Goal: Task Accomplishment & Management: Manage account settings

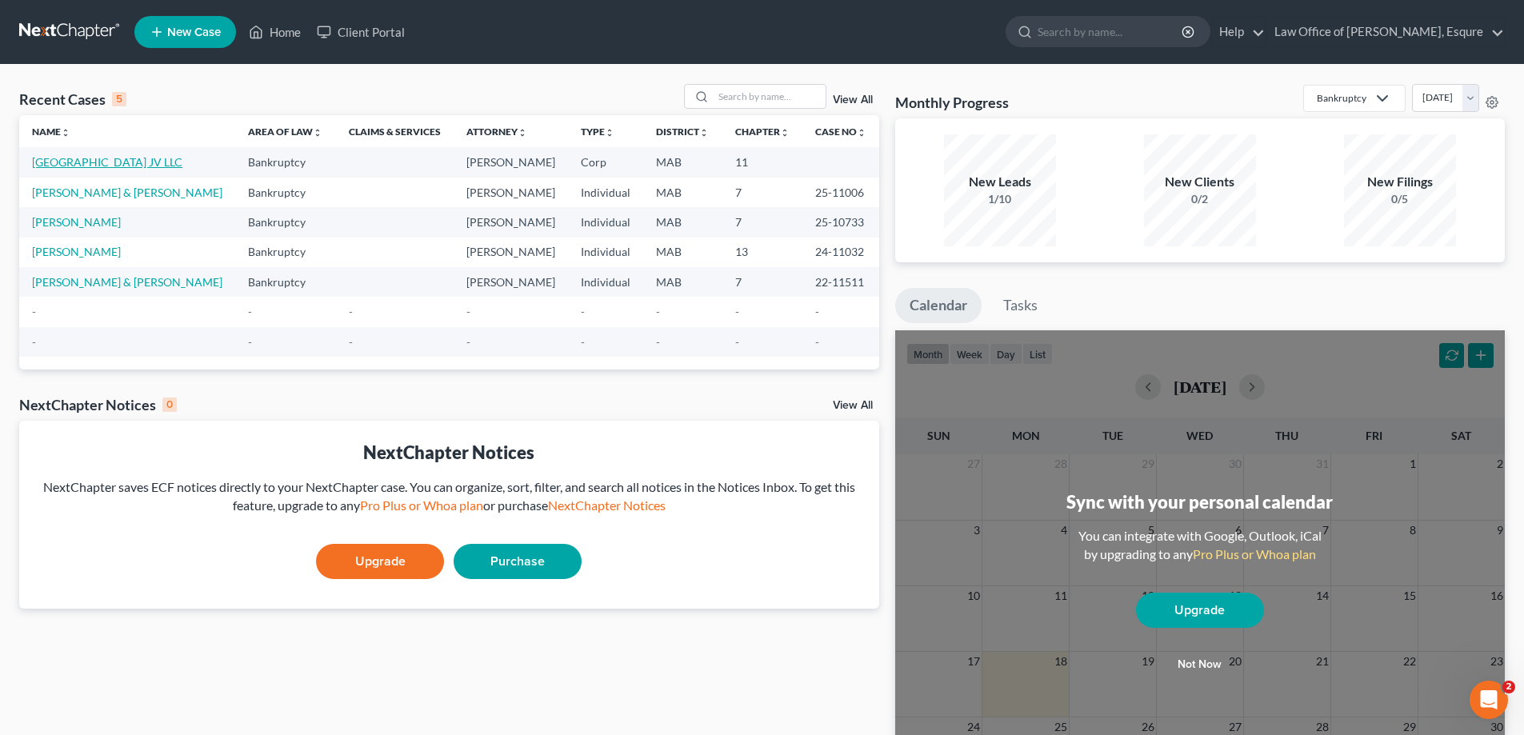
click at [149, 166] on link "[GEOGRAPHIC_DATA] JV LLC" at bounding box center [107, 162] width 150 height 14
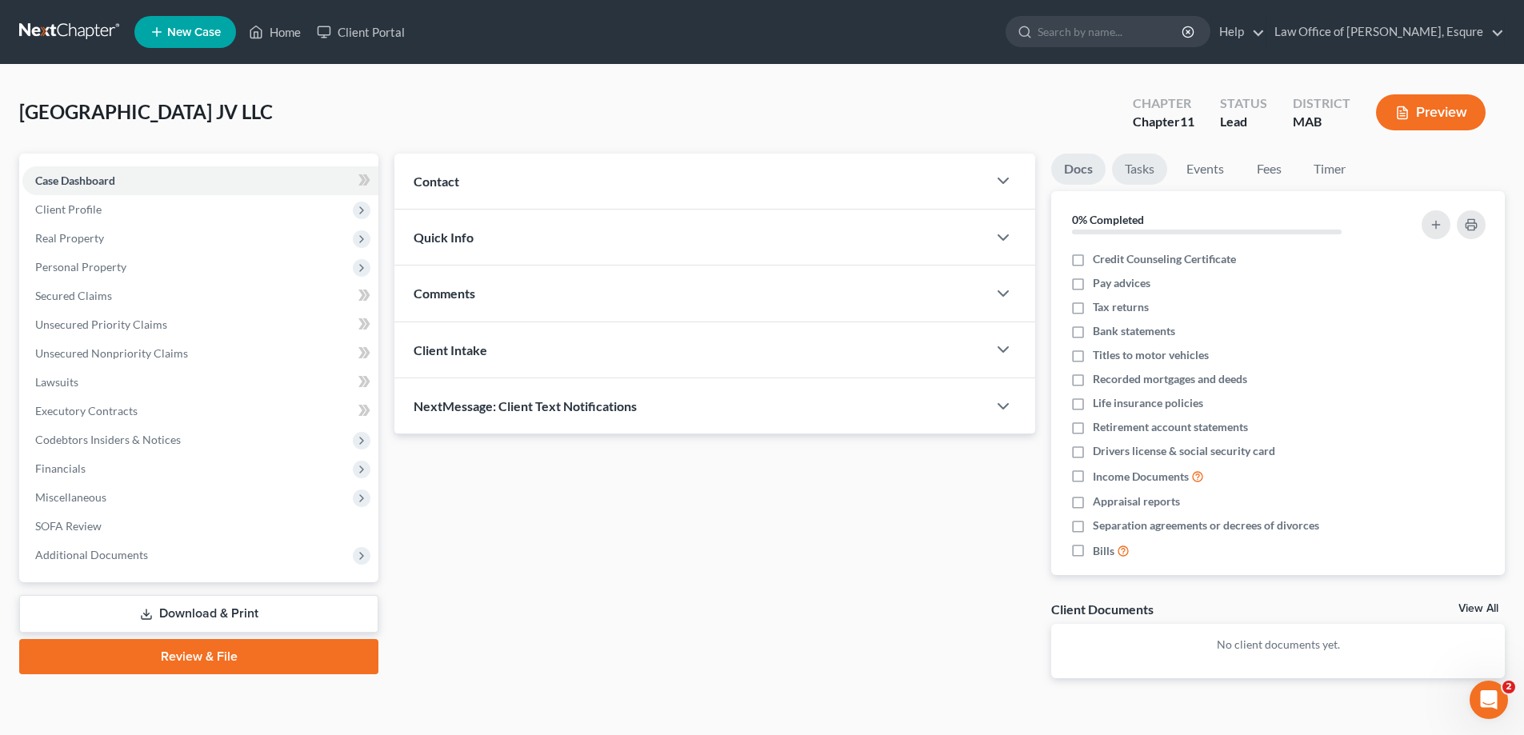
click at [1138, 167] on link "Tasks" at bounding box center [1139, 169] width 55 height 31
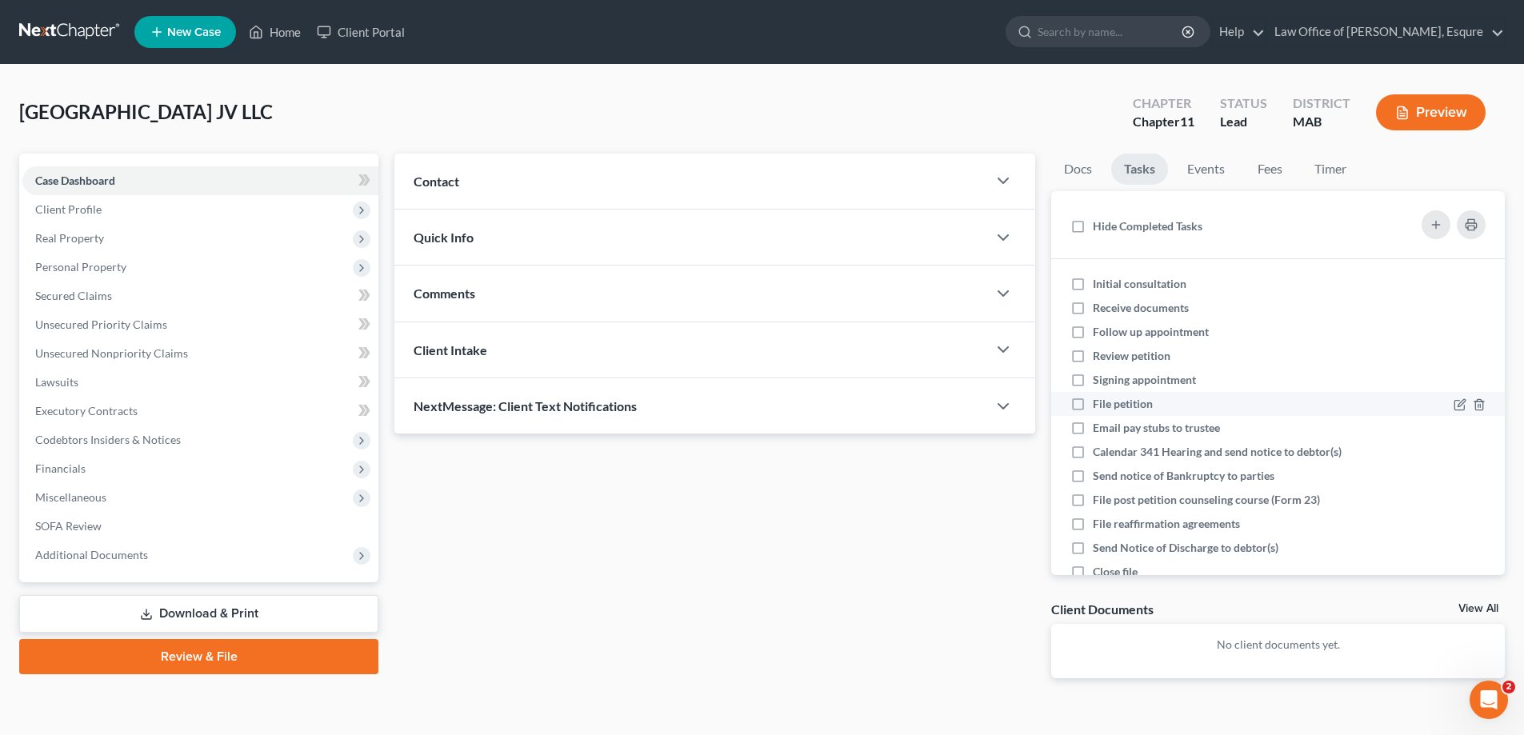
click at [1093, 404] on label "File petition" at bounding box center [1129, 404] width 73 height 16
click at [1099, 404] on input "File petition" at bounding box center [1104, 401] width 10 height 10
checkbox input "true"
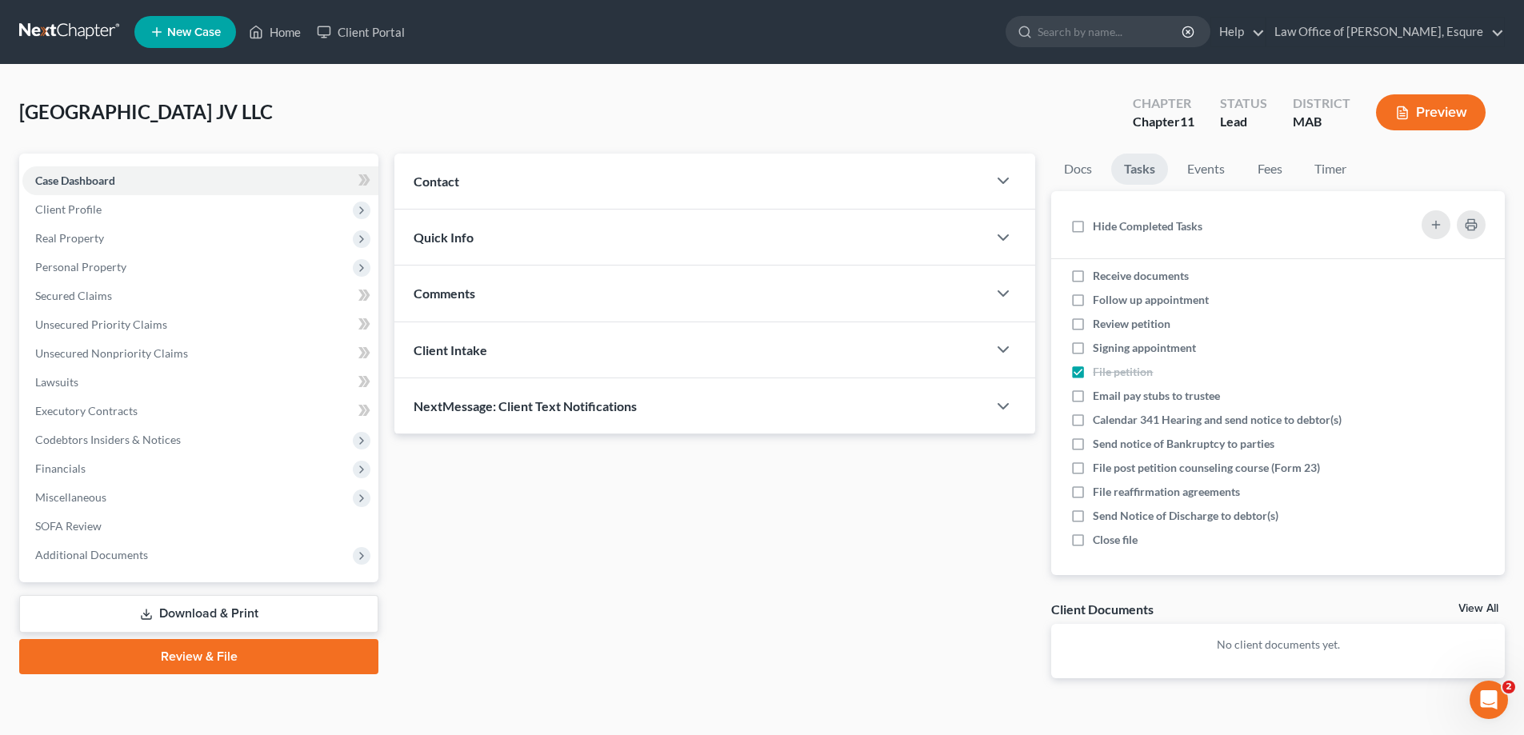
scroll to position [34, 0]
click at [1442, 227] on icon "button" at bounding box center [1436, 224] width 13 height 13
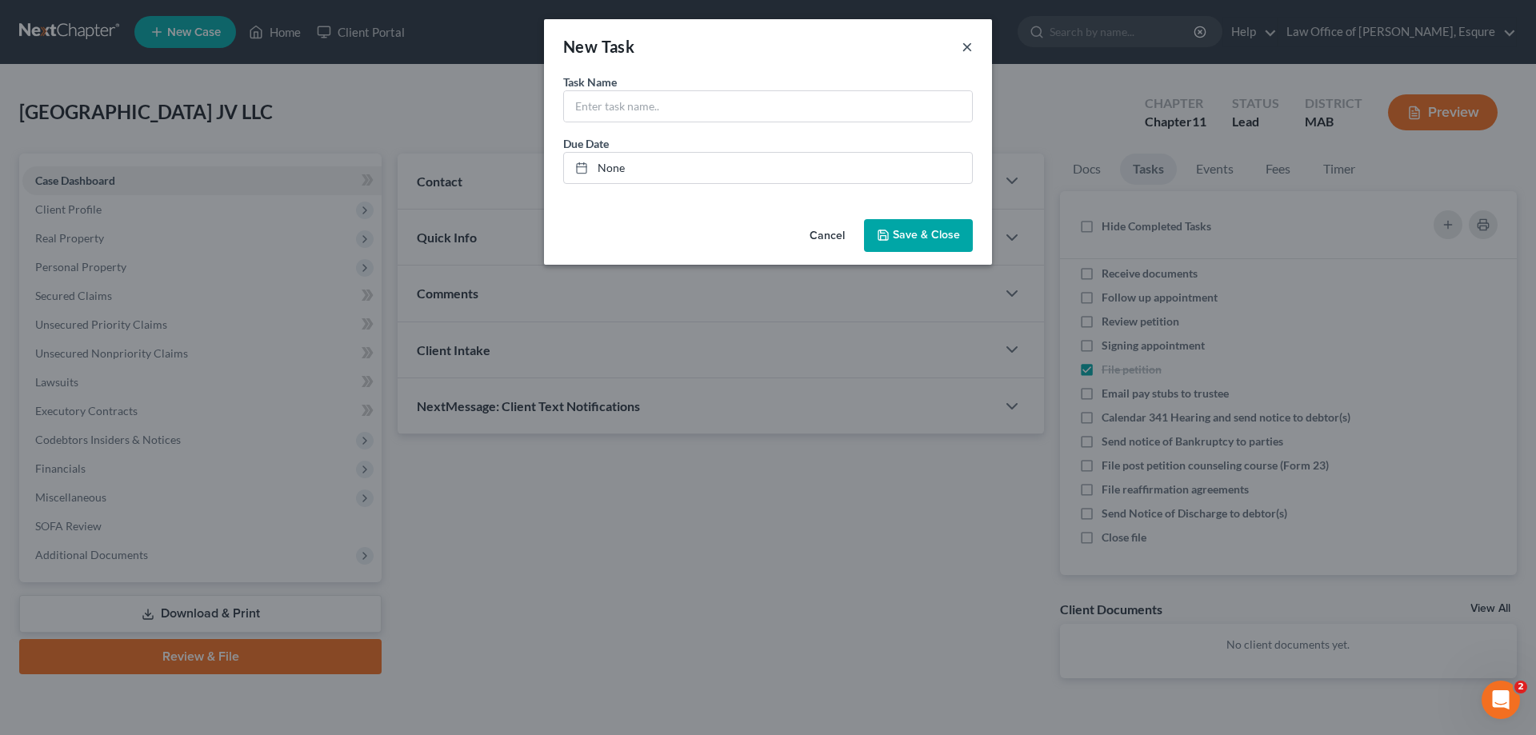
click at [966, 47] on button "×" at bounding box center [967, 46] width 11 height 19
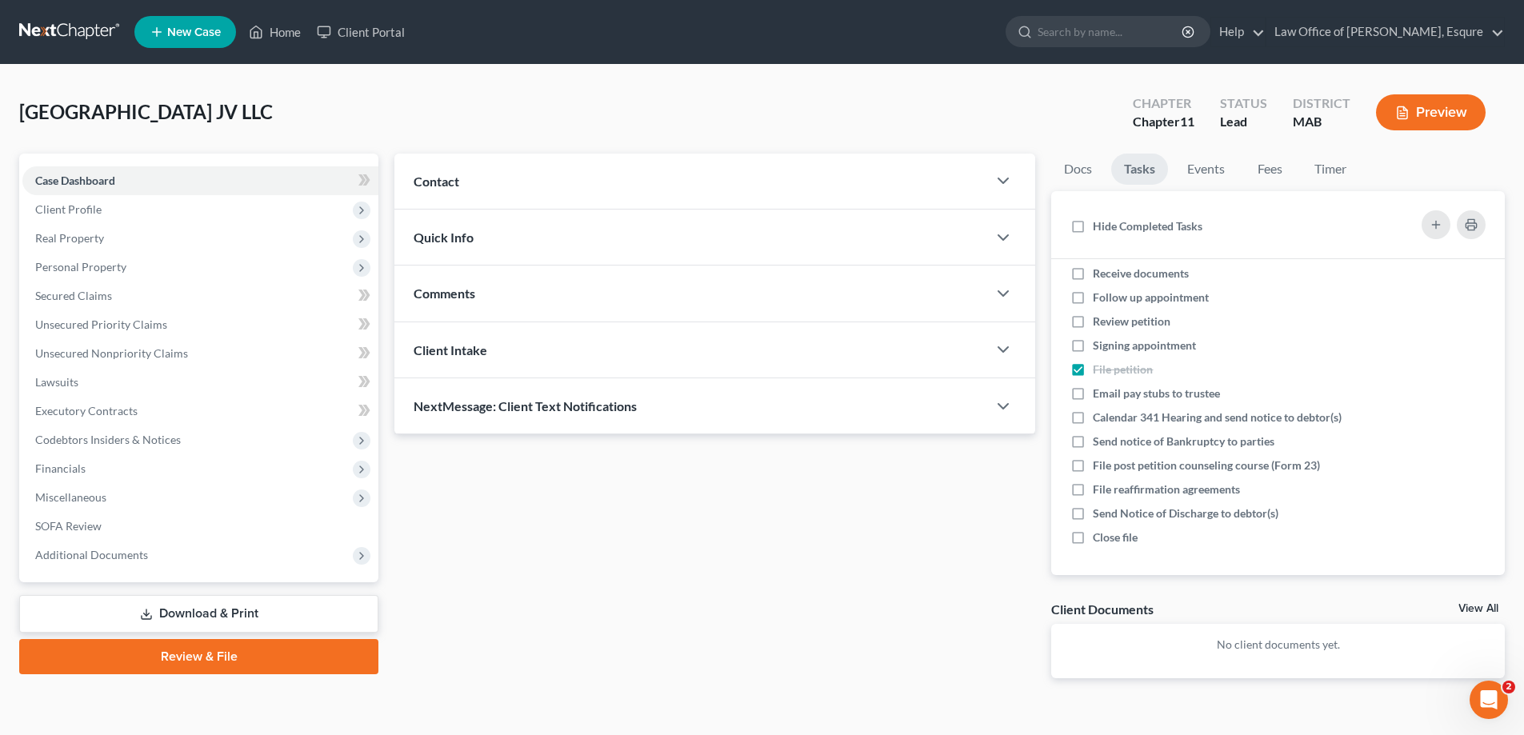
click at [188, 657] on link "Review & File" at bounding box center [198, 656] width 359 height 35
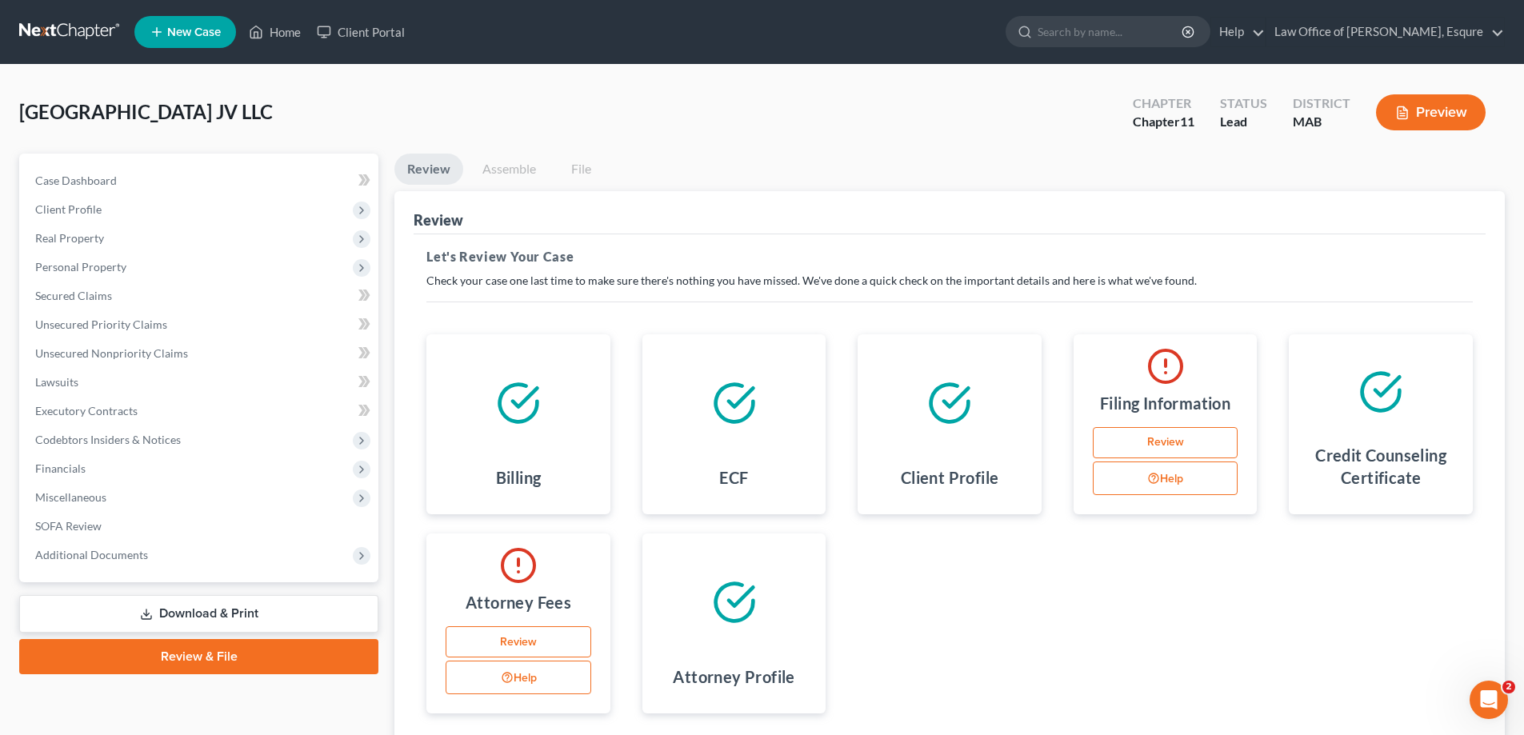
click at [1167, 442] on link "Review" at bounding box center [1166, 443] width 146 height 32
select select "1"
select select "0"
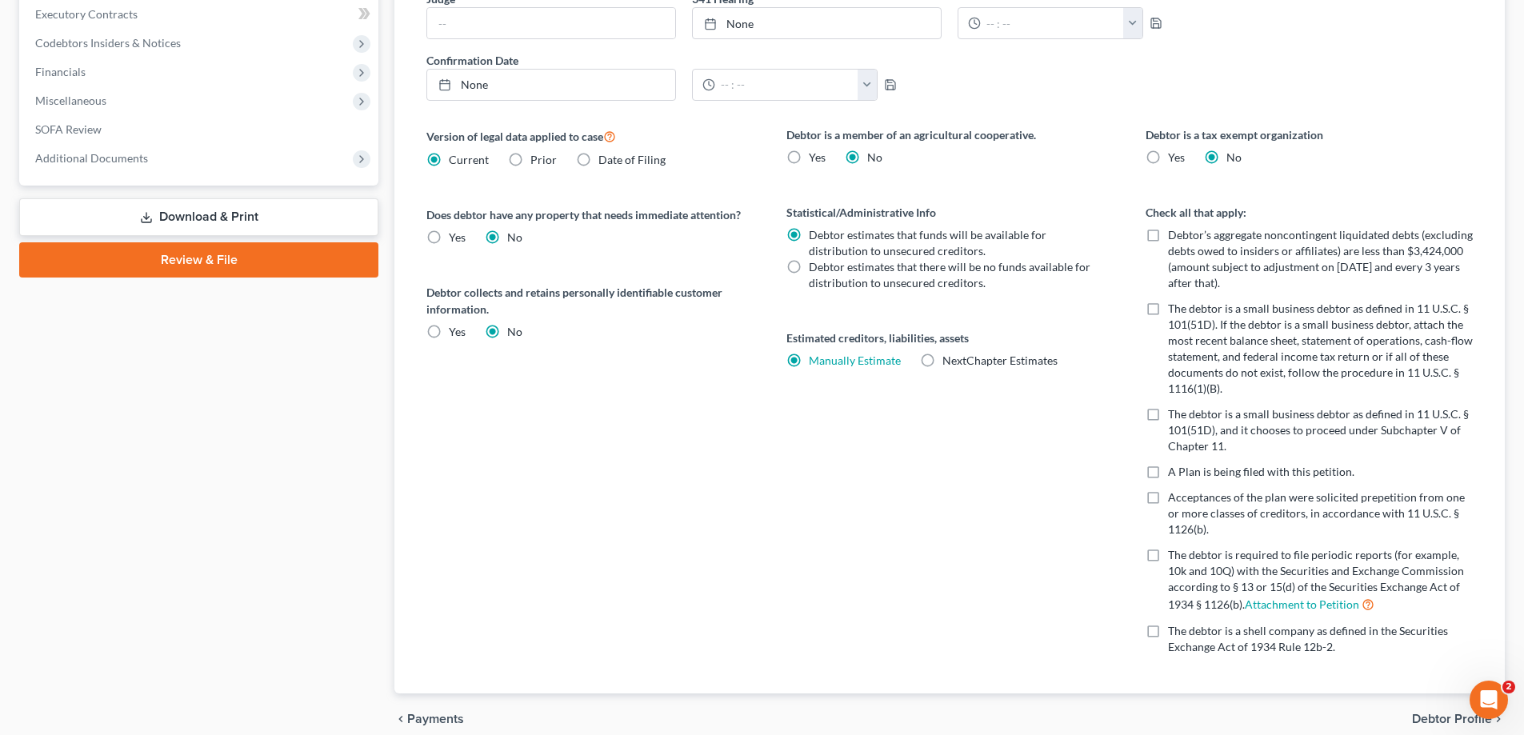
scroll to position [611, 0]
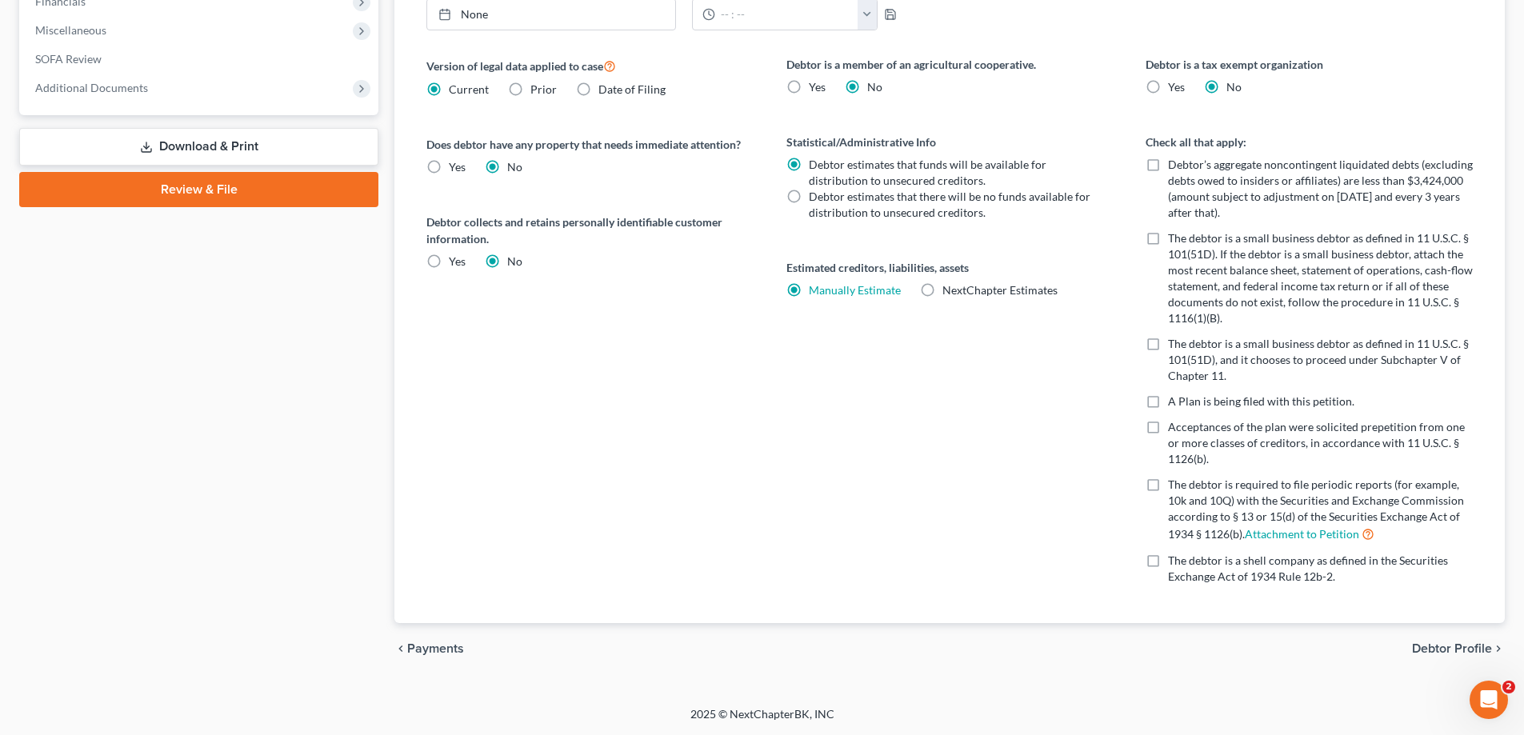
click at [1420, 651] on span "Debtor Profile" at bounding box center [1452, 649] width 80 height 13
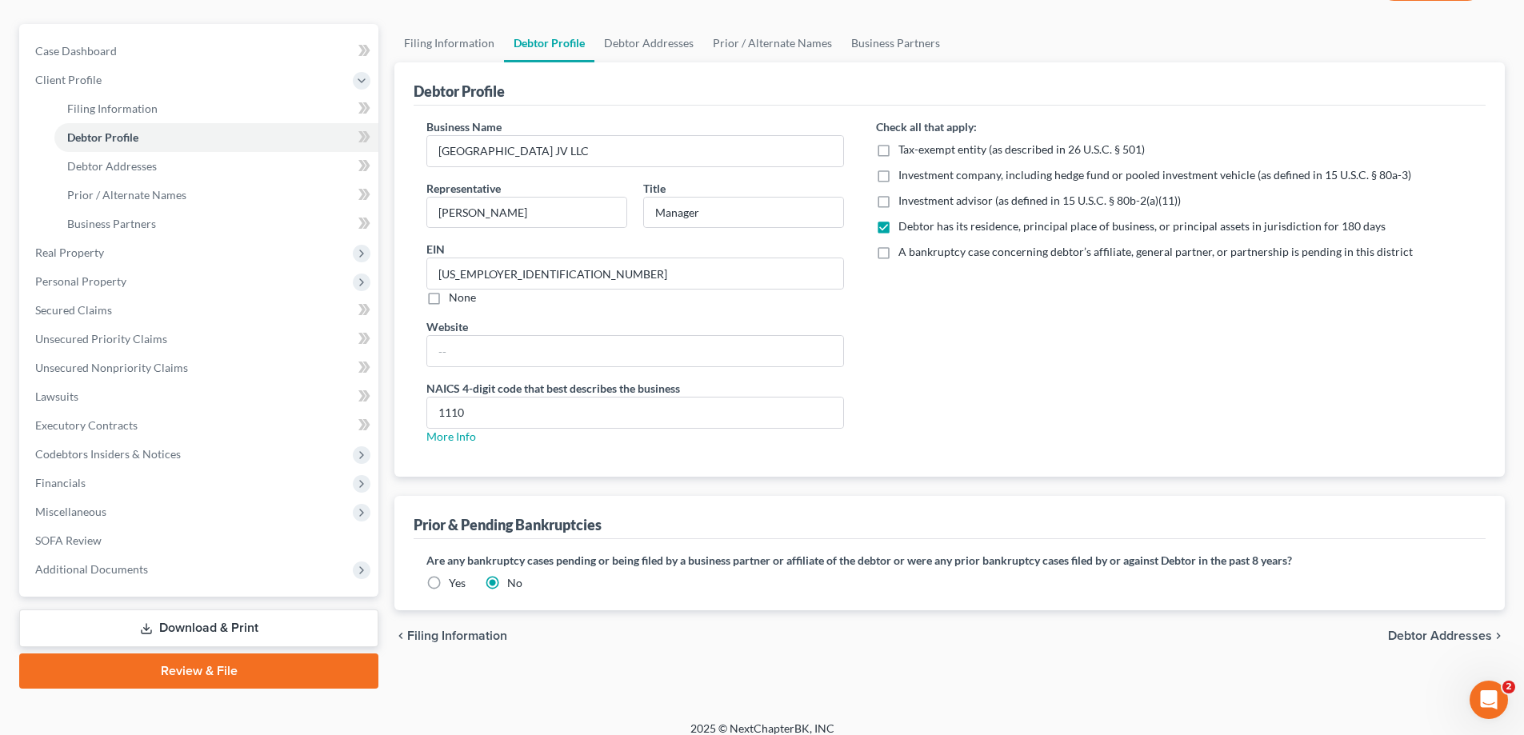
scroll to position [144, 0]
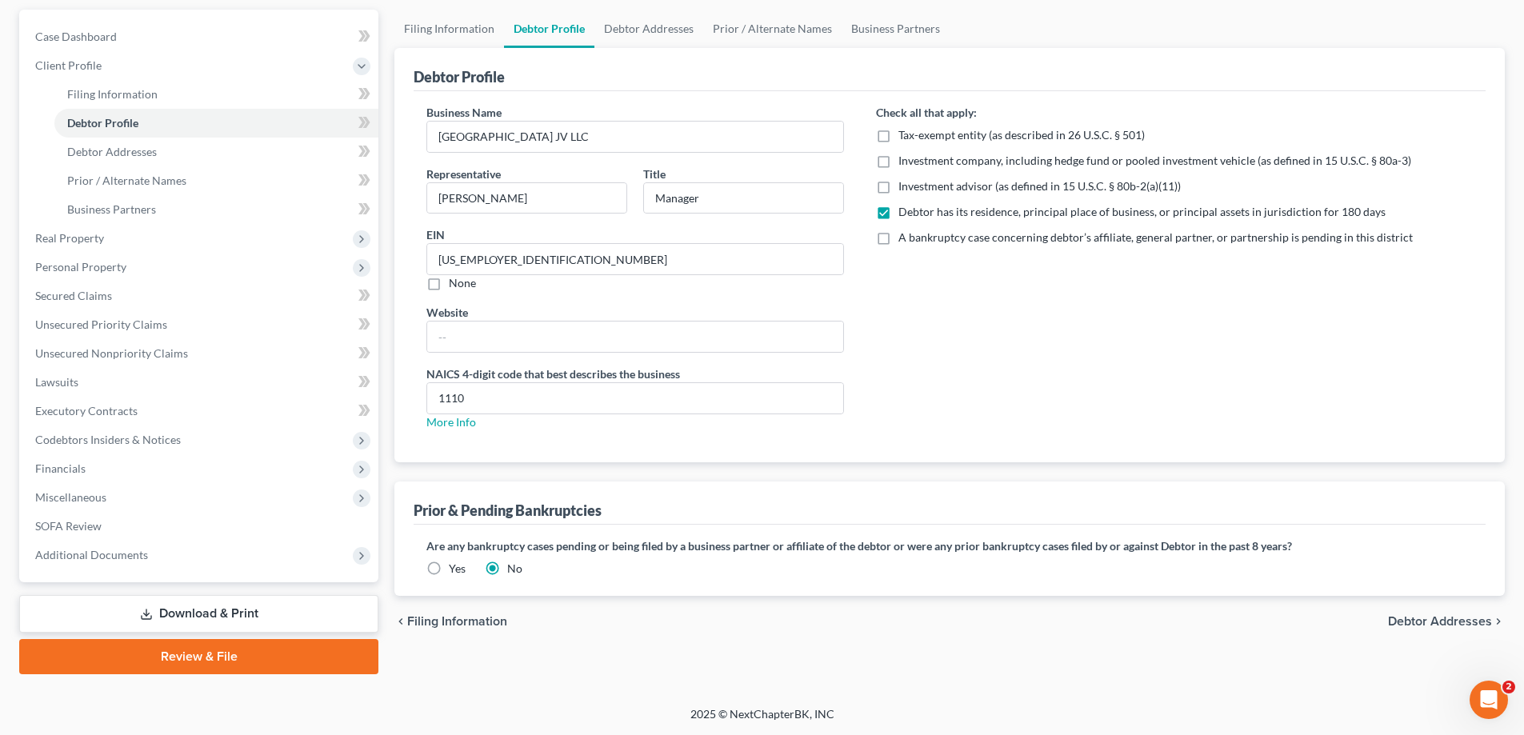
click at [1451, 619] on span "Debtor Addresses" at bounding box center [1440, 621] width 104 height 13
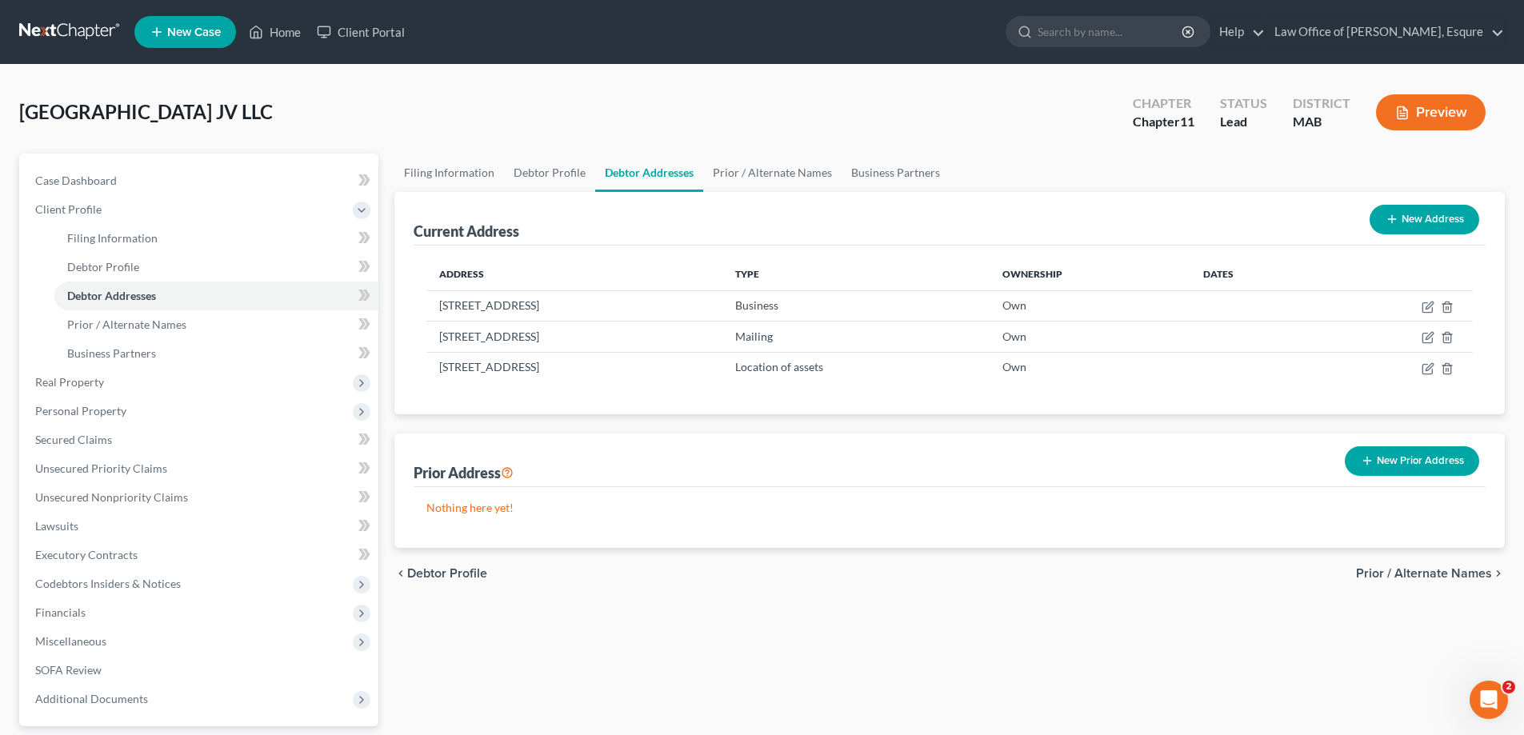
click at [1438, 572] on span "Prior / Alternate Names" at bounding box center [1424, 573] width 136 height 13
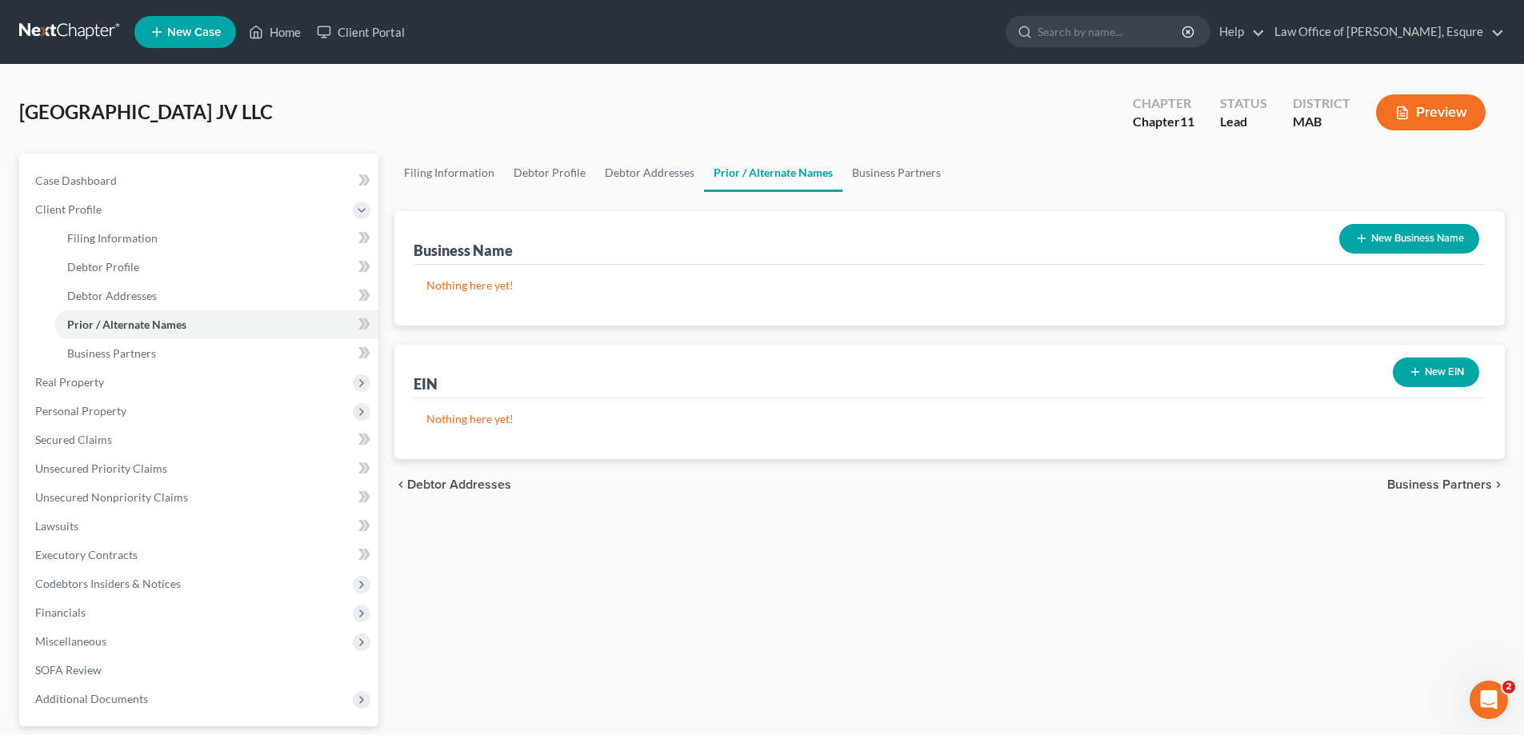
click at [1419, 482] on span "Business Partners" at bounding box center [1439, 484] width 105 height 13
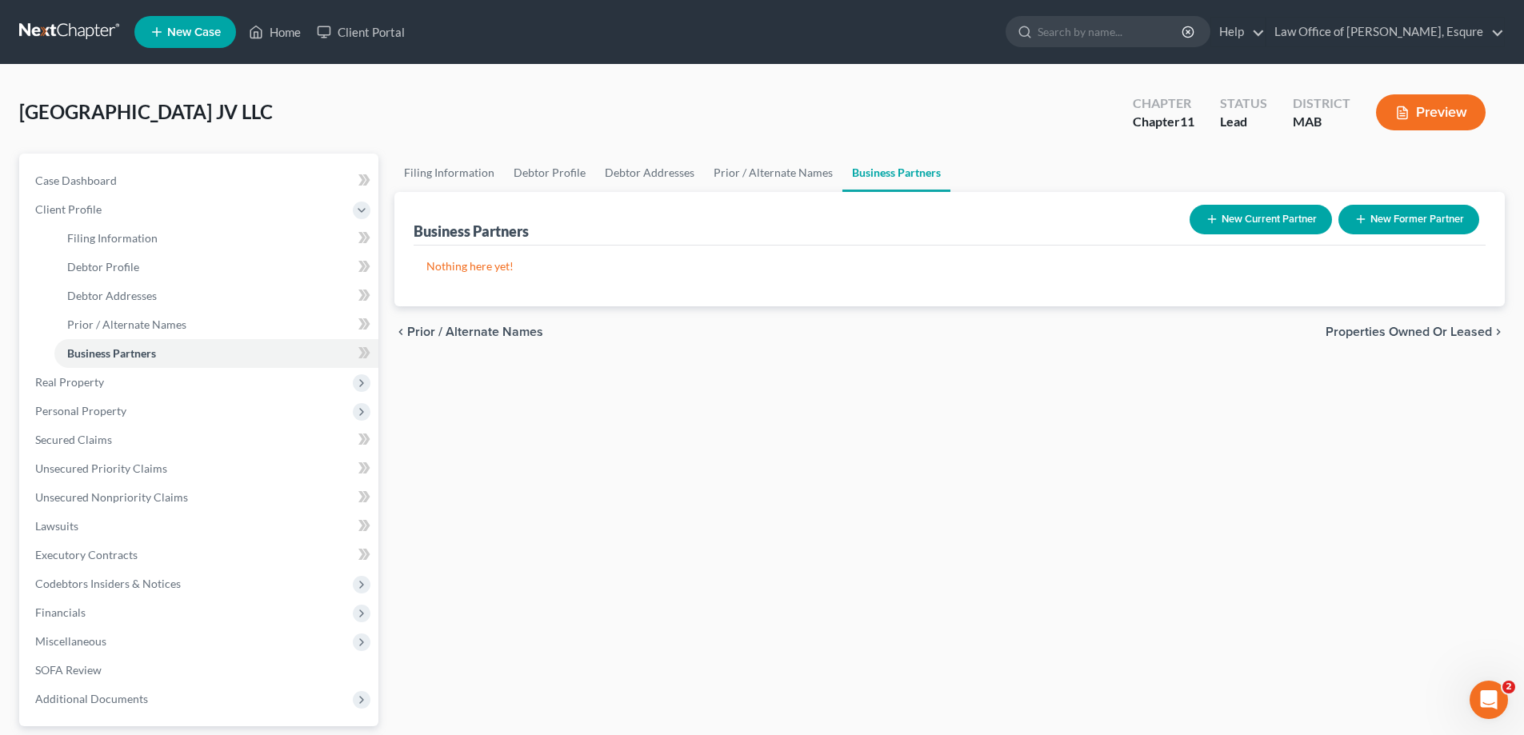
click at [1429, 331] on span "Properties Owned or Leased" at bounding box center [1409, 332] width 166 height 13
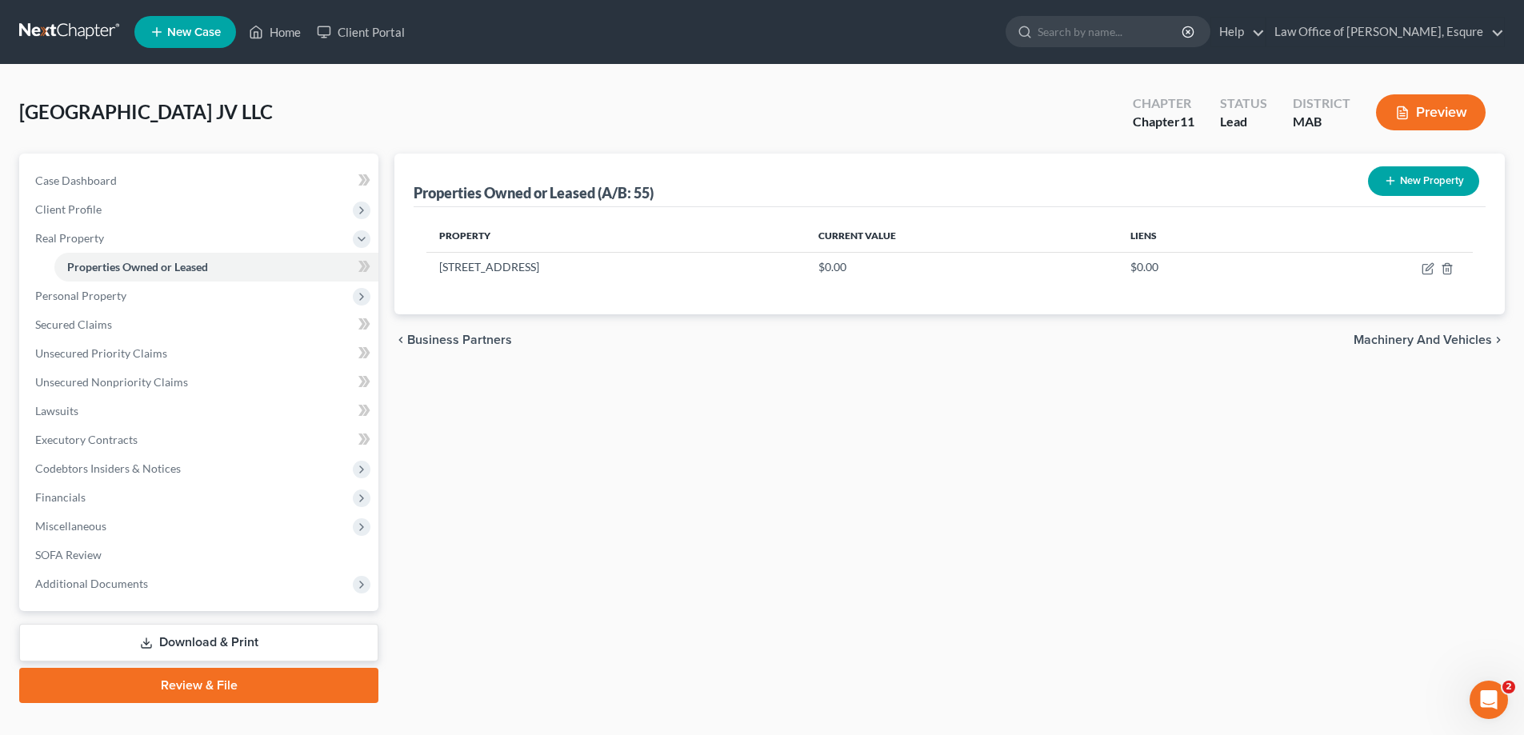
click at [1431, 338] on span "Machinery and Vehicles" at bounding box center [1423, 340] width 138 height 13
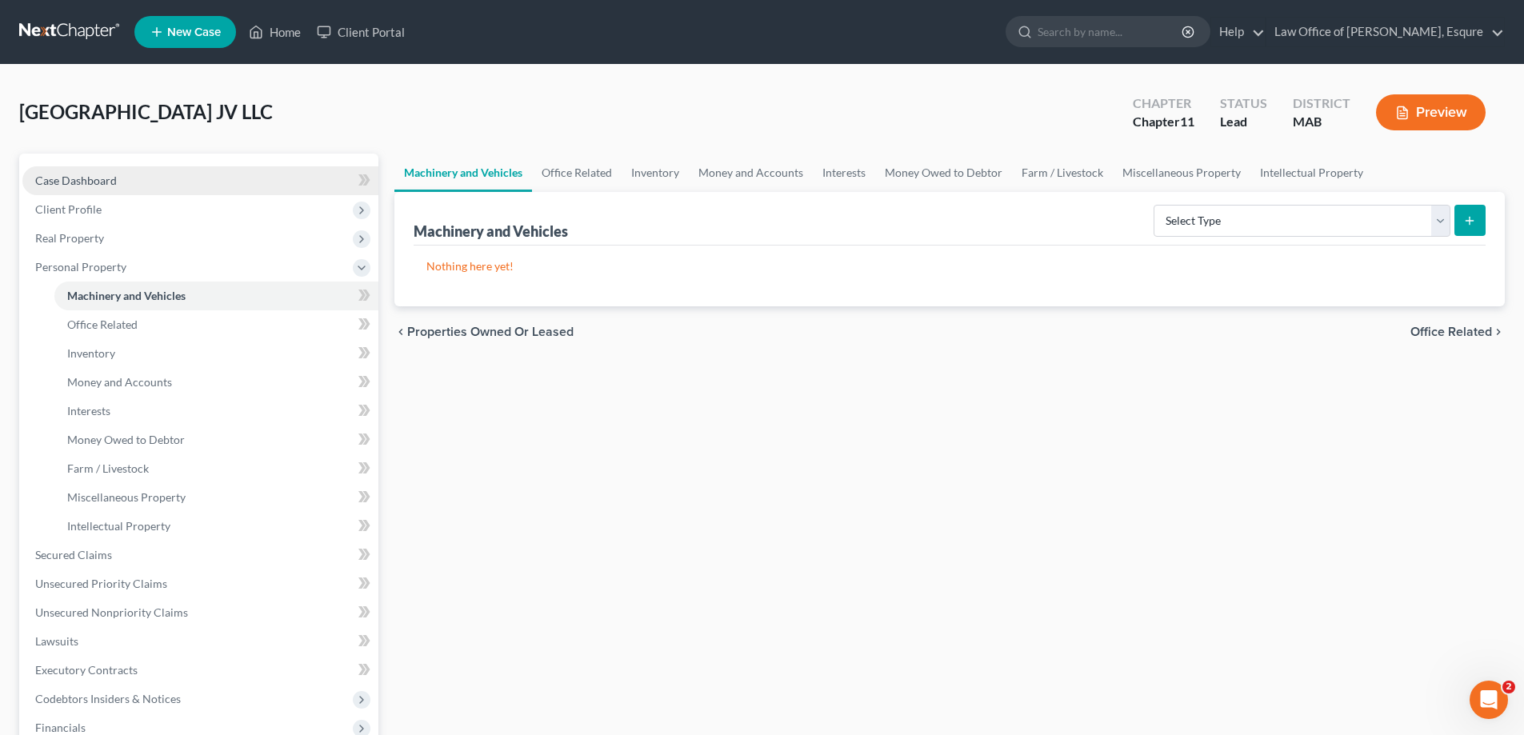
click at [75, 182] on span "Case Dashboard" at bounding box center [76, 181] width 82 height 14
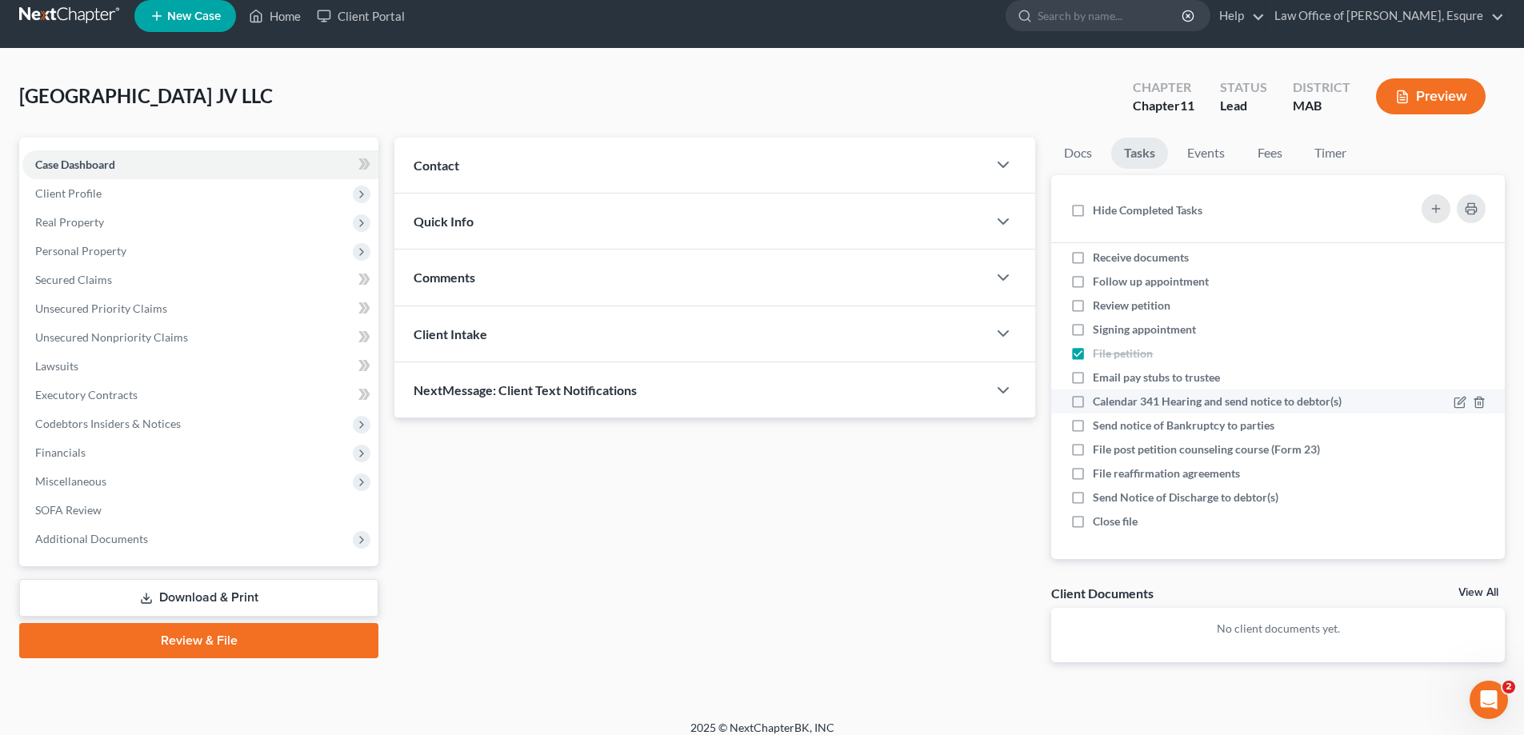
scroll to position [30, 0]
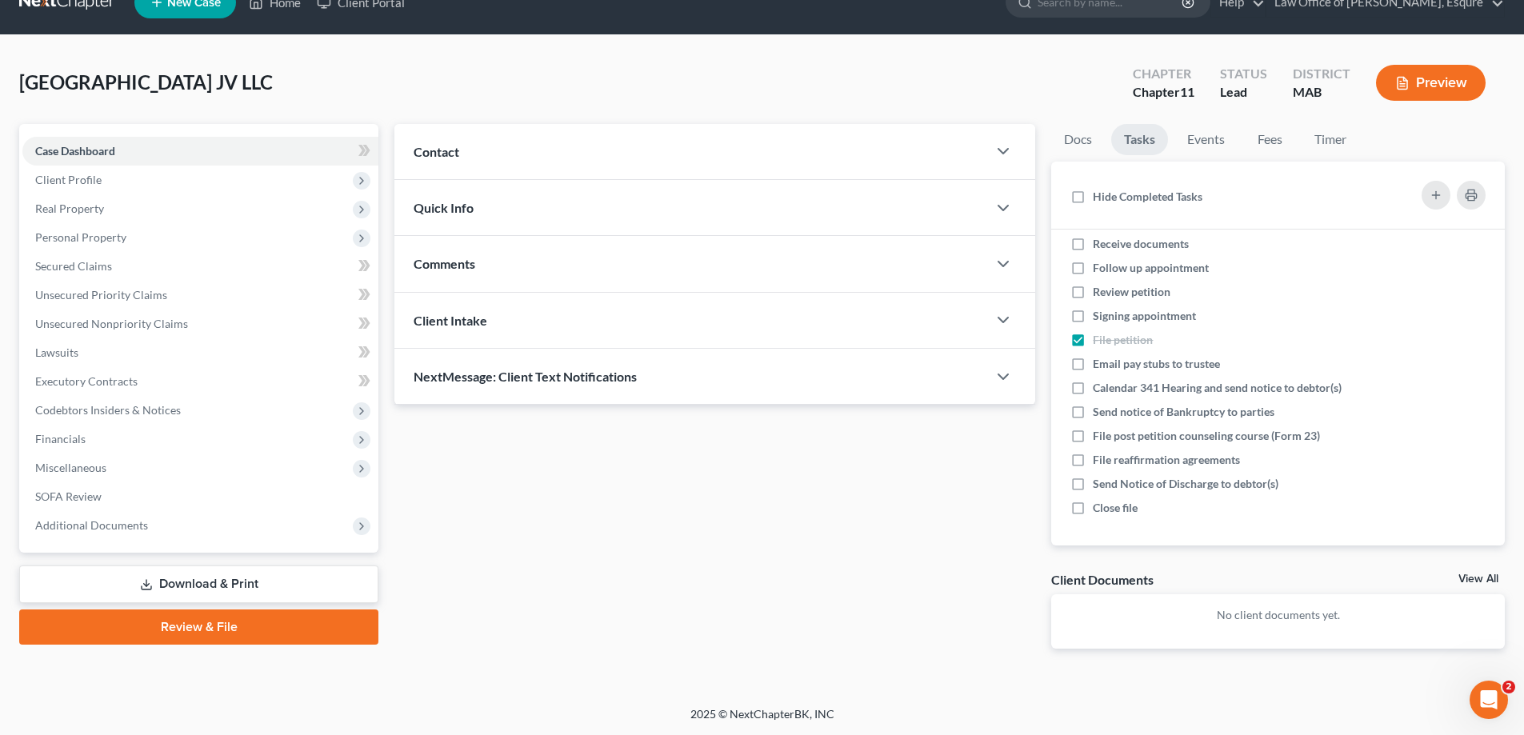
click at [1475, 577] on link "View All" at bounding box center [1479, 579] width 40 height 11
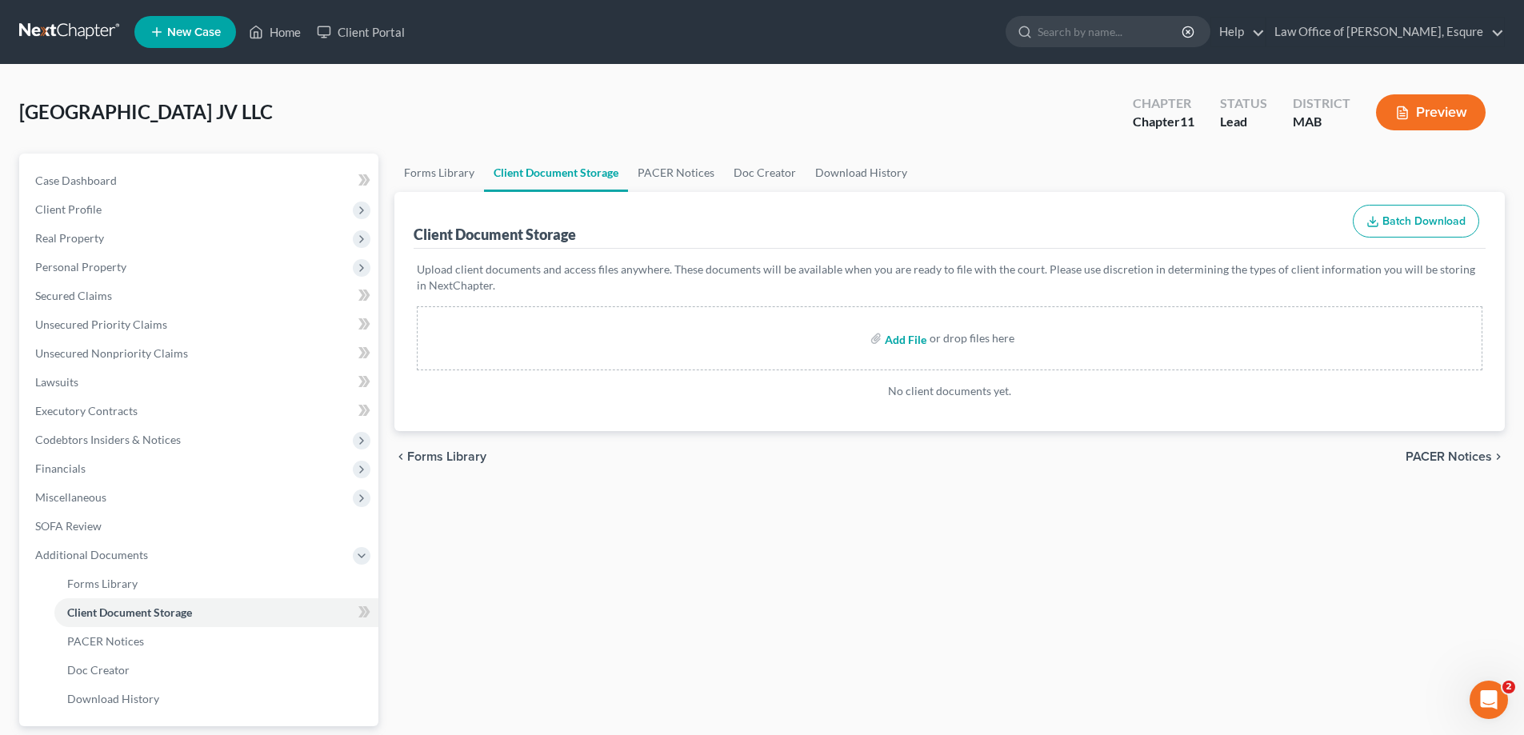
click at [897, 342] on input "file" at bounding box center [904, 338] width 38 height 29
type input "C:\fakepath\Bankruptcy Petition.pdf"
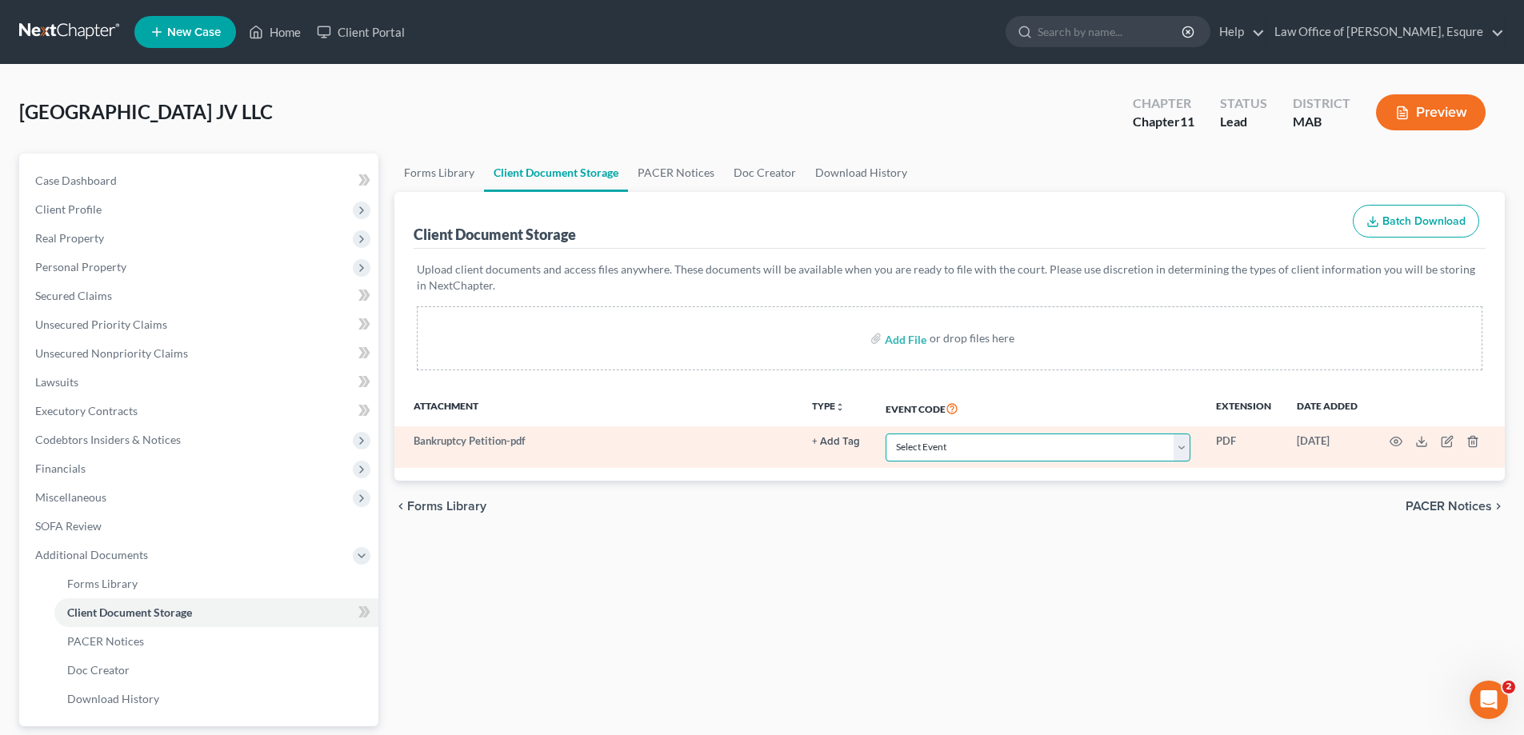
click at [1181, 448] on select "Select Event Attachment: Schedule A/B: Assets - Real and Personal Property Atta…" at bounding box center [1038, 448] width 305 height 28
select select "13"
click at [886, 434] on select "Select Event Attachment: Schedule A/B: Assets - Real and Personal Property Atta…" at bounding box center [1038, 448] width 305 height 28
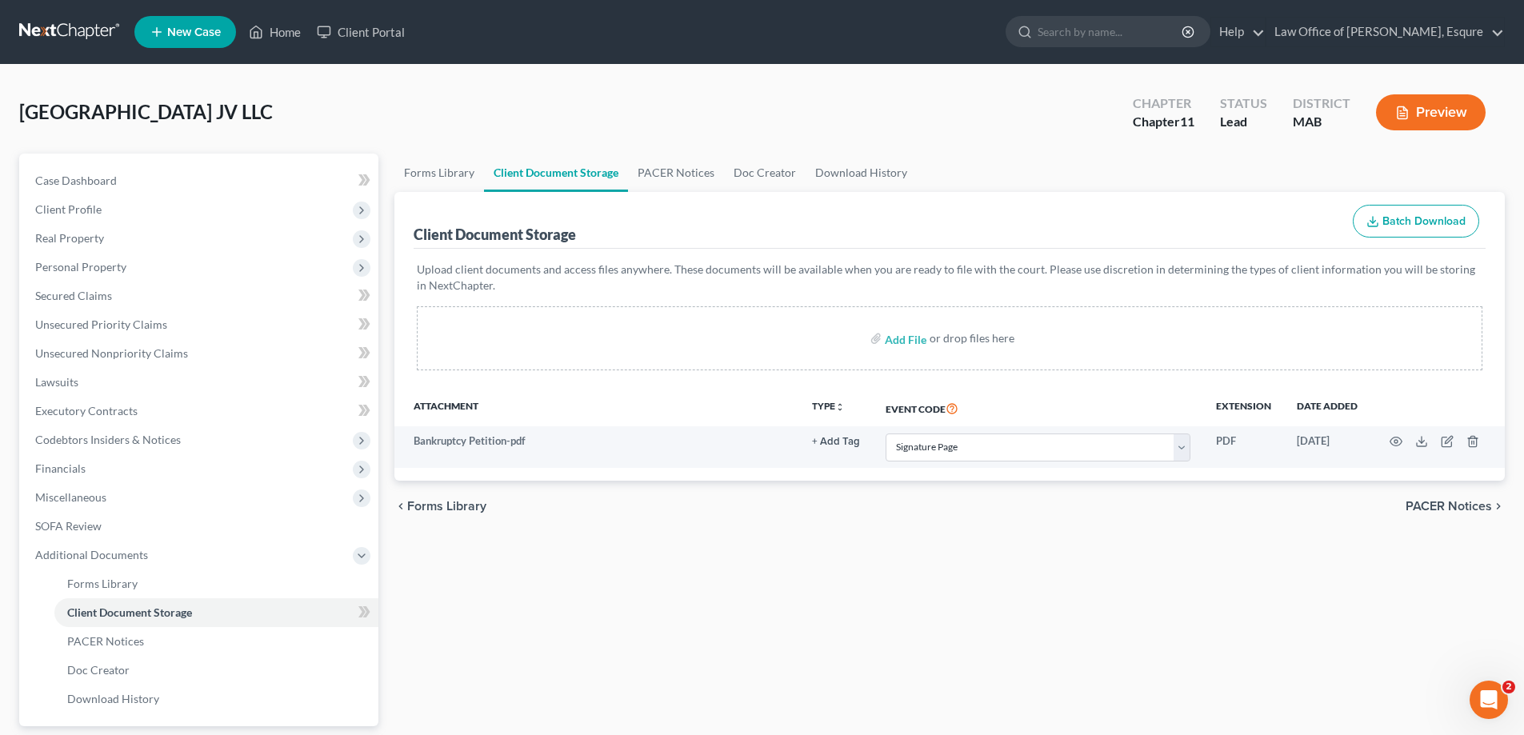
click at [1445, 508] on span "PACER Notices" at bounding box center [1449, 506] width 86 height 13
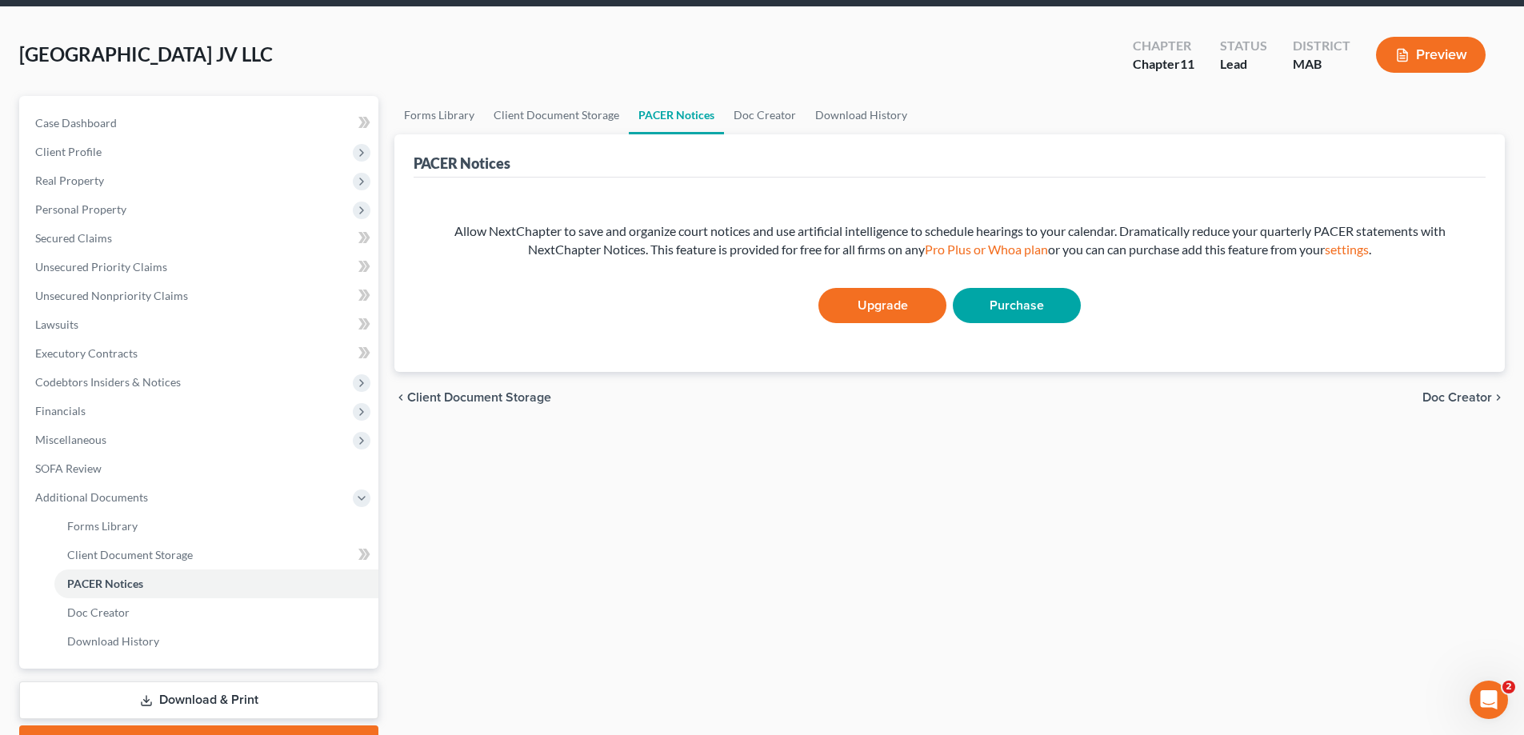
scroll to position [144, 0]
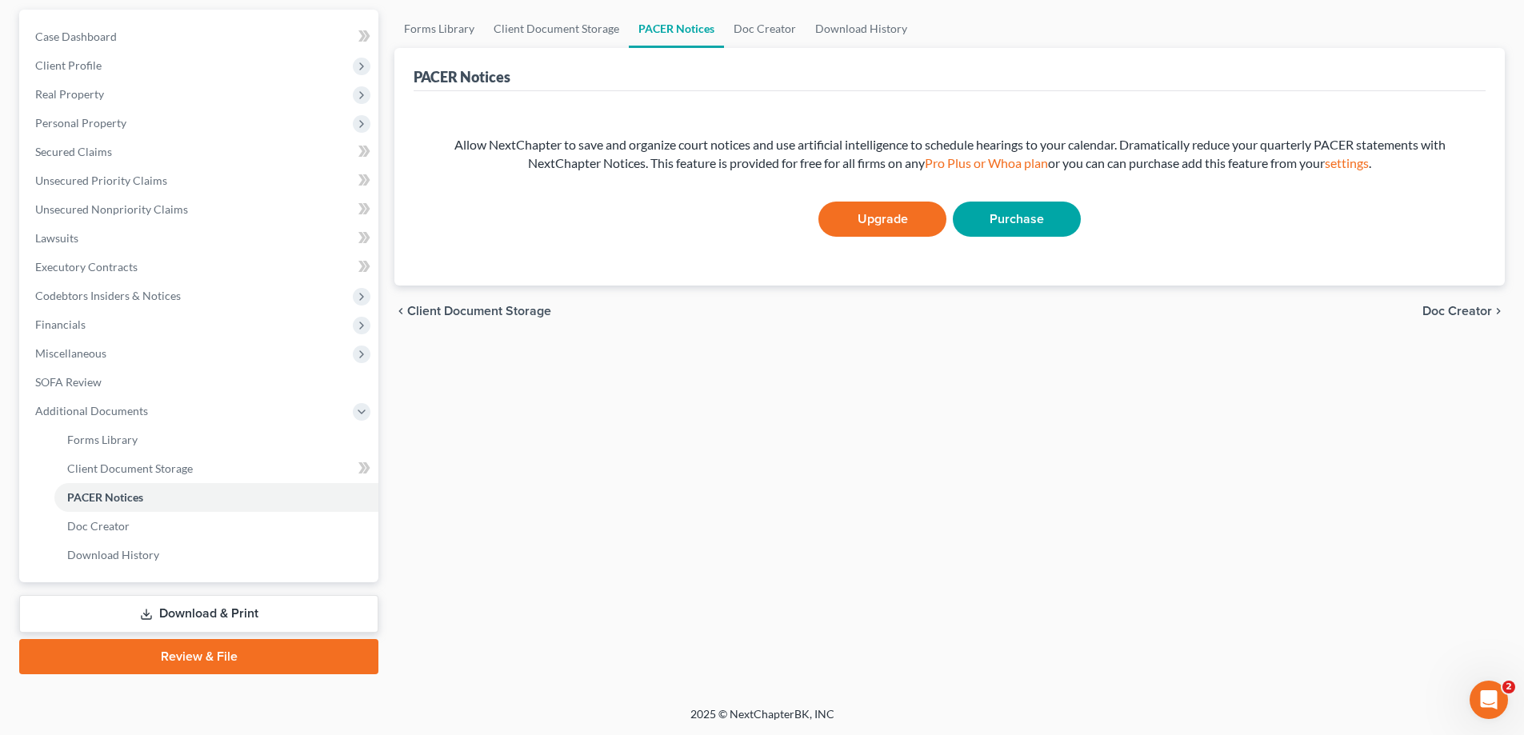
click at [202, 649] on link "Review & File" at bounding box center [198, 656] width 359 height 35
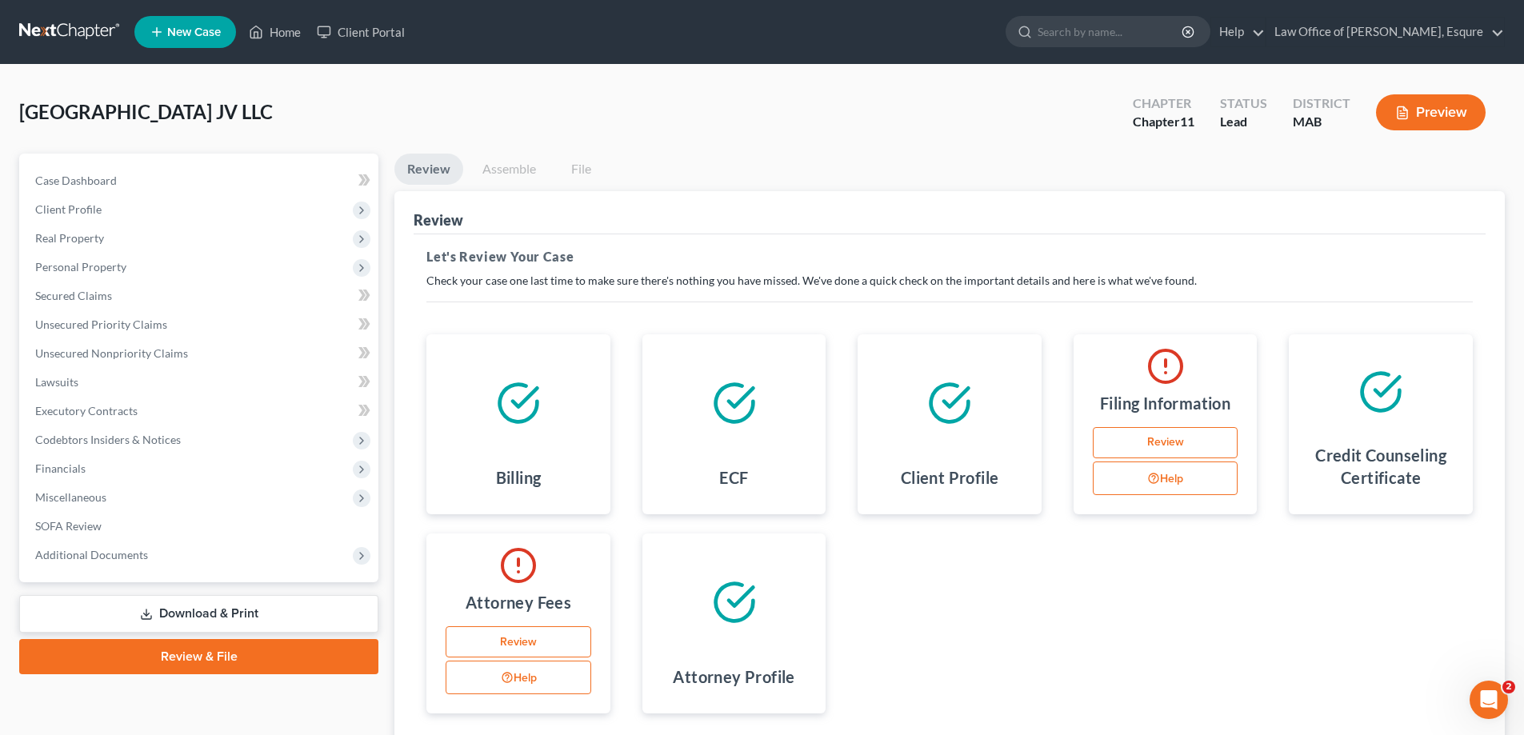
click at [579, 170] on link "File" at bounding box center [580, 169] width 51 height 31
click at [516, 643] on link "Review" at bounding box center [519, 643] width 146 height 32
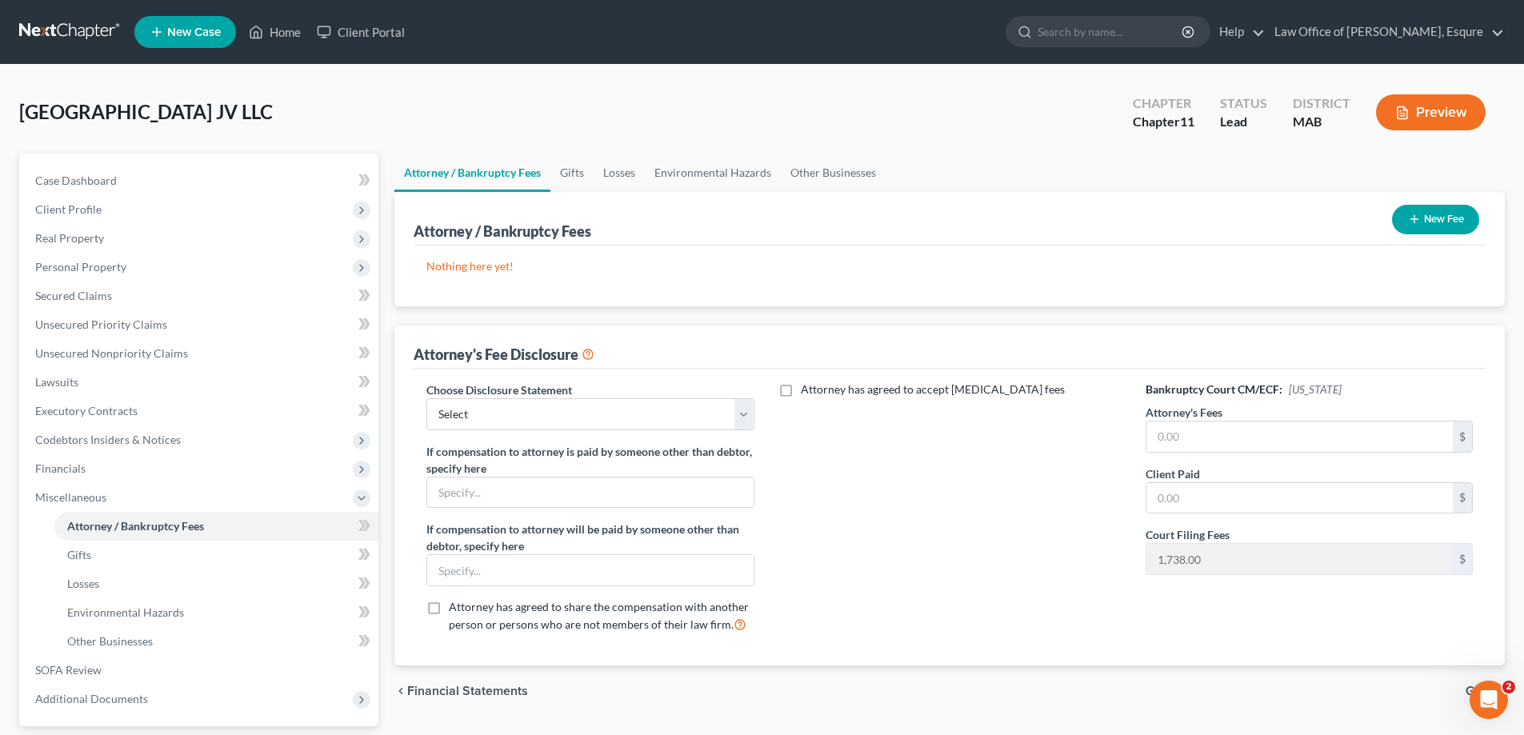
click at [414, 692] on span "Financial Statements" at bounding box center [467, 691] width 121 height 13
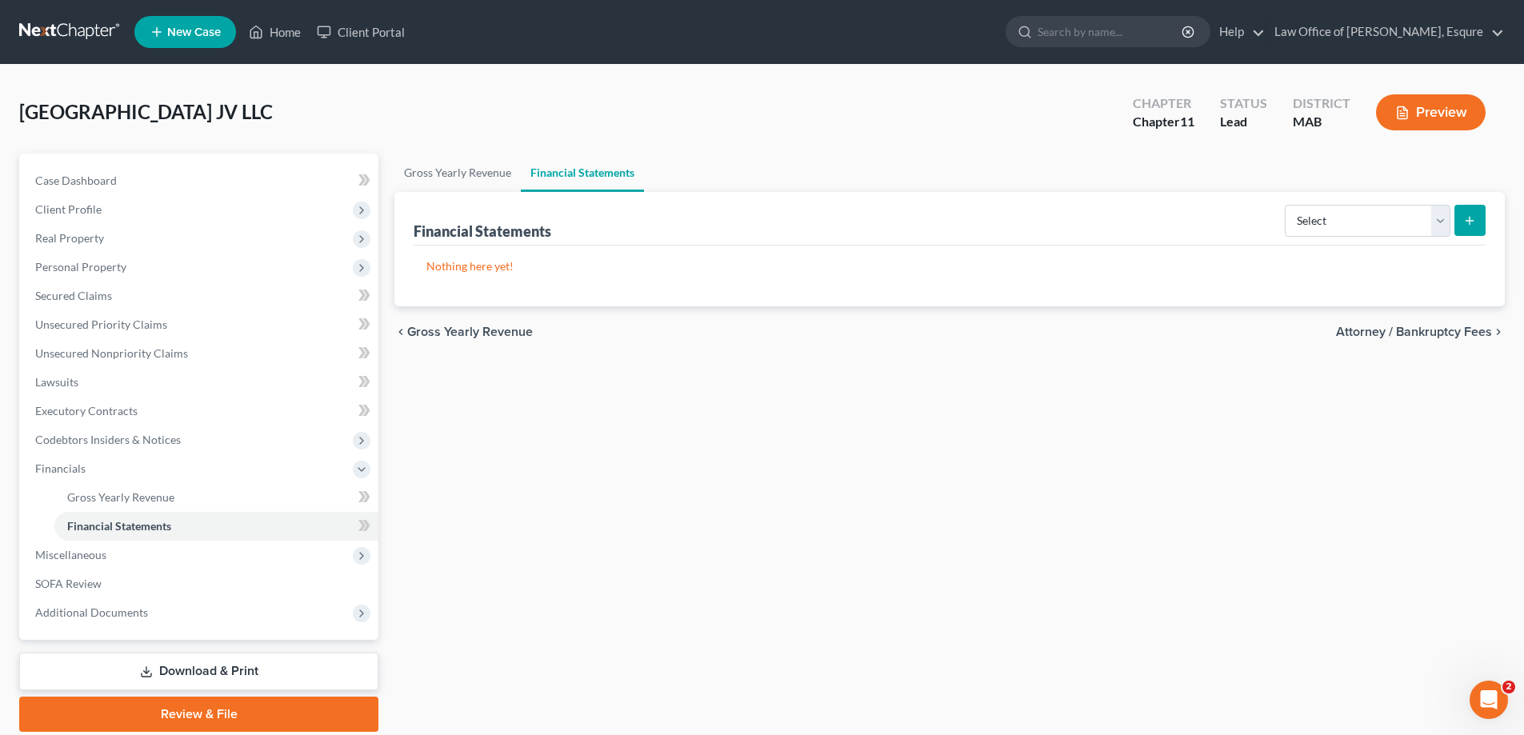
click at [184, 715] on link "Review & File" at bounding box center [198, 714] width 359 height 35
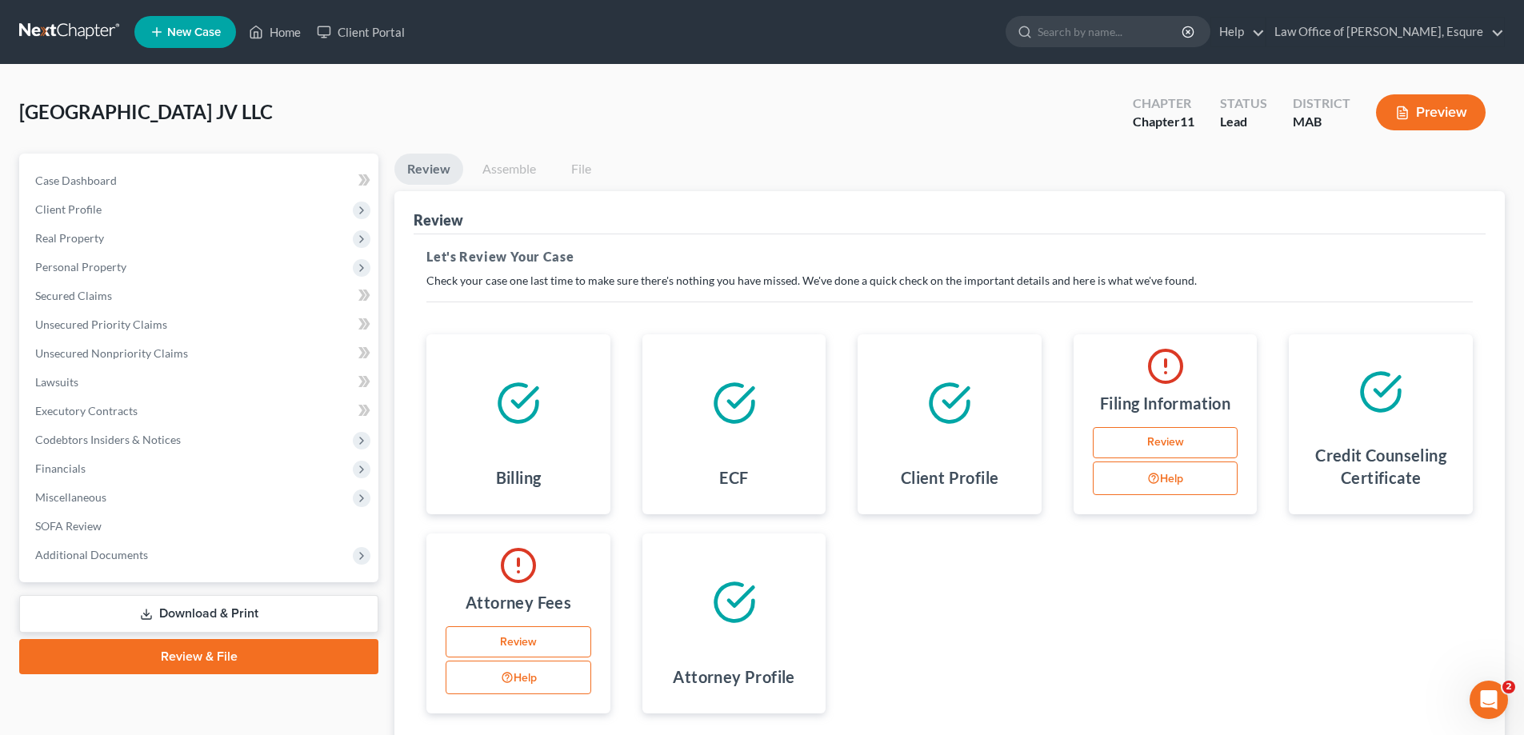
click at [733, 402] on icon at bounding box center [734, 403] width 45 height 45
click at [735, 395] on icon at bounding box center [734, 403] width 45 height 45
click at [506, 172] on link "Assemble" at bounding box center [509, 169] width 79 height 31
click at [1434, 108] on button "Preview" at bounding box center [1431, 112] width 110 height 36
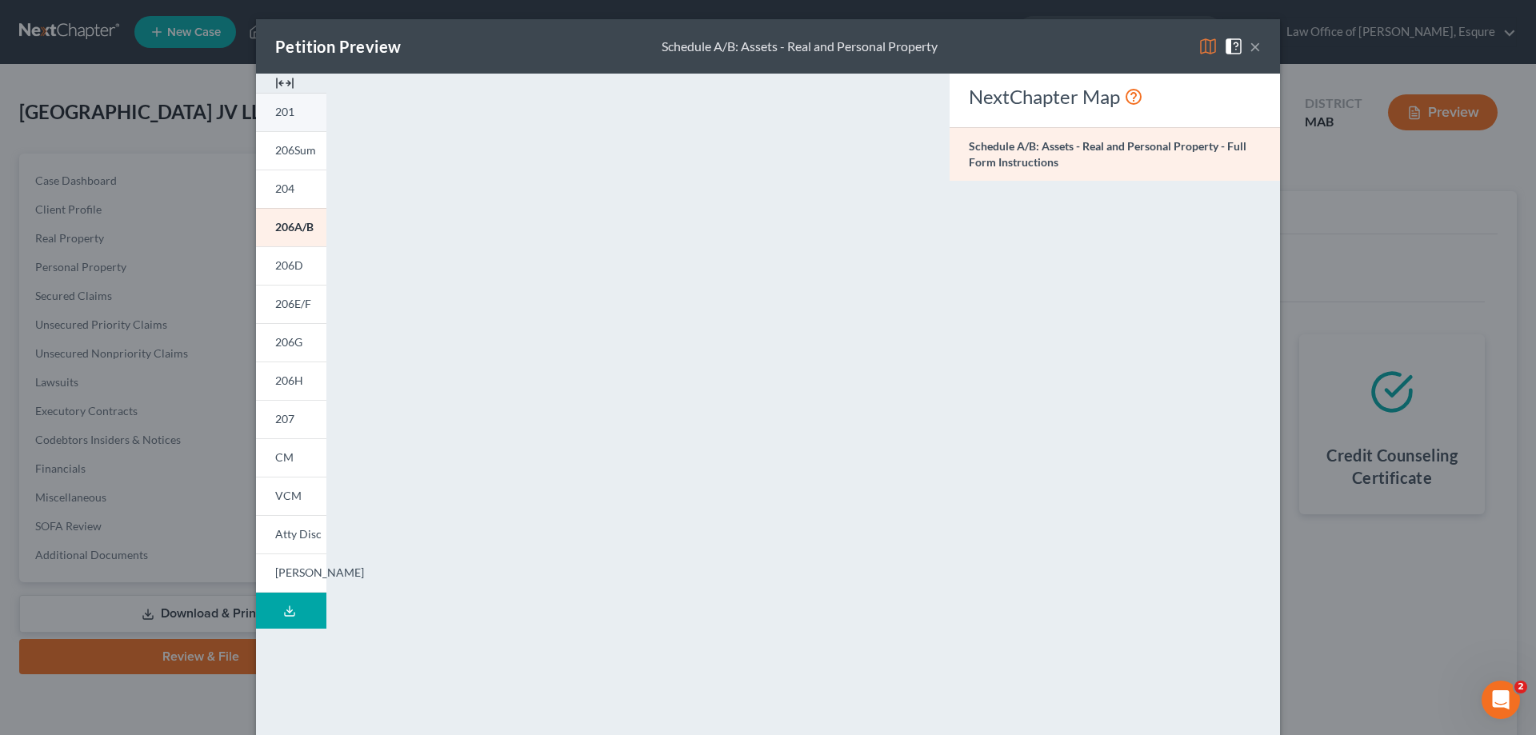
click at [276, 111] on span "201" at bounding box center [284, 112] width 19 height 14
click at [1111, 382] on div "NextChapter Map Voluntary Petition for Non-Individuals Filing for Bankruptcy - …" at bounding box center [1115, 471] width 346 height 795
click at [1250, 50] on button "×" at bounding box center [1255, 46] width 11 height 19
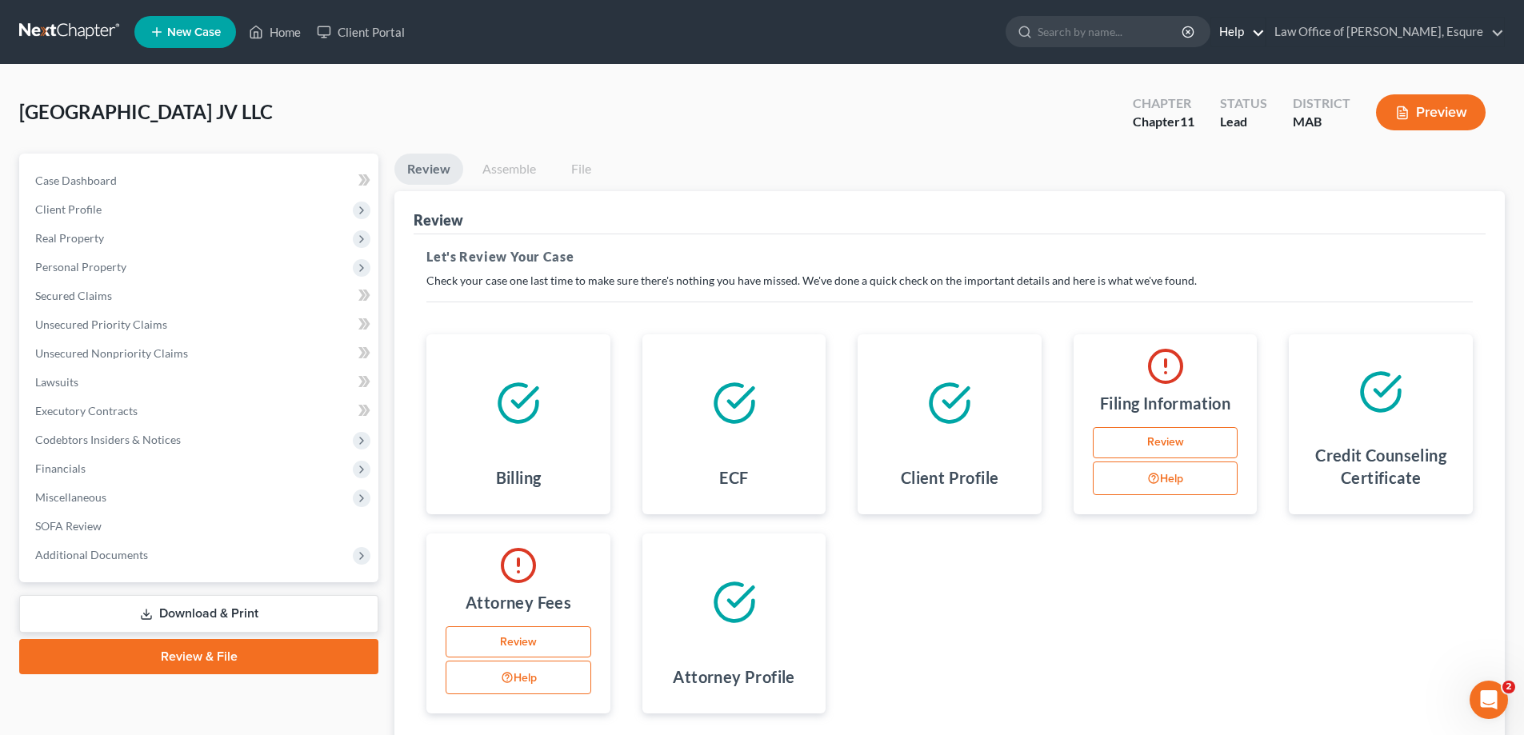
click at [1247, 38] on link "Help" at bounding box center [1238, 32] width 54 height 29
click at [1342, 34] on link "Law Office of [PERSON_NAME], Esqure" at bounding box center [1386, 32] width 238 height 29
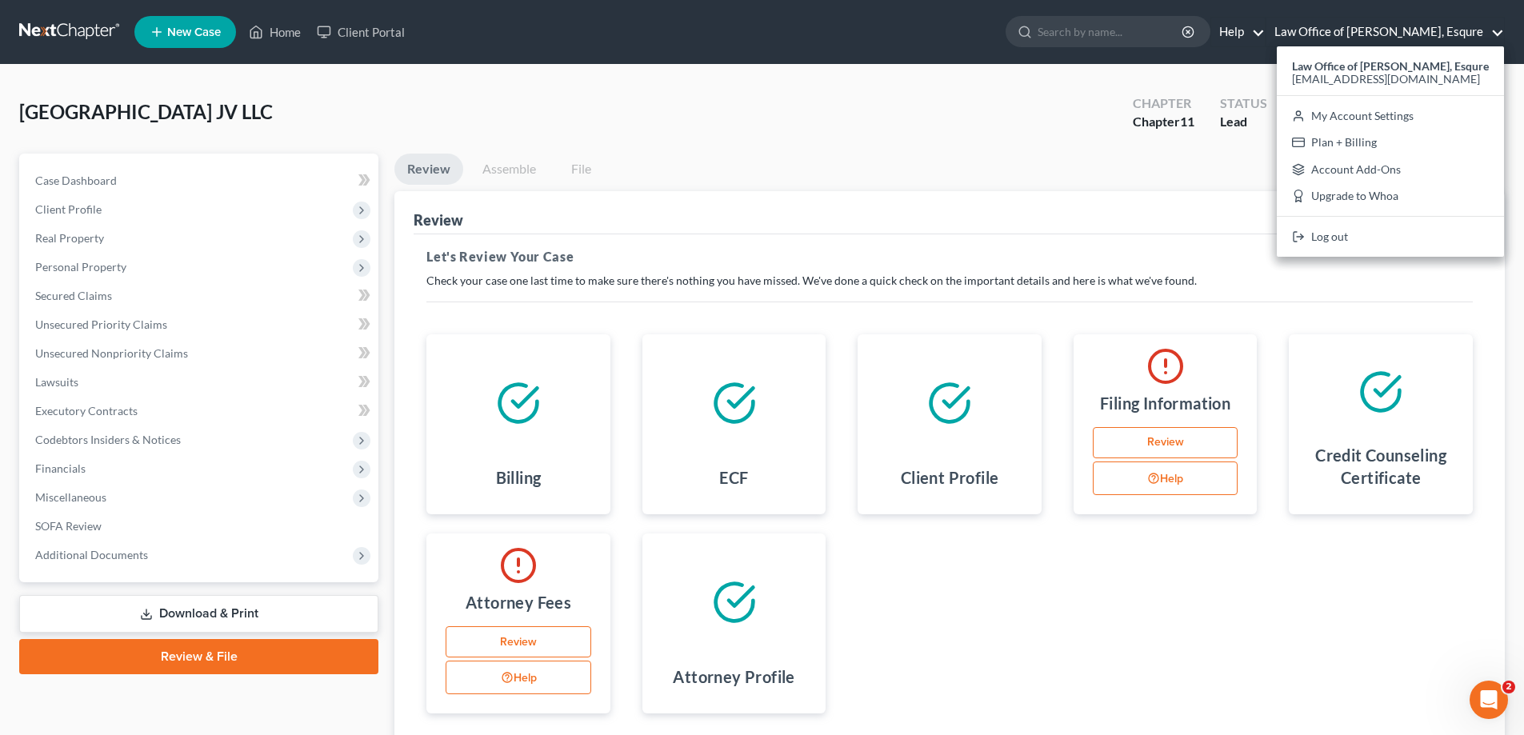
click at [1248, 37] on link "Help" at bounding box center [1238, 32] width 54 height 29
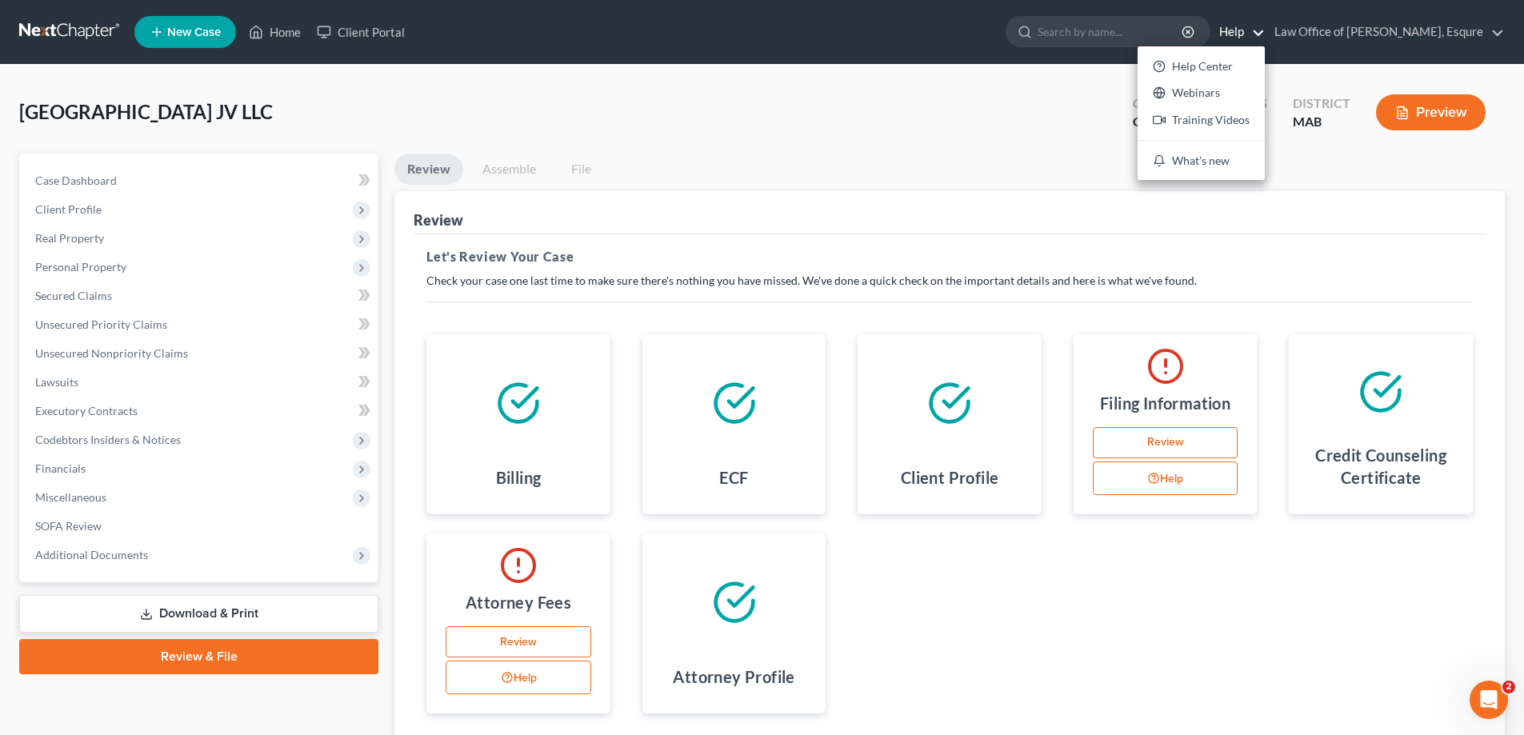
click at [512, 415] on icon at bounding box center [518, 403] width 45 height 45
click at [745, 406] on icon at bounding box center [734, 403] width 45 height 45
click at [1159, 441] on link "Review" at bounding box center [1166, 443] width 146 height 32
select select "1"
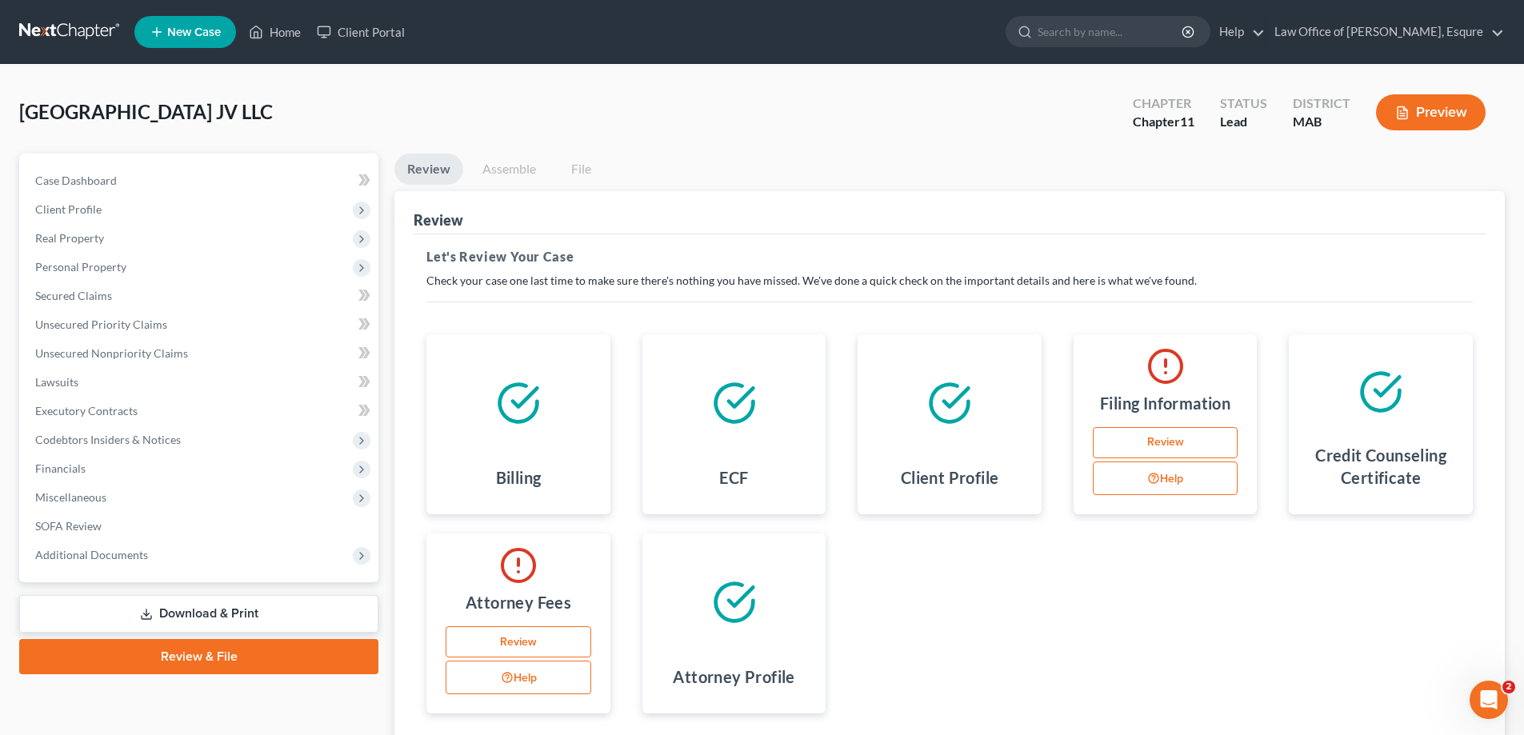
select select "39"
select select "0"
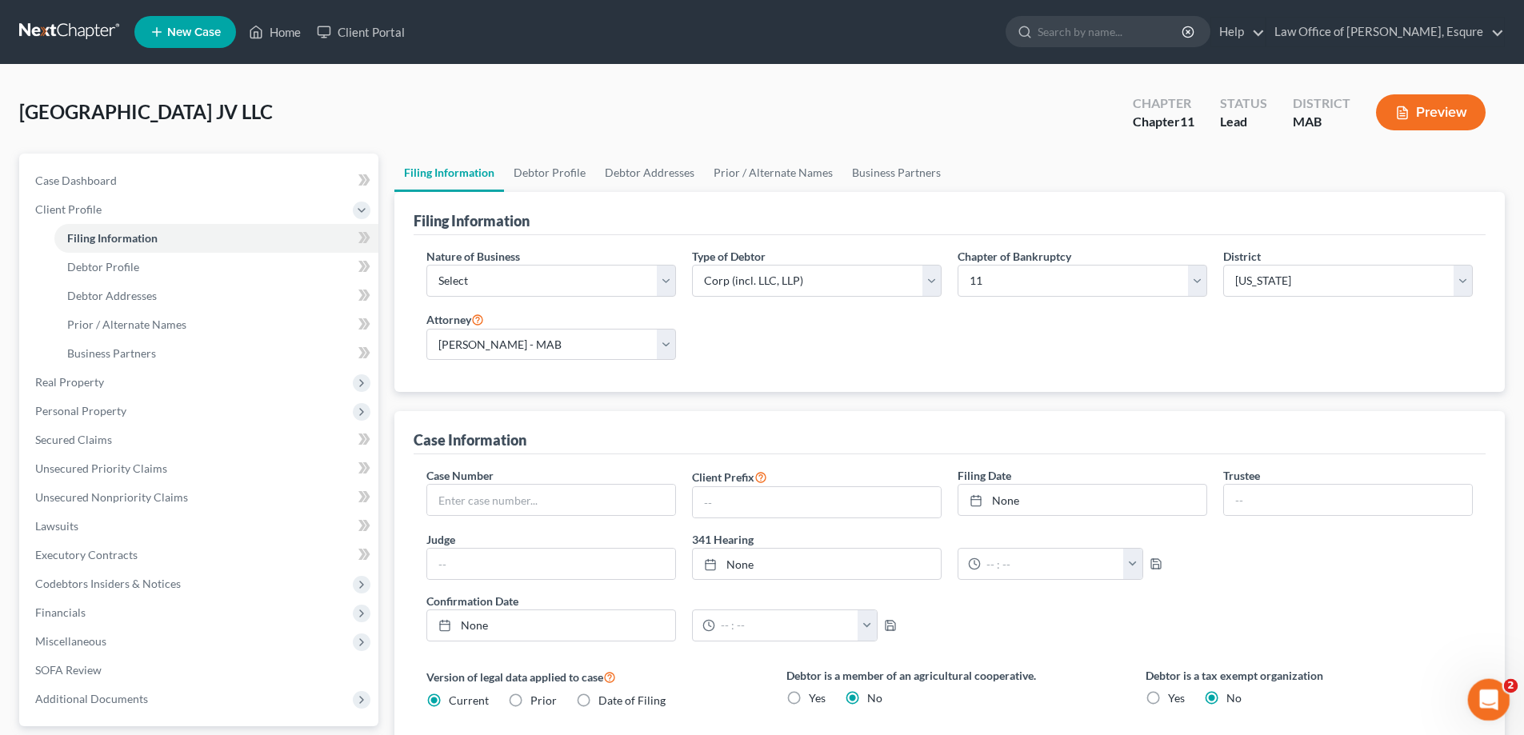
click at [1482, 702] on icon "Open Intercom Messenger" at bounding box center [1487, 698] width 26 height 26
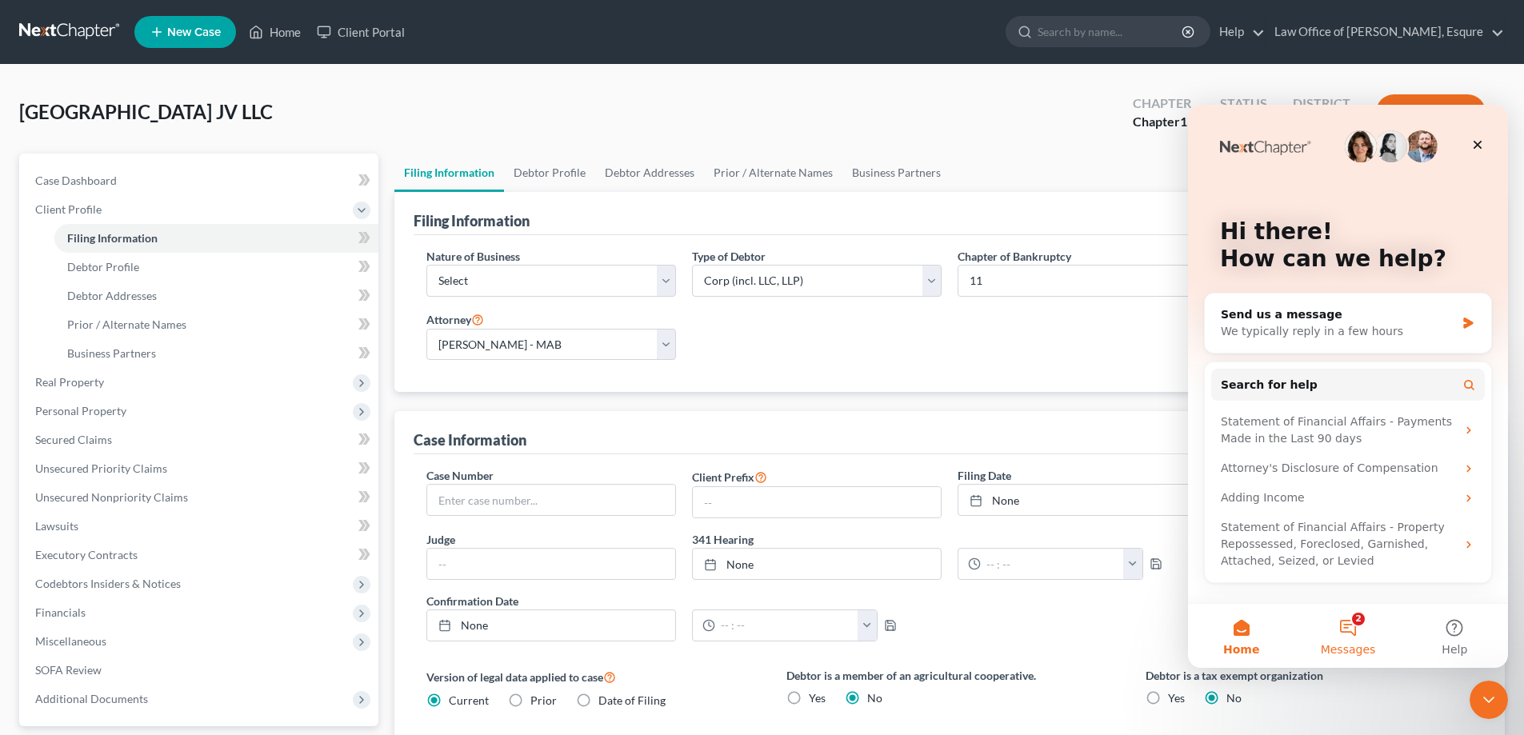
click at [1344, 628] on button "2 Messages" at bounding box center [1348, 636] width 106 height 64
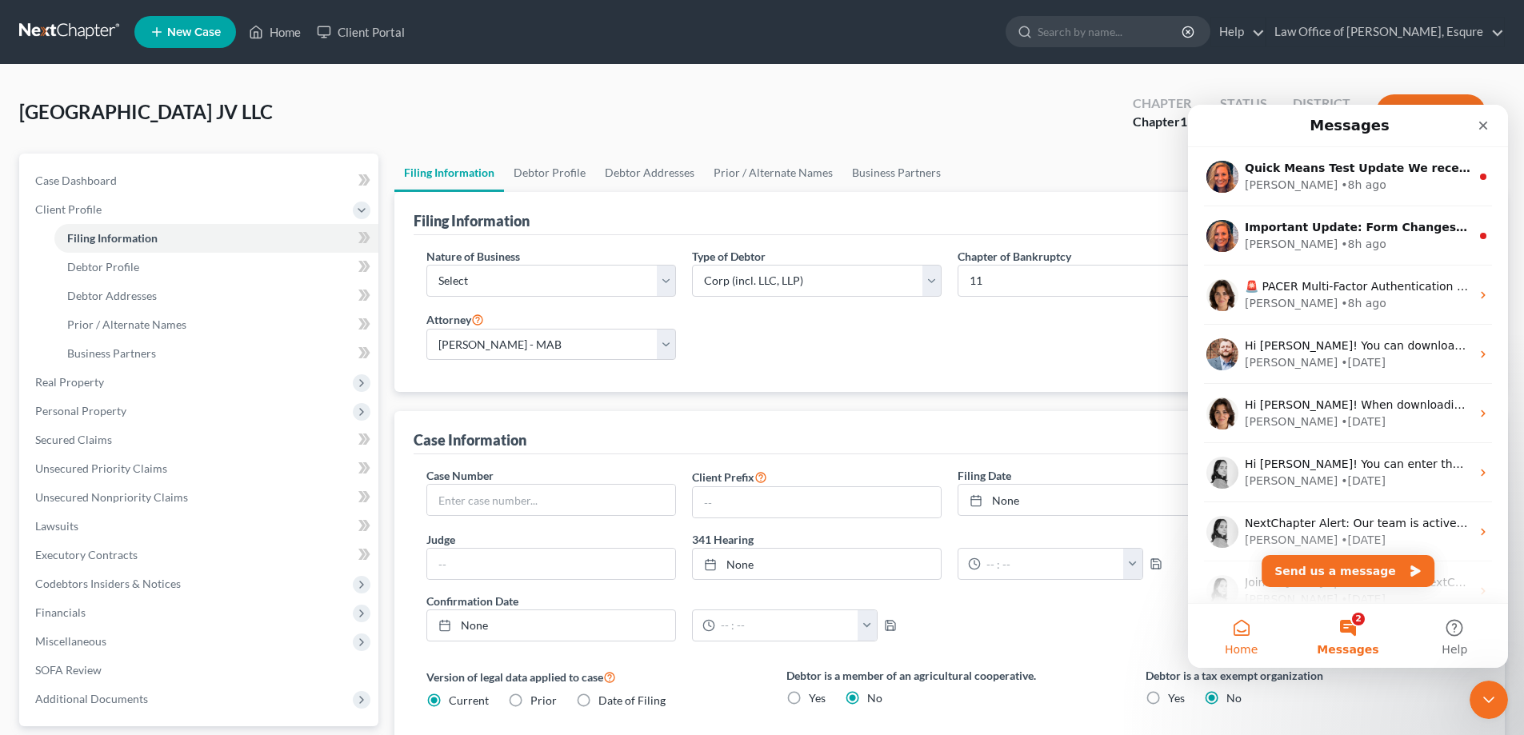
click at [1240, 631] on button "Home" at bounding box center [1241, 636] width 106 height 64
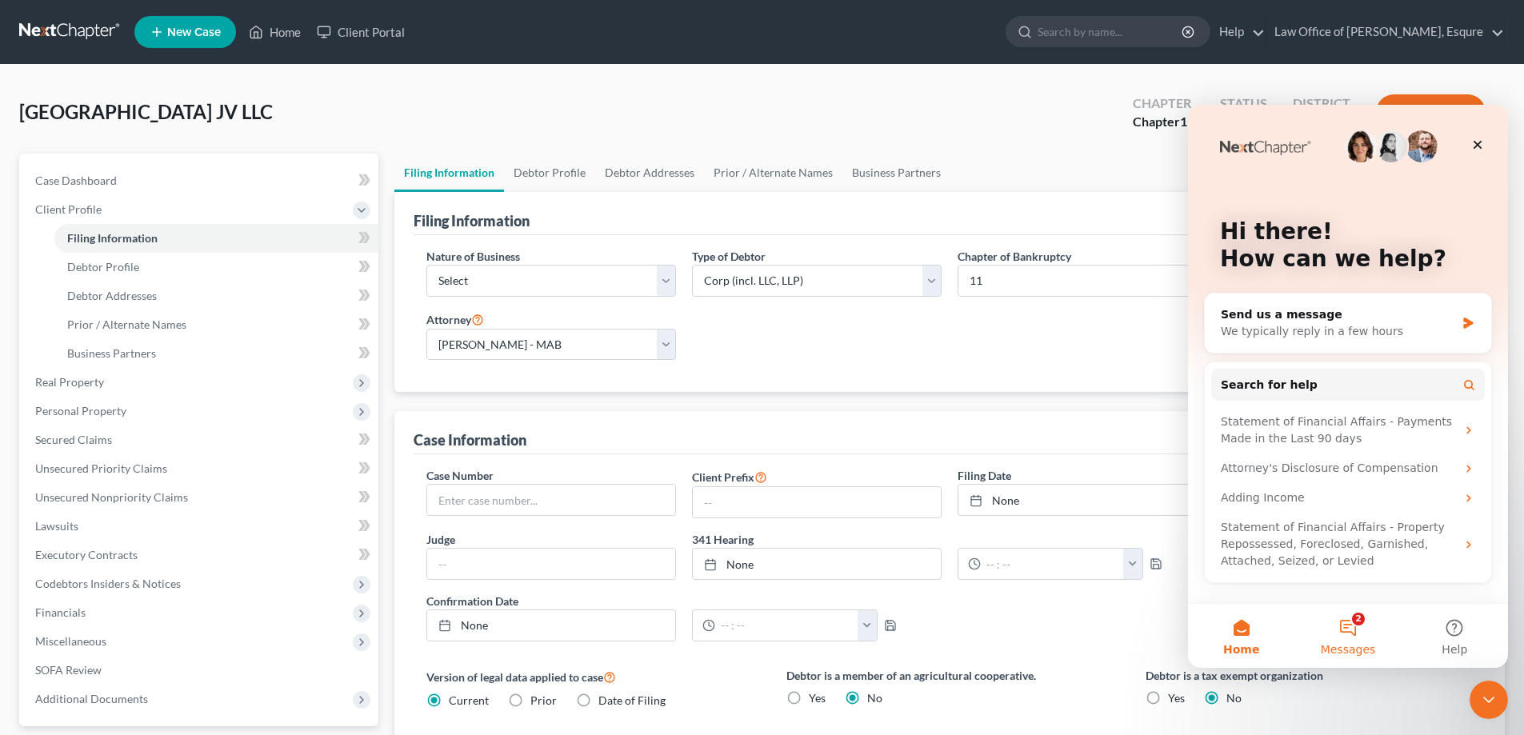
click at [1353, 627] on button "2 Messages" at bounding box center [1348, 636] width 106 height 64
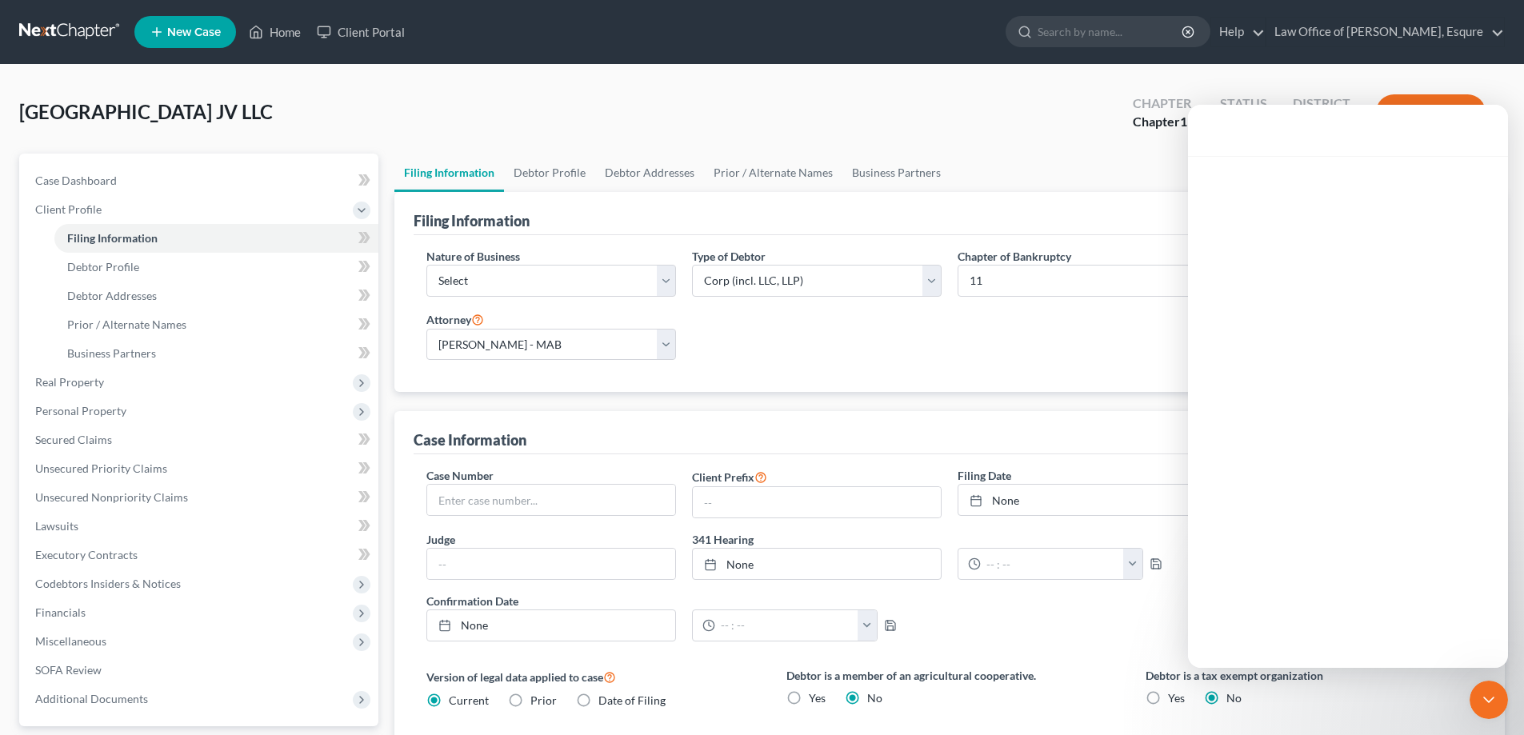
click at [1299, 169] on div "Intercom messenger" at bounding box center [1348, 390] width 320 height 468
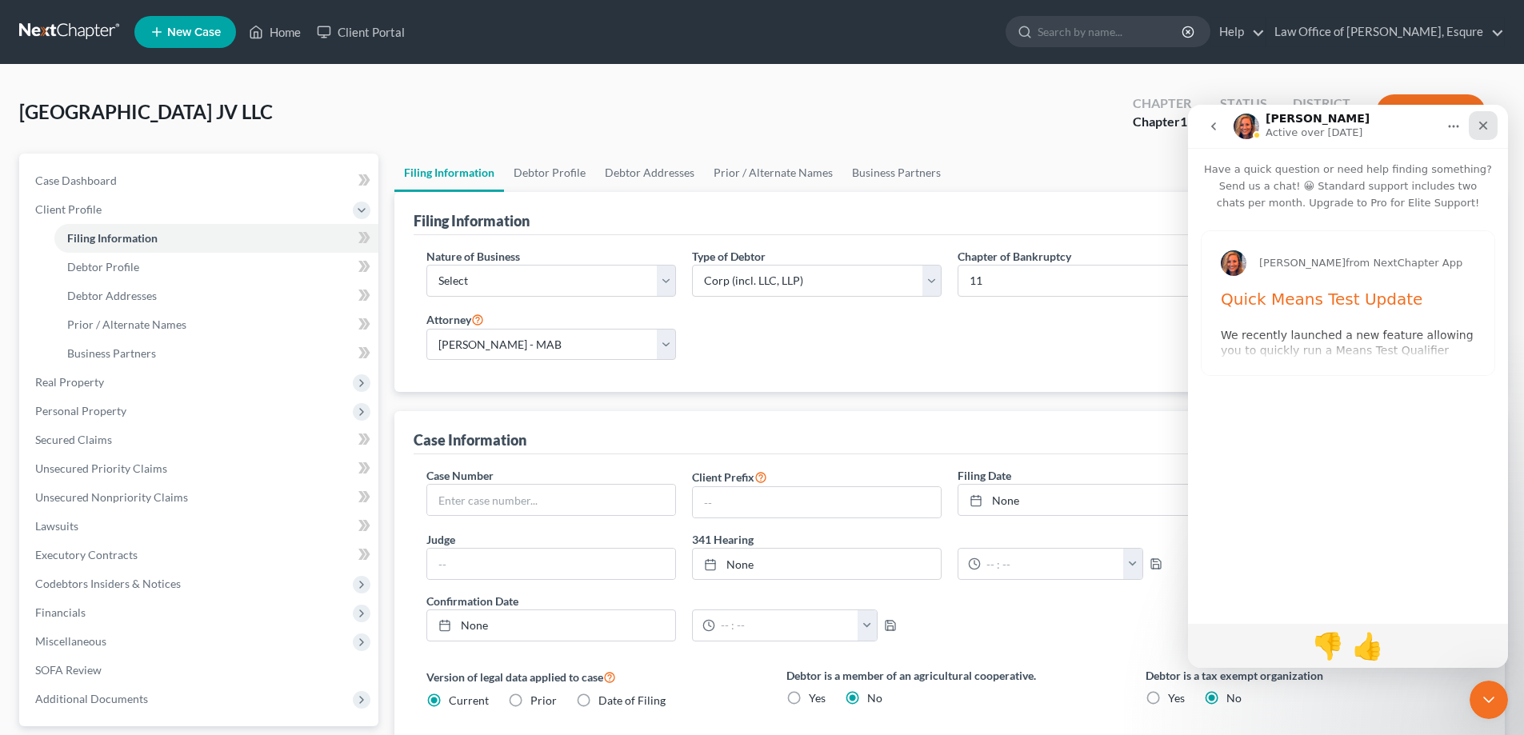
click at [1483, 122] on icon "Close" at bounding box center [1483, 125] width 13 height 13
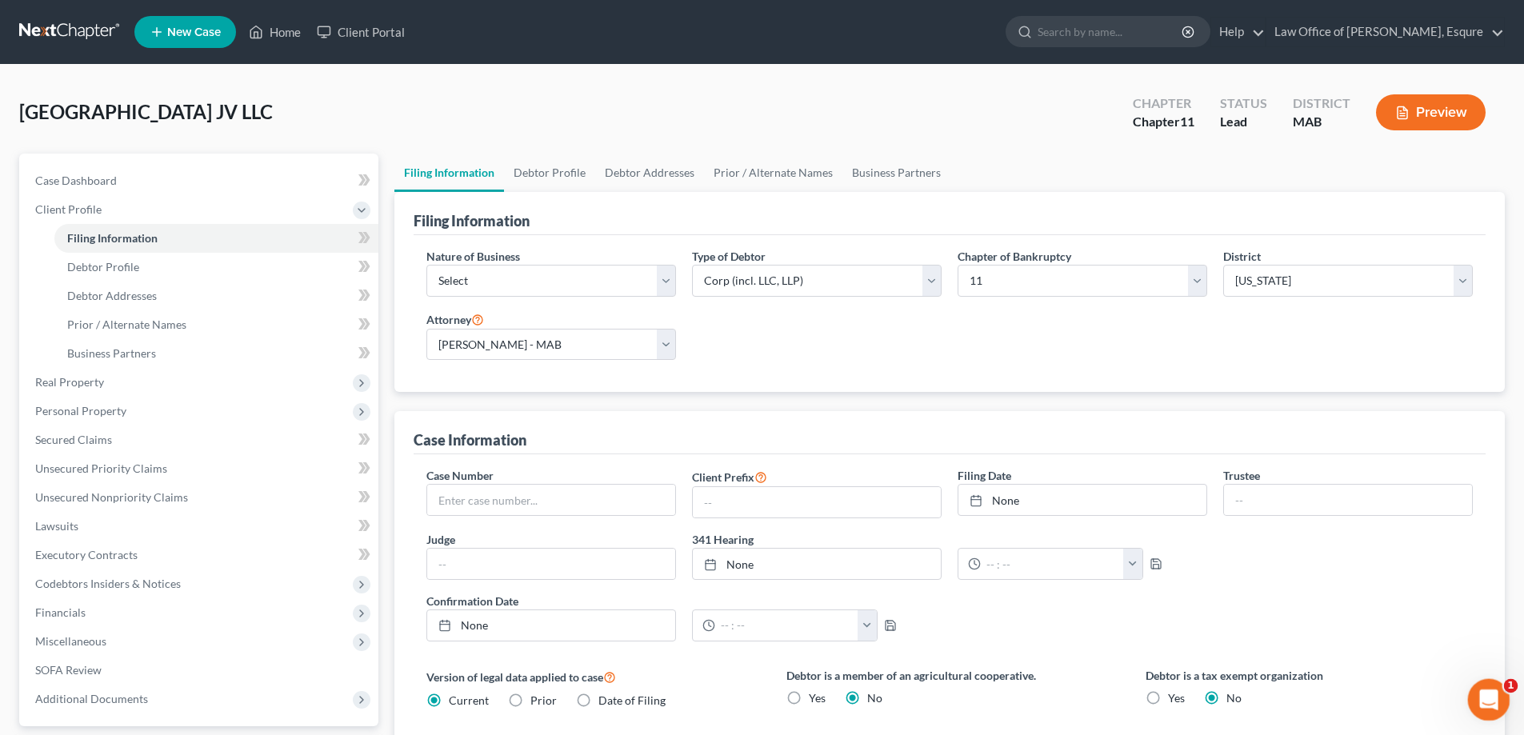
click at [1487, 696] on icon "Open Intercom Messenger" at bounding box center [1487, 698] width 26 height 26
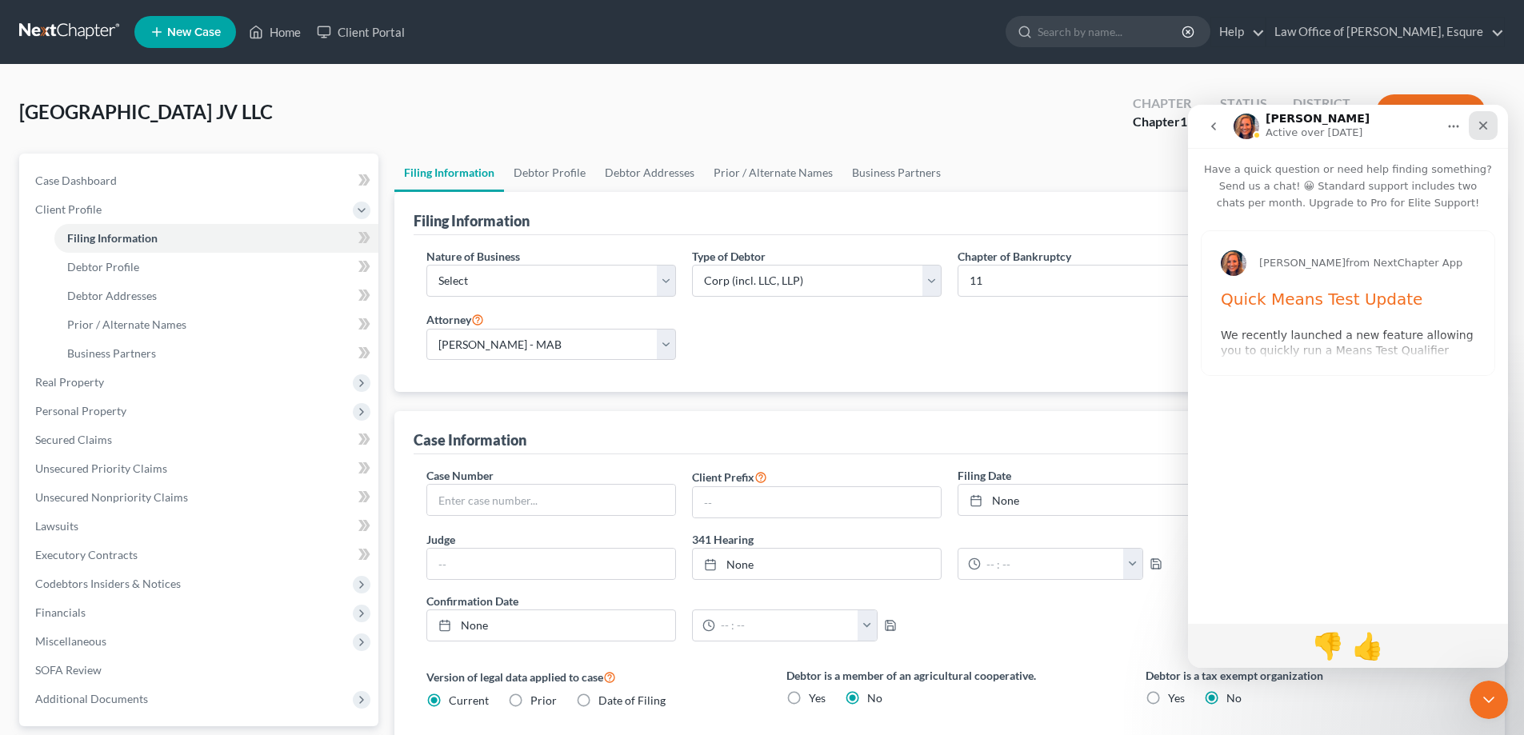
click at [1479, 126] on icon "Close" at bounding box center [1483, 125] width 13 height 13
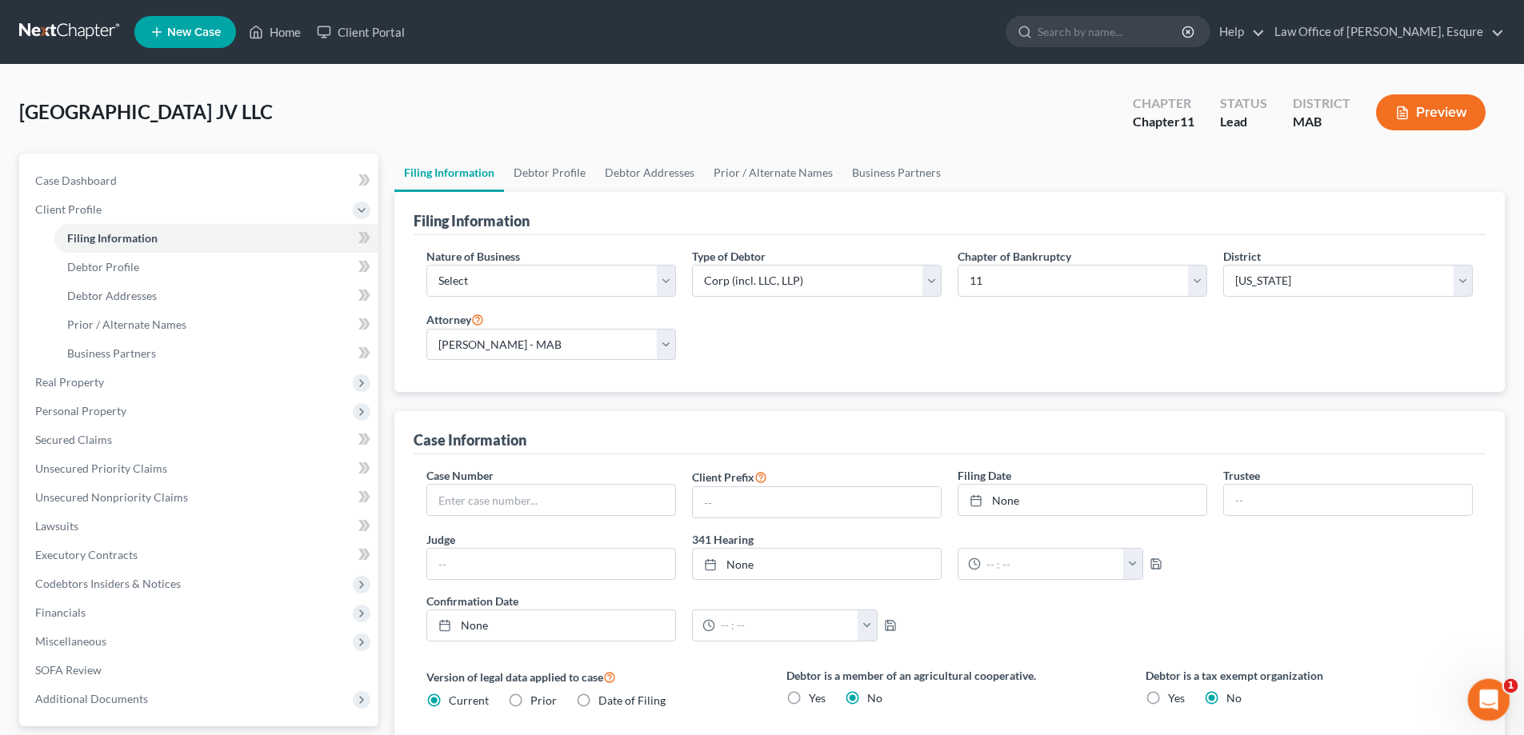
click at [1487, 693] on icon "Open Intercom Messenger" at bounding box center [1486, 697] width 11 height 13
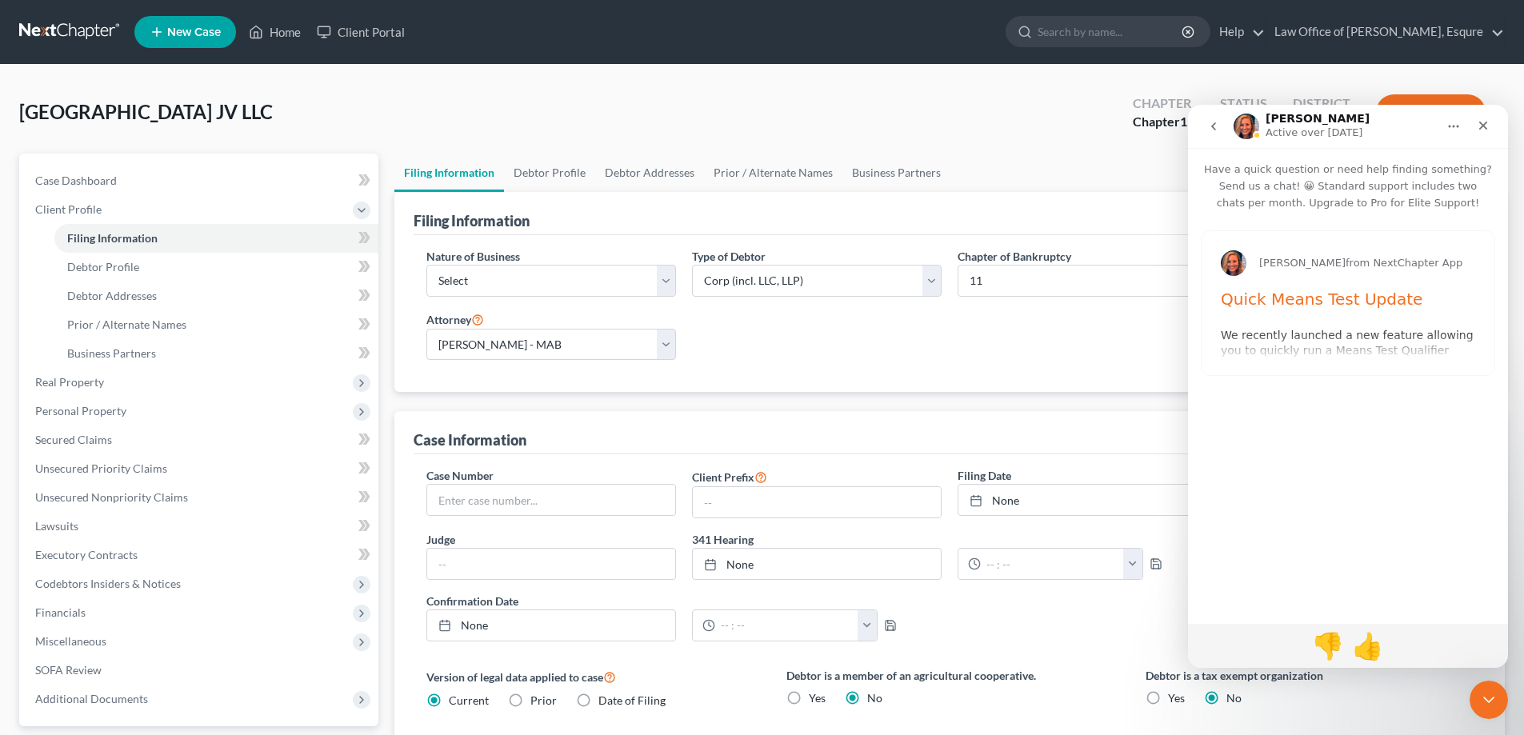
click at [1211, 130] on icon "go back" at bounding box center [1213, 126] width 13 height 13
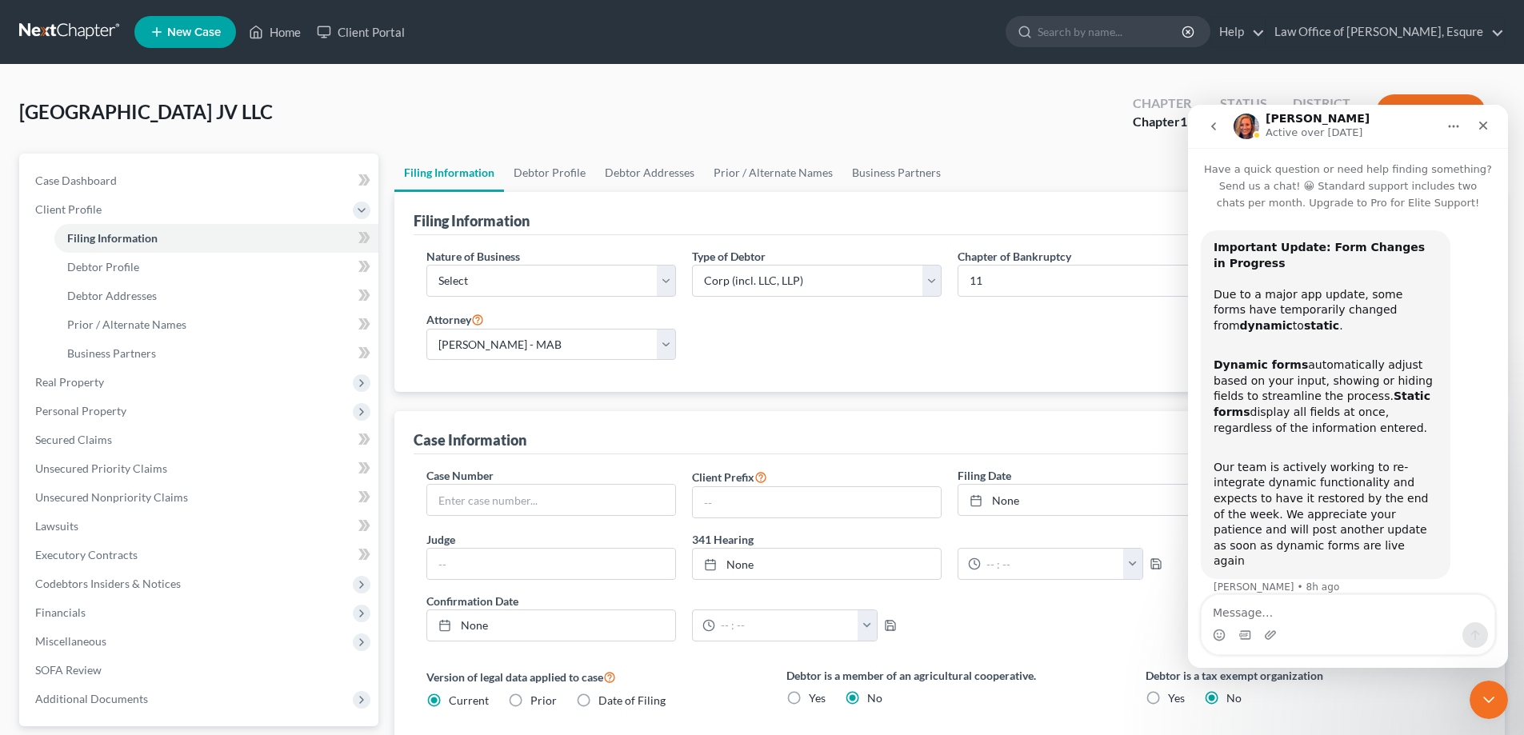
click at [1246, 615] on textarea "Message…" at bounding box center [1348, 608] width 293 height 27
click at [1330, 619] on textarea "I am trying to file a skeliton petition and my paralegal" at bounding box center [1348, 600] width 293 height 43
click at [1488, 614] on textarea "I am trying to file a skeleton petition and my paralegal" at bounding box center [1348, 600] width 293 height 43
type textarea "I am trying to file a skeleton petition and my paralegal is away can you help"
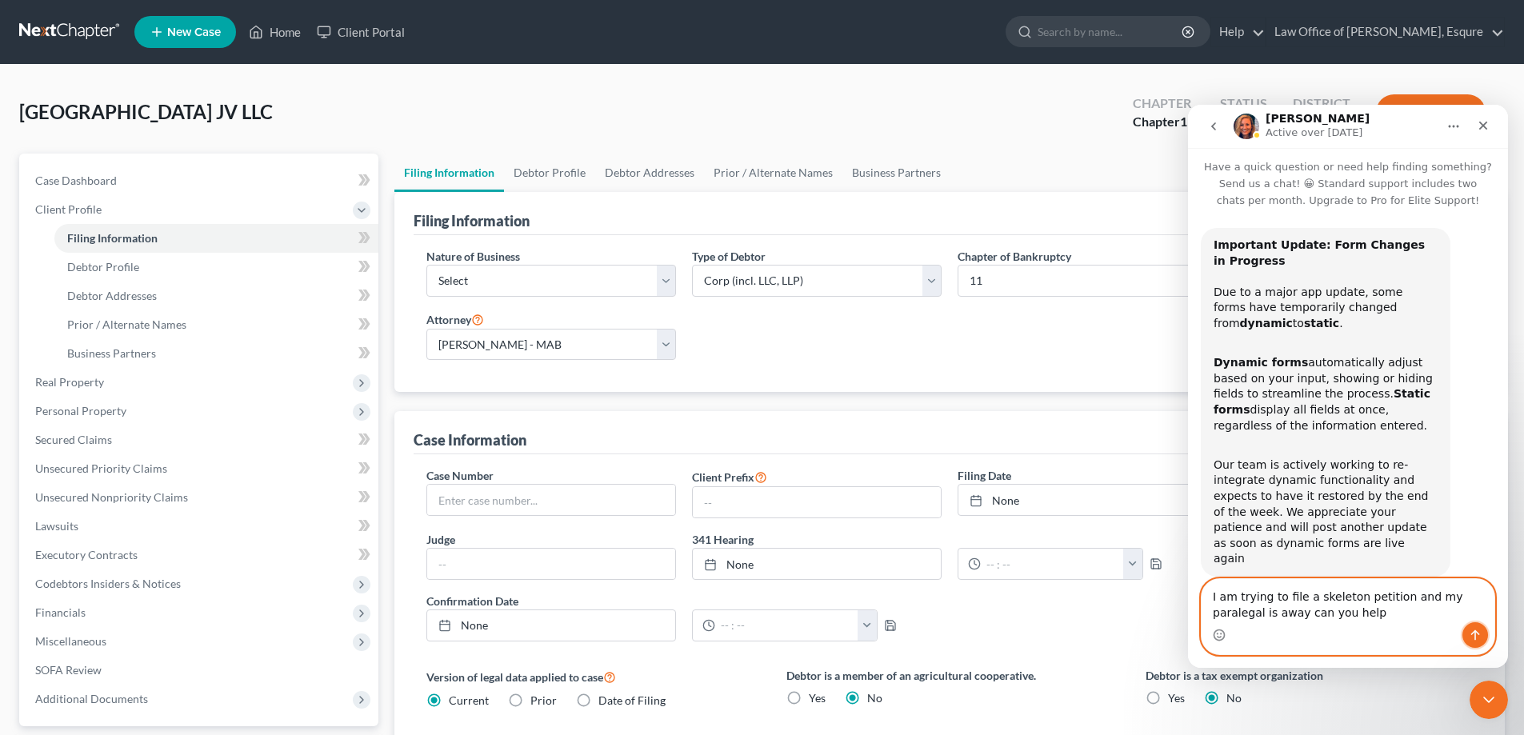
click at [1474, 633] on icon "Send a message…" at bounding box center [1475, 636] width 9 height 10
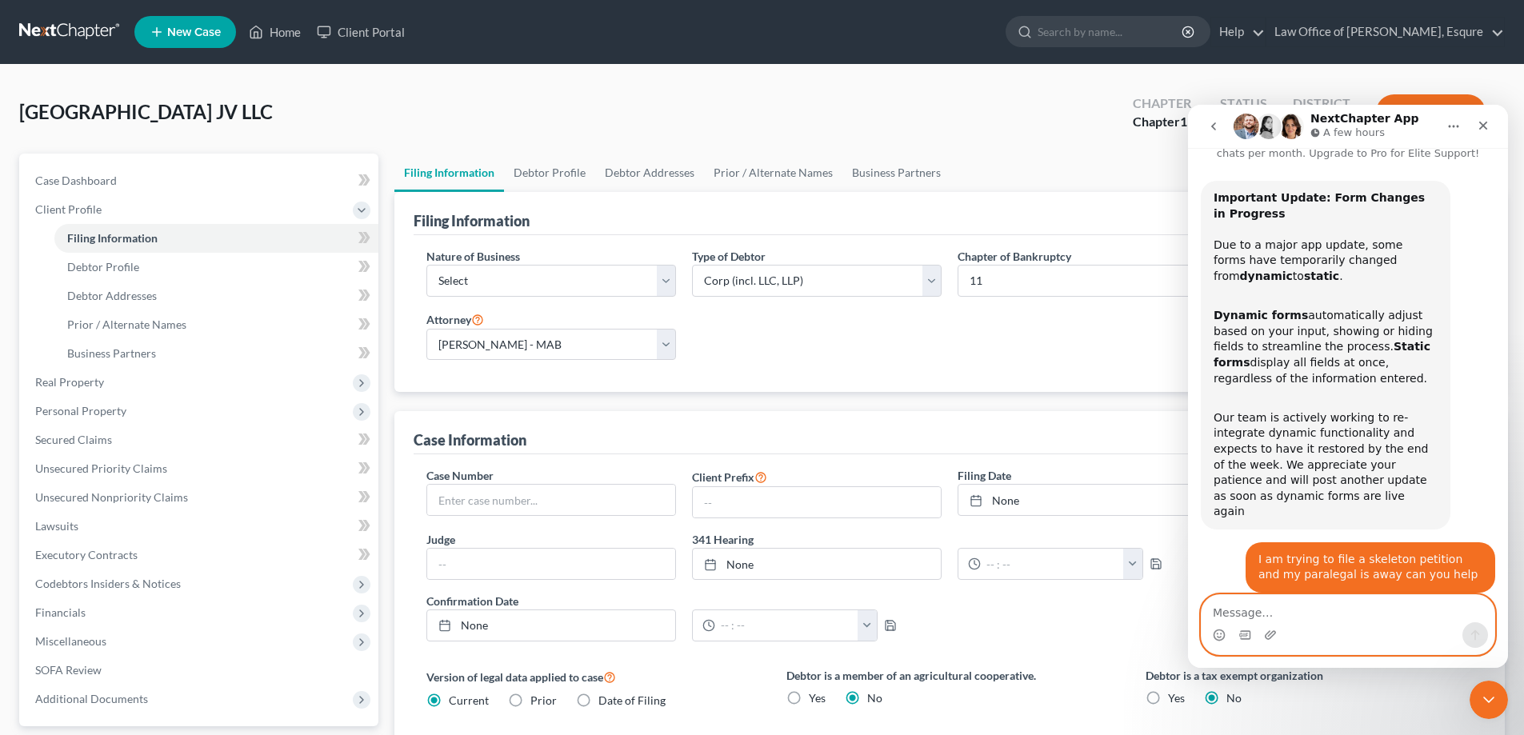
scroll to position [197, 0]
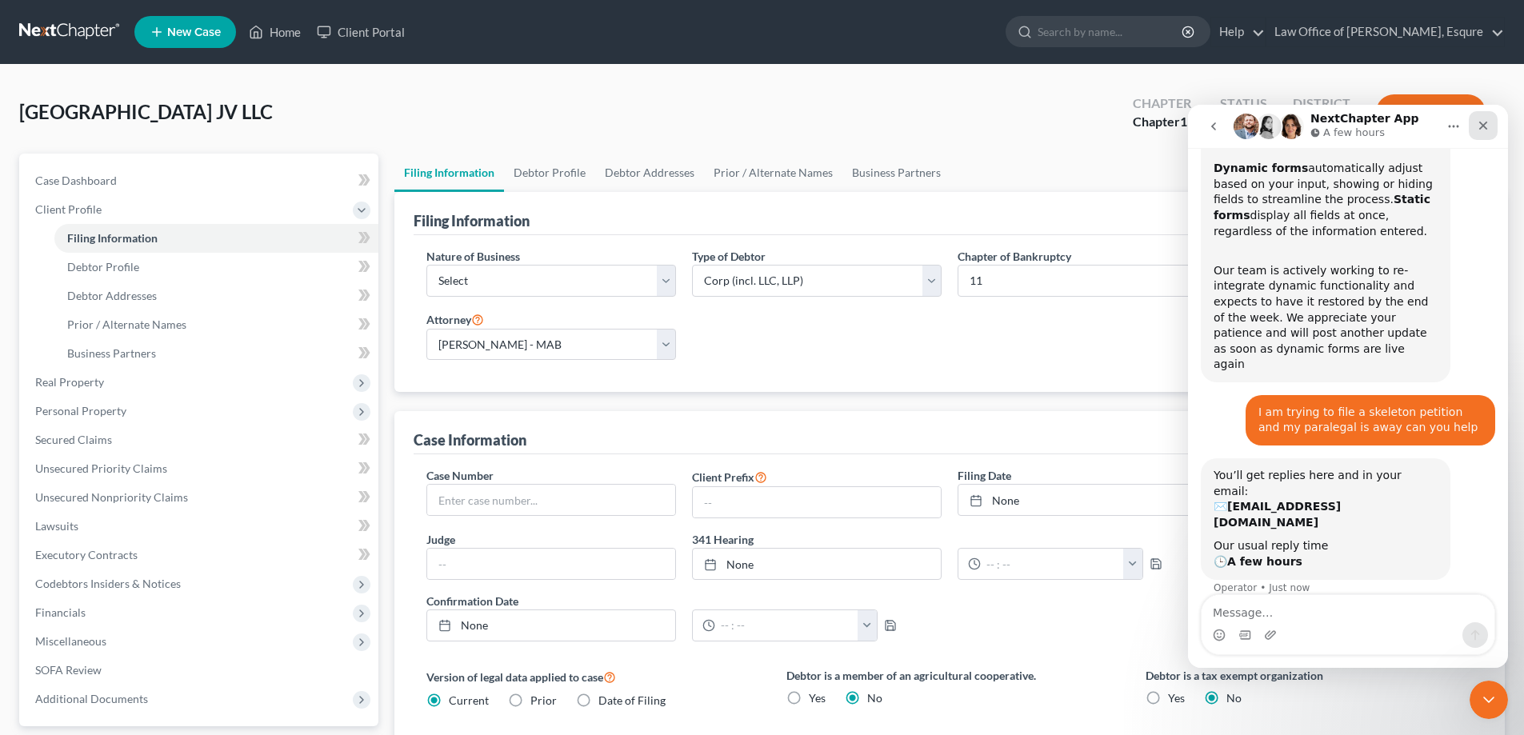
click at [1475, 126] on div "Close" at bounding box center [1483, 125] width 29 height 29
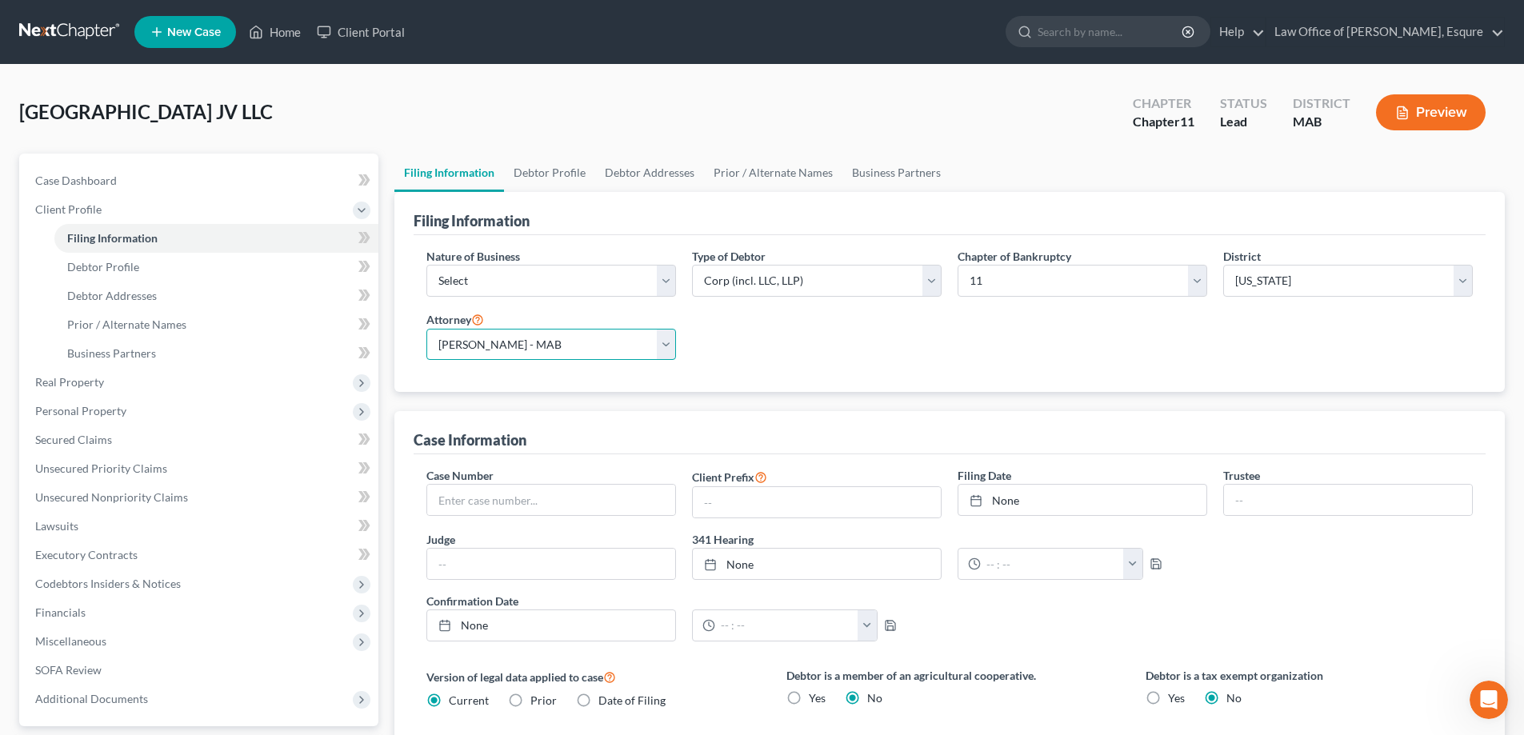
click at [668, 346] on select "Select Jeffery Johnson - MAB" at bounding box center [551, 345] width 250 height 32
click at [426, 329] on select "Select Jeffery Johnson - MAB" at bounding box center [551, 345] width 250 height 32
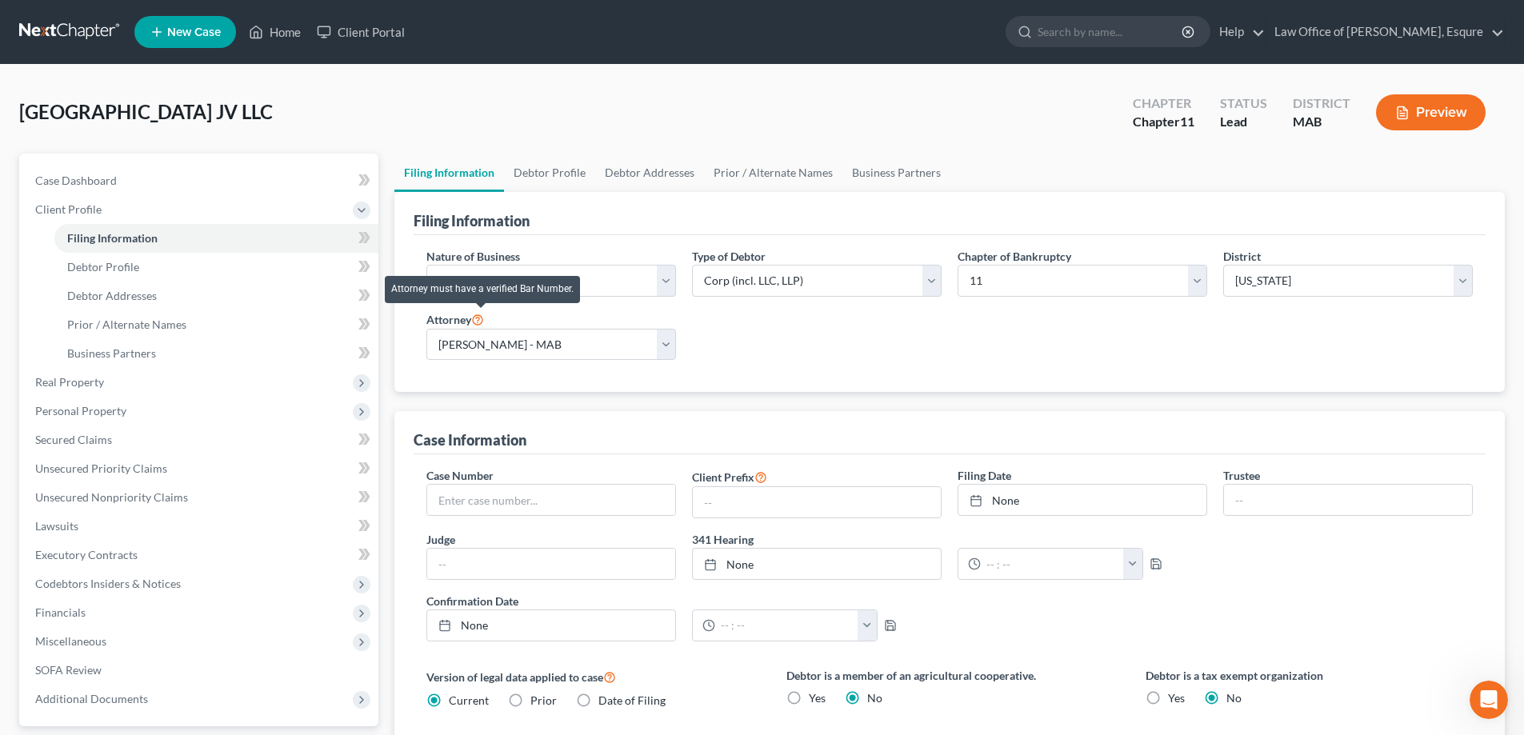
click at [481, 320] on icon at bounding box center [477, 318] width 13 height 15
click at [480, 315] on icon at bounding box center [477, 318] width 13 height 15
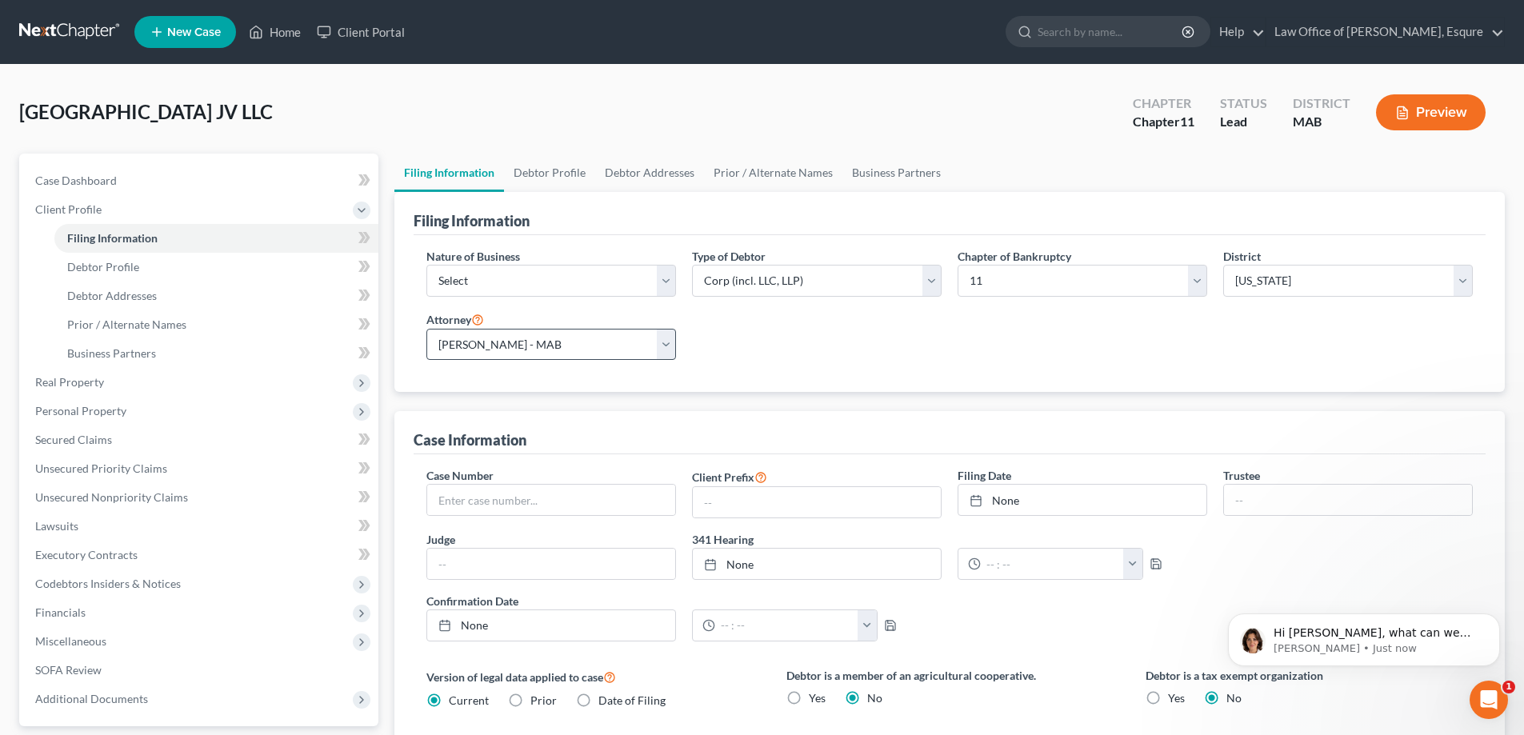
scroll to position [0, 0]
click at [666, 342] on select "Select Jeffery Johnson - MAB" at bounding box center [551, 345] width 250 height 32
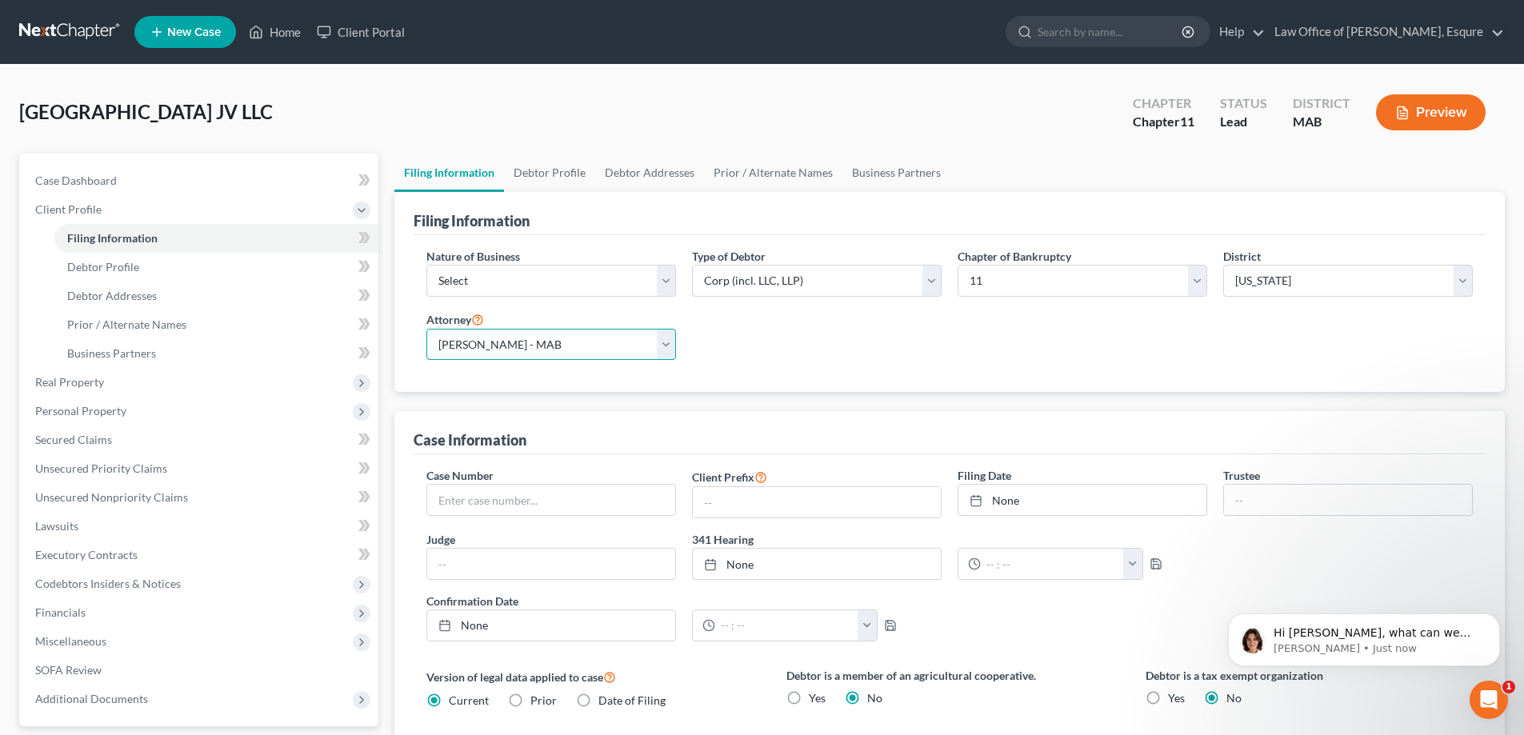
scroll to position [237, 0]
click at [426, 329] on select "Select Jeffery Johnson - MAB" at bounding box center [551, 345] width 250 height 32
click at [663, 350] on select "Select Jeffery Johnson - MAB" at bounding box center [551, 345] width 250 height 32
select select "0"
click at [426, 329] on select "Select Jeffery Johnson - MAB" at bounding box center [551, 345] width 250 height 32
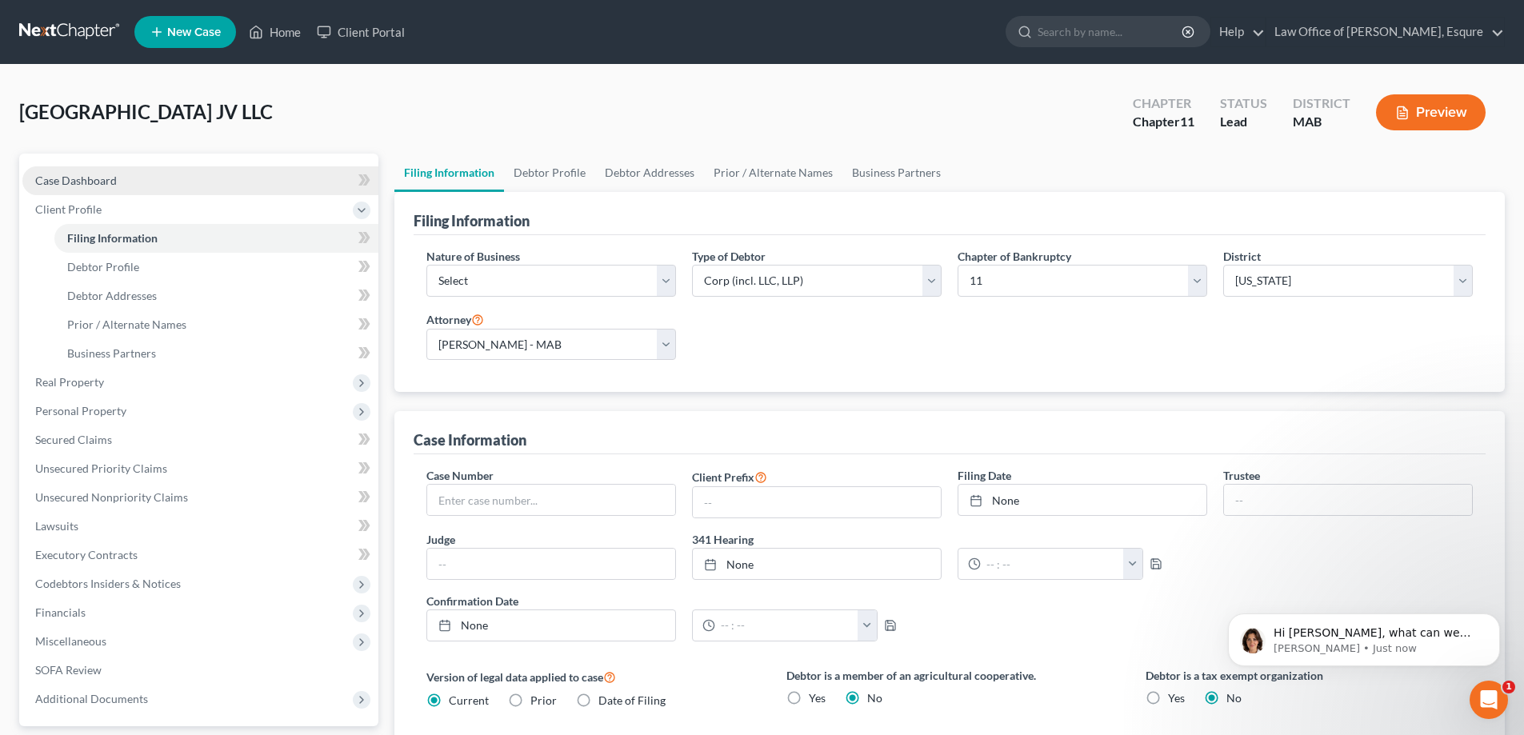
click at [81, 180] on span "Case Dashboard" at bounding box center [76, 181] width 82 height 14
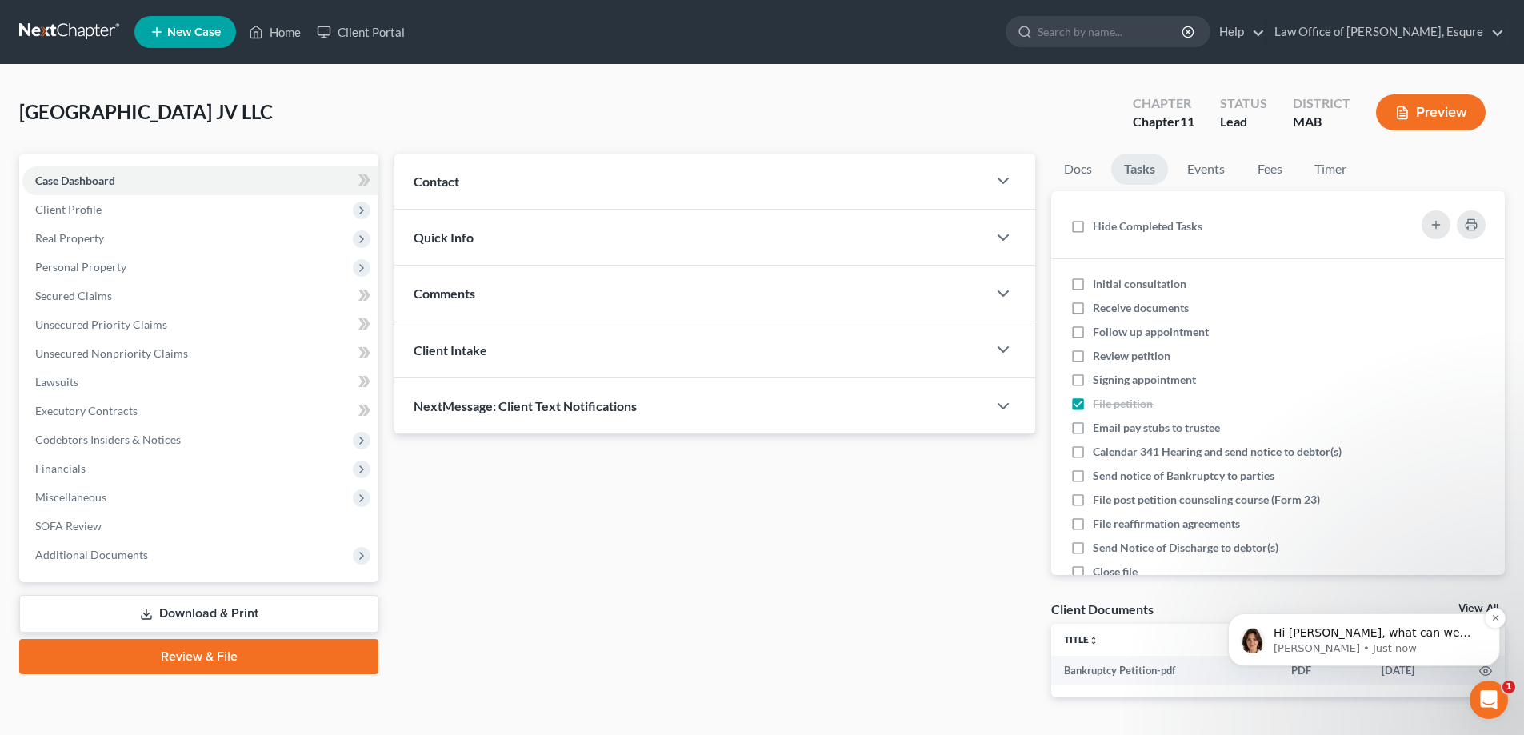
click at [1329, 635] on p "Hi Jeffery, what can we help you with?" at bounding box center [1377, 634] width 206 height 16
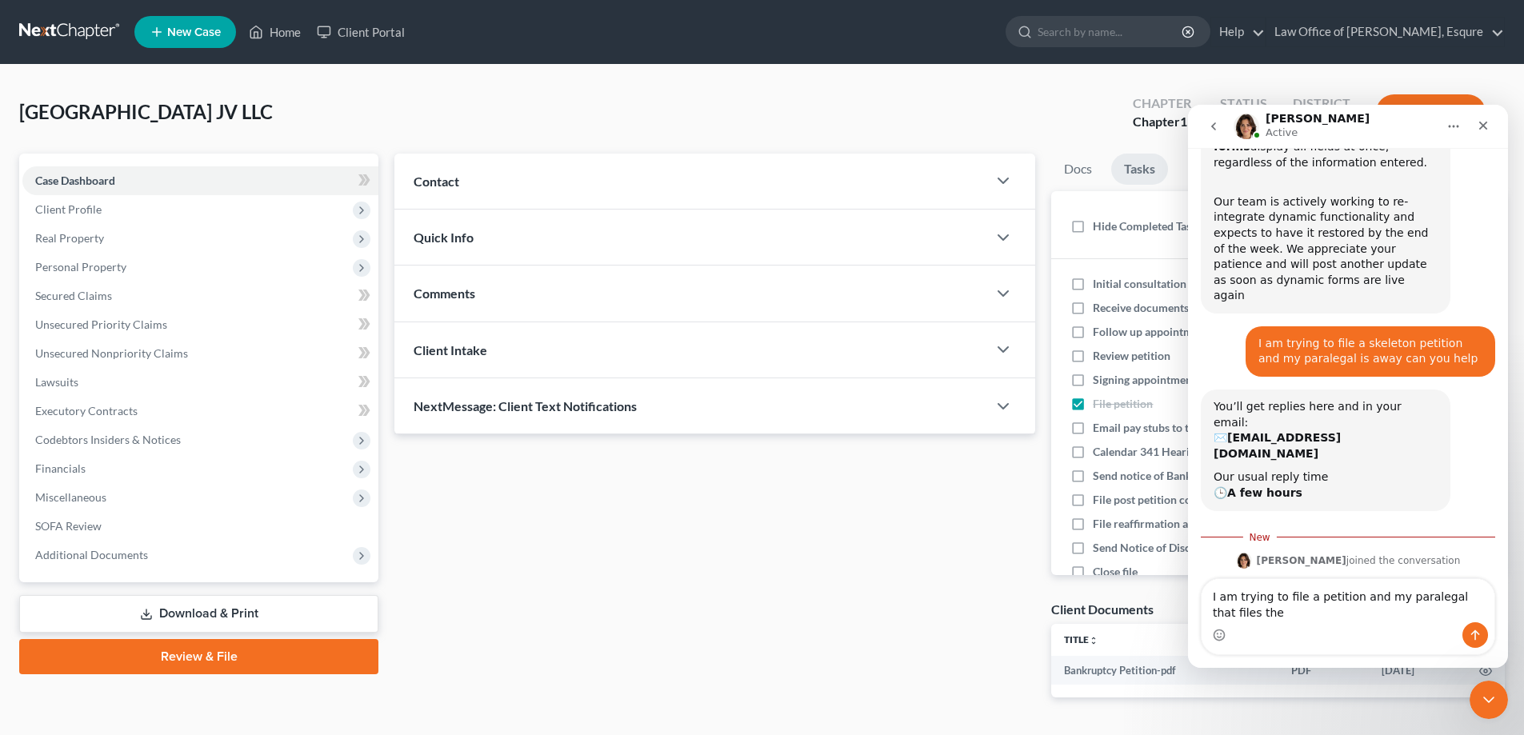
scroll to position [279, 0]
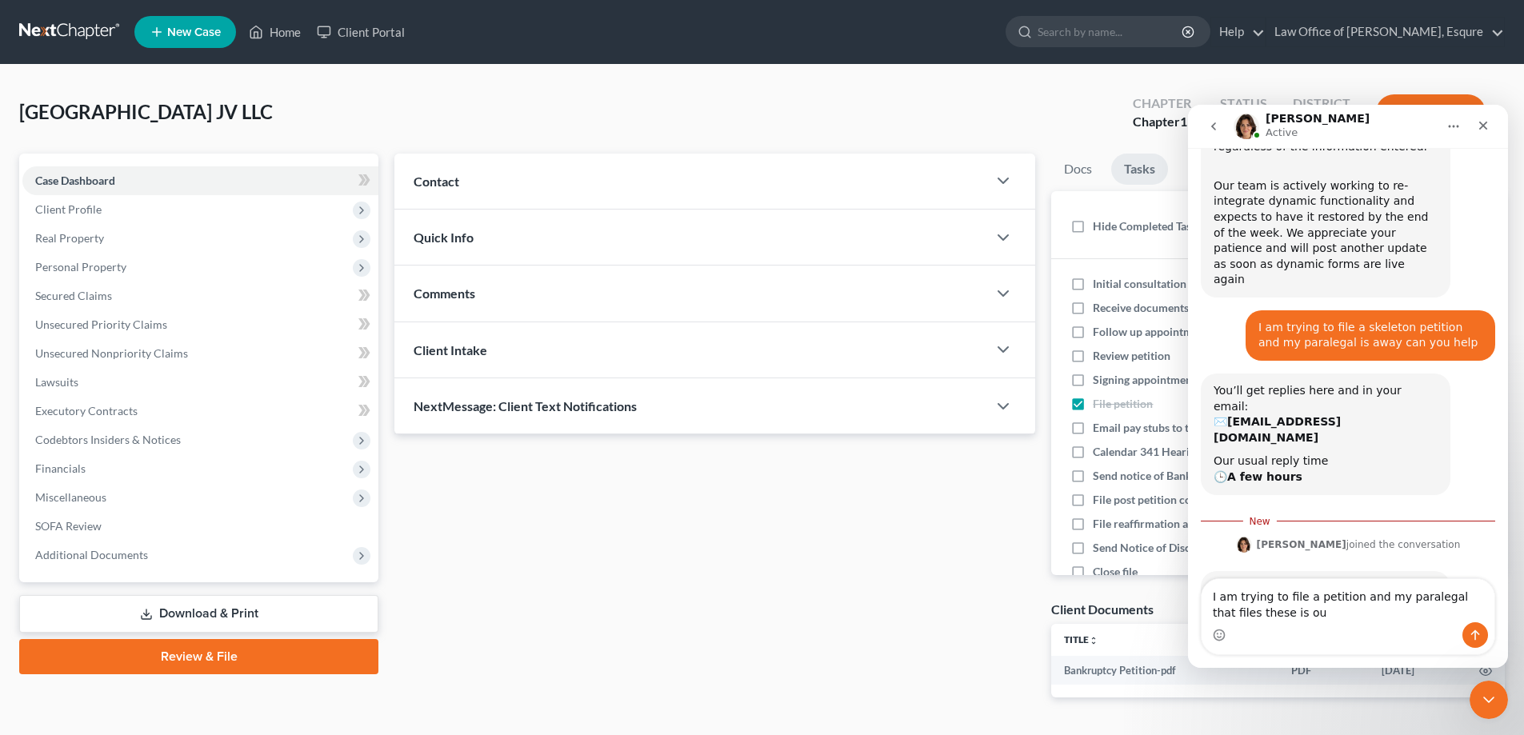
type textarea "I am trying to file a petition and my paralegal that files these is out"
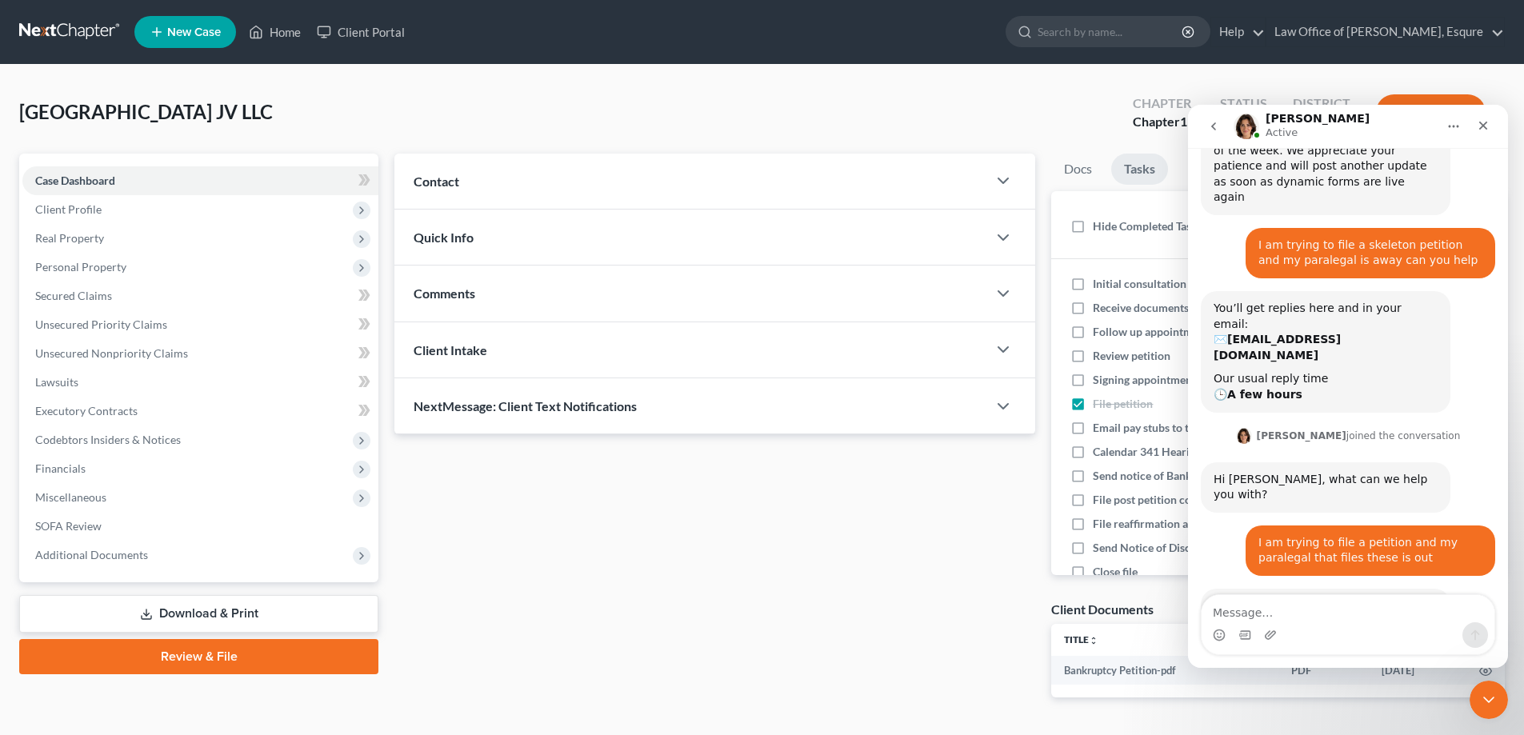
scroll to position [394, 0]
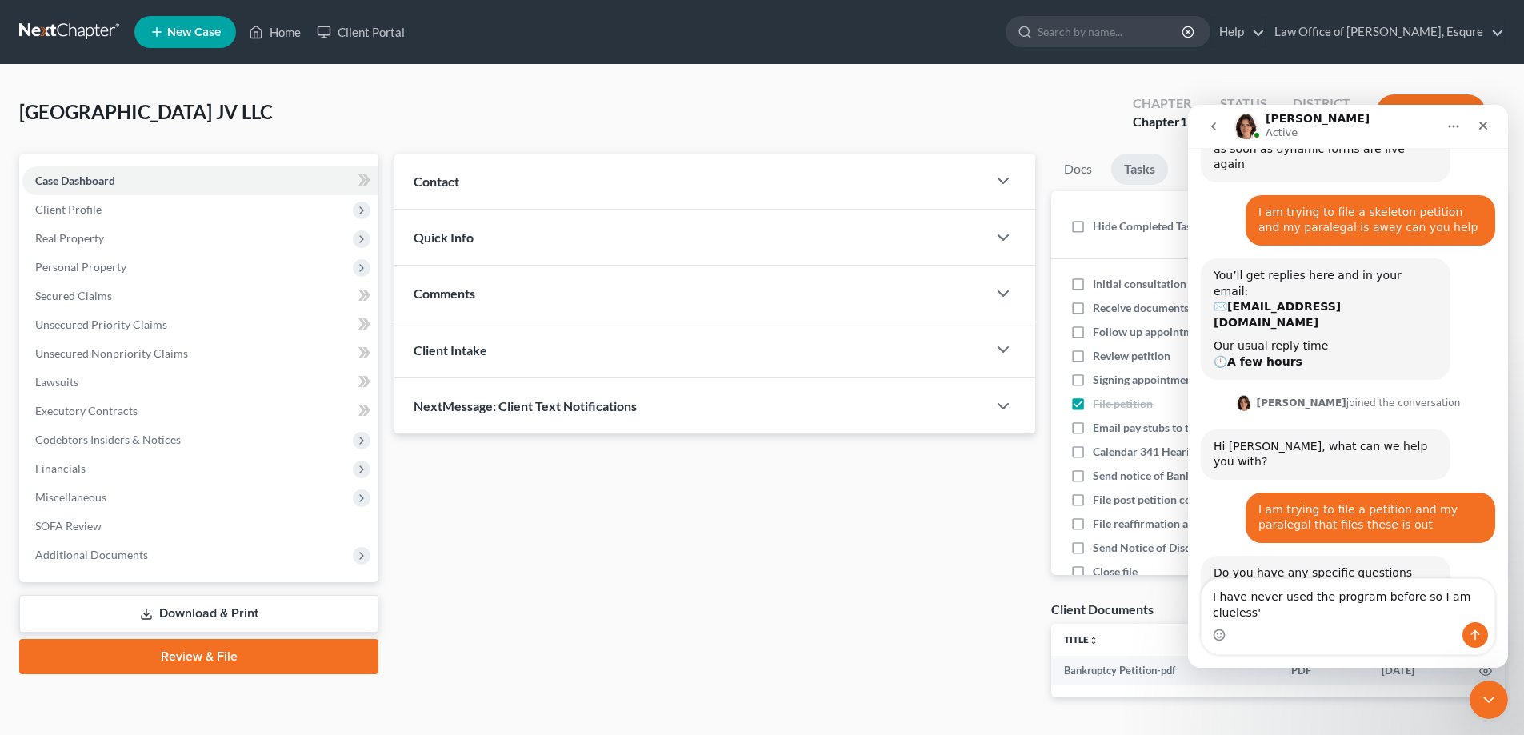
type textarea "I have never used the program before so I am clueless"
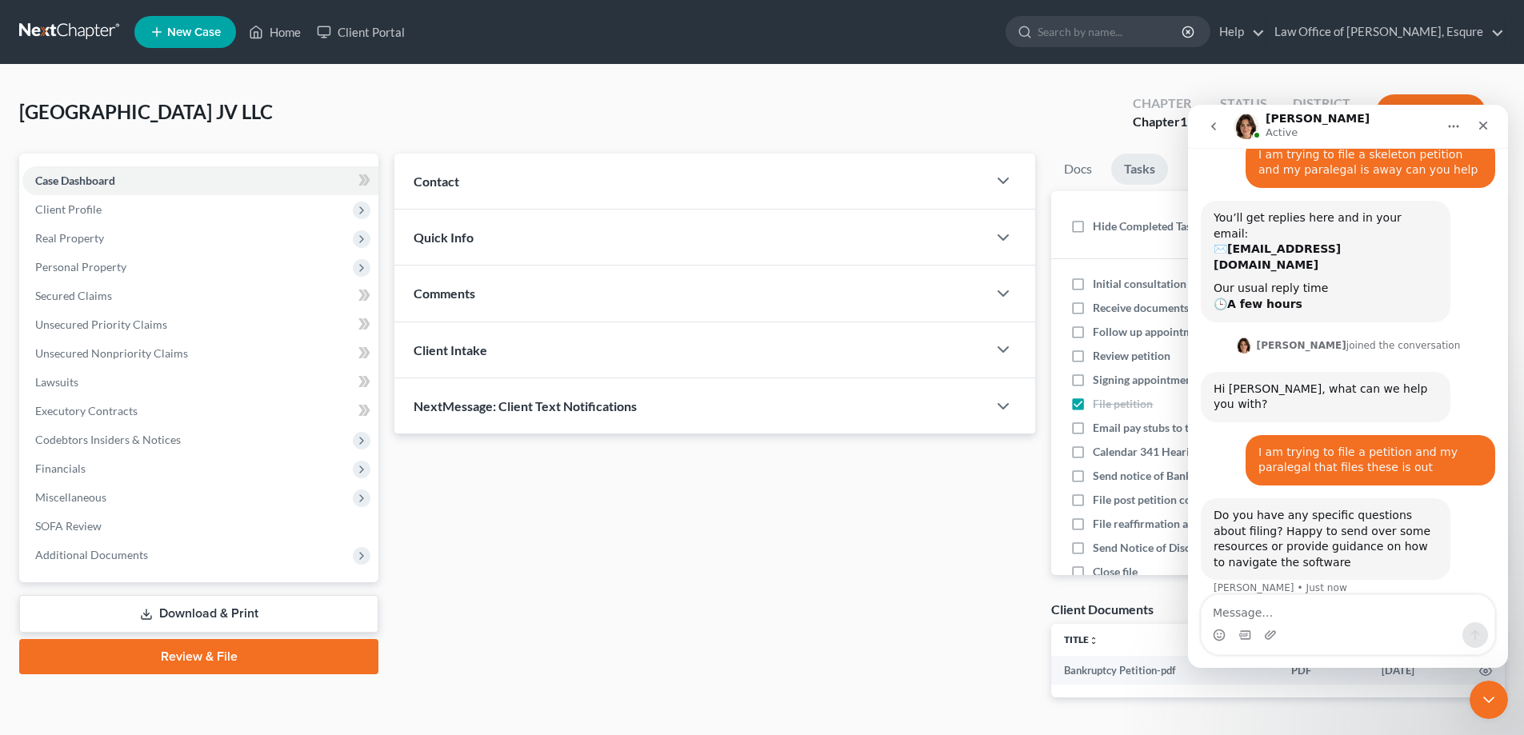
scroll to position [458, 0]
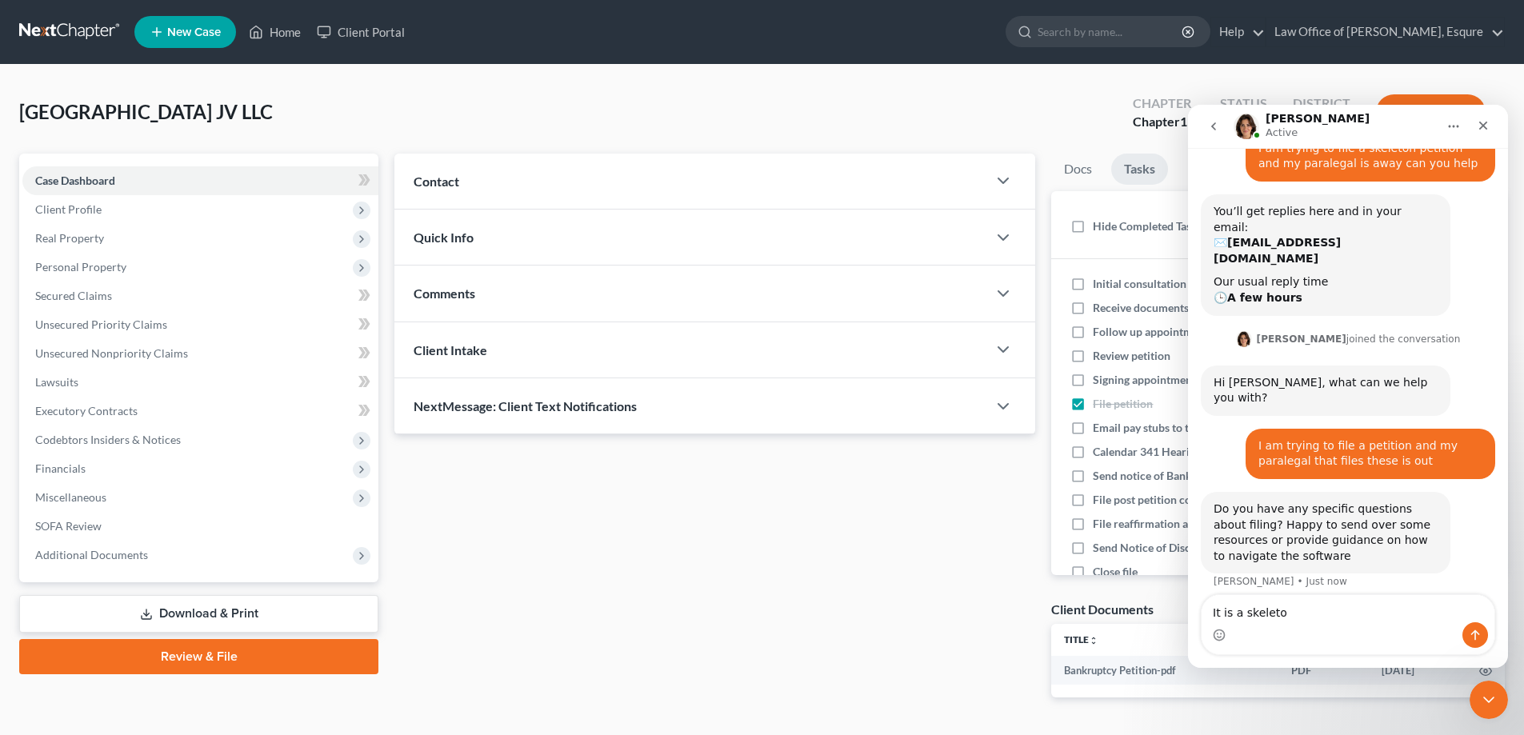
type textarea "It is a skeleton"
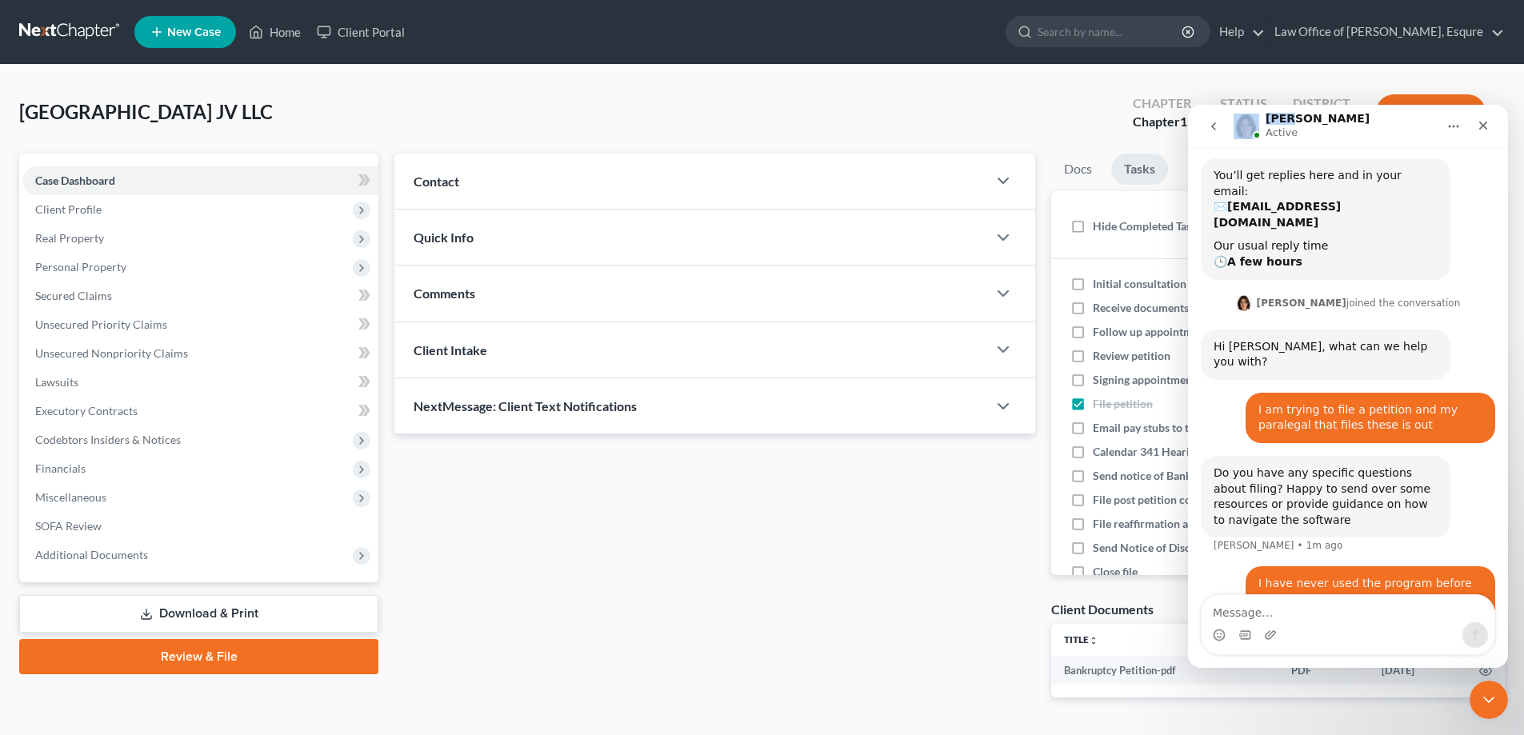
drag, startPoint x: 1360, startPoint y: 118, endPoint x: 897, endPoint y: 83, distance: 464.6
click html "Emma Active Have a quick question or need help finding something? Send us a cha…"
click at [1454, 123] on icon "Home" at bounding box center [1453, 126] width 13 height 13
drag, startPoint x: 1485, startPoint y: 126, endPoint x: 2672, endPoint y: 230, distance: 1191.9
click at [1485, 126] on icon "Close" at bounding box center [1483, 126] width 9 height 9
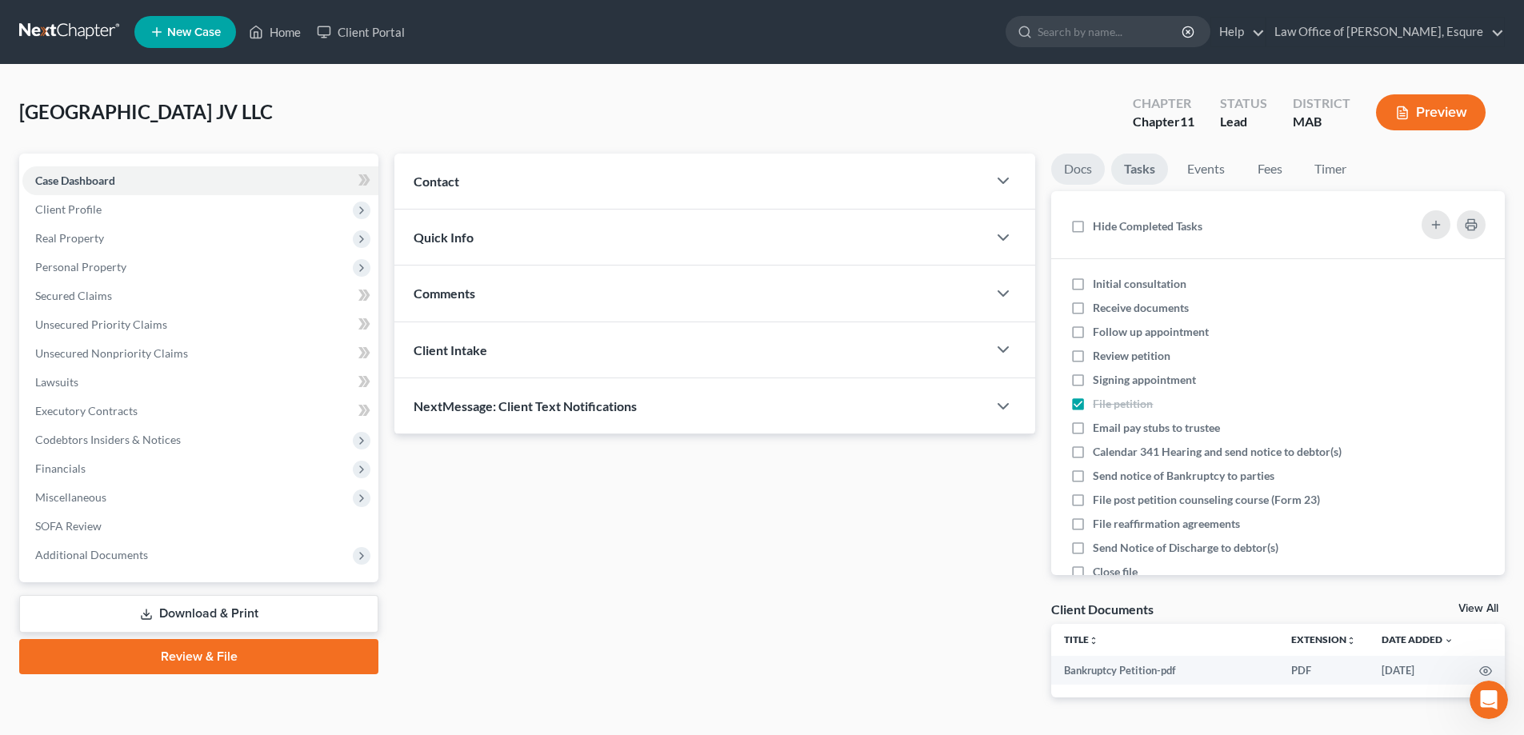
click at [1076, 167] on link "Docs" at bounding box center [1078, 169] width 54 height 31
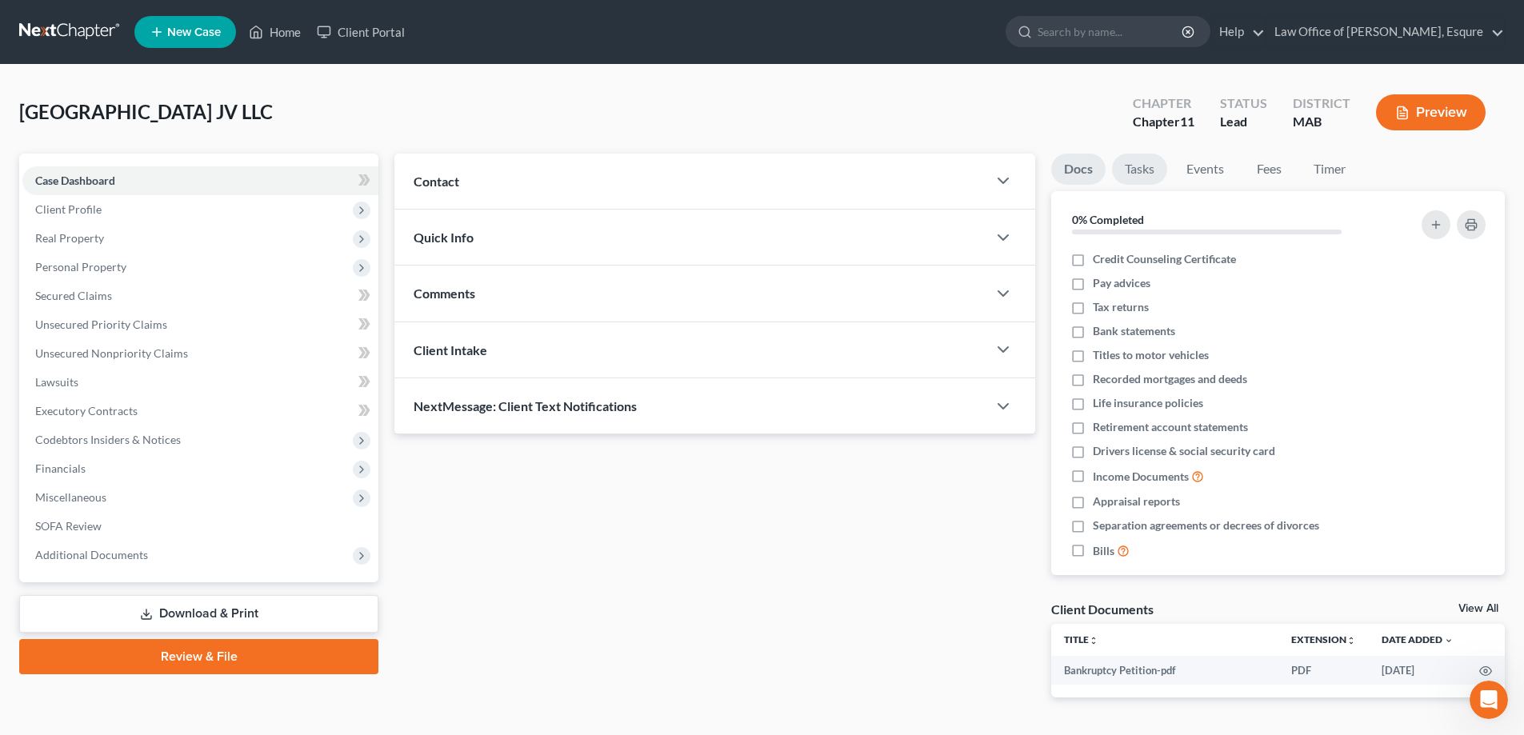
click at [1138, 171] on link "Tasks" at bounding box center [1139, 169] width 55 height 31
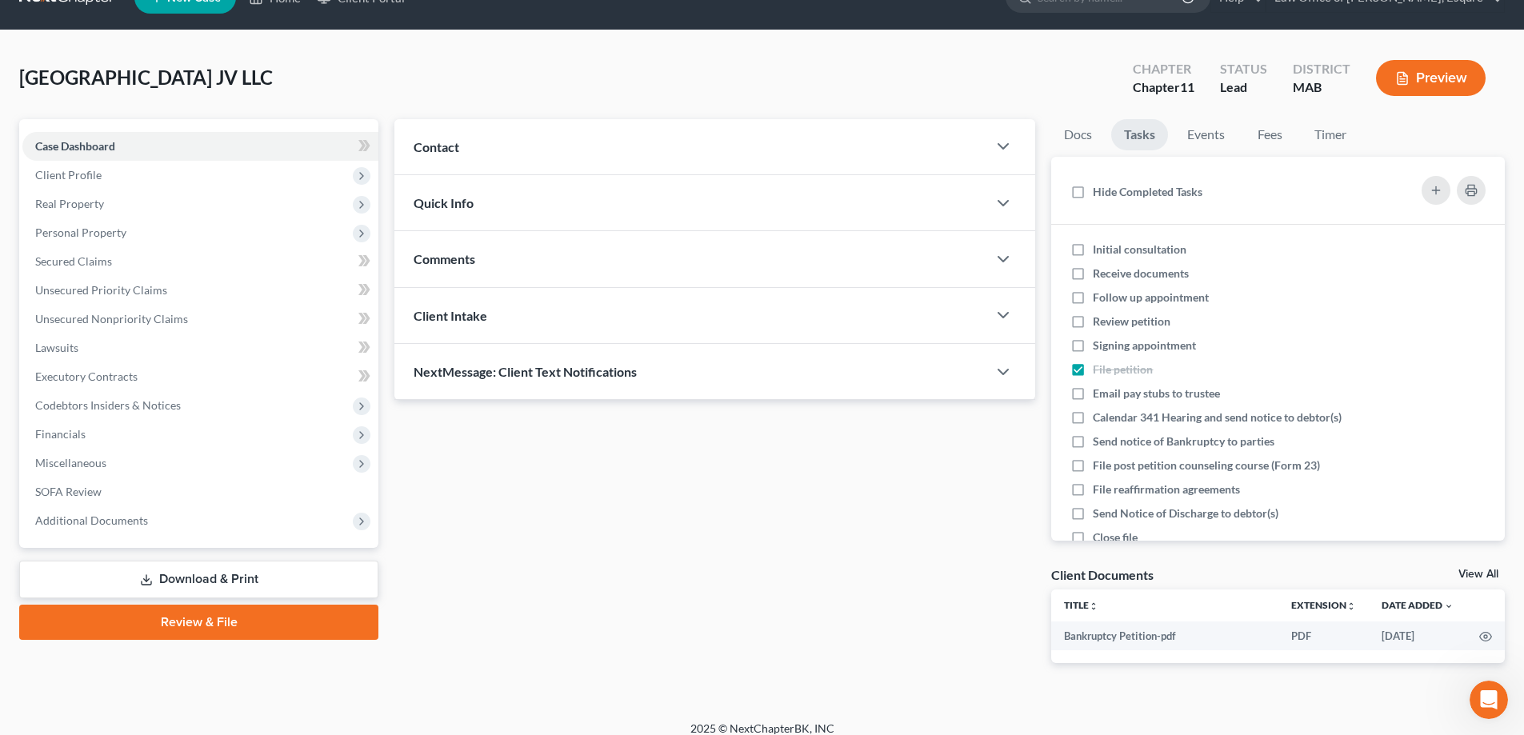
scroll to position [49, 0]
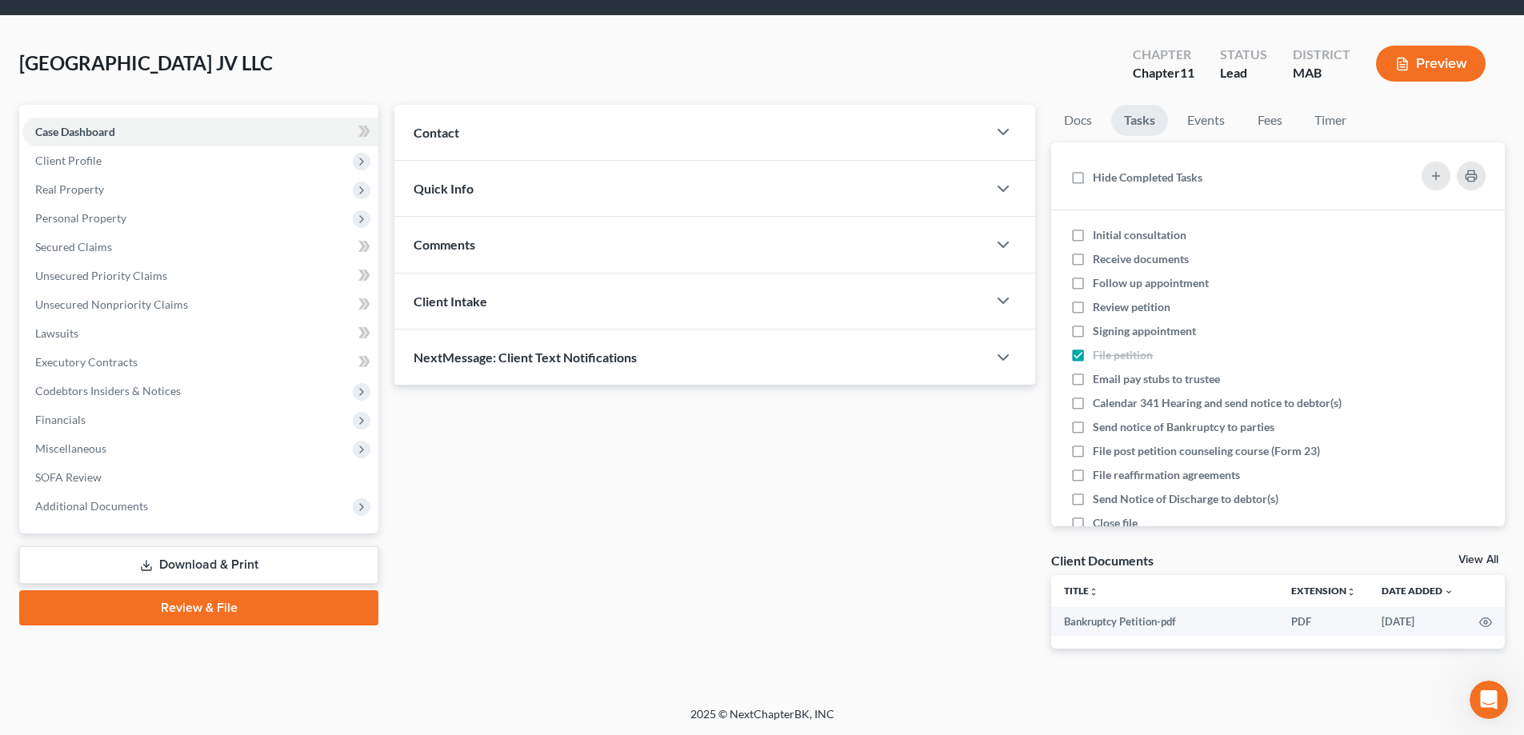
click at [1478, 556] on link "View All" at bounding box center [1479, 559] width 40 height 11
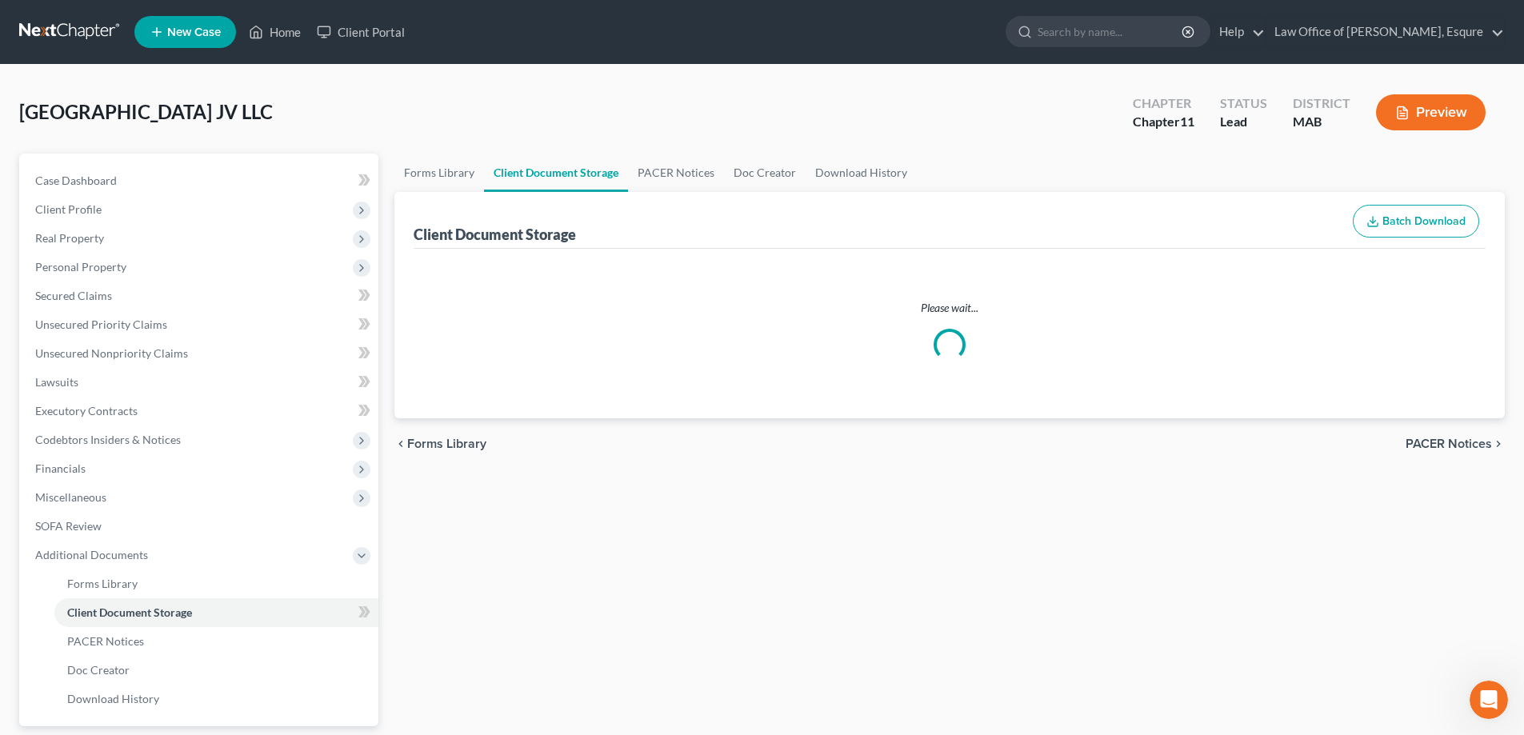
select select "13"
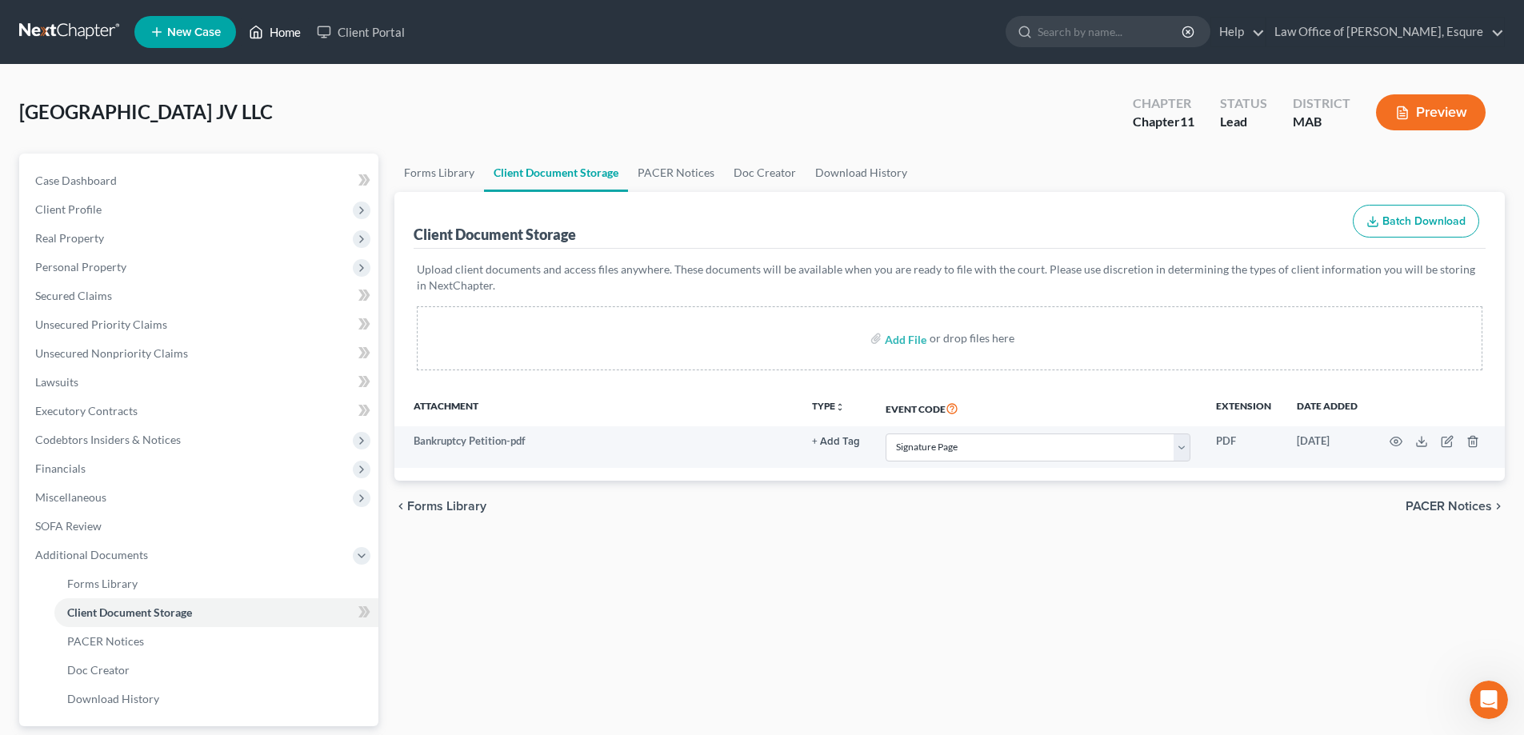
click at [269, 31] on link "Home" at bounding box center [275, 32] width 68 height 29
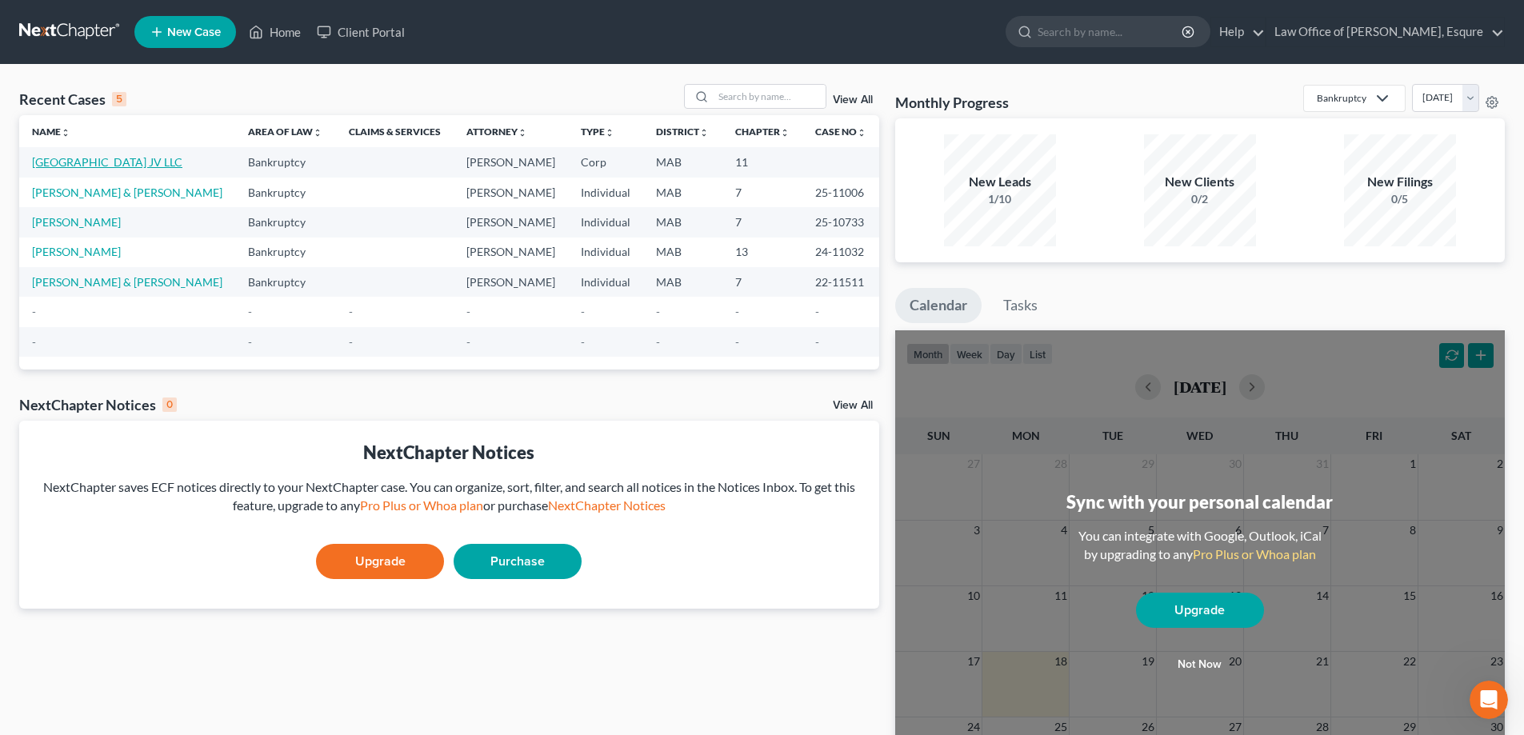
click at [102, 164] on link "[GEOGRAPHIC_DATA] JV LLC" at bounding box center [107, 162] width 150 height 14
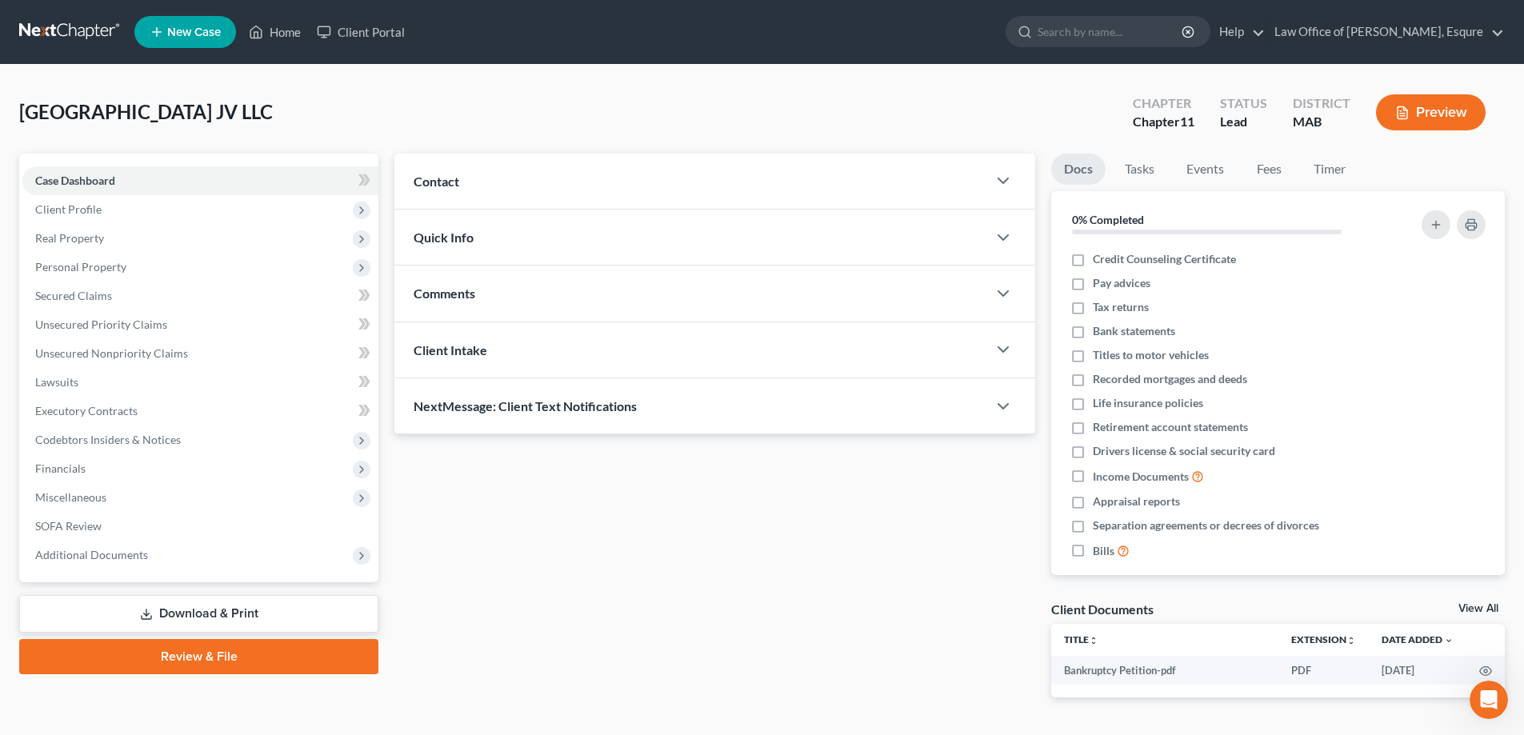
click at [446, 181] on span "Contact" at bounding box center [437, 181] width 46 height 15
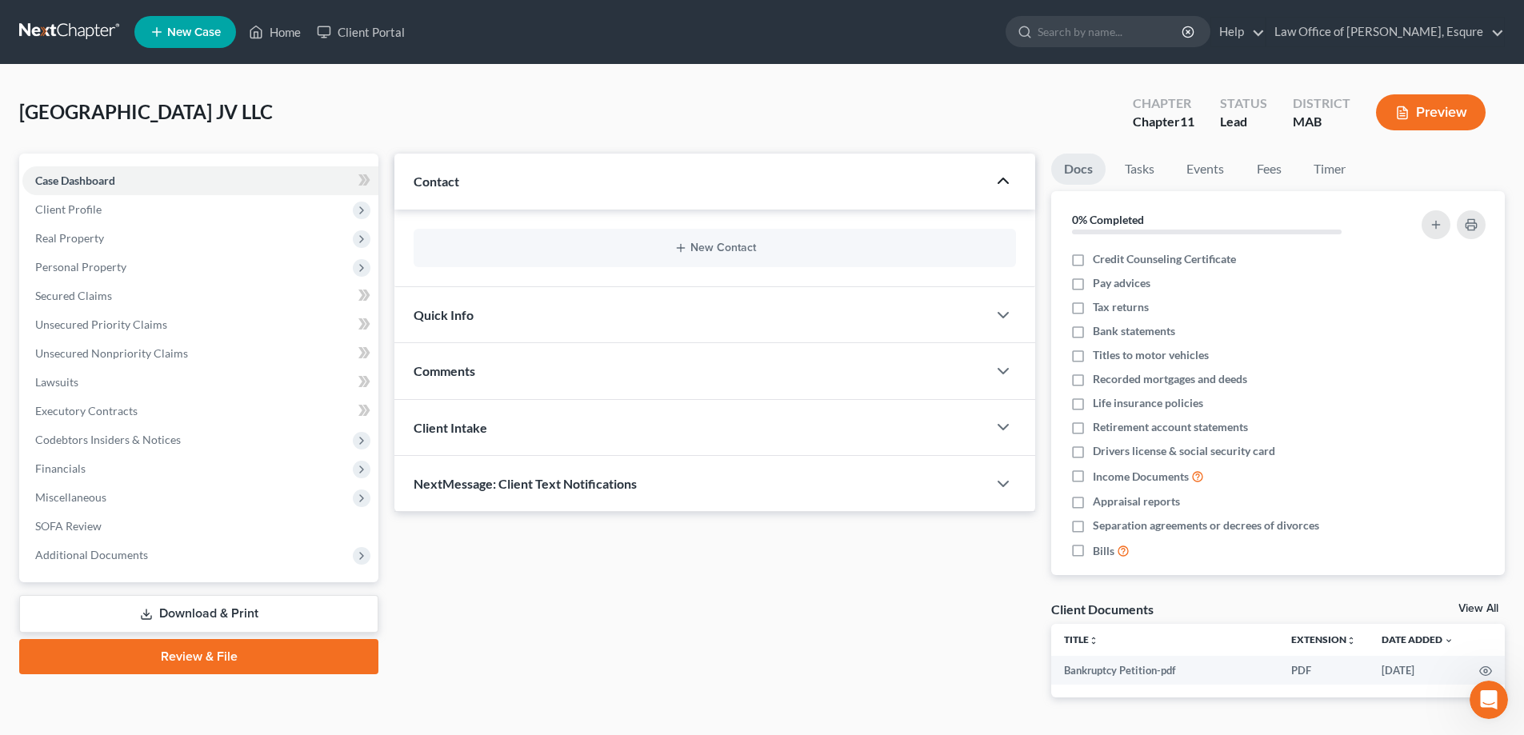
click at [1009, 186] on icon "button" at bounding box center [1003, 180] width 19 height 19
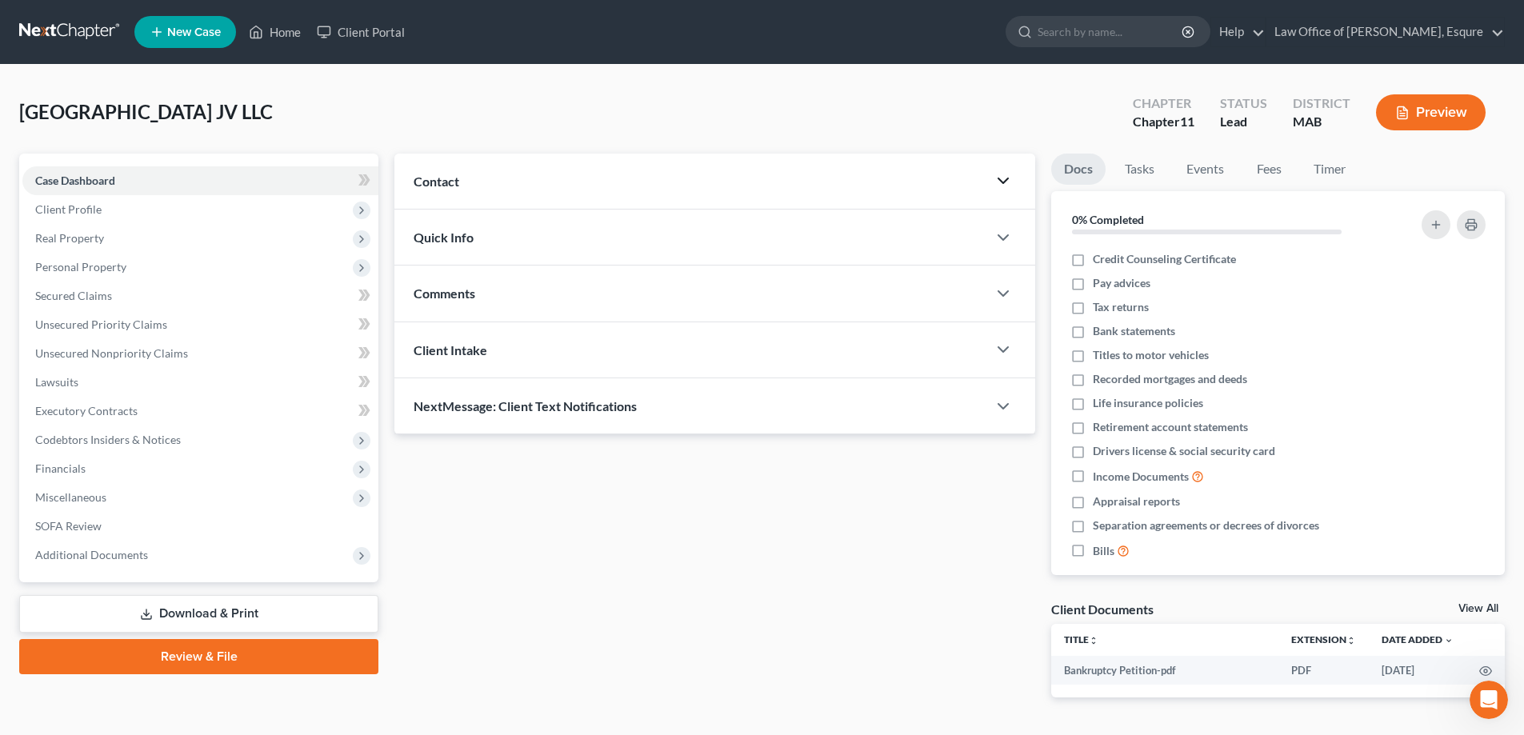
click at [457, 240] on span "Quick Info" at bounding box center [444, 237] width 60 height 15
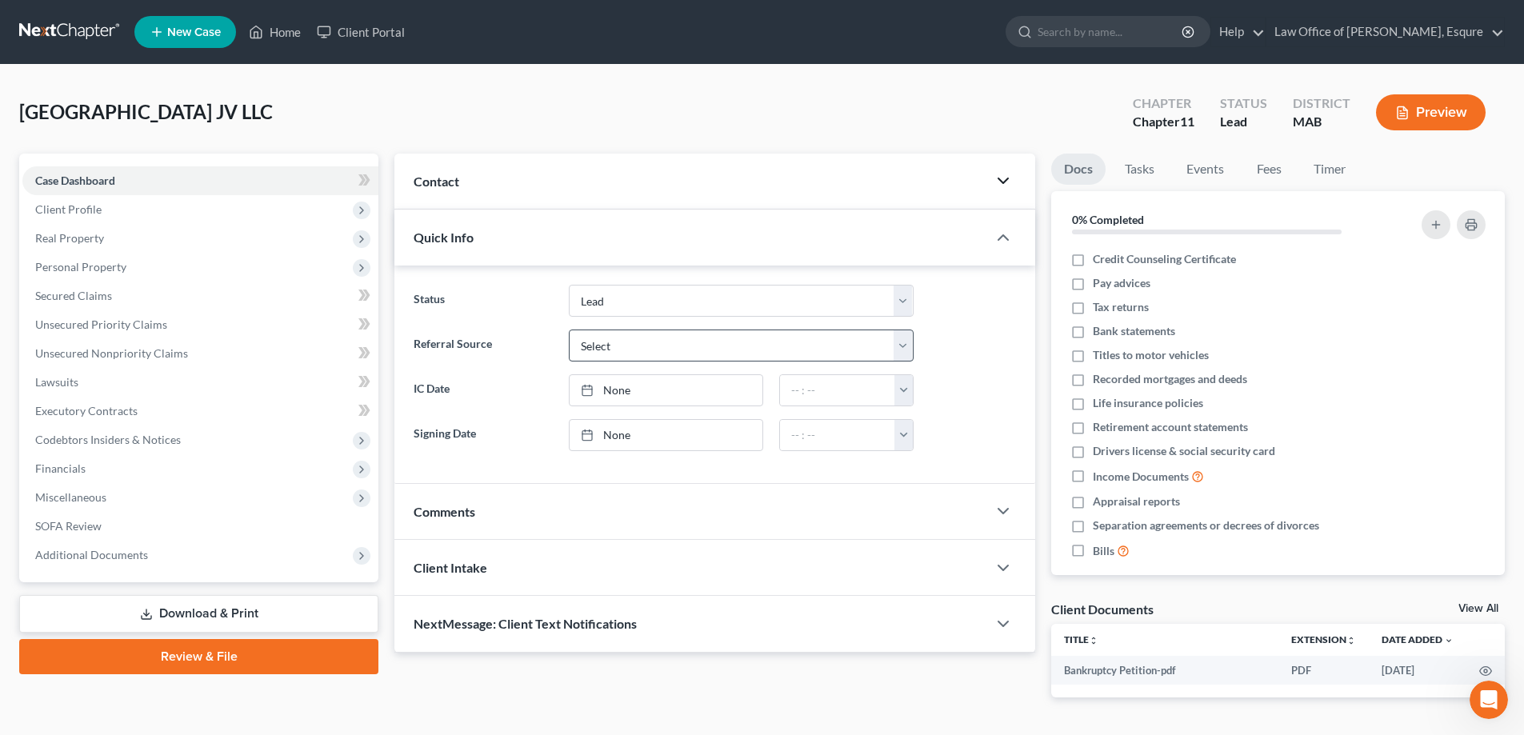
scroll to position [556, 0]
click at [905, 303] on select "Discharged Discharged & Reported Discharge Litigation Dismissal Notice Dismisse…" at bounding box center [741, 301] width 345 height 32
select select "18"
click at [569, 285] on select "Discharged Discharged & Reported Discharge Litigation Dismissal Notice Dismisse…" at bounding box center [741, 301] width 345 height 32
click at [603, 348] on select "Select Word Of Mouth Previous Clients Direct Mail Website Google Search Modern …" at bounding box center [741, 346] width 345 height 32
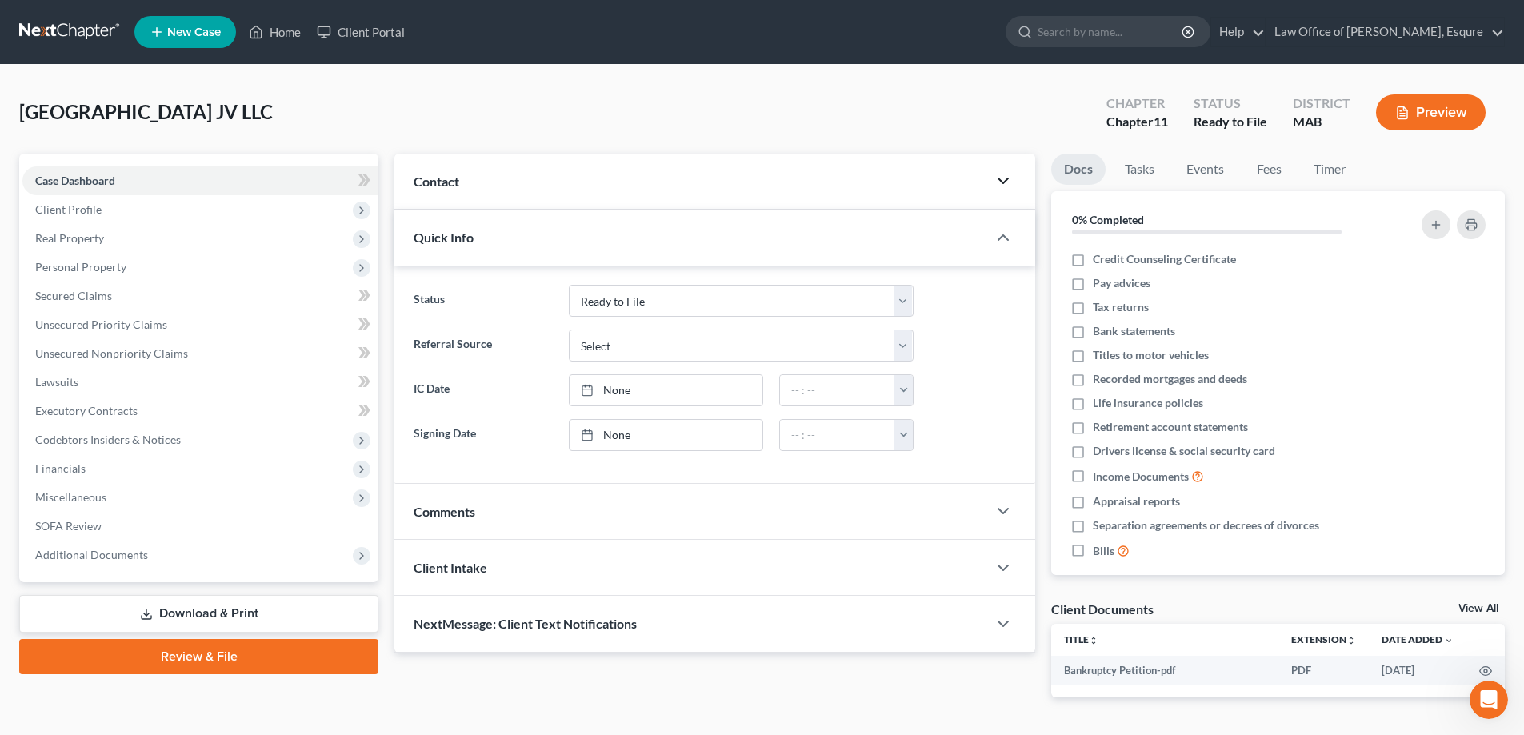
click at [845, 633] on div "NextMessage: Client Text Notifications" at bounding box center [690, 623] width 593 height 55
click at [647, 431] on link "None" at bounding box center [666, 435] width 193 height 30
type input "8/18/2025"
click at [1149, 169] on link "Tasks" at bounding box center [1139, 169] width 55 height 31
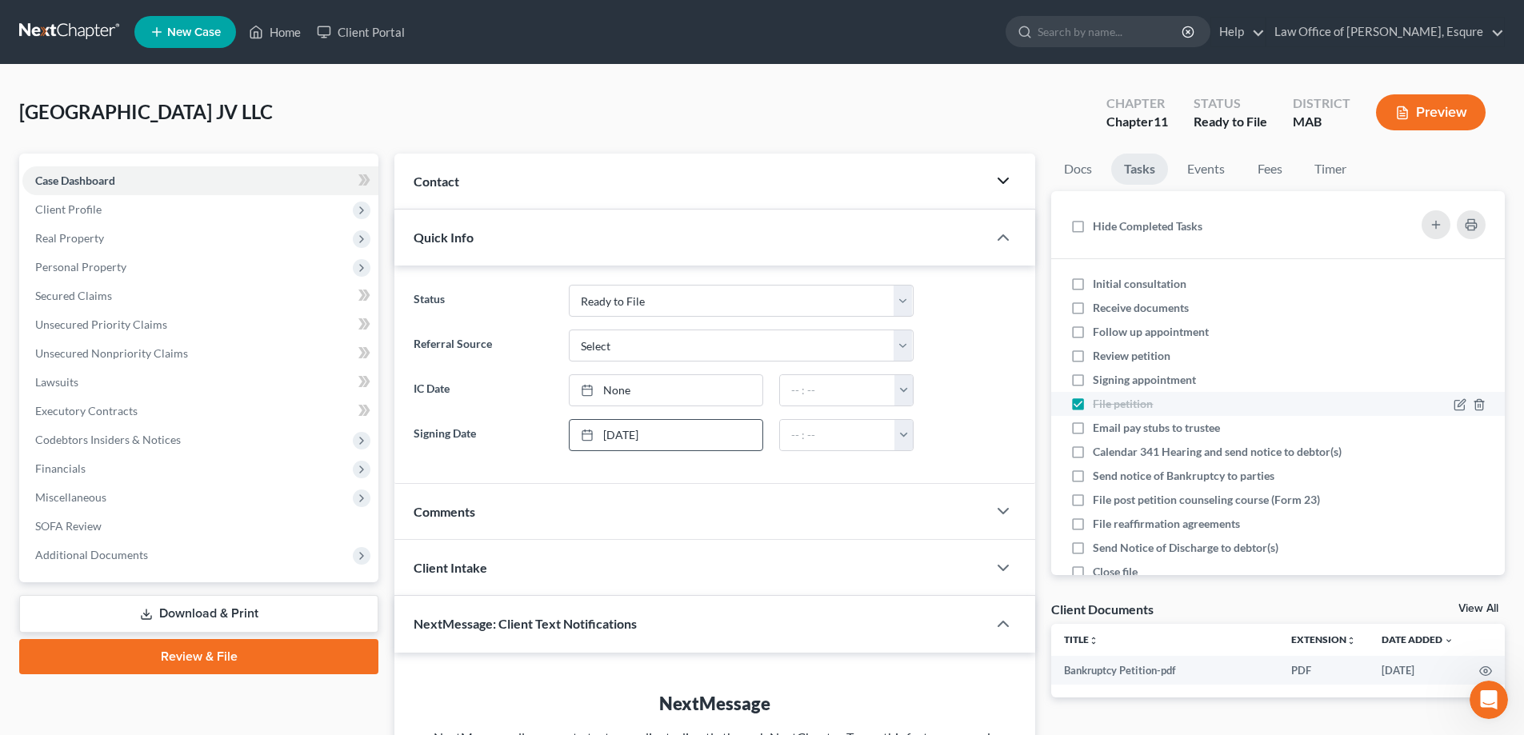
click at [1126, 401] on span "File petition" at bounding box center [1123, 404] width 60 height 14
click at [1110, 401] on input "File petition" at bounding box center [1104, 401] width 10 height 10
click at [1093, 406] on label "File petition" at bounding box center [1129, 404] width 73 height 16
click at [1099, 406] on input "File petition" at bounding box center [1104, 401] width 10 height 10
checkbox input "true"
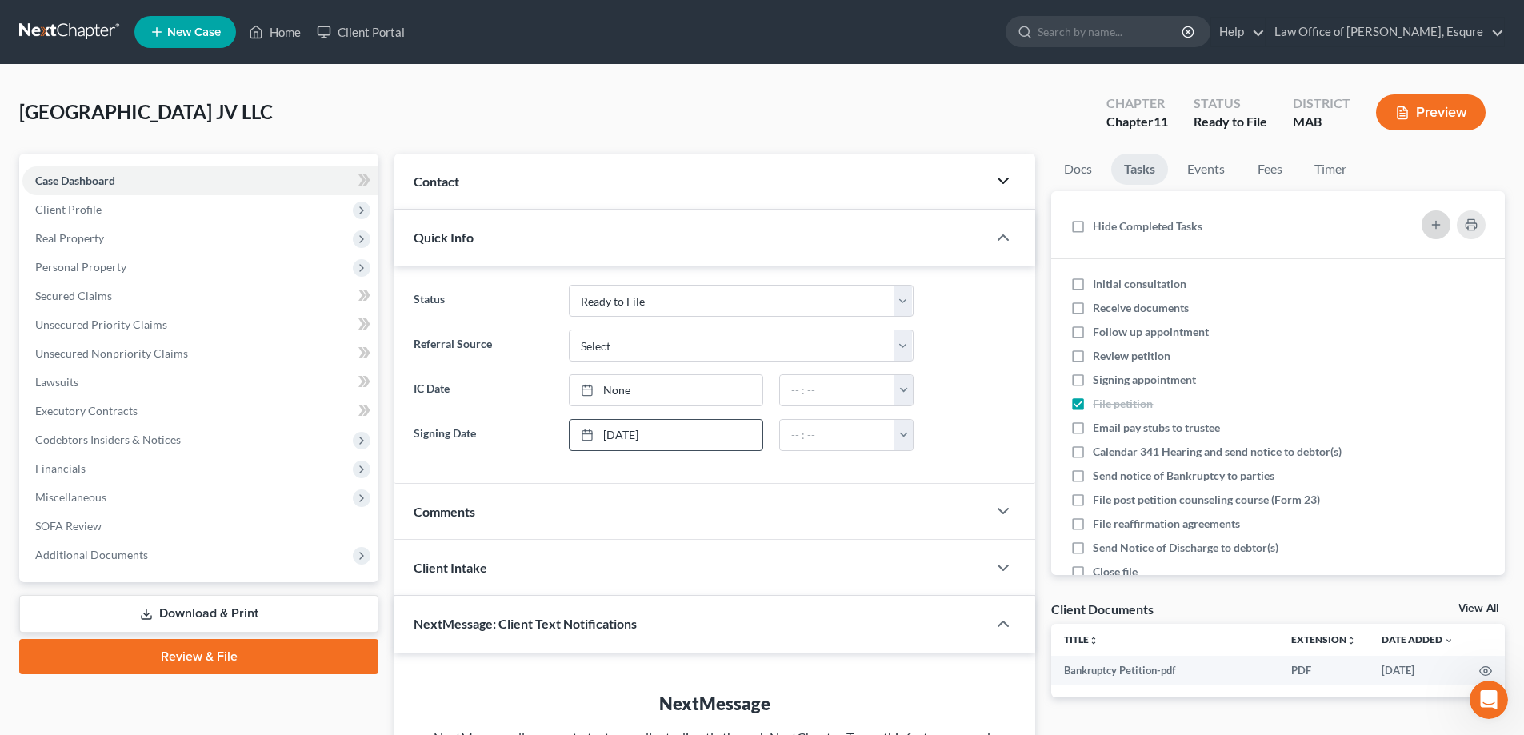
click at [1438, 223] on icon "button" at bounding box center [1436, 224] width 13 height 13
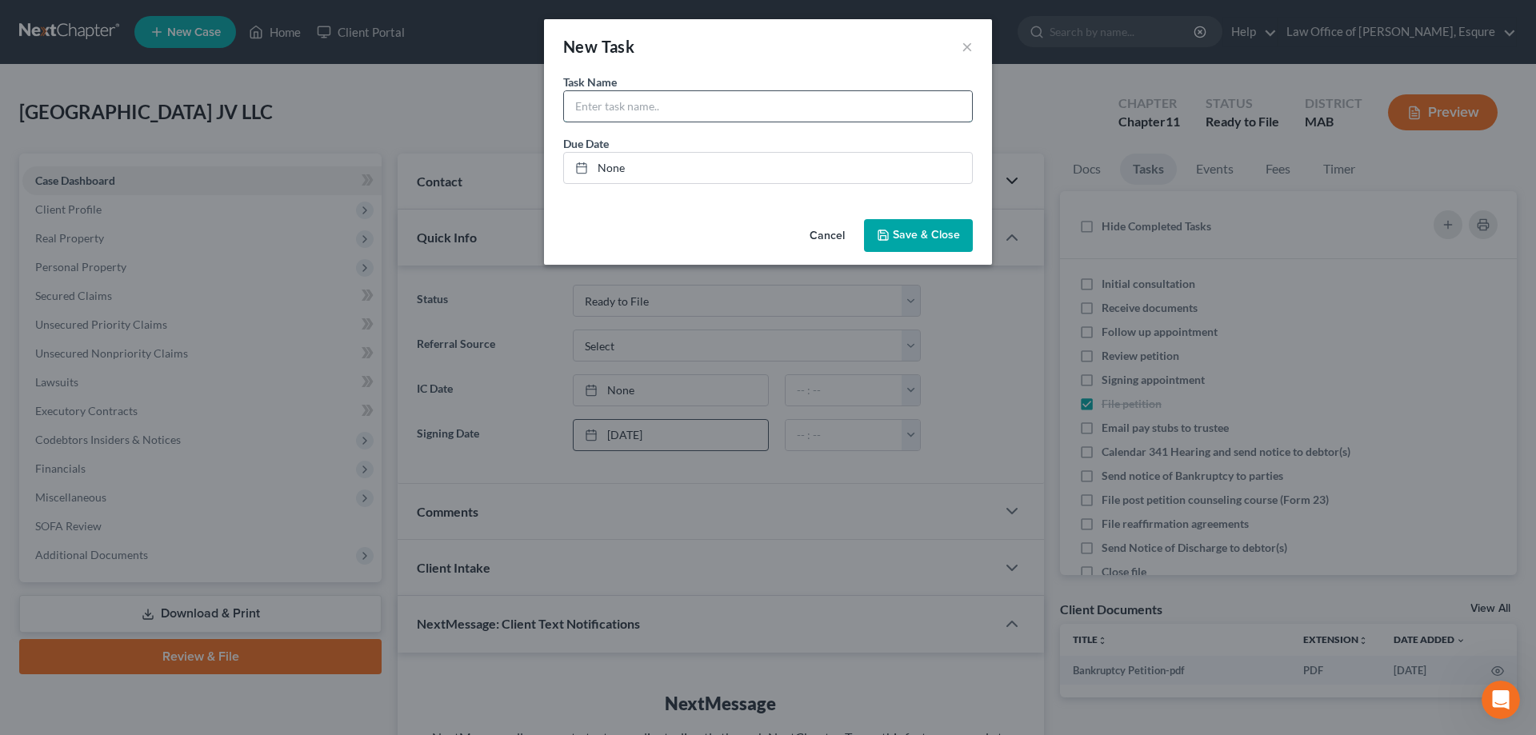
click at [610, 102] on input "text" at bounding box center [768, 106] width 408 height 30
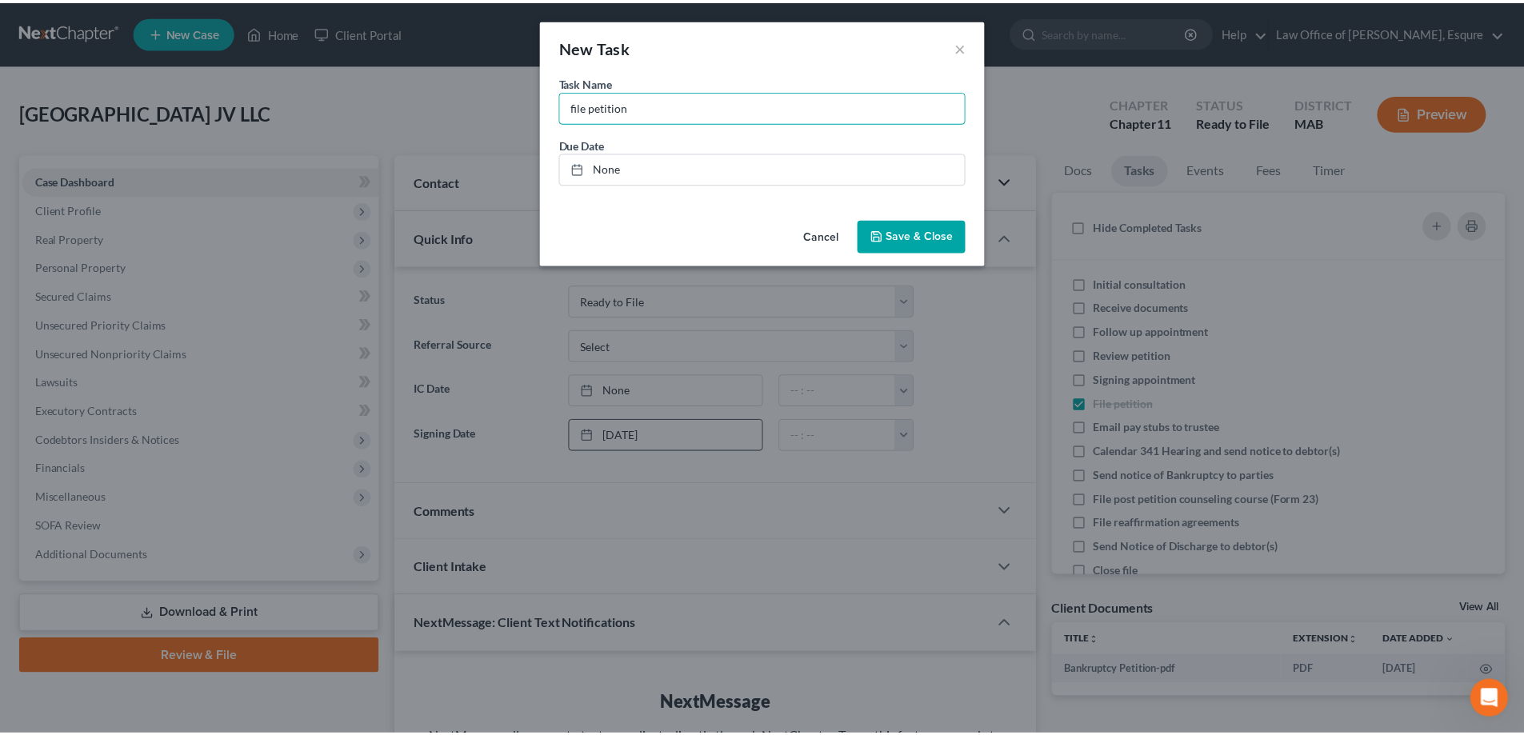
scroll to position [494, 0]
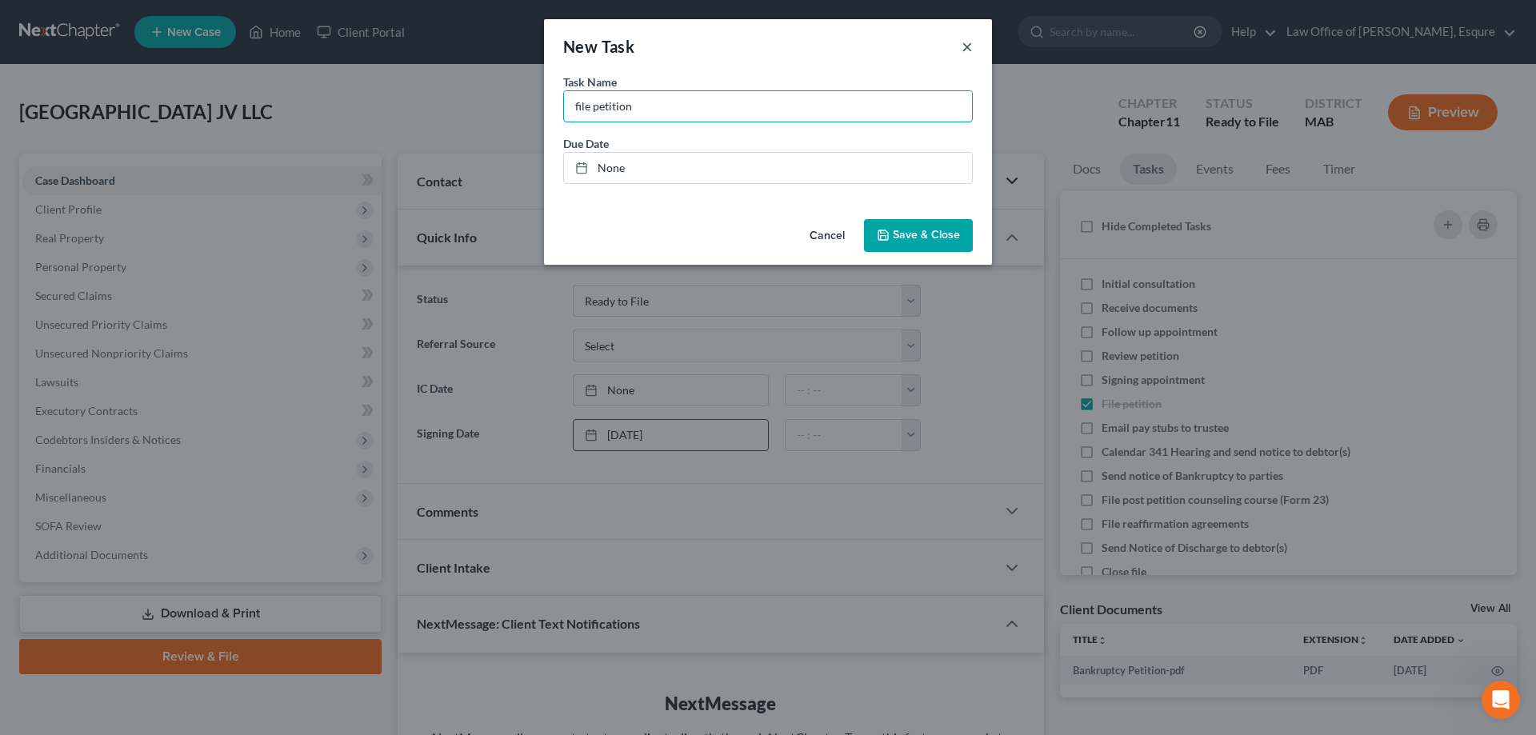
type input "file petition"
click at [964, 48] on button "×" at bounding box center [967, 46] width 11 height 19
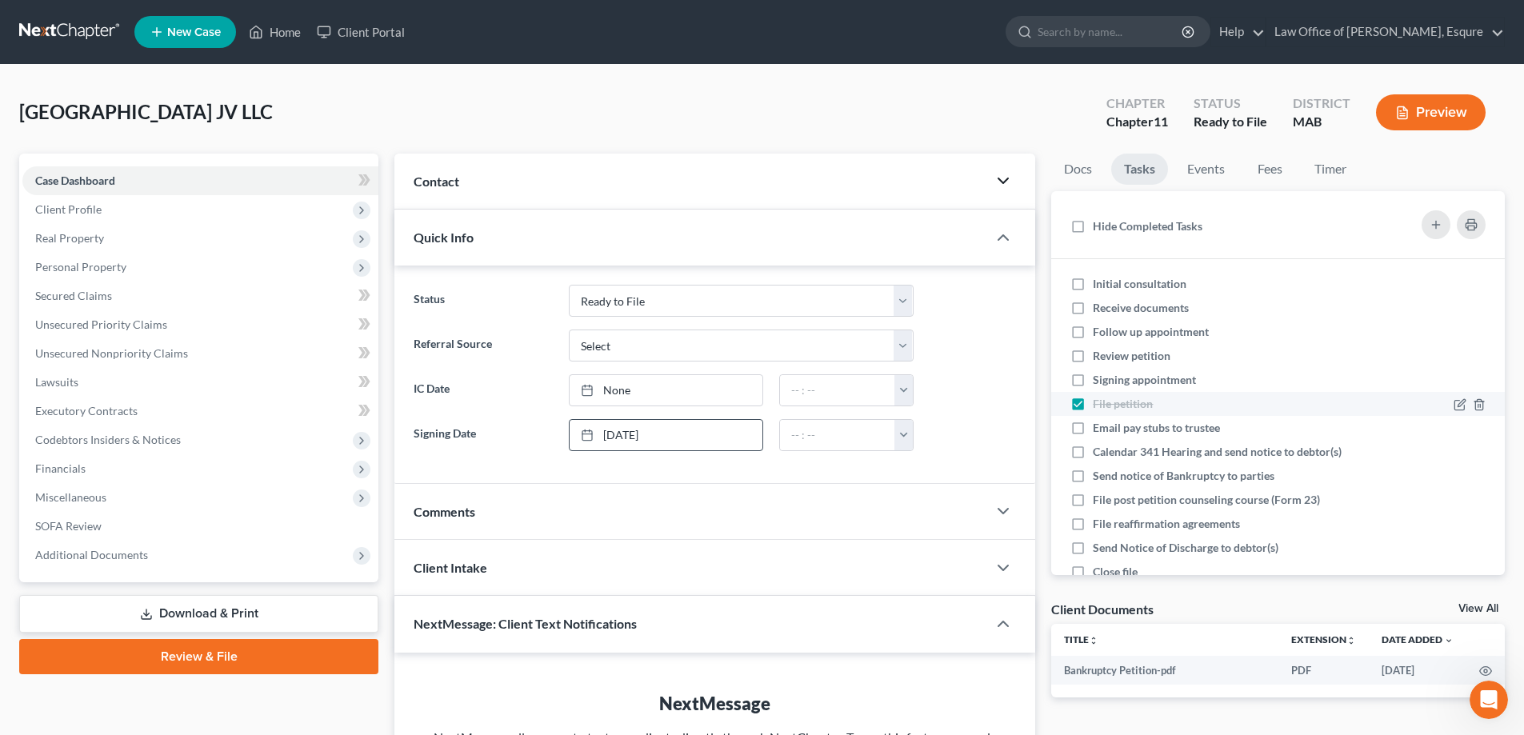
click at [1093, 403] on label "File petition" at bounding box center [1129, 404] width 73 height 16
click at [1099, 403] on input "File petition" at bounding box center [1104, 401] width 10 height 10
checkbox input "false"
click at [124, 180] on link "Case Dashboard" at bounding box center [200, 180] width 356 height 29
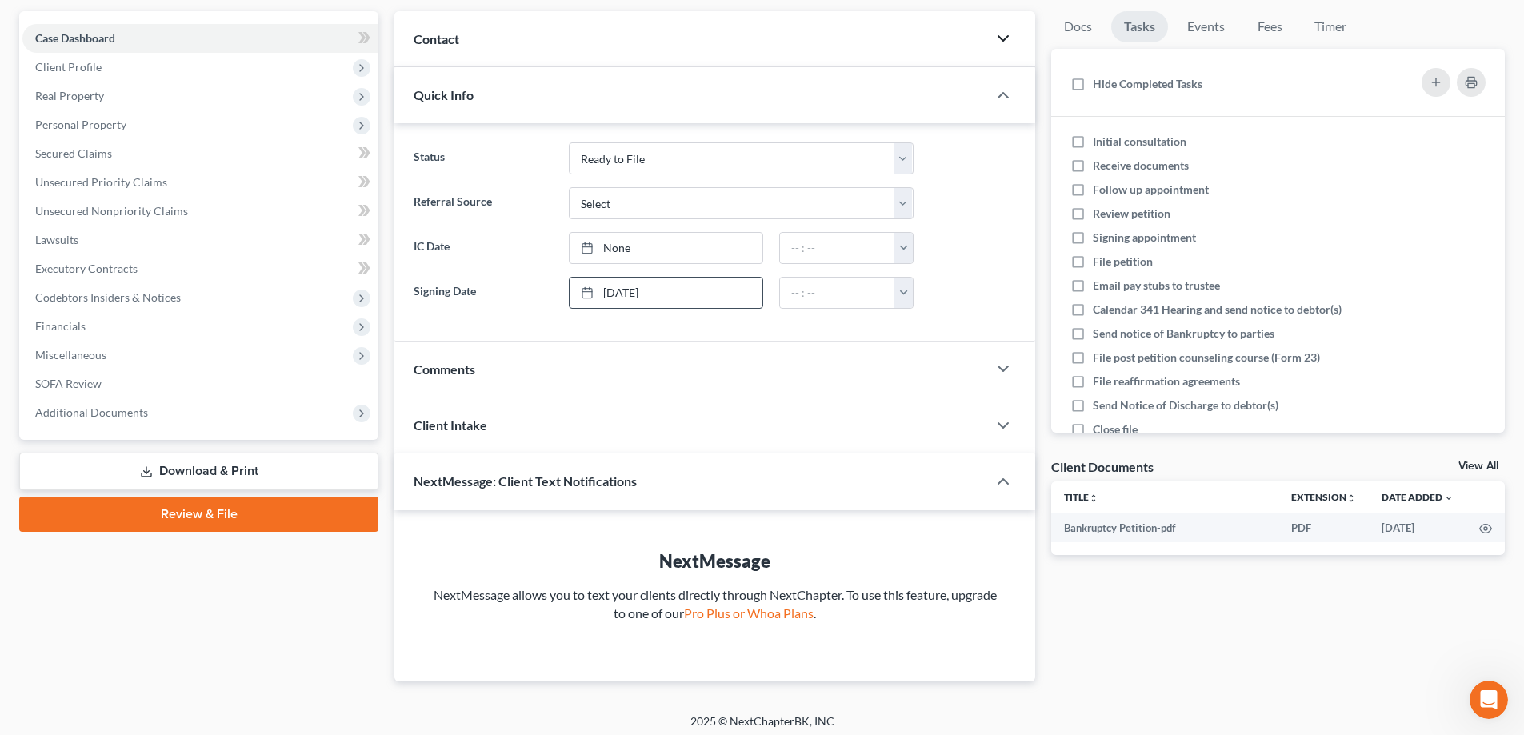
scroll to position [150, 0]
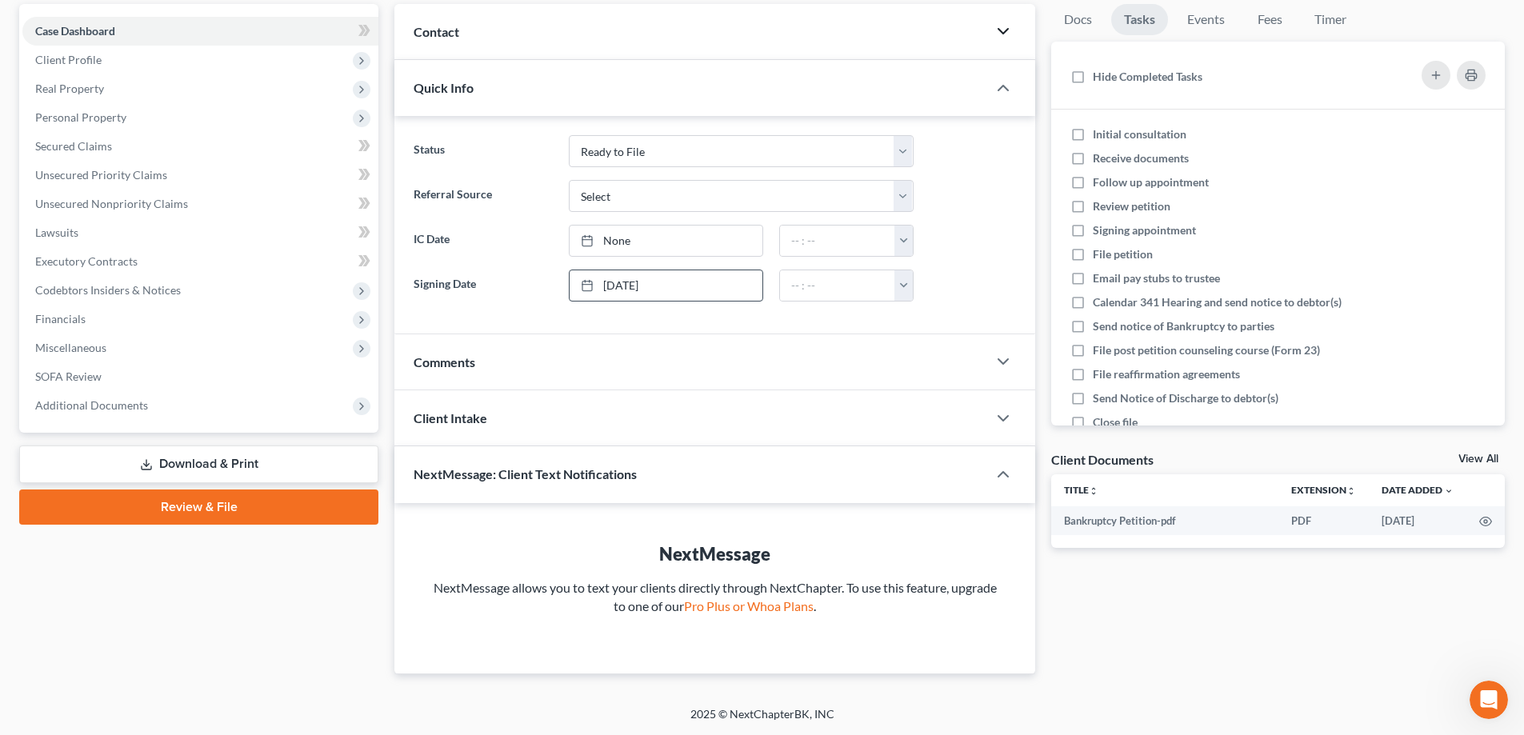
click at [196, 508] on link "Review & File" at bounding box center [198, 507] width 359 height 35
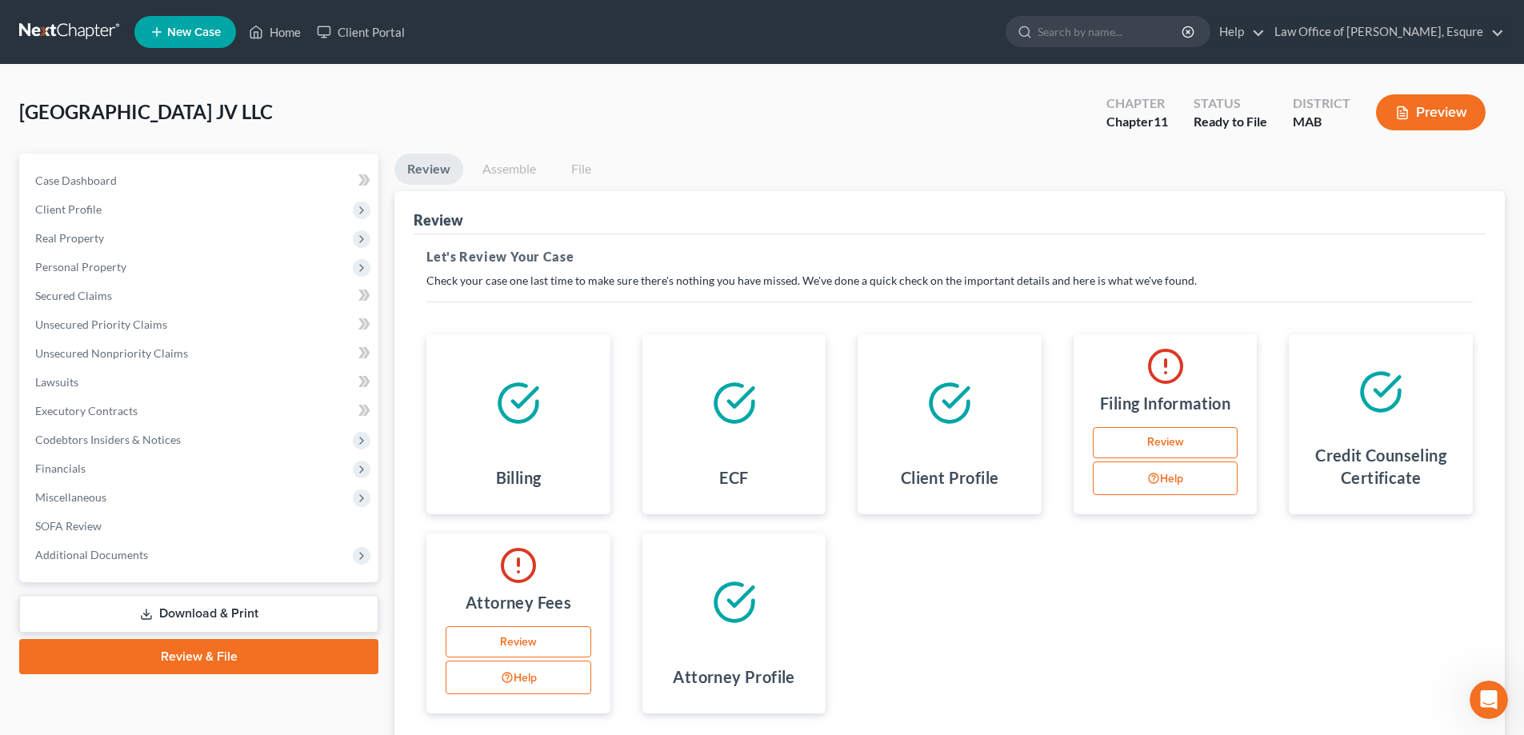
click at [725, 411] on icon at bounding box center [734, 403] width 45 height 45
click at [723, 384] on icon at bounding box center [734, 403] width 45 height 45
click at [726, 597] on icon at bounding box center [734, 602] width 45 height 45
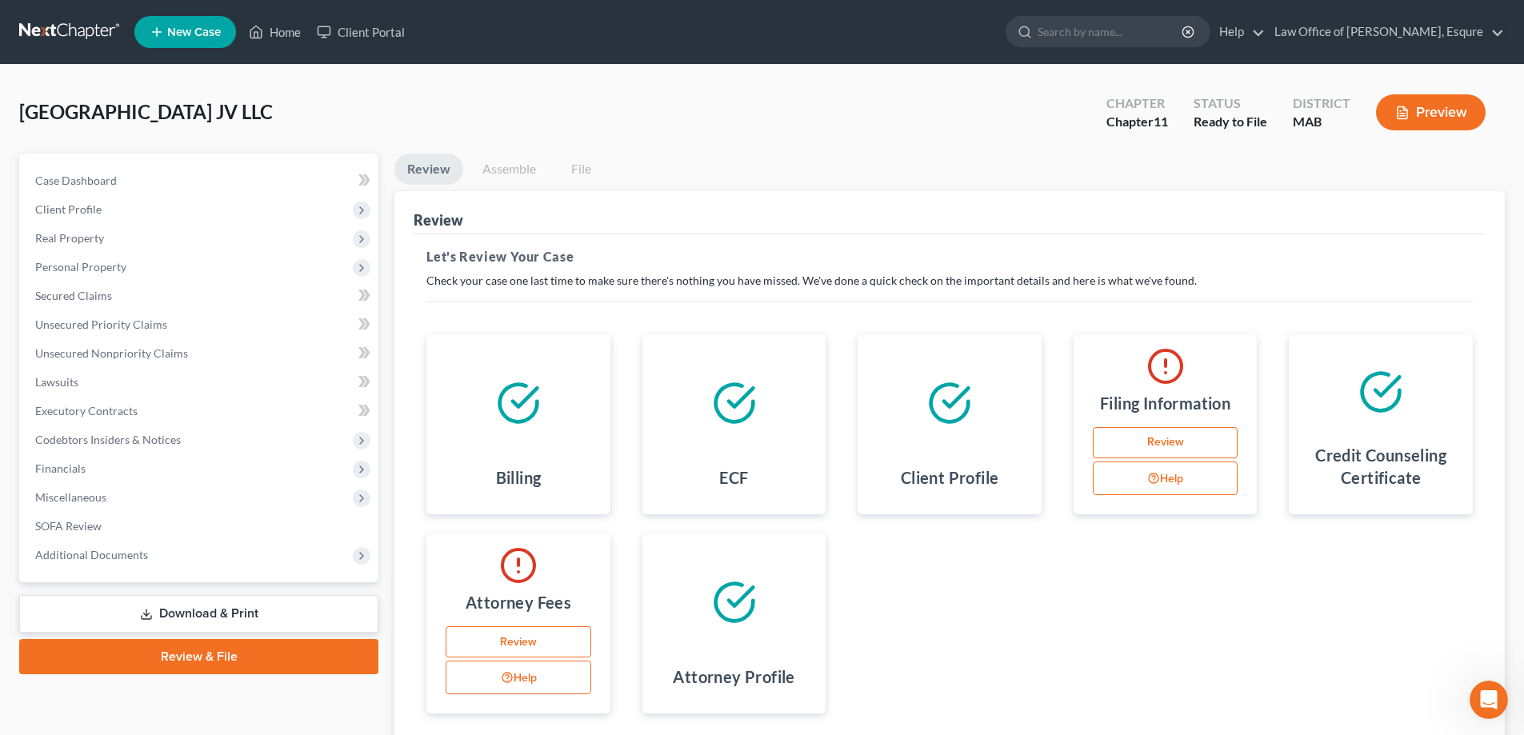
click at [726, 597] on icon at bounding box center [734, 602] width 45 height 45
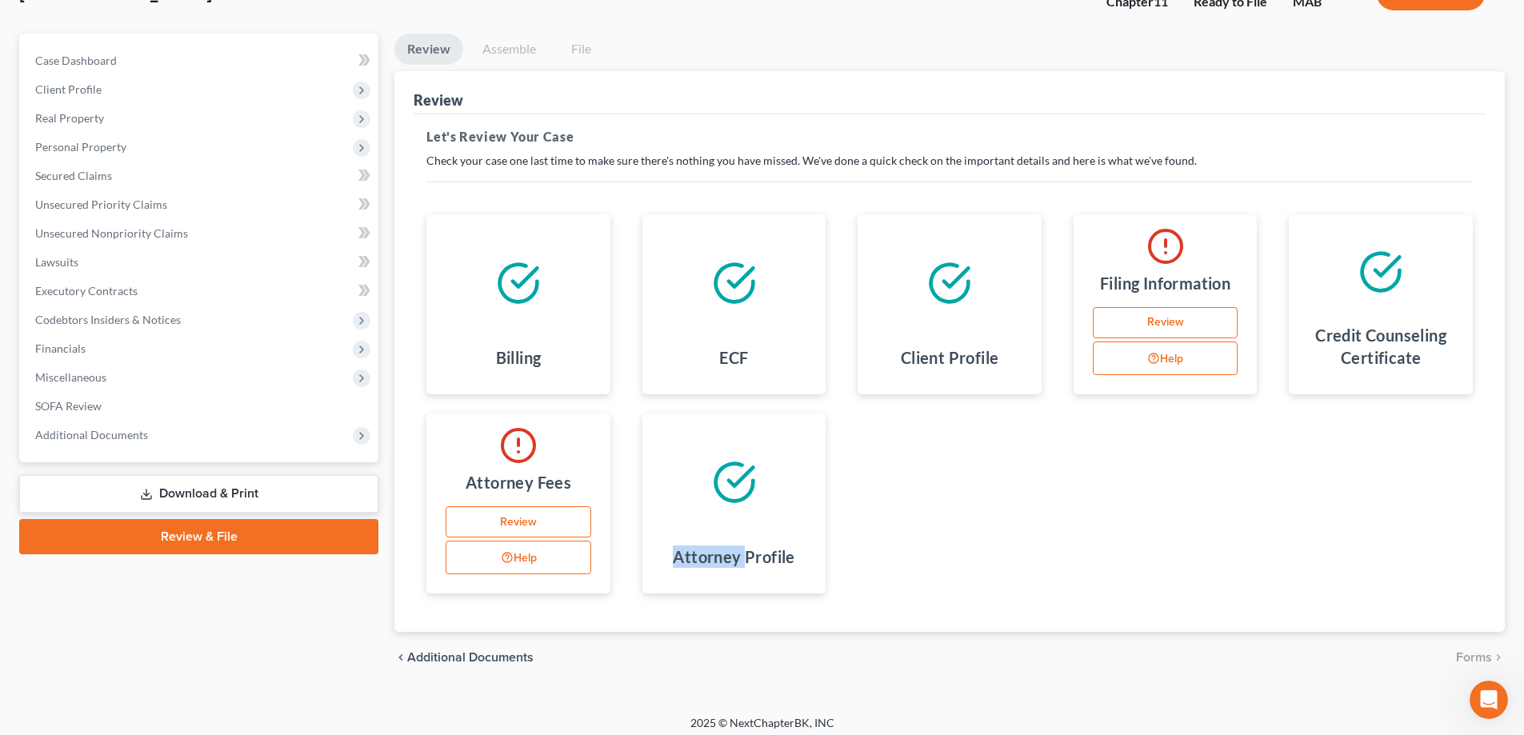
scroll to position [129, 0]
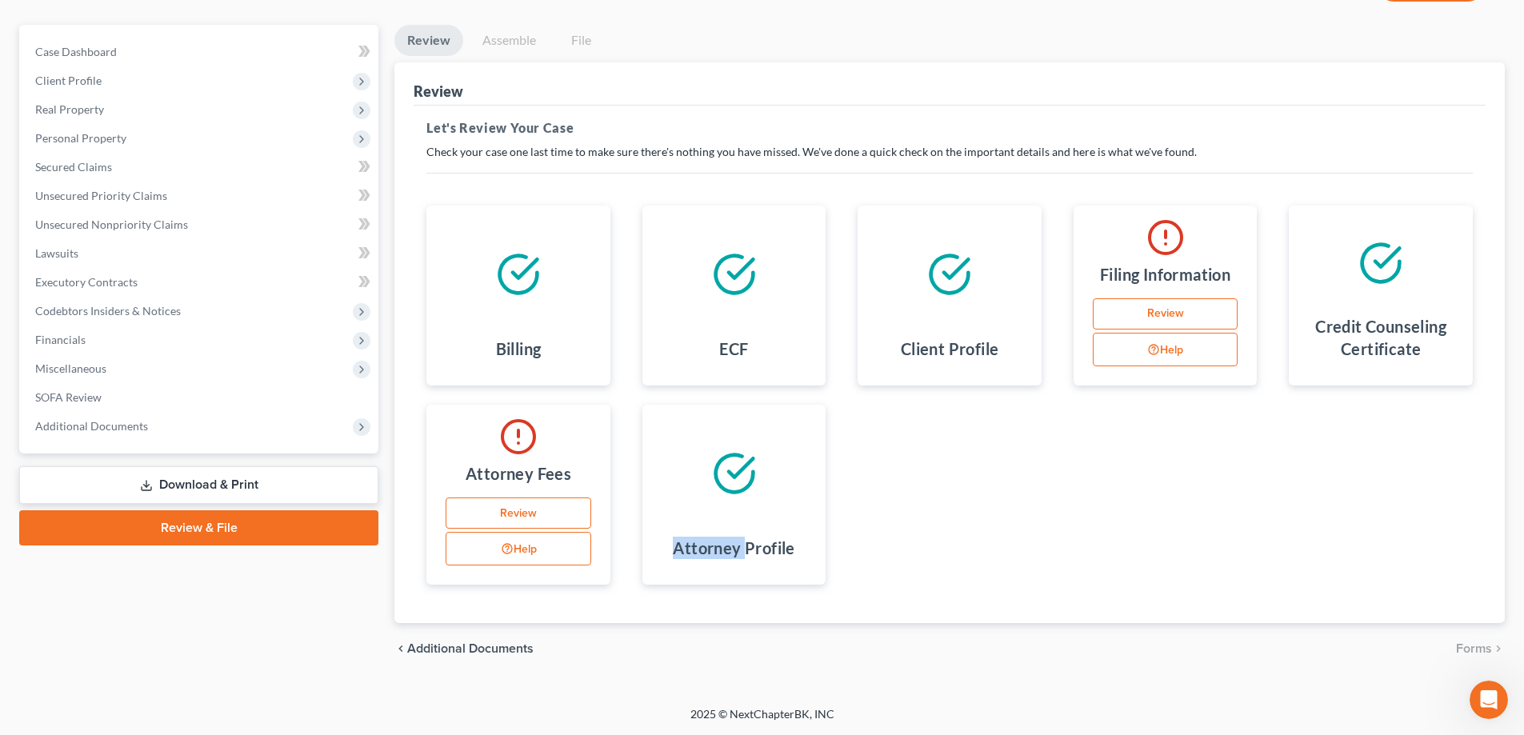
click at [1166, 314] on link "Review" at bounding box center [1166, 314] width 146 height 32
select select "1"
select select "39"
select select "0"
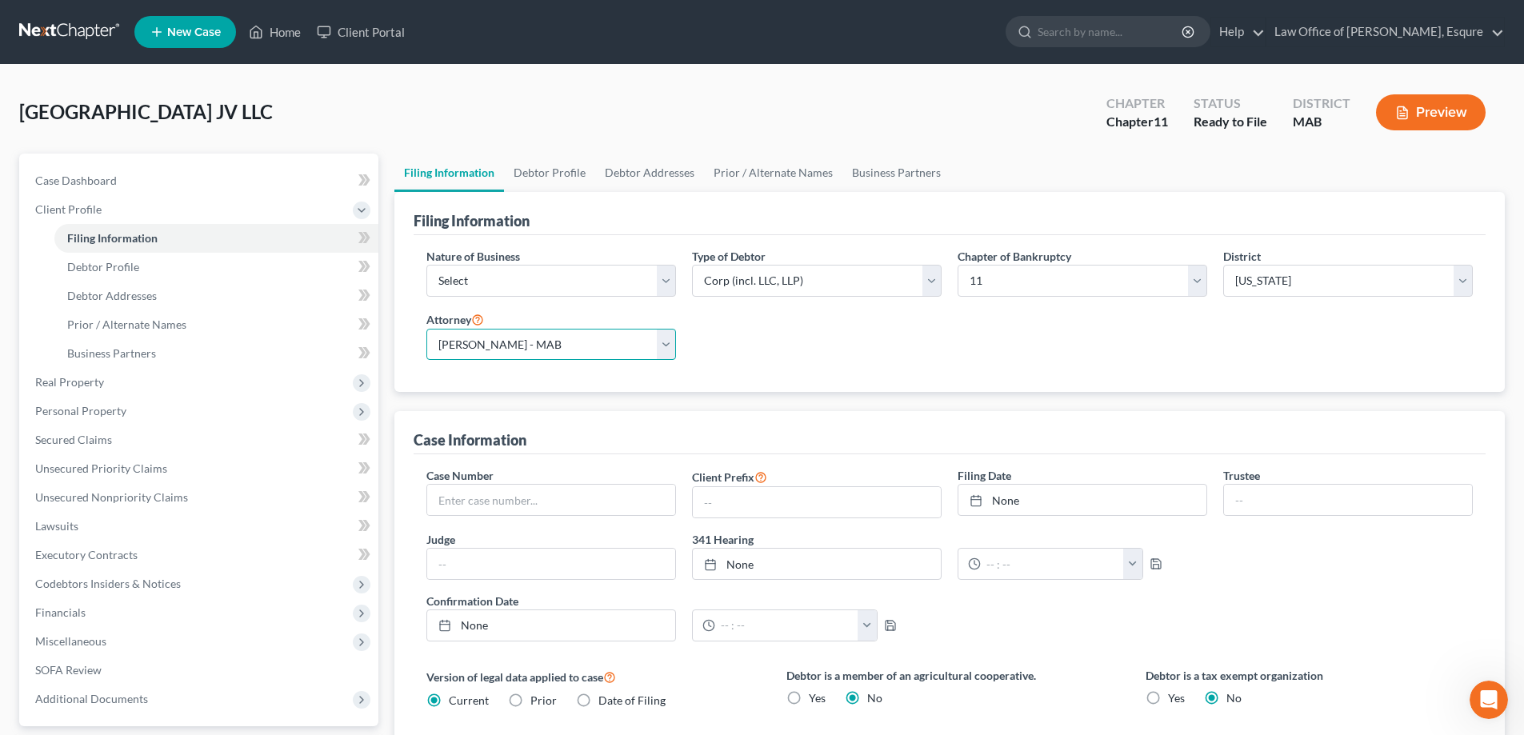
click at [658, 342] on select "Select Jeffery Johnson - MAB" at bounding box center [551, 345] width 250 height 32
click at [555, 343] on select "Select Jeffery Johnson - MAB" at bounding box center [551, 345] width 250 height 32
click at [726, 494] on input "text" at bounding box center [817, 502] width 248 height 30
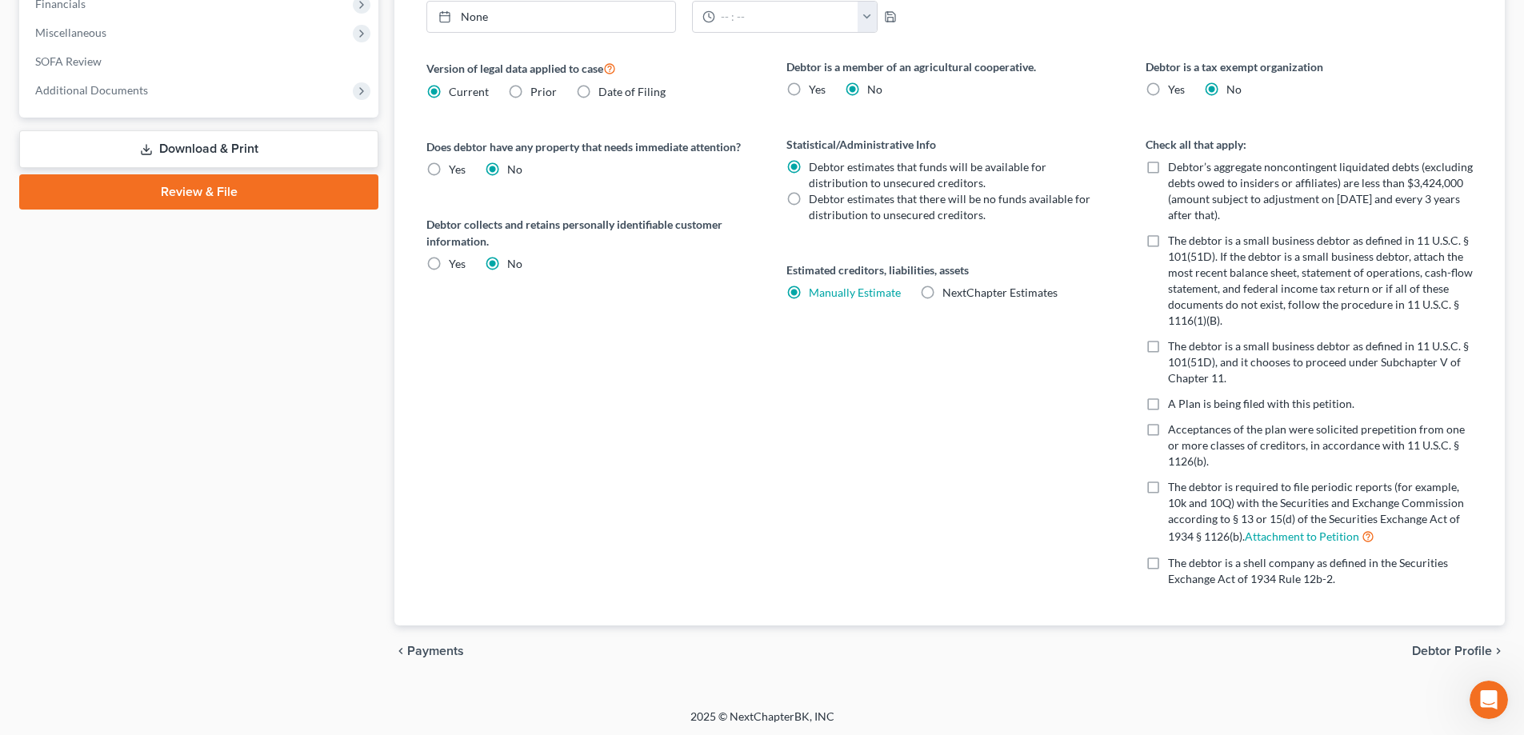
scroll to position [611, 0]
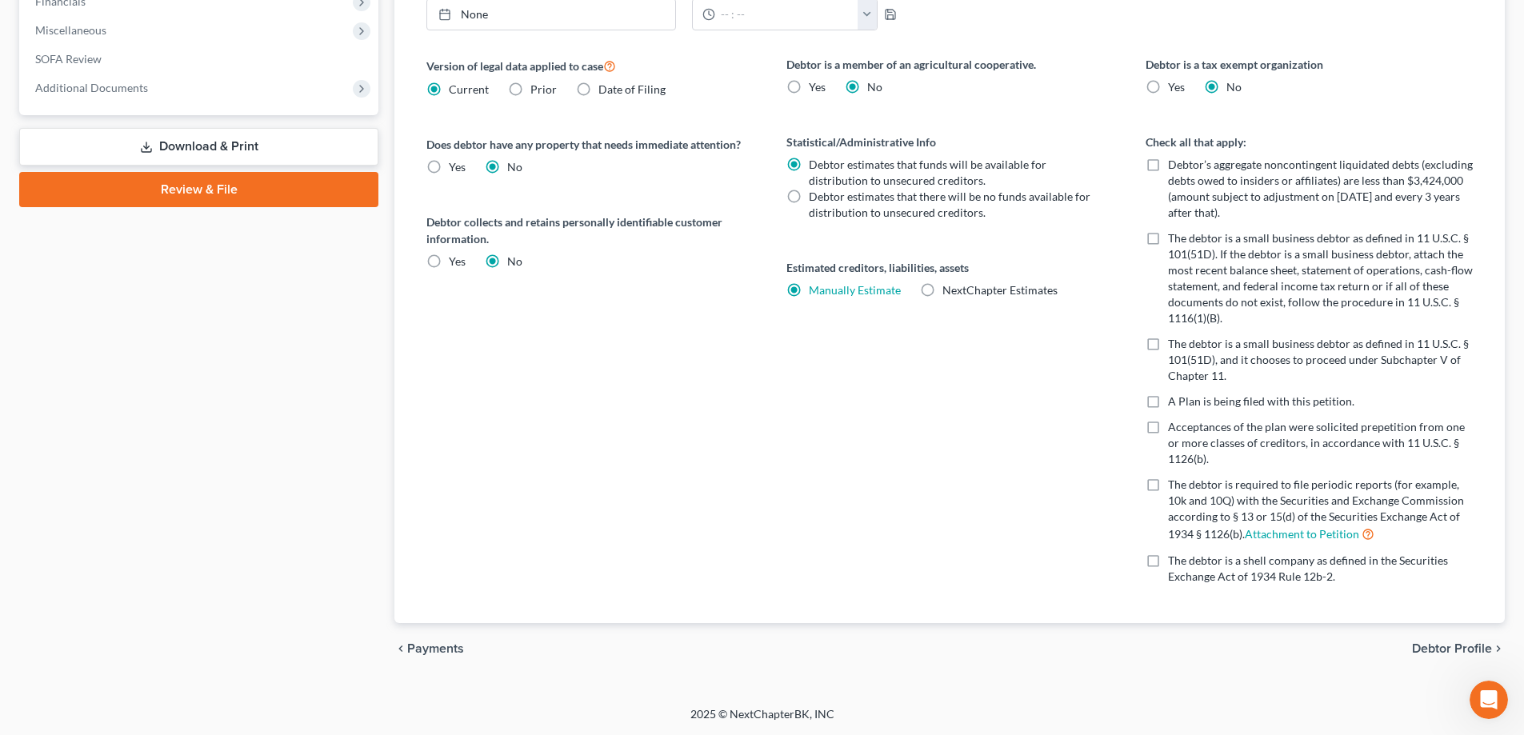
click at [1442, 647] on span "Debtor Profile" at bounding box center [1452, 649] width 80 height 13
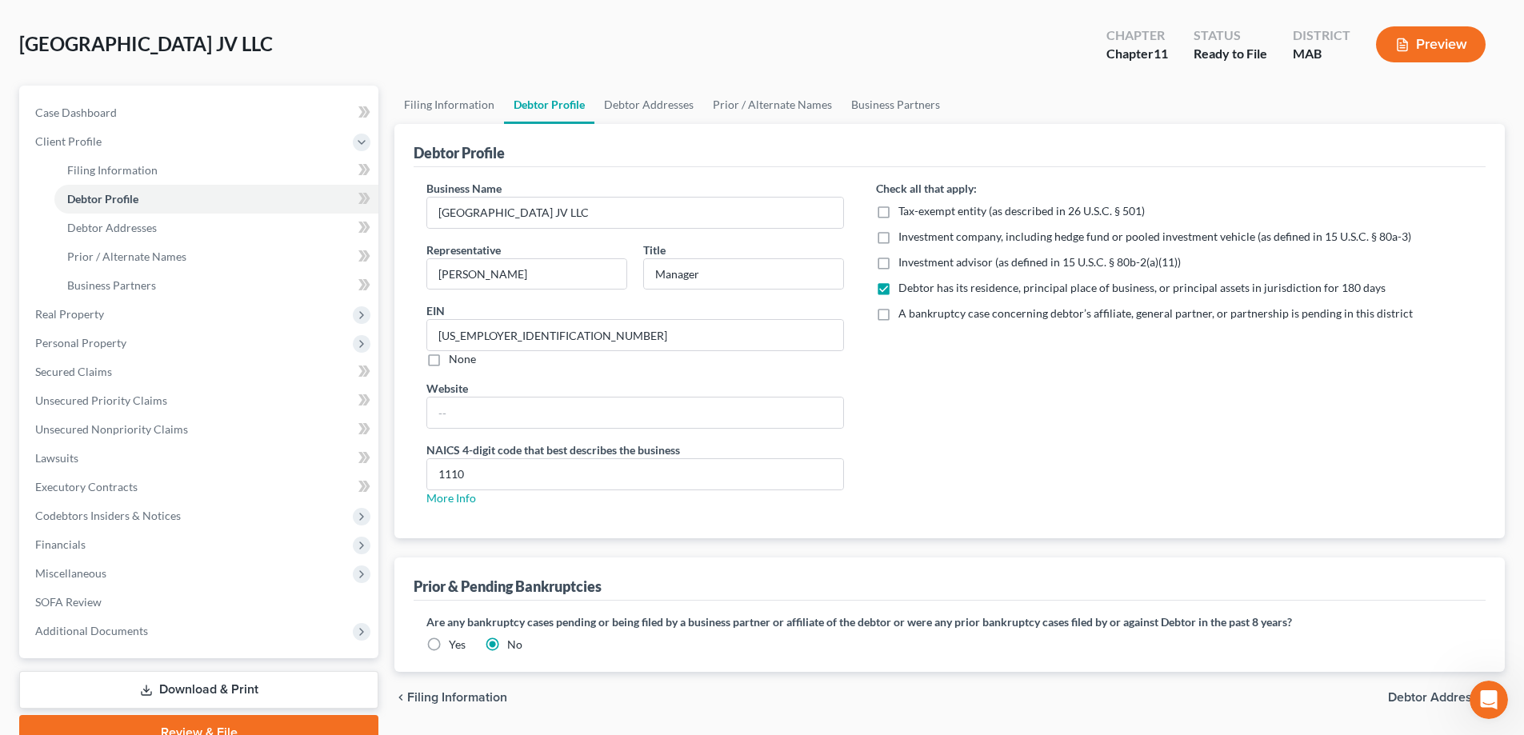
scroll to position [144, 0]
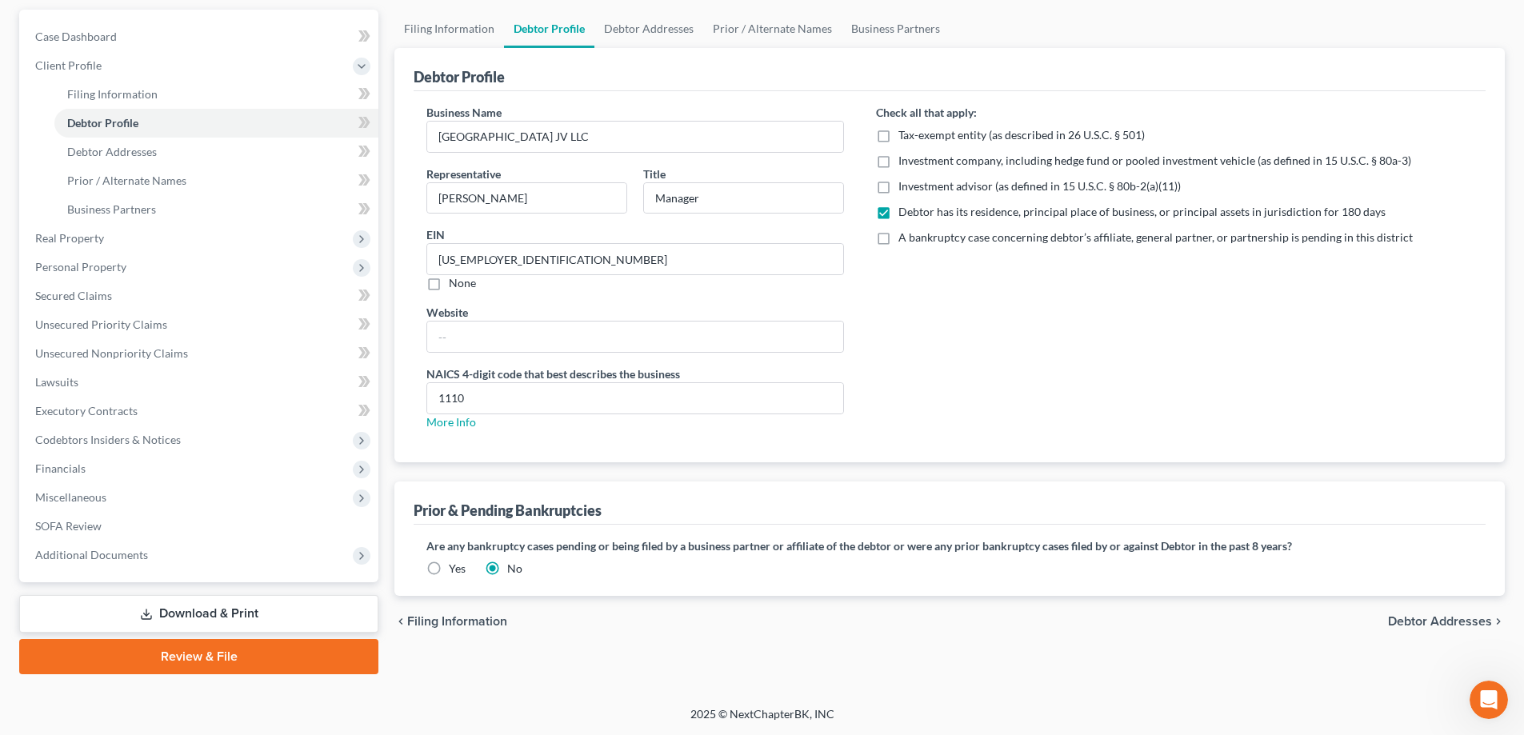
click at [1414, 625] on span "Debtor Addresses" at bounding box center [1440, 621] width 104 height 13
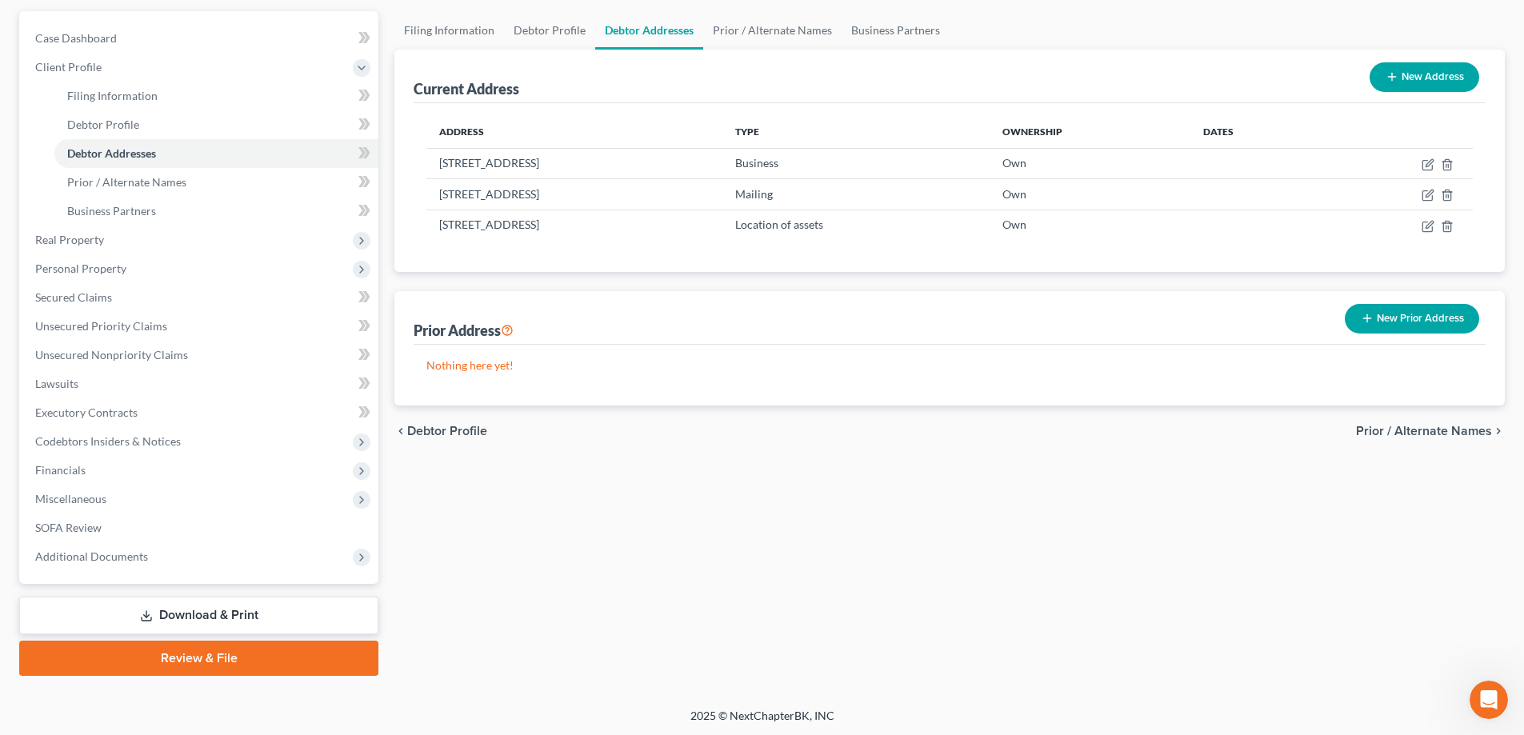
scroll to position [144, 0]
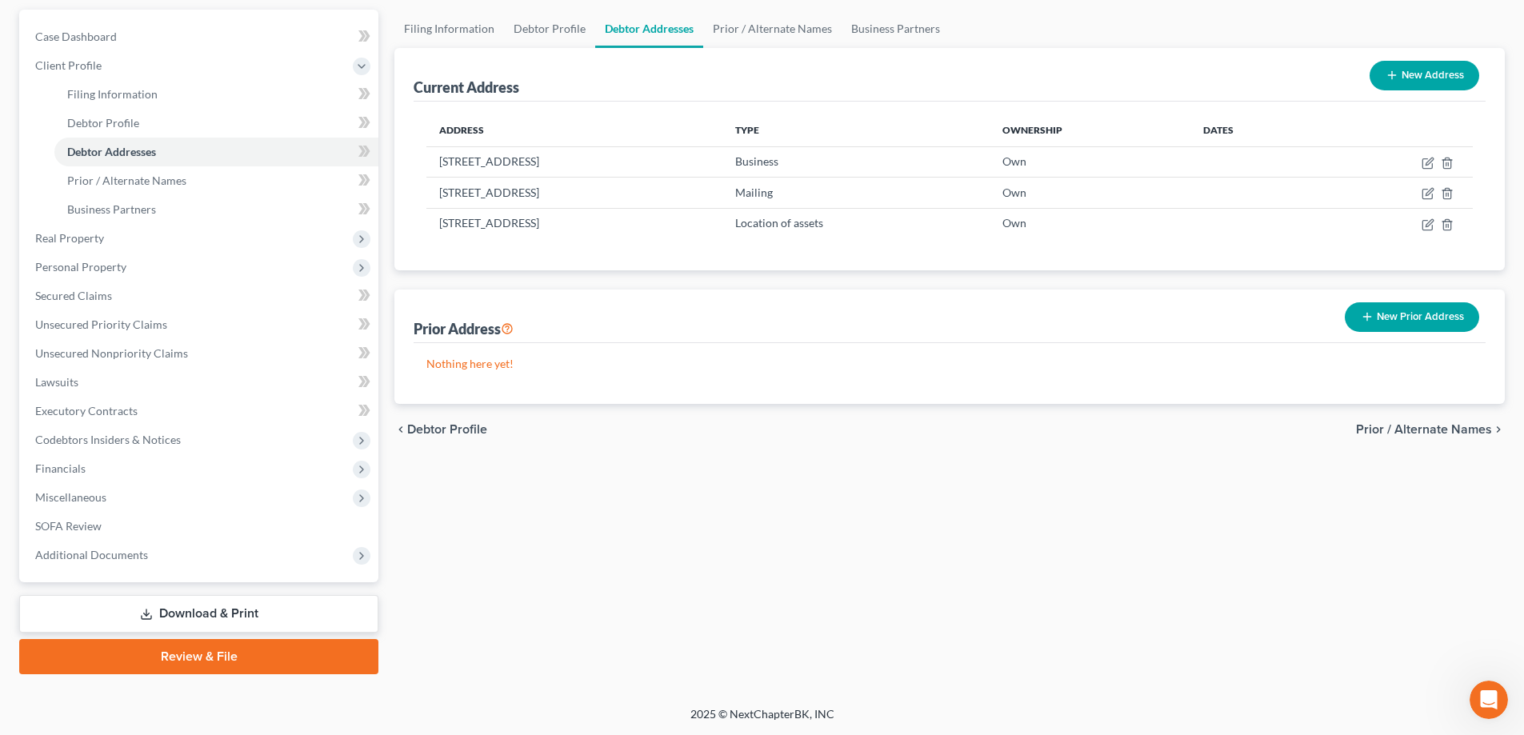
click at [1448, 428] on span "Prior / Alternate Names" at bounding box center [1424, 429] width 136 height 13
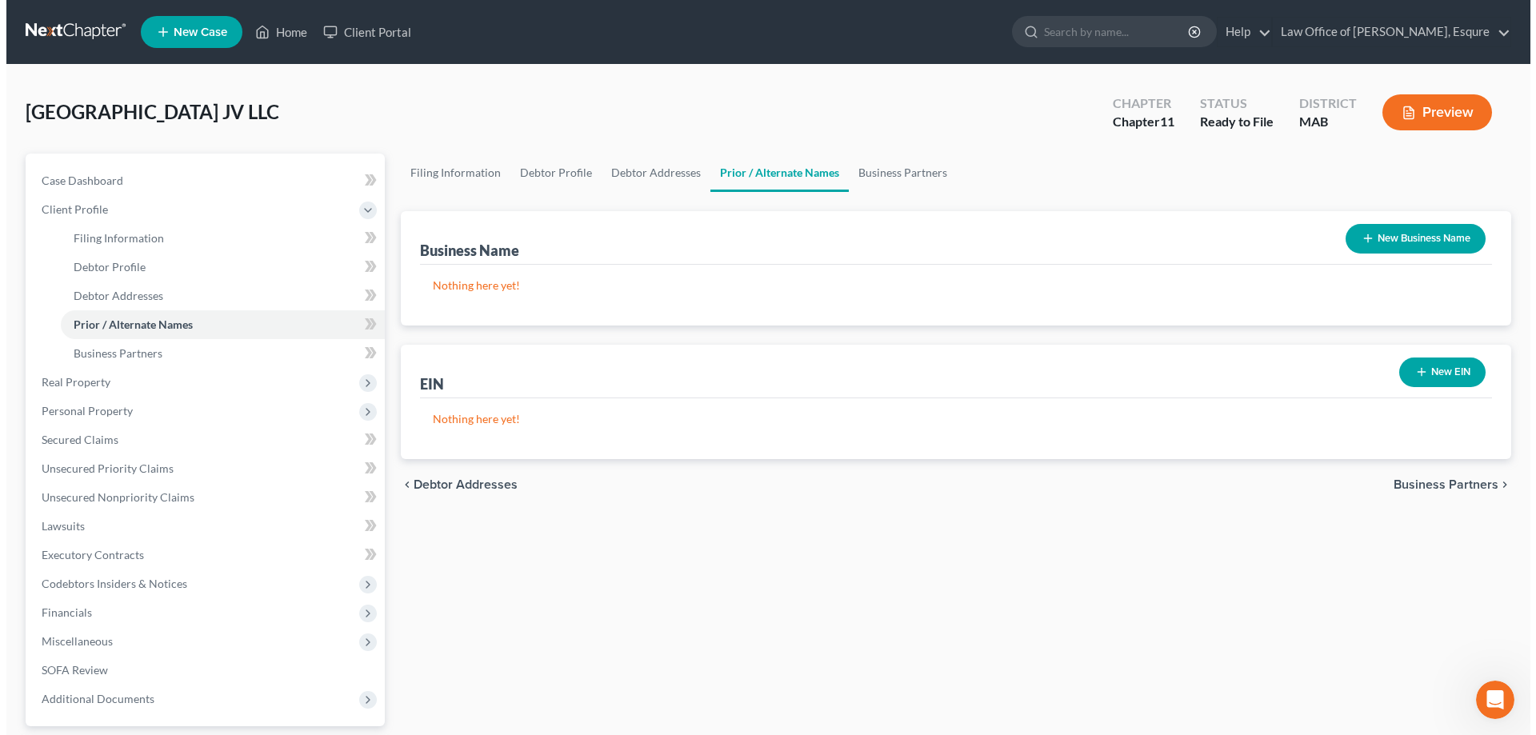
scroll to position [556, 0]
click at [1446, 484] on span "Business Partners" at bounding box center [1439, 484] width 105 height 13
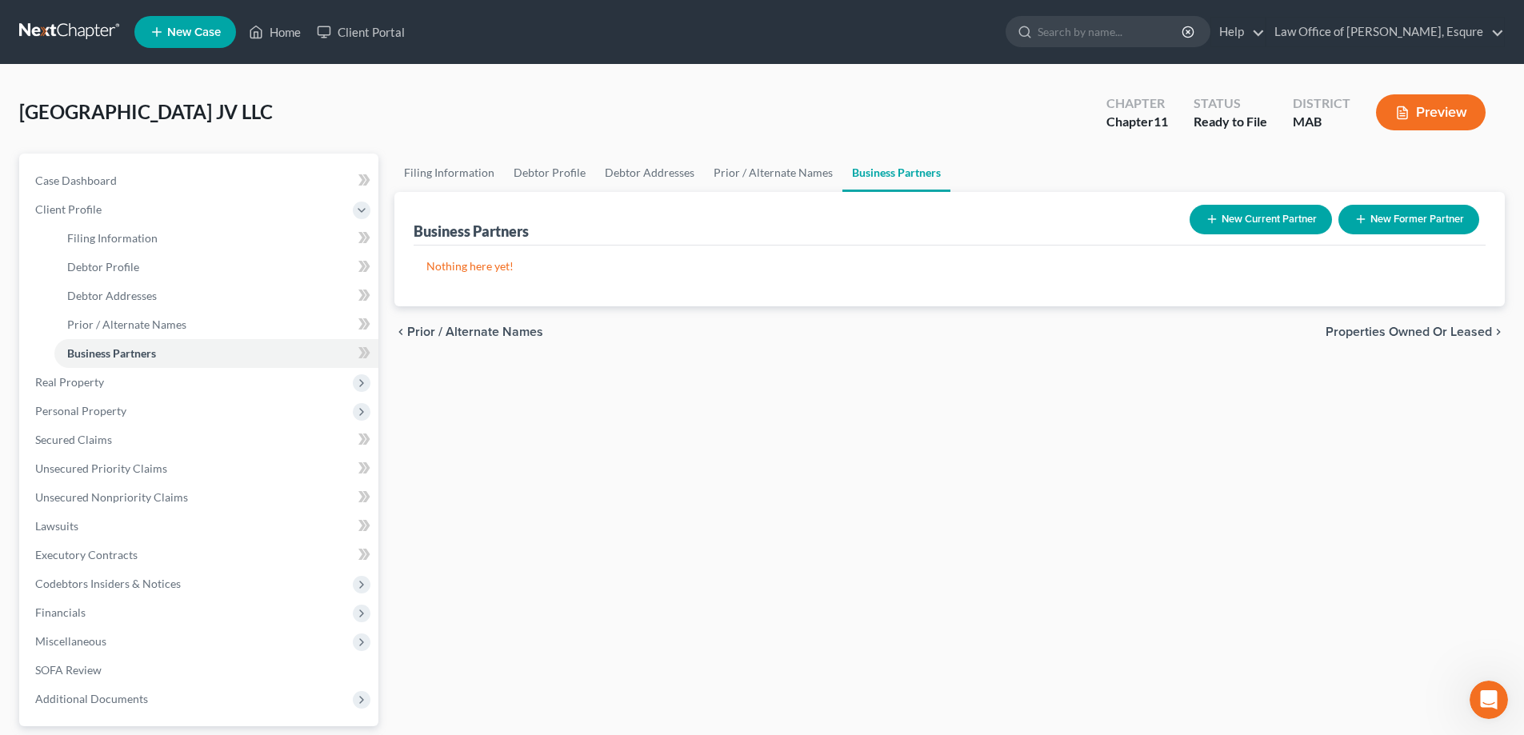
click at [424, 328] on span "Prior / Alternate Names" at bounding box center [475, 332] width 136 height 13
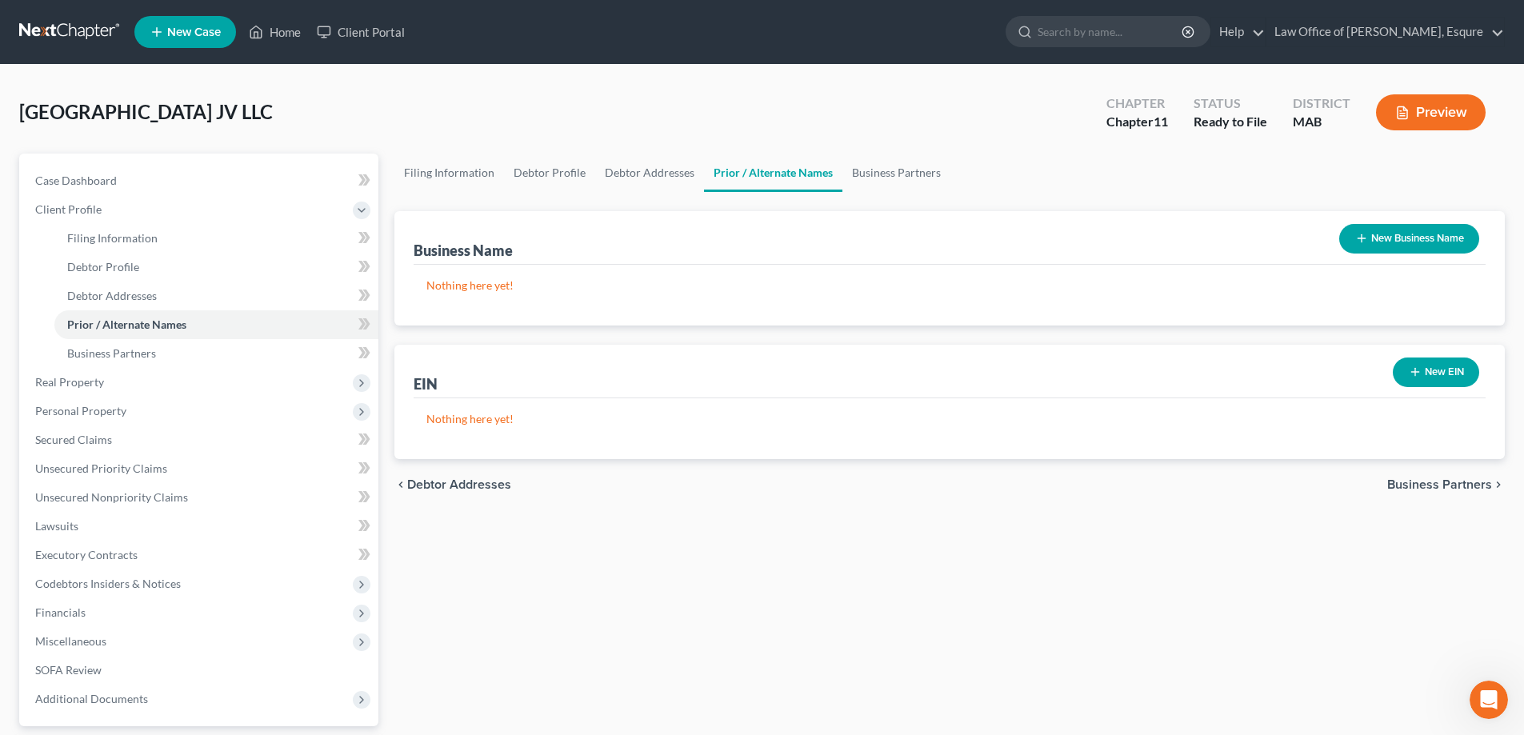
click at [441, 419] on p "Nothing here yet!" at bounding box center [949, 419] width 1047 height 16
click at [1407, 486] on span "Business Partners" at bounding box center [1439, 484] width 105 height 13
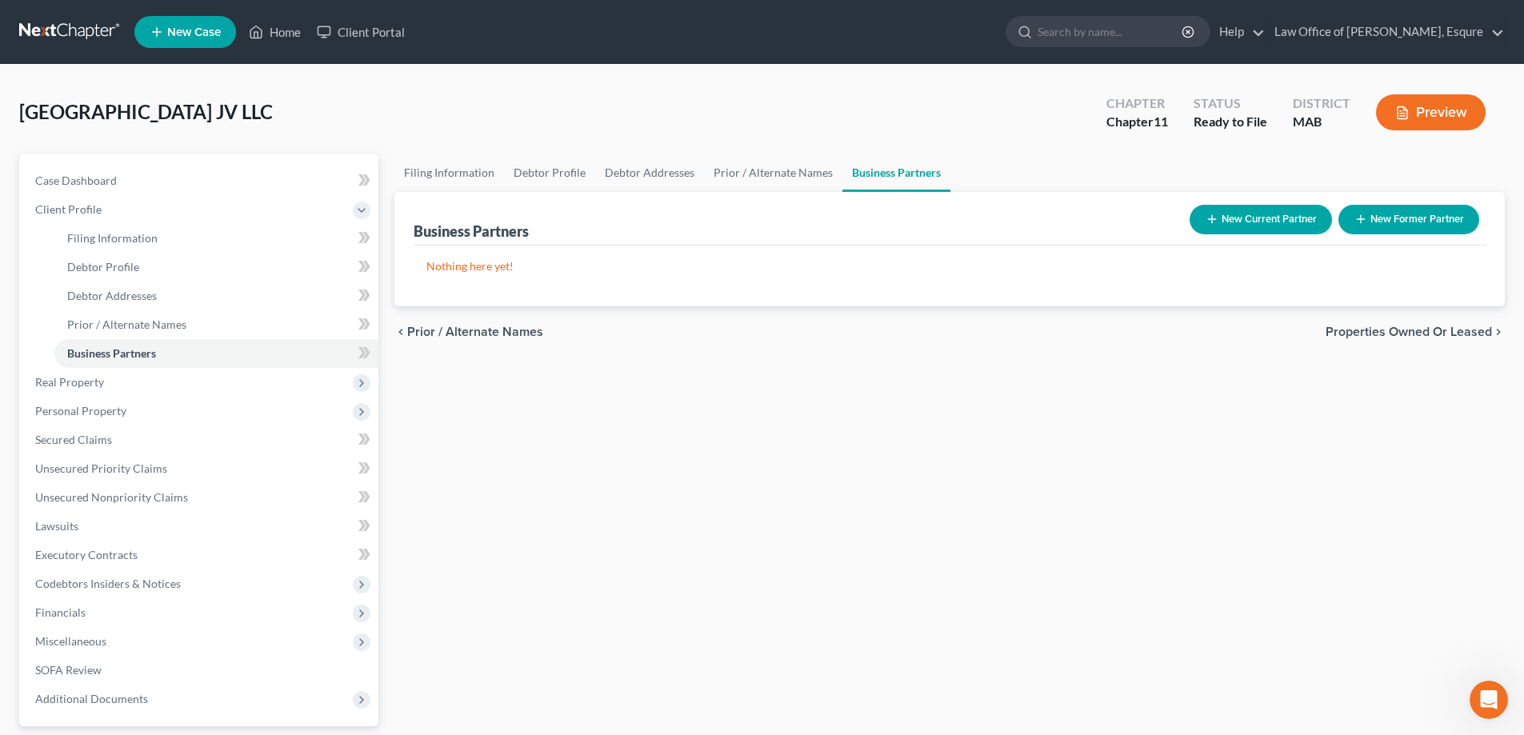
click at [1434, 330] on span "Properties Owned or Leased" at bounding box center [1409, 332] width 166 height 13
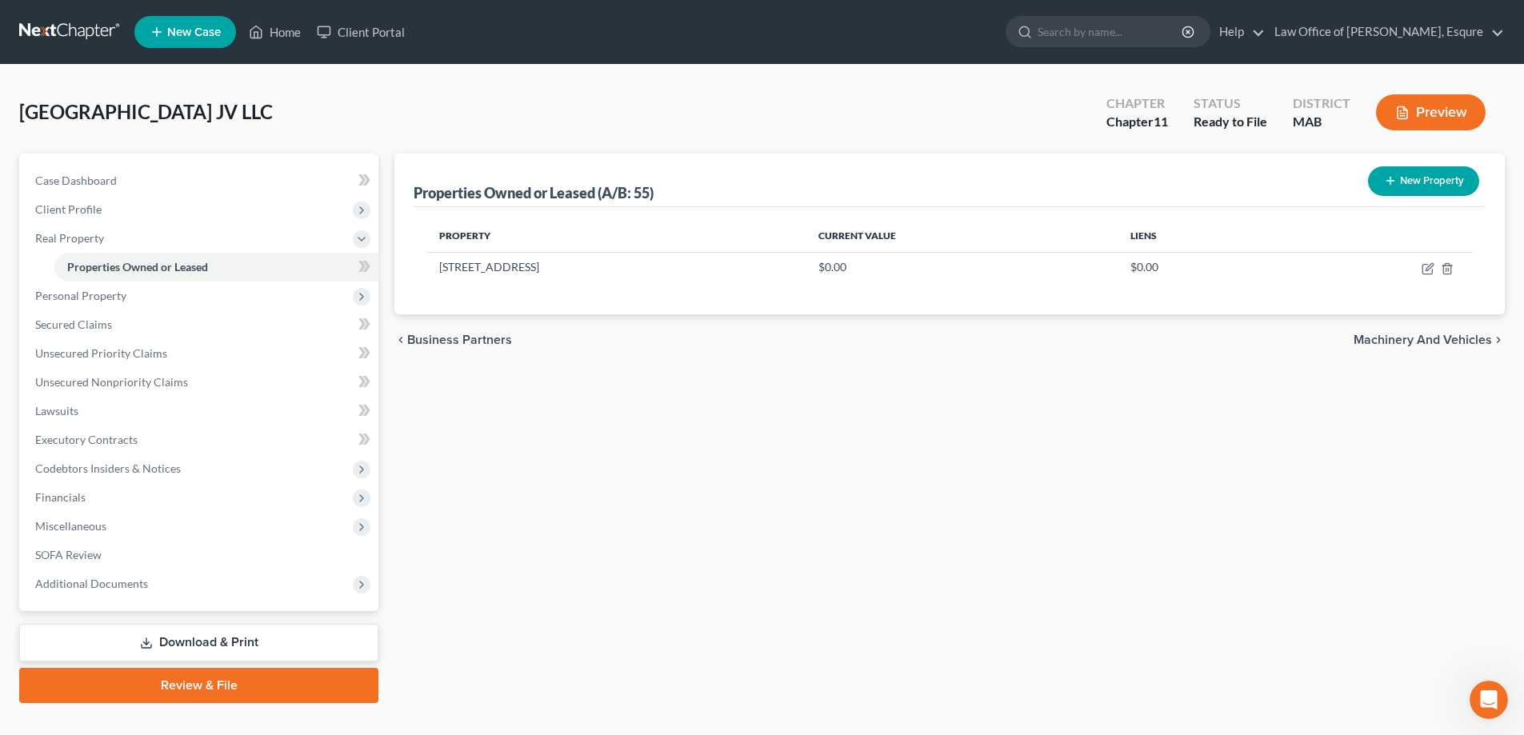
click at [1467, 337] on span "Machinery and Vehicles" at bounding box center [1423, 340] width 138 height 13
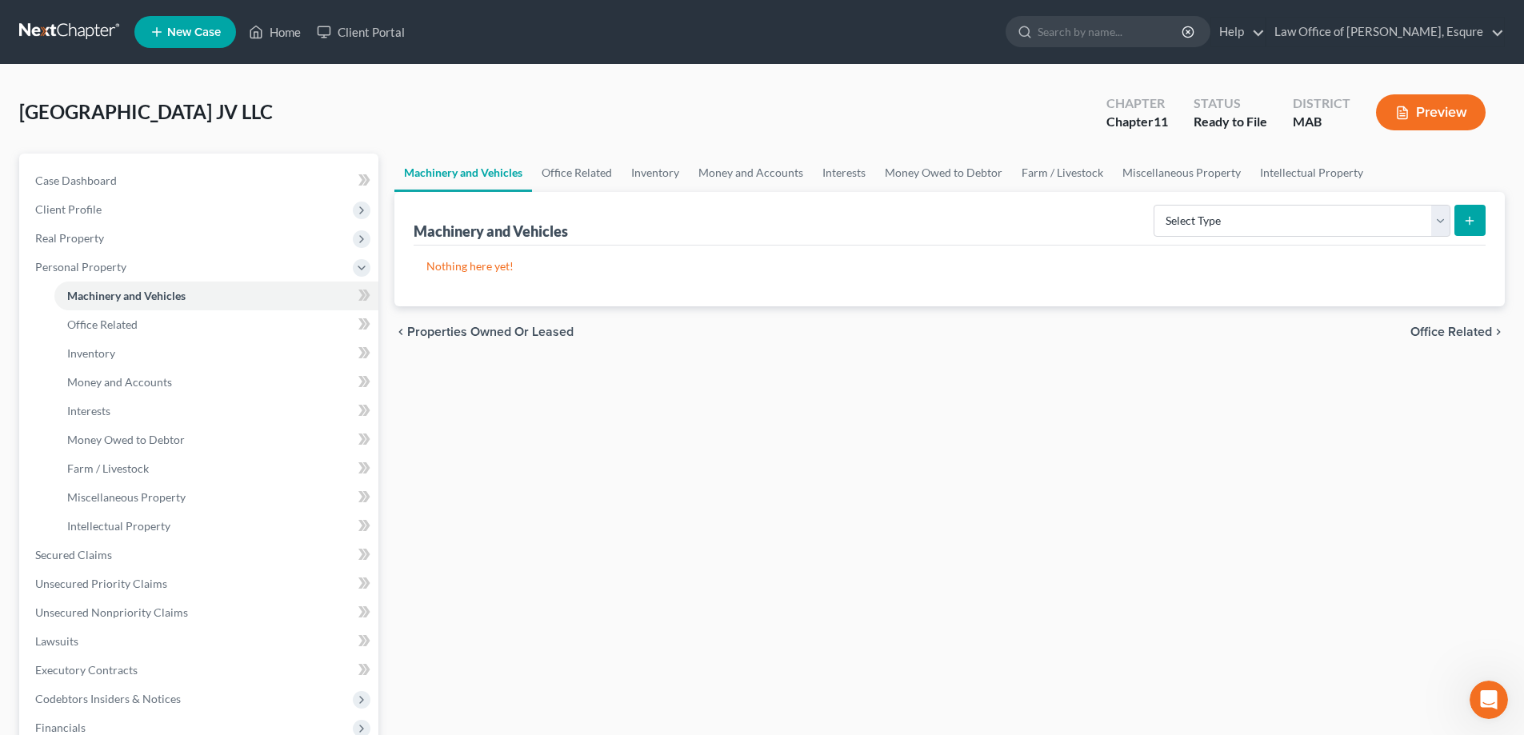
click at [1467, 335] on span "Office Related" at bounding box center [1452, 332] width 82 height 13
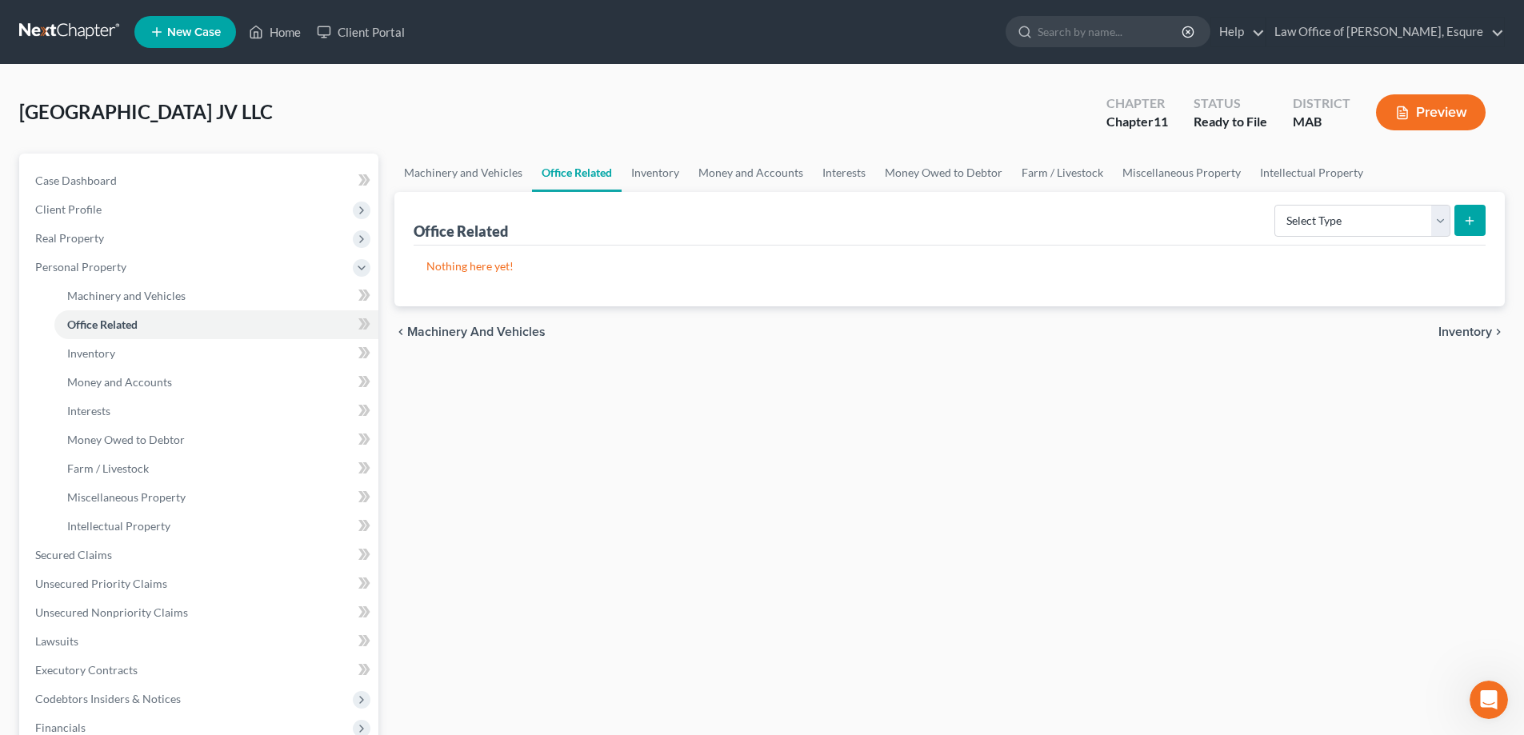
click at [1467, 335] on span "Inventory" at bounding box center [1466, 332] width 54 height 13
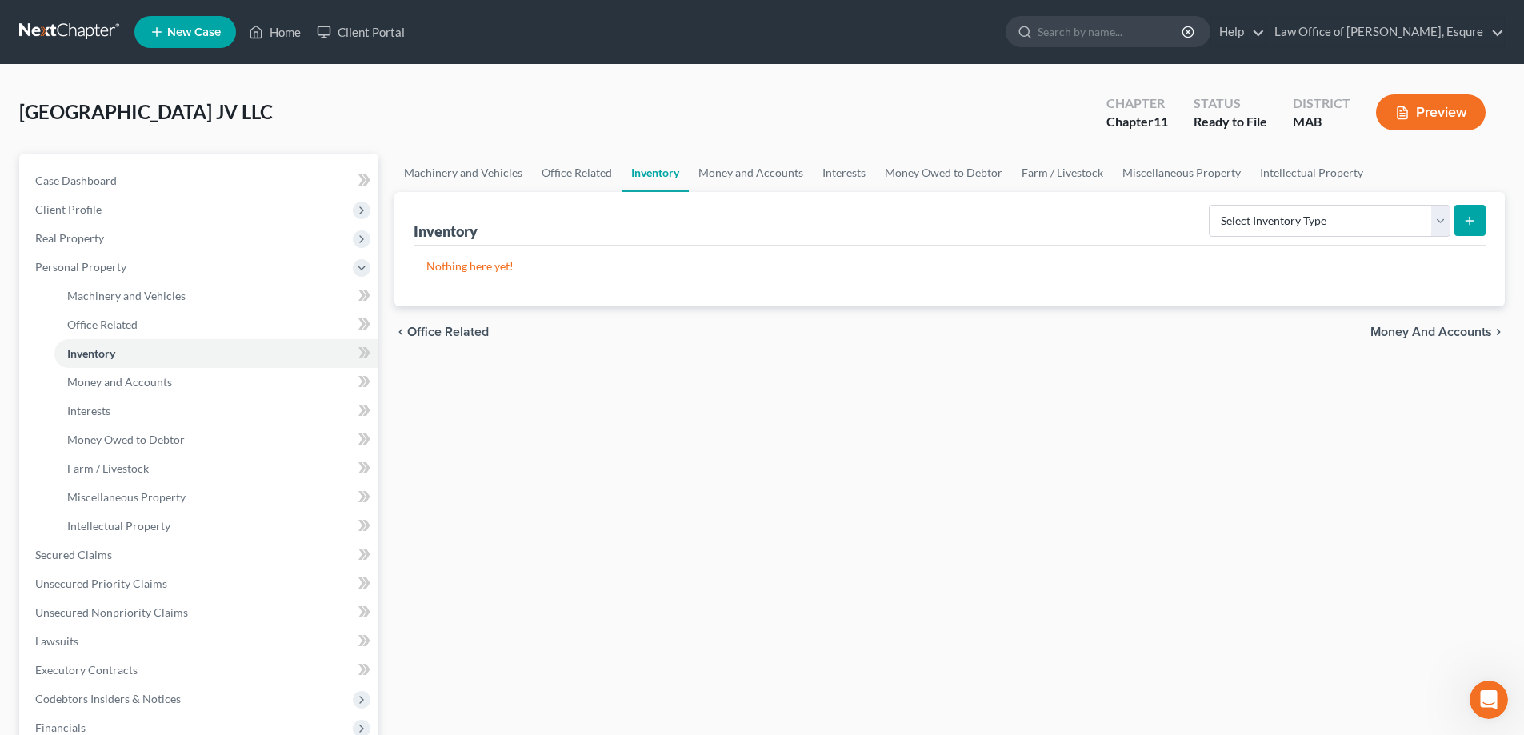
click at [1467, 335] on span "Money and Accounts" at bounding box center [1432, 332] width 122 height 13
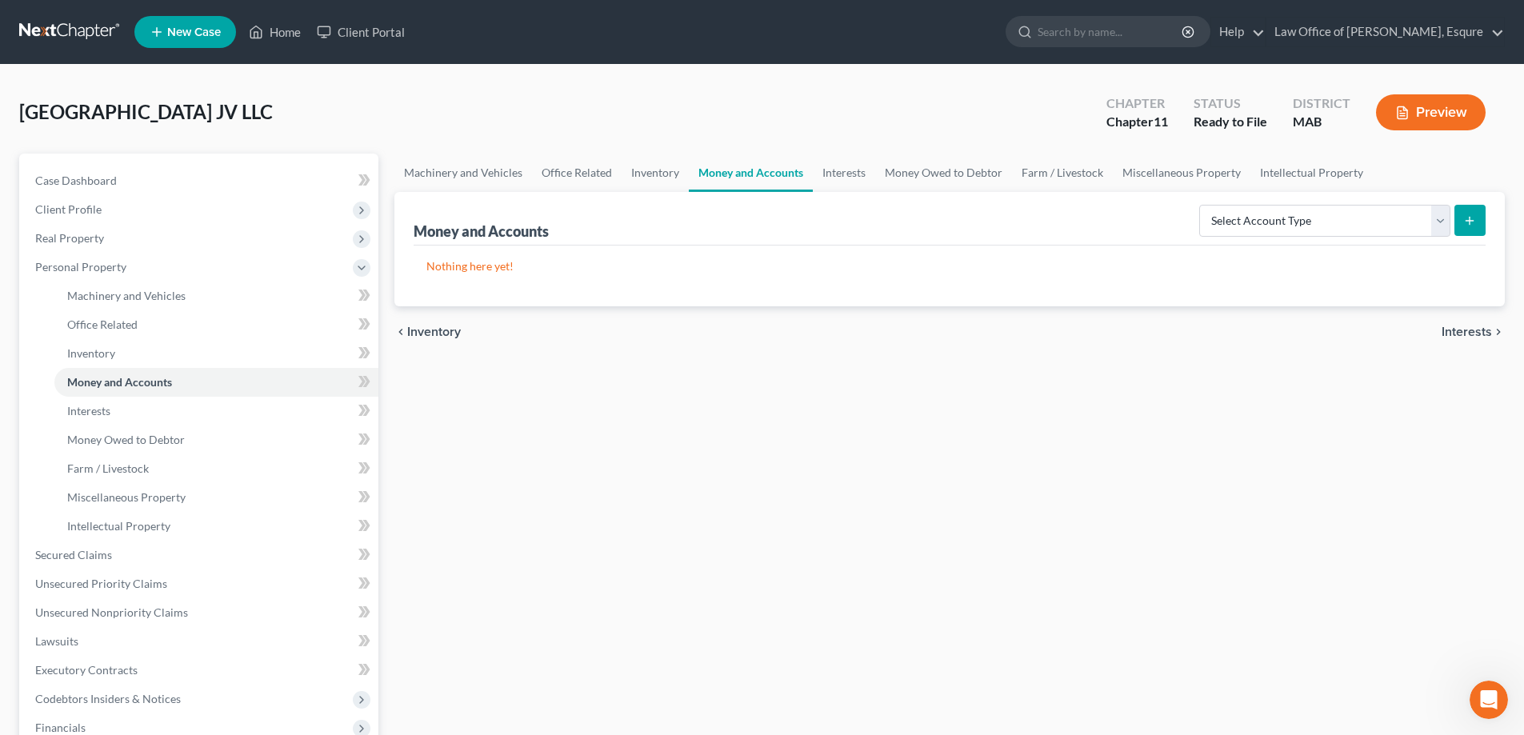
click at [1467, 334] on span "Interests" at bounding box center [1467, 332] width 50 height 13
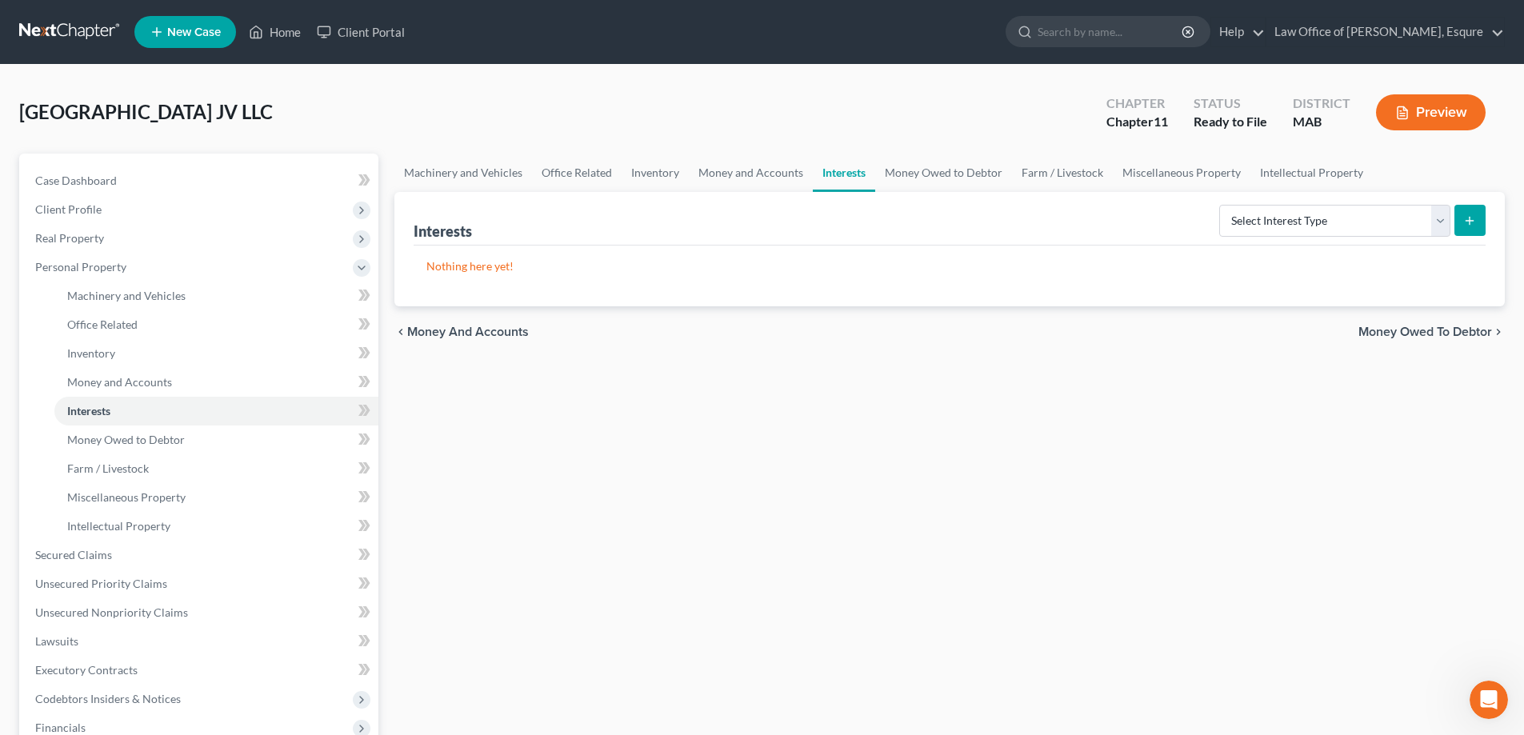
click at [1467, 334] on span "Money Owed to Debtor" at bounding box center [1426, 332] width 134 height 13
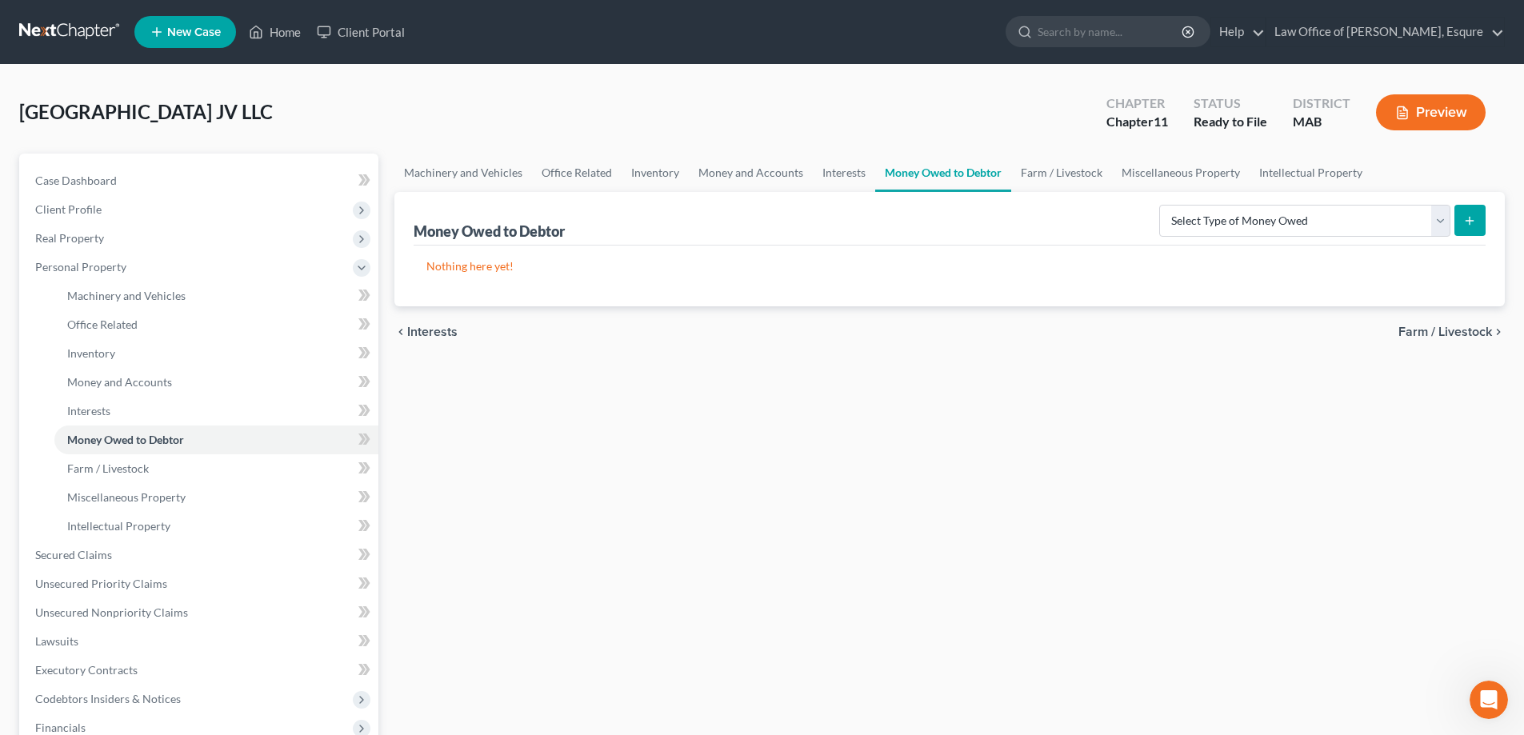
click at [1467, 334] on span "Farm / Livestock" at bounding box center [1446, 332] width 94 height 13
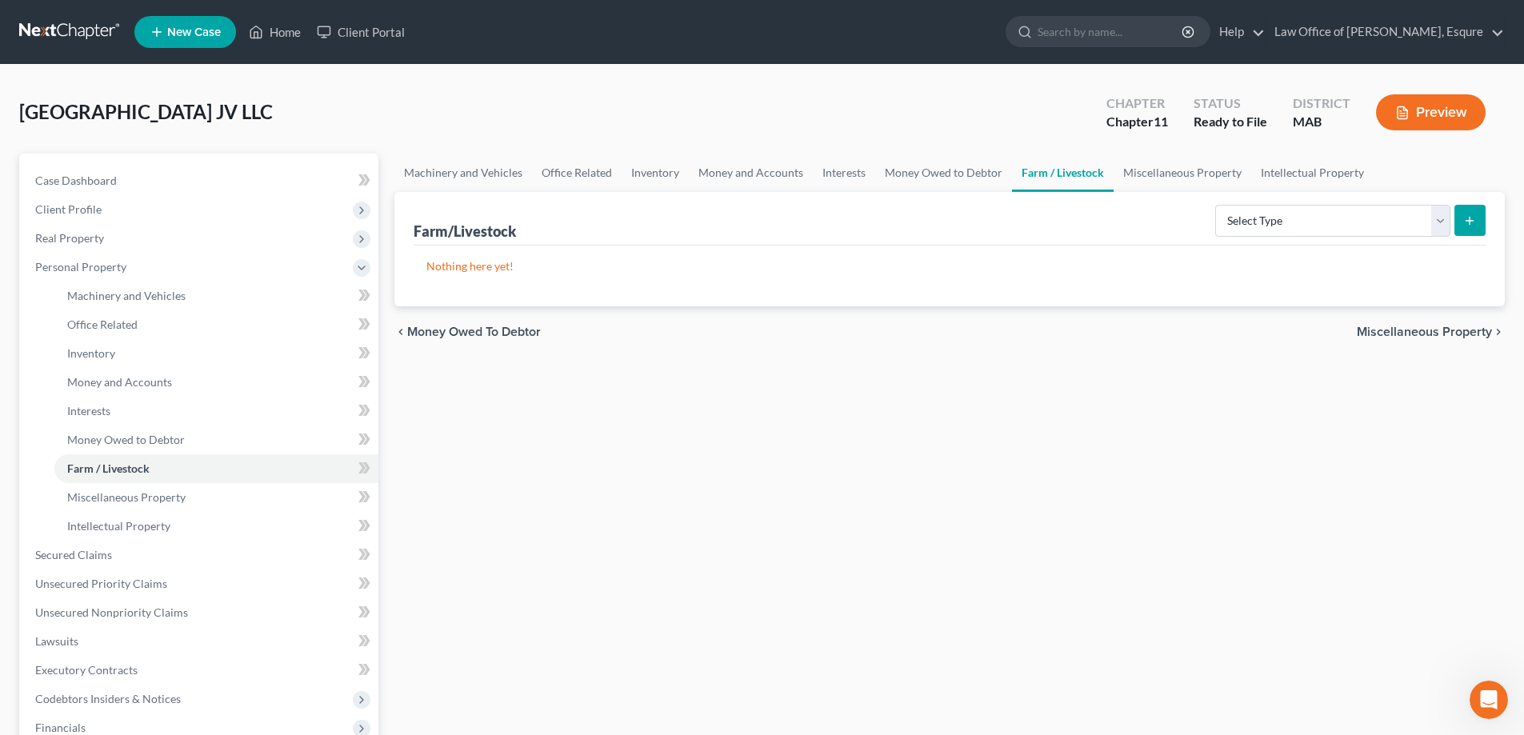
click at [1467, 334] on span "Miscellaneous Property" at bounding box center [1424, 332] width 135 height 13
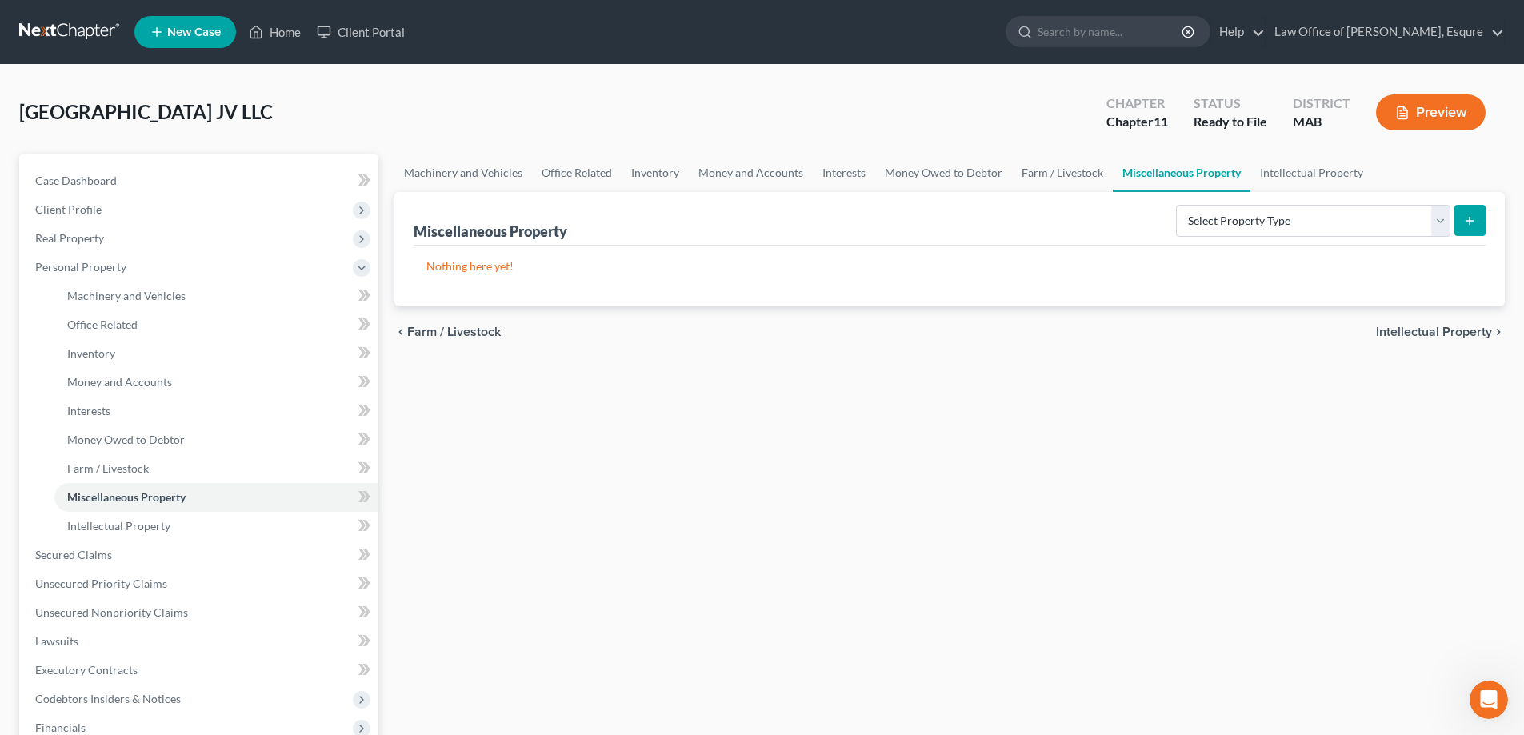
click at [1467, 334] on span "Intellectual Property" at bounding box center [1434, 332] width 116 height 13
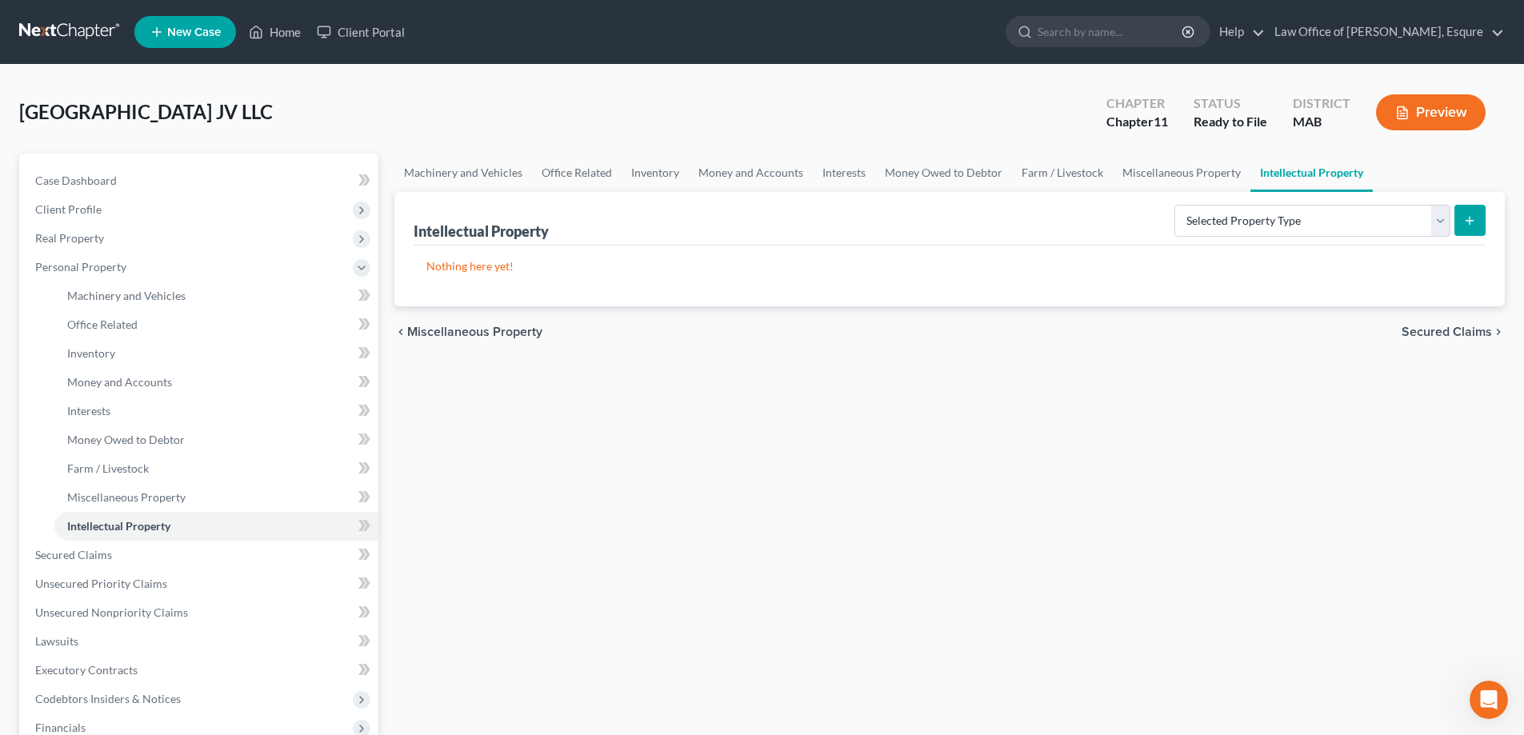
click at [1467, 334] on span "Secured Claims" at bounding box center [1447, 332] width 90 height 13
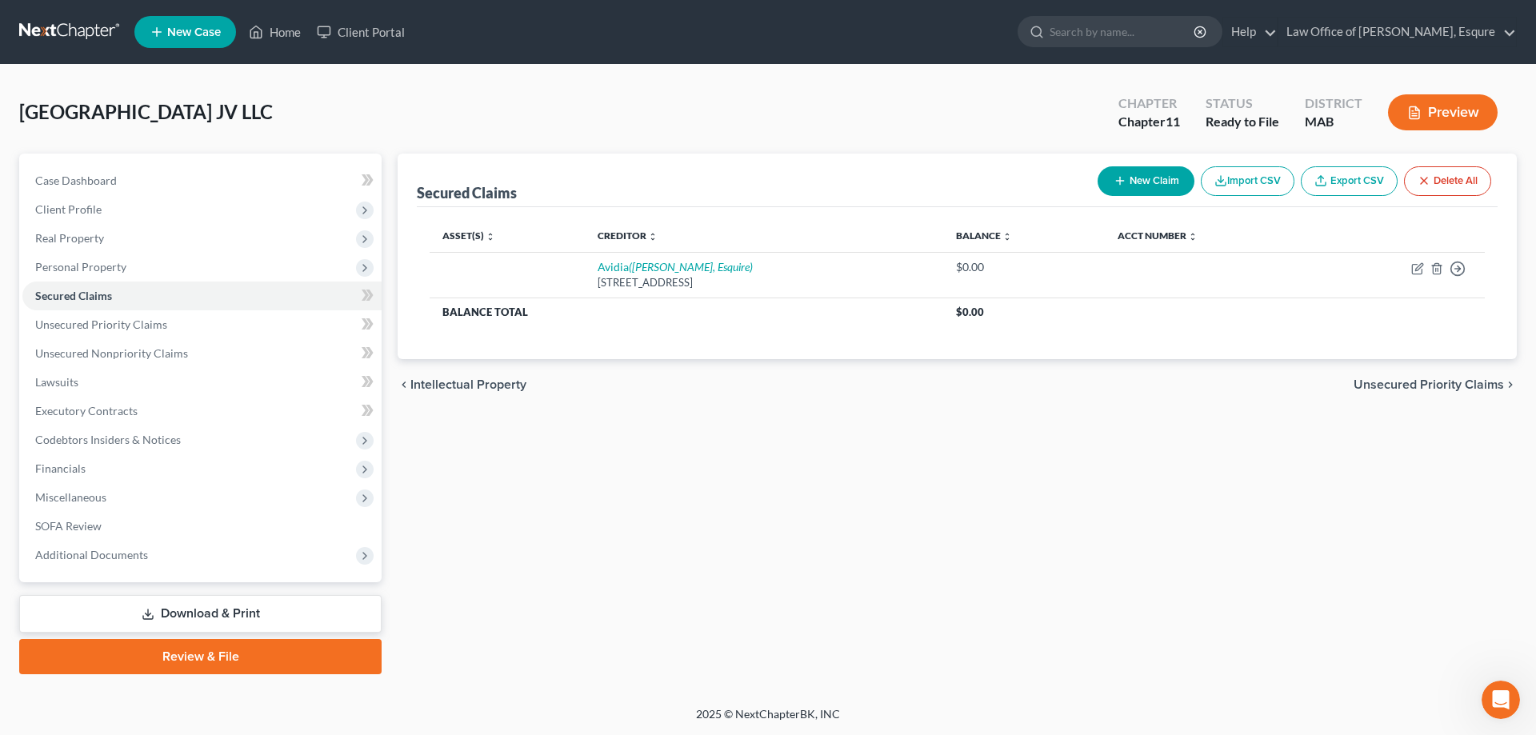
click at [1459, 387] on span "Unsecured Priority Claims" at bounding box center [1429, 384] width 150 height 13
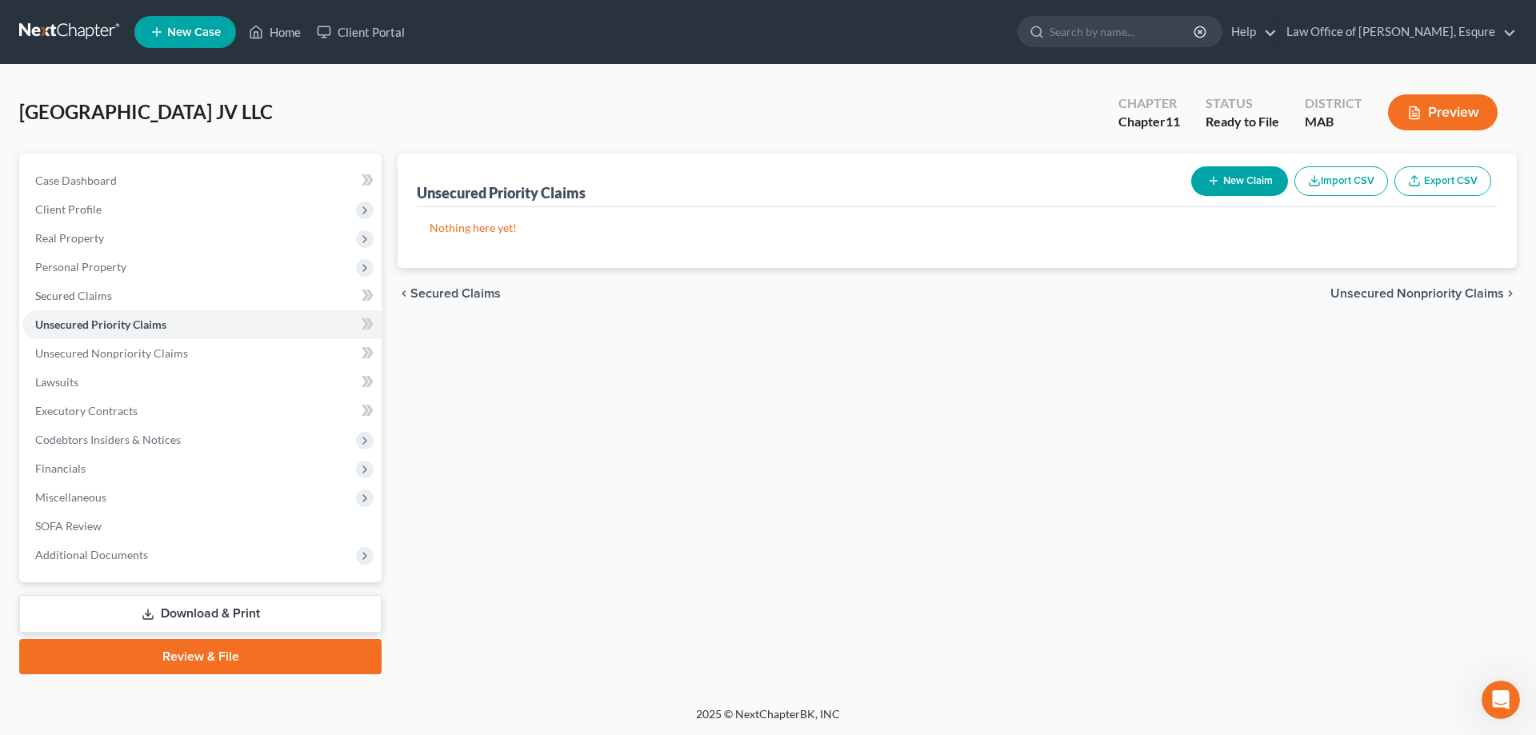
click at [1427, 295] on span "Unsecured Nonpriority Claims" at bounding box center [1418, 293] width 174 height 13
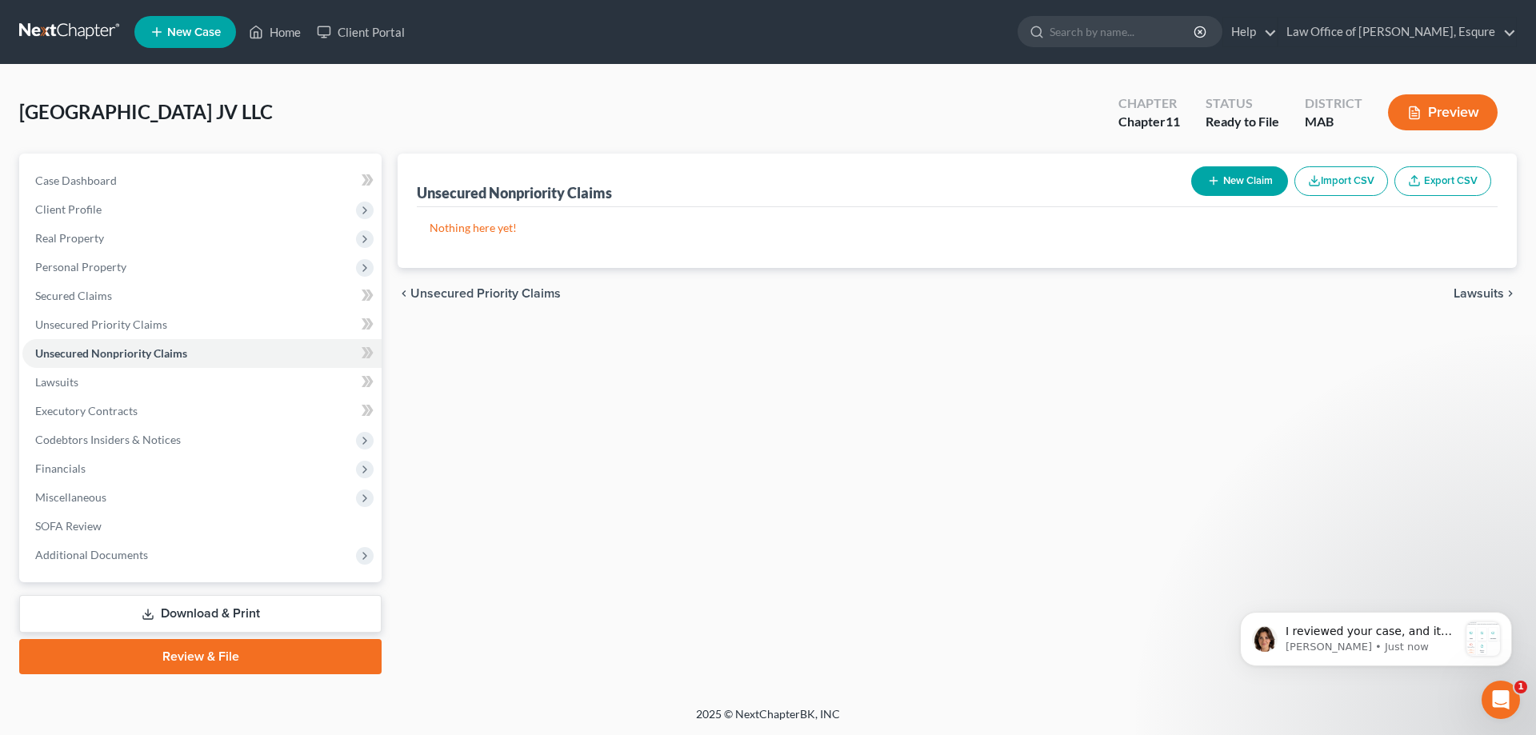
click at [1485, 299] on span "Lawsuits" at bounding box center [1479, 293] width 50 height 13
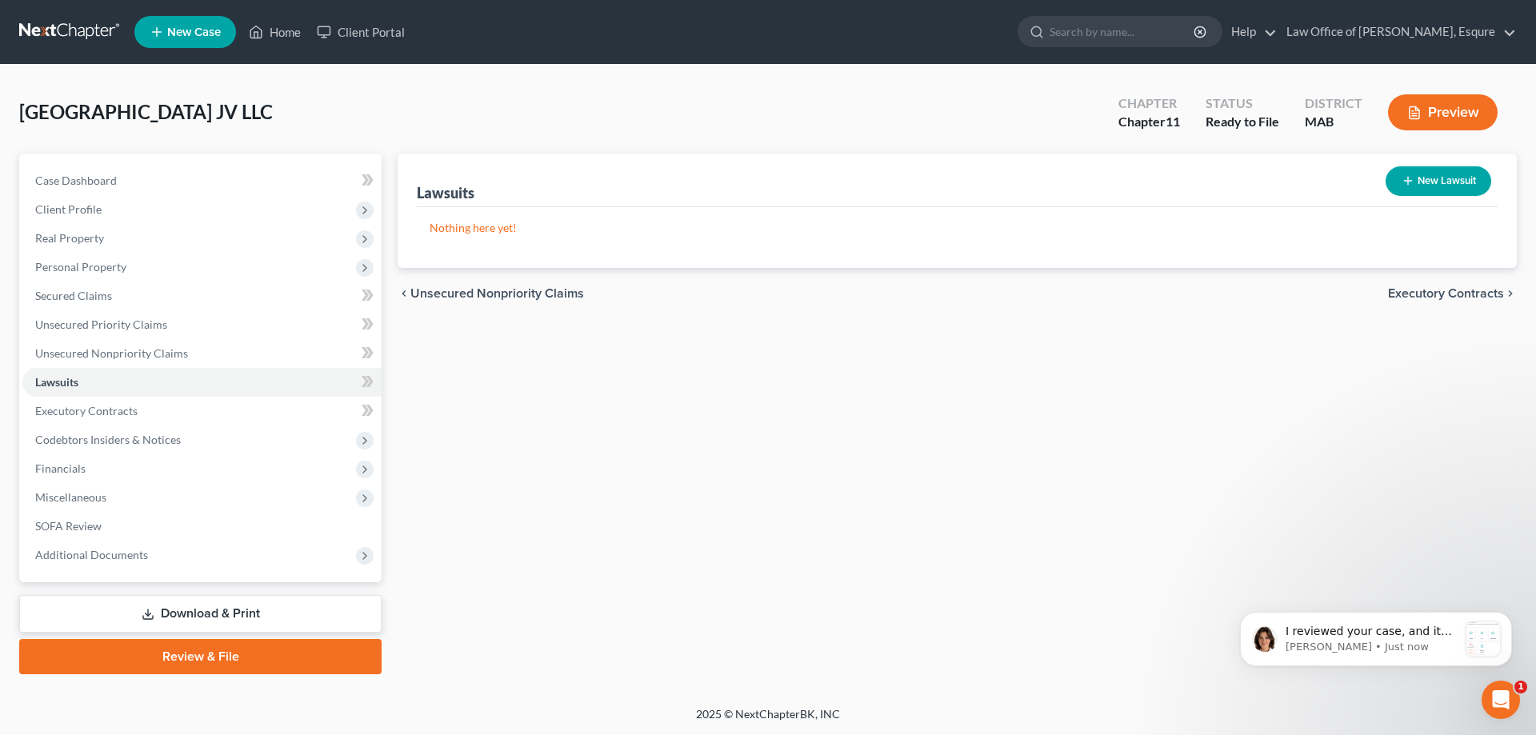
scroll to position [781, 0]
click at [1474, 292] on span "Executory Contracts" at bounding box center [1446, 293] width 116 height 13
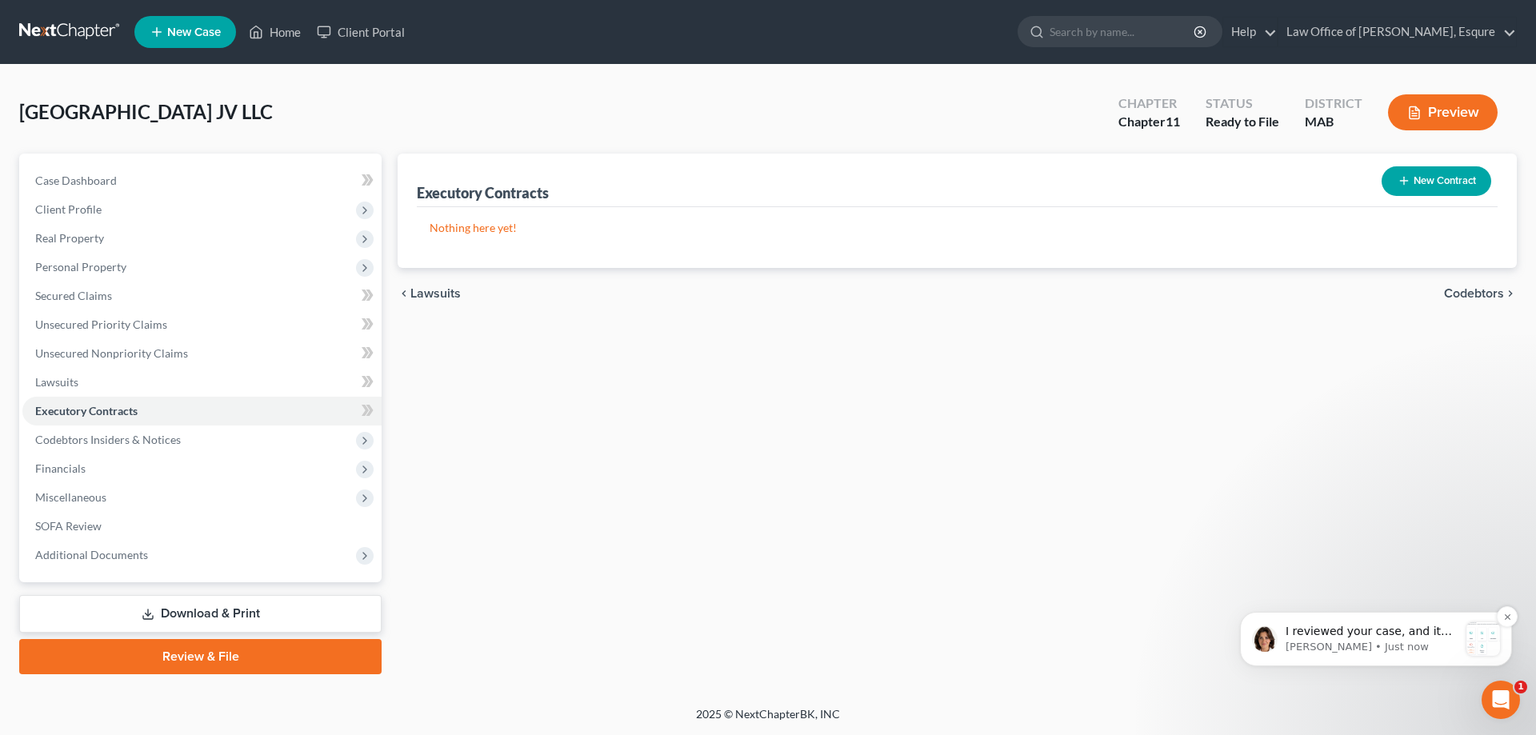
click at [1411, 632] on p "I reviewed your case, and it looks like there are a few things missing. If you …" at bounding box center [1372, 632] width 173 height 16
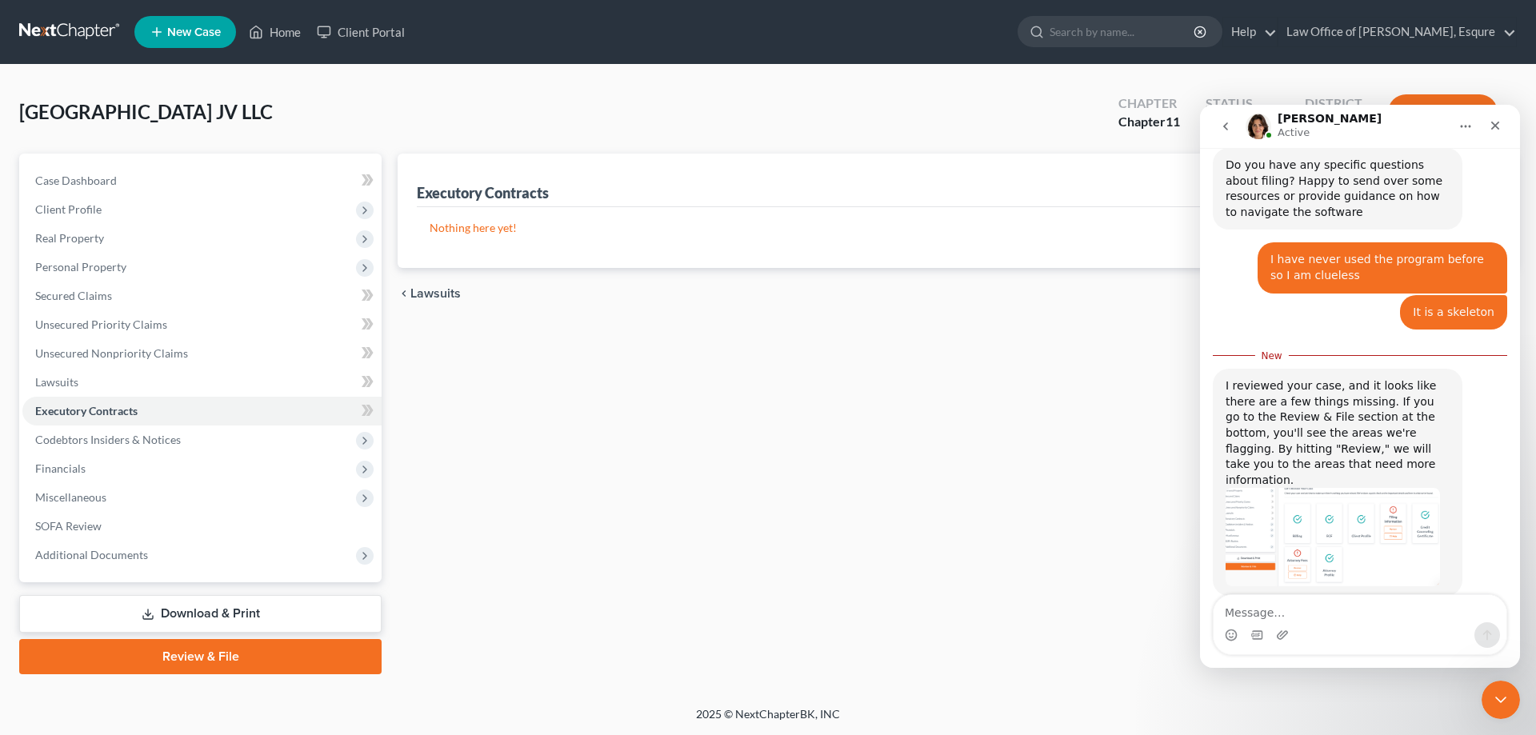
scroll to position [807, 0]
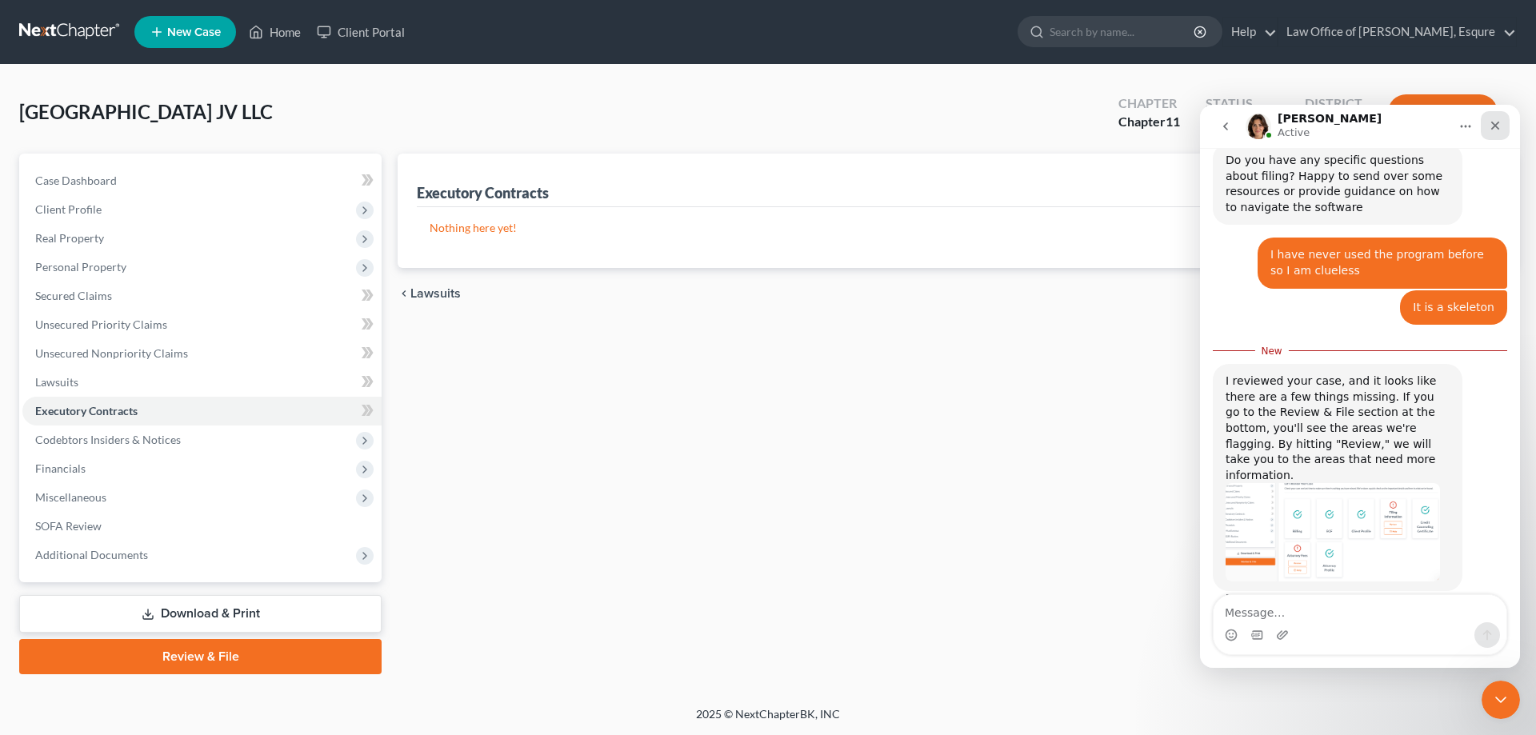
click at [1499, 126] on icon "Close" at bounding box center [1495, 125] width 13 height 13
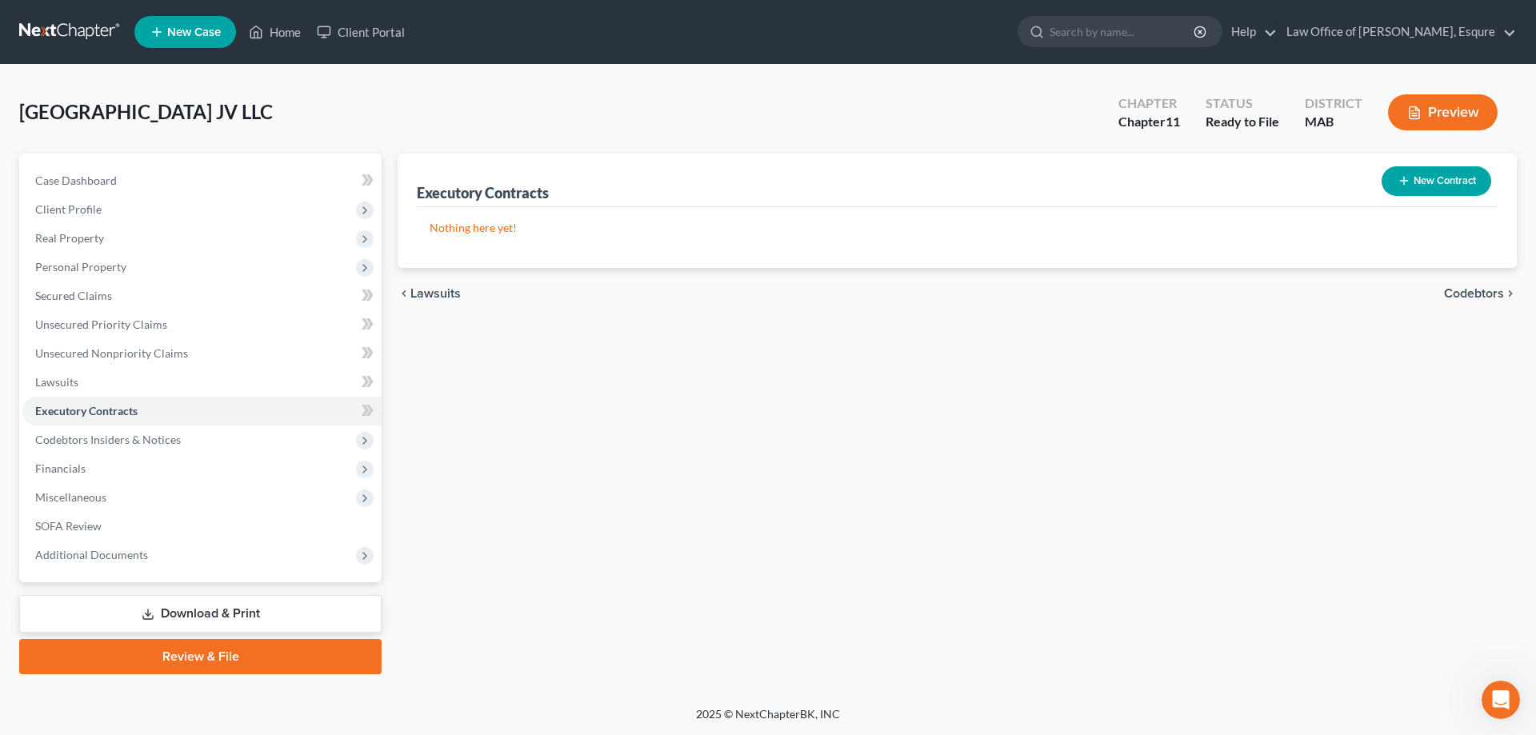
click at [1442, 110] on button "Preview" at bounding box center [1443, 112] width 110 height 36
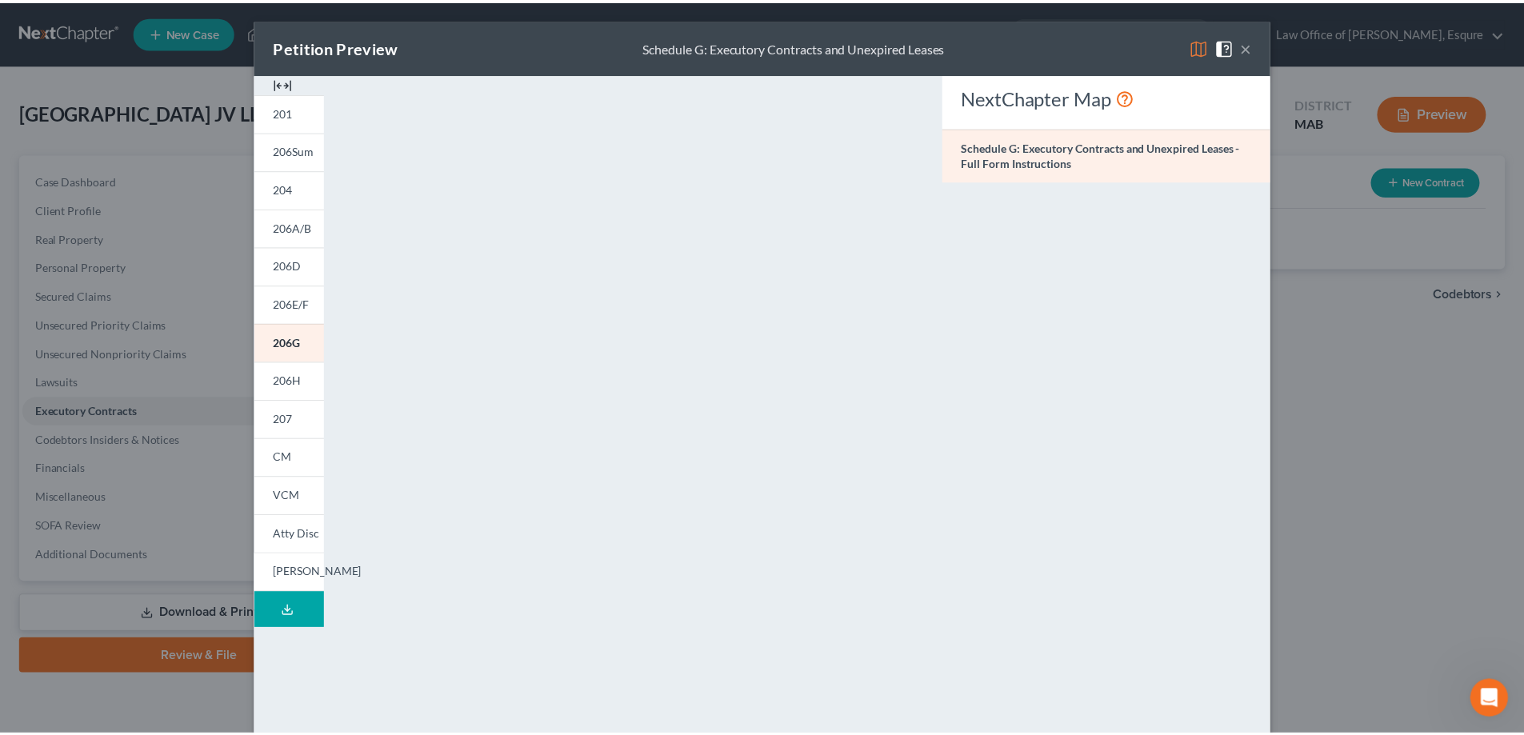
scroll to position [746, 0]
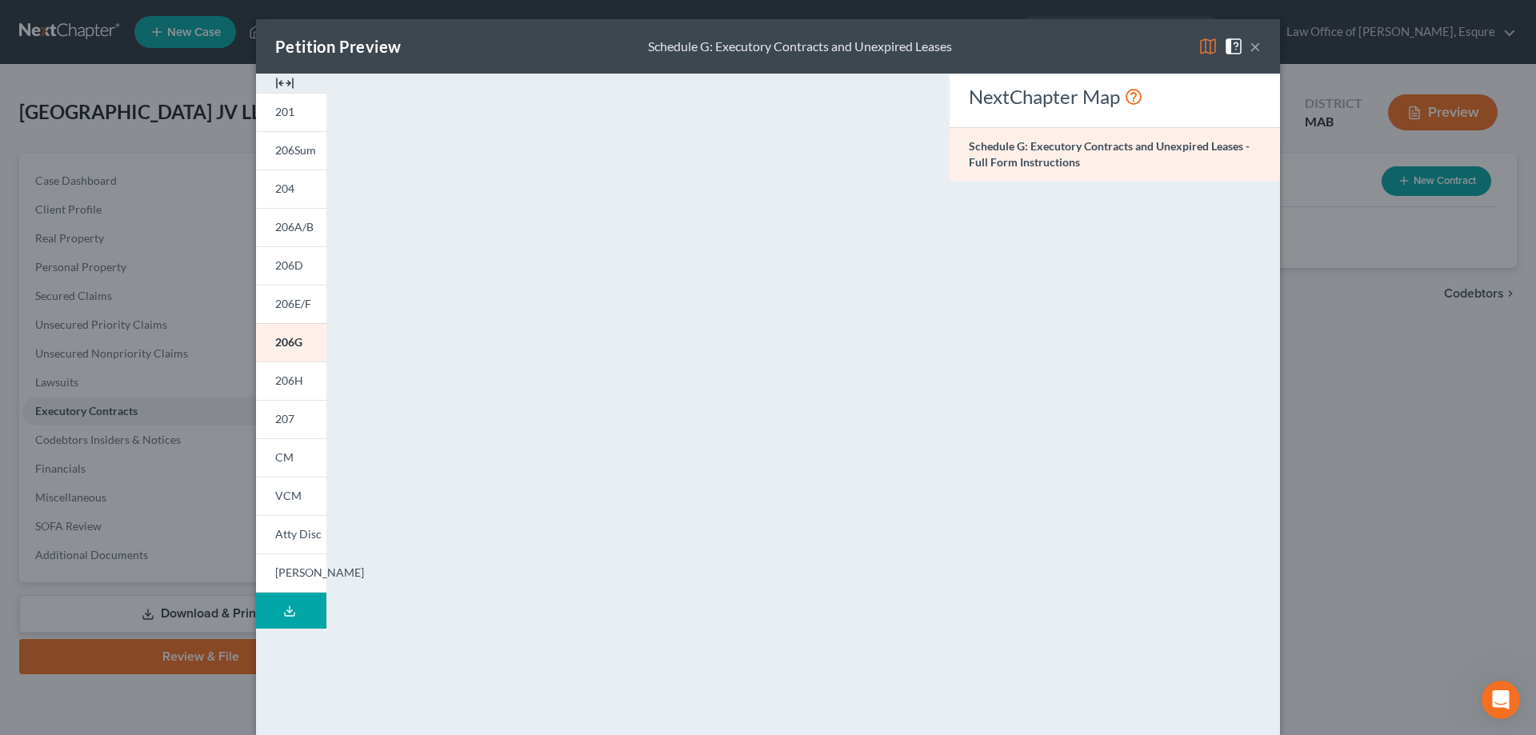
click at [78, 178] on div "Petition Preview Schedule G: Executory Contracts and Unexpired Leases × 201 206…" at bounding box center [768, 367] width 1536 height 735
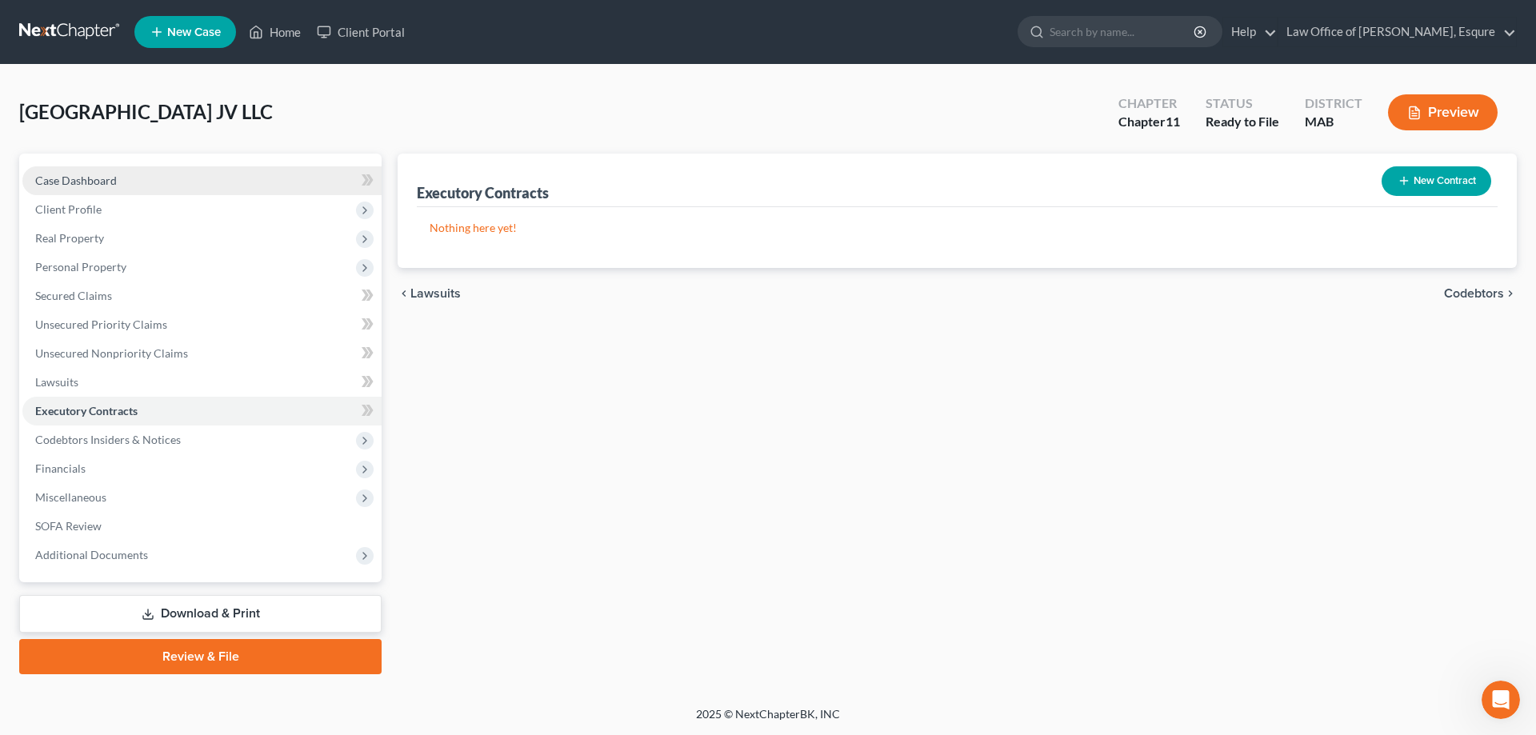
click at [79, 178] on span "Case Dashboard" at bounding box center [76, 181] width 82 height 14
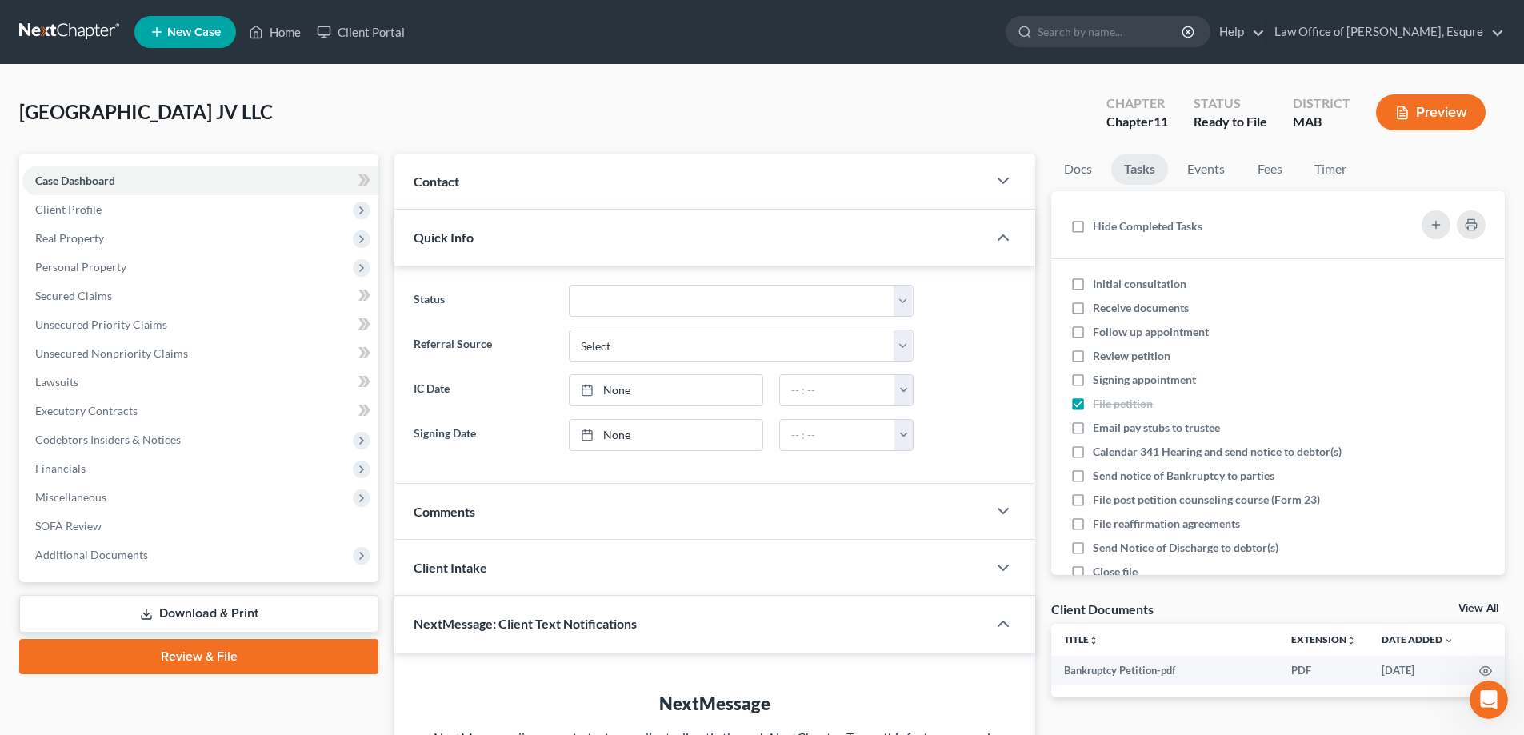
click at [201, 653] on link "Review & File" at bounding box center [198, 656] width 359 height 35
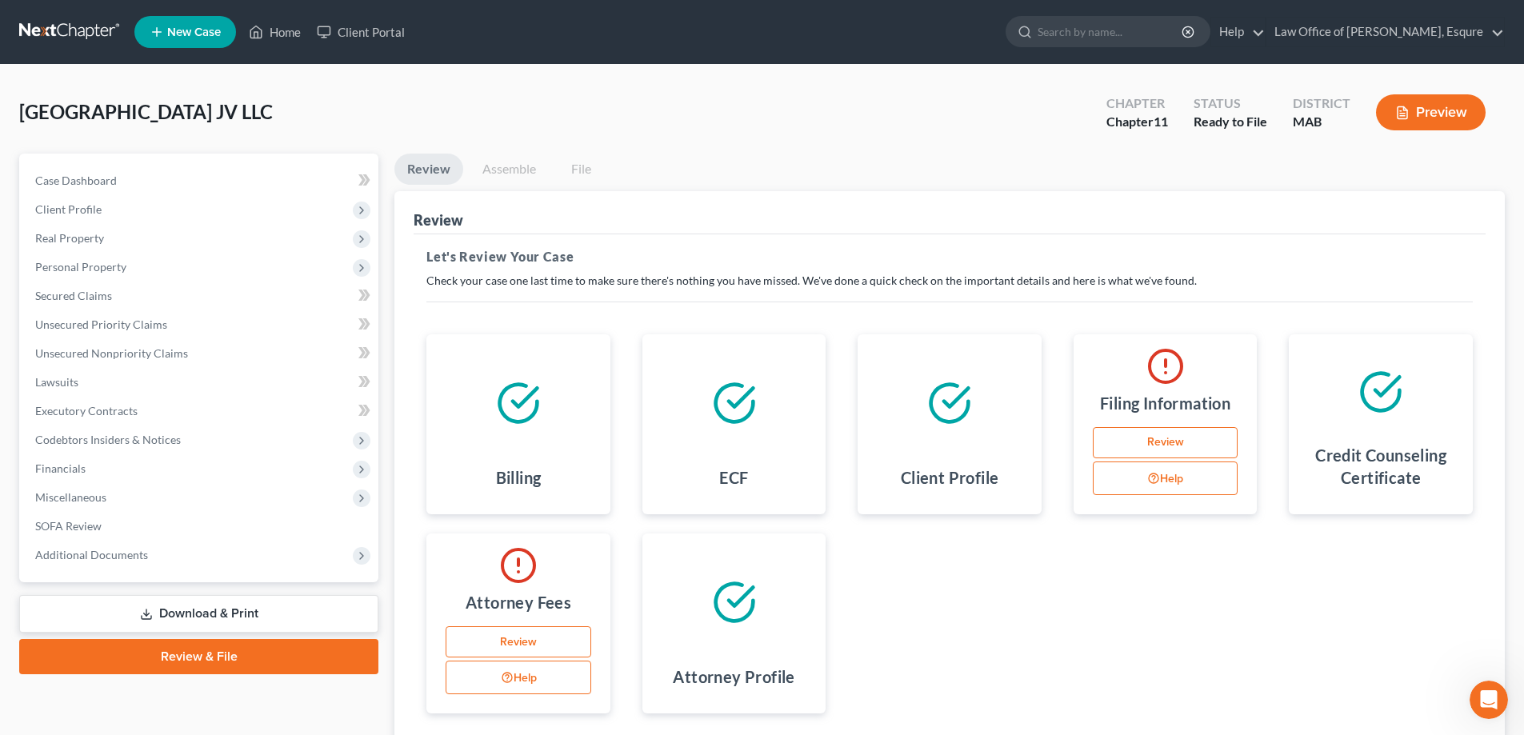
click at [1168, 434] on link "Review" at bounding box center [1166, 443] width 146 height 32
select select "1"
select select "39"
select select "0"
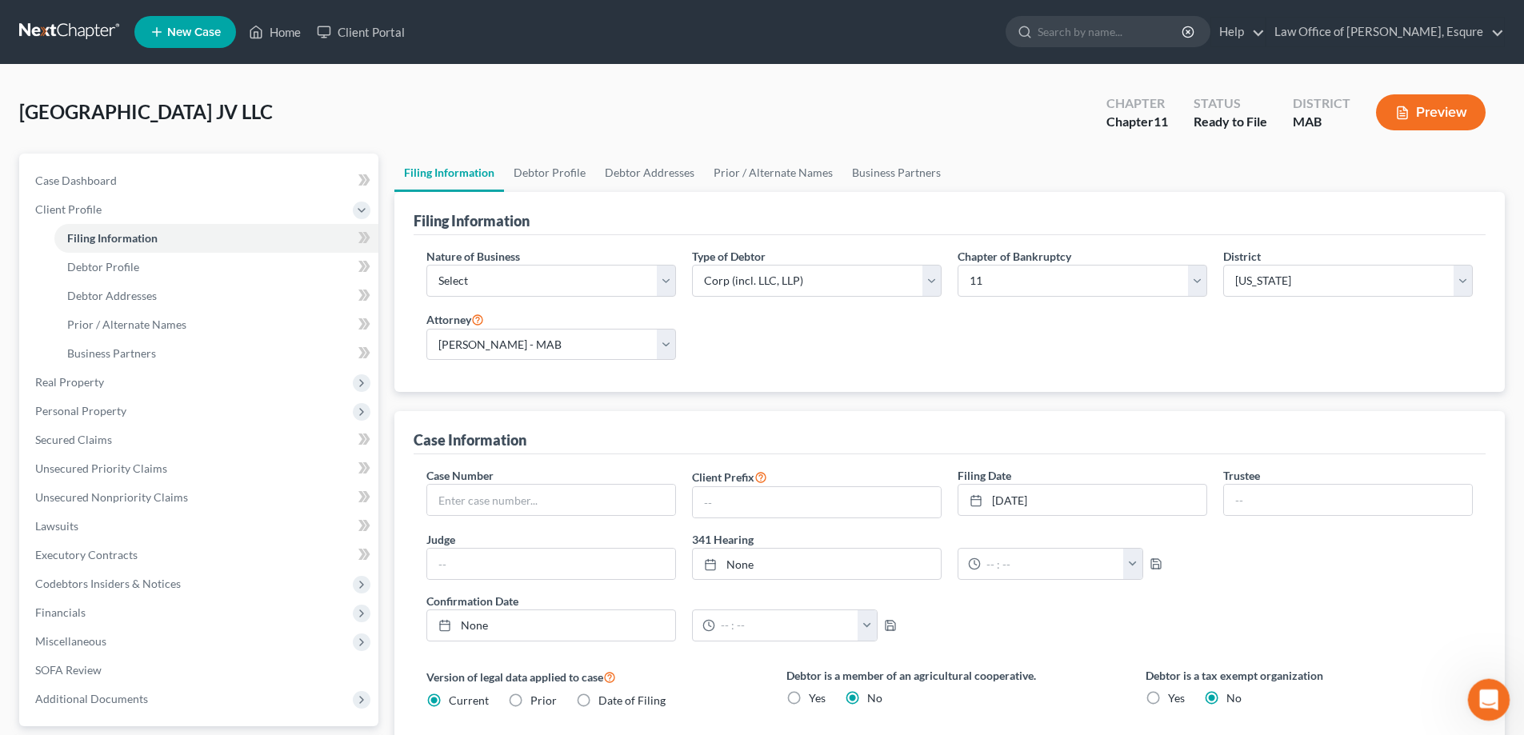
click at [1488, 699] on icon "Open Intercom Messenger" at bounding box center [1486, 697] width 11 height 13
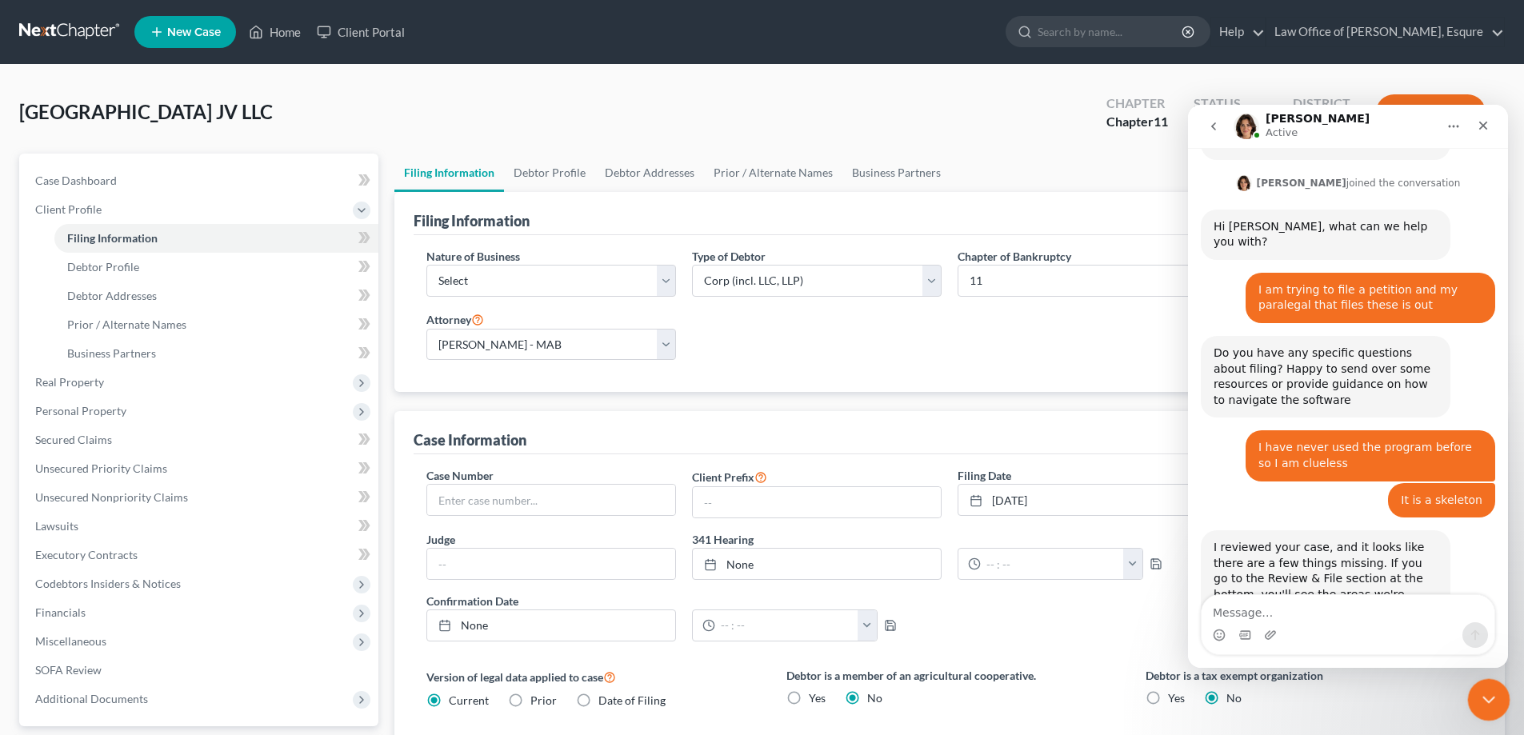
scroll to position [781, 0]
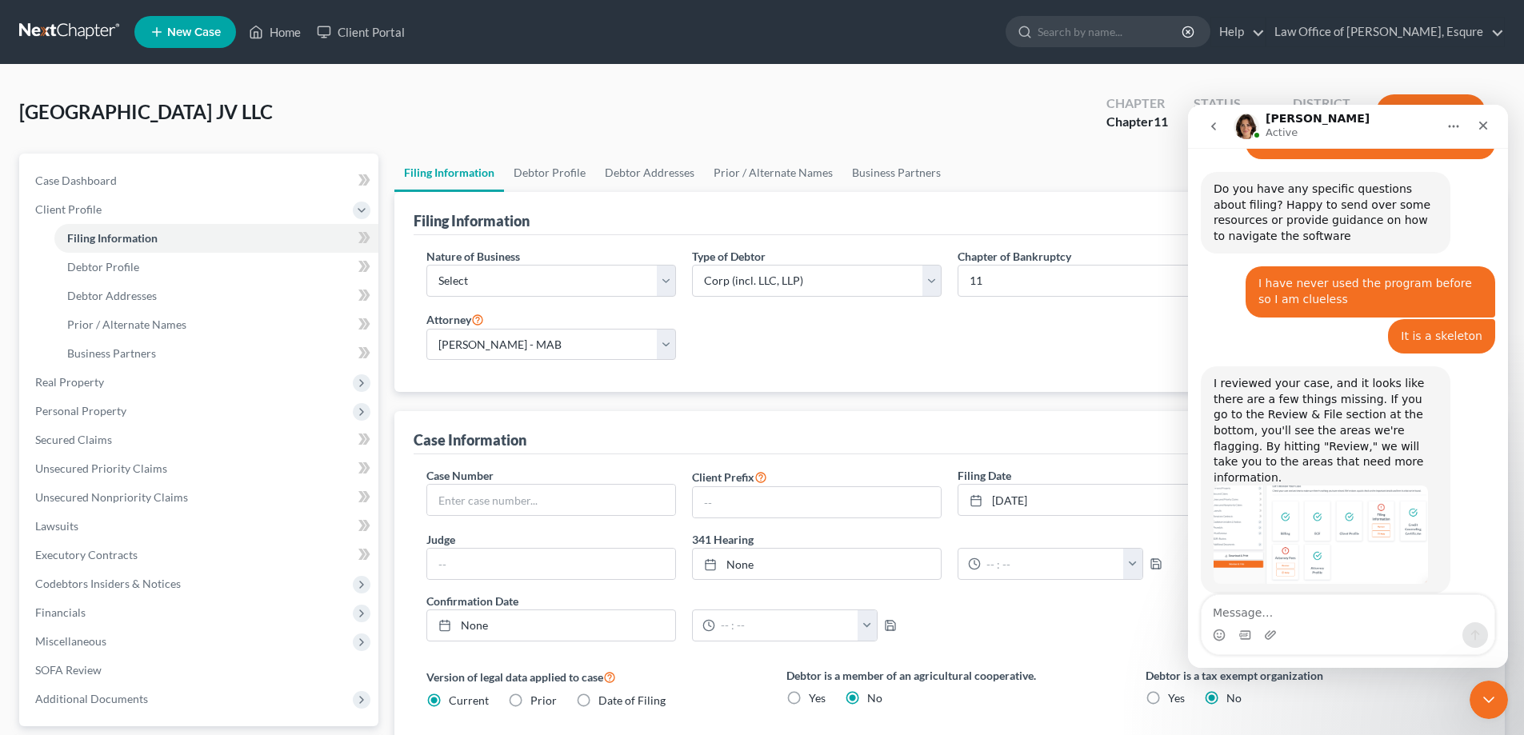
click at [1239, 611] on textarea "Message…" at bounding box center [1348, 608] width 293 height 27
type textarea "how do I add my BBO #?"
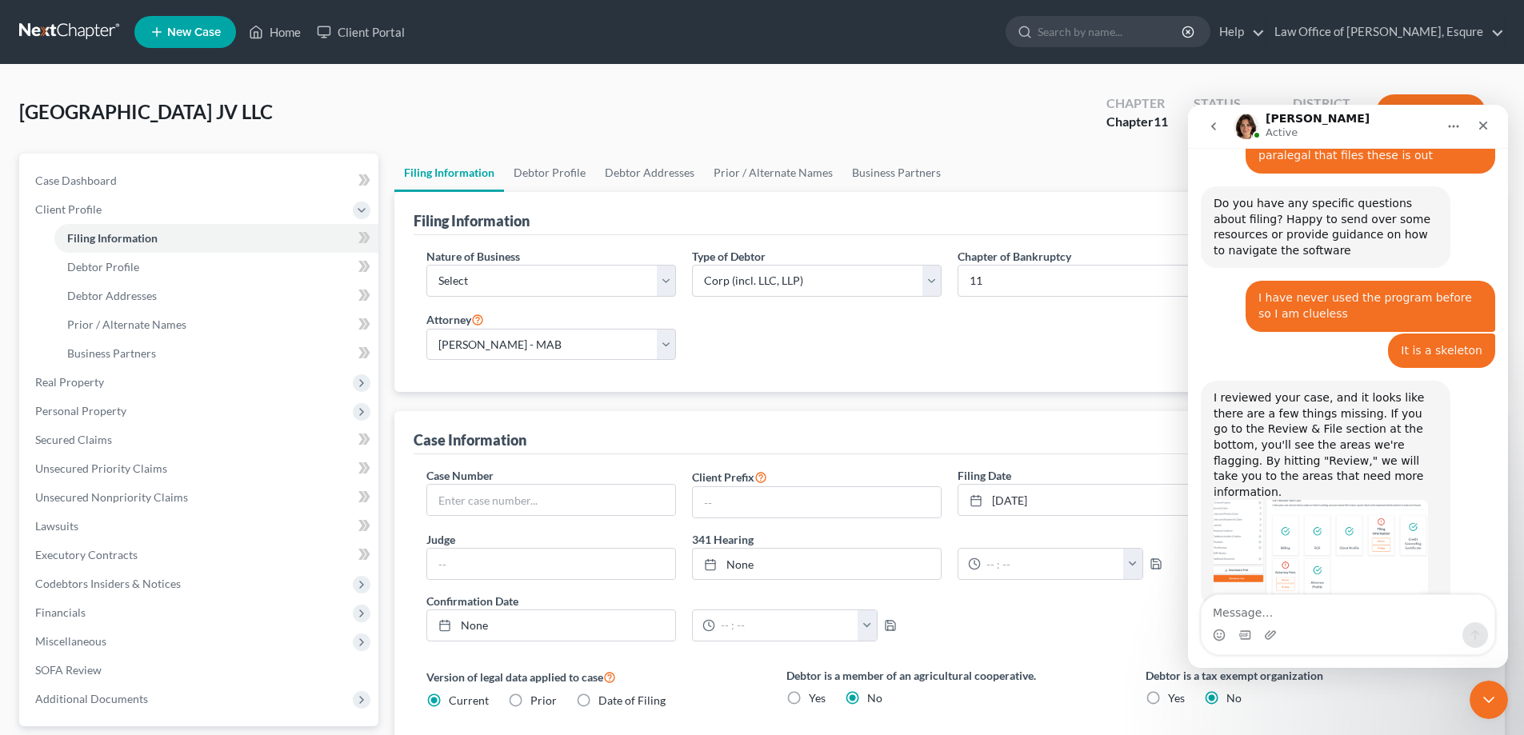
scroll to position [828, 0]
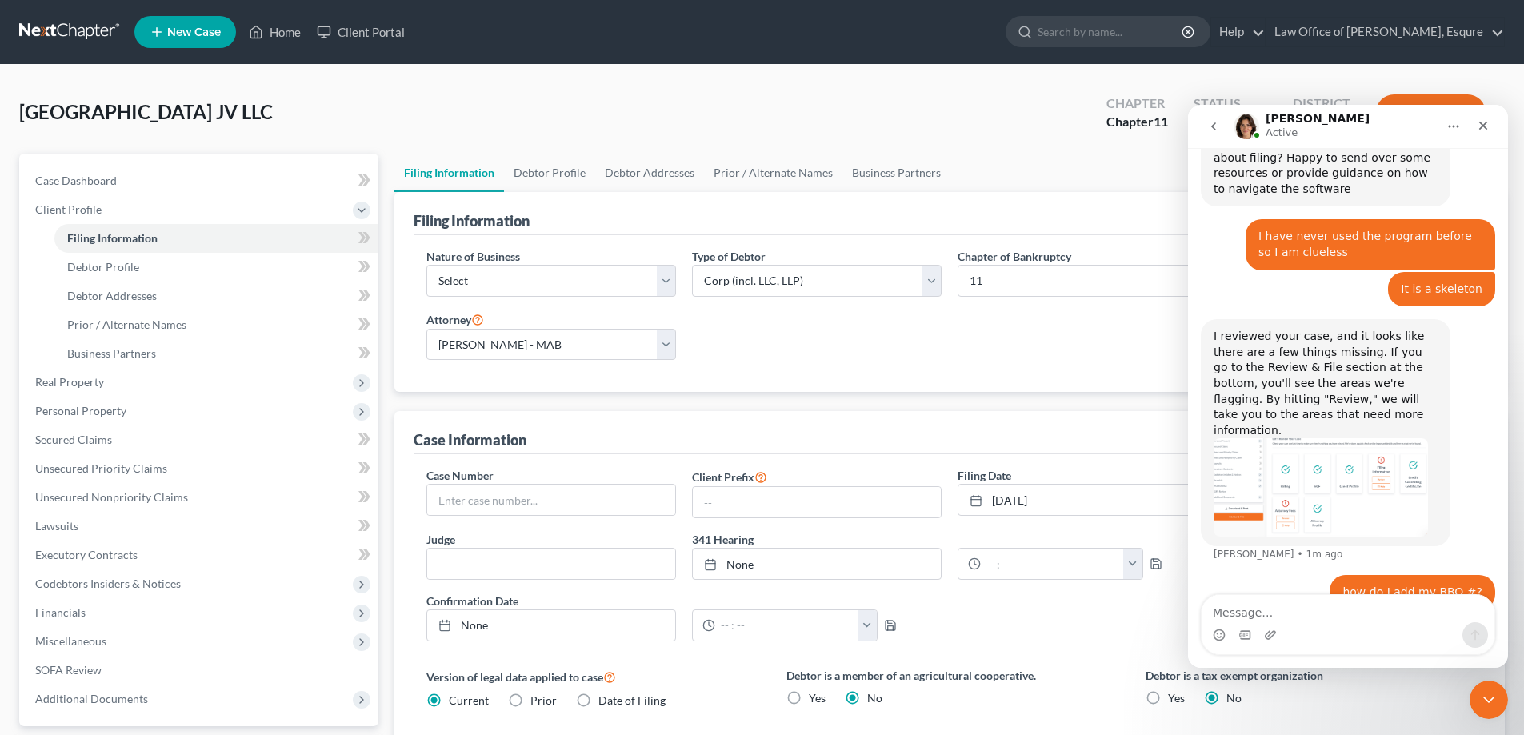
click at [1240, 609] on textarea "Message…" at bounding box center [1348, 608] width 293 height 27
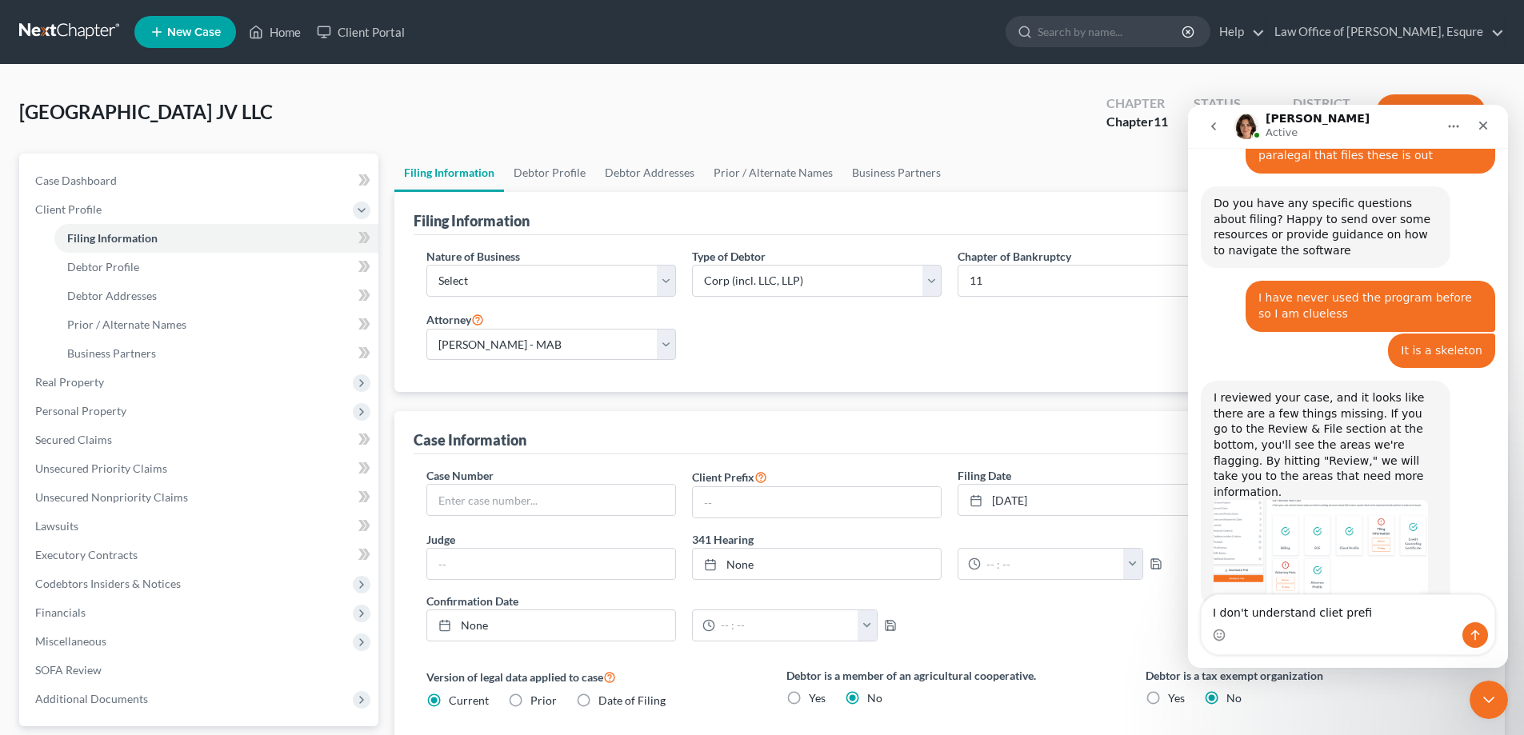
type textarea "I don't understand cliet prefix"
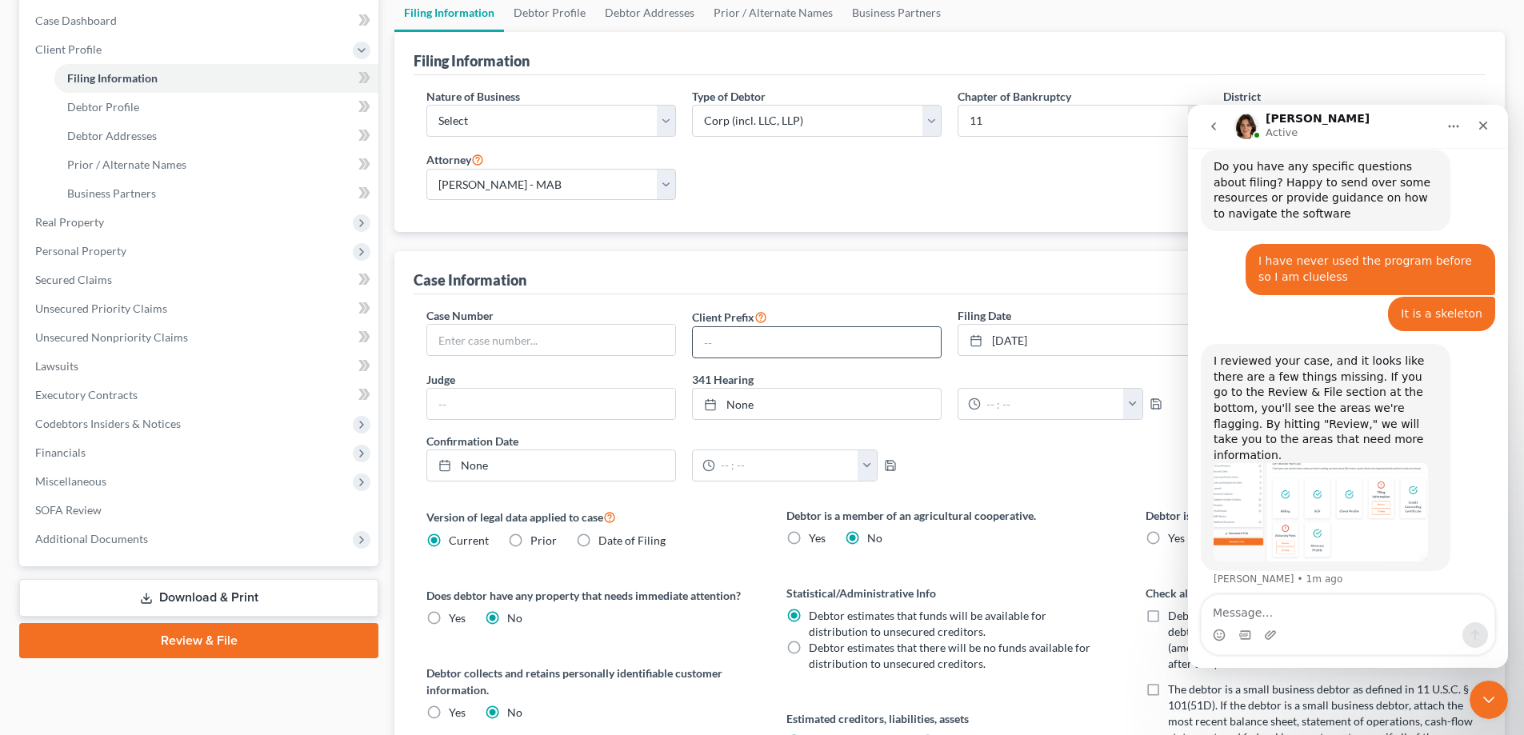
scroll to position [240, 0]
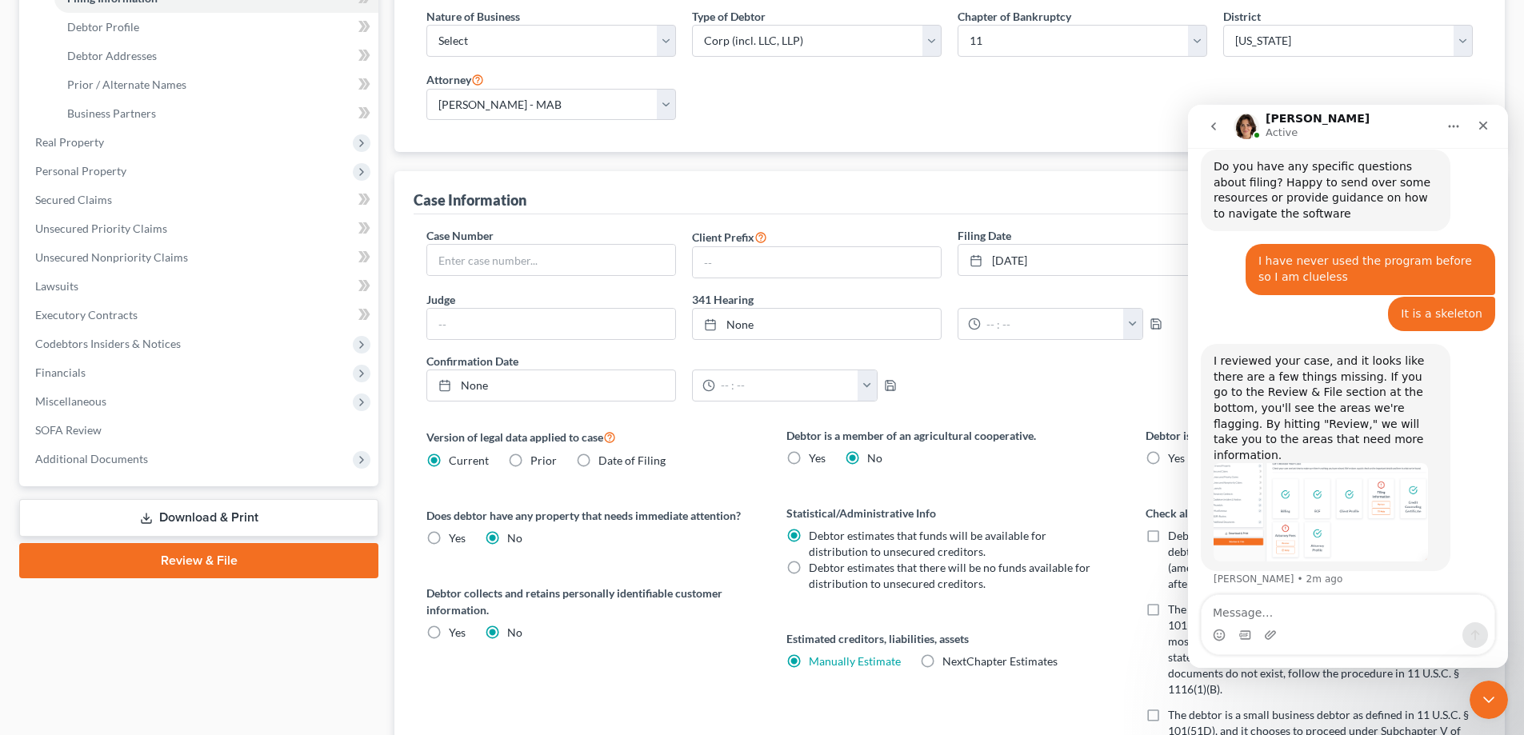
click at [1456, 122] on icon "Home" at bounding box center [1453, 126] width 13 height 13
click at [1482, 124] on icon "Close" at bounding box center [1483, 126] width 9 height 9
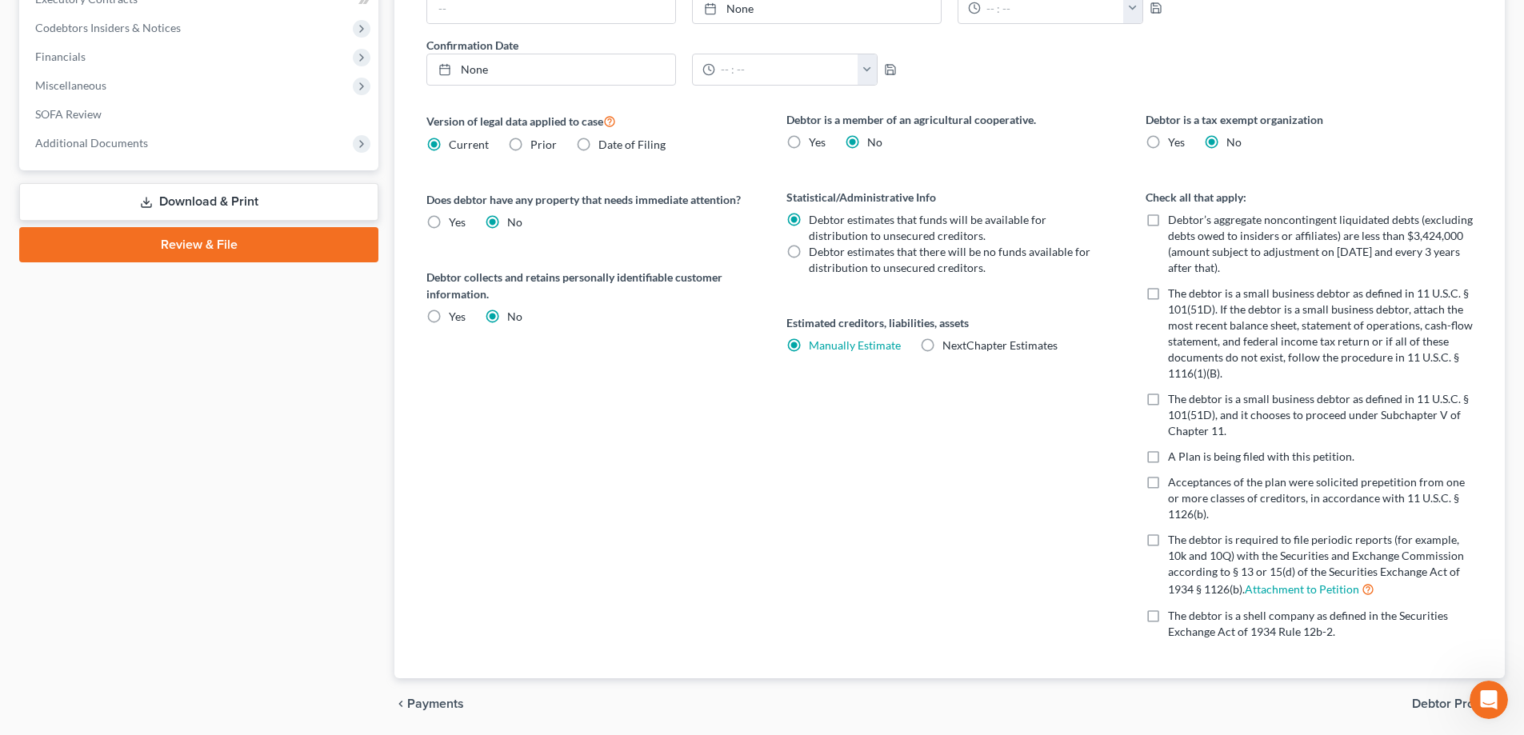
scroll to position [560, 0]
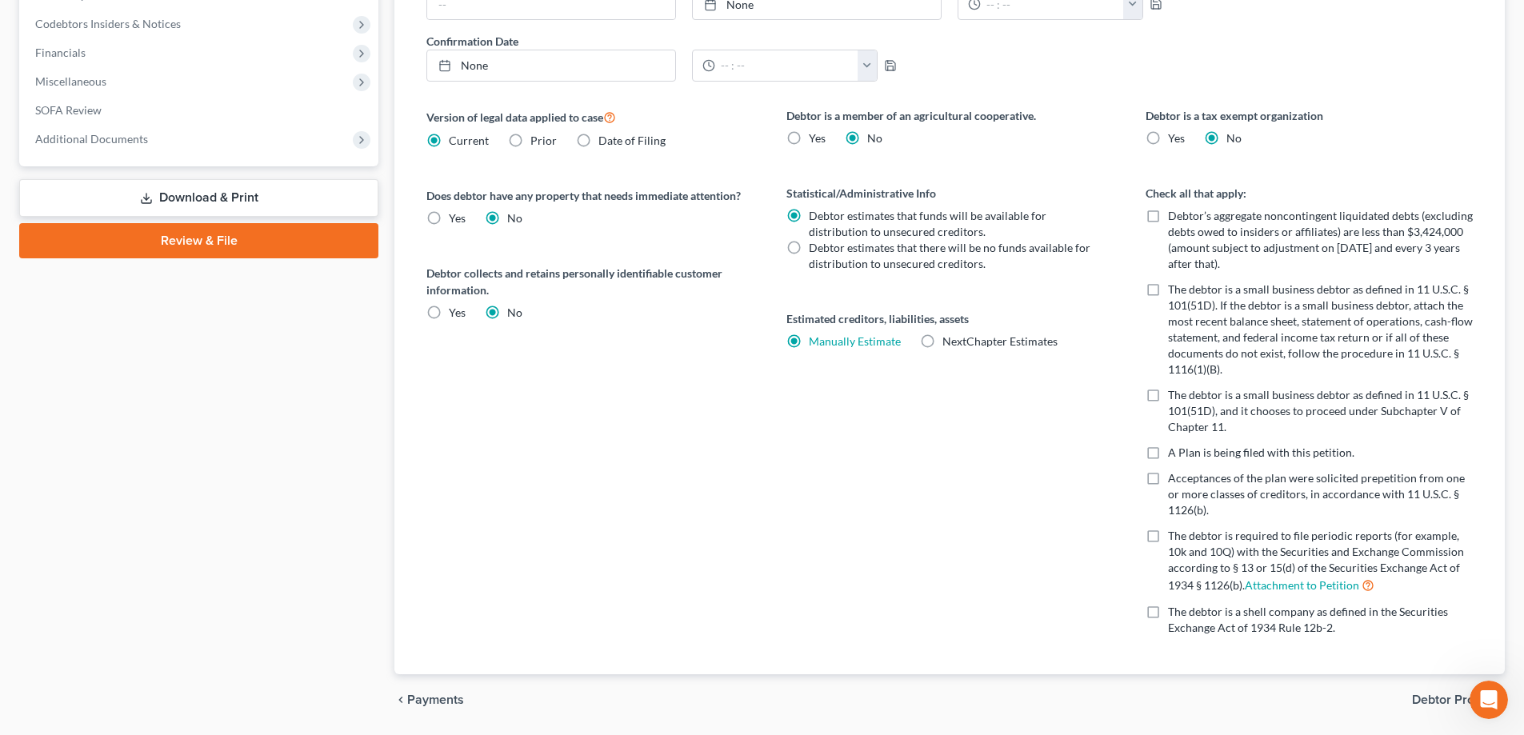
click at [449, 140] on label "Current" at bounding box center [469, 141] width 40 height 16
click at [455, 140] on input "Current" at bounding box center [460, 138] width 10 height 10
click at [598, 142] on label "Date of Filing" at bounding box center [631, 141] width 67 height 16
click at [605, 142] on input "Date of Filing" at bounding box center [610, 138] width 10 height 10
radio input "true"
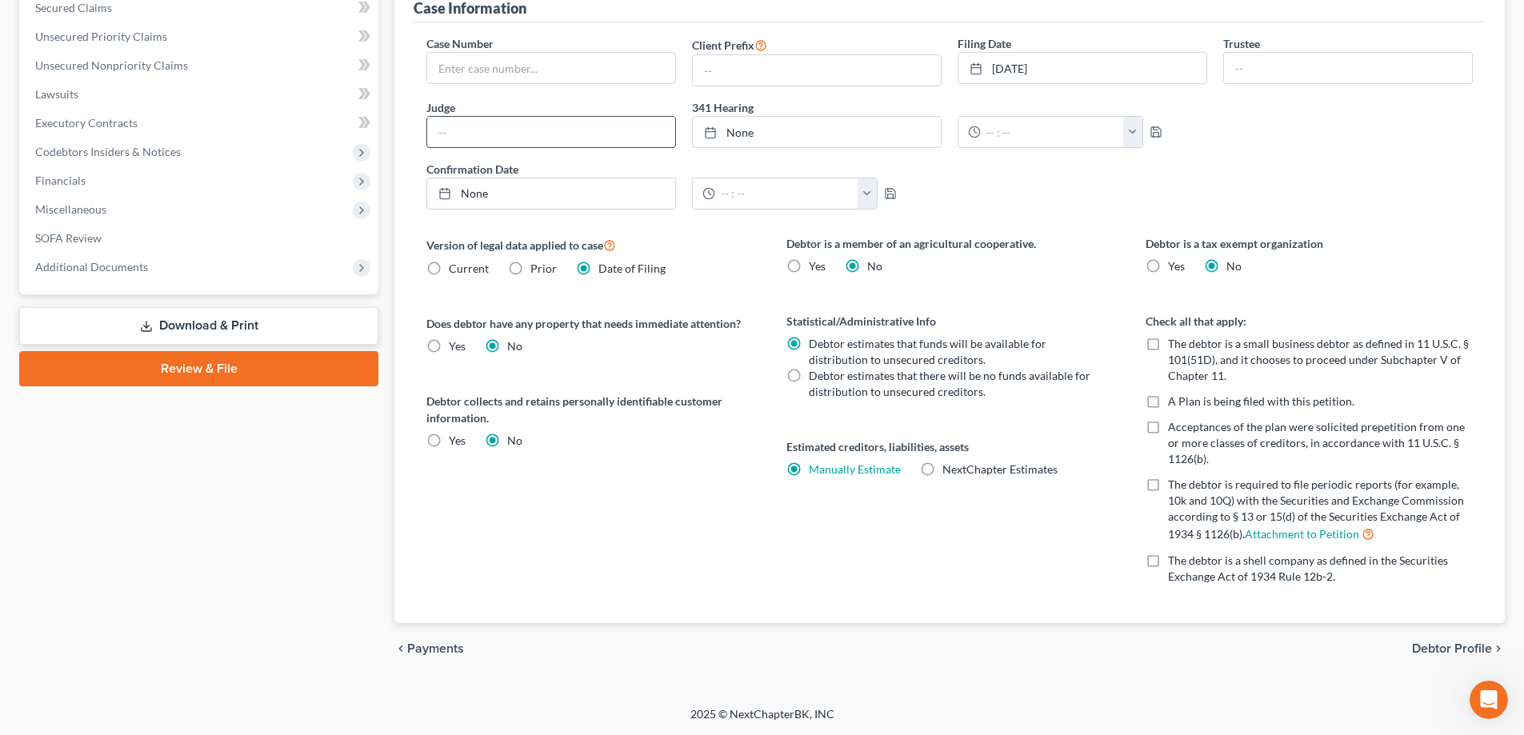
scroll to position [432, 0]
click at [449, 266] on label "Current" at bounding box center [469, 269] width 40 height 16
click at [455, 266] on input "Current" at bounding box center [460, 266] width 10 height 10
radio input "true"
radio input "false"
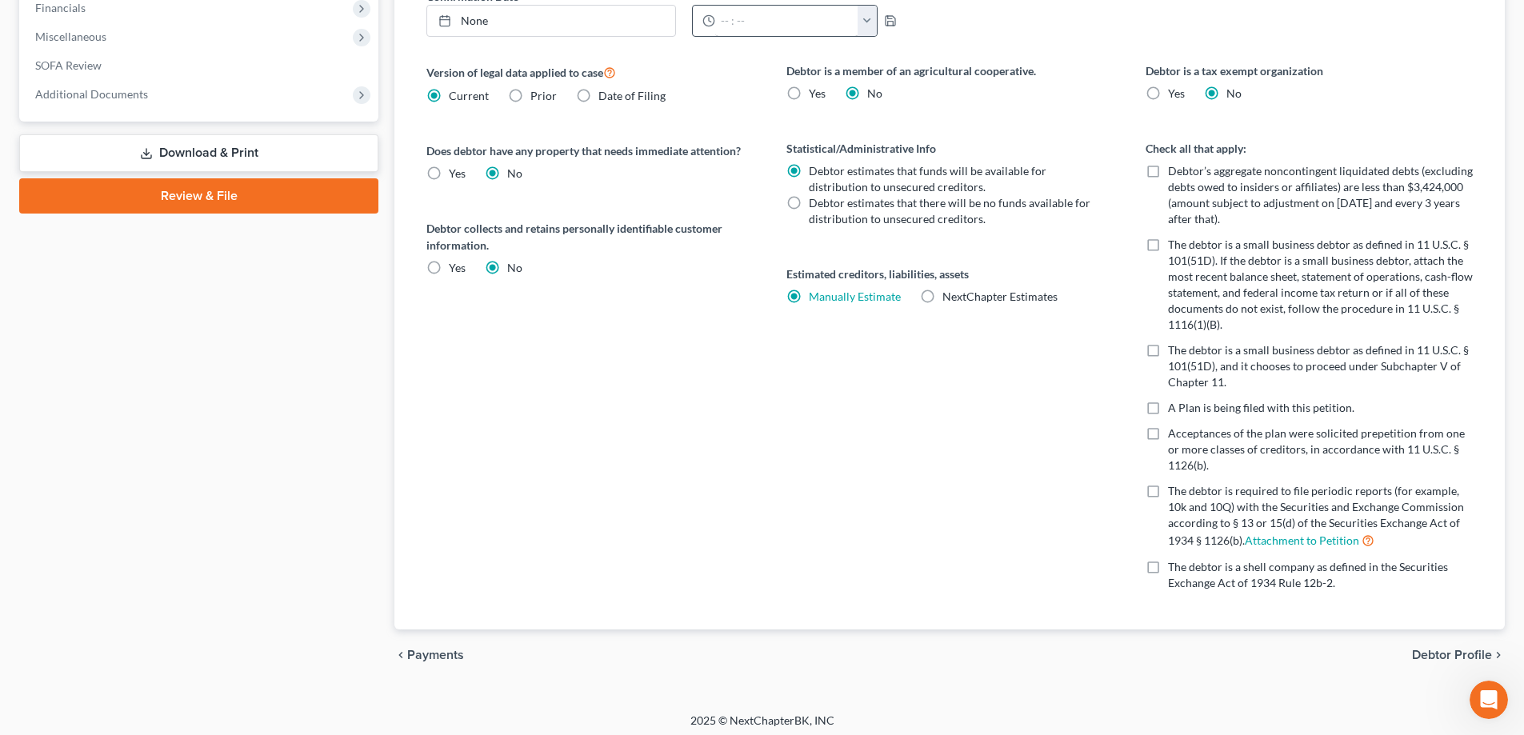
scroll to position [611, 0]
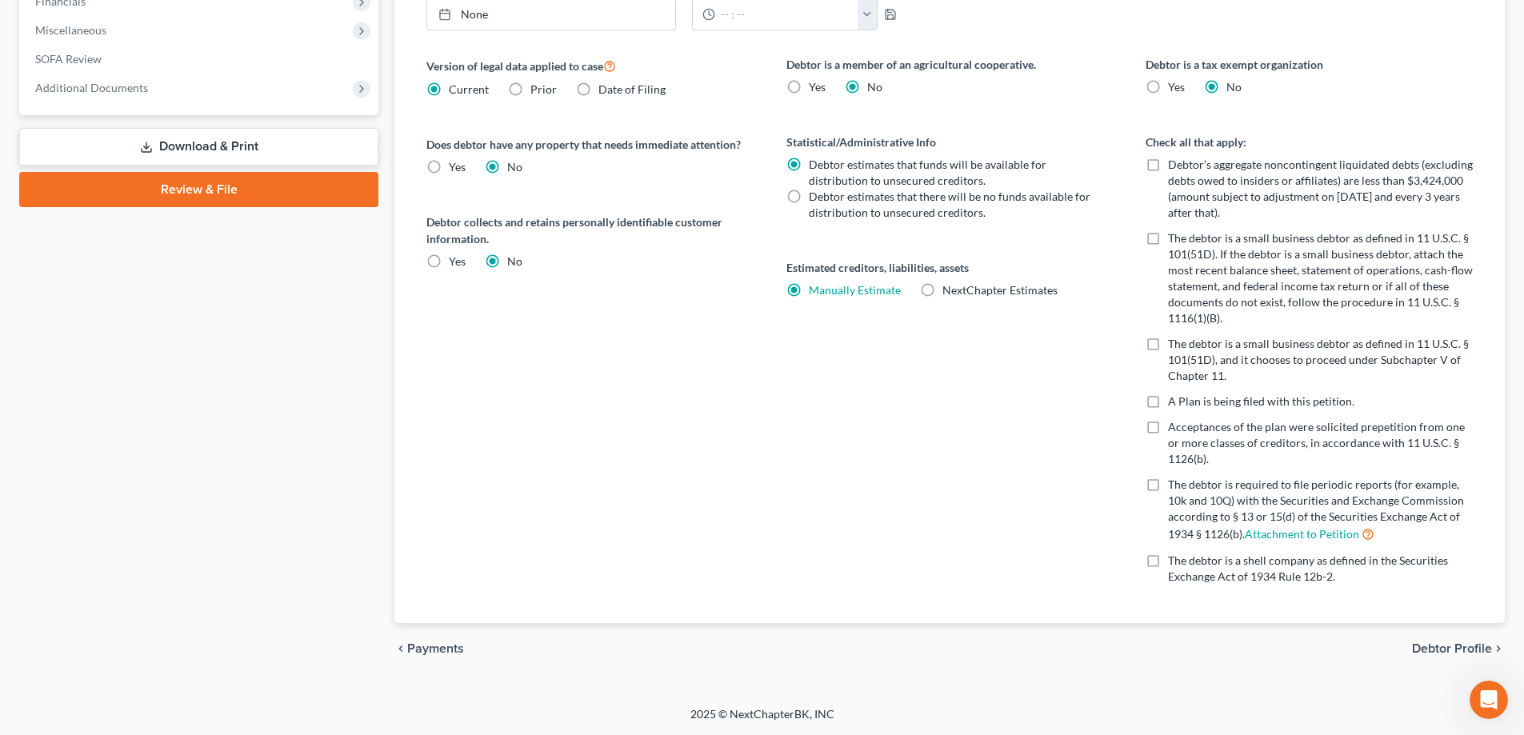
click at [1426, 650] on span "Debtor Profile" at bounding box center [1452, 649] width 80 height 13
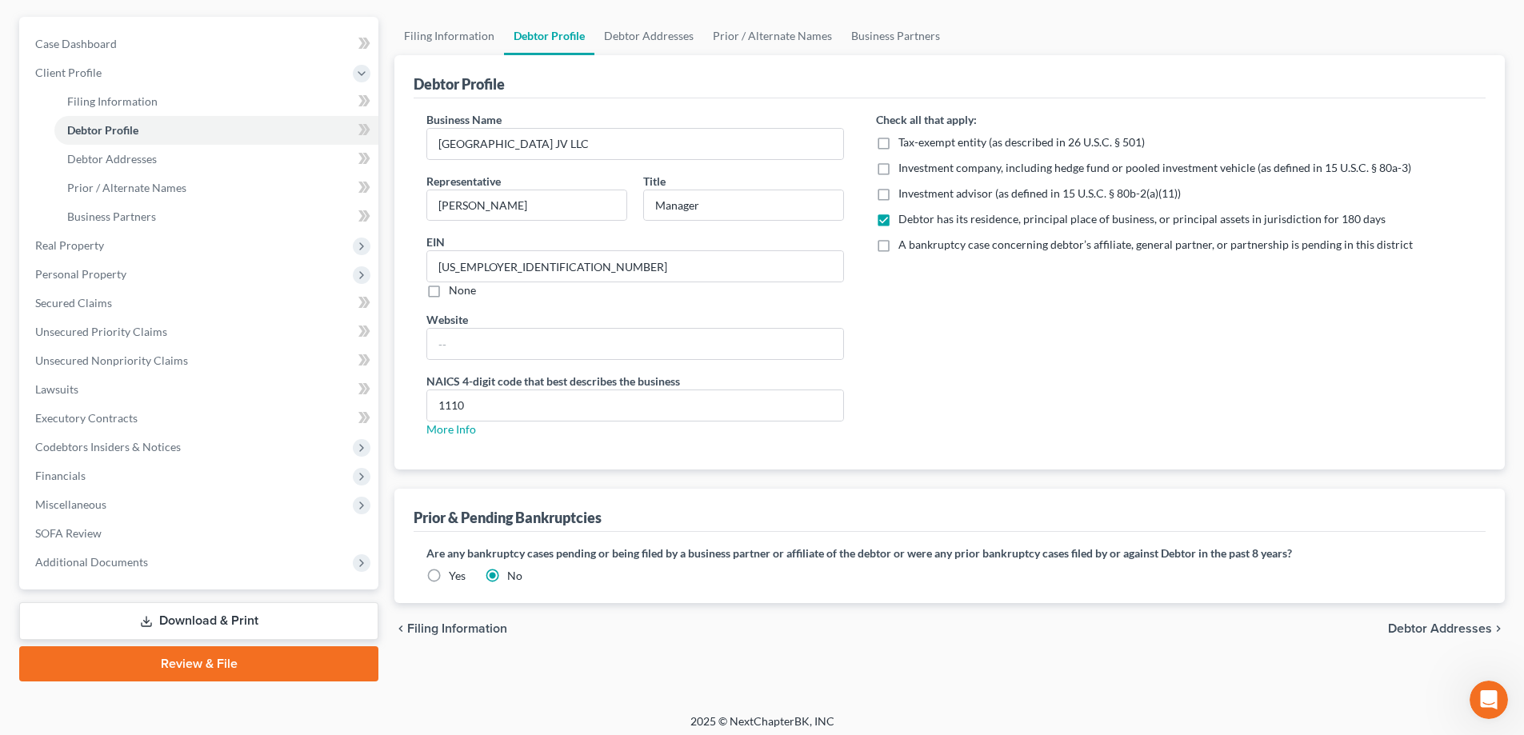
scroll to position [144, 0]
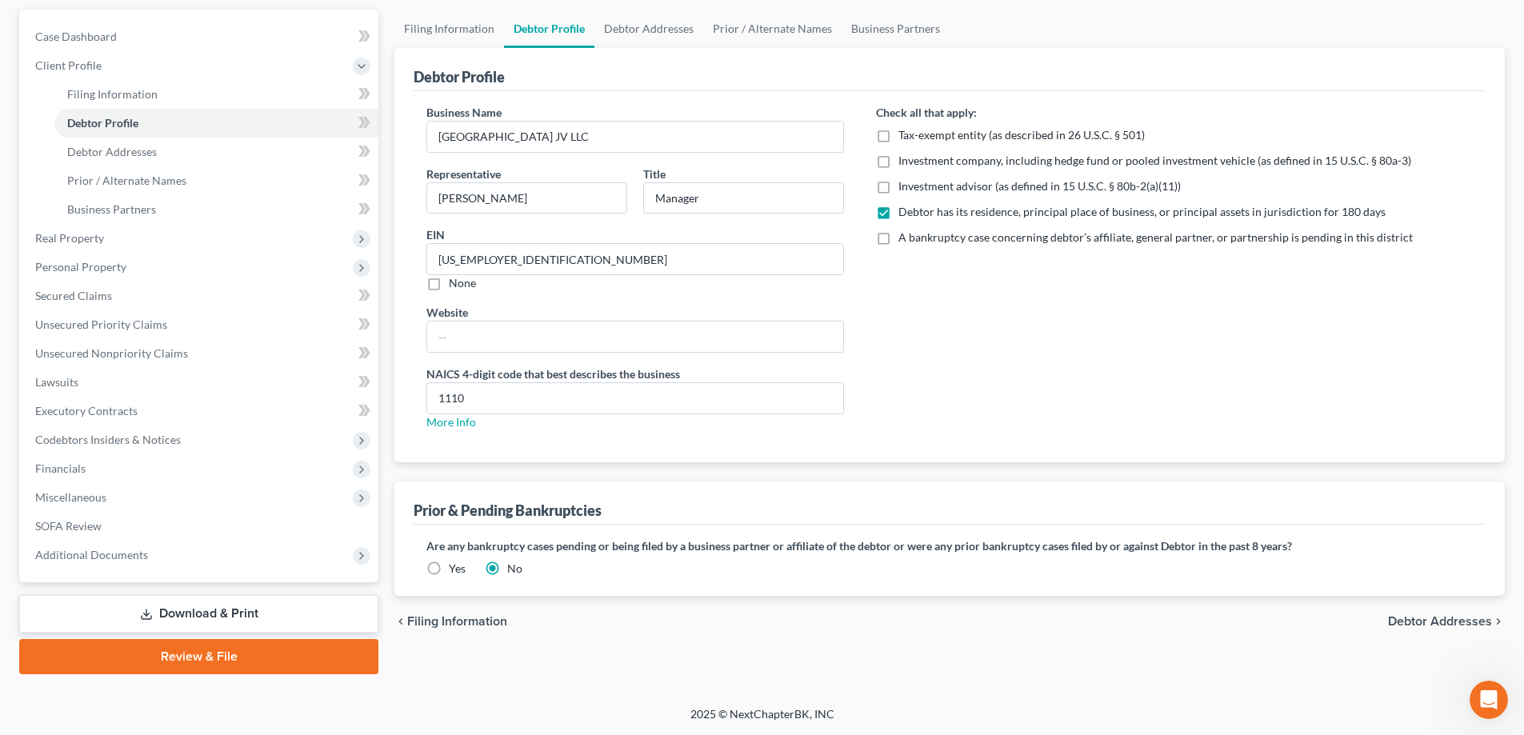
click at [1407, 616] on span "Debtor Addresses" at bounding box center [1440, 621] width 104 height 13
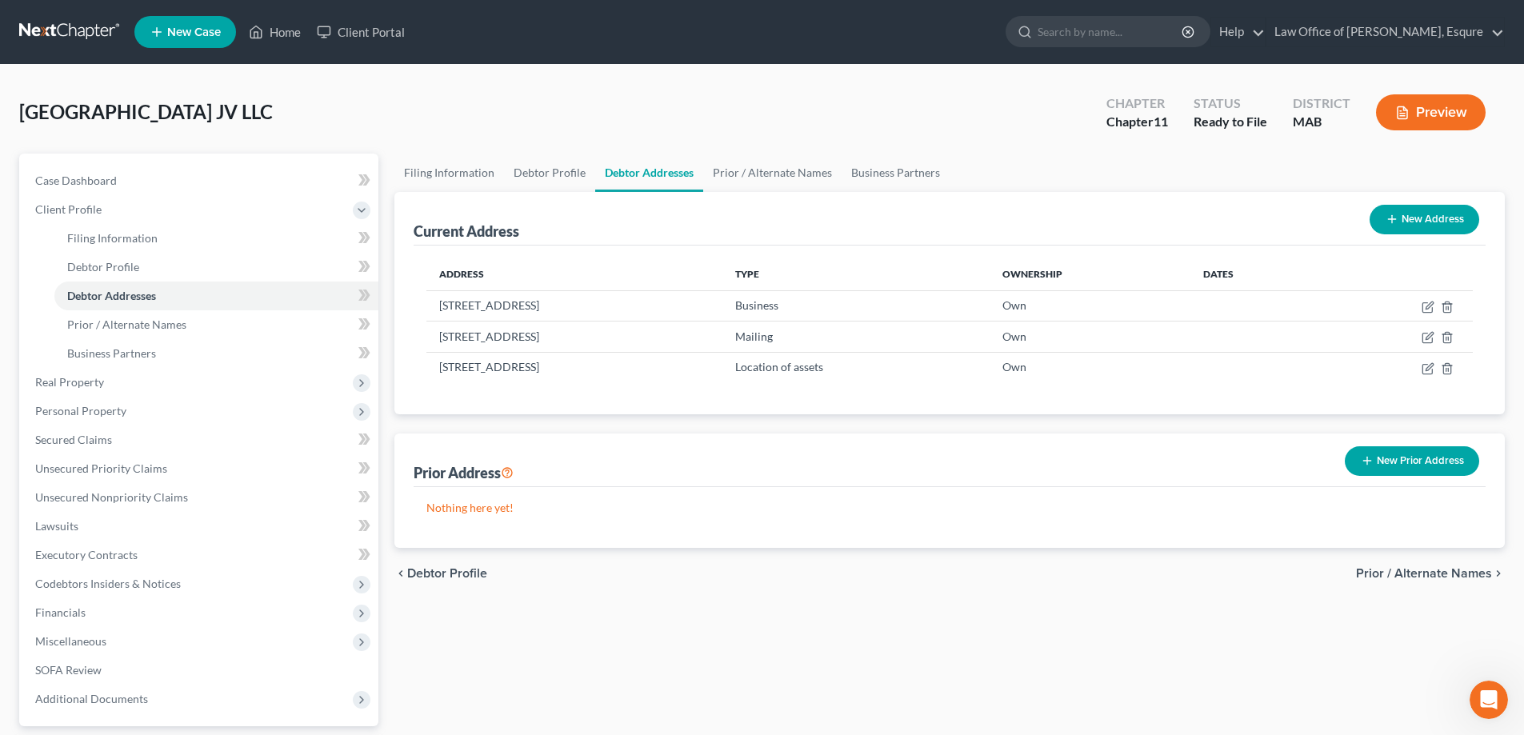
scroll to position [865, 0]
click at [1440, 578] on span "Prior / Alternate Names" at bounding box center [1424, 573] width 136 height 13
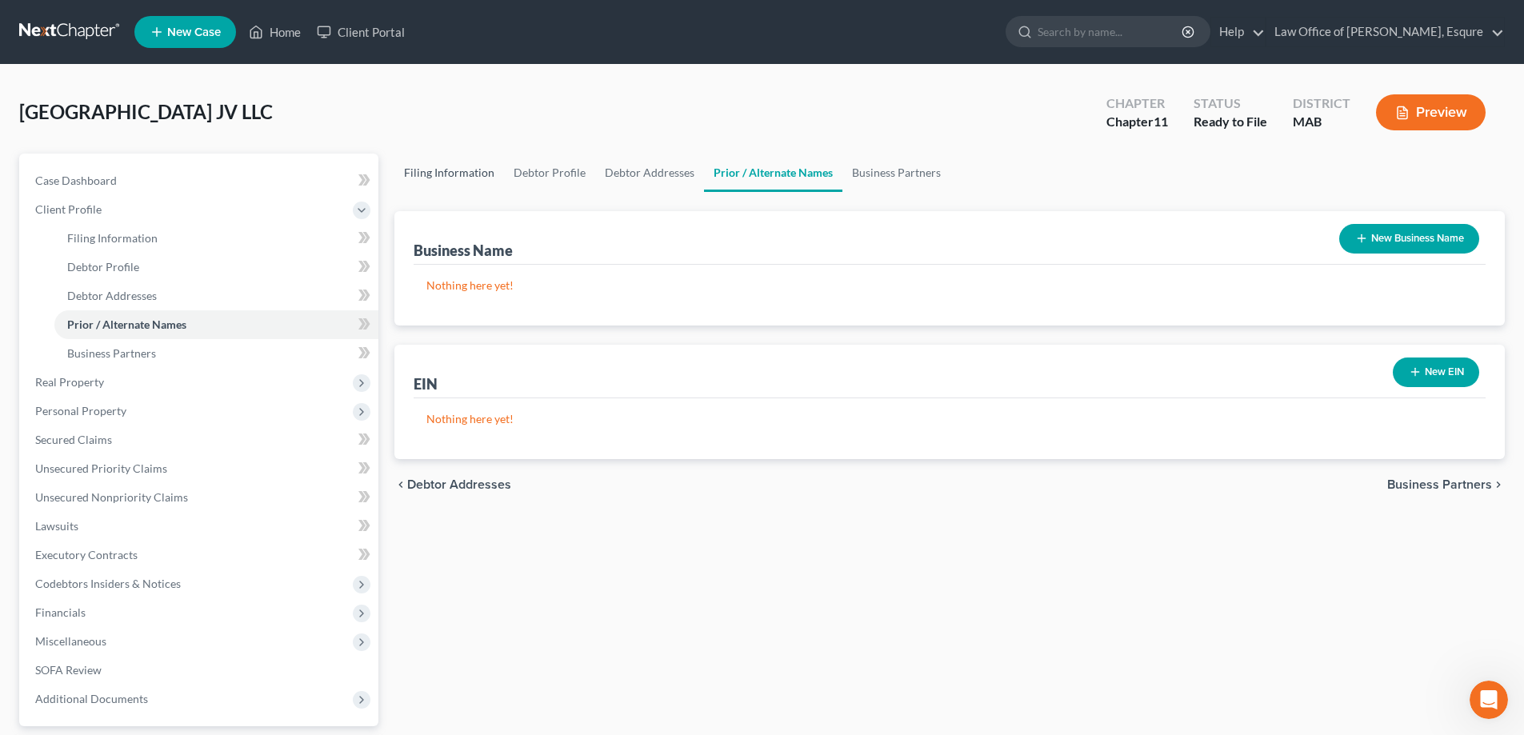
click at [426, 175] on link "Filing Information" at bounding box center [449, 173] width 110 height 38
select select "1"
select select "39"
select select "0"
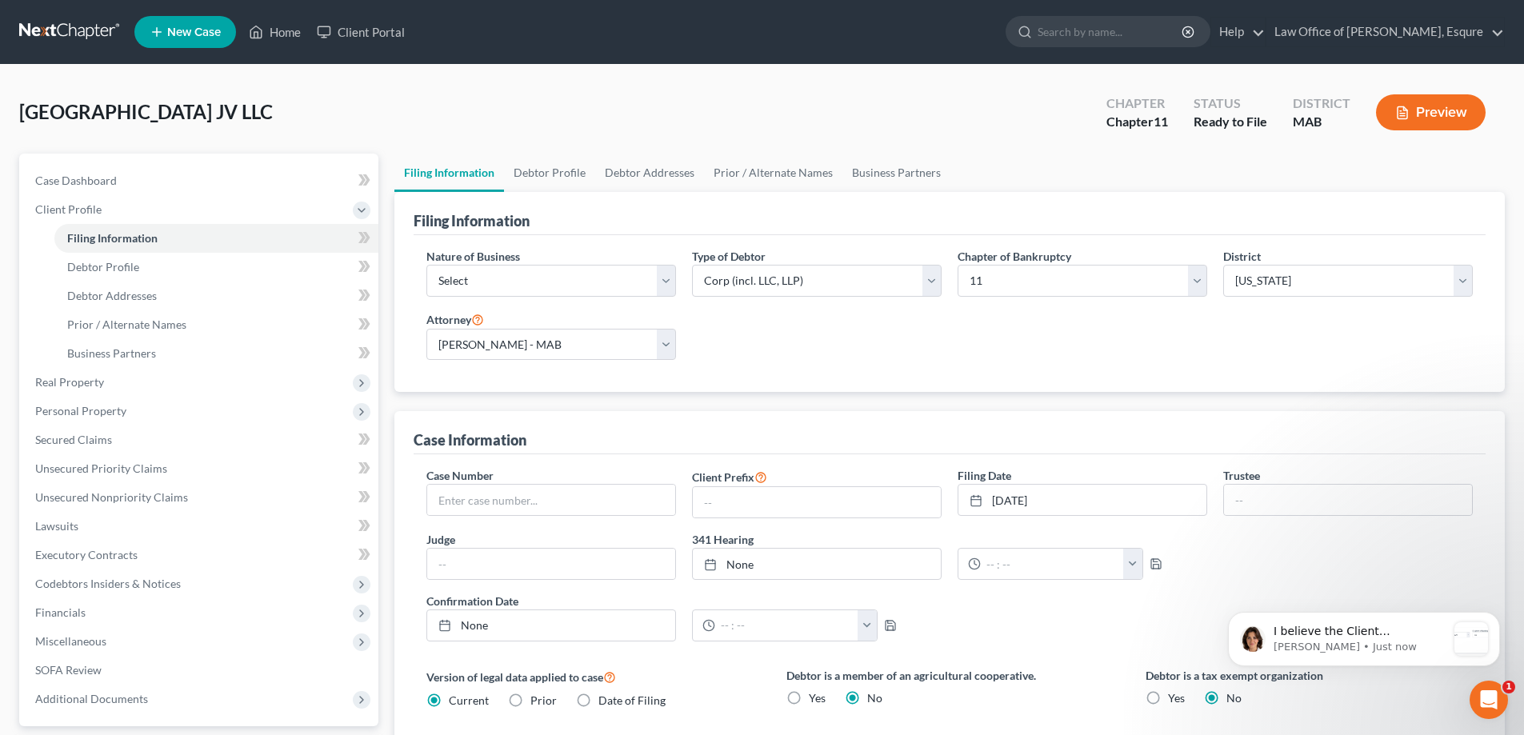
scroll to position [936, 0]
click at [1489, 699] on icon "Open Intercom Messenger" at bounding box center [1487, 698] width 26 height 26
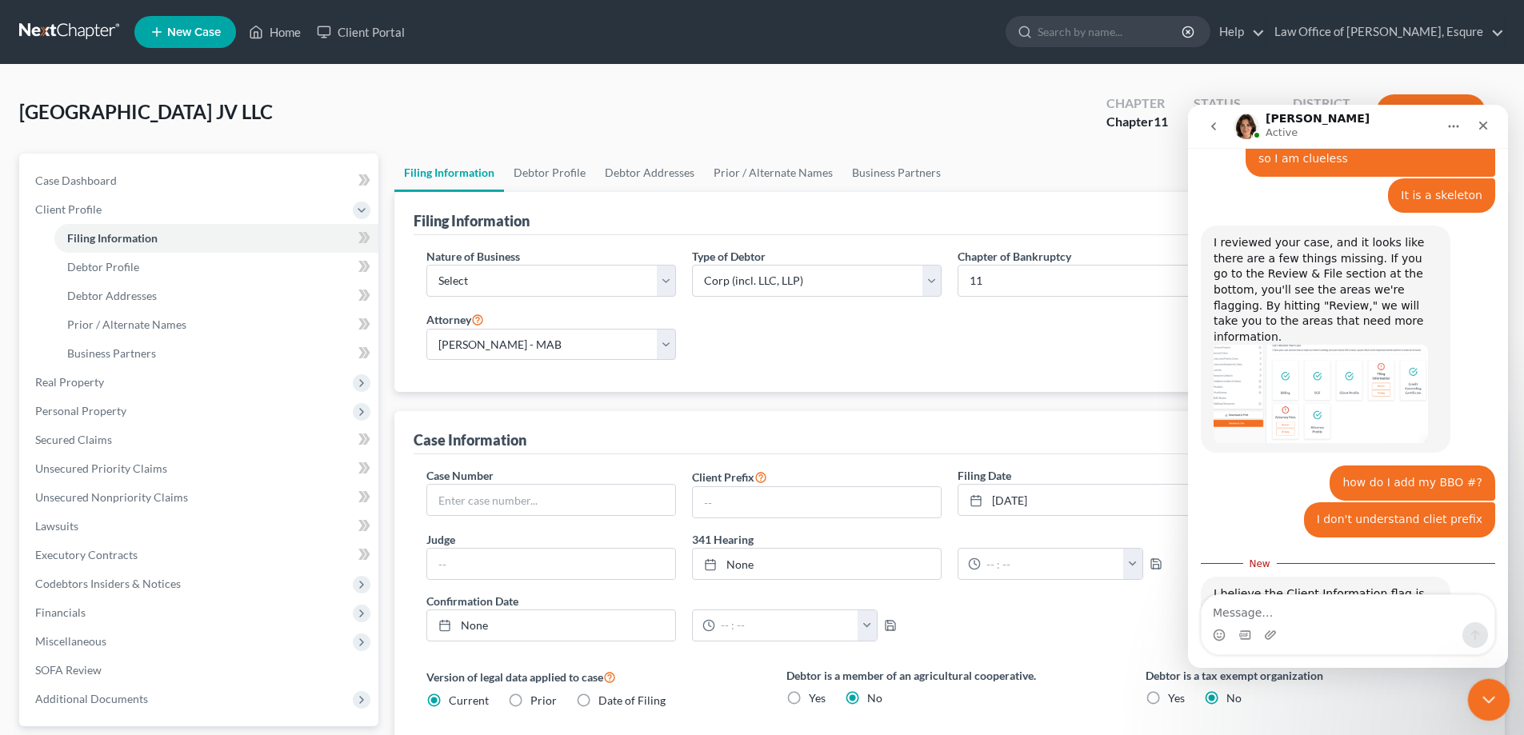
scroll to position [963, 0]
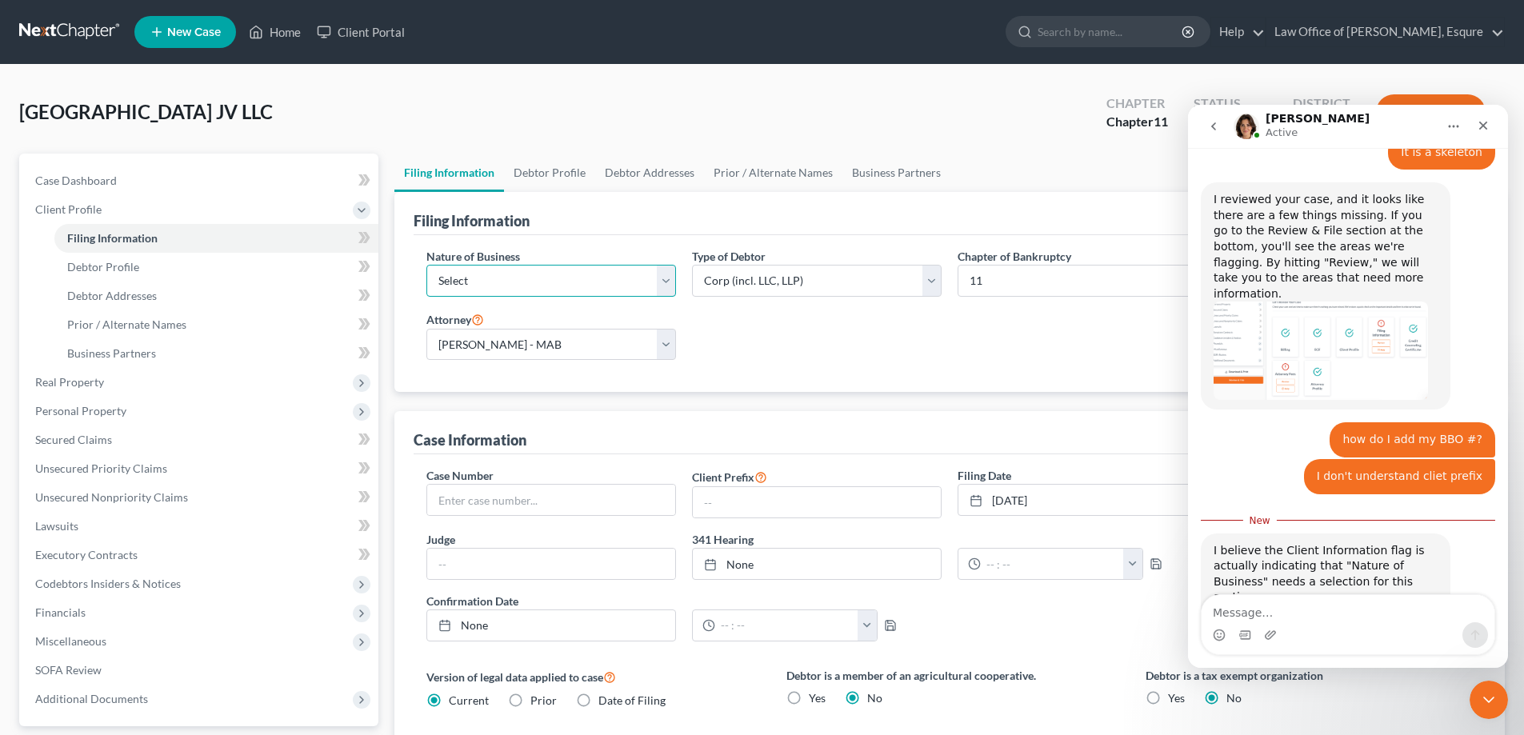
click at [668, 278] on select "Select Clearing Bank Commodity Broker Health Care Business Other Railroad Singl…" at bounding box center [551, 281] width 250 height 32
select select "5"
click at [426, 265] on select "Select Clearing Bank Commodity Broker Health Care Business Other Railroad Singl…" at bounding box center [551, 281] width 250 height 32
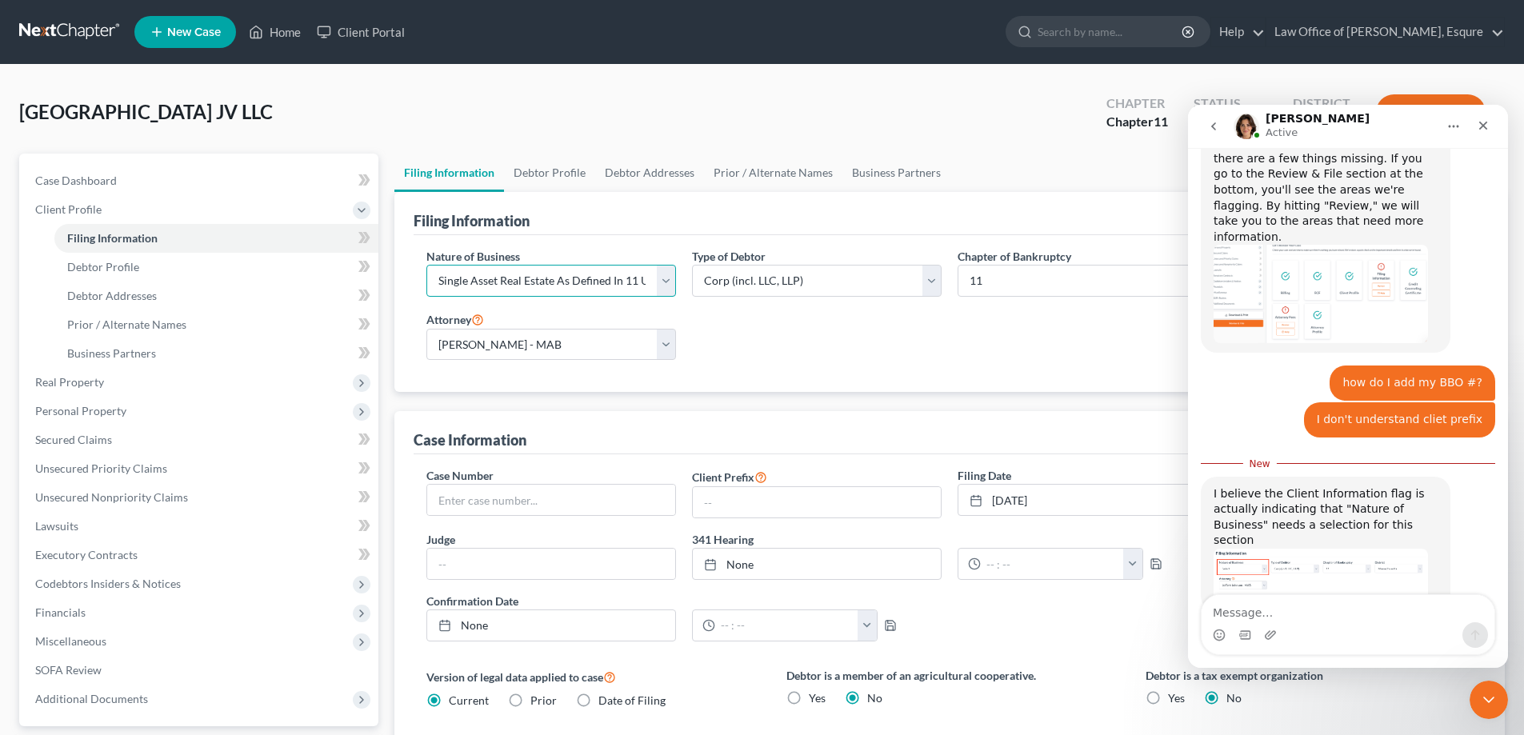
scroll to position [1024, 0]
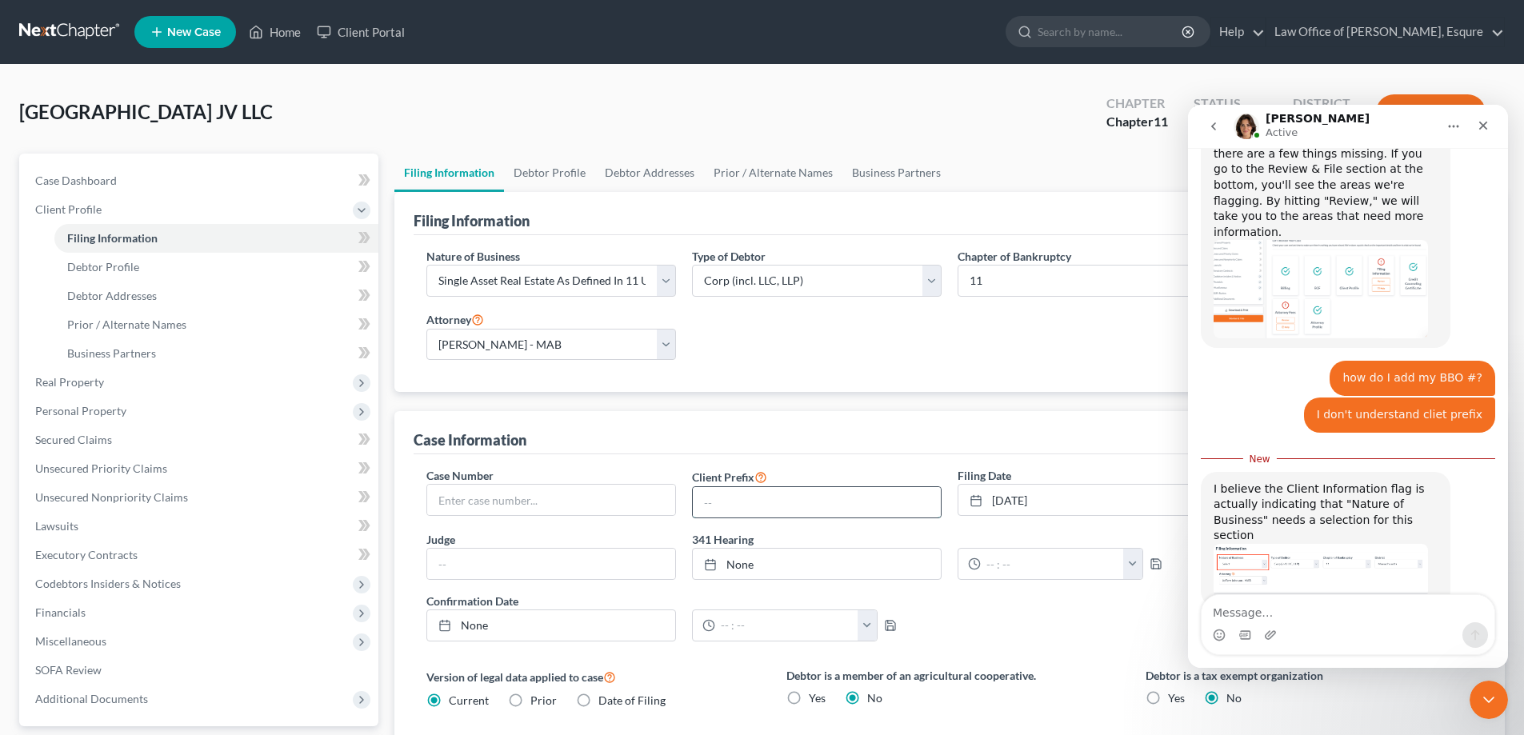
click at [819, 497] on input "text" at bounding box center [817, 502] width 248 height 30
click at [663, 349] on select "Select Jeffery Johnson - MAB" at bounding box center [551, 345] width 250 height 32
click at [426, 329] on select "Select Jeffery Johnson - MAB" at bounding box center [551, 345] width 250 height 32
click at [1232, 614] on textarea "Message…" at bounding box center [1348, 608] width 293 height 27
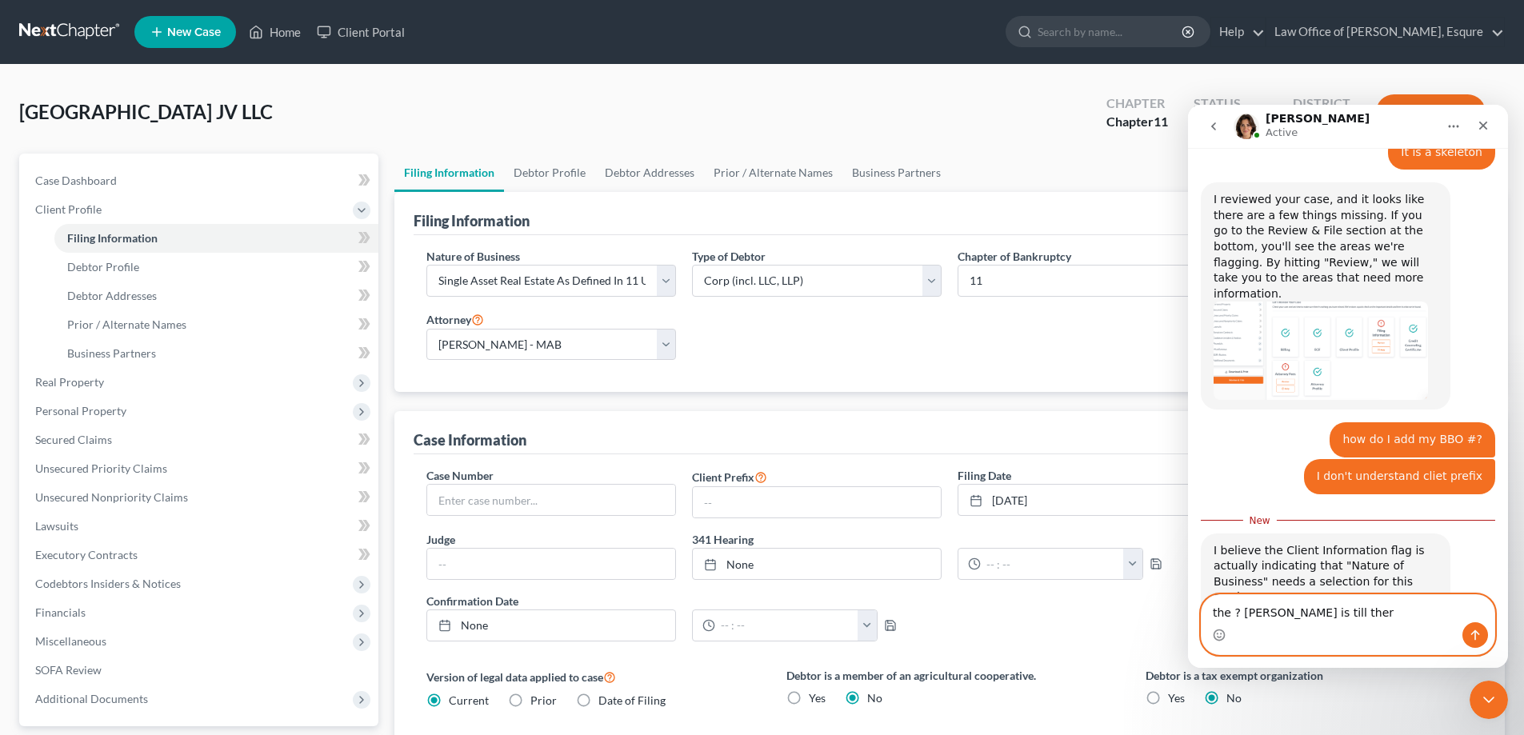
type textarea "the ? mark is till there"
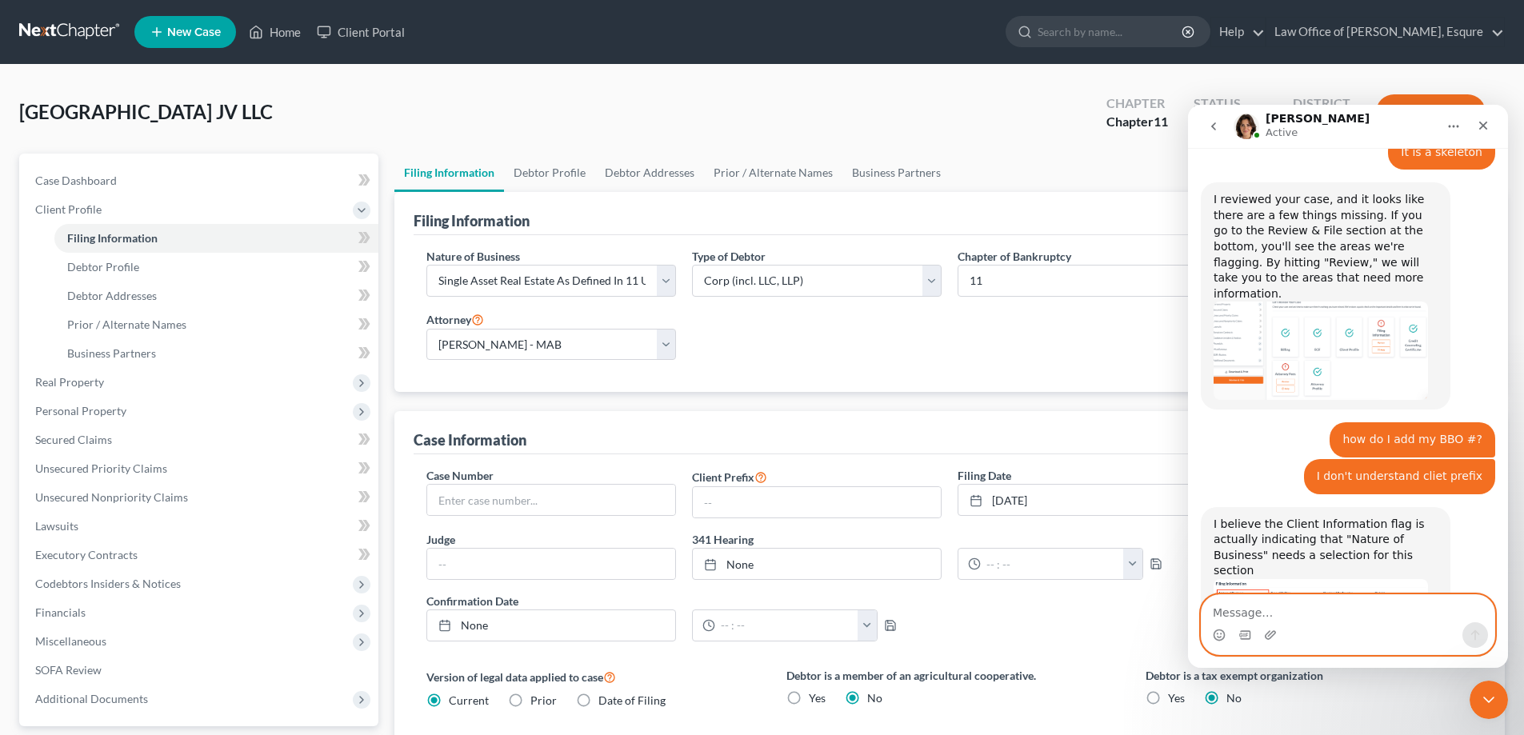
scroll to position [983, 0]
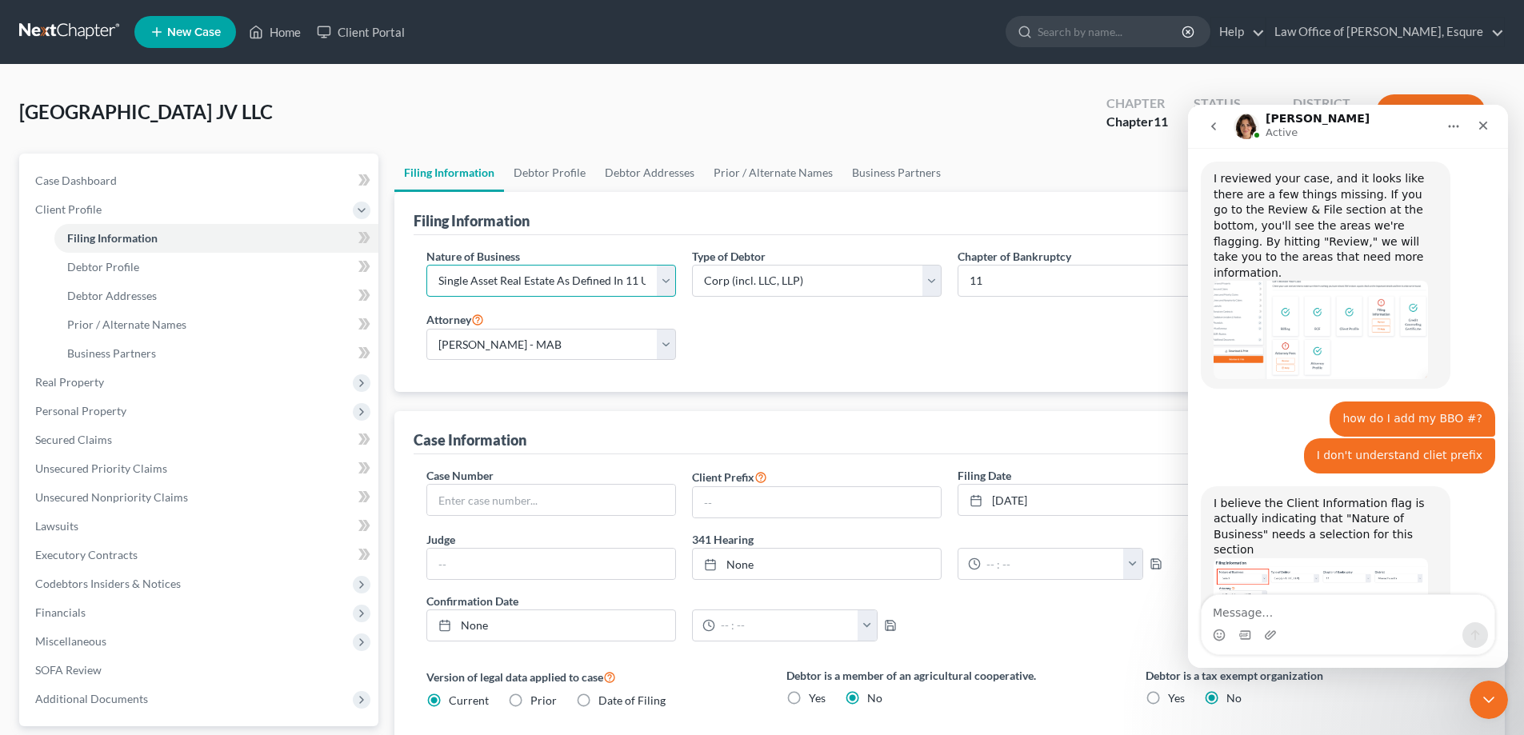
click at [669, 287] on select "Select Clearing Bank Commodity Broker Health Care Business Other Railroad Singl…" at bounding box center [551, 281] width 250 height 32
click at [426, 265] on select "Select Clearing Bank Commodity Broker Health Care Business Other Railroad Singl…" at bounding box center [551, 281] width 250 height 32
click at [484, 343] on select "Select Jeffery Johnson - MAB" at bounding box center [551, 345] width 250 height 32
click at [426, 329] on select "Select Jeffery Johnson - MAB" at bounding box center [551, 345] width 250 height 32
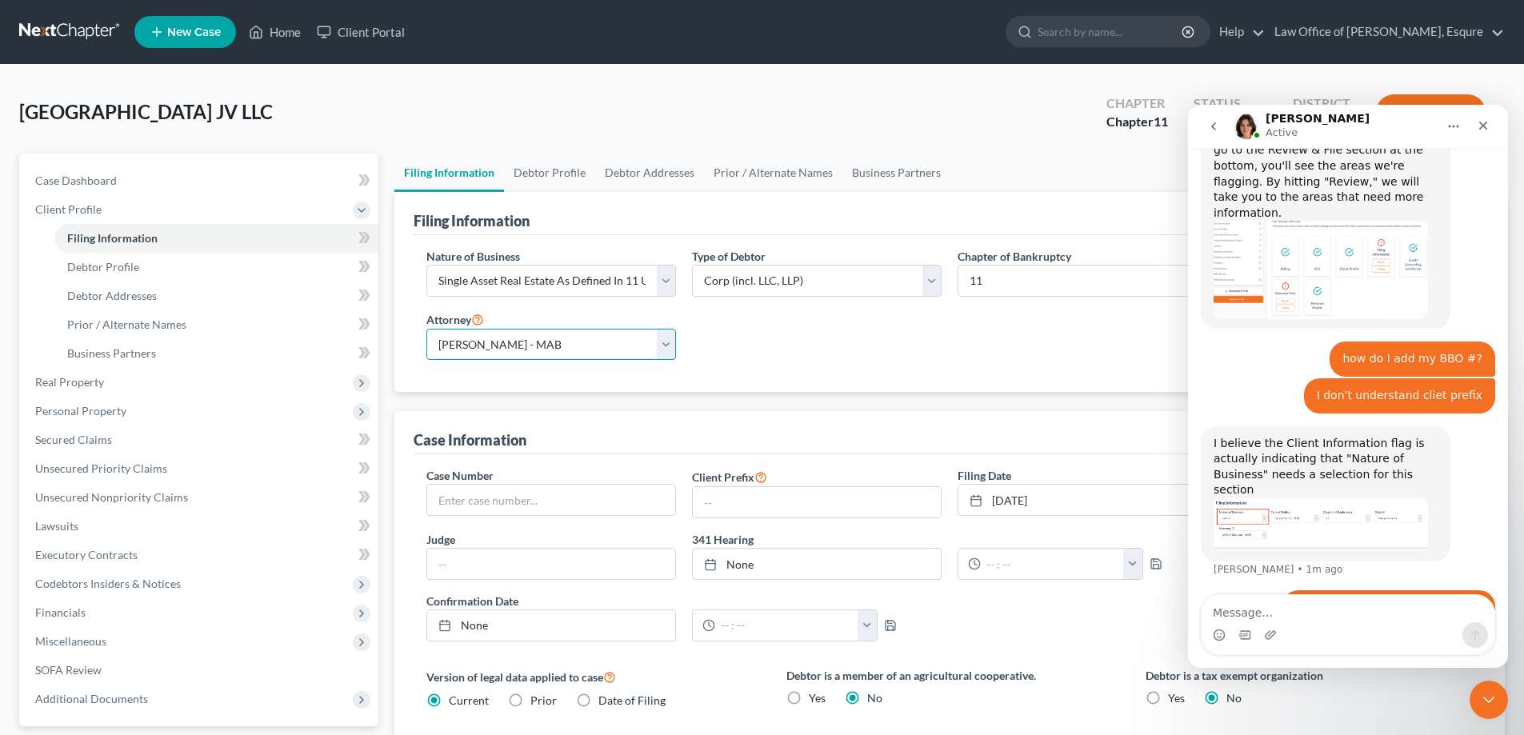
scroll to position [1045, 0]
click at [723, 502] on input "text" at bounding box center [817, 502] width 248 height 30
click at [739, 500] on input "text" at bounding box center [817, 502] width 248 height 30
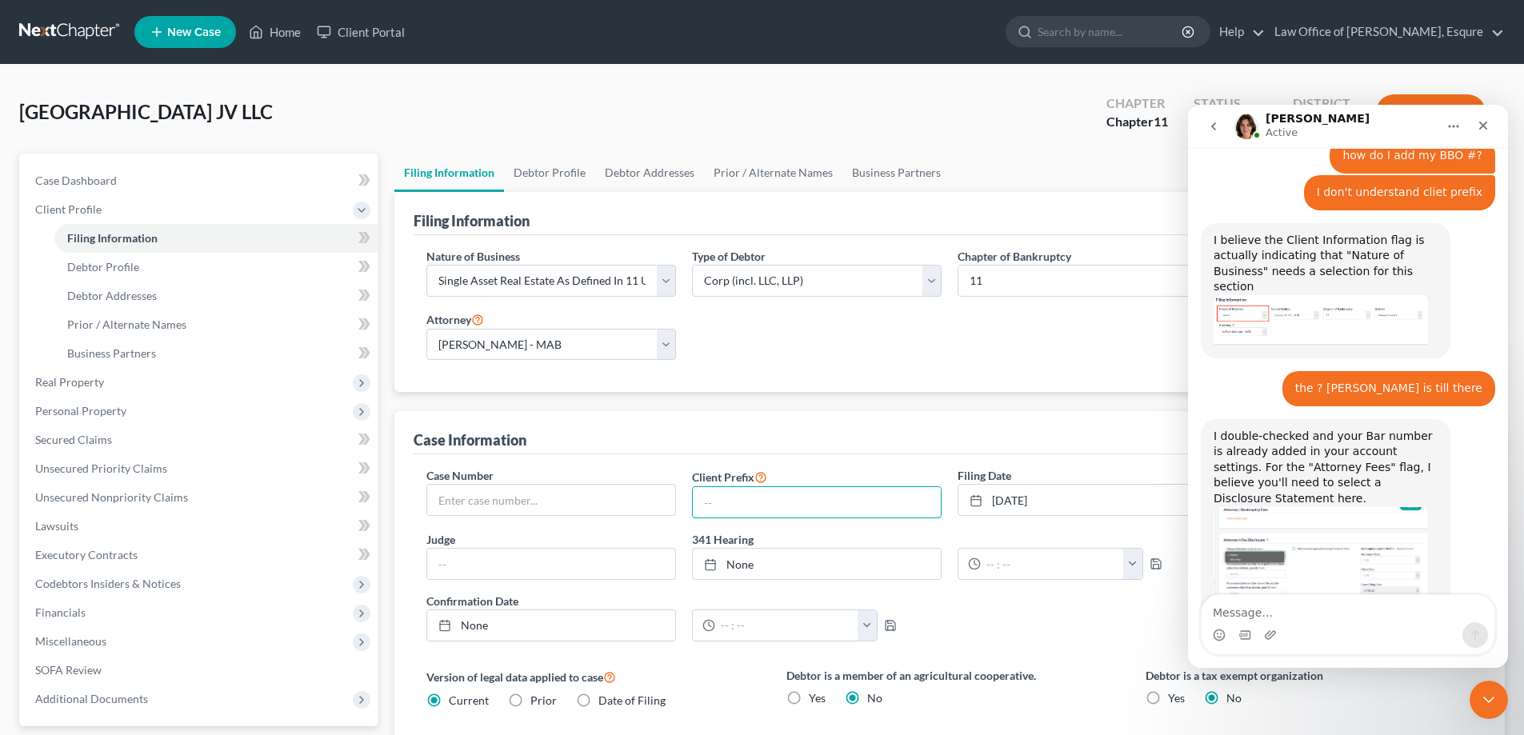
scroll to position [1255, 0]
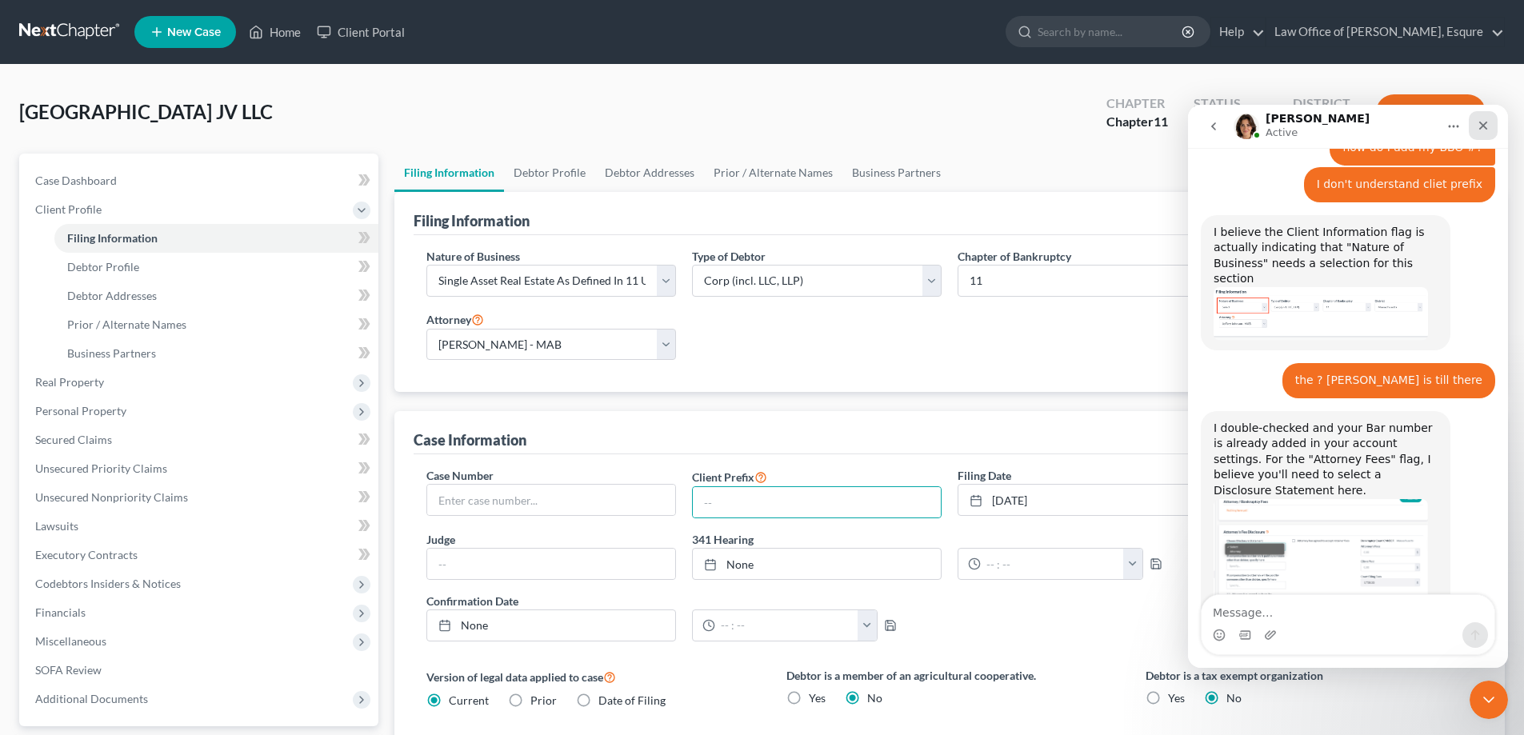
click at [1483, 126] on icon "Close" at bounding box center [1483, 126] width 9 height 9
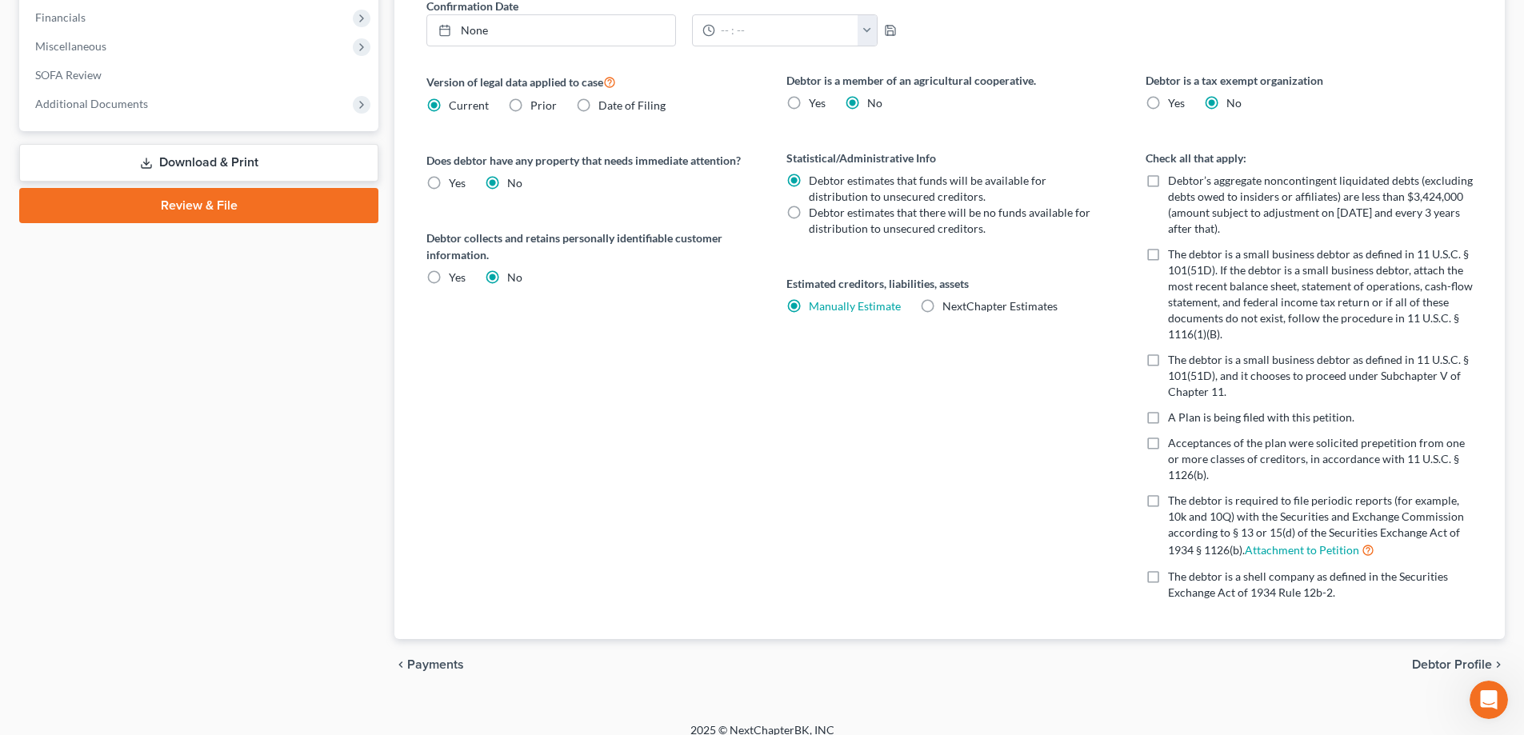
scroll to position [611, 0]
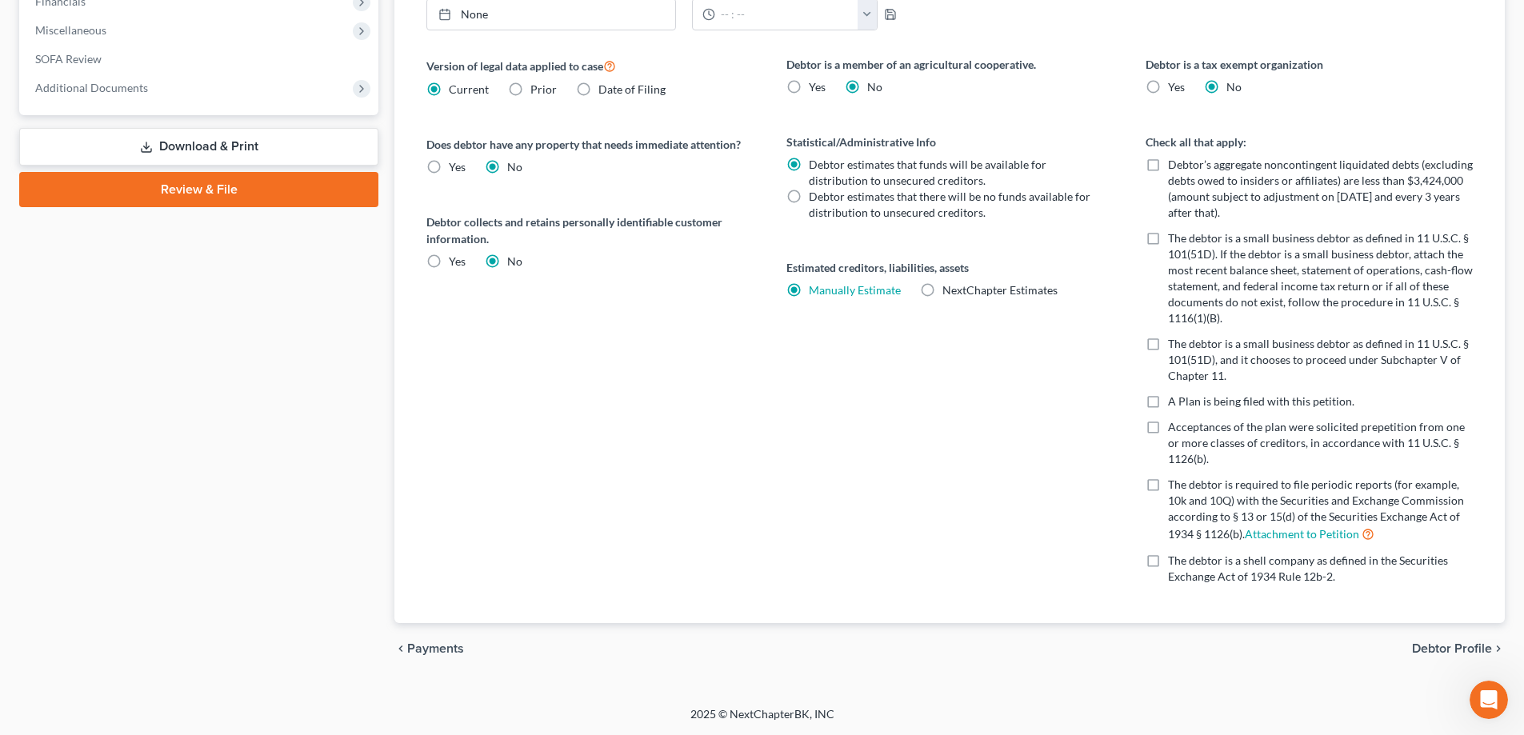
click at [1438, 647] on span "Debtor Profile" at bounding box center [1452, 649] width 80 height 13
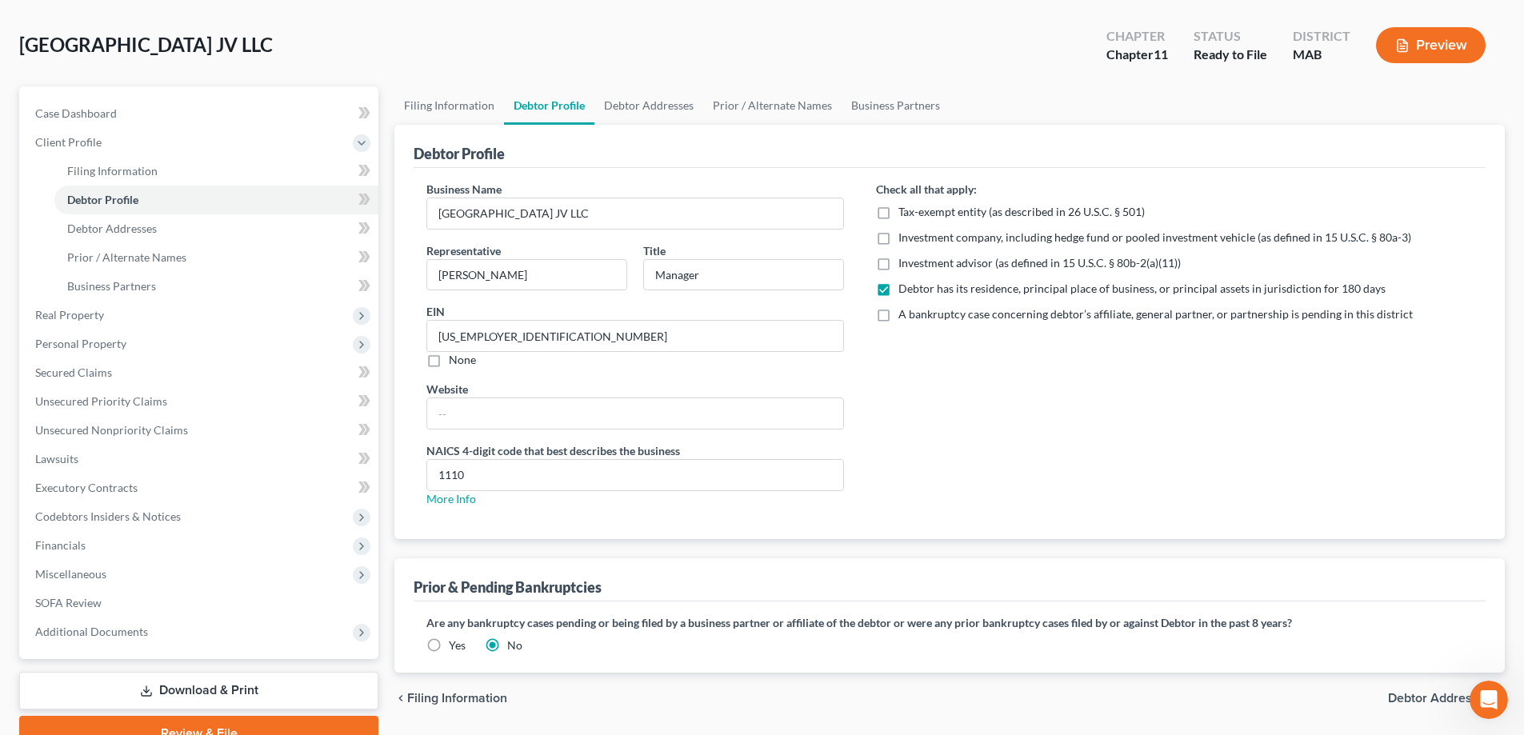
scroll to position [144, 0]
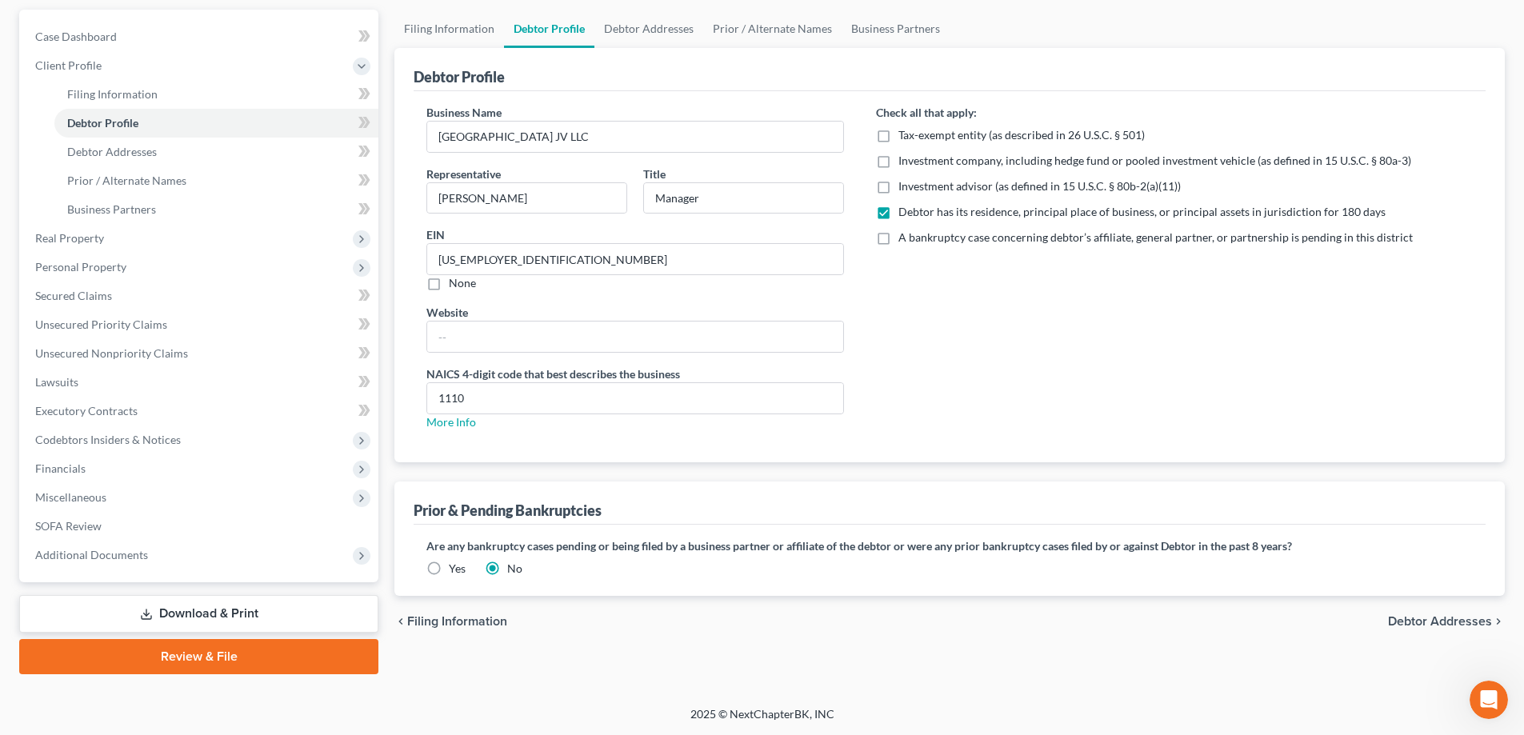
click at [1399, 624] on span "Debtor Addresses" at bounding box center [1440, 621] width 104 height 13
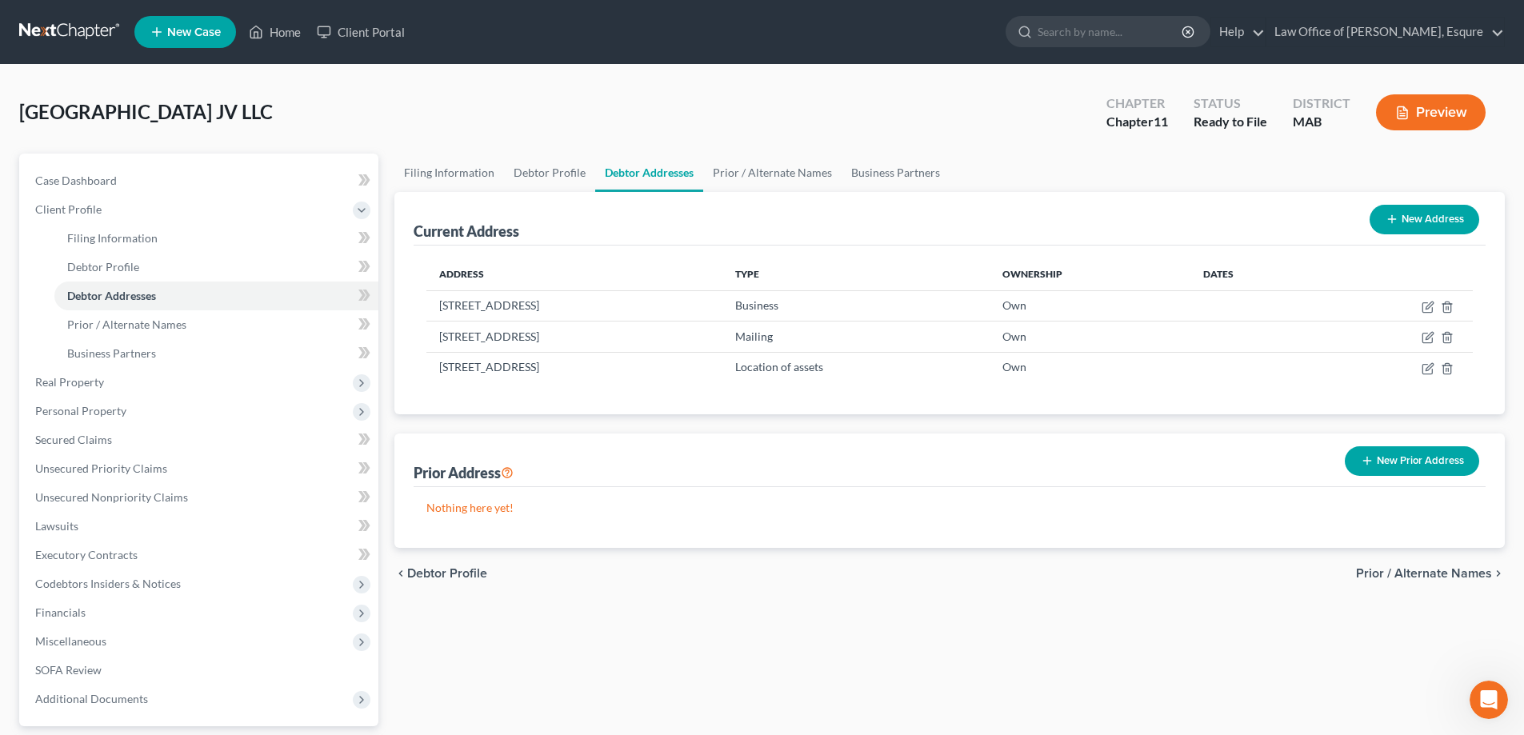
click at [1431, 571] on span "Prior / Alternate Names" at bounding box center [1424, 573] width 136 height 13
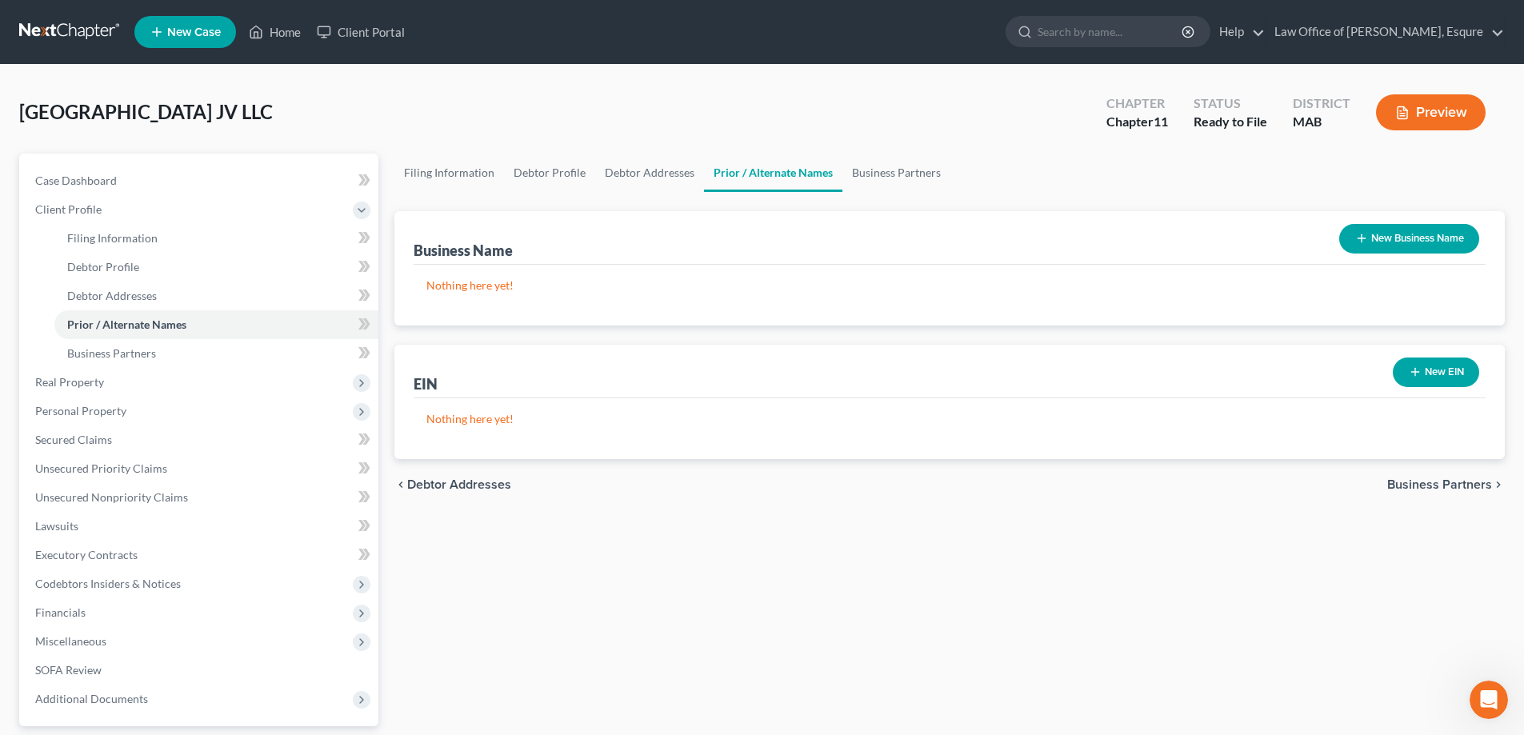
scroll to position [1255, 0]
click at [1441, 485] on span "Business Partners" at bounding box center [1439, 484] width 105 height 13
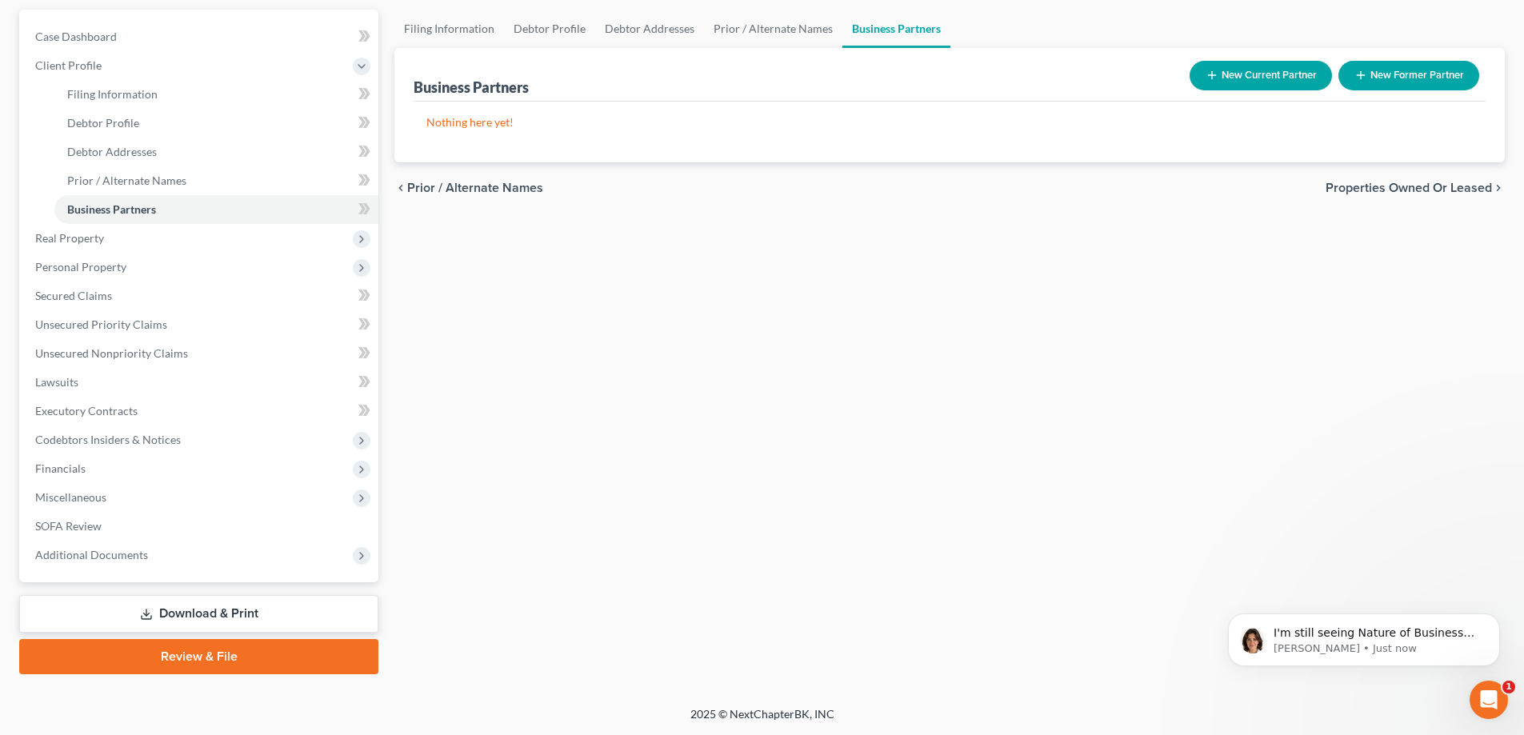
scroll to position [1245, 0]
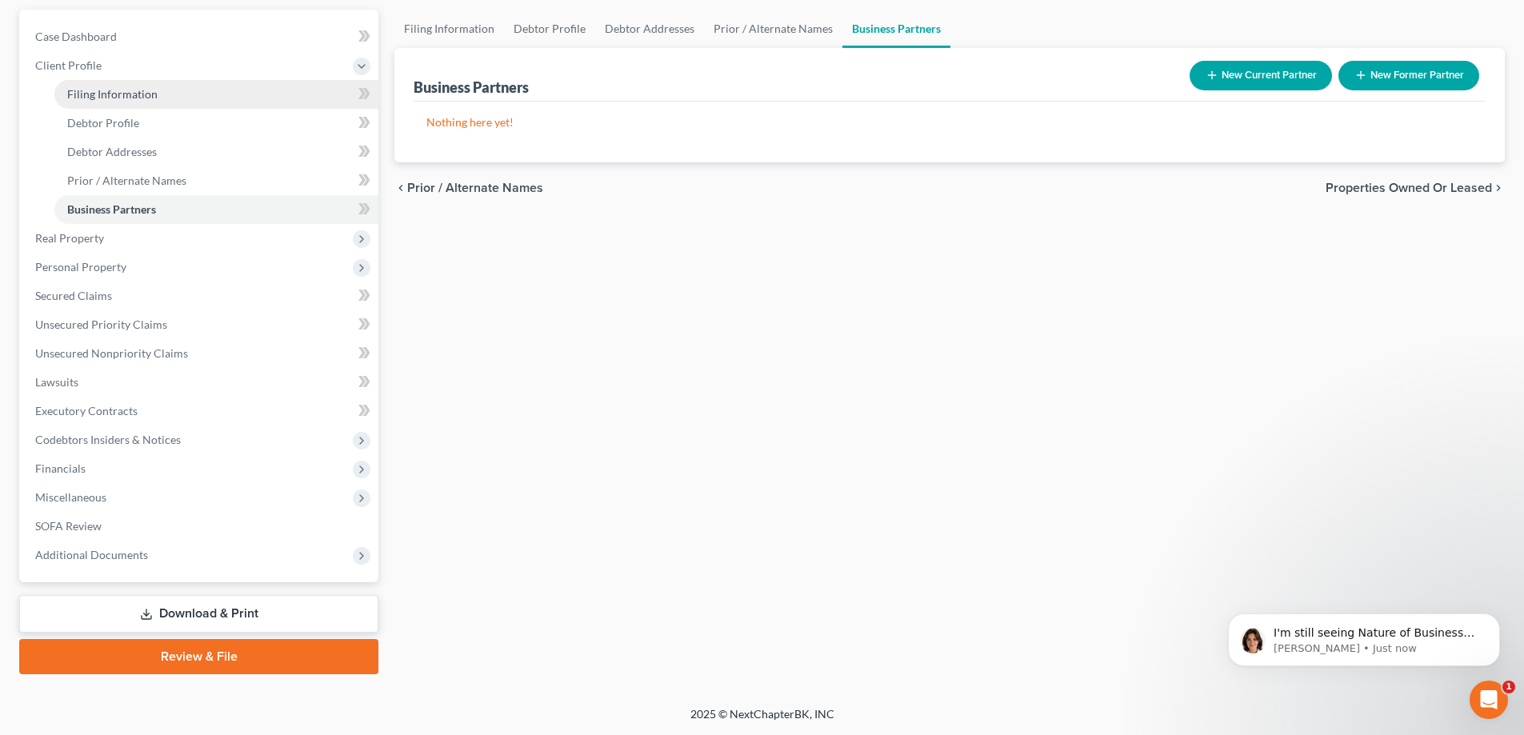
click at [106, 96] on span "Filing Information" at bounding box center [112, 94] width 90 height 14
select select "5"
select select "1"
select select "39"
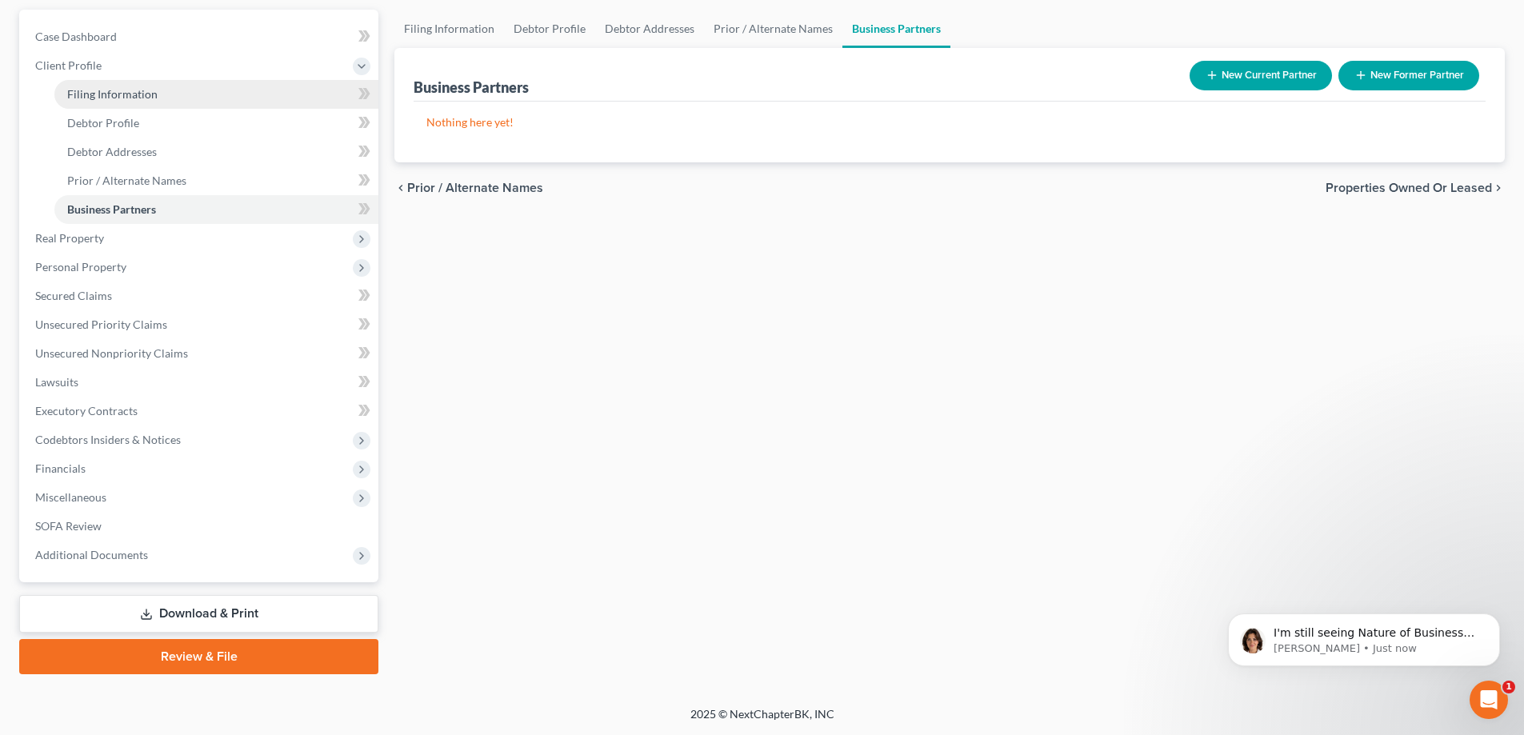
select select "0"
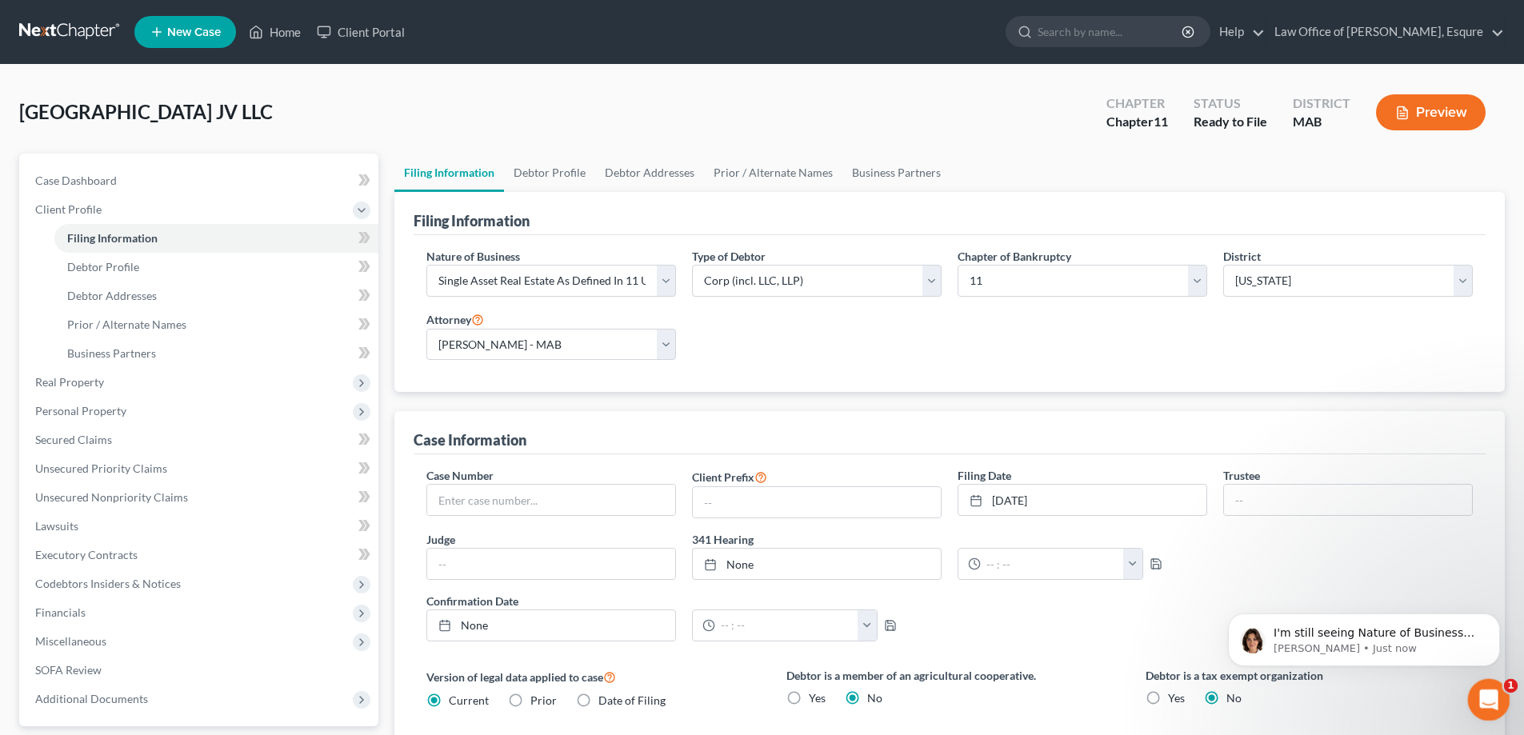
click at [1485, 691] on icon "Open Intercom Messenger" at bounding box center [1487, 698] width 26 height 26
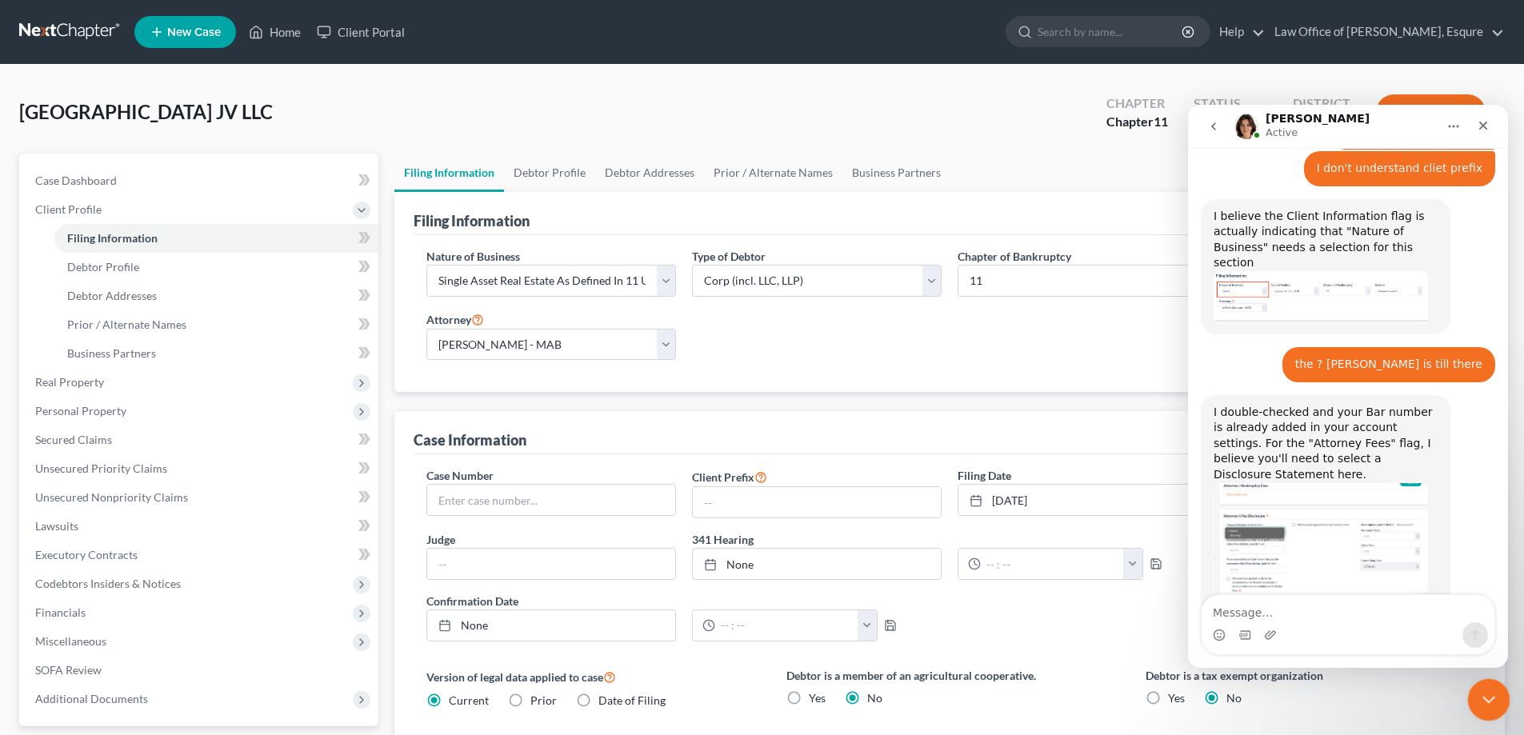
scroll to position [1271, 0]
type textarea "I checked single asset real estate"
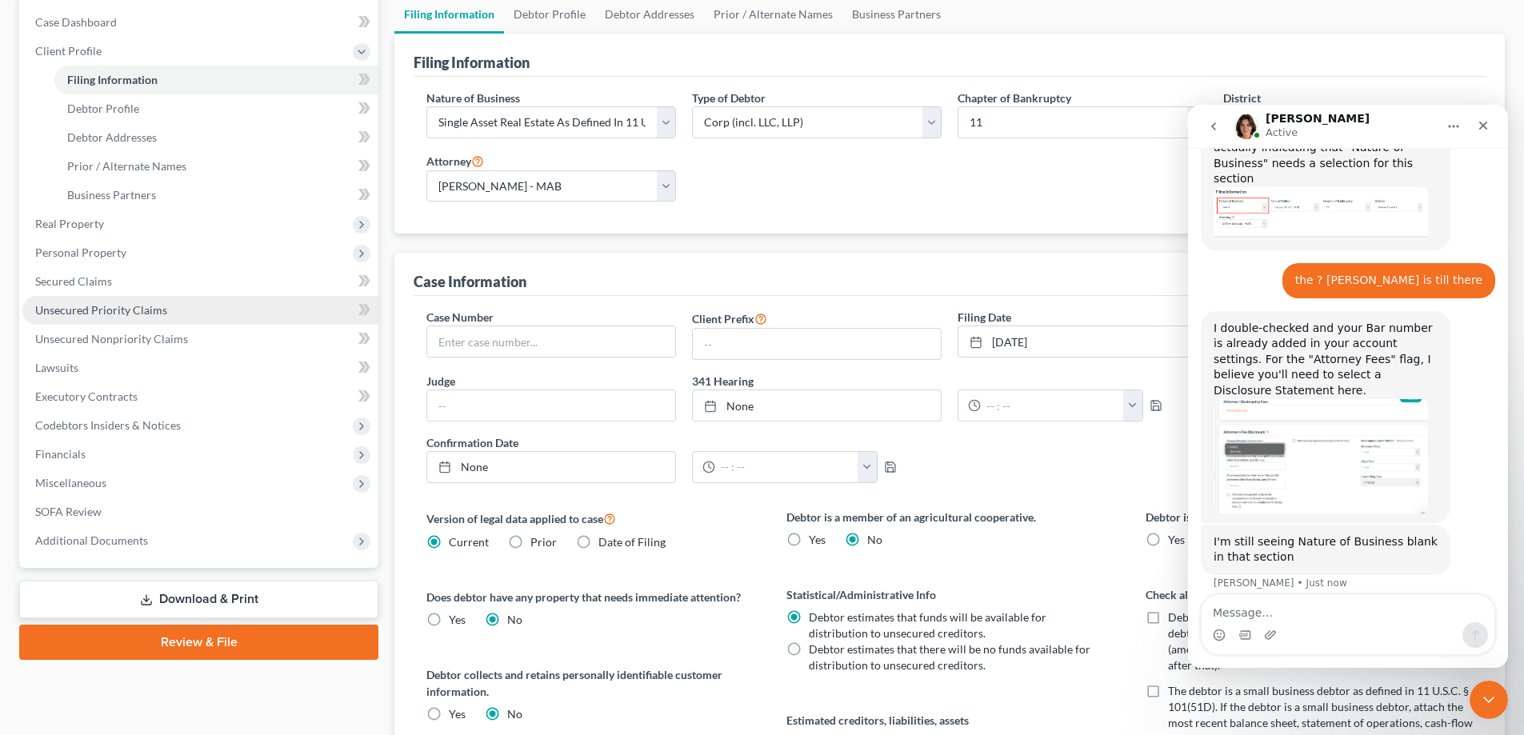
scroll to position [160, 0]
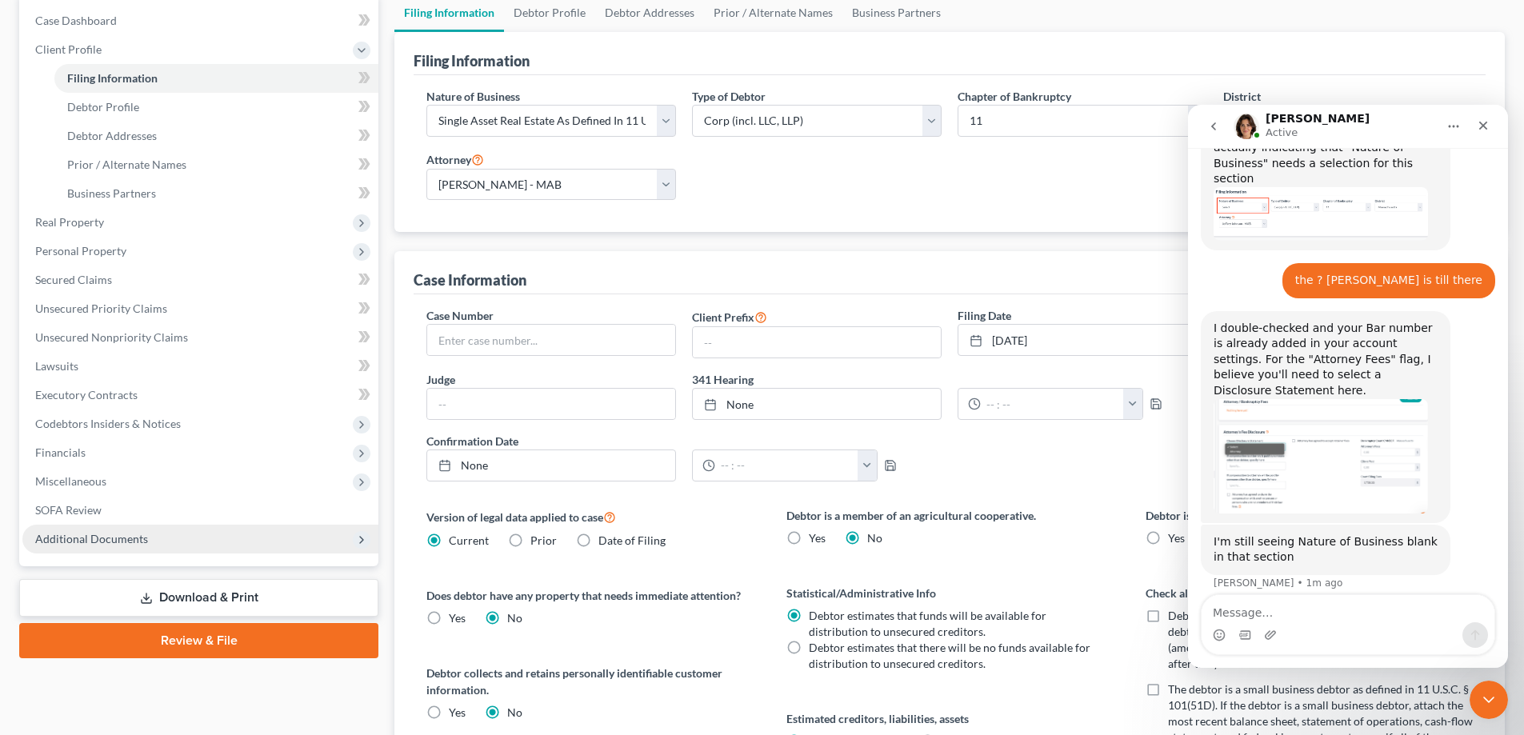
click at [356, 542] on icon at bounding box center [361, 540] width 13 height 13
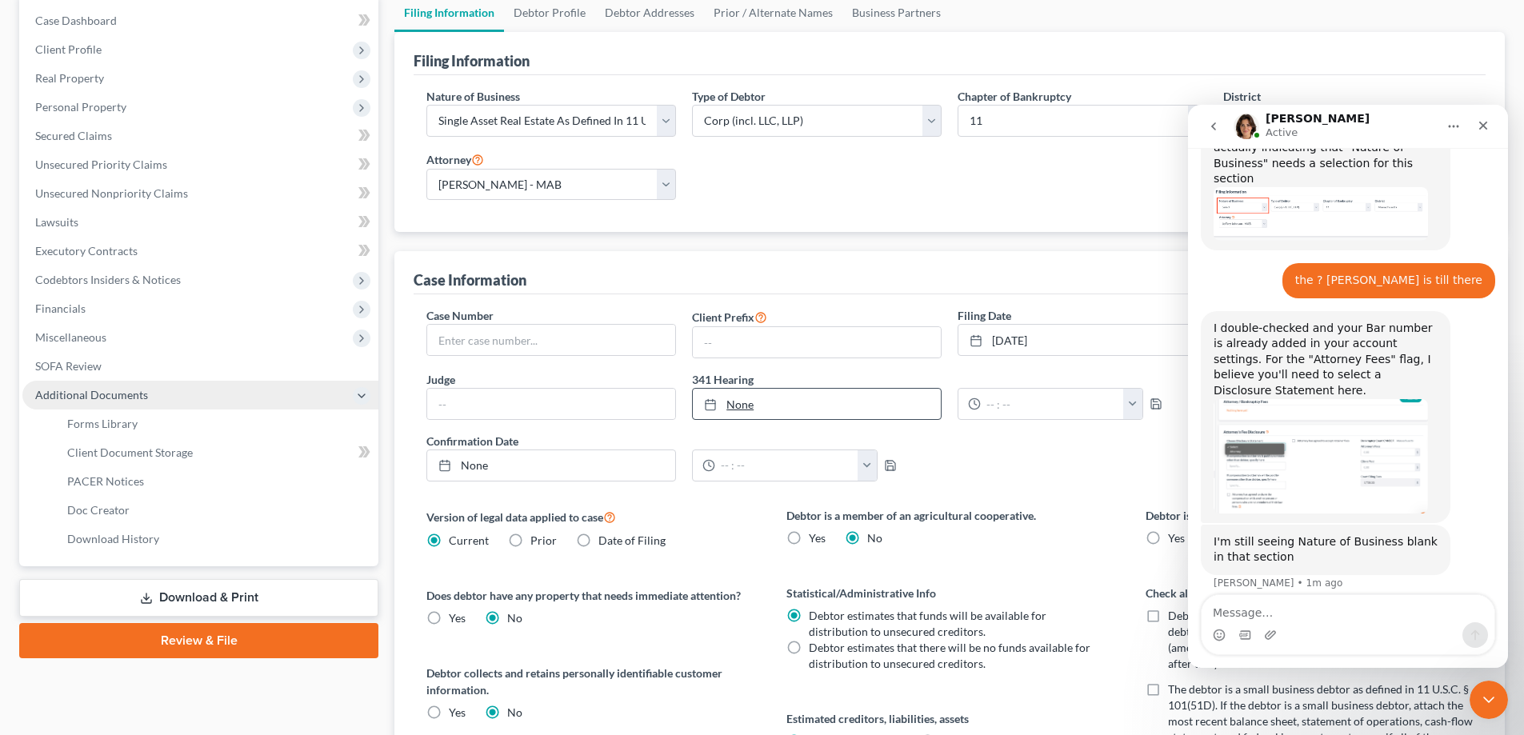
scroll to position [1293, 0]
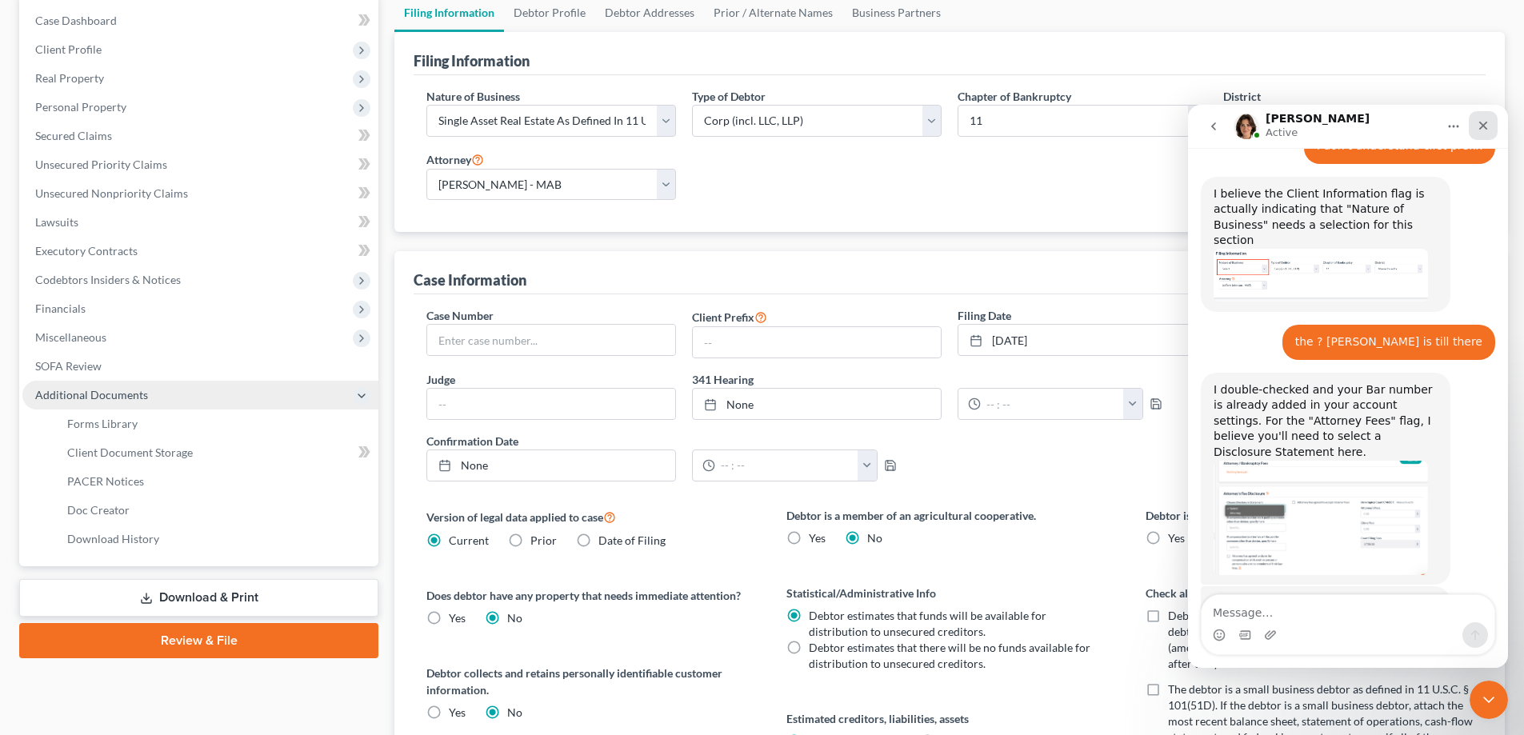
click at [1487, 126] on icon "Close" at bounding box center [1483, 125] width 13 height 13
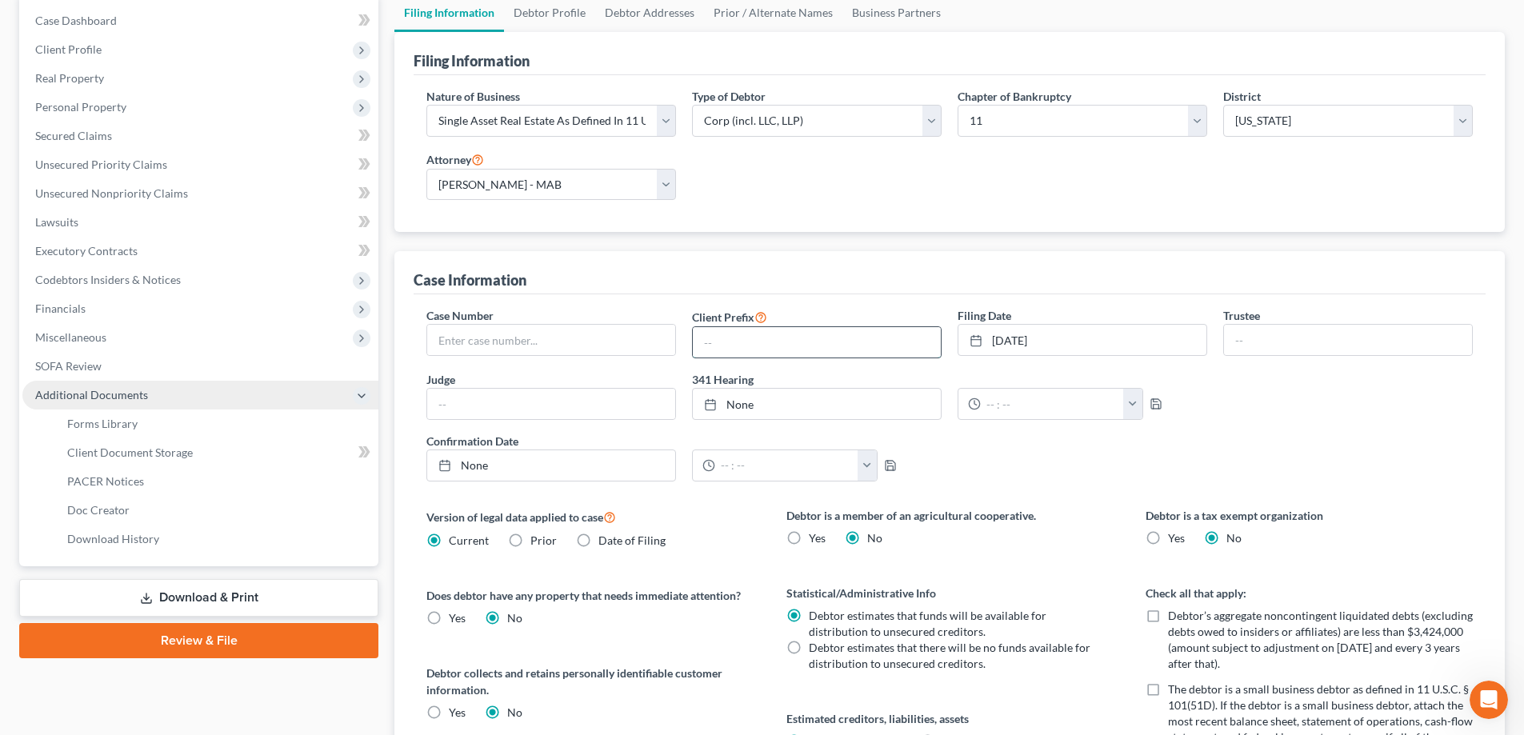
click at [747, 349] on input "text" at bounding box center [817, 342] width 248 height 30
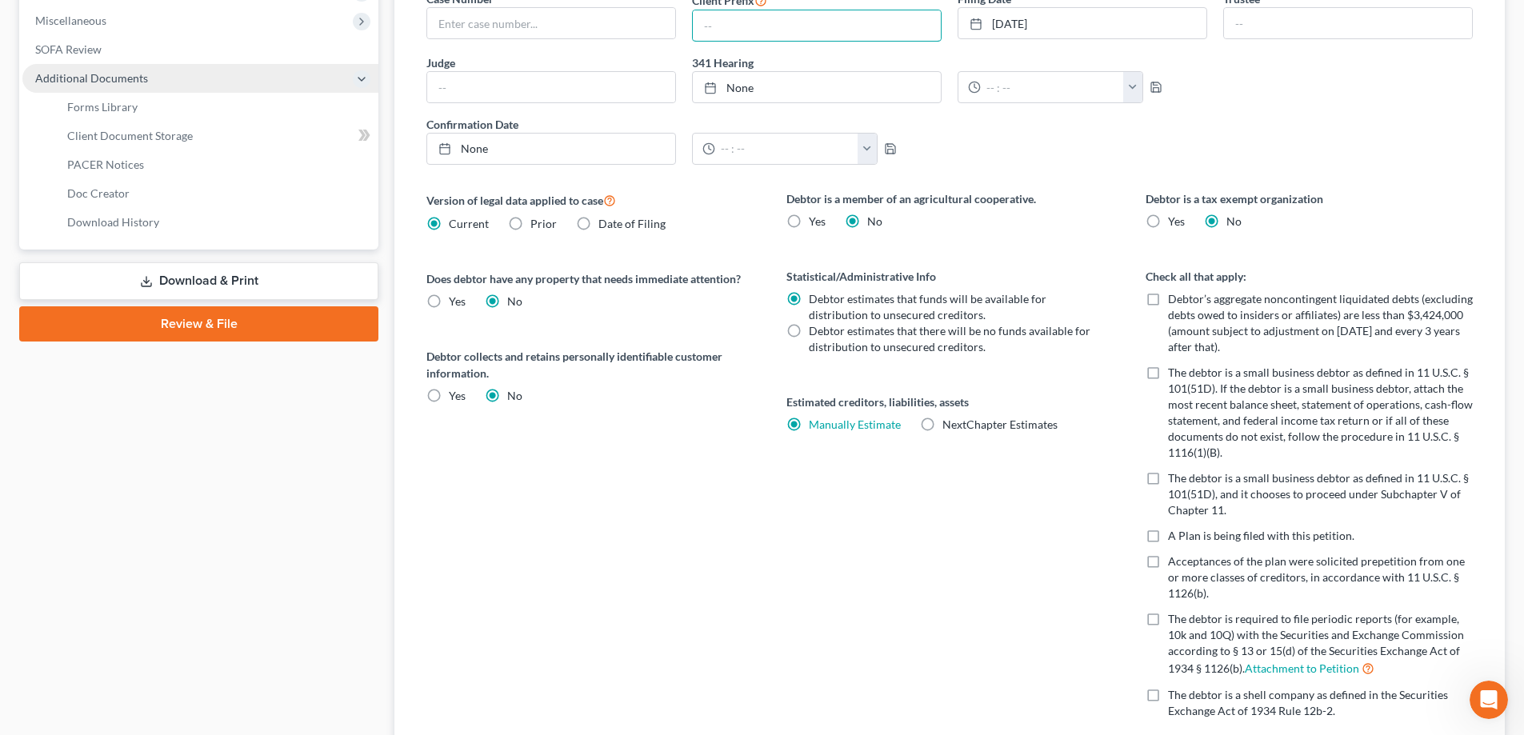
scroll to position [611, 0]
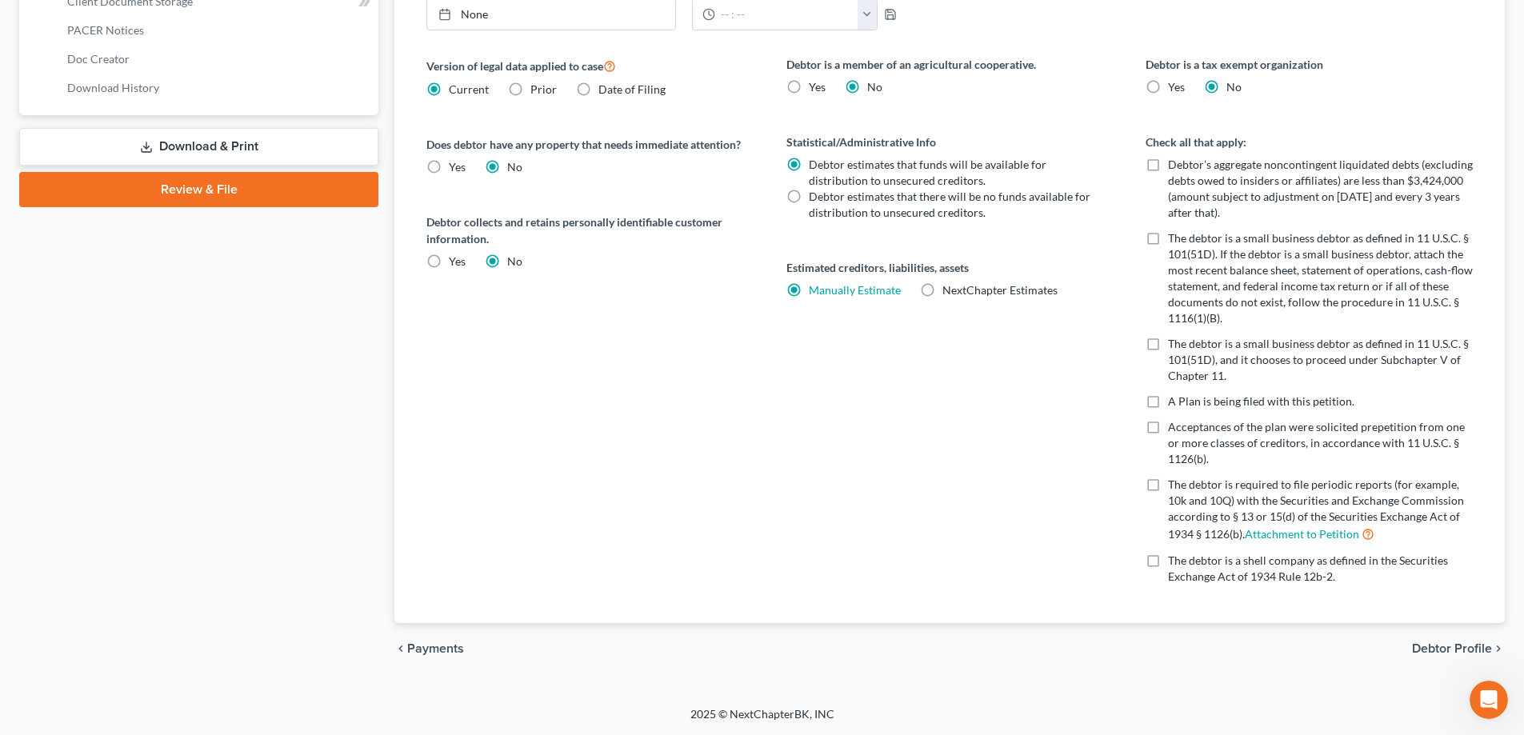
click at [444, 647] on span "Payments" at bounding box center [435, 649] width 57 height 13
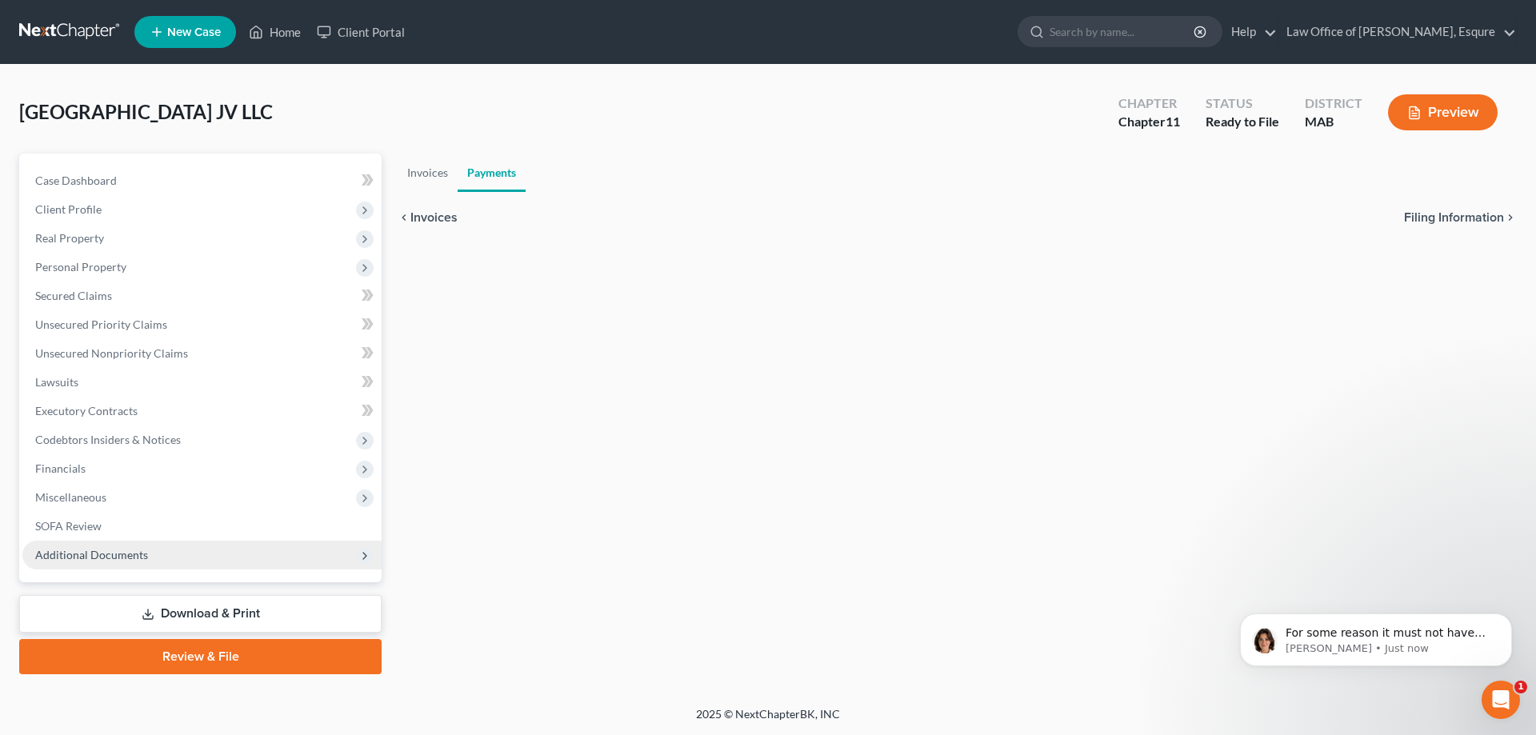
scroll to position [1371, 0]
click at [492, 178] on link "Payments" at bounding box center [492, 173] width 68 height 38
click at [430, 178] on link "Invoices" at bounding box center [428, 173] width 60 height 38
click at [1499, 699] on icon "Open Intercom Messenger" at bounding box center [1498, 697] width 11 height 13
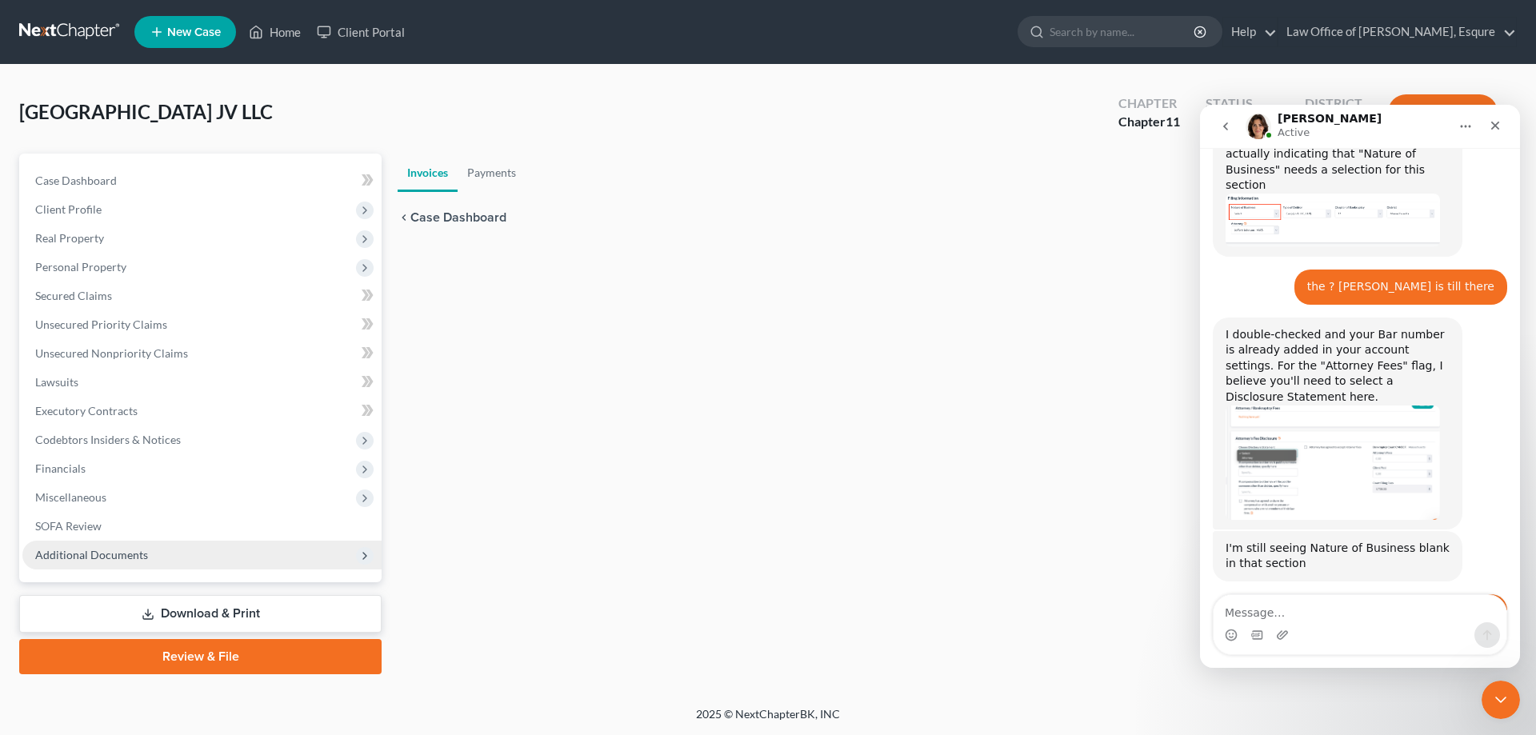
scroll to position [1398, 0]
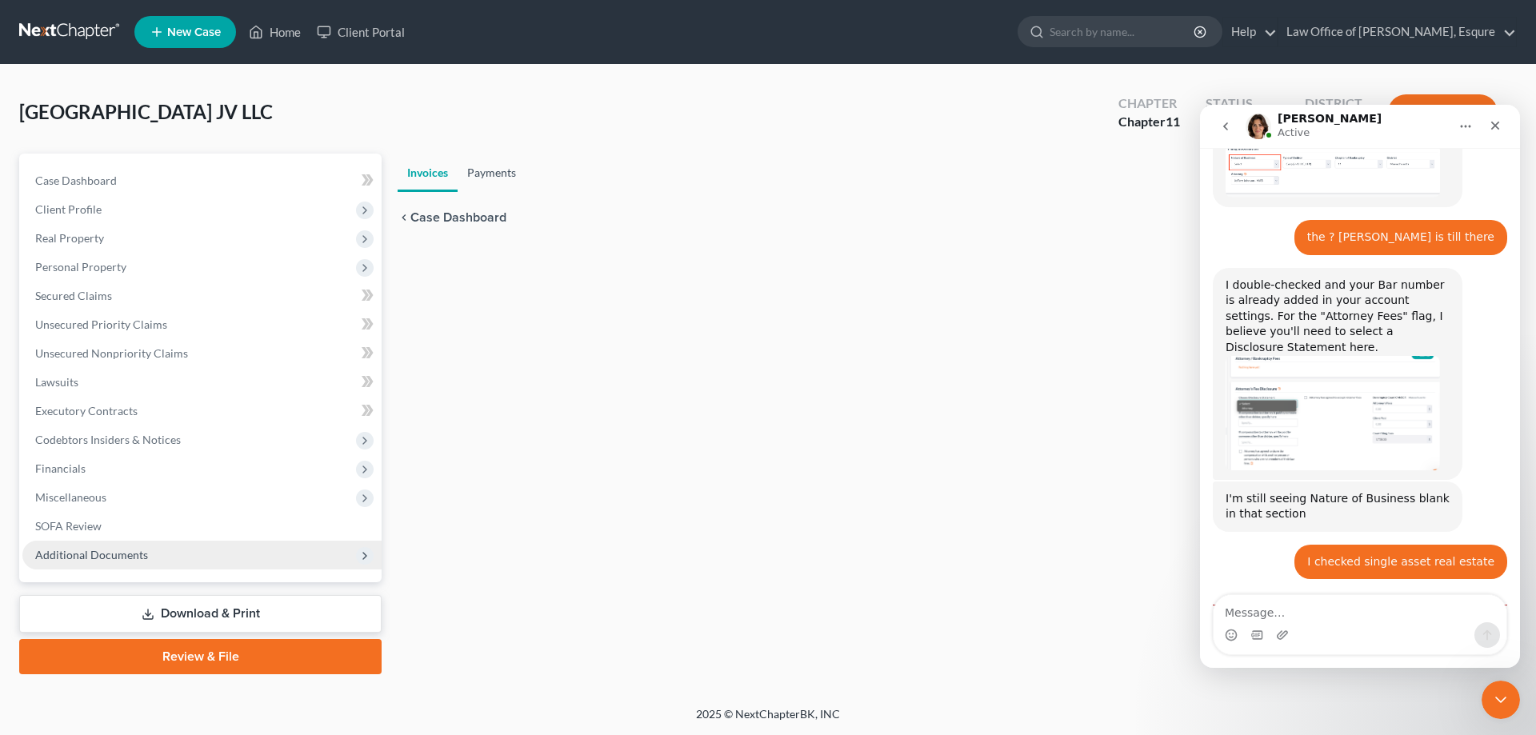
click at [479, 174] on link "Payments" at bounding box center [492, 173] width 68 height 38
click at [1494, 129] on icon "Close" at bounding box center [1495, 125] width 13 height 13
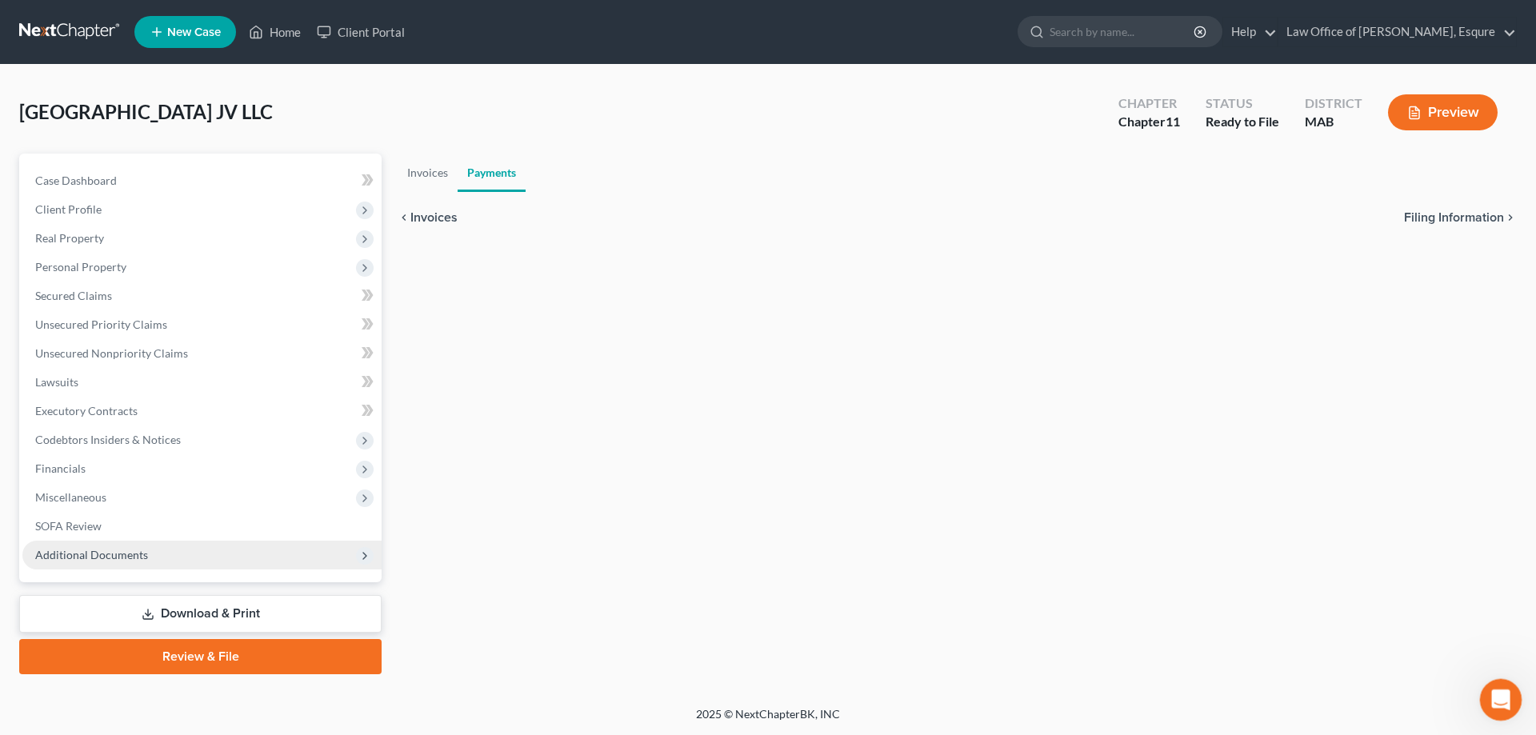
click at [1496, 693] on icon "Open Intercom Messenger" at bounding box center [1499, 698] width 26 height 26
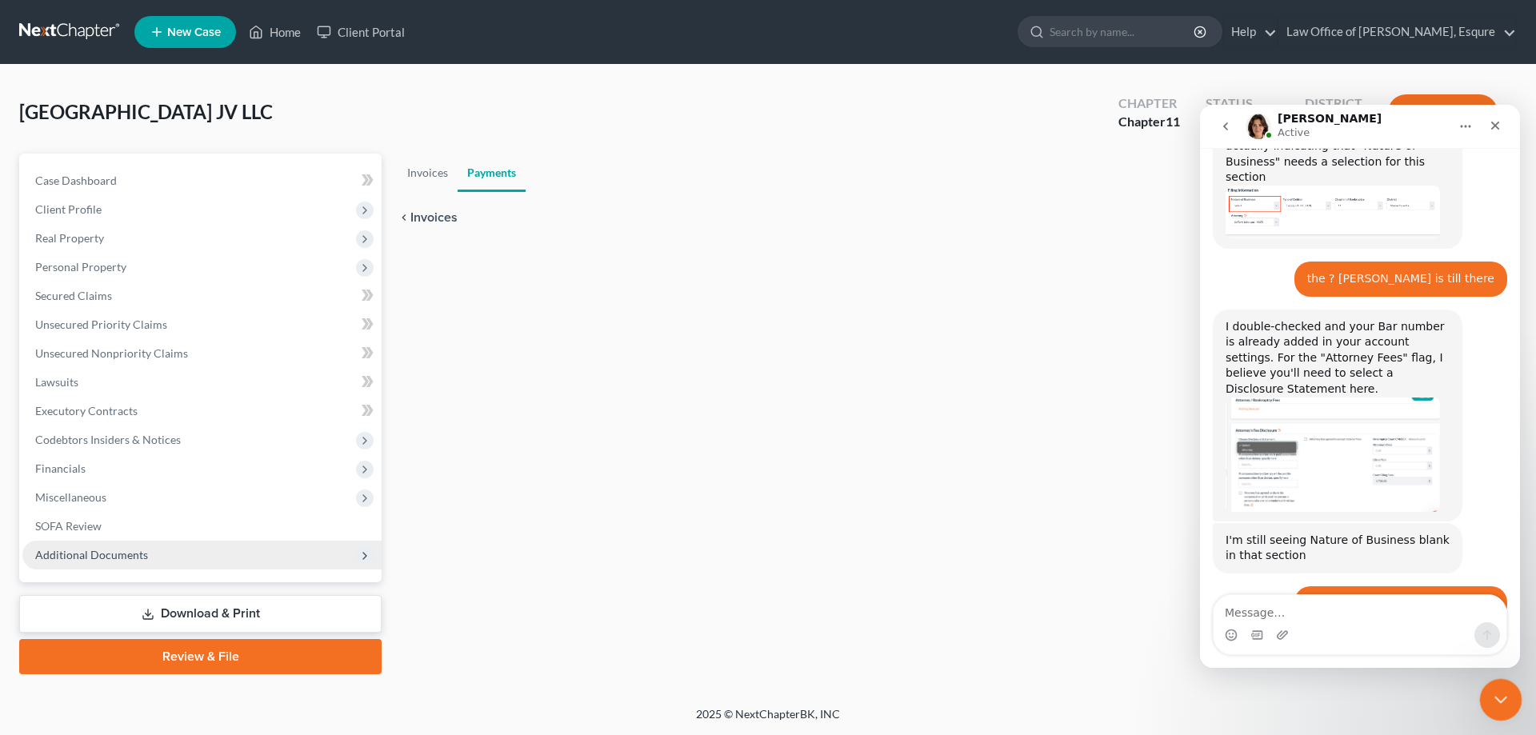
scroll to position [1371, 0]
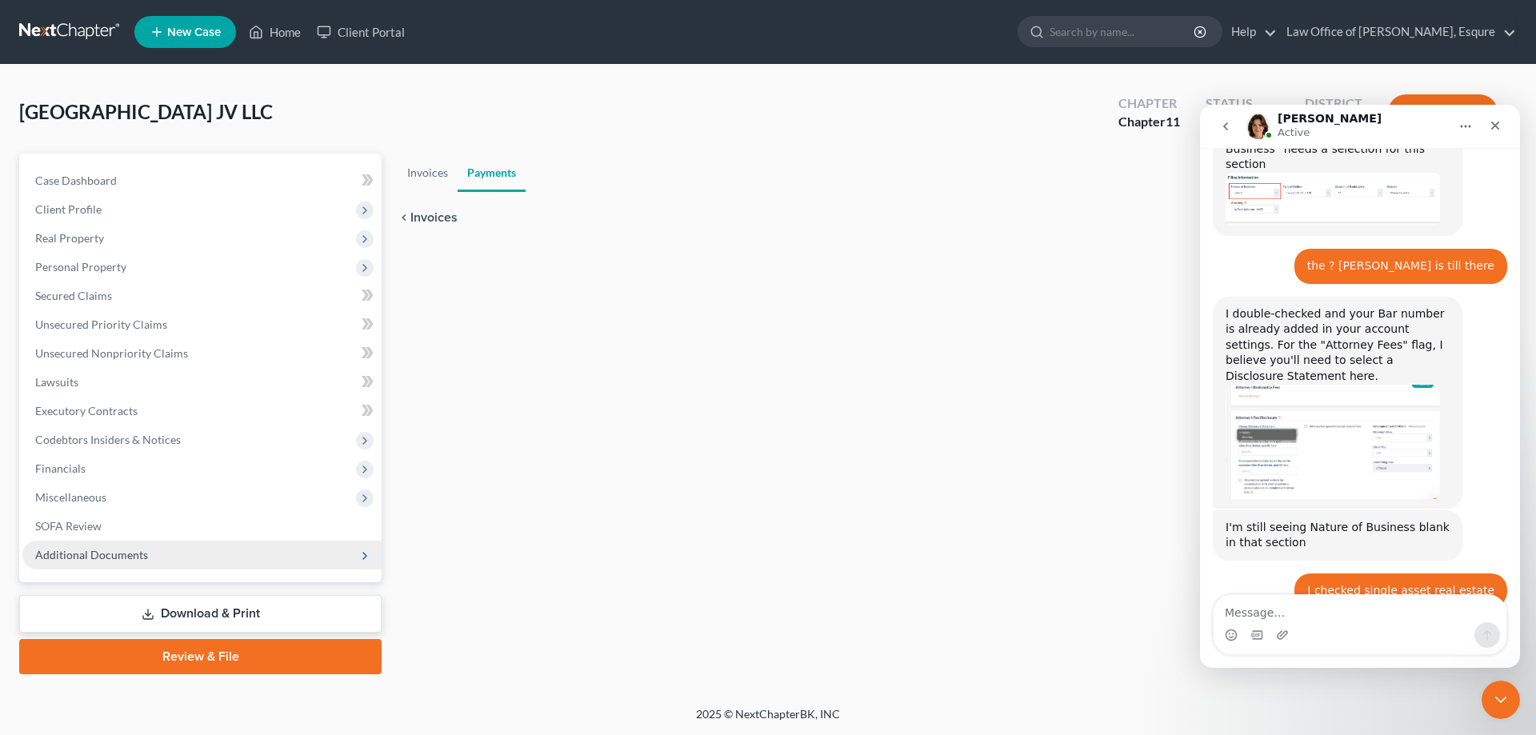
click at [1244, 614] on textarea "Message…" at bounding box center [1360, 608] width 293 height 27
type textarea "what about my BBO # and the prefix question"
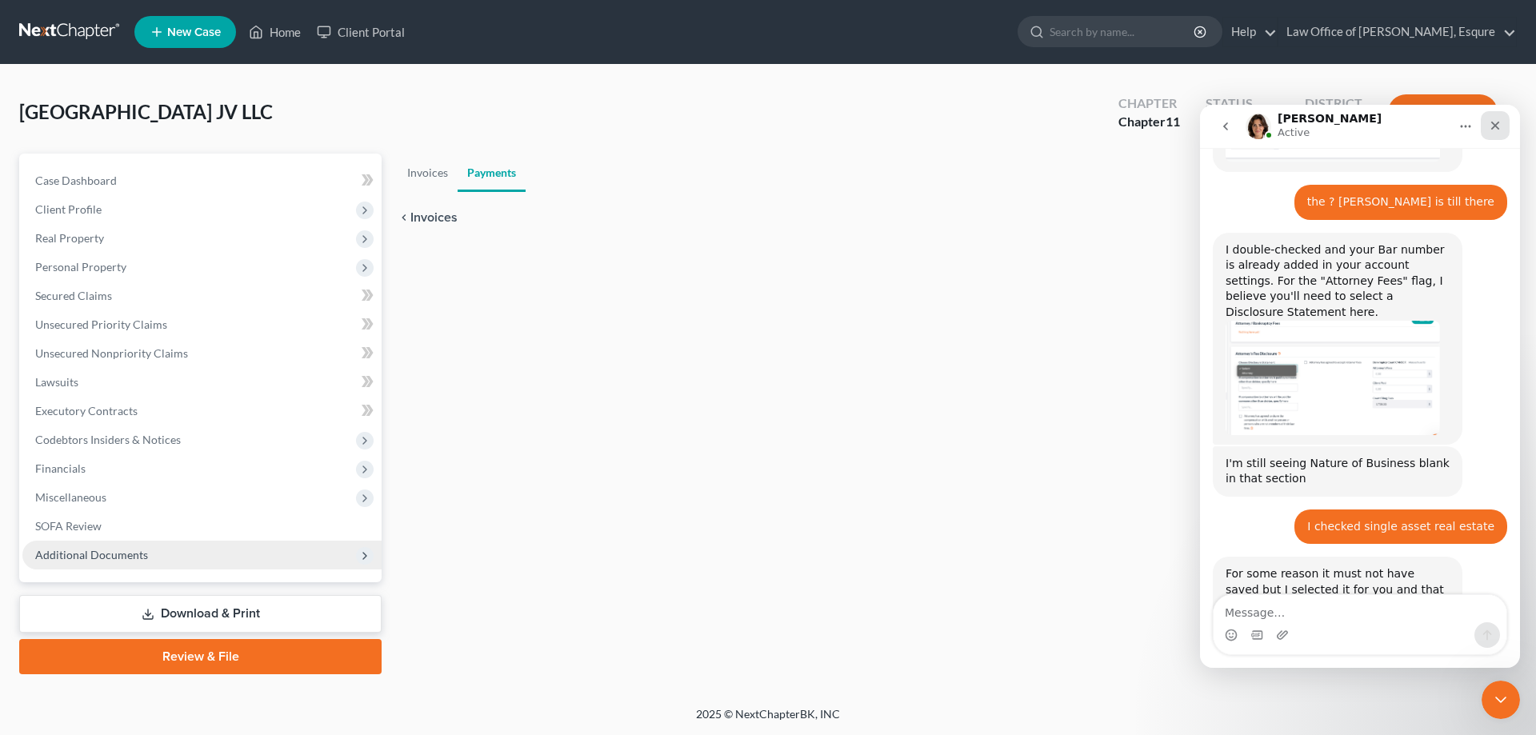
click at [1495, 127] on icon "Close" at bounding box center [1495, 126] width 9 height 9
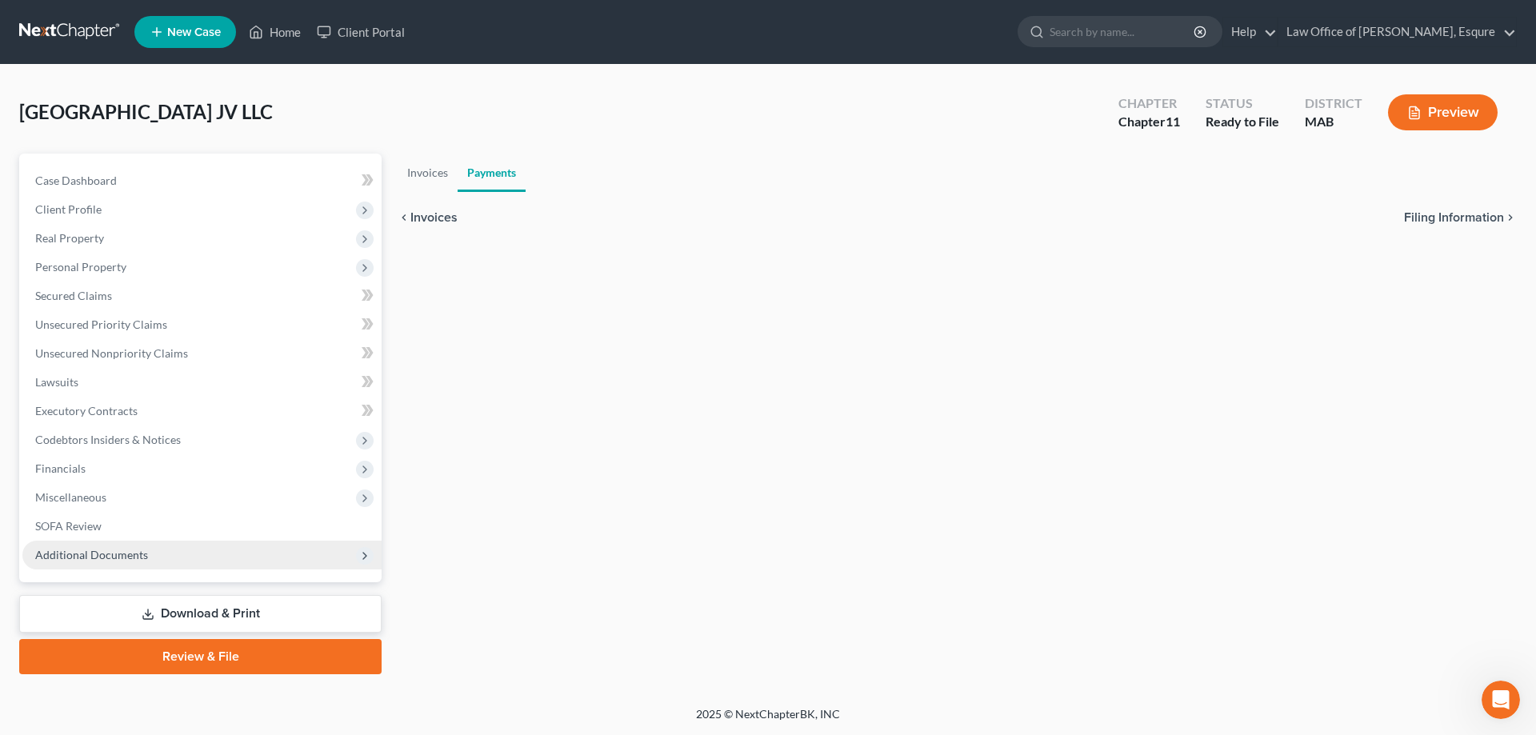
click at [1441, 113] on button "Preview" at bounding box center [1443, 112] width 110 height 36
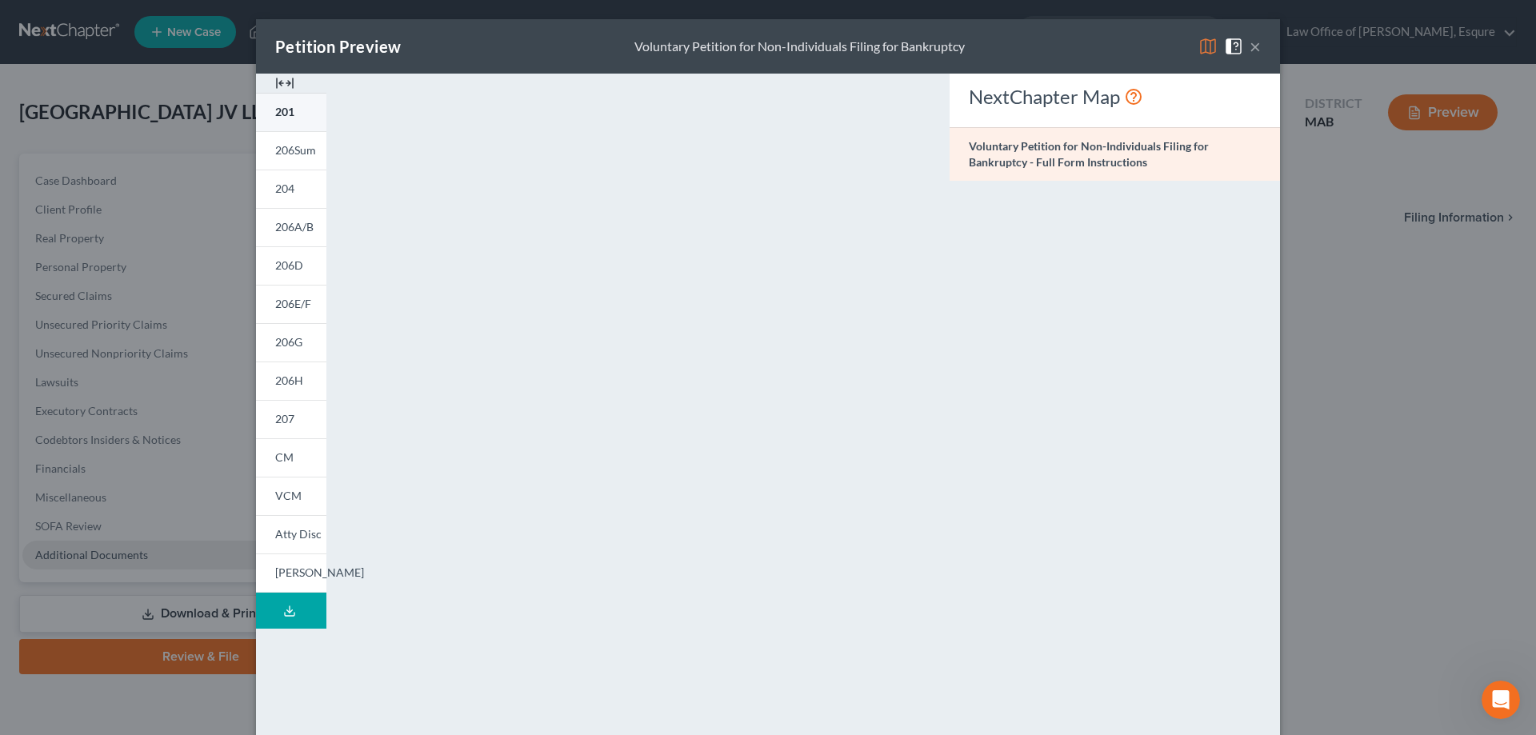
click at [277, 114] on span "201" at bounding box center [284, 112] width 19 height 14
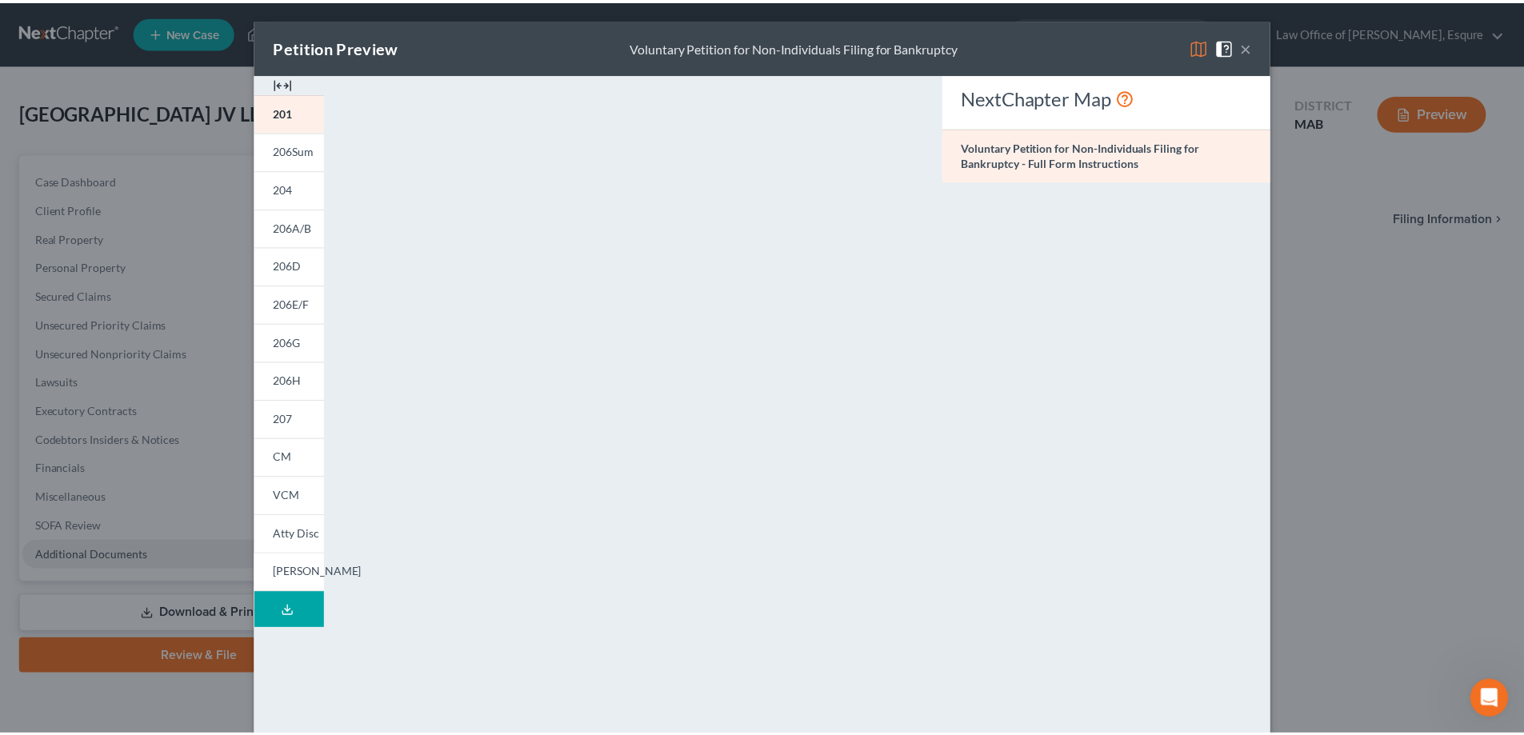
scroll to position [1497, 0]
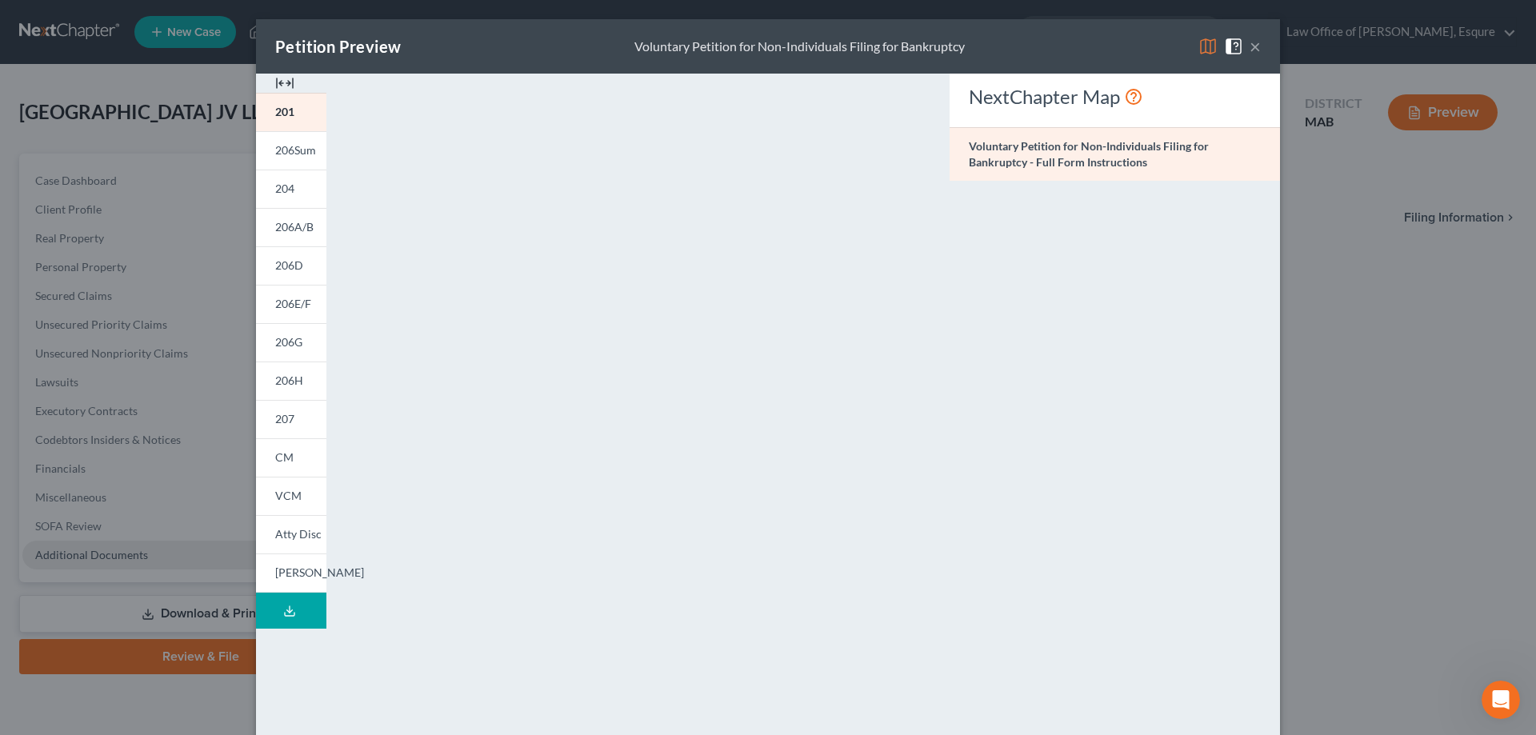
click at [1402, 462] on div "Petition Preview Voluntary Petition for Non-Individuals Filing for Bankruptcy ×…" at bounding box center [768, 367] width 1536 height 735
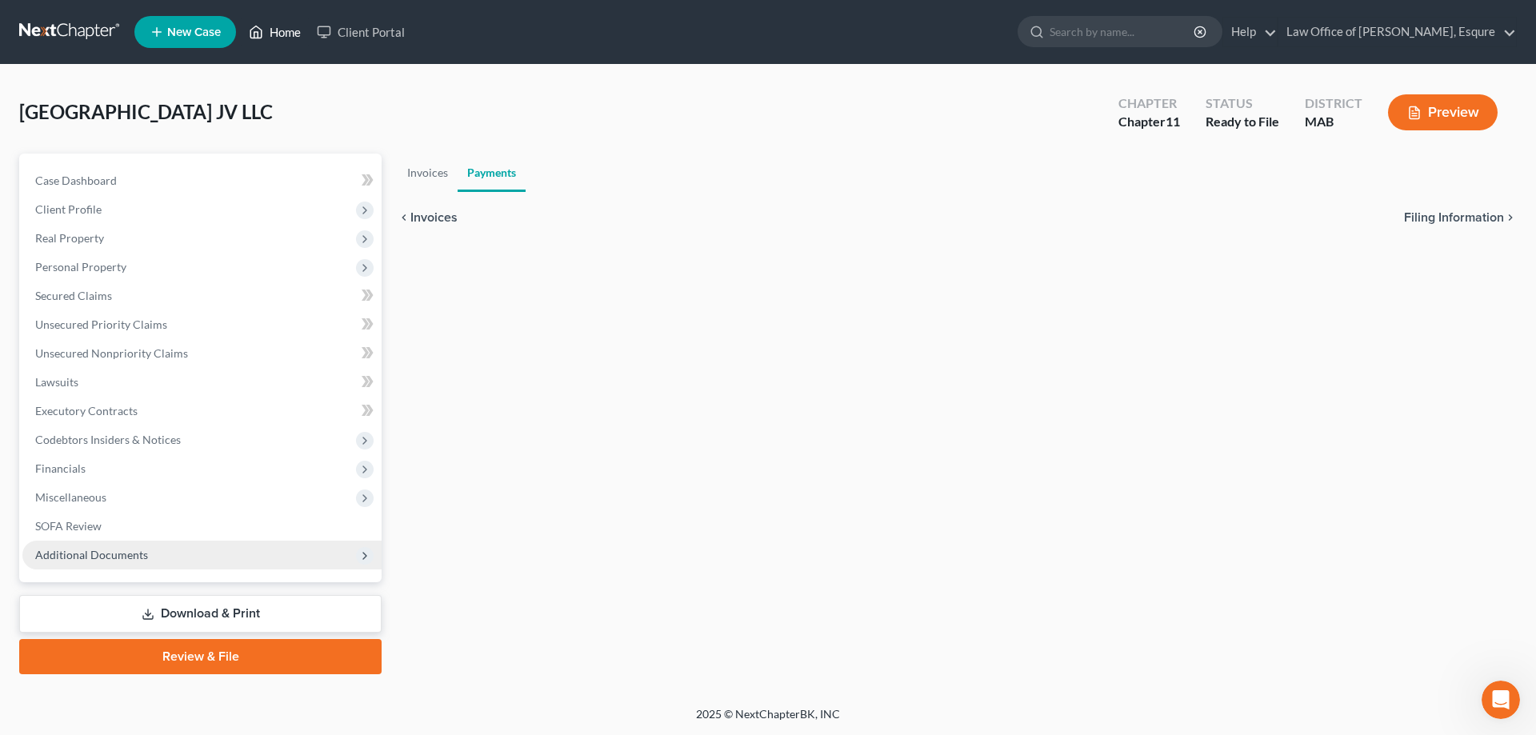
click at [284, 30] on link "Home" at bounding box center [275, 32] width 68 height 29
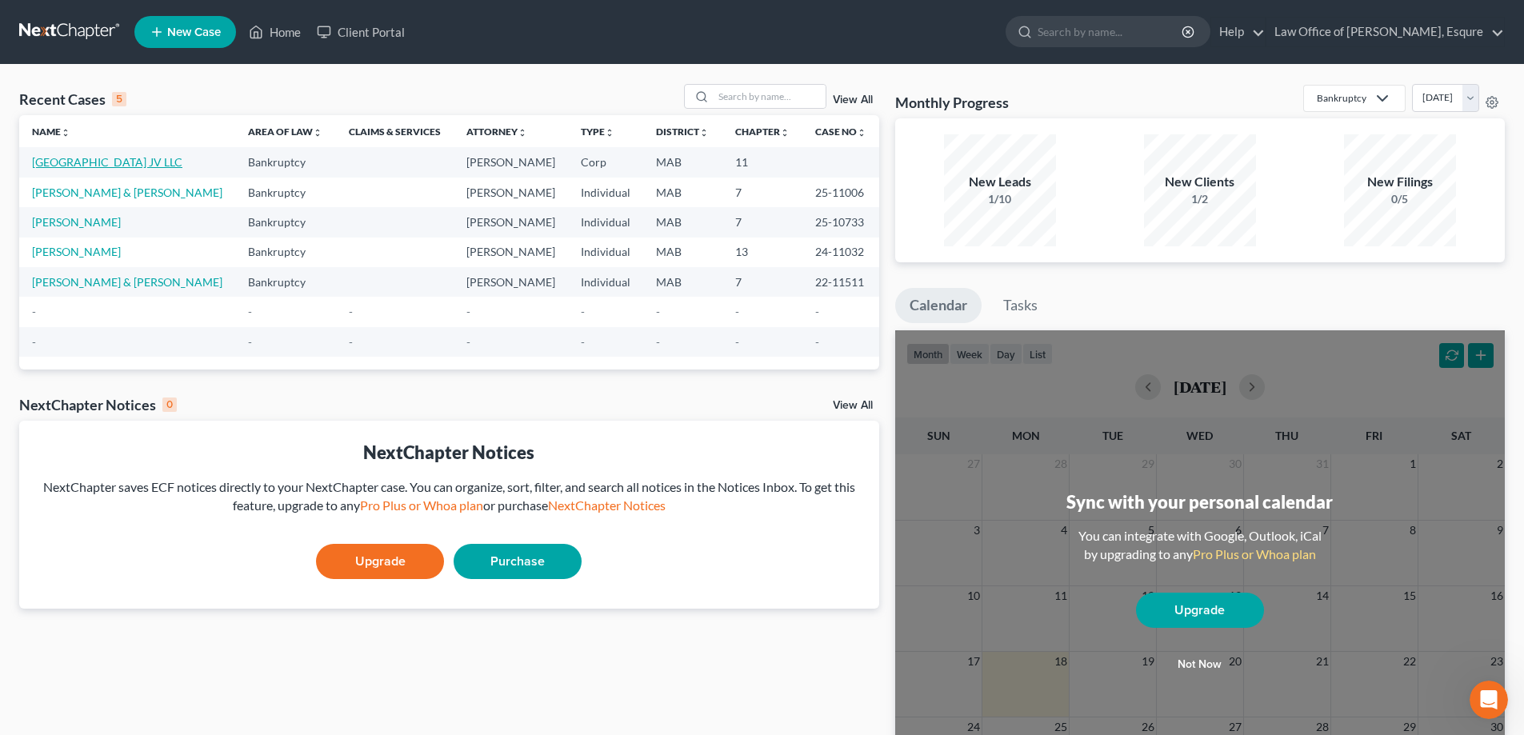
click at [115, 162] on link "[GEOGRAPHIC_DATA] JV LLC" at bounding box center [107, 162] width 150 height 14
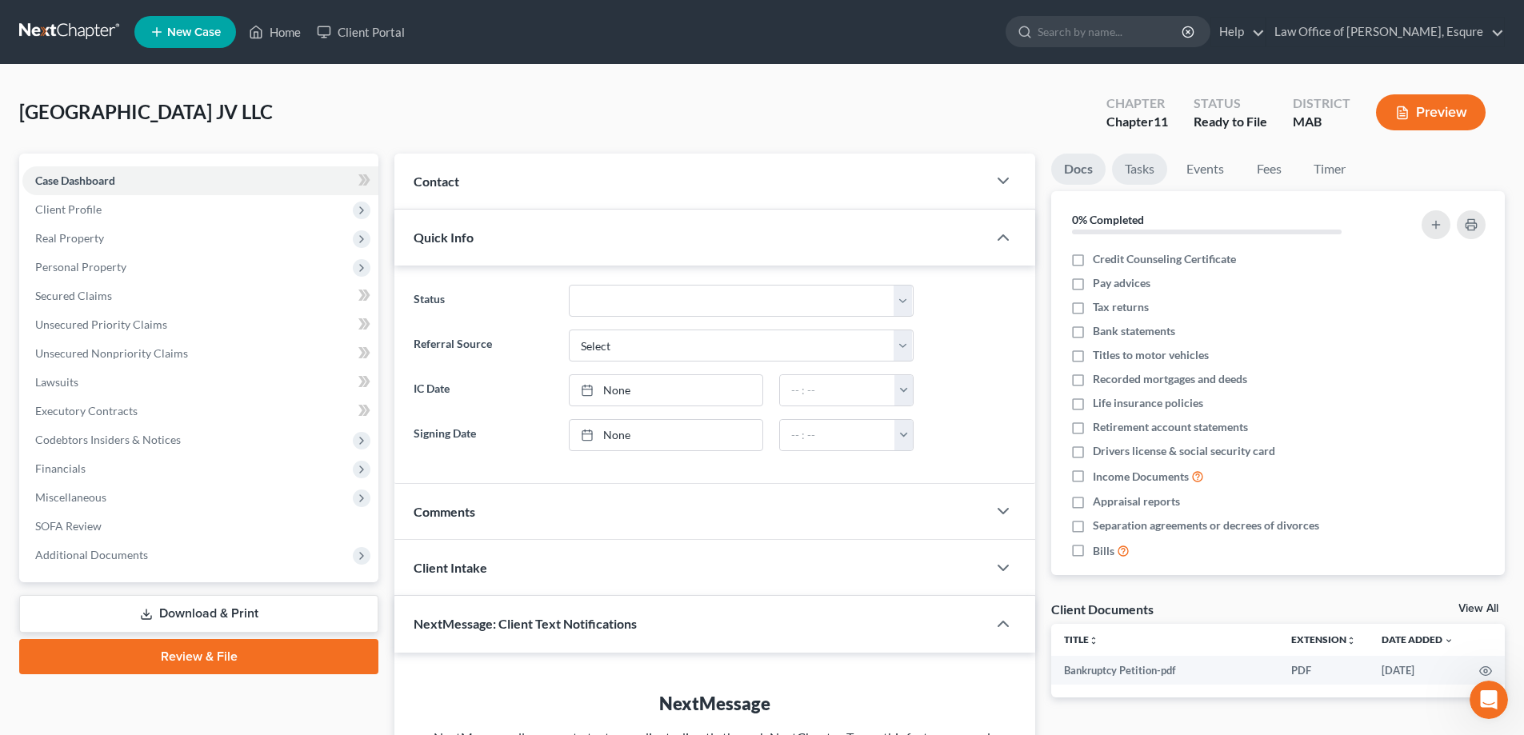
click at [1142, 170] on link "Tasks" at bounding box center [1139, 169] width 55 height 31
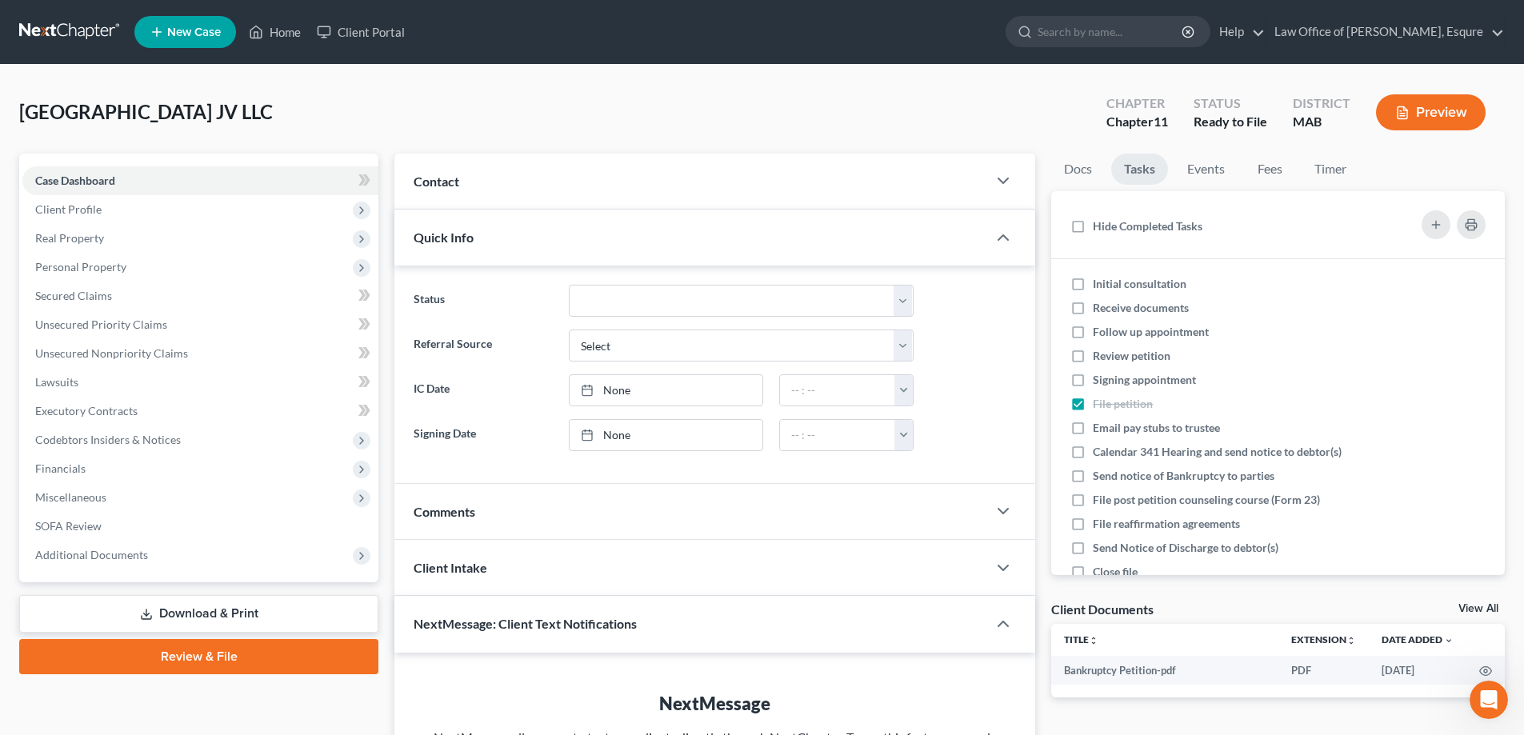
click at [206, 659] on link "Review & File" at bounding box center [198, 656] width 359 height 35
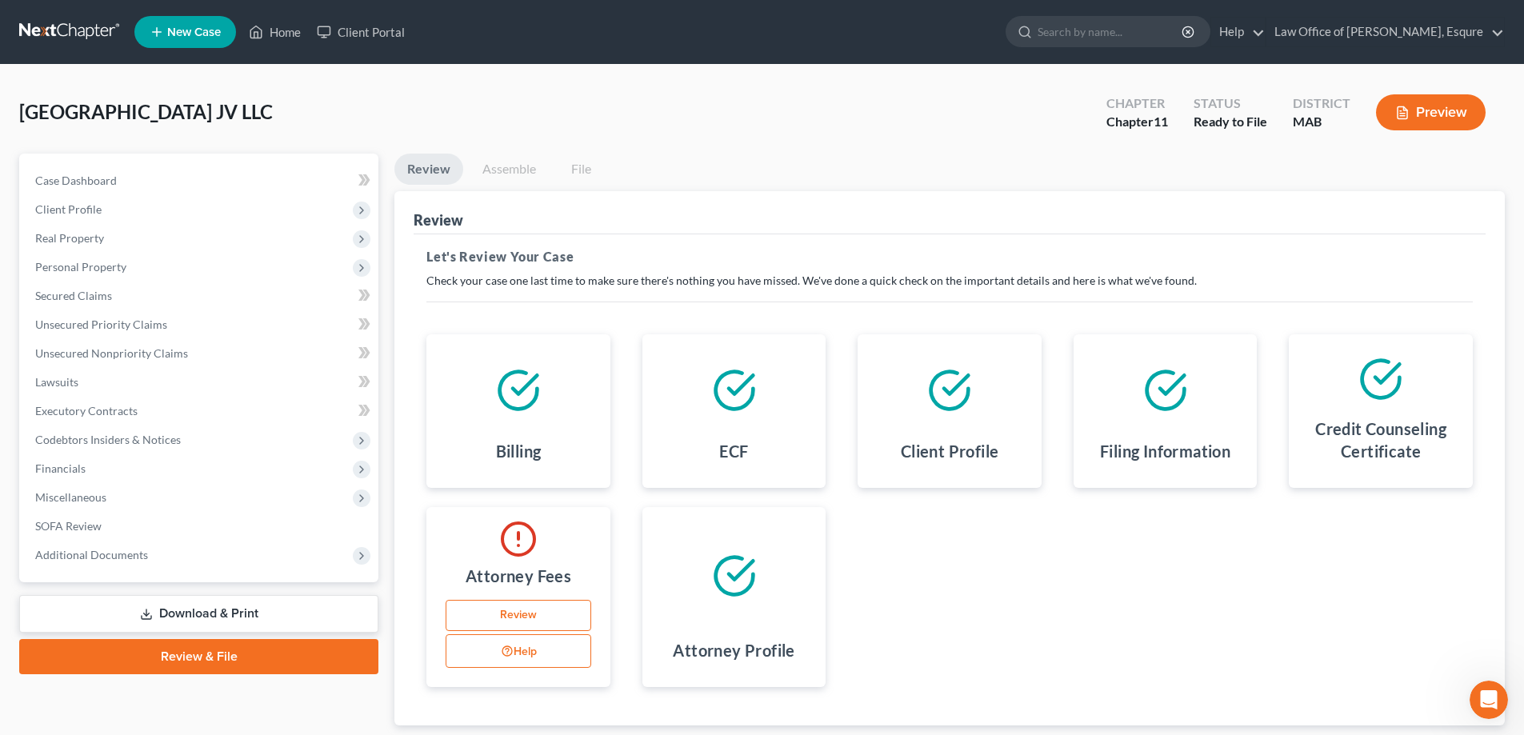
click at [520, 617] on link "Review" at bounding box center [519, 616] width 146 height 32
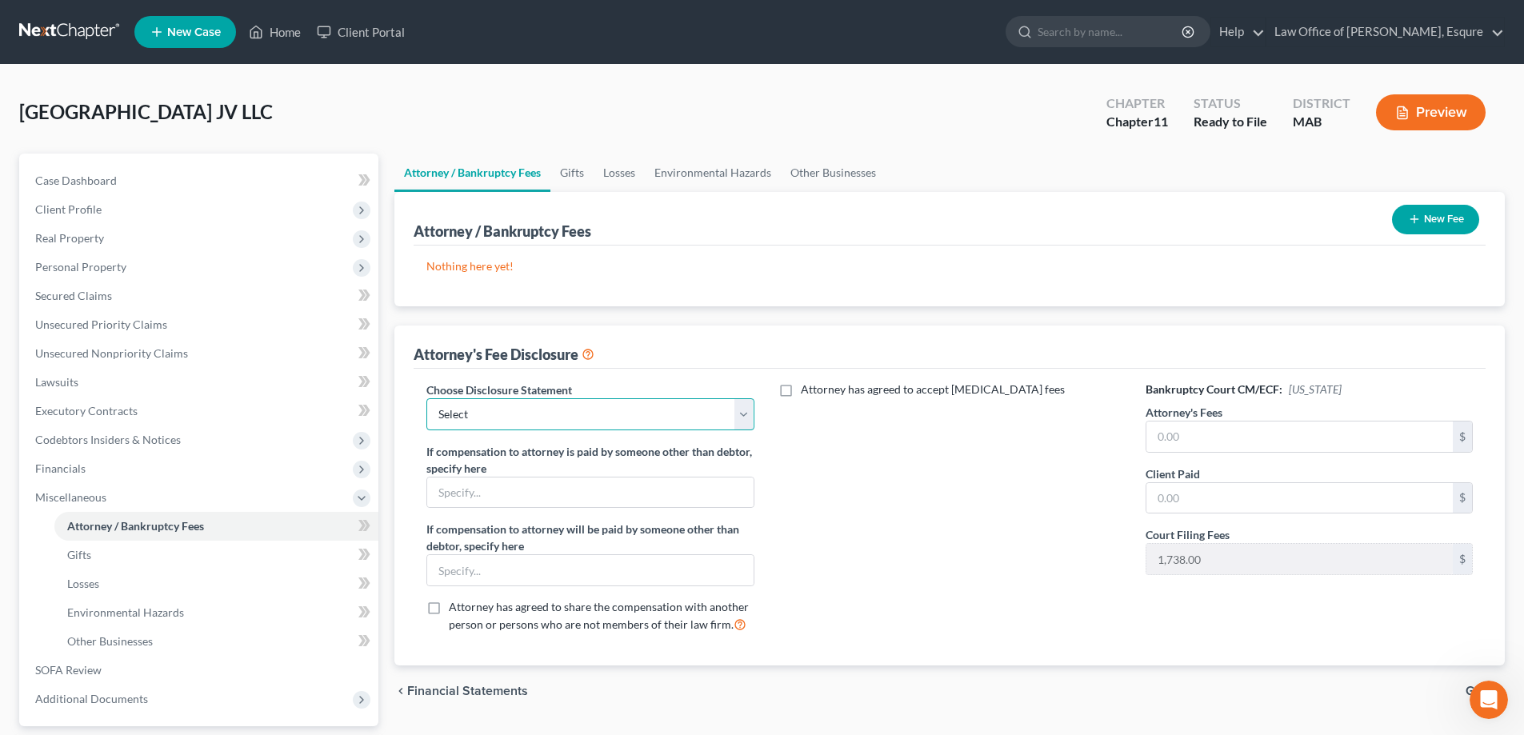
click at [743, 414] on select "Select Attorney" at bounding box center [589, 414] width 327 height 32
select select "0"
click at [426, 398] on select "Select Attorney" at bounding box center [589, 414] width 327 height 32
click at [1203, 444] on input "text" at bounding box center [1300, 437] width 306 height 30
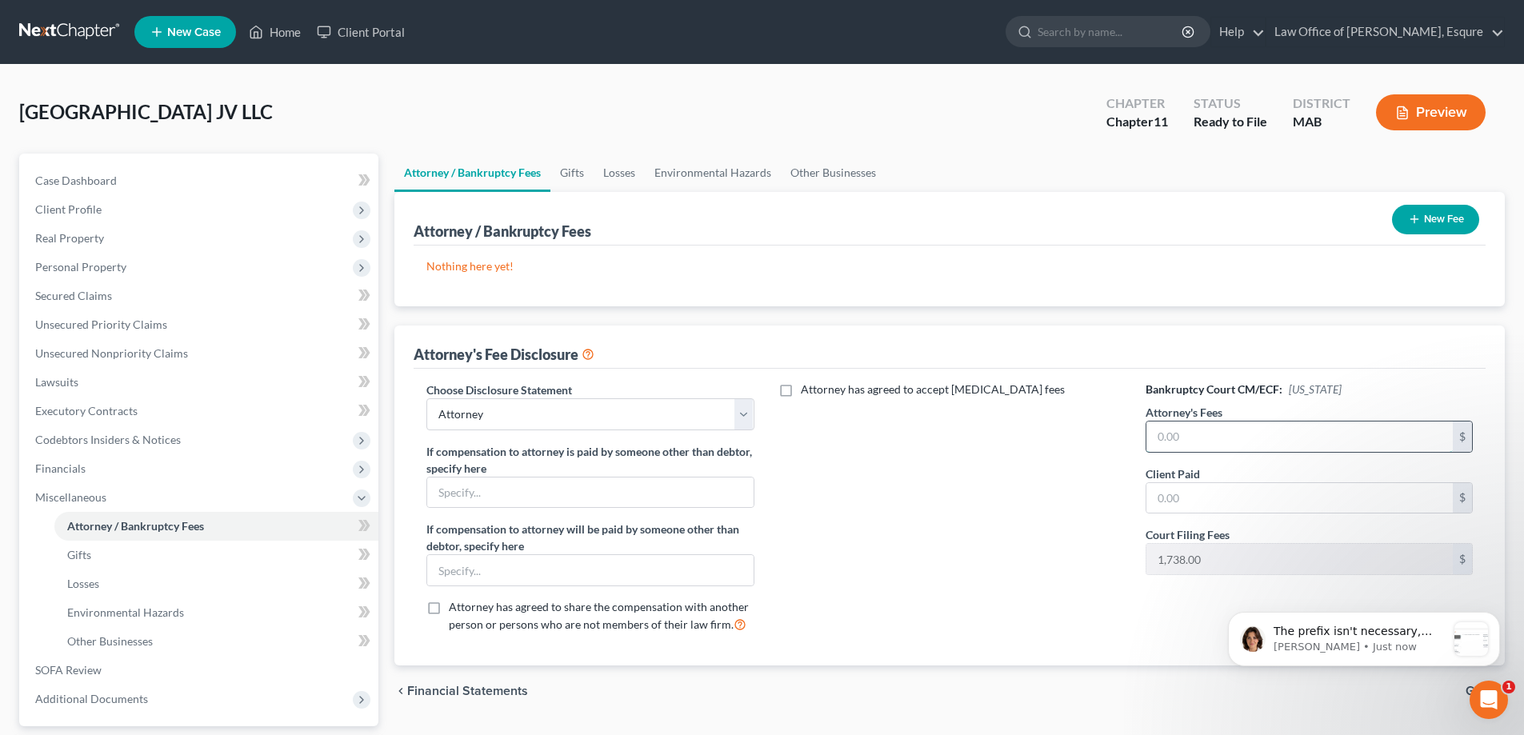
scroll to position [1707, 0]
click at [476, 493] on input "text" at bounding box center [590, 493] width 326 height 30
type input "Brian Anderson"
click at [1200, 431] on input "text" at bounding box center [1300, 437] width 306 height 30
type input "0"
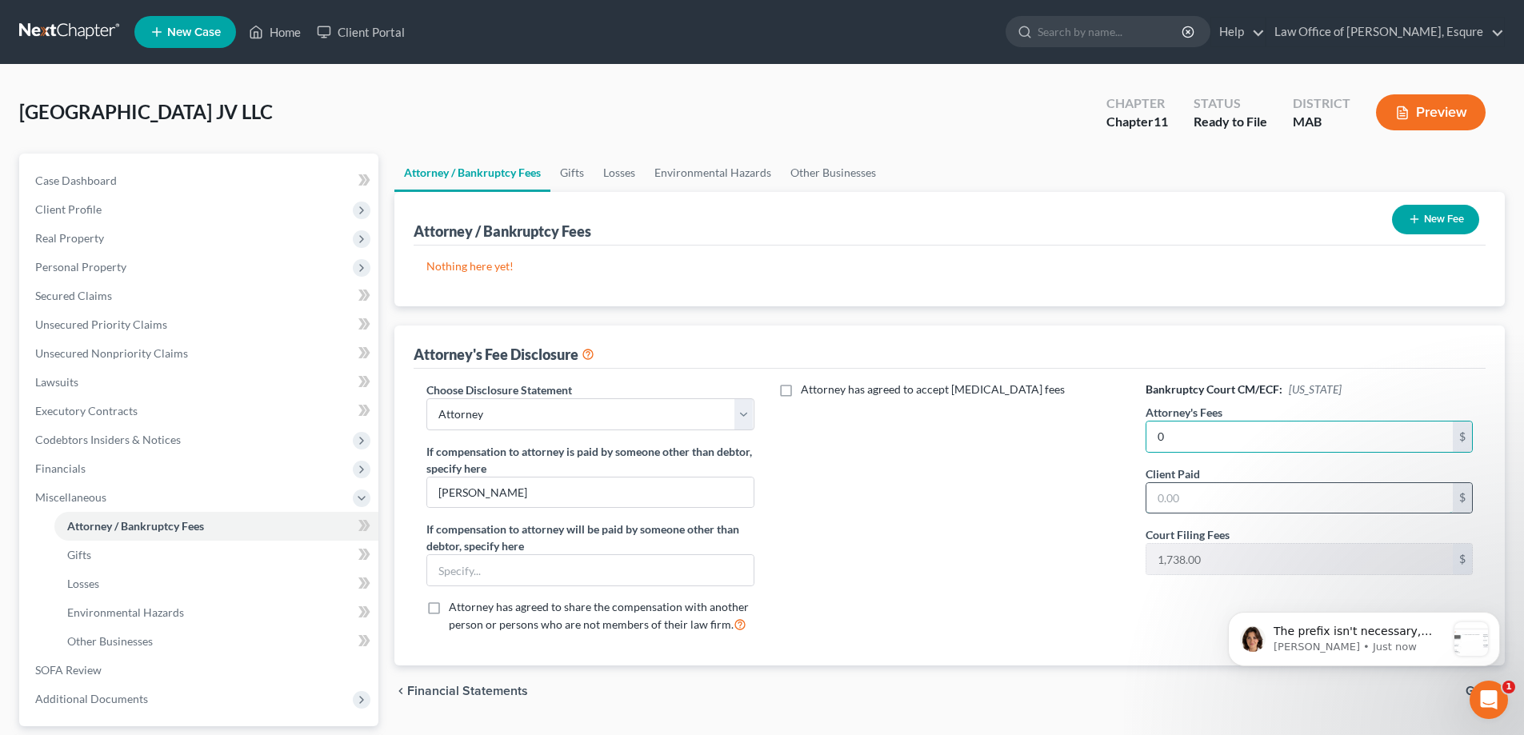
click at [1186, 496] on input "text" at bounding box center [1300, 498] width 306 height 30
type input "0"
click at [801, 392] on label "Attorney has agreed to accept retainer fees" at bounding box center [933, 390] width 264 height 16
click at [807, 392] on input "Attorney has agreed to accept retainer fees" at bounding box center [812, 387] width 10 height 10
checkbox input "true"
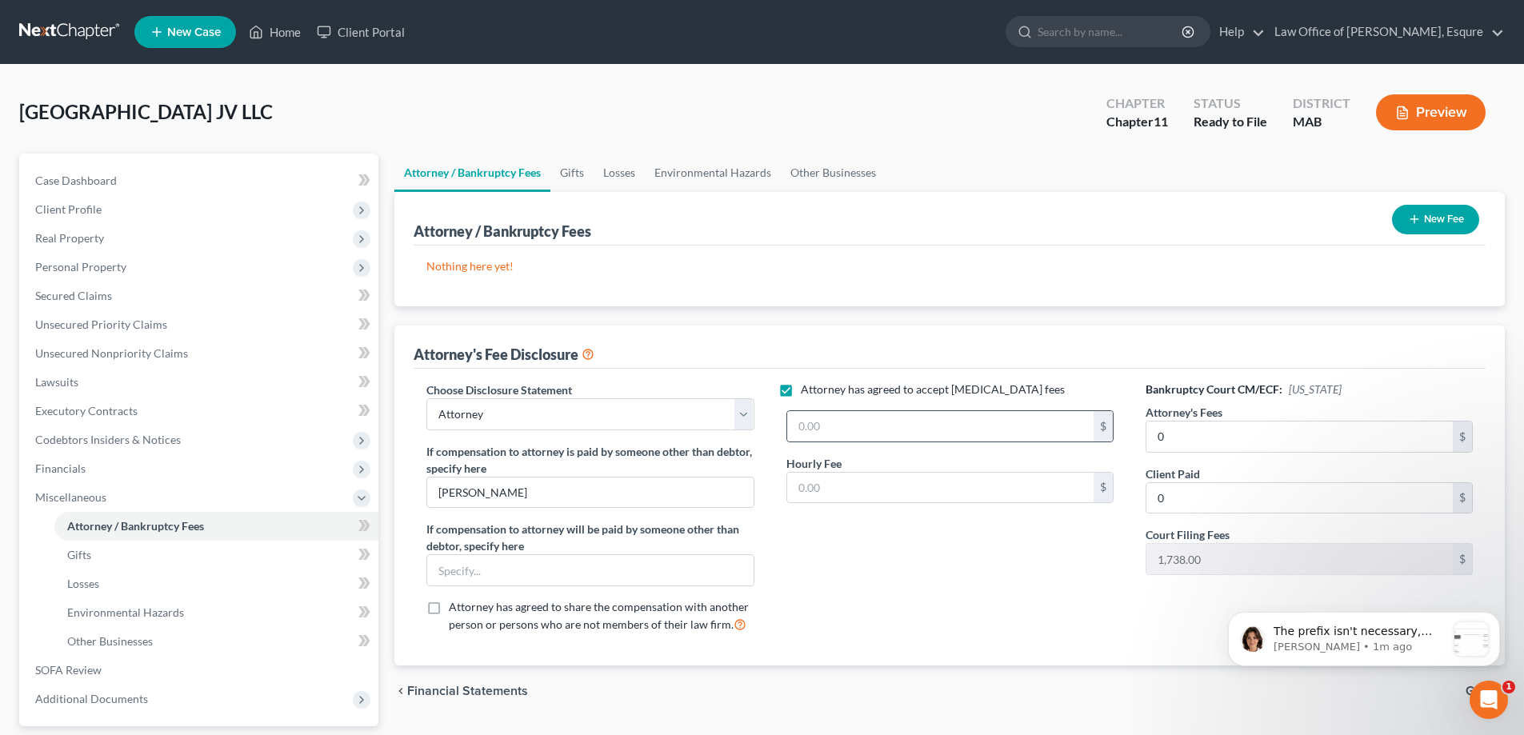
click at [1103, 432] on div "$" at bounding box center [1103, 426] width 19 height 30
click at [829, 489] on input "text" at bounding box center [940, 488] width 306 height 30
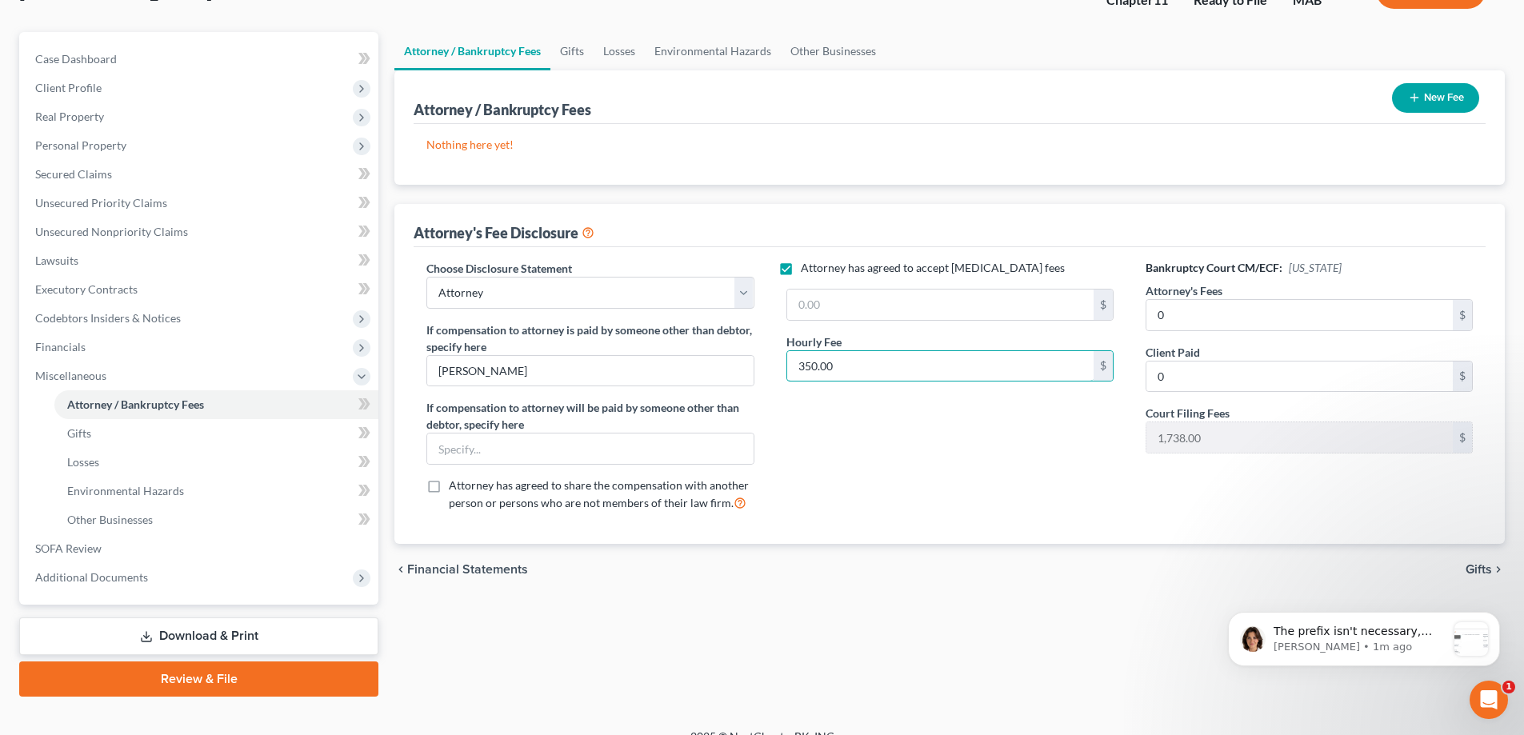
scroll to position [144, 0]
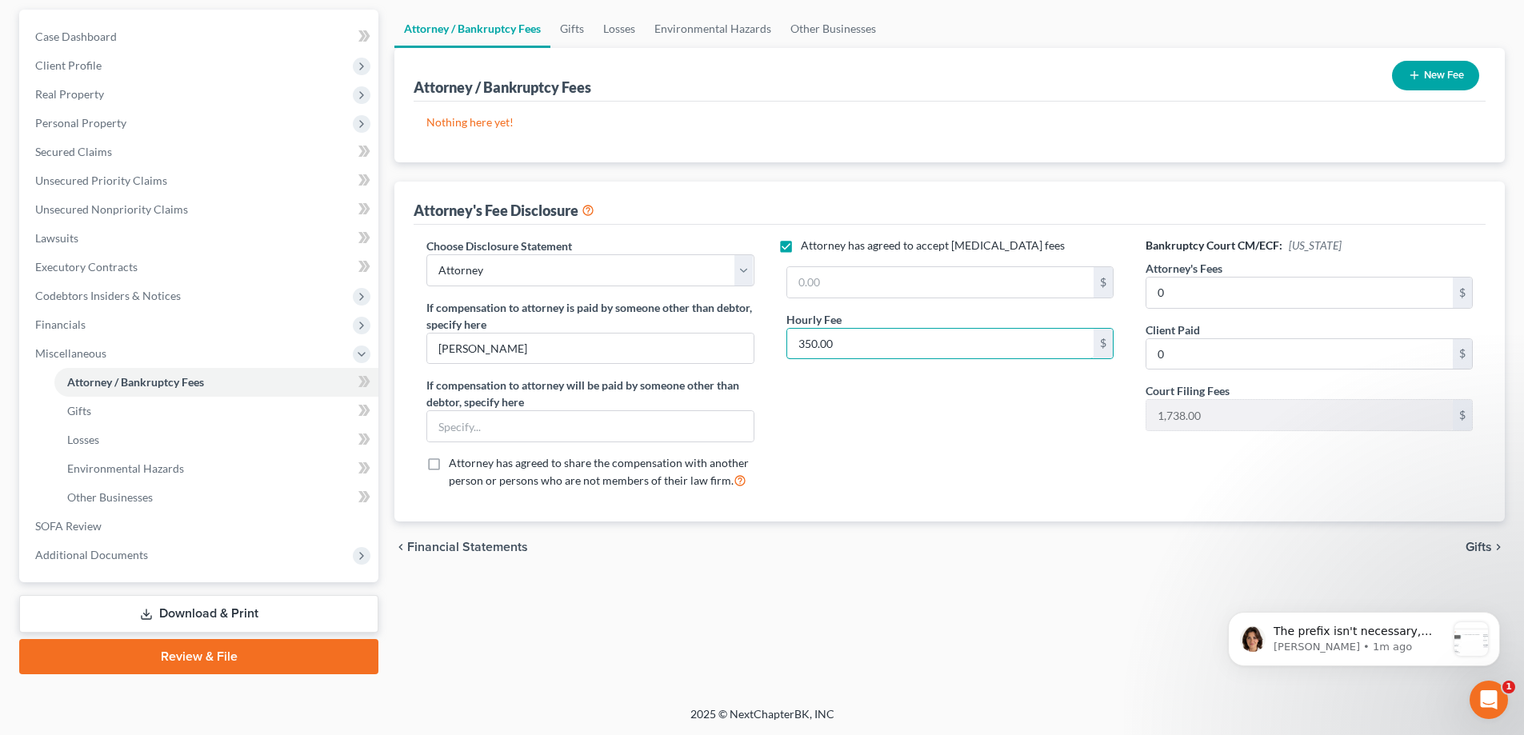
type input "350.00"
click at [210, 655] on link "Review & File" at bounding box center [198, 656] width 359 height 35
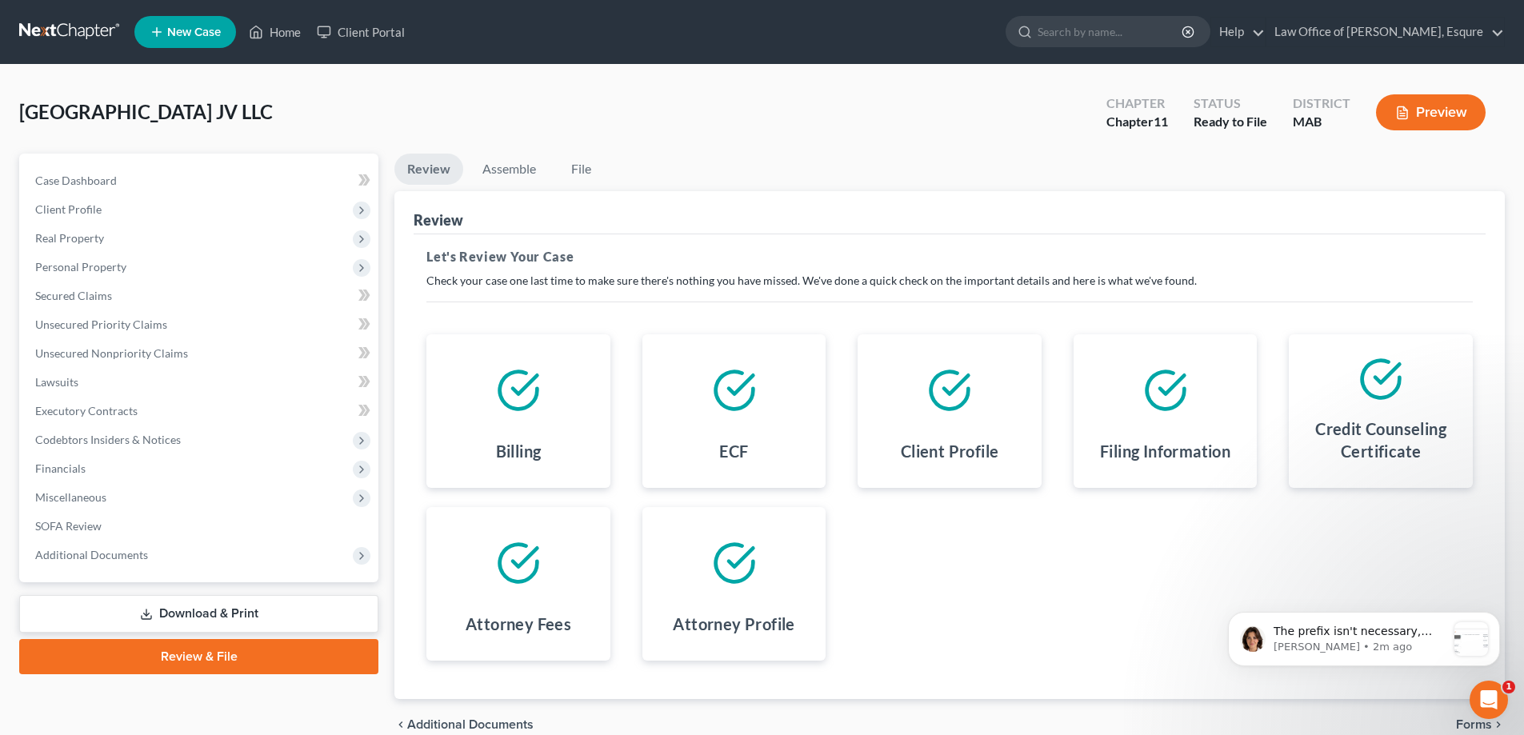
click at [730, 386] on icon at bounding box center [734, 390] width 45 height 45
click at [1385, 634] on p "The prefix isn't necessary, that flag was for the Nature of Business which we h…" at bounding box center [1360, 632] width 173 height 16
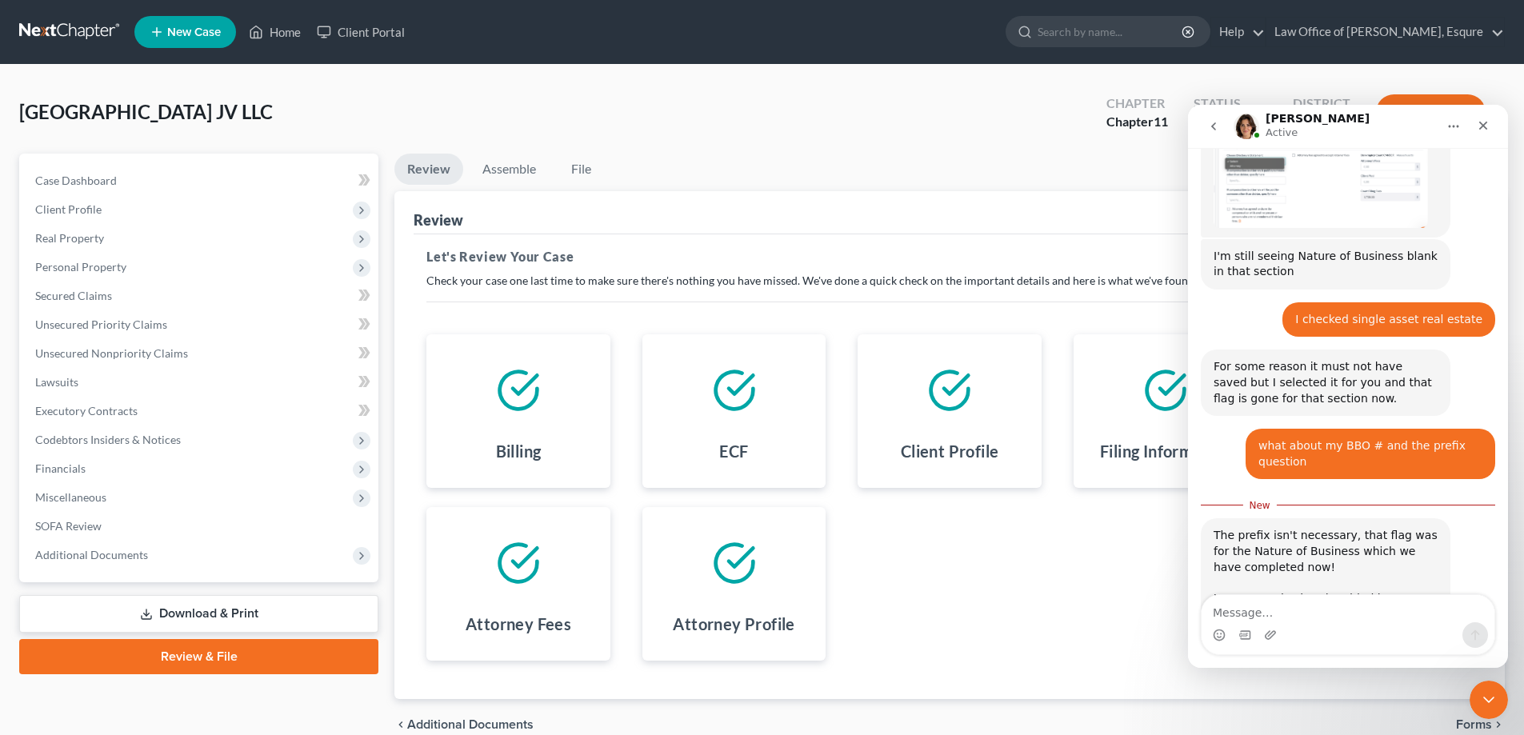
scroll to position [1733, 0]
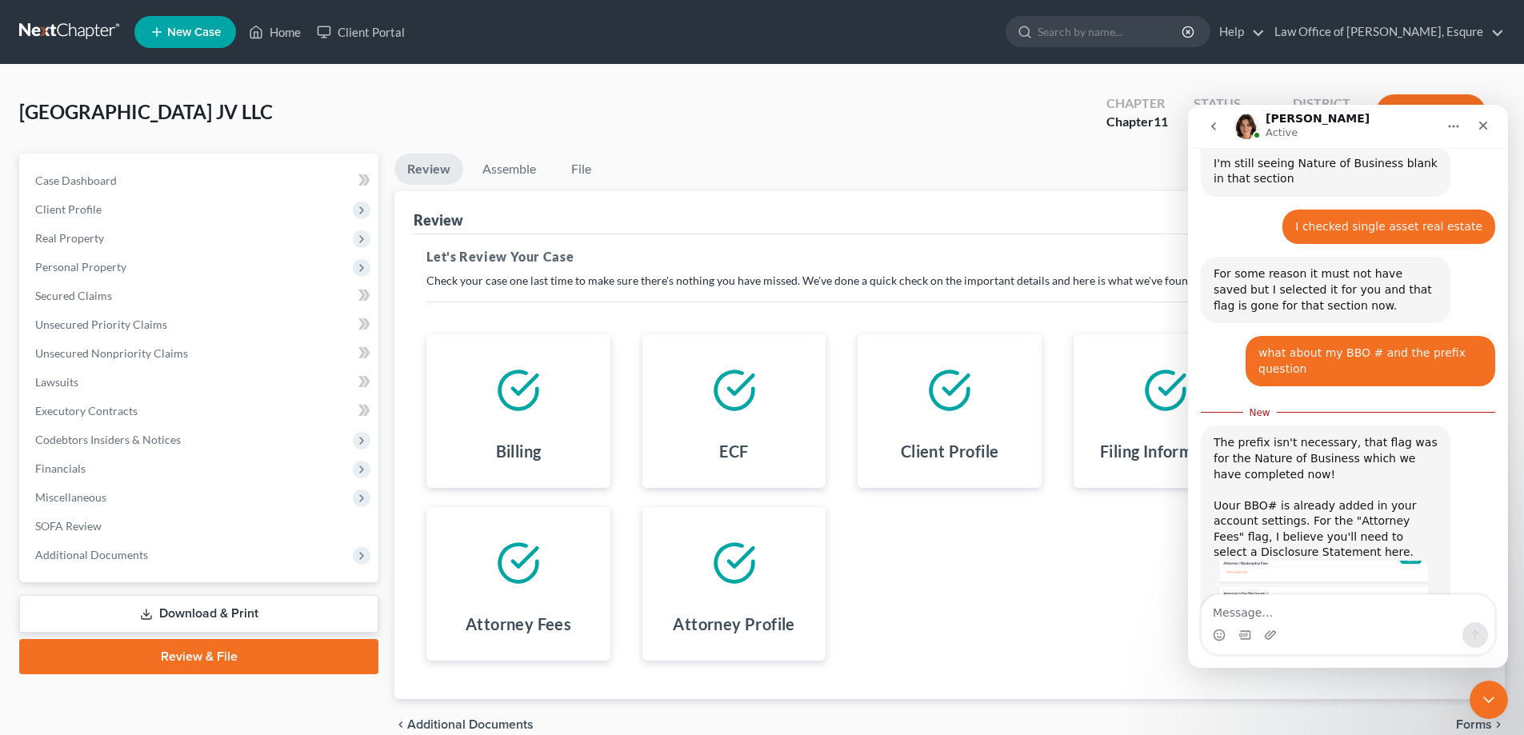
click at [1246, 611] on textarea "Message…" at bounding box center [1348, 608] width 293 height 27
type textarea "so what do I click on to file the skeleton?"
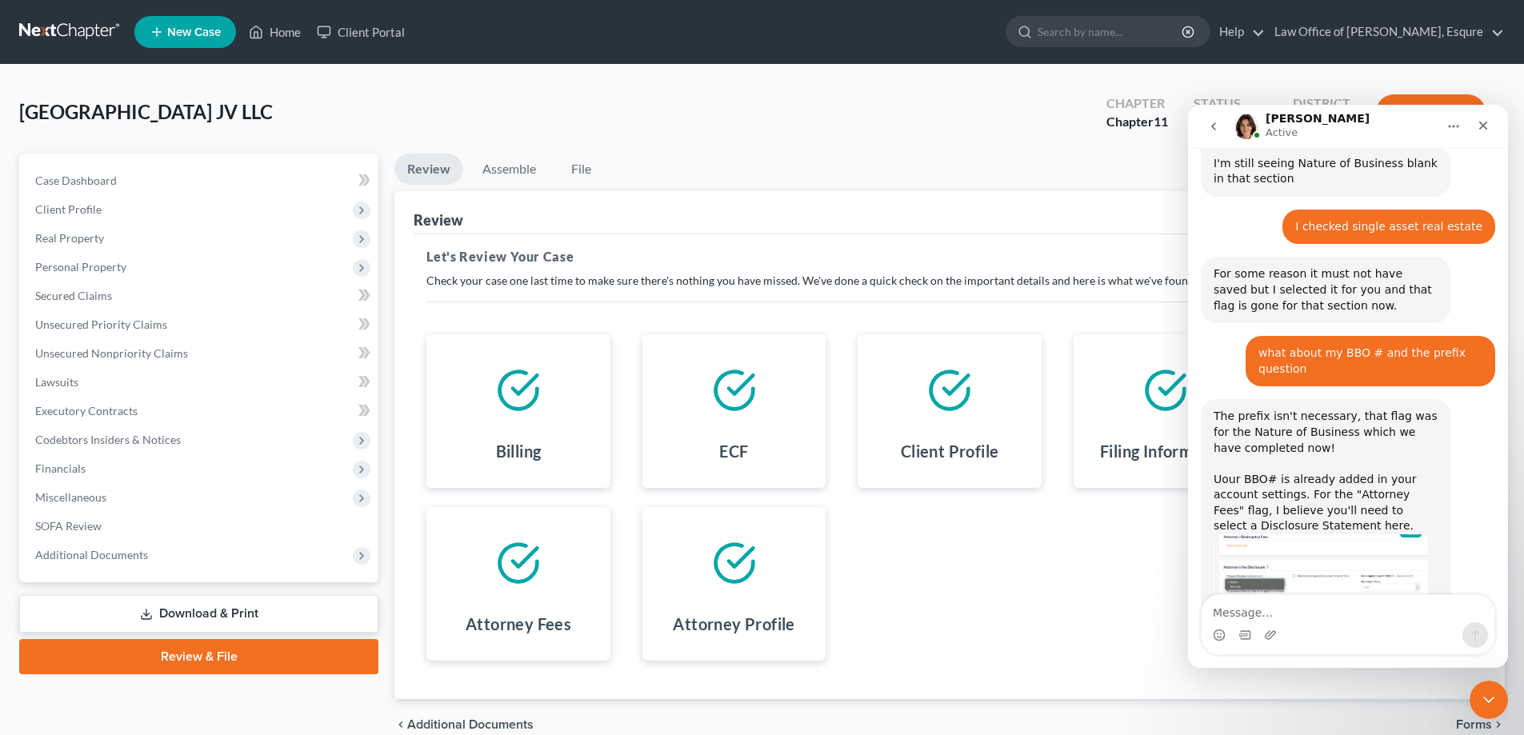
scroll to position [1755, 0]
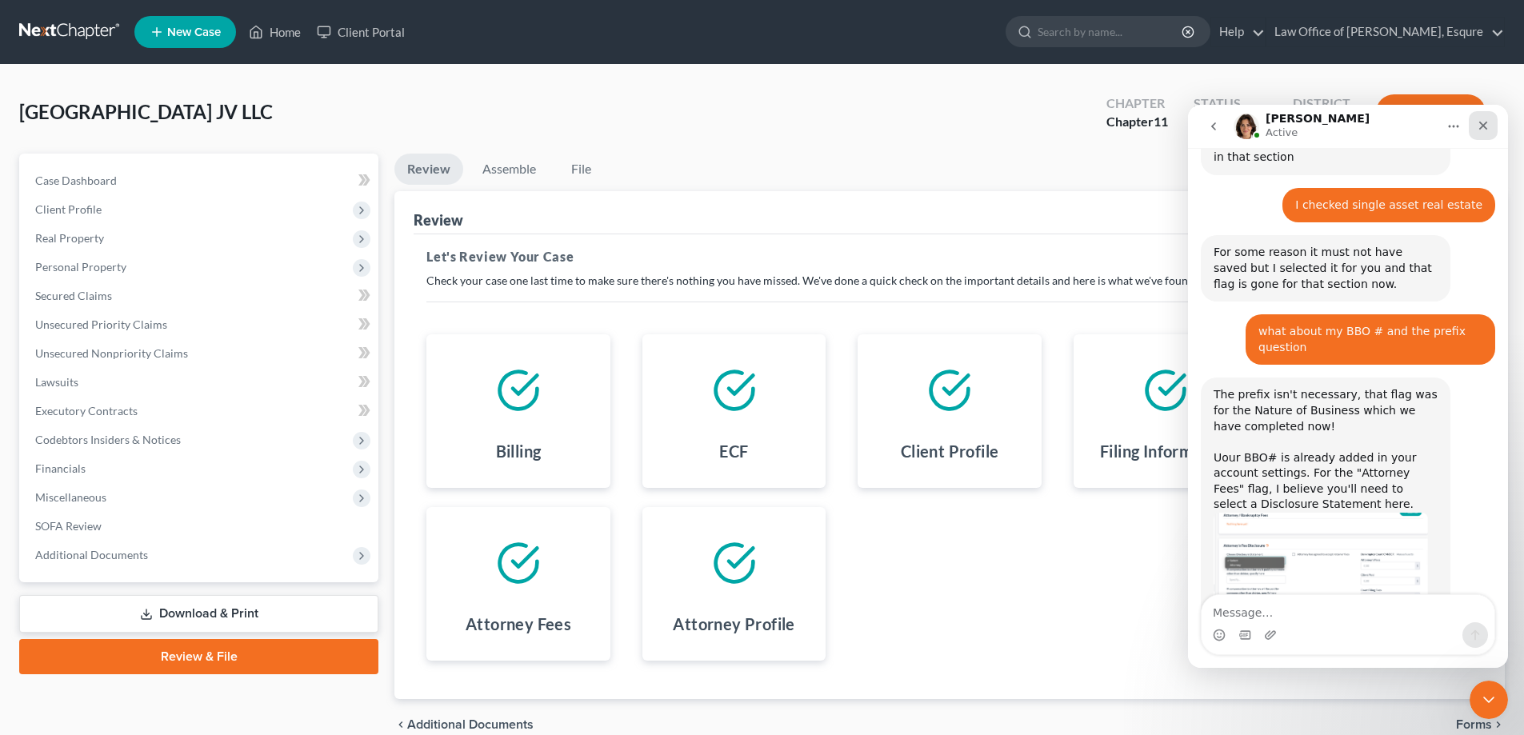
click at [1483, 125] on icon "Close" at bounding box center [1483, 126] width 9 height 9
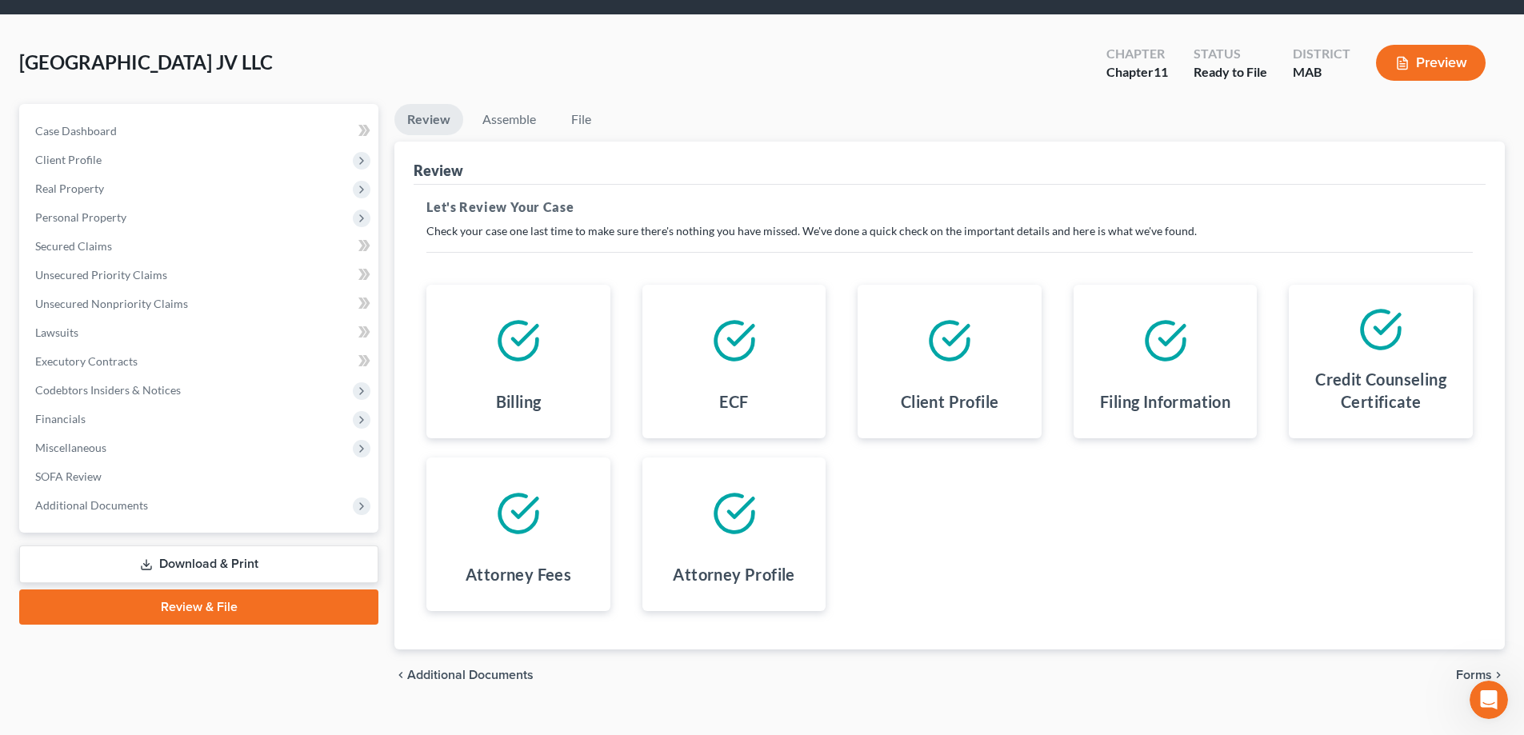
scroll to position [76, 0]
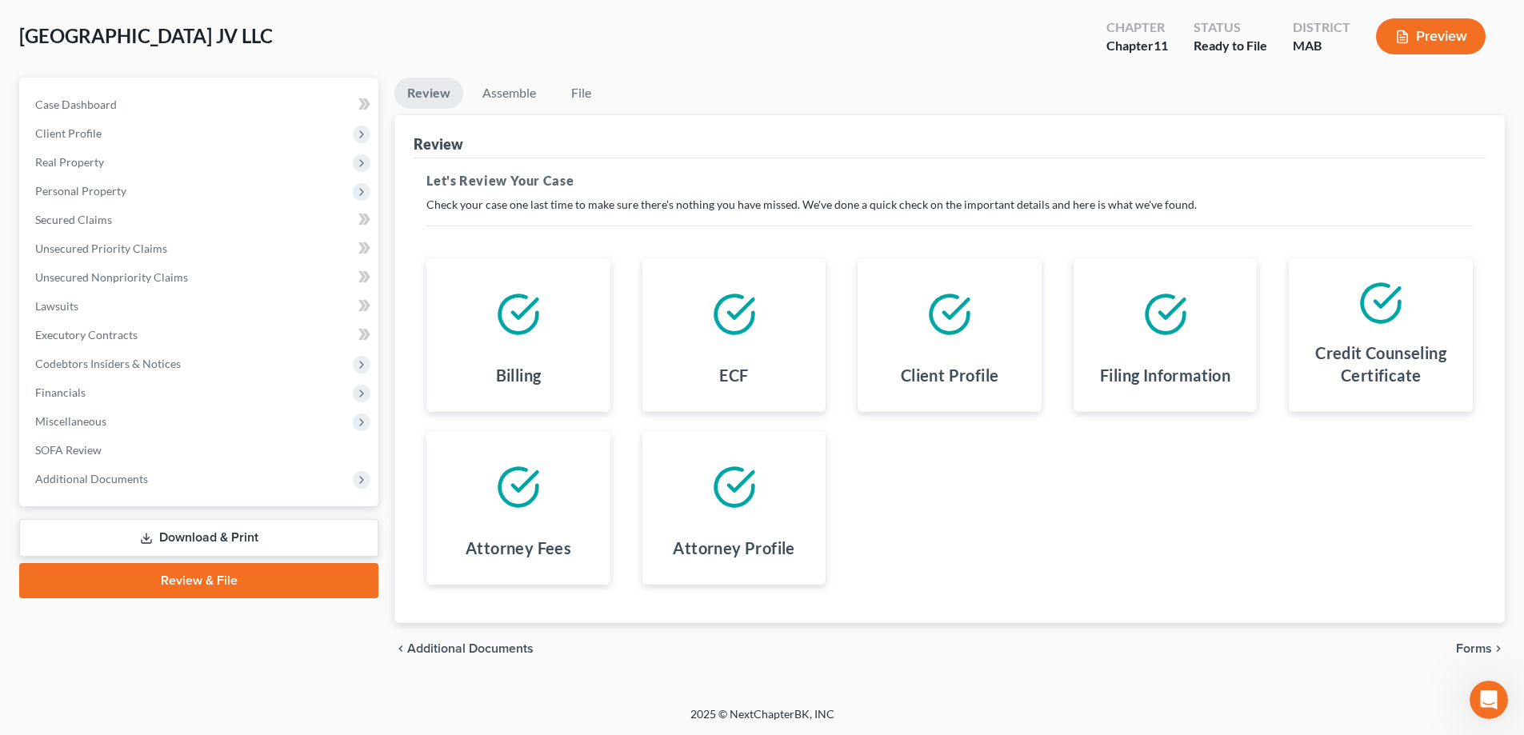
click at [726, 299] on icon at bounding box center [734, 314] width 45 height 45
click at [498, 94] on link "Assemble" at bounding box center [509, 93] width 79 height 31
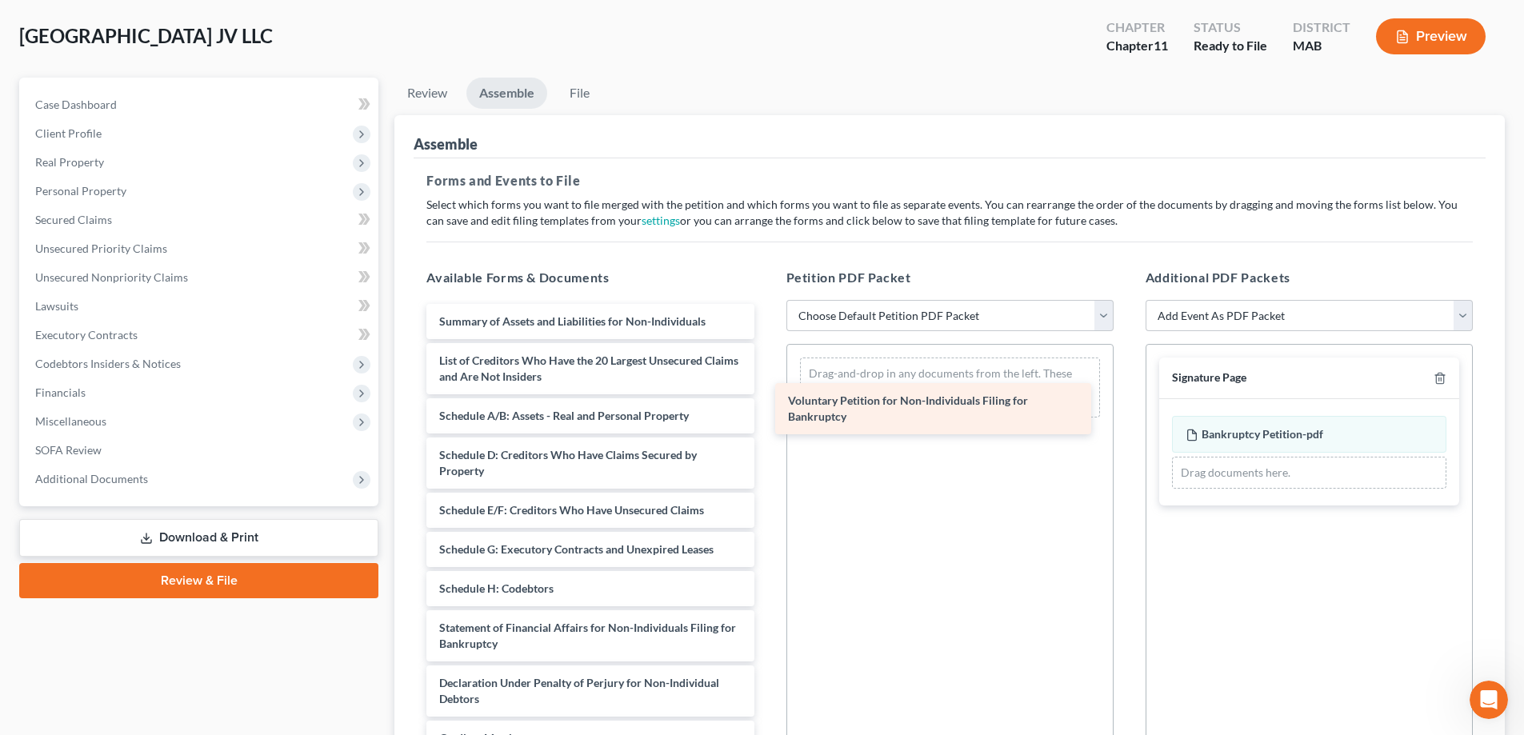
drag, startPoint x: 567, startPoint y: 318, endPoint x: 916, endPoint y: 397, distance: 357.7
click at [767, 397] on div "Voluntary Petition for Non-Individuals Filing for Bankruptcy Voluntary Petition…" at bounding box center [590, 589] width 353 height 570
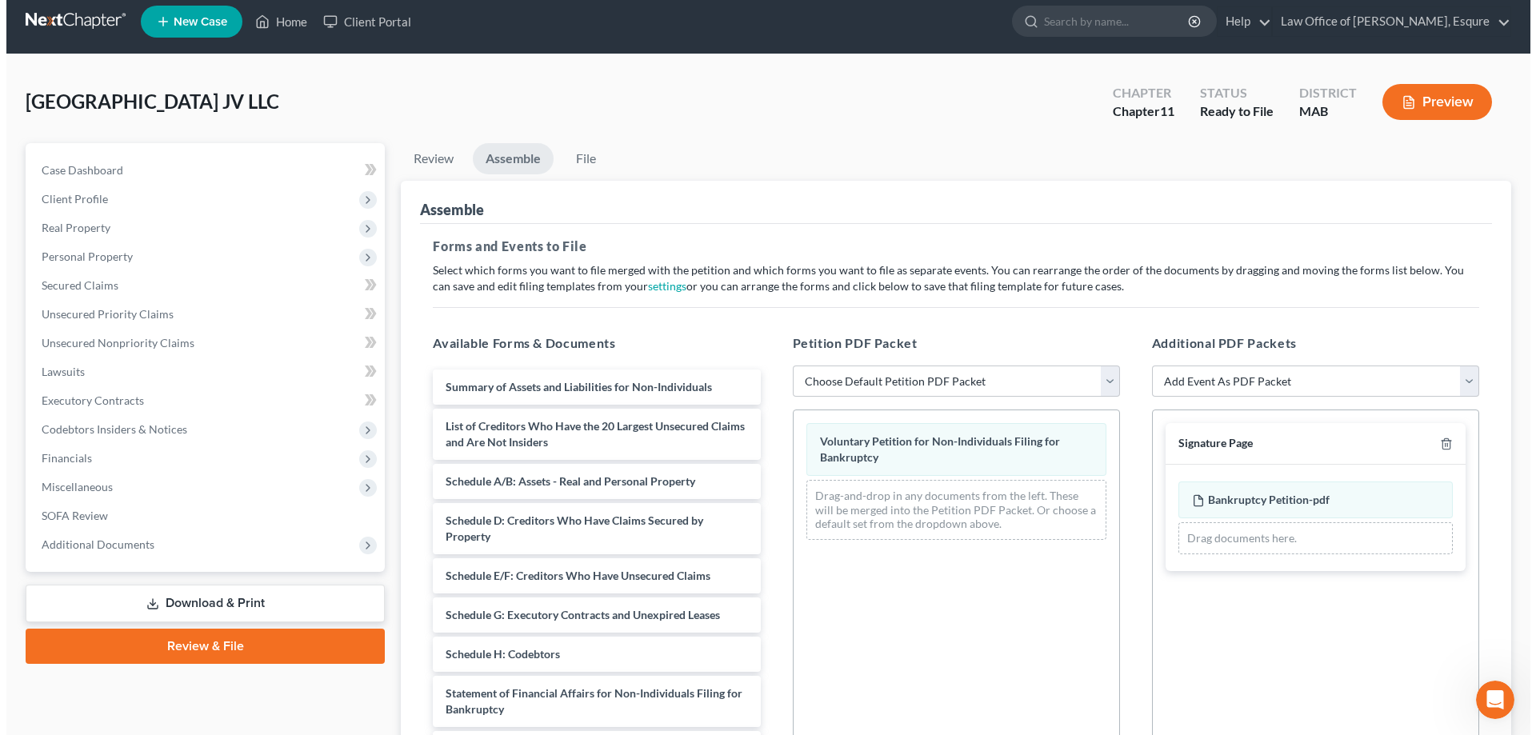
scroll to position [0, 0]
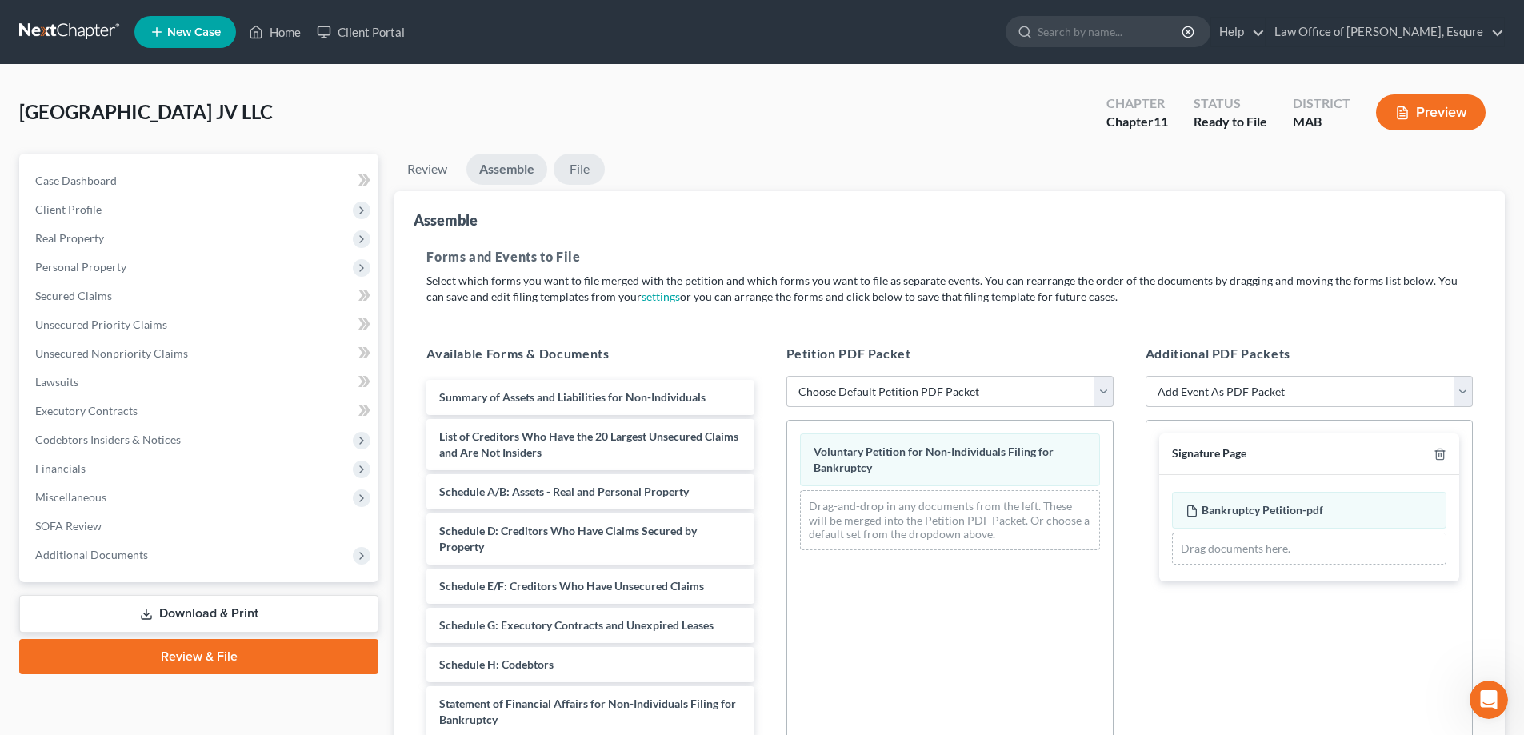
click at [578, 172] on link "File" at bounding box center [579, 169] width 51 height 31
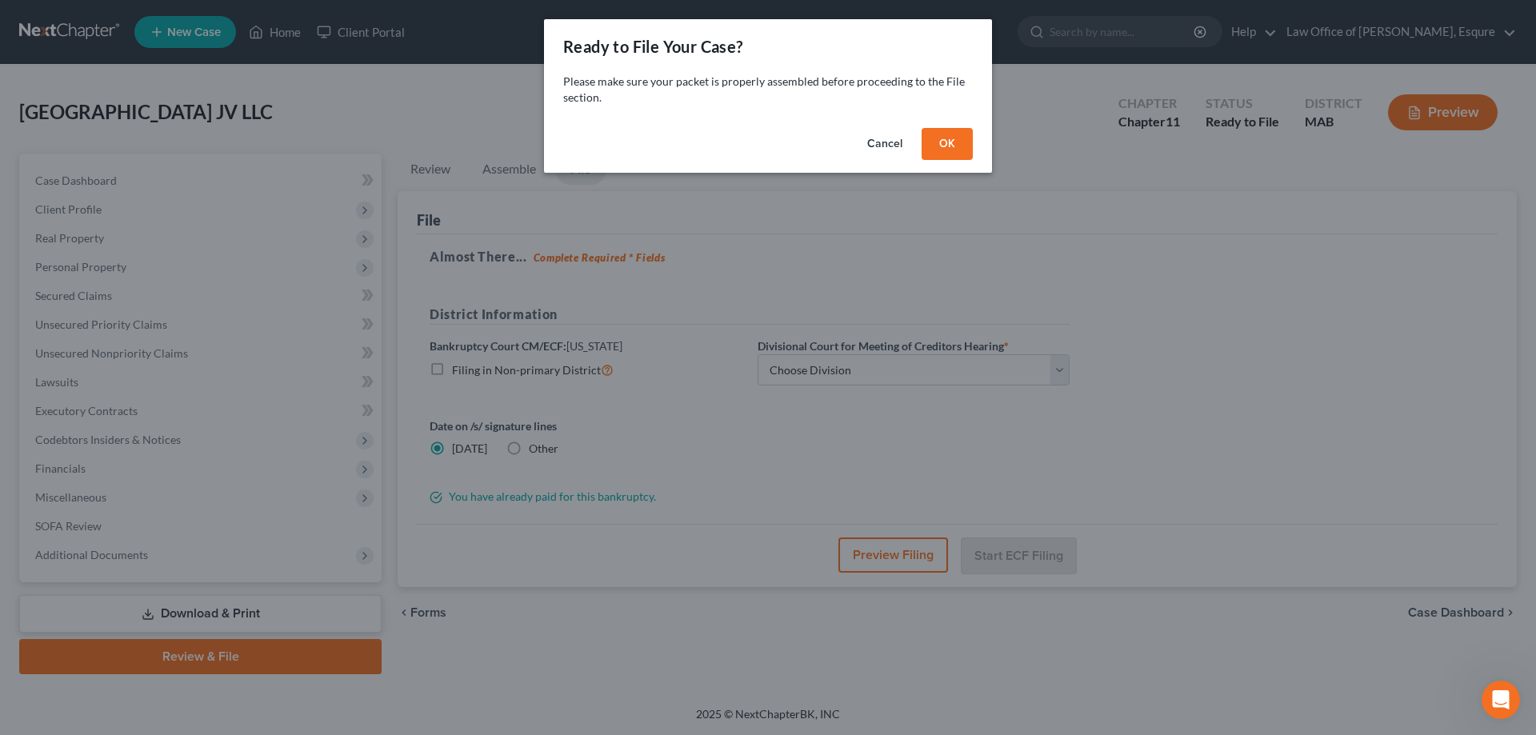
click at [951, 138] on button "OK" at bounding box center [947, 144] width 51 height 32
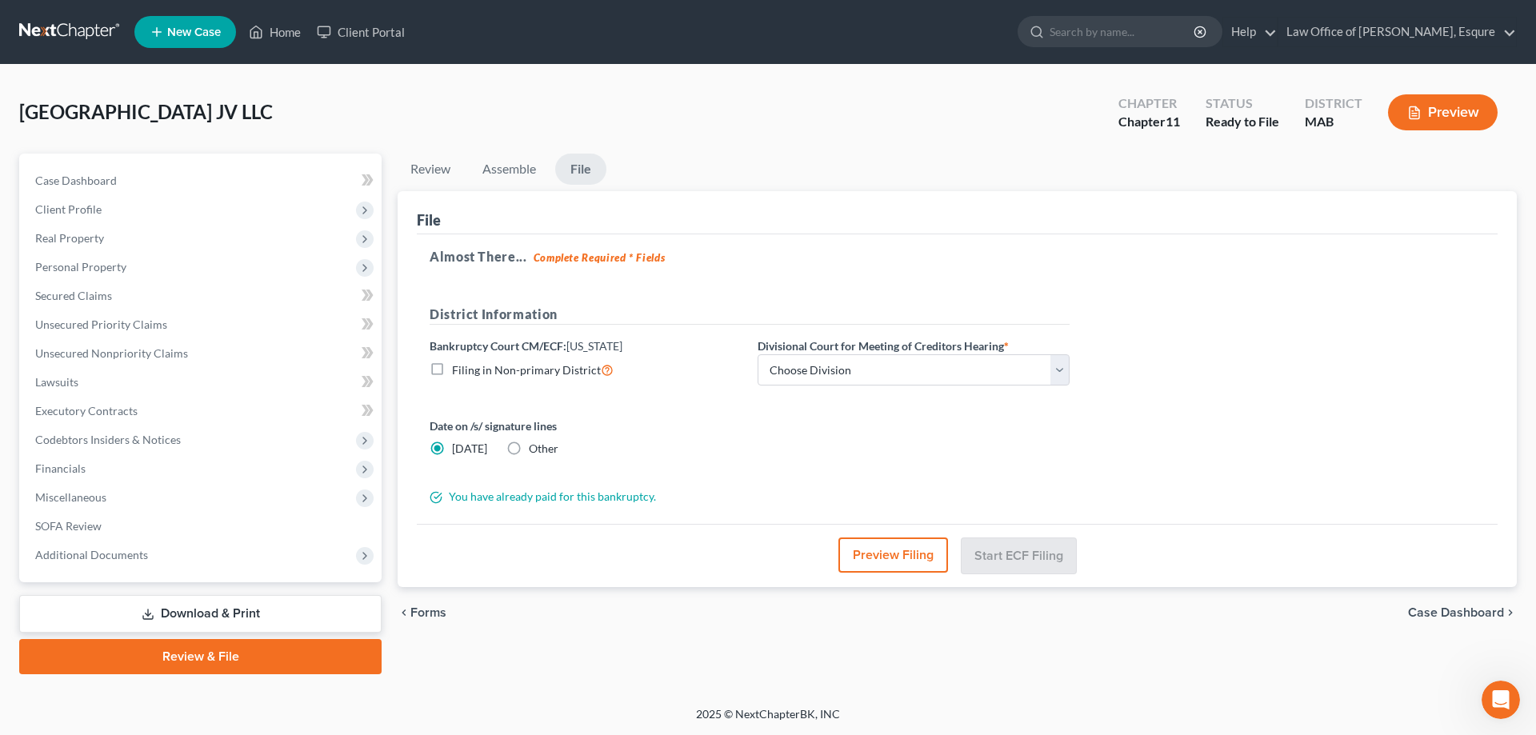
scroll to position [1816, 0]
click at [1055, 373] on select "Choose Division Central Eastern Eastern/ Central* Western" at bounding box center [914, 370] width 312 height 32
click at [758, 354] on select "Choose Division Central Eastern Eastern/ Central* Western" at bounding box center [914, 370] width 312 height 32
select select "2"
click at [887, 557] on button "Preview Filing" at bounding box center [894, 555] width 110 height 35
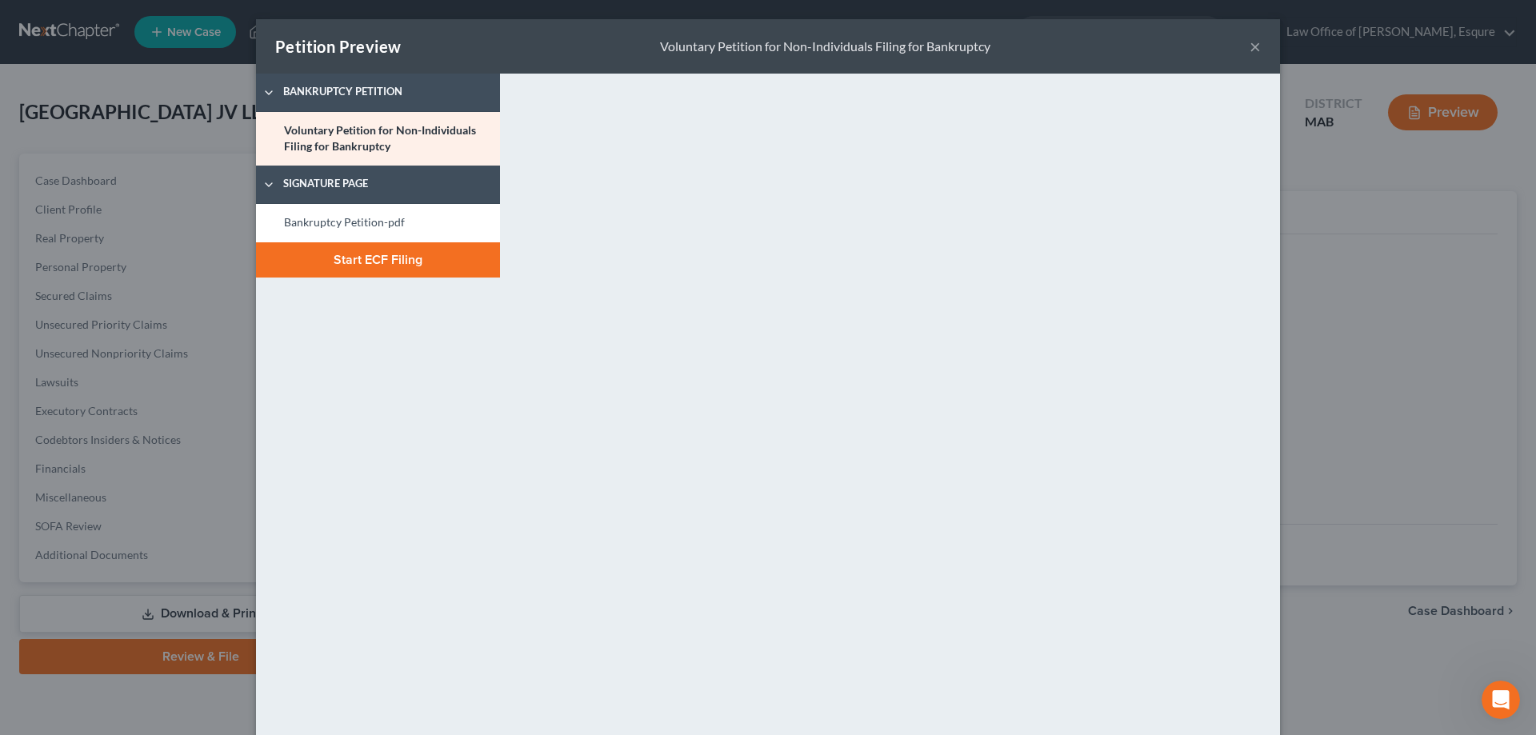
scroll to position [78, 0]
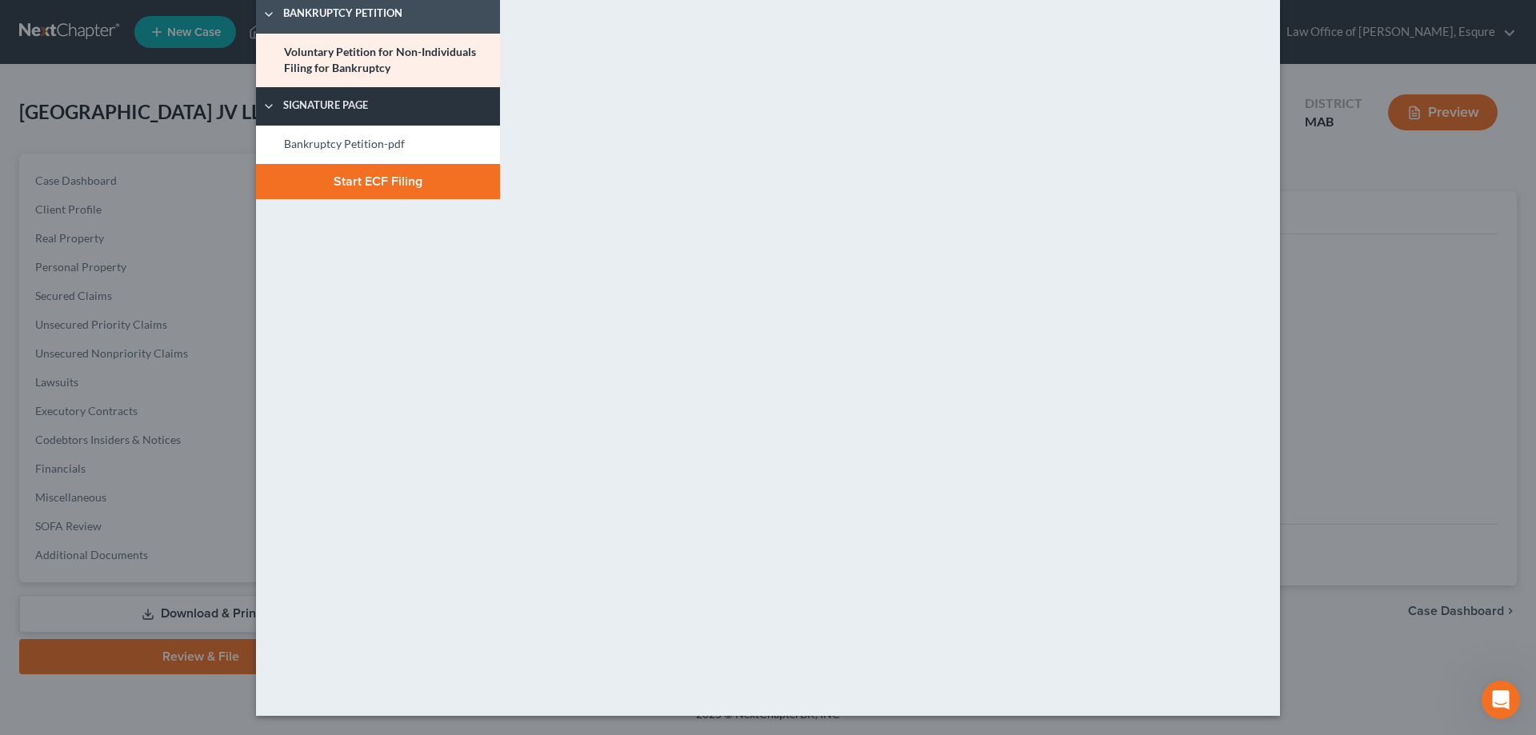
click at [314, 104] on span "Signature Page" at bounding box center [388, 106] width 226 height 16
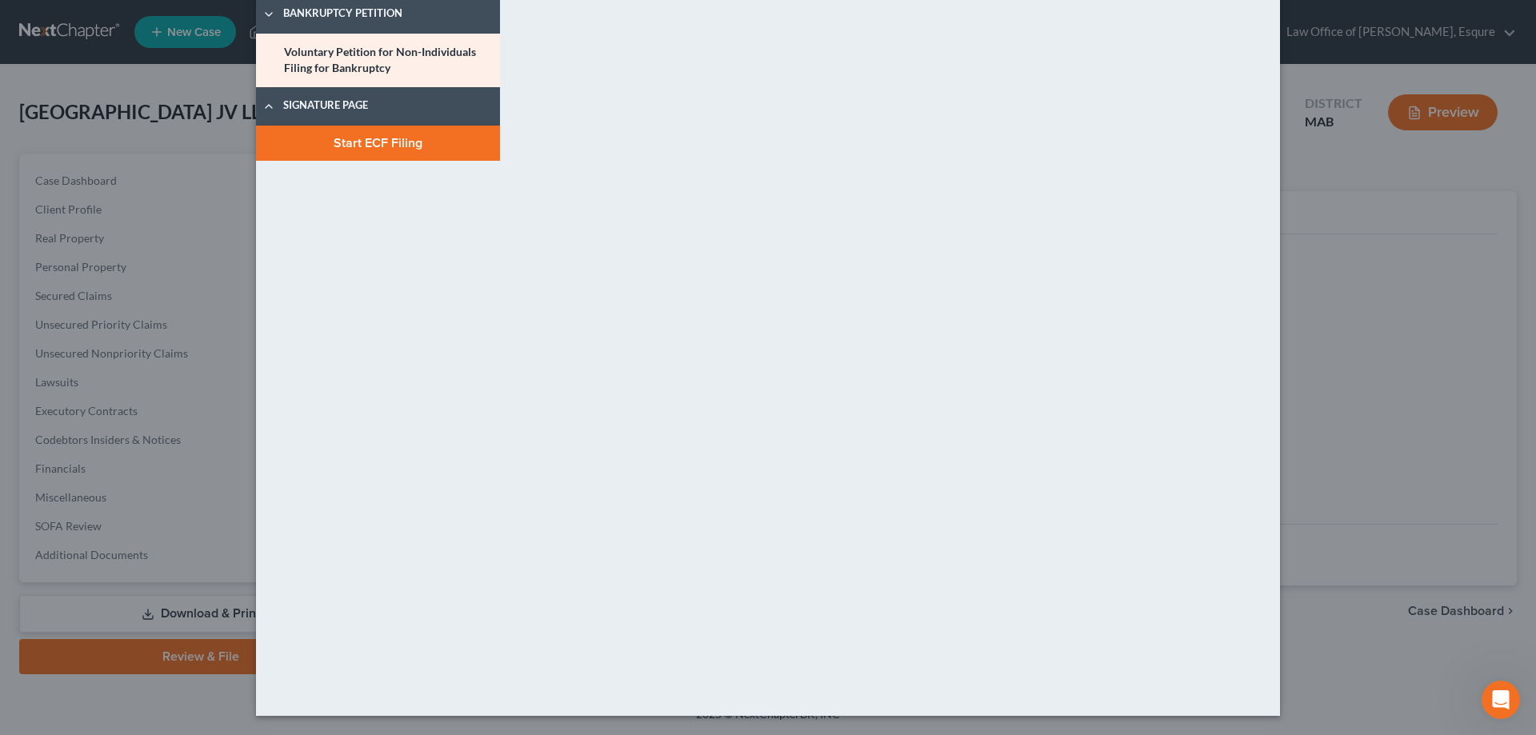
click at [370, 142] on button "Start ECF Filing" at bounding box center [378, 143] width 244 height 35
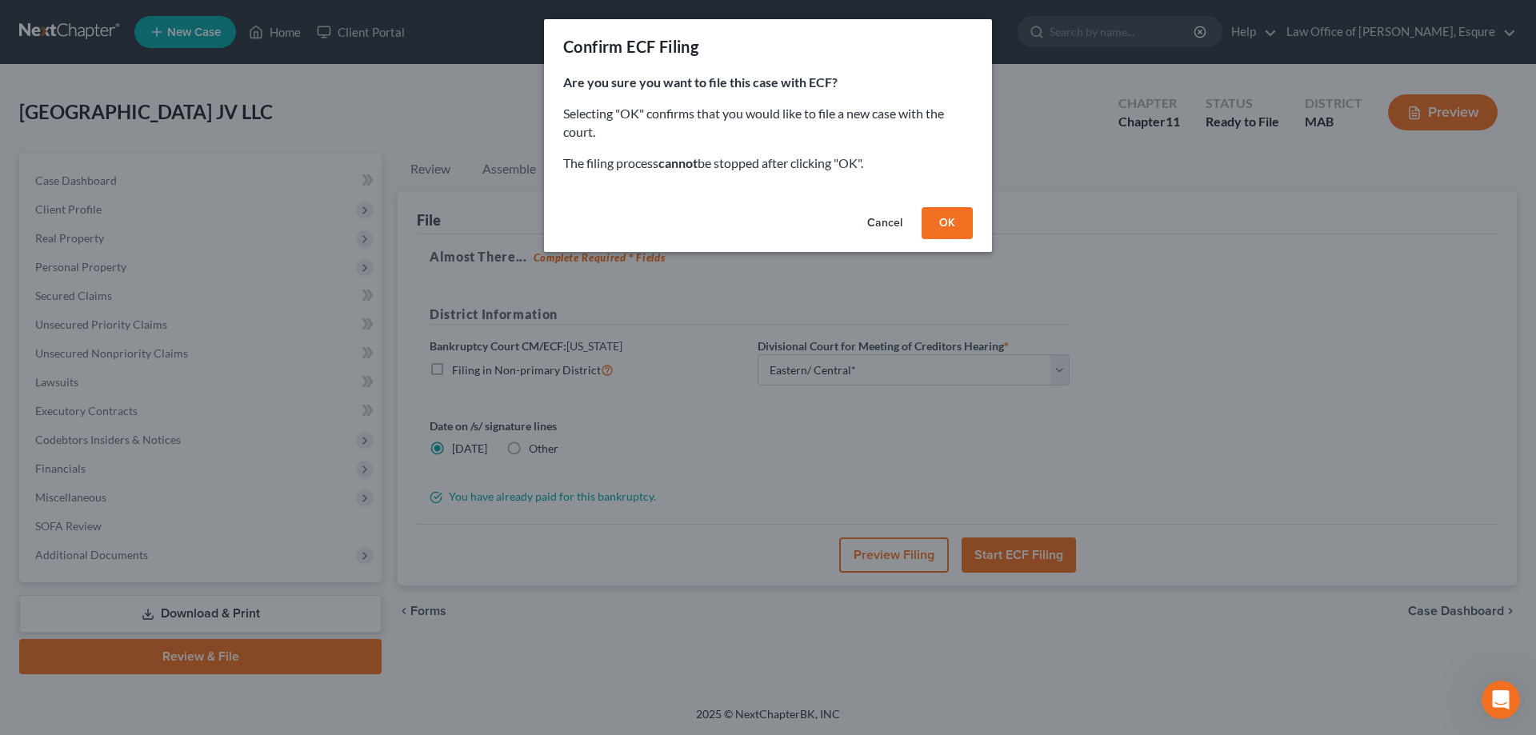
scroll to position [1816, 0]
click at [949, 223] on button "OK" at bounding box center [947, 223] width 51 height 32
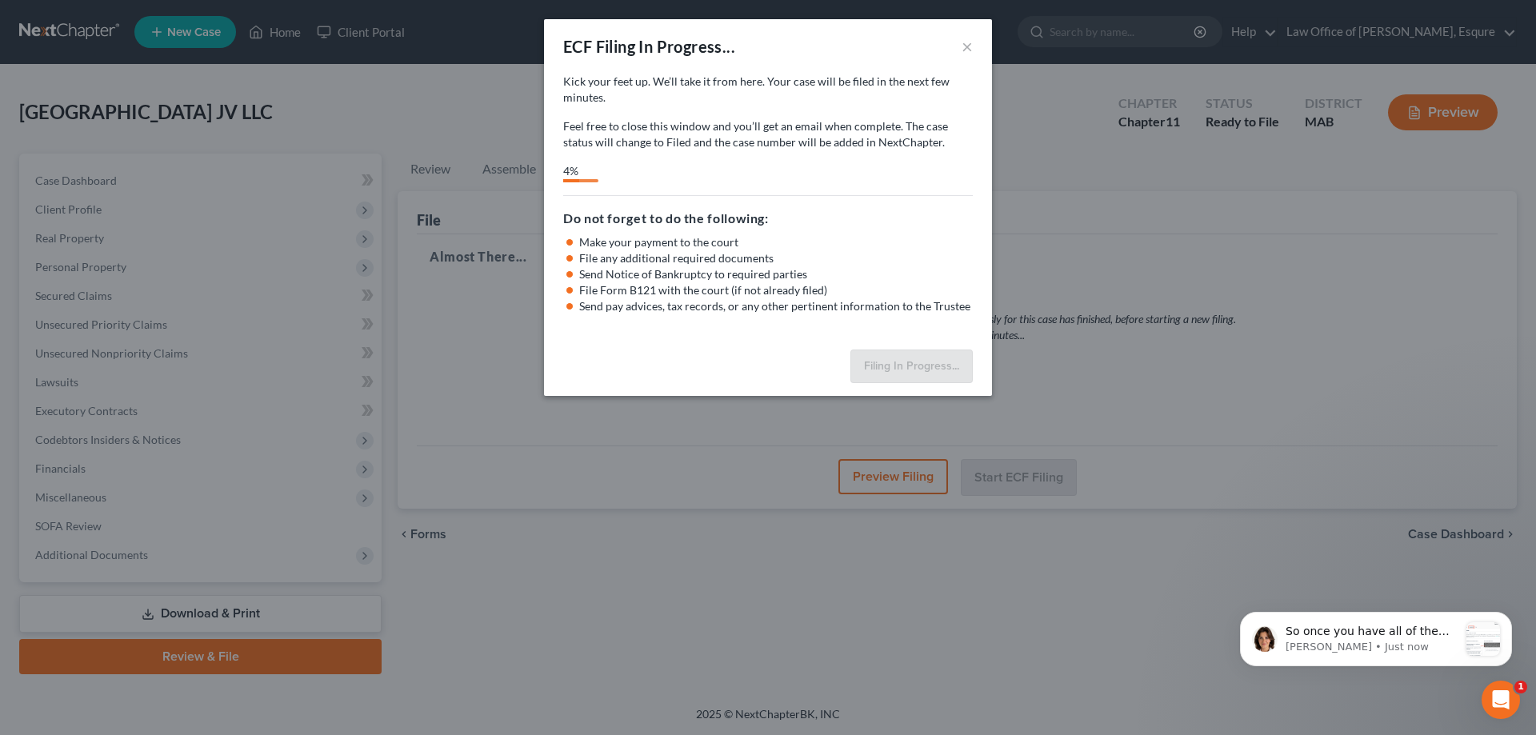
scroll to position [2062, 0]
select select "2"
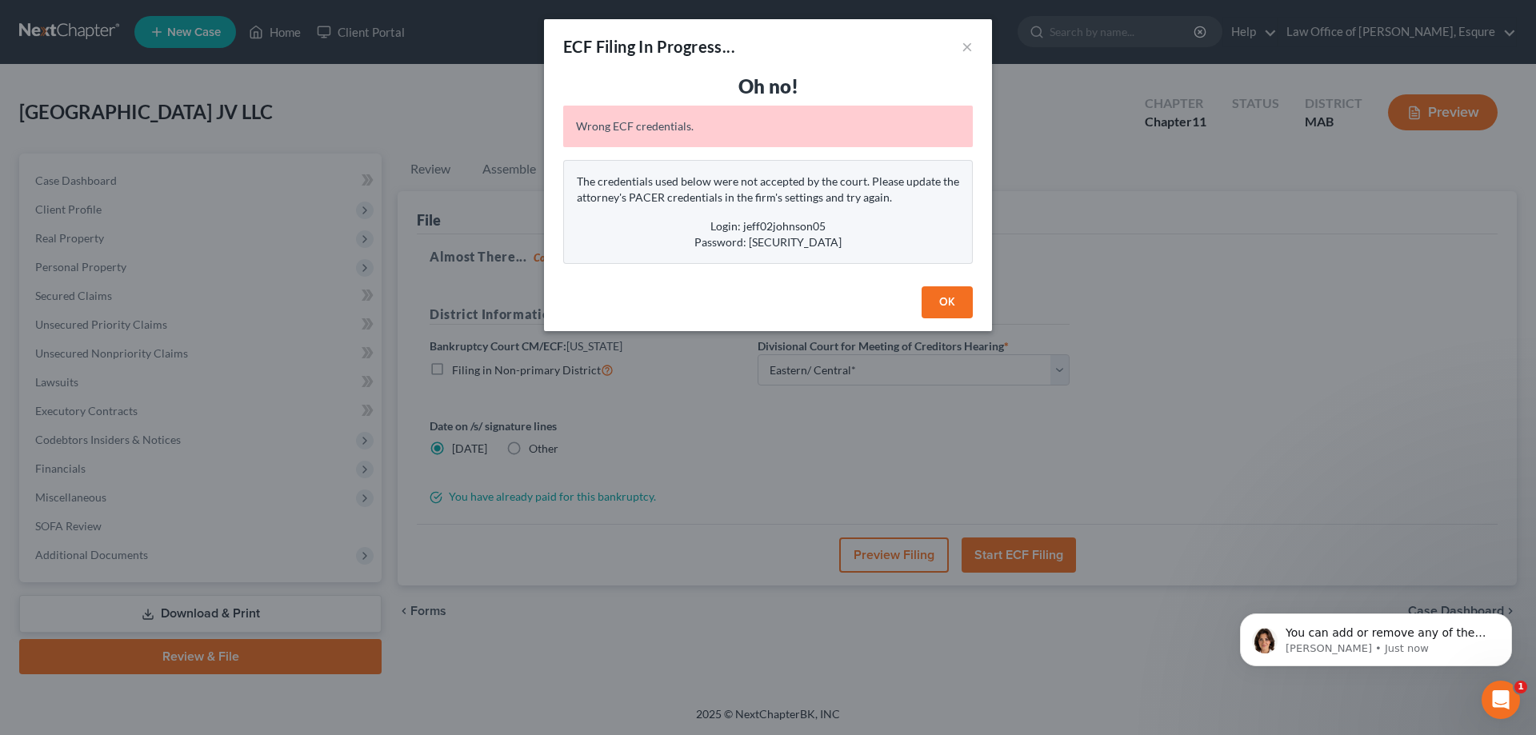
scroll to position [2100, 0]
click at [936, 298] on button "OK" at bounding box center [947, 302] width 51 height 32
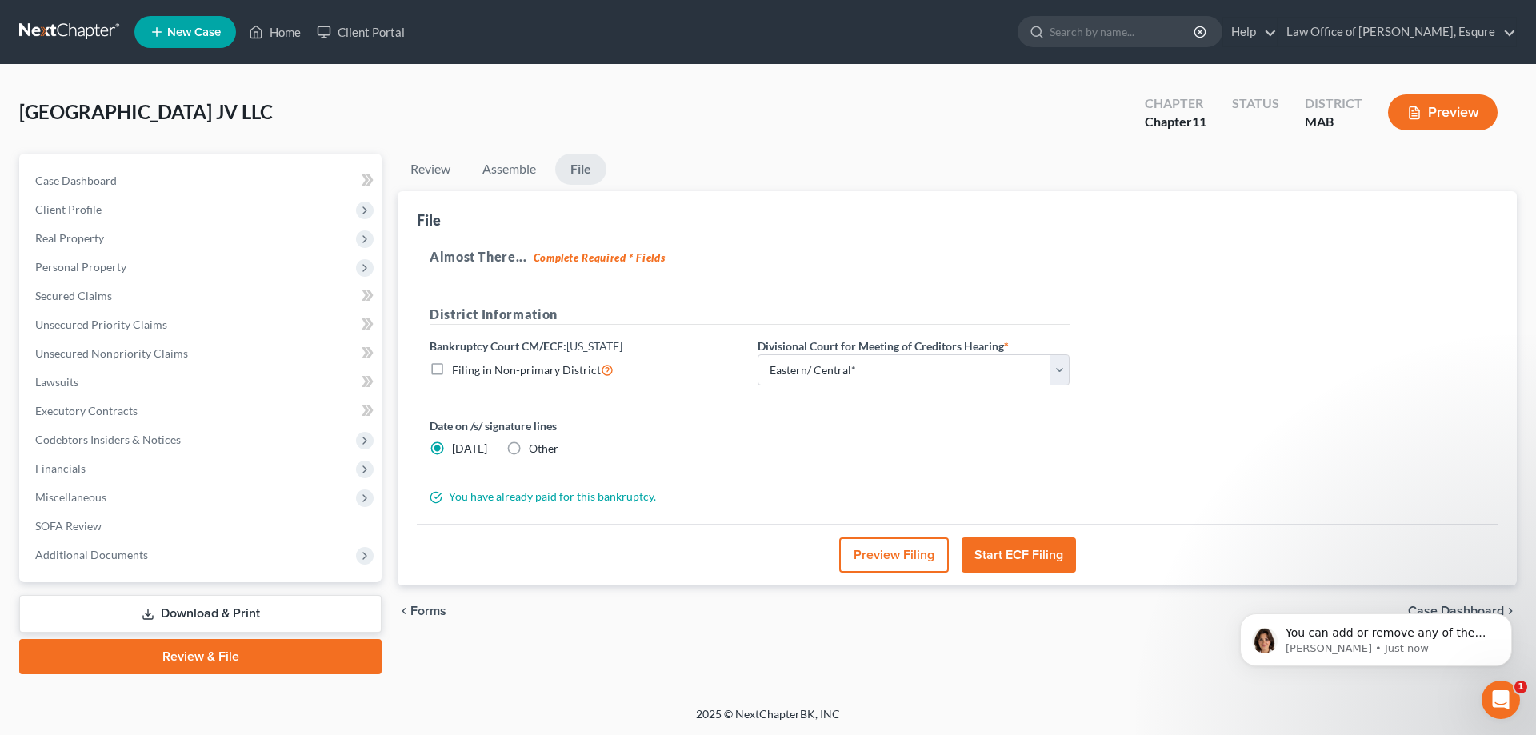
scroll to position [2161, 0]
click at [1019, 554] on button "Start ECF Filing" at bounding box center [1019, 555] width 114 height 35
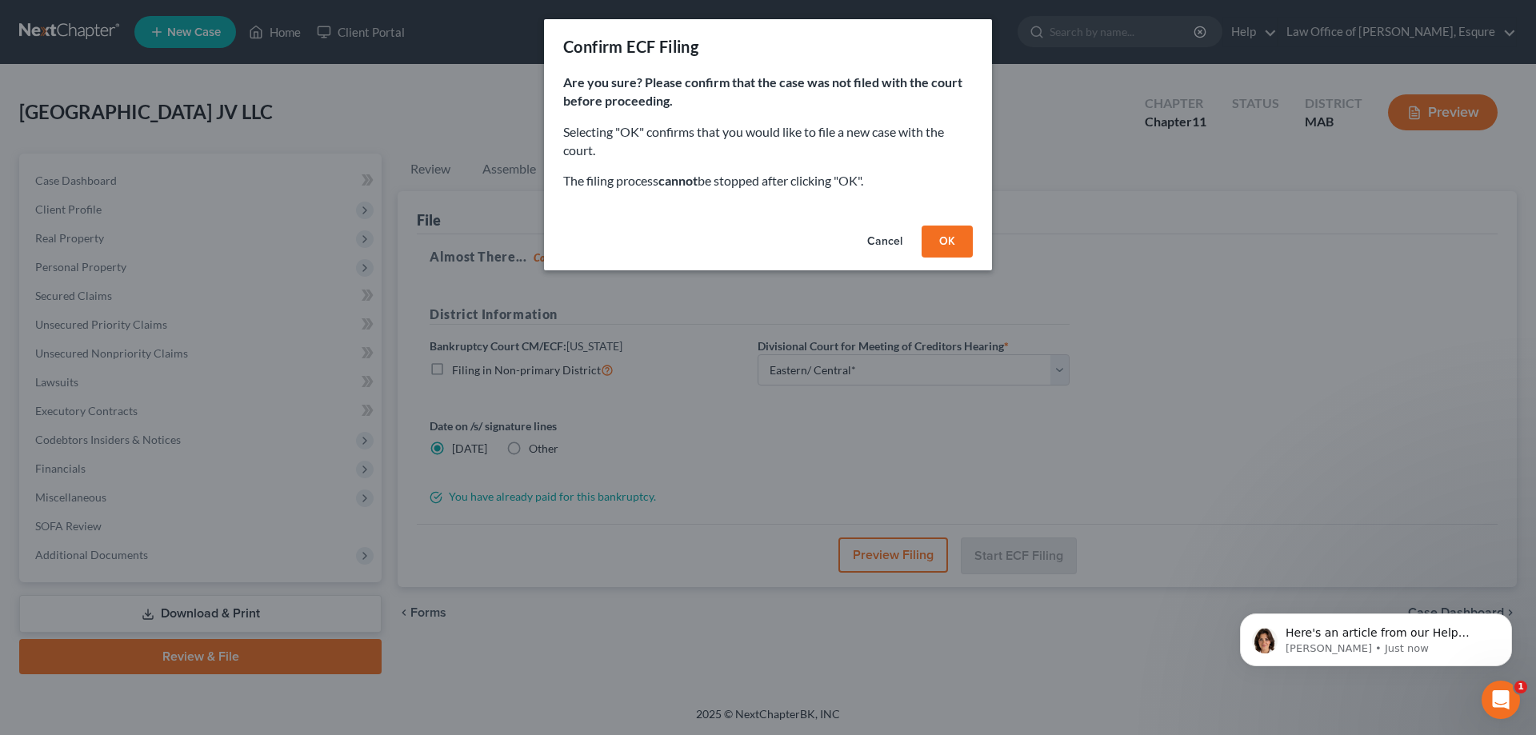
click at [947, 238] on button "OK" at bounding box center [947, 242] width 51 height 32
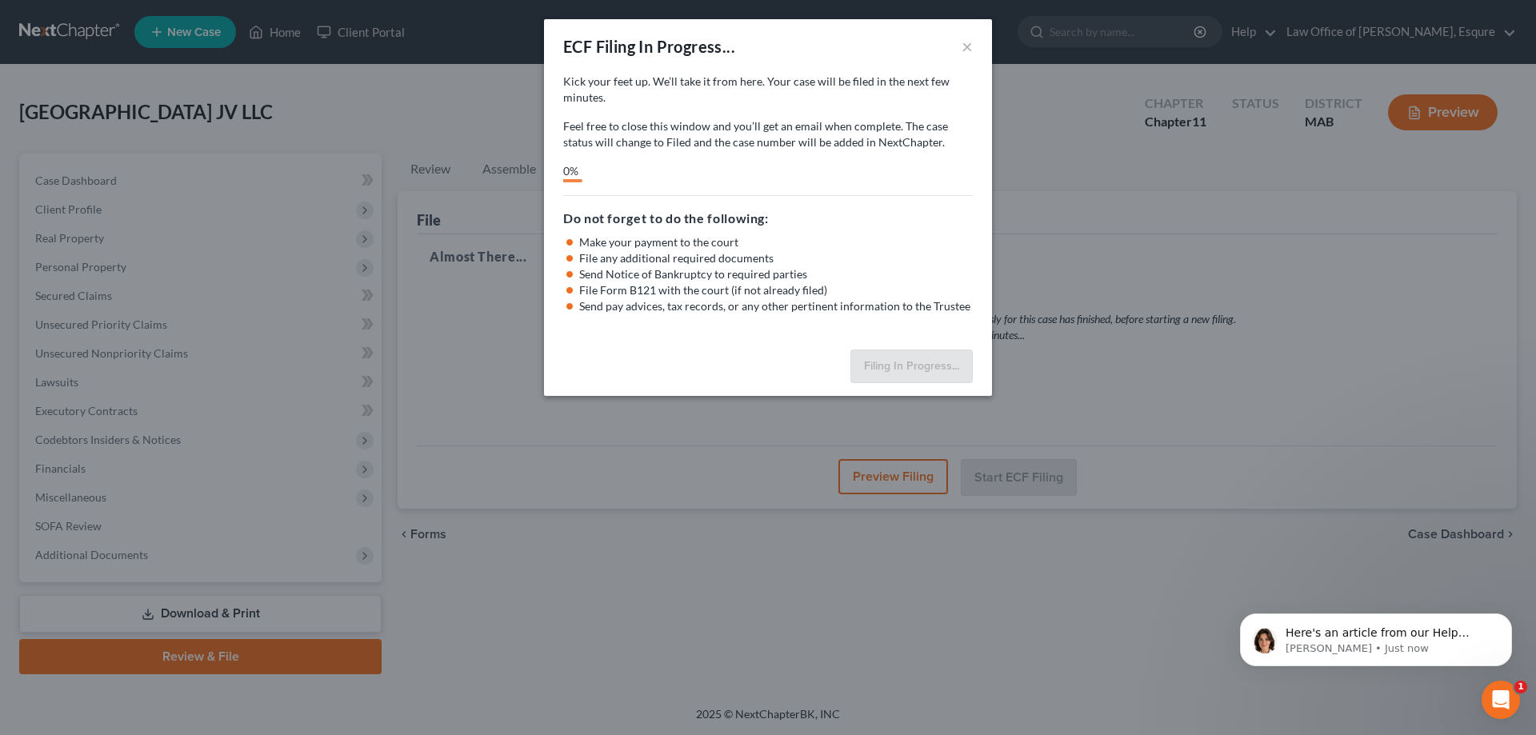
scroll to position [2259, 0]
click at [1402, 634] on p "Here's an article from our Help Center with step-by-step instructions and some …" at bounding box center [1389, 634] width 206 height 16
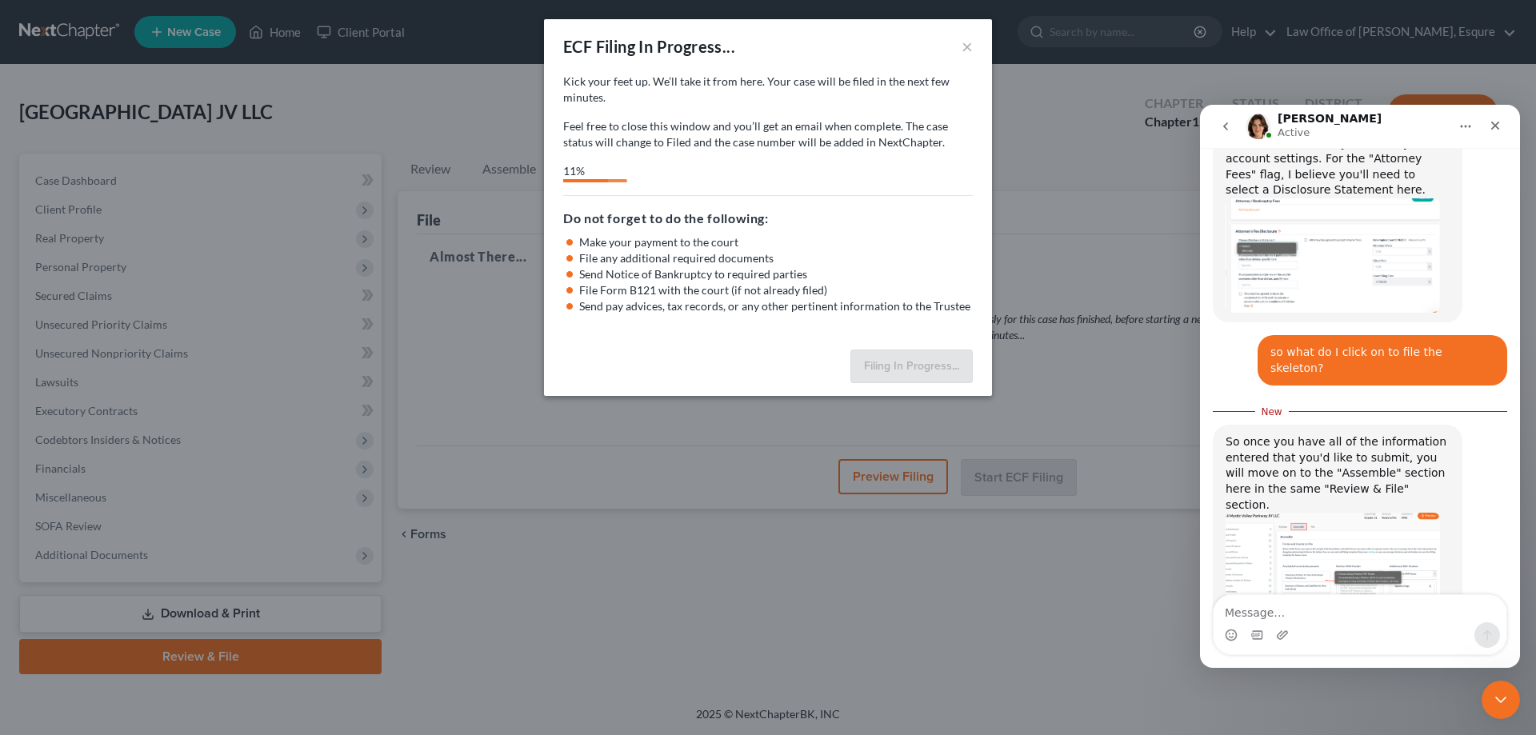
scroll to position [2188, 0]
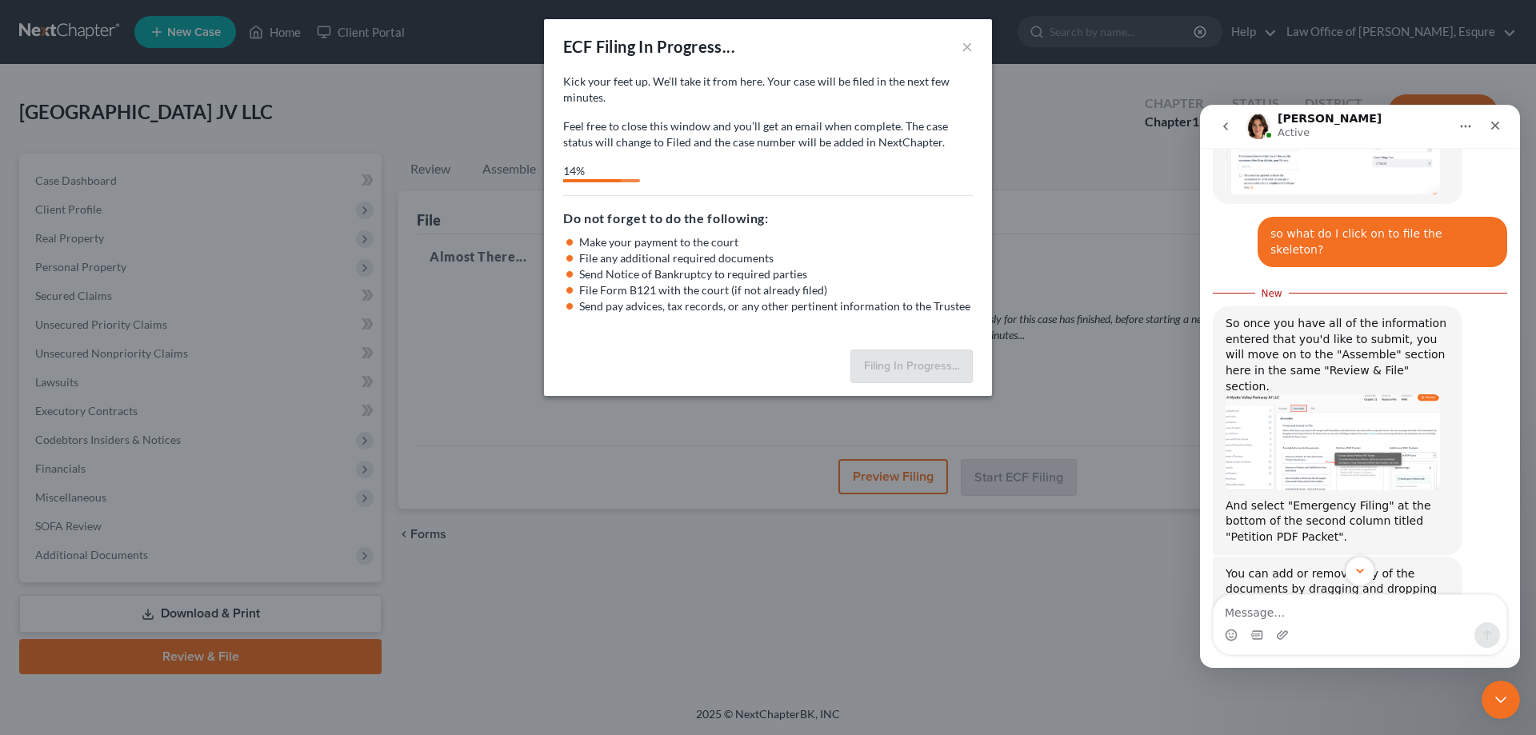
click at [1357, 570] on icon "Scroll to bottom" at bounding box center [1360, 571] width 8 height 5
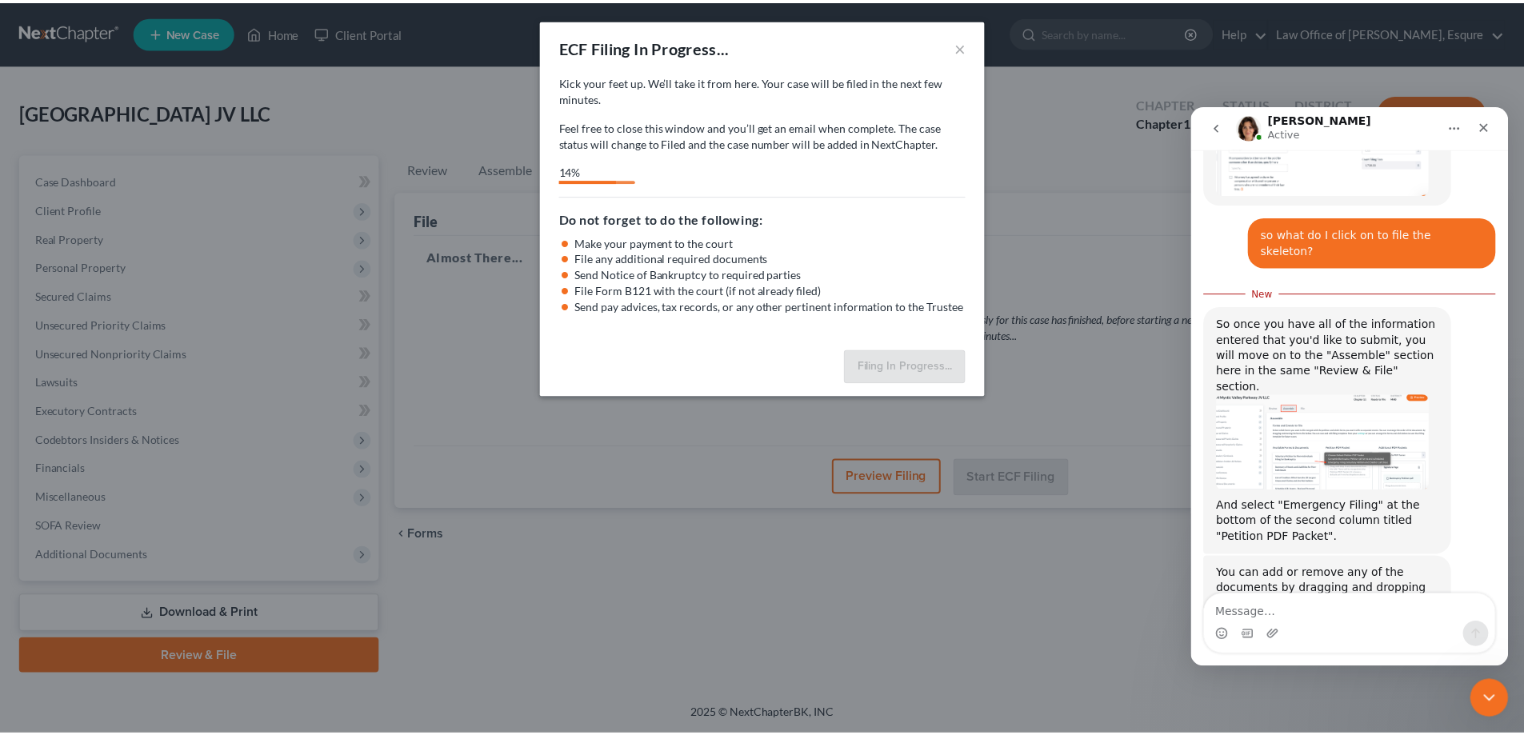
scroll to position [2285, 0]
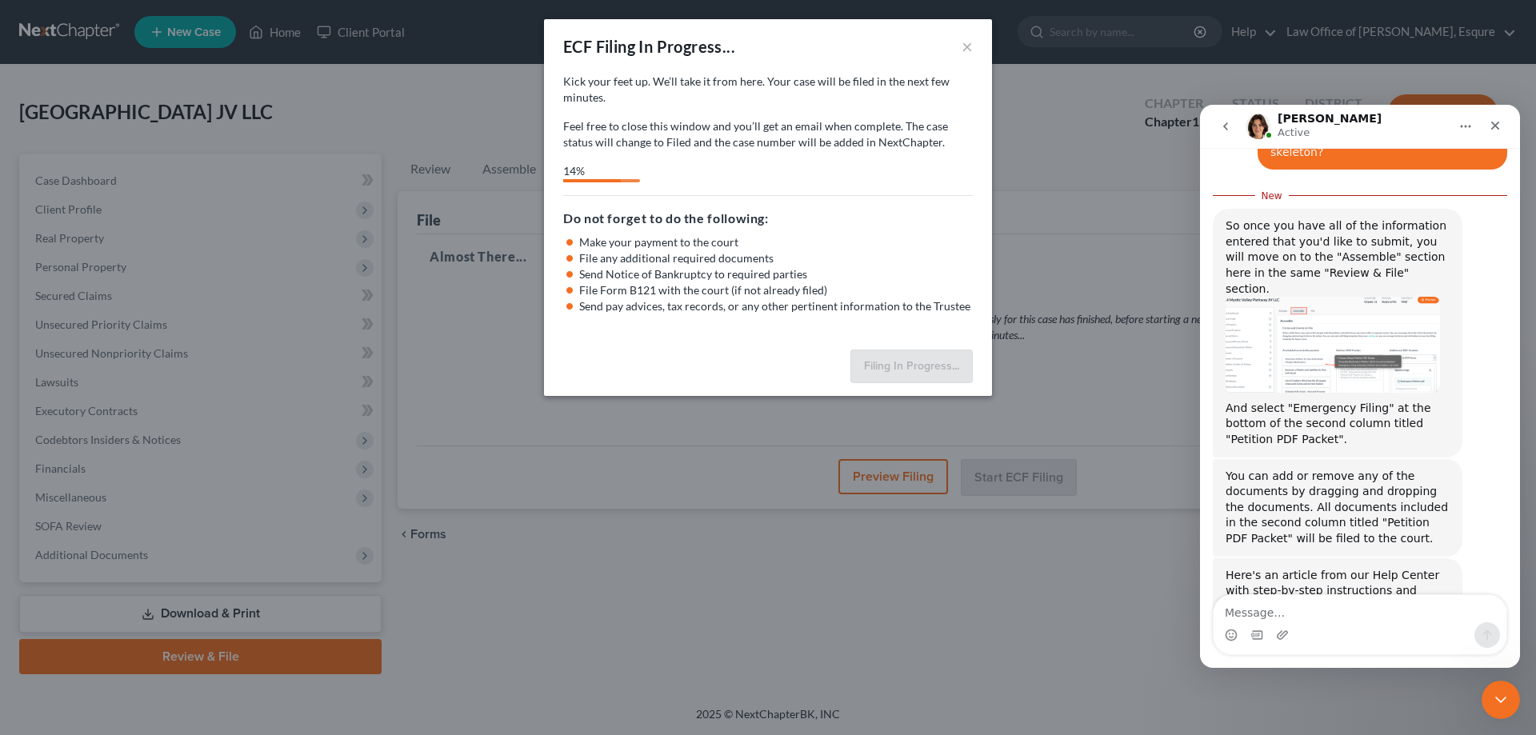
select select "2"
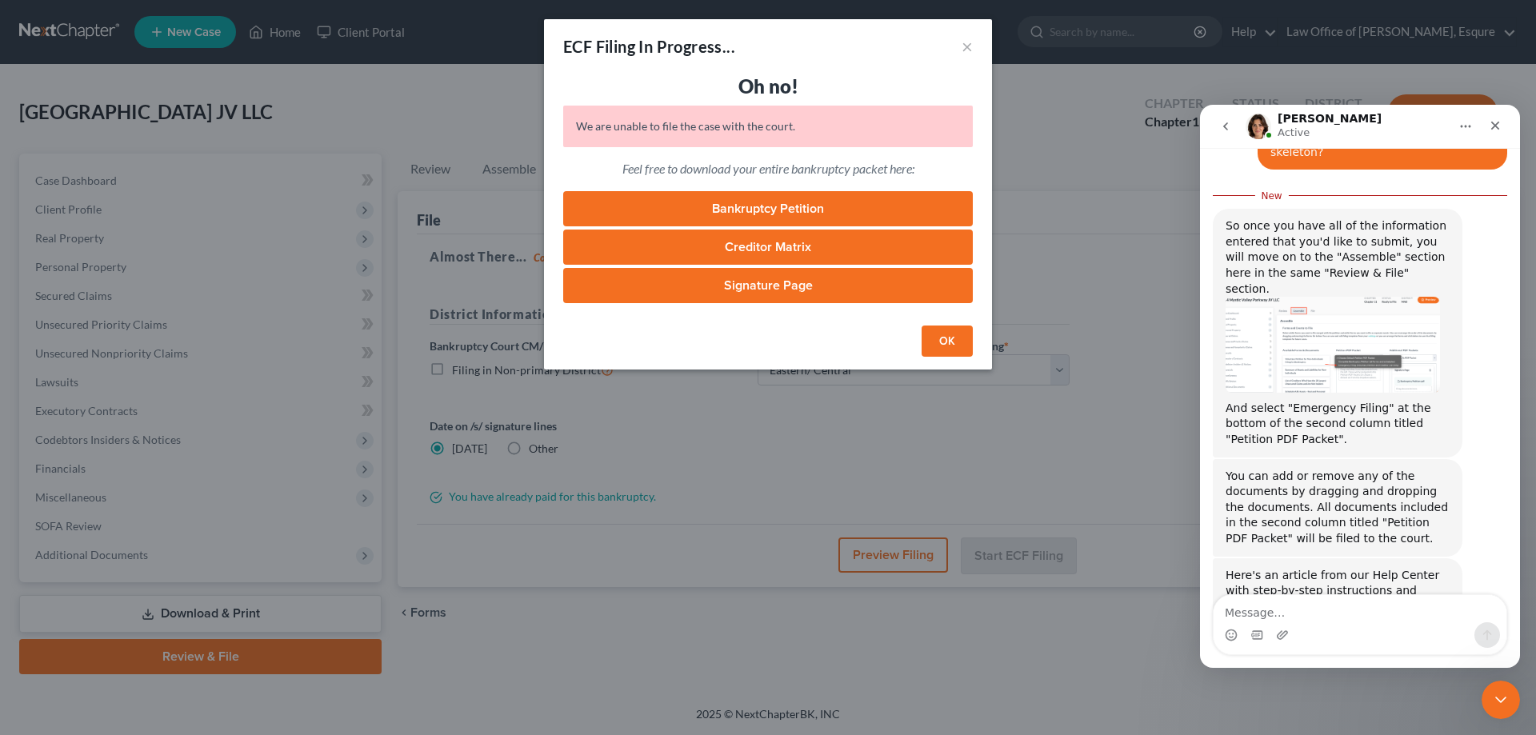
click at [946, 338] on button "OK" at bounding box center [947, 342] width 51 height 32
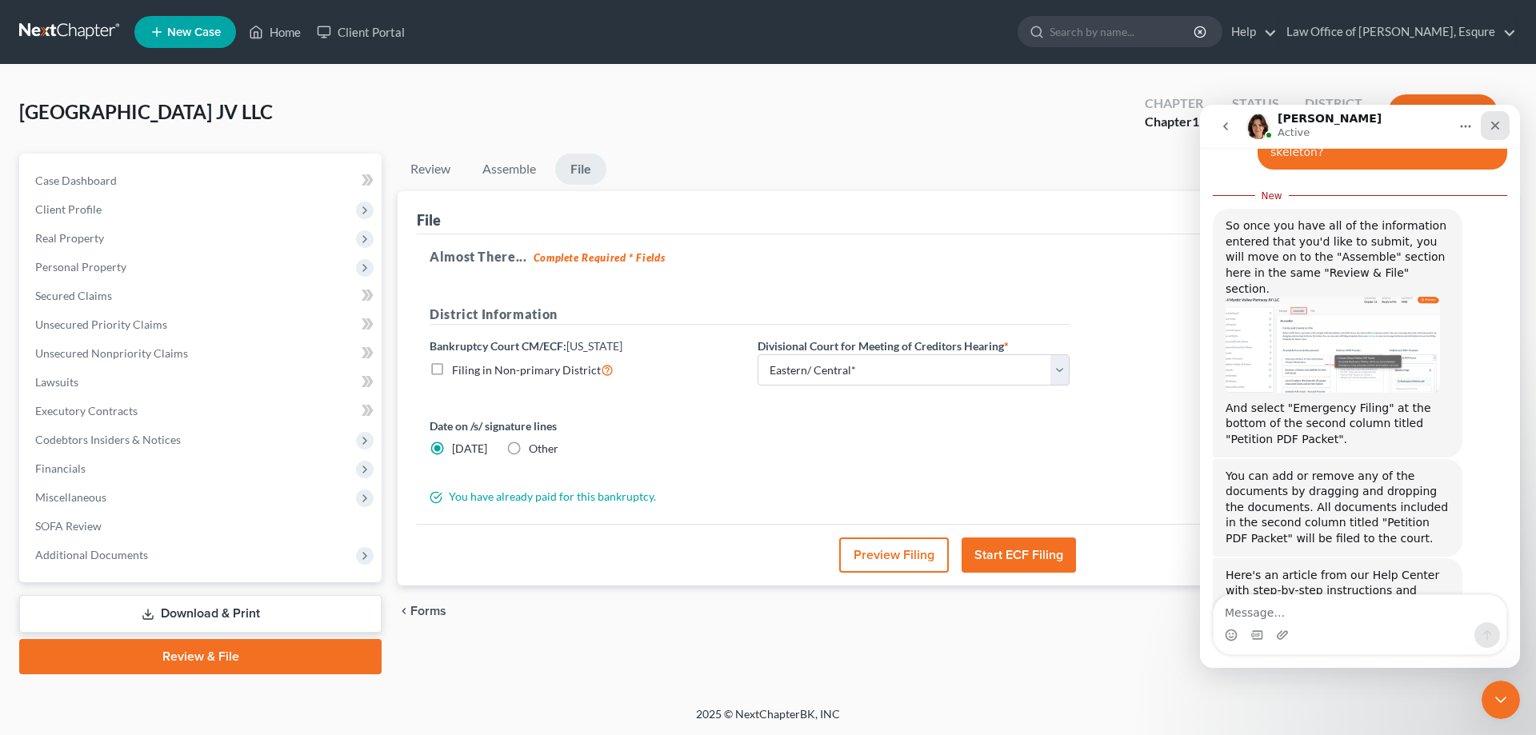
click at [1496, 124] on icon "Close" at bounding box center [1495, 126] width 9 height 9
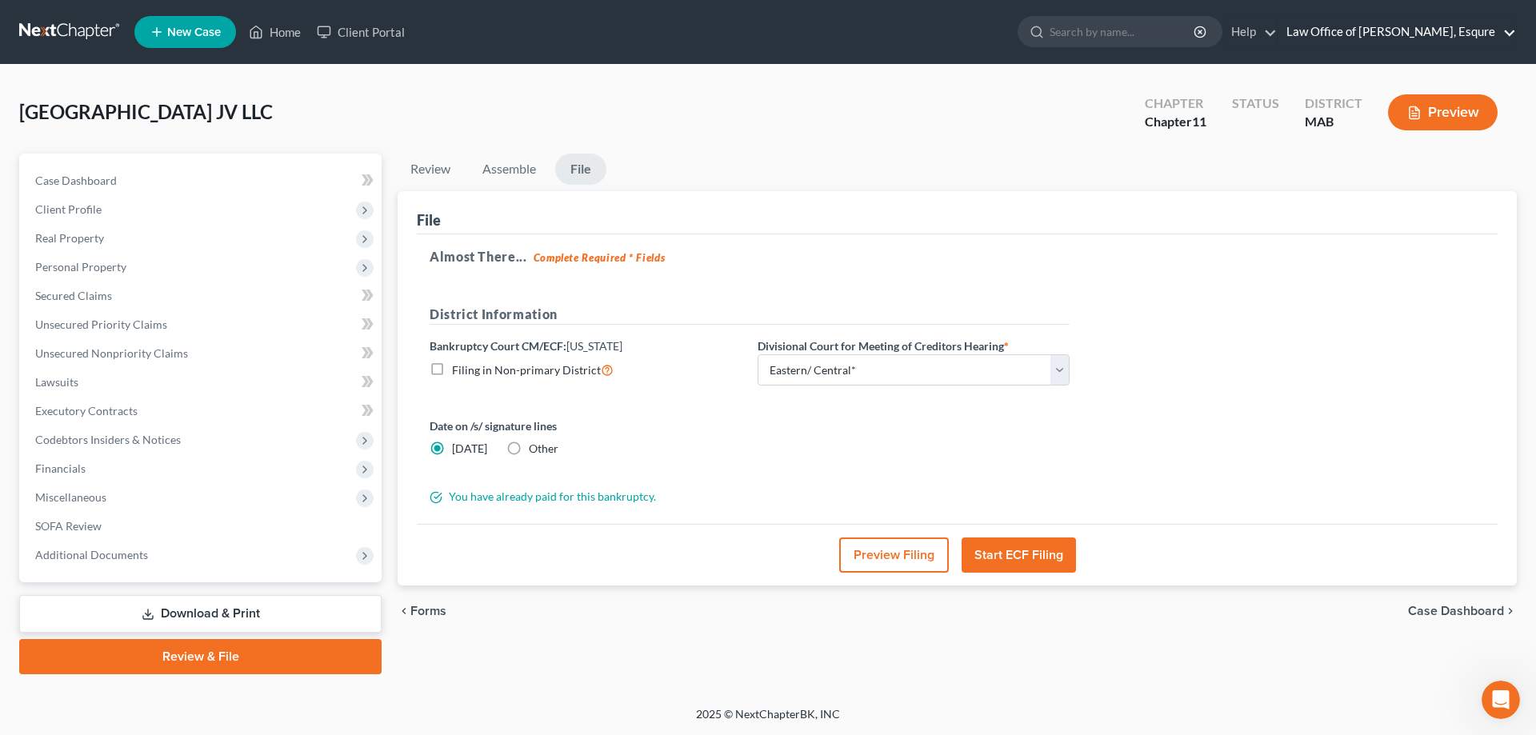
click at [1423, 28] on link "Law Office of [PERSON_NAME], Esqure" at bounding box center [1398, 32] width 238 height 29
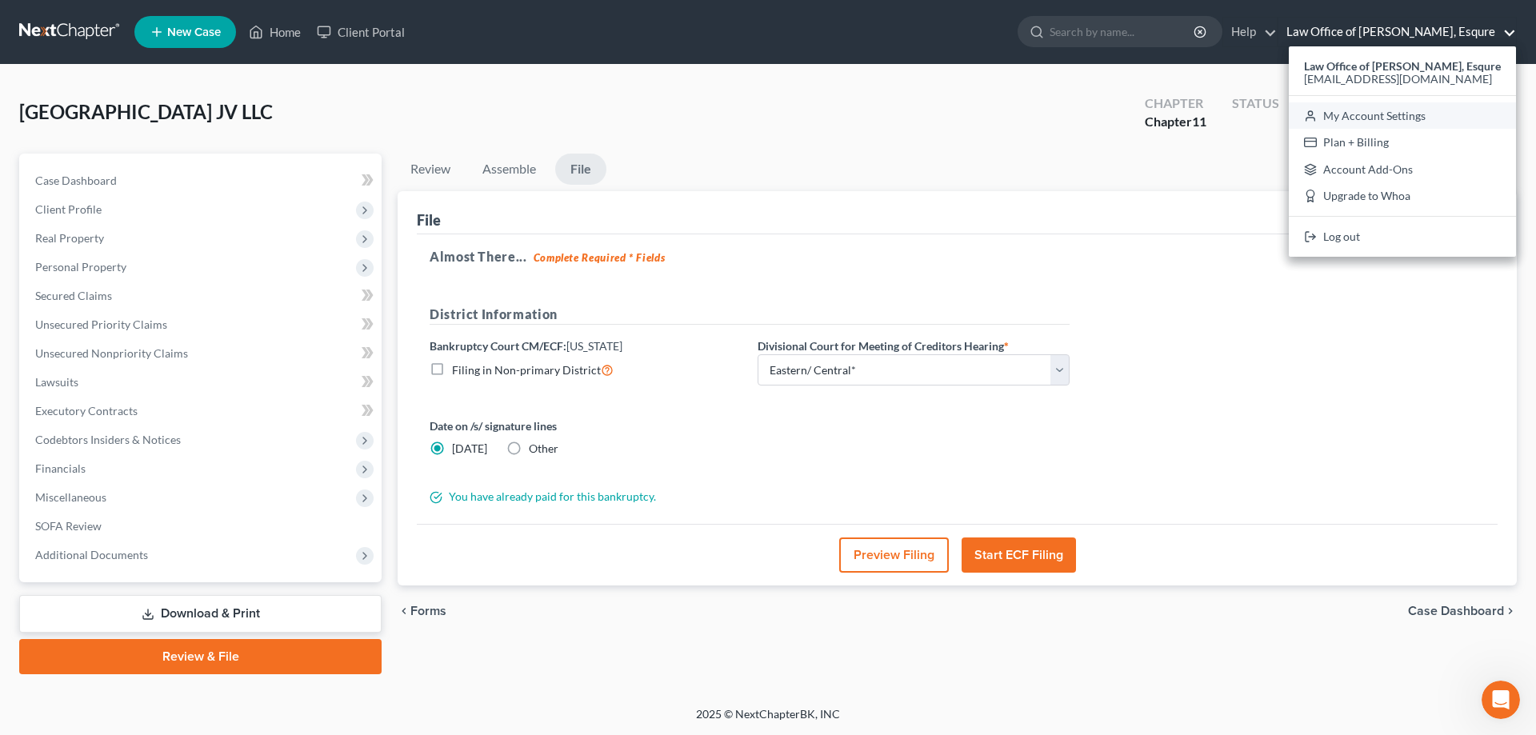
click at [1380, 113] on link "My Account Settings" at bounding box center [1402, 115] width 227 height 27
select select "39"
select select "24"
select select "22"
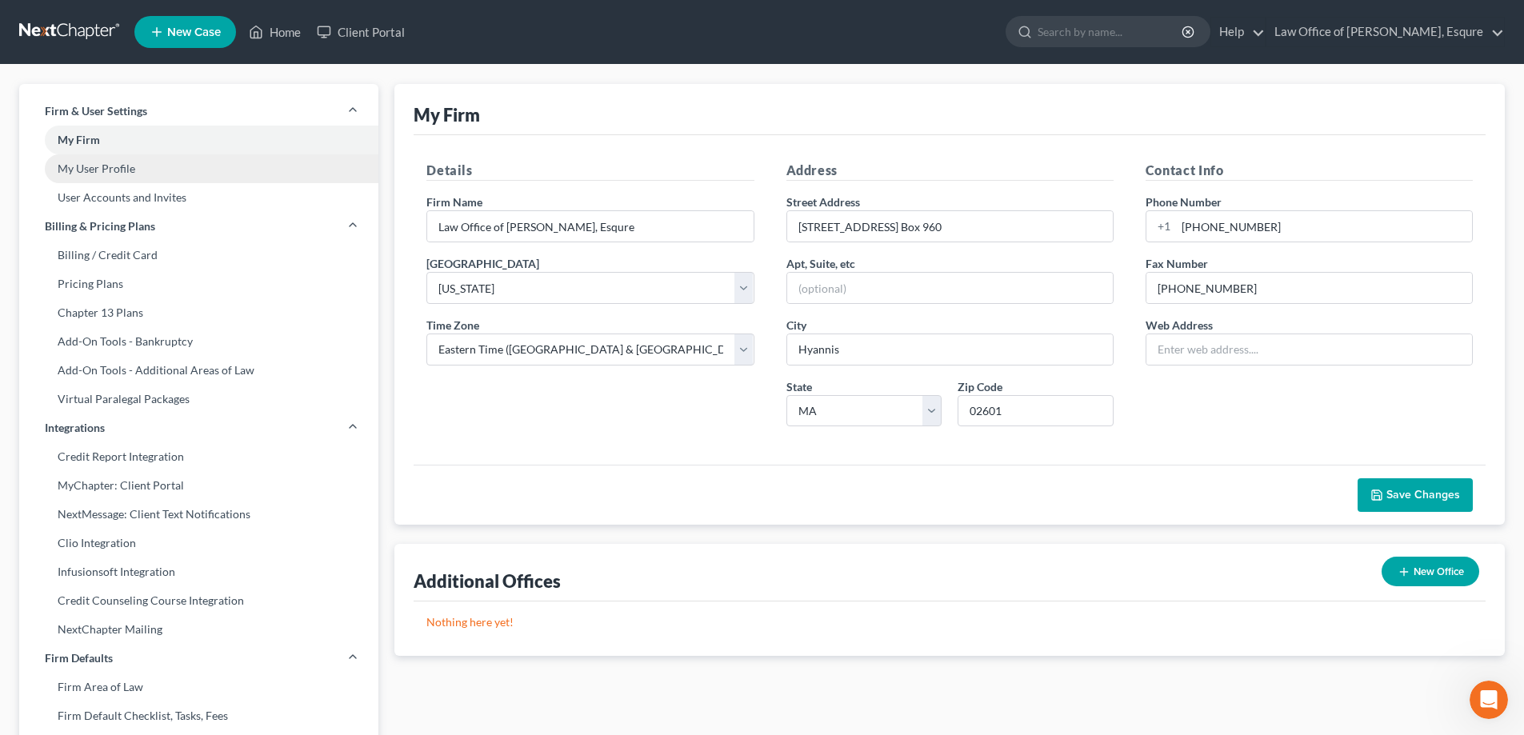
click at [115, 171] on link "My User Profile" at bounding box center [198, 168] width 359 height 29
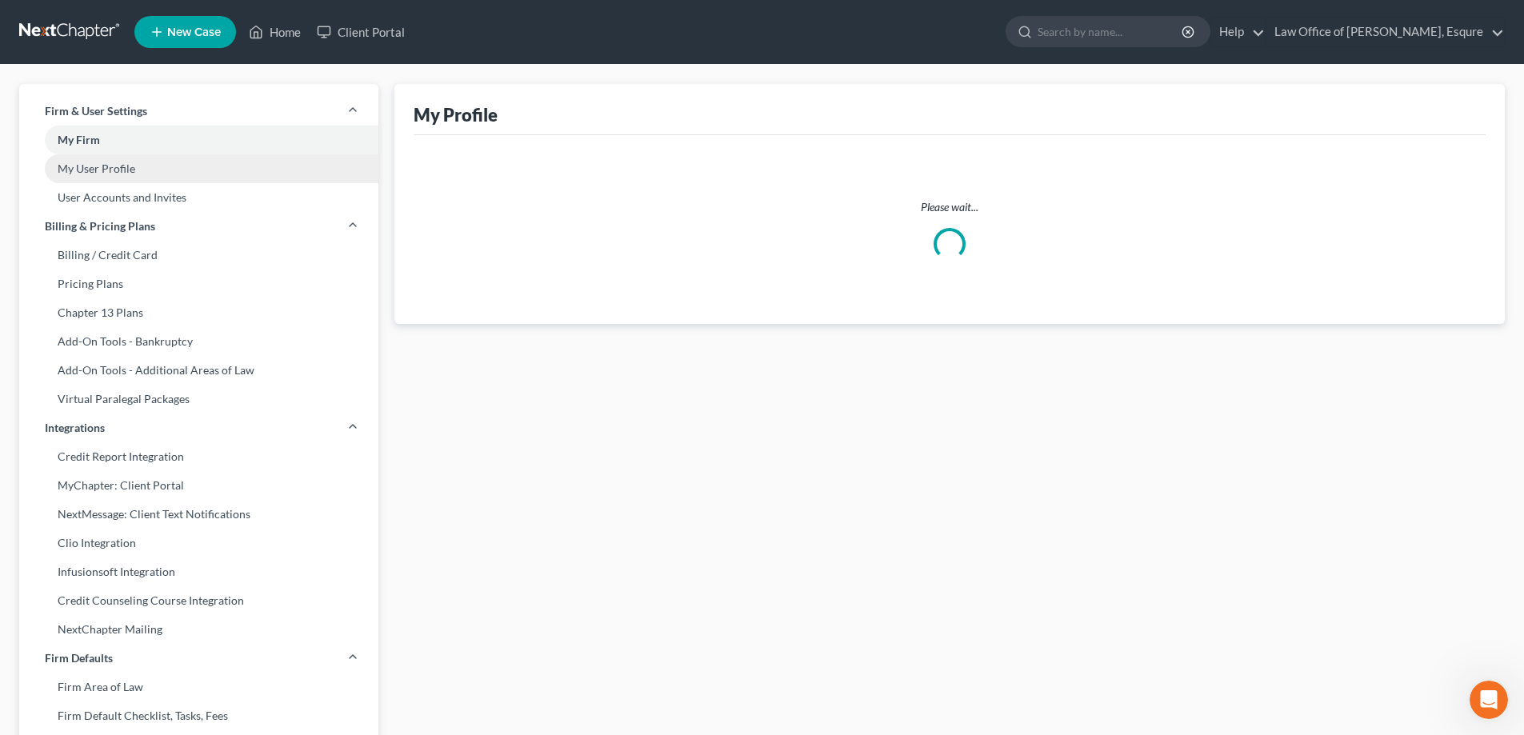
select select "22"
select select "paralegal"
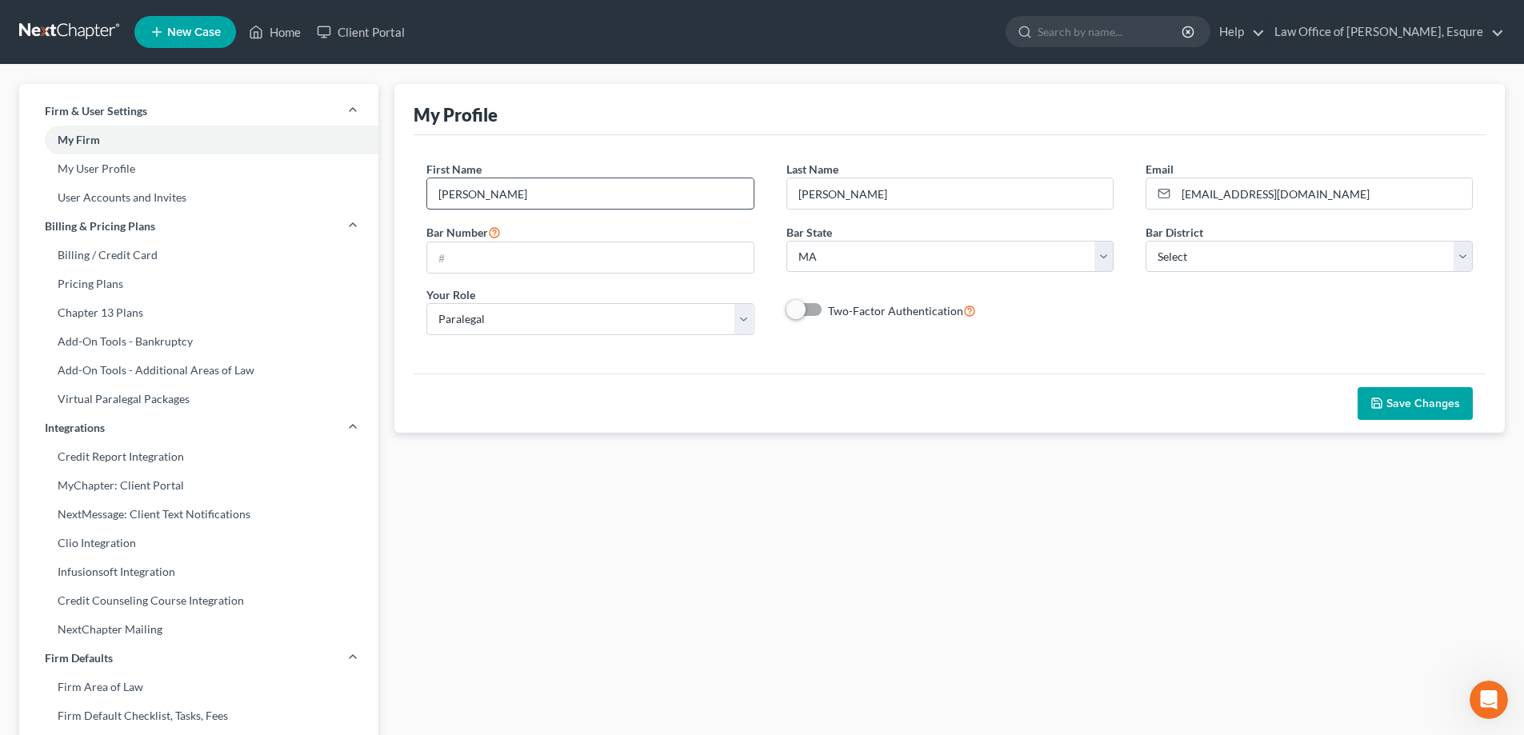
click at [529, 198] on input "Wendy" at bounding box center [590, 193] width 326 height 30
type input "W"
type input "[PERSON_NAME]"
click at [851, 197] on input "Joakim" at bounding box center [950, 193] width 326 height 30
type input "J"
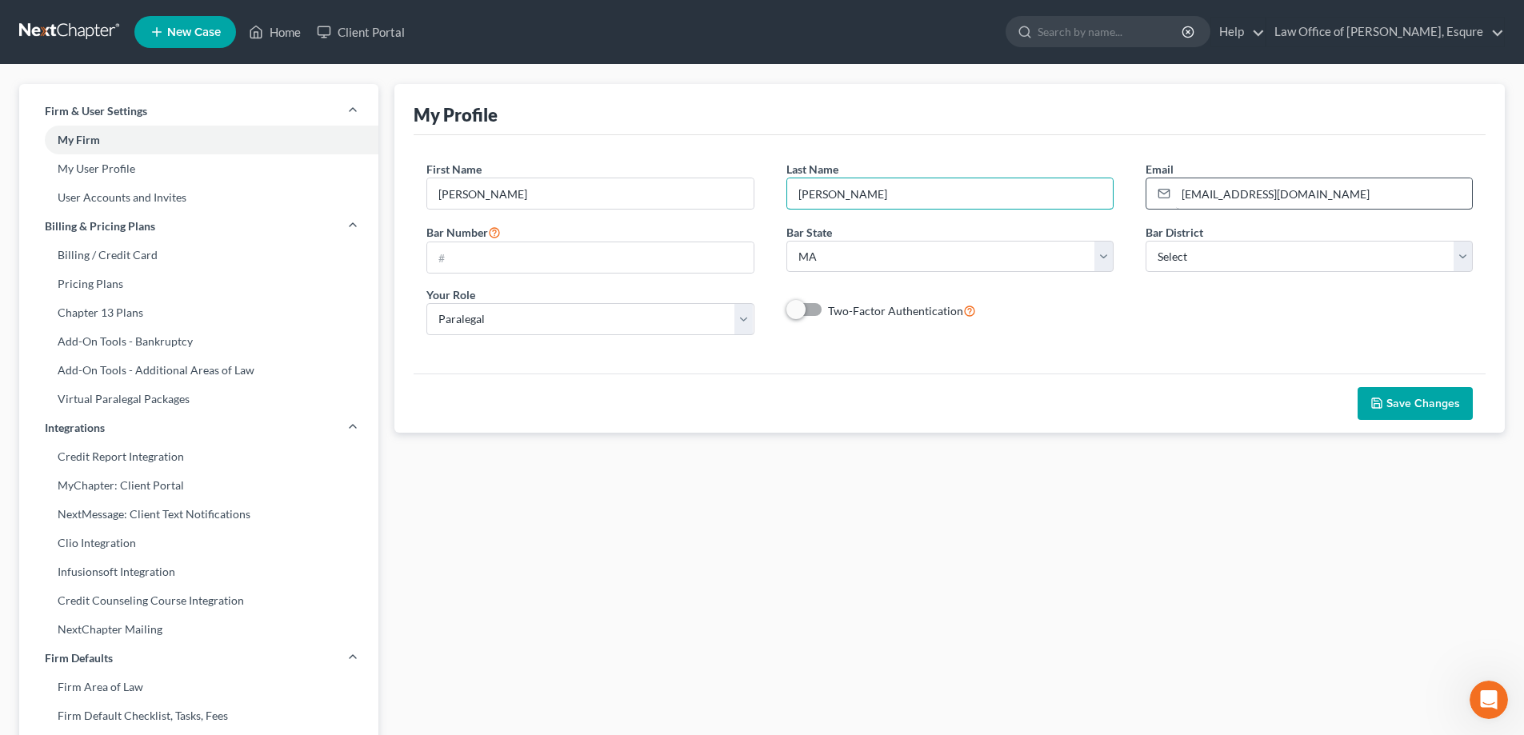
type input "Johnson"
click at [1209, 201] on input "[EMAIL_ADDRESS][DOMAIN_NAME]" at bounding box center [1324, 193] width 296 height 30
type input "jeff@jefferyjohnsonesq.com"
click at [482, 250] on input "text" at bounding box center [590, 257] width 326 height 30
type input "252510"
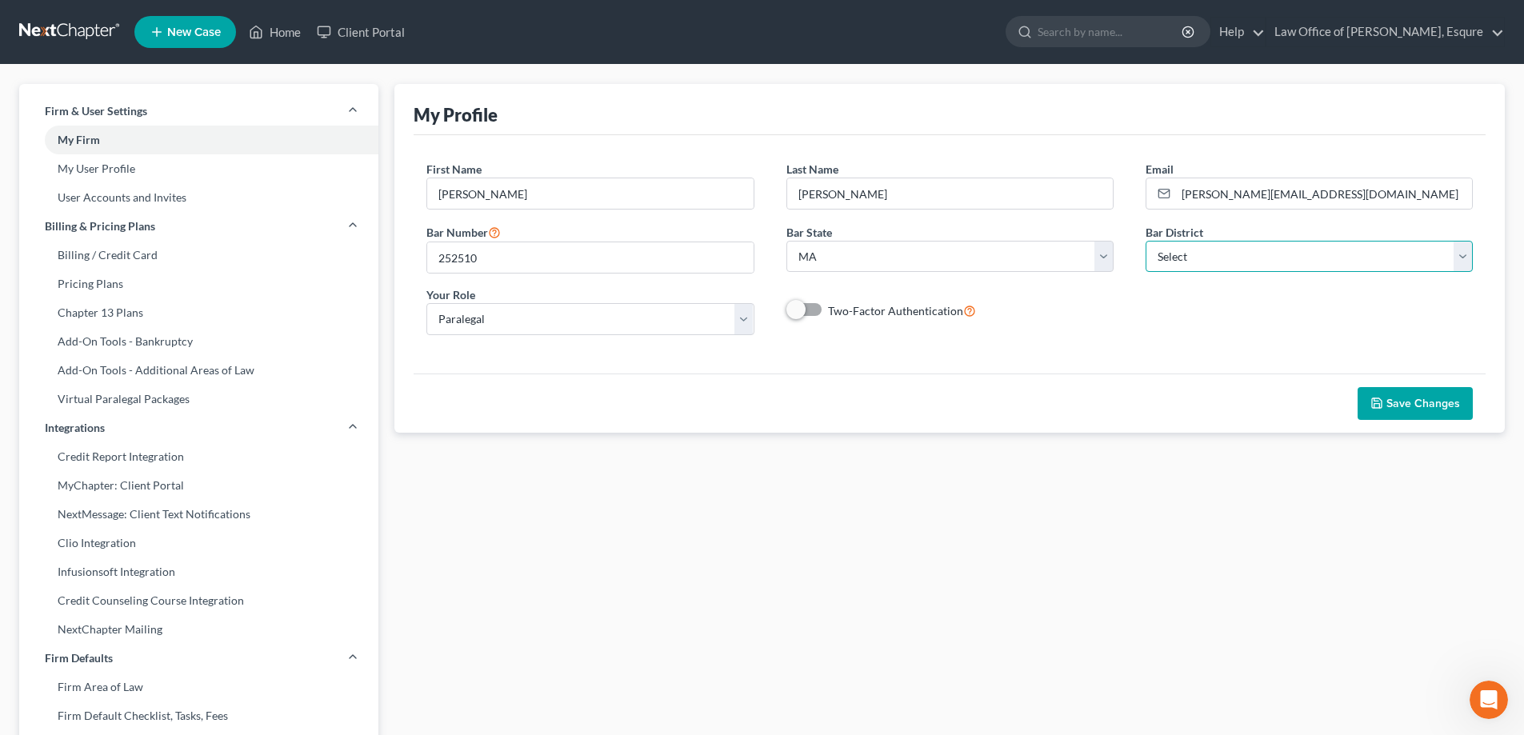
click at [1190, 258] on select "Select Alabama - Middle Alabama - Northern Alabama - Southern Alaska Arizona Ar…" at bounding box center [1309, 257] width 327 height 32
select select "39"
click at [1146, 241] on select "Select Alabama - Middle Alabama - Northern Alabama - Southern Alaska Arizona Ar…" at bounding box center [1309, 257] width 327 height 32
click at [743, 325] on select "Select Attorney Paralegal Assistant" at bounding box center [589, 319] width 327 height 32
select select "attorney"
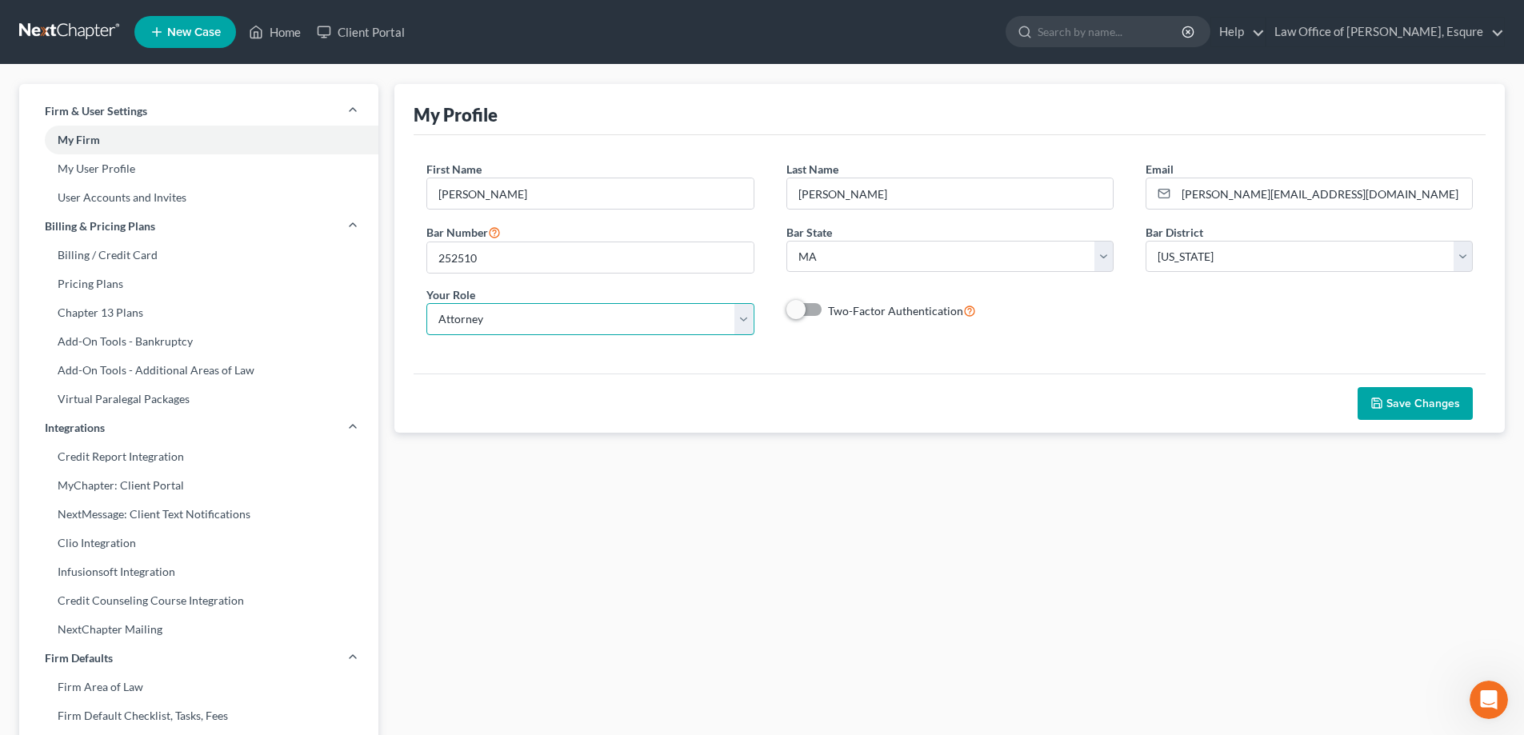
click at [426, 310] on select "Select Attorney Paralegal Assistant" at bounding box center [589, 319] width 327 height 32
select select "0"
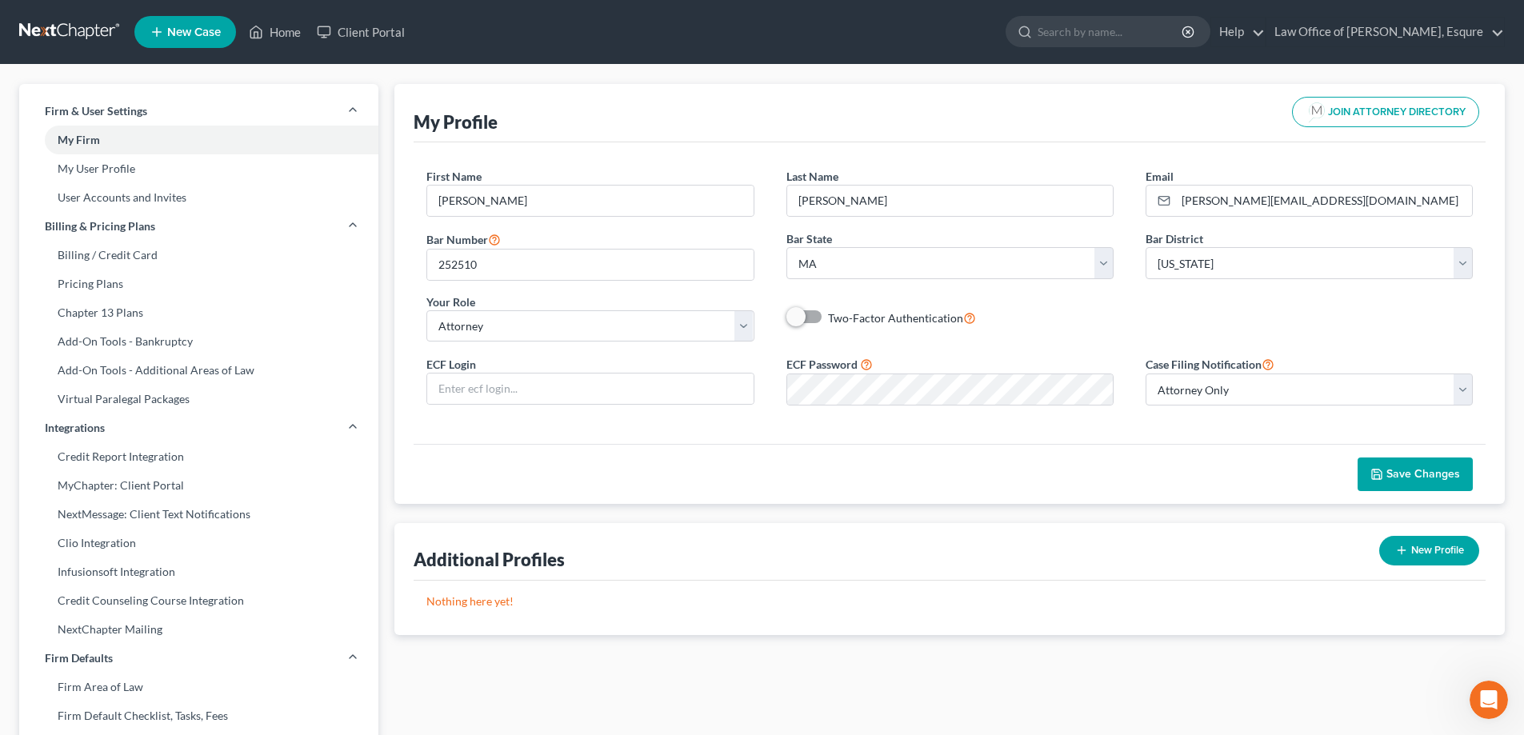
click at [828, 319] on label "Two-Factor Authentication" at bounding box center [902, 318] width 148 height 18
click at [835, 319] on input "Two-Factor Authentication" at bounding box center [840, 314] width 10 height 10
checkbox input "true"
click at [494, 390] on input "text" at bounding box center [590, 389] width 326 height 30
type input "252510aty"
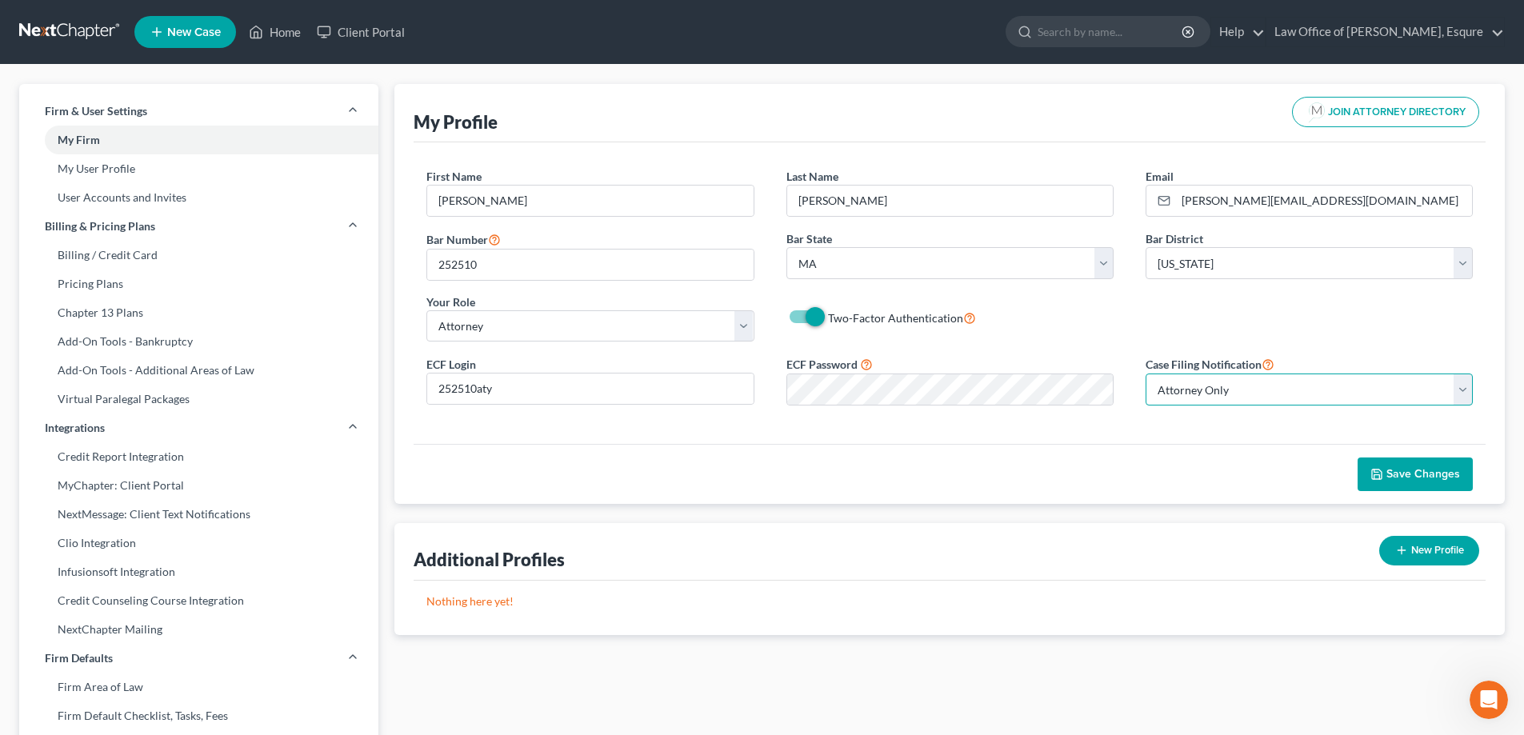
click at [1464, 390] on select "Select Attorney Only Attorney And Other Other Only" at bounding box center [1309, 390] width 327 height 32
click at [1146, 374] on select "Select Attorney Only Attorney And Other Other Only" at bounding box center [1309, 390] width 327 height 32
click at [1422, 473] on span "Save Changes" at bounding box center [1424, 474] width 74 height 14
click at [1408, 472] on span "Save Changes" at bounding box center [1424, 474] width 74 height 14
click at [1421, 472] on span "Save Changes" at bounding box center [1424, 474] width 74 height 14
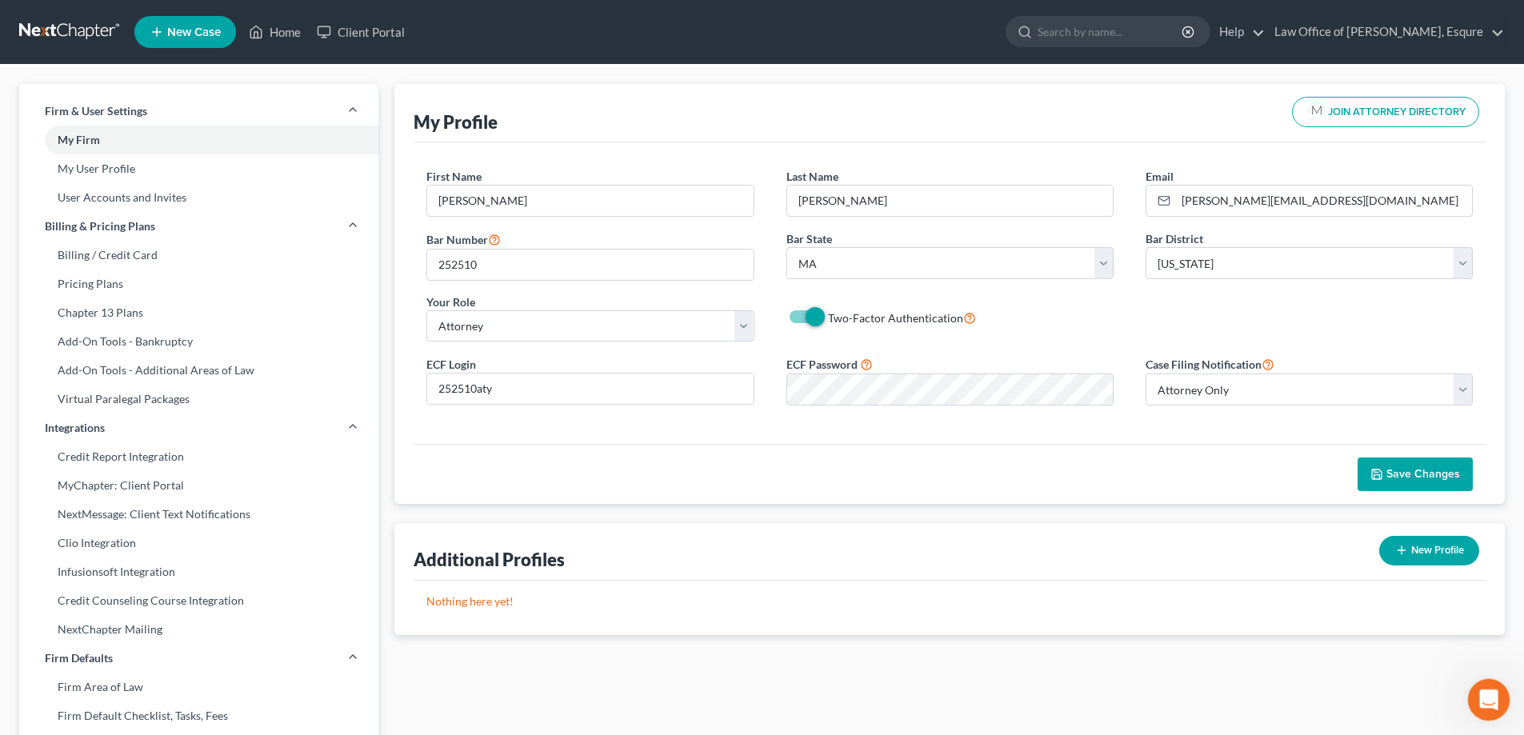
click at [1488, 698] on icon "Open Intercom Messenger" at bounding box center [1486, 697] width 11 height 13
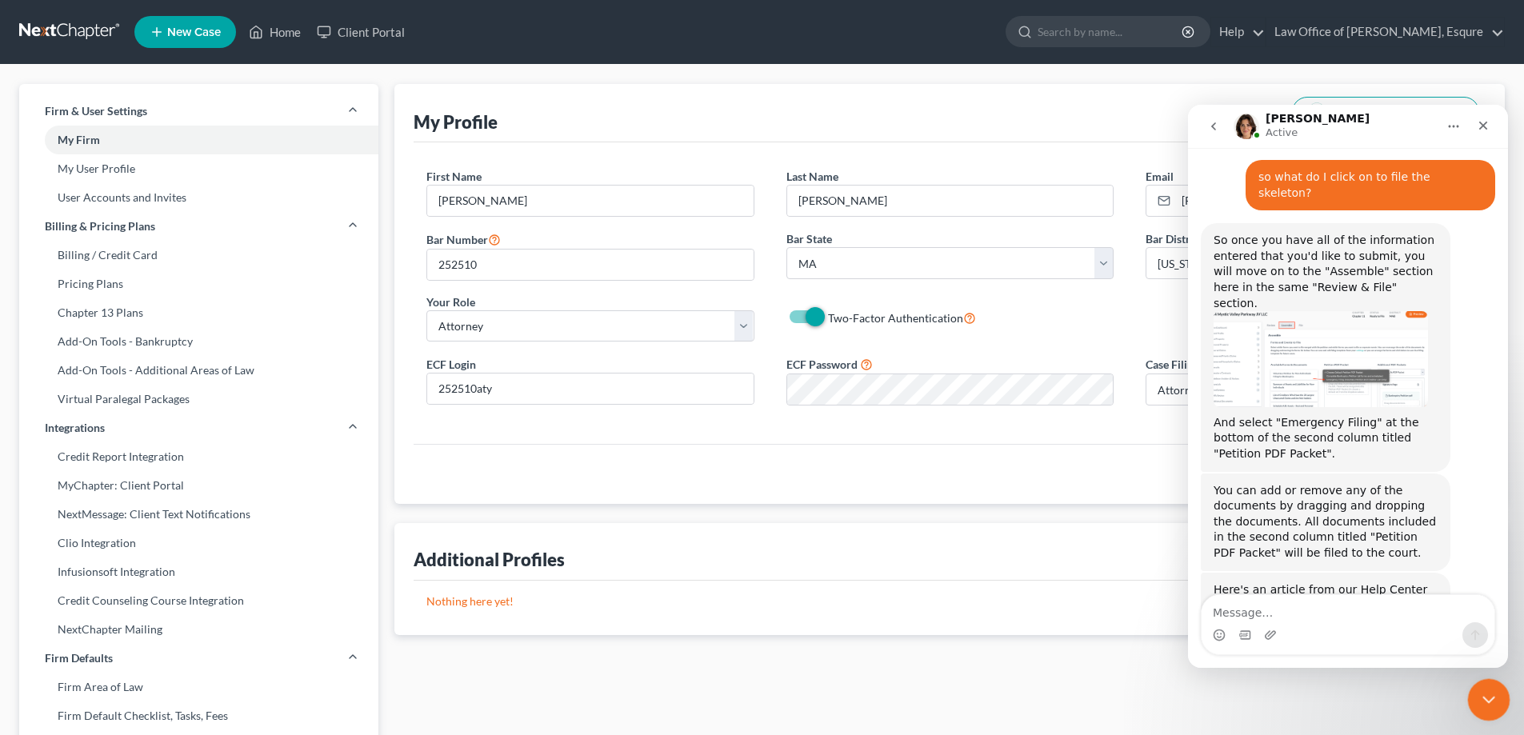
scroll to position [2259, 0]
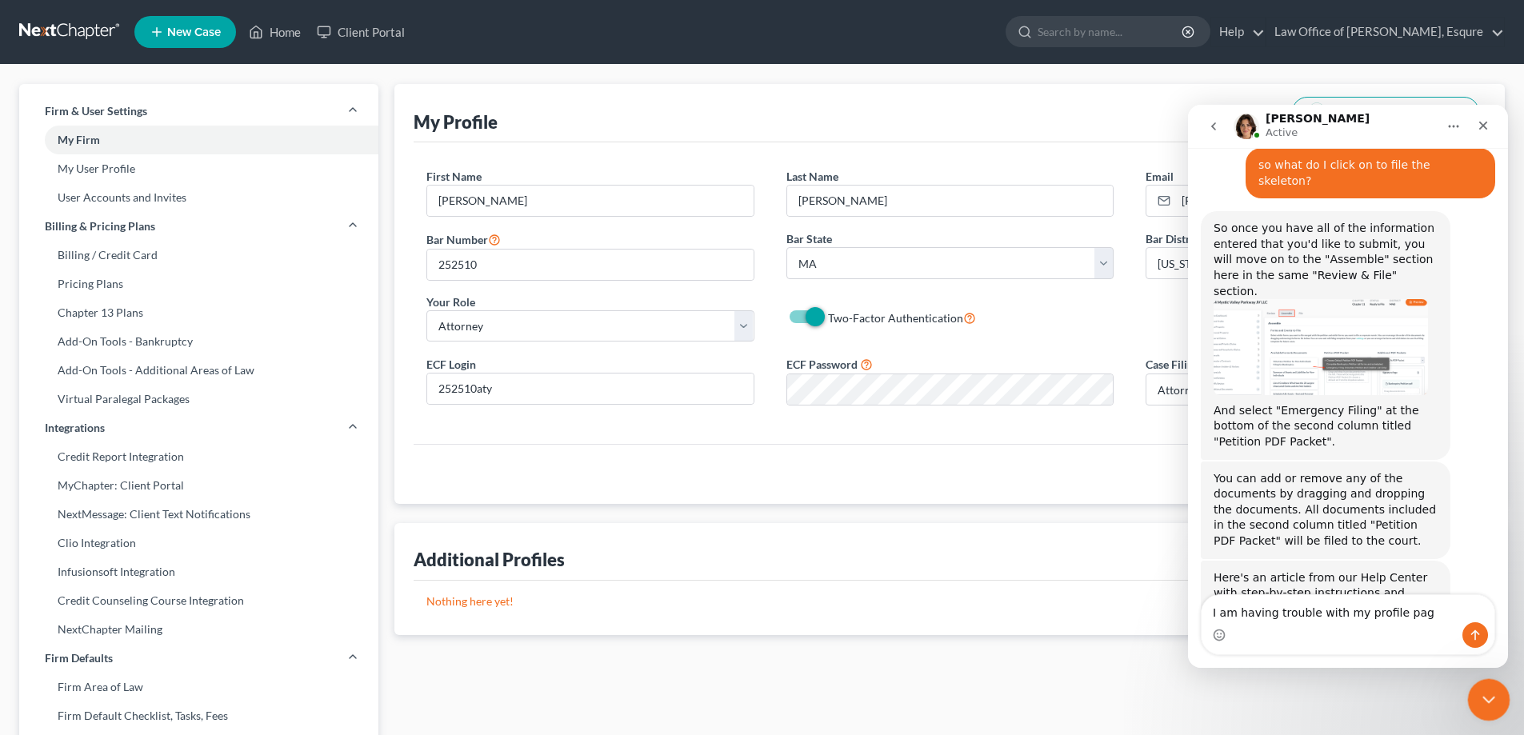
type textarea "I am having trouble with my profile page"
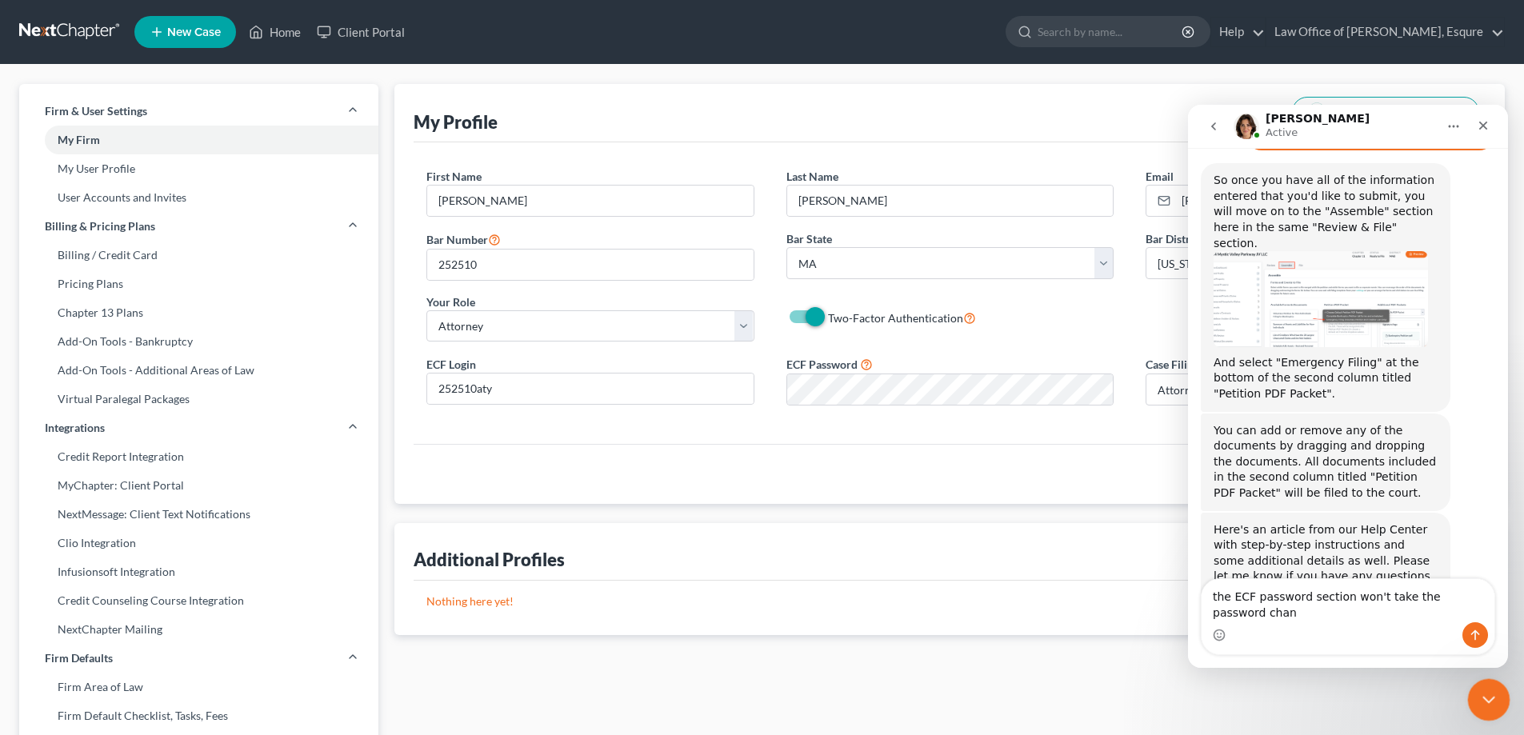
scroll to position [2323, 0]
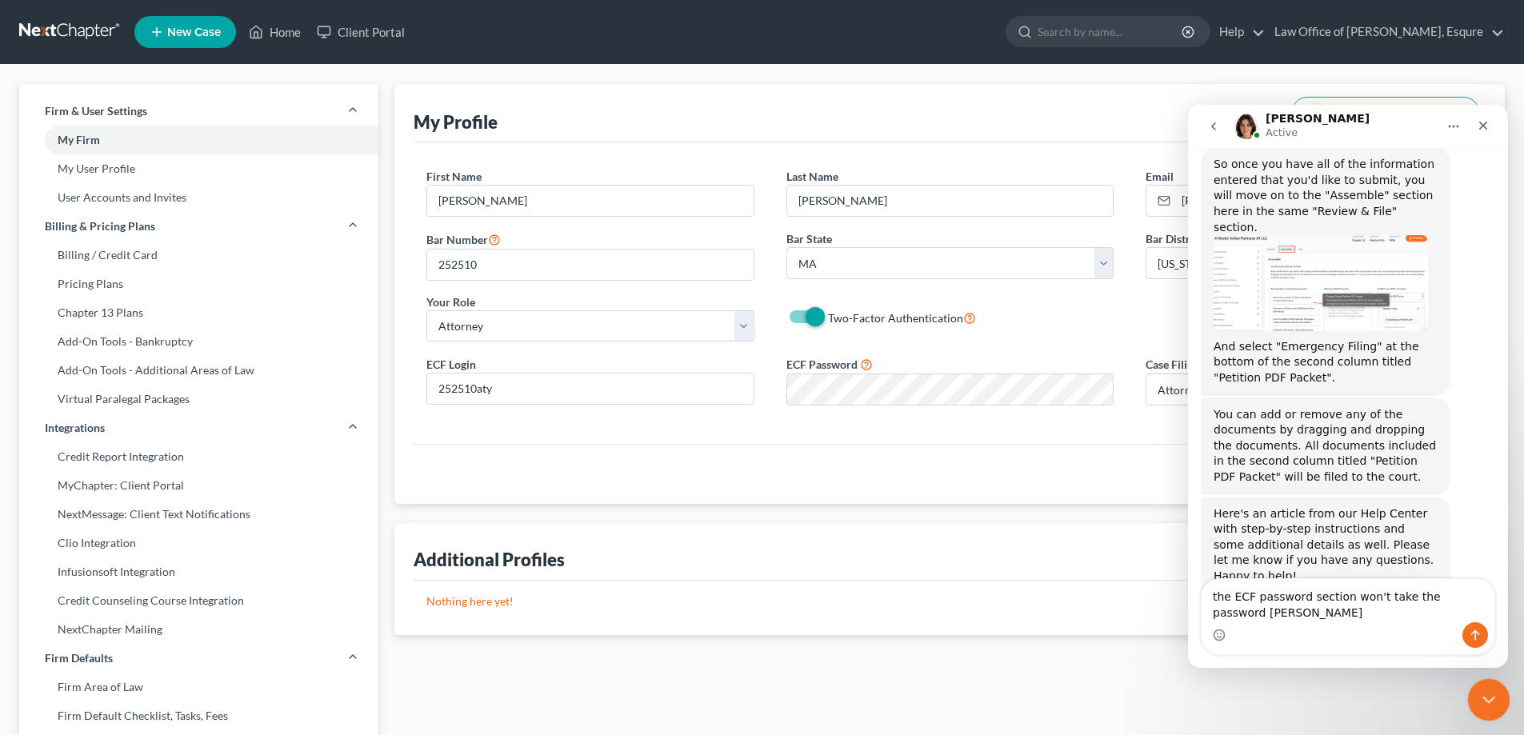
type textarea "the ECF password section won't take the password change"
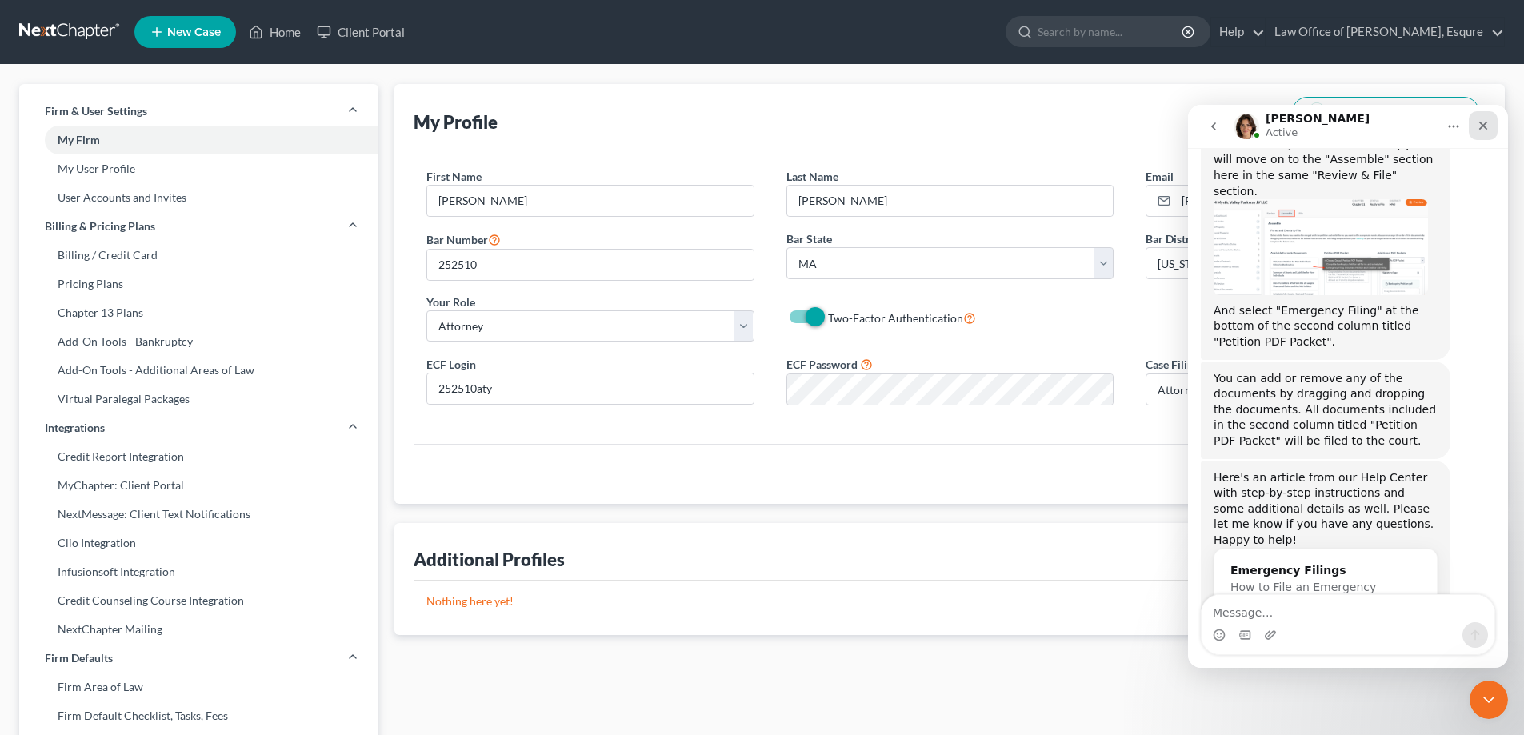
click at [1483, 125] on icon "Close" at bounding box center [1483, 126] width 9 height 9
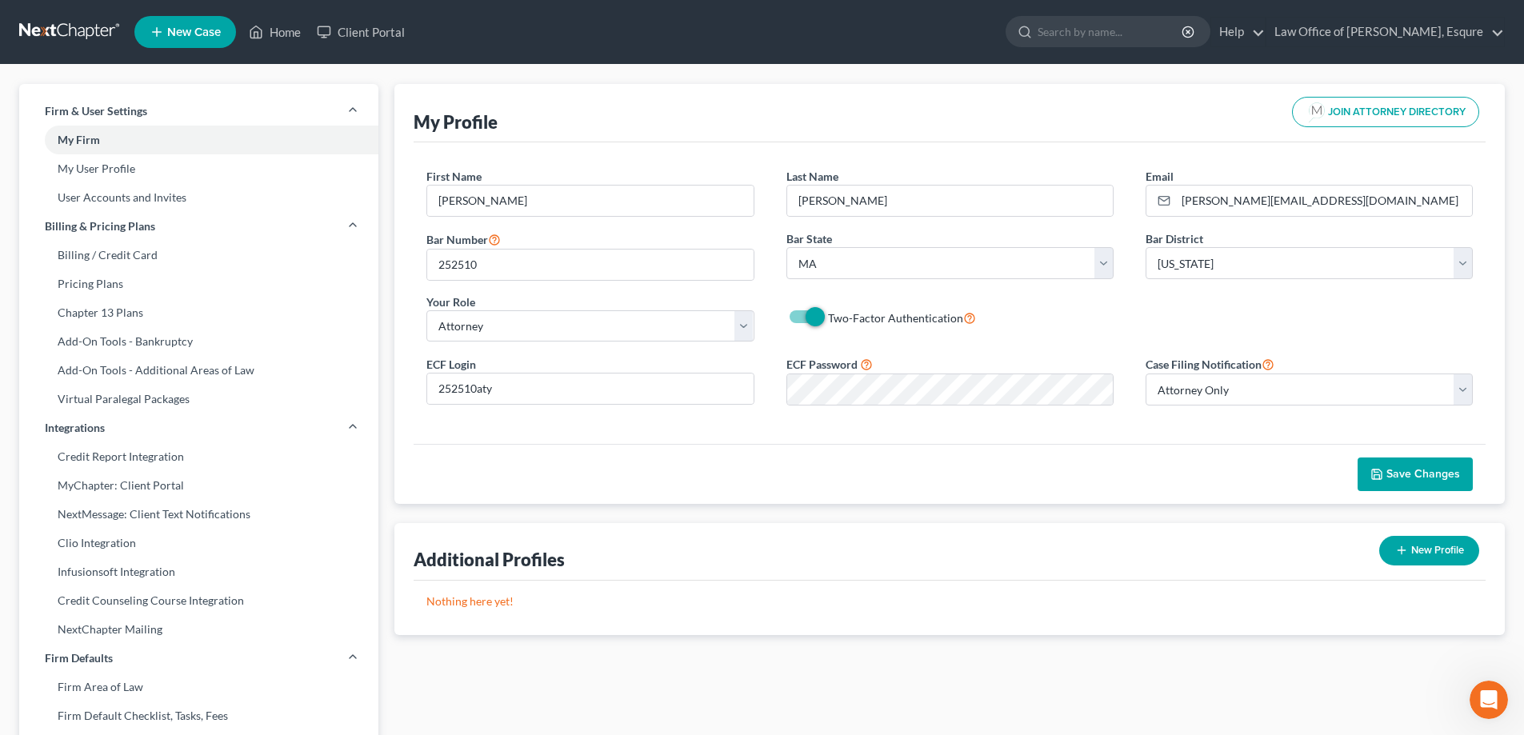
scroll to position [2420, 0]
click at [1419, 471] on span "Save Changes" at bounding box center [1424, 474] width 74 height 14
click at [274, 35] on link "Home" at bounding box center [275, 32] width 68 height 29
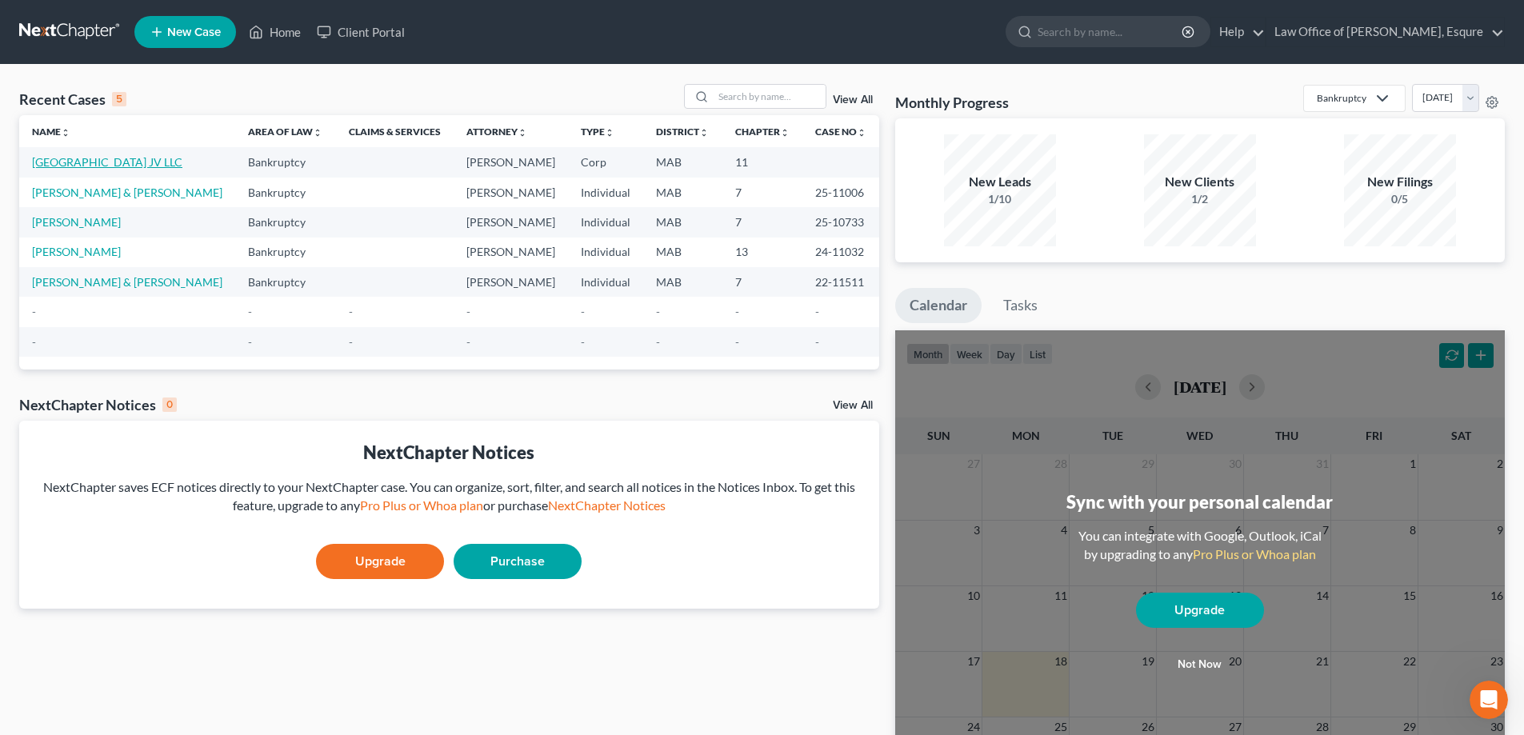
click at [162, 162] on link "[GEOGRAPHIC_DATA] JV LLC" at bounding box center [107, 162] width 150 height 14
select select "18"
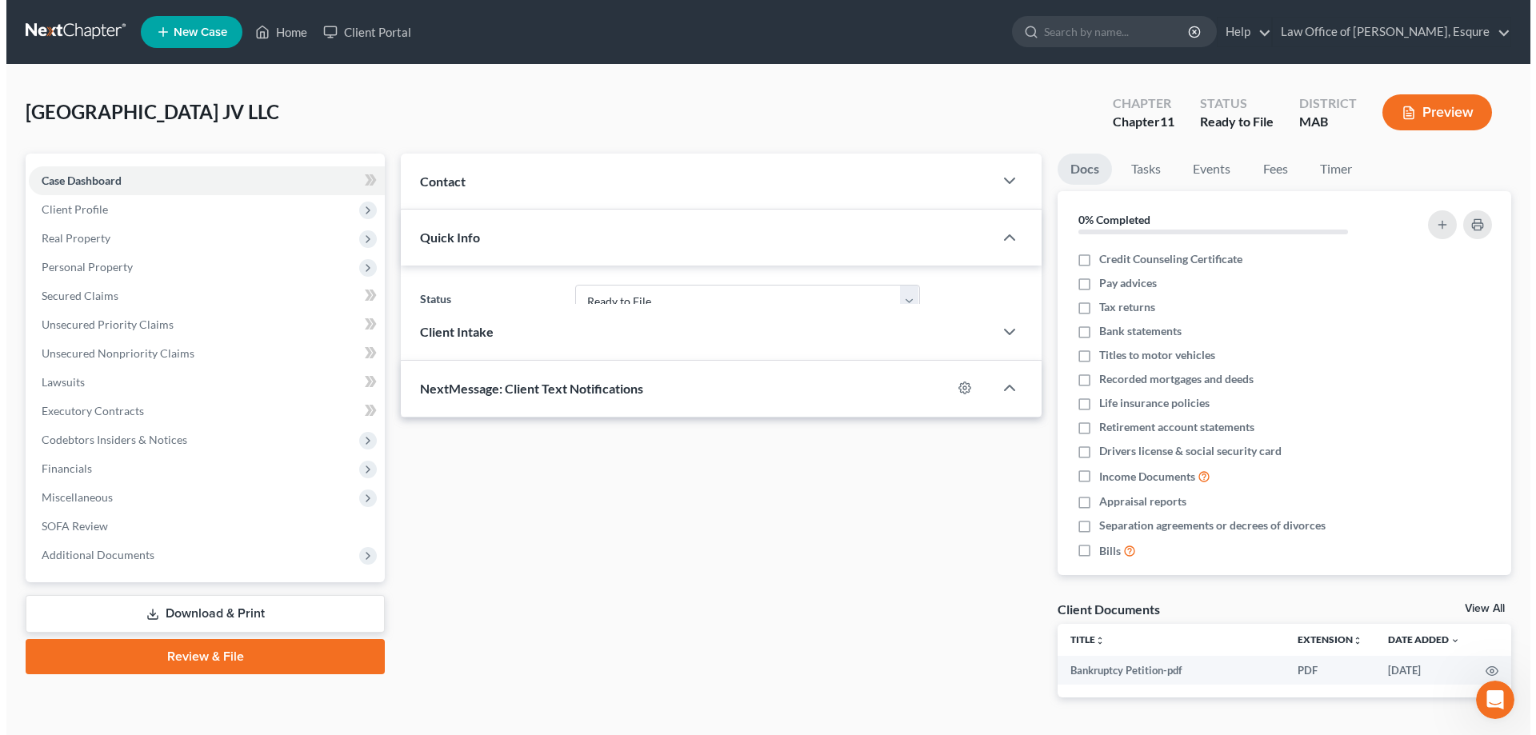
scroll to position [2420, 0]
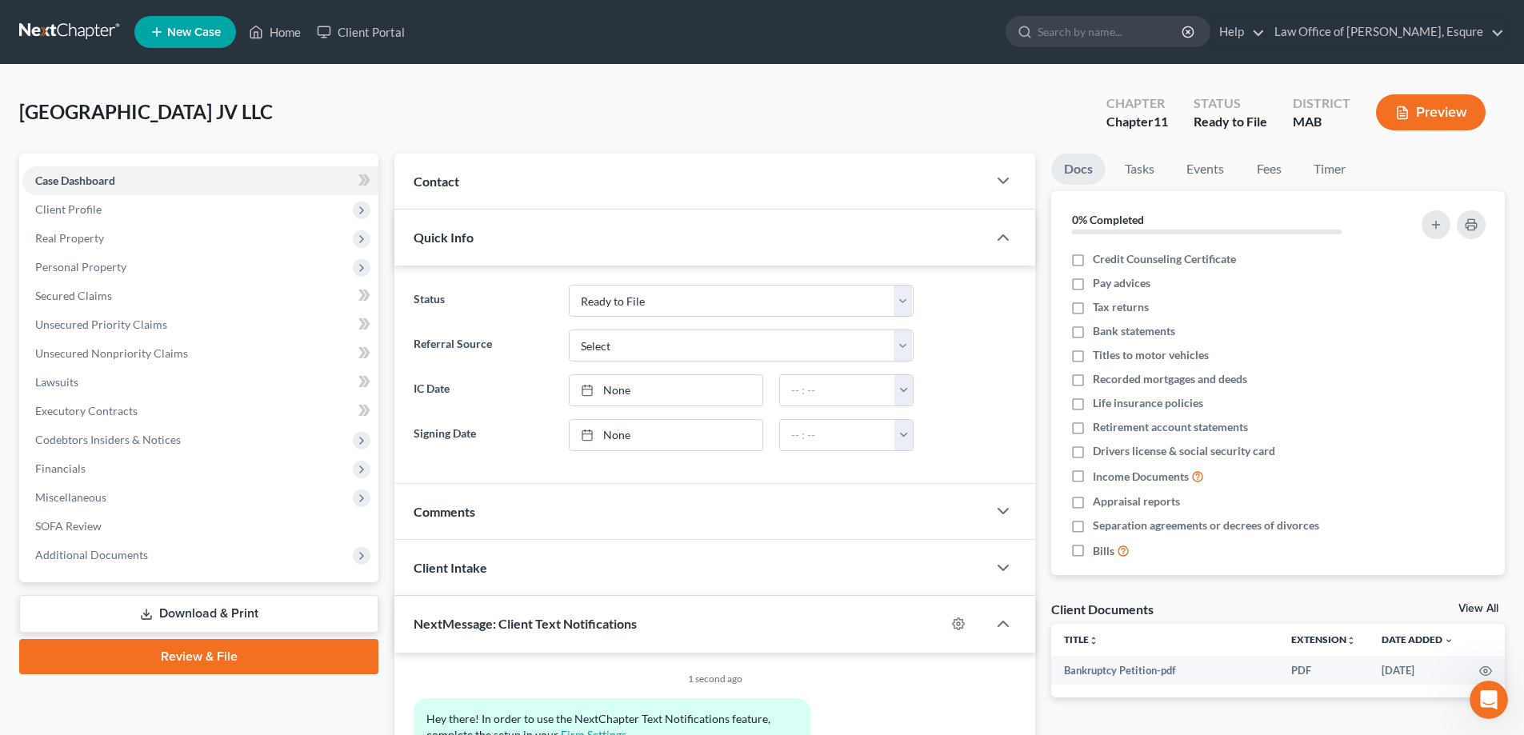
click at [1431, 108] on button "Preview" at bounding box center [1431, 112] width 110 height 36
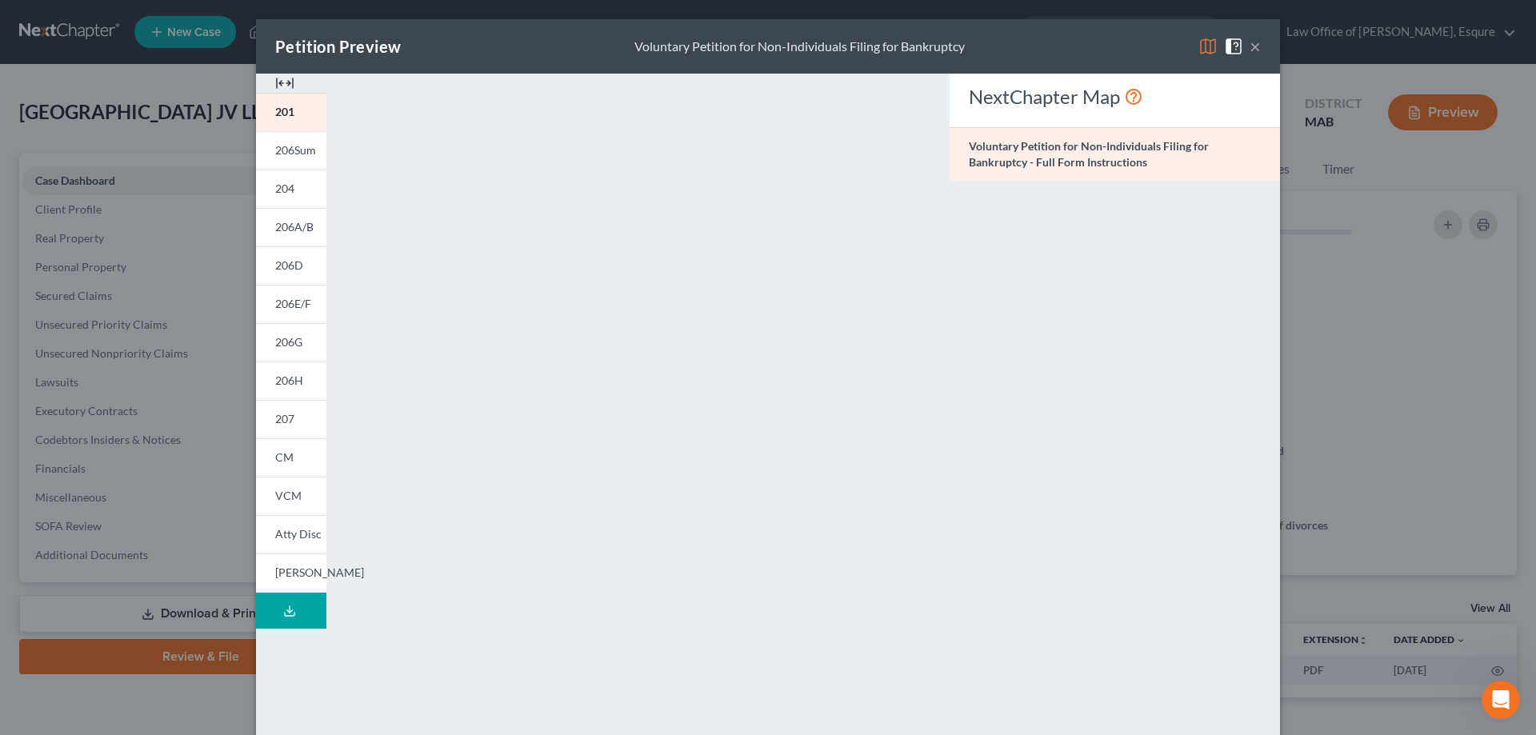
click at [1095, 285] on div "NextChapter Map Voluntary Petition for Non-Individuals Filing for Bankruptcy - …" at bounding box center [1115, 471] width 346 height 795
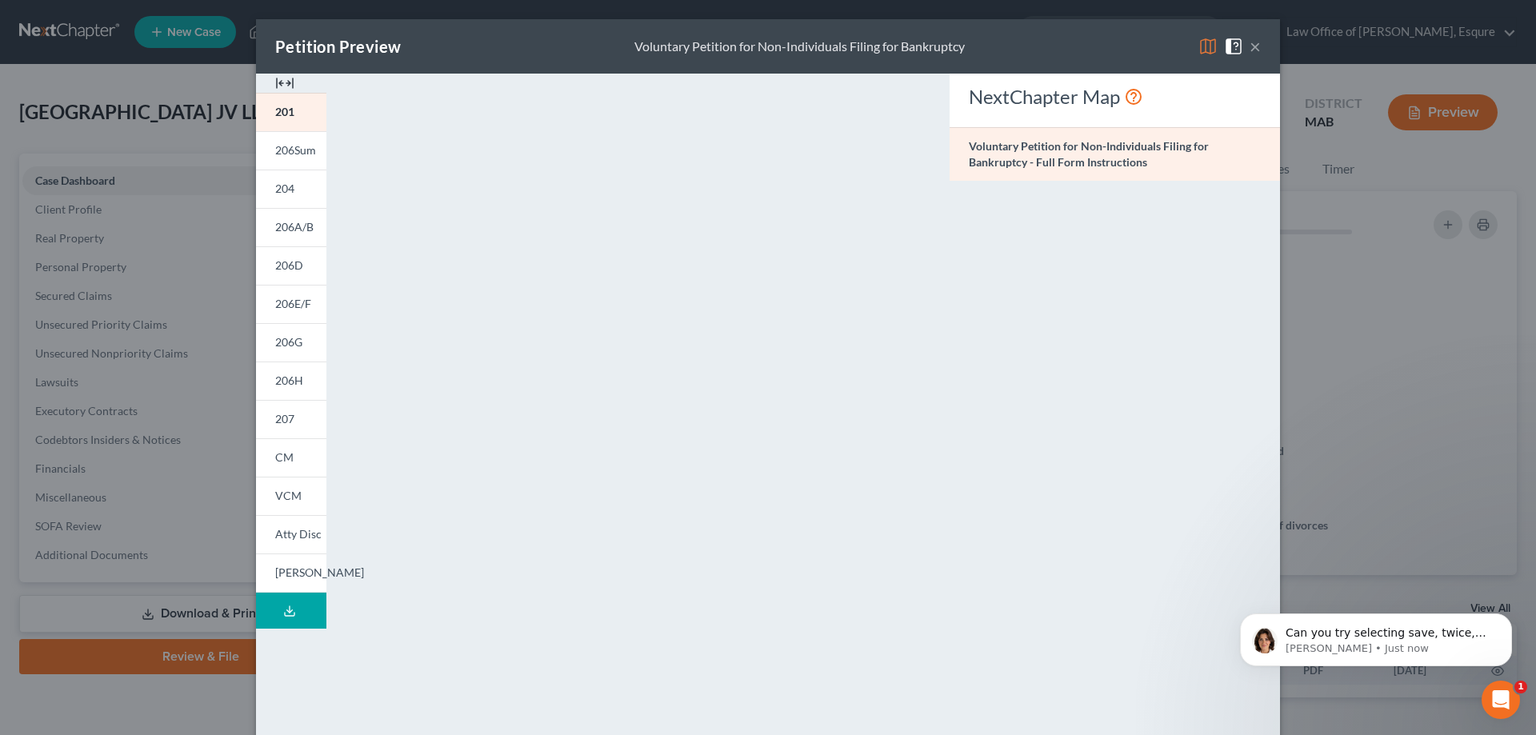
scroll to position [2422, 0]
click at [1373, 638] on p "Can you try selecting save, twice, please and let me know if it saves successfu…" at bounding box center [1389, 634] width 206 height 16
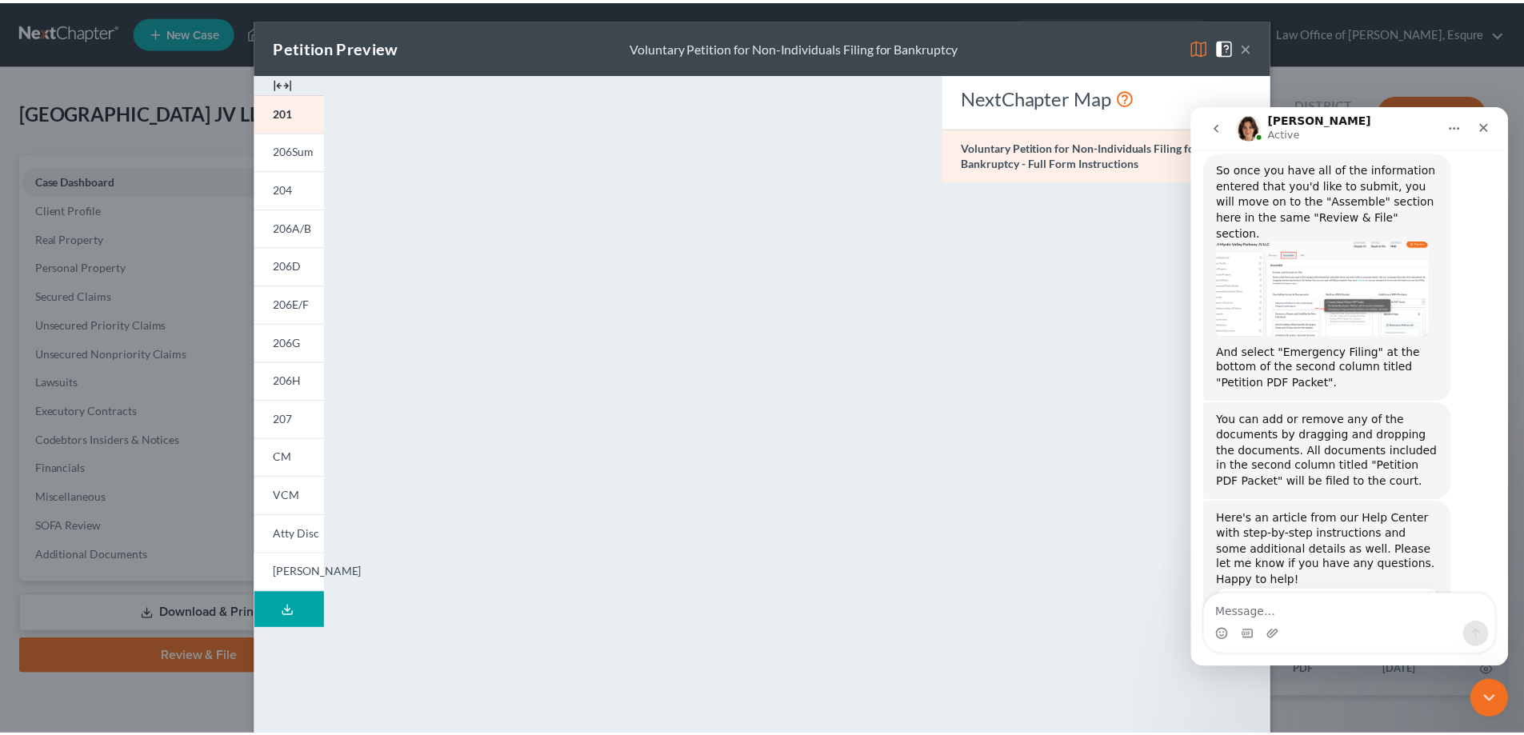
scroll to position [2448, 0]
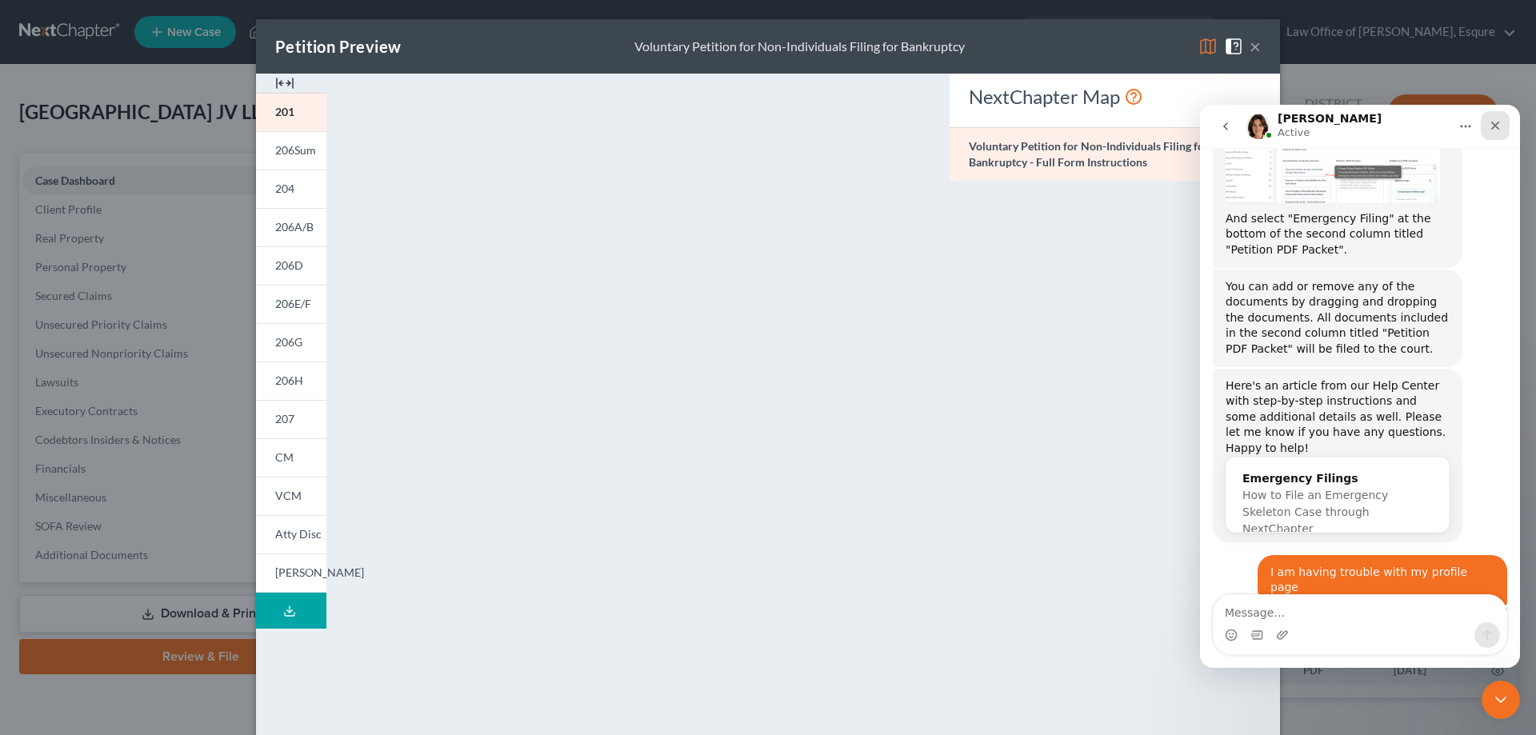
click at [1498, 124] on icon "Close" at bounding box center [1495, 125] width 13 height 13
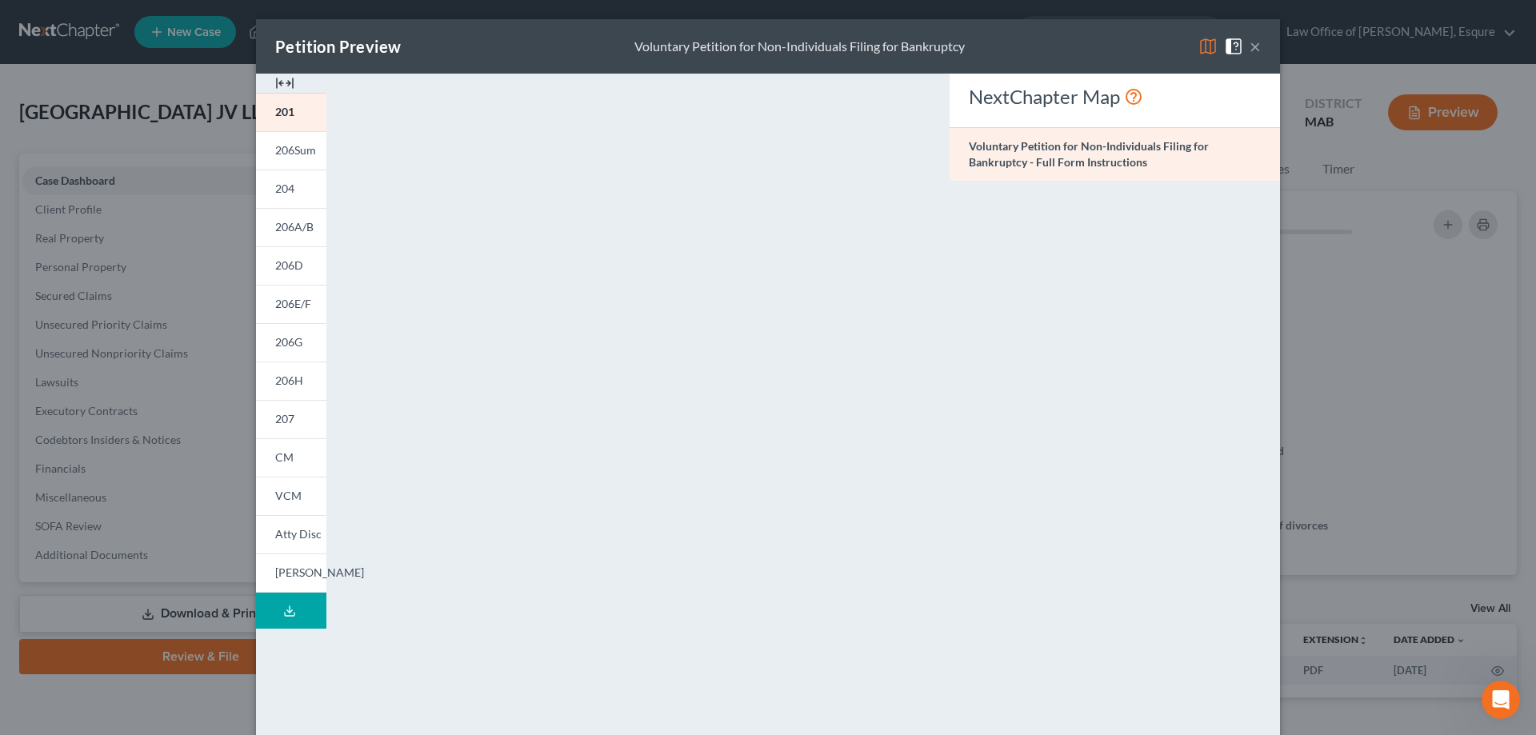
click at [69, 184] on div "Petition Preview Voluntary Petition for Non-Individuals Filing for Bankruptcy ×…" at bounding box center [768, 367] width 1536 height 735
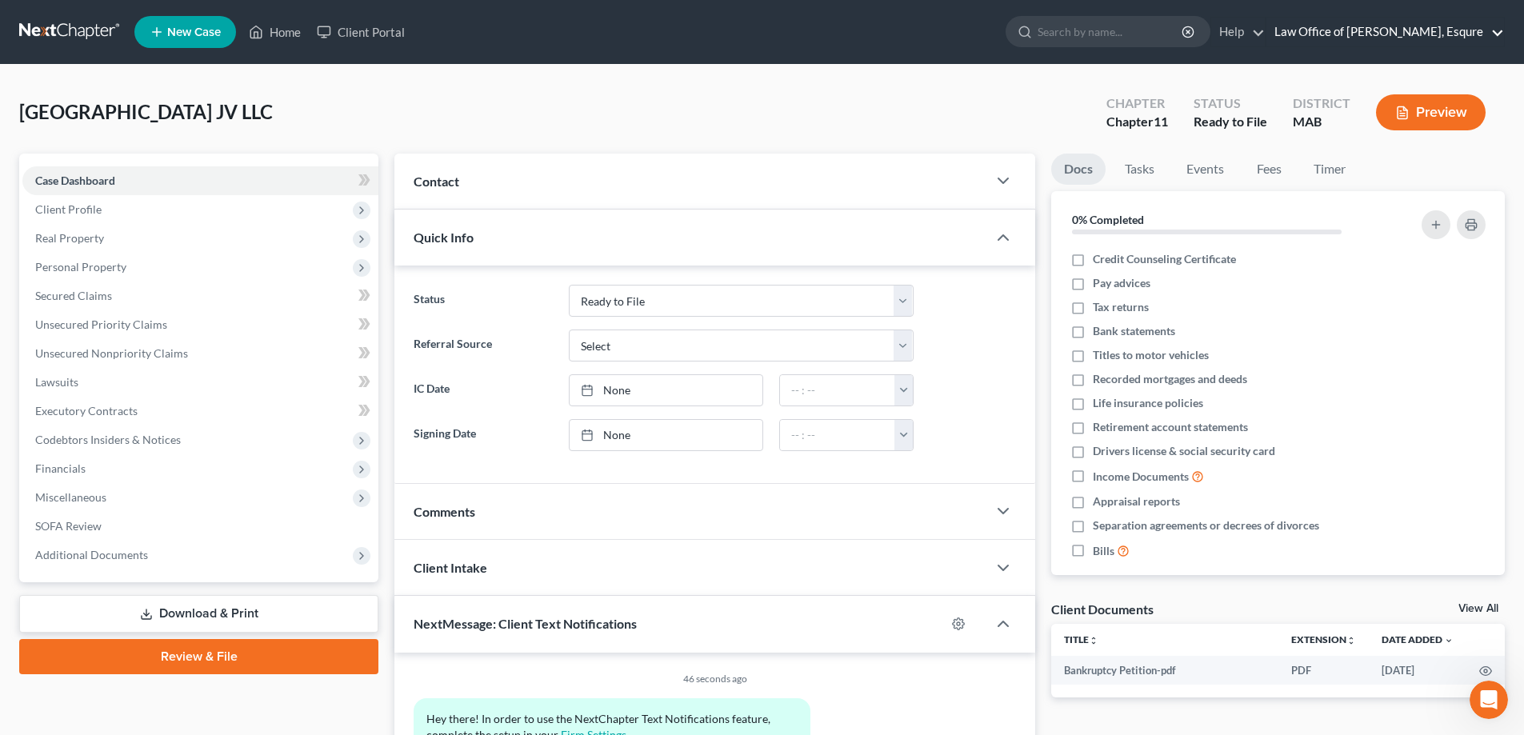
click at [1384, 34] on link "Law Office of [PERSON_NAME], Esqure" at bounding box center [1386, 32] width 238 height 29
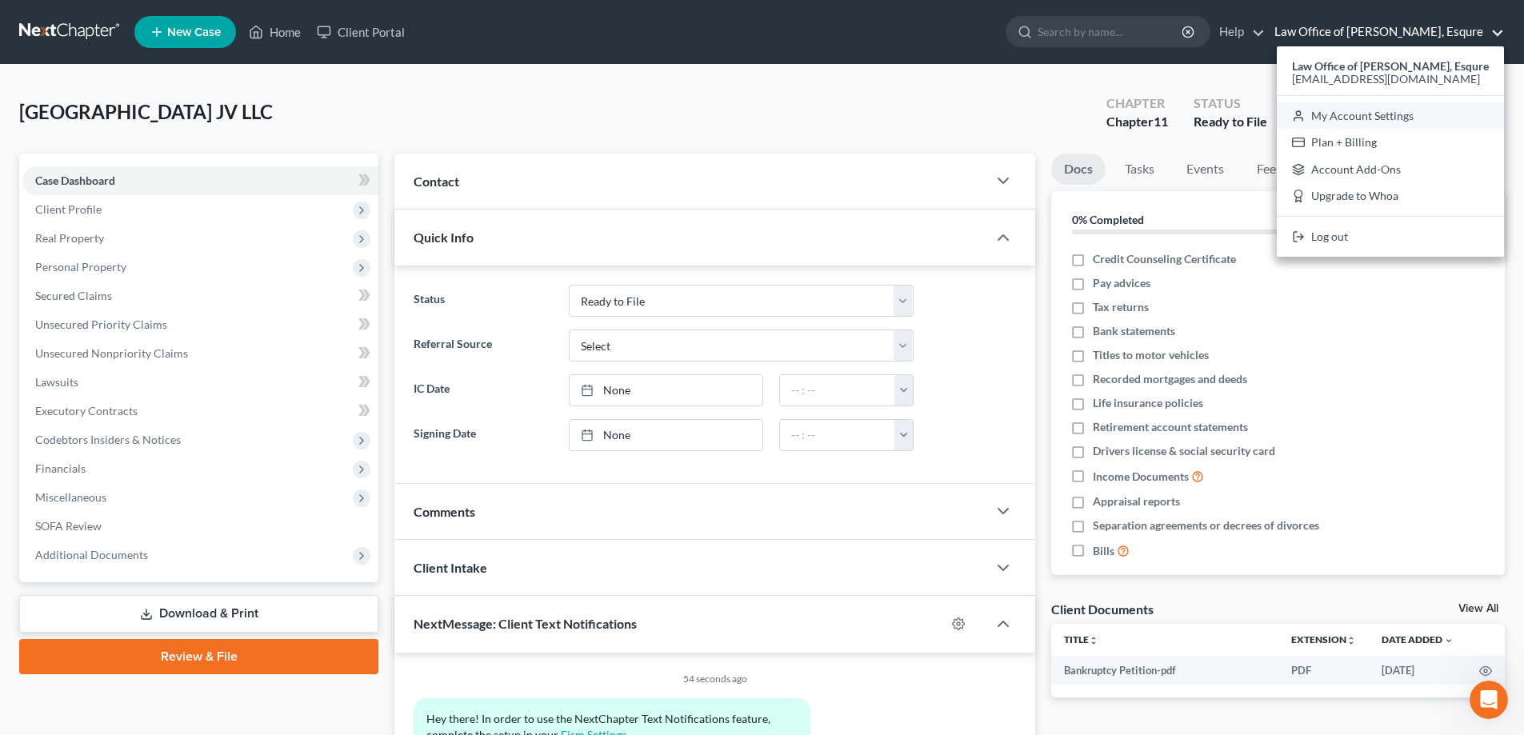
click at [1372, 118] on link "My Account Settings" at bounding box center [1390, 115] width 227 height 27
select select "39"
select select "24"
select select "22"
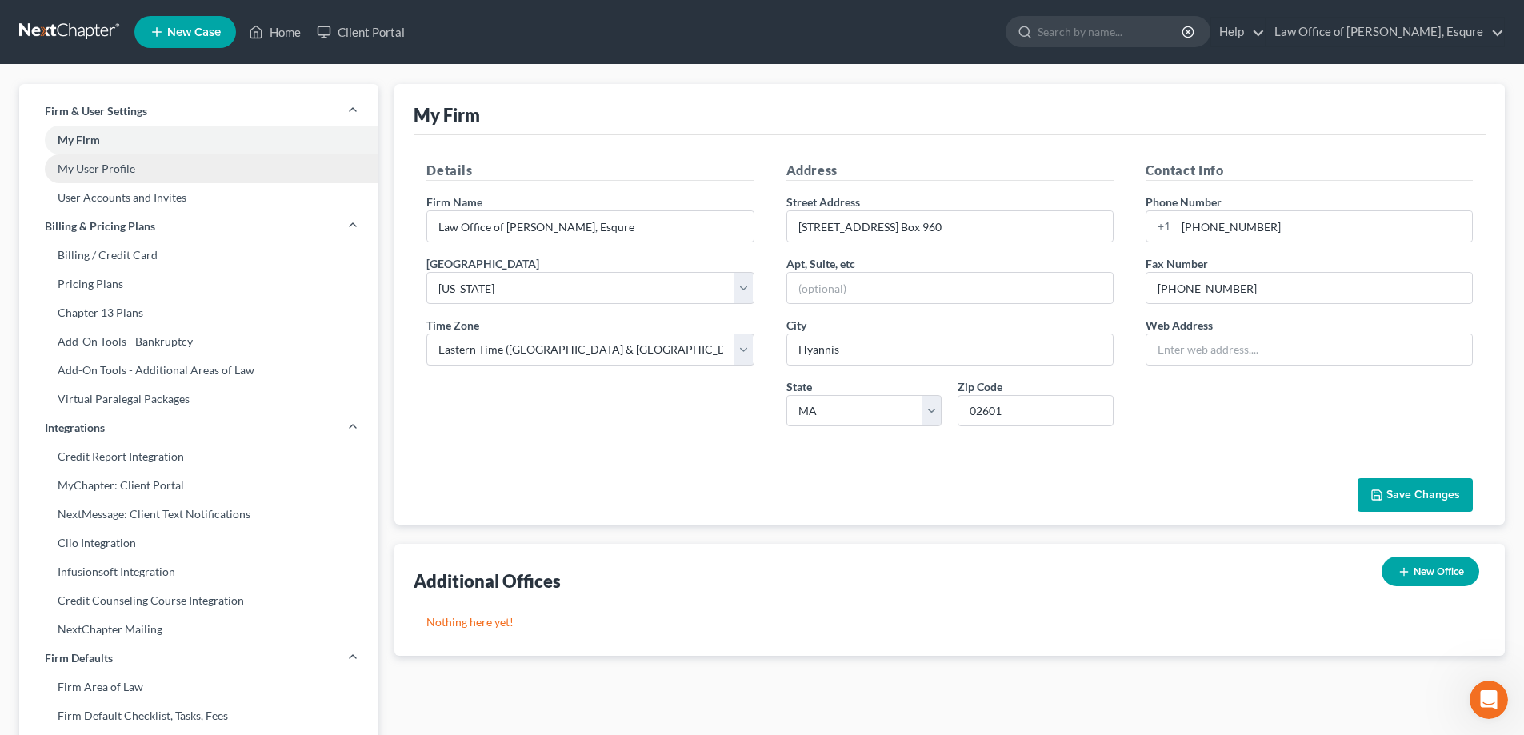
click at [107, 172] on link "My User Profile" at bounding box center [198, 168] width 359 height 29
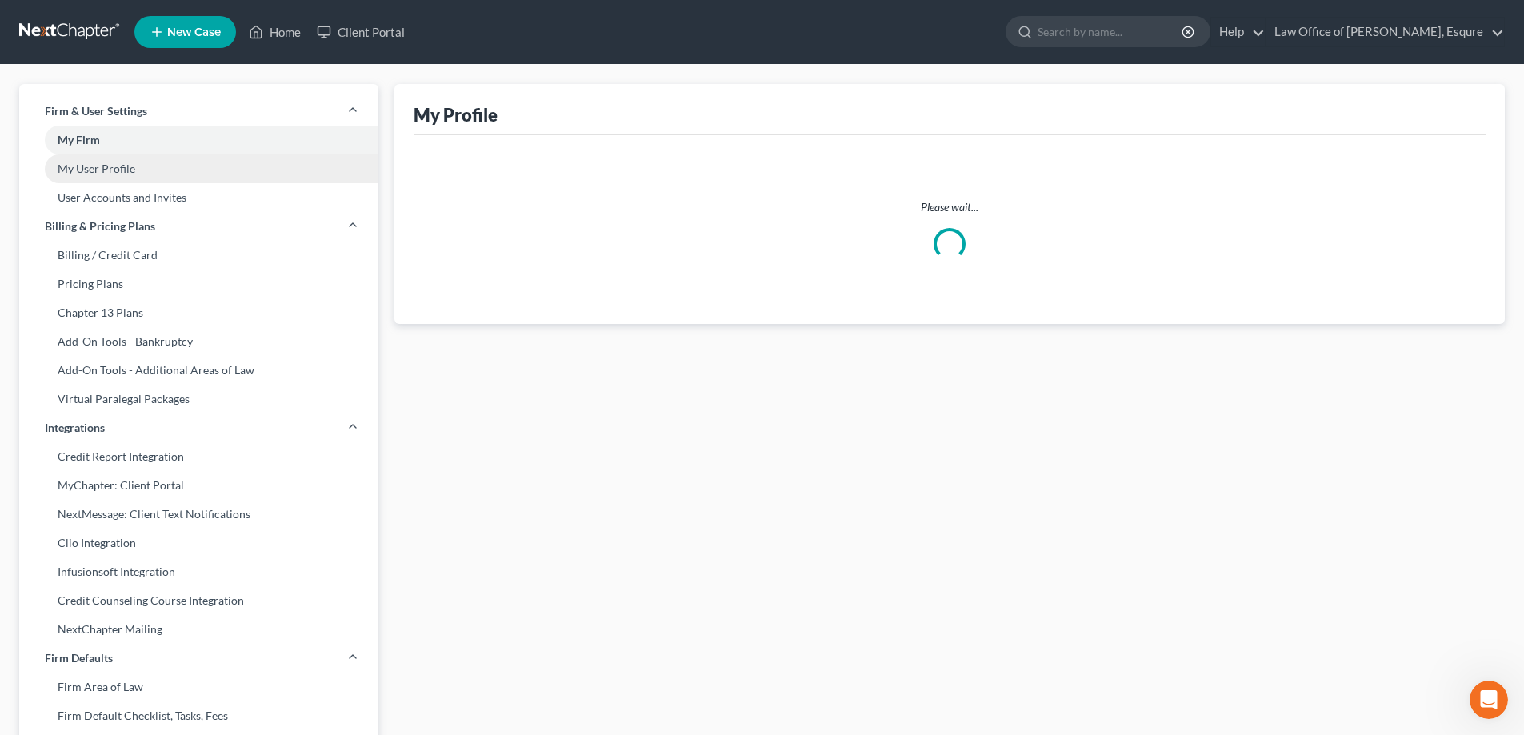
select select "22"
select select "paralegal"
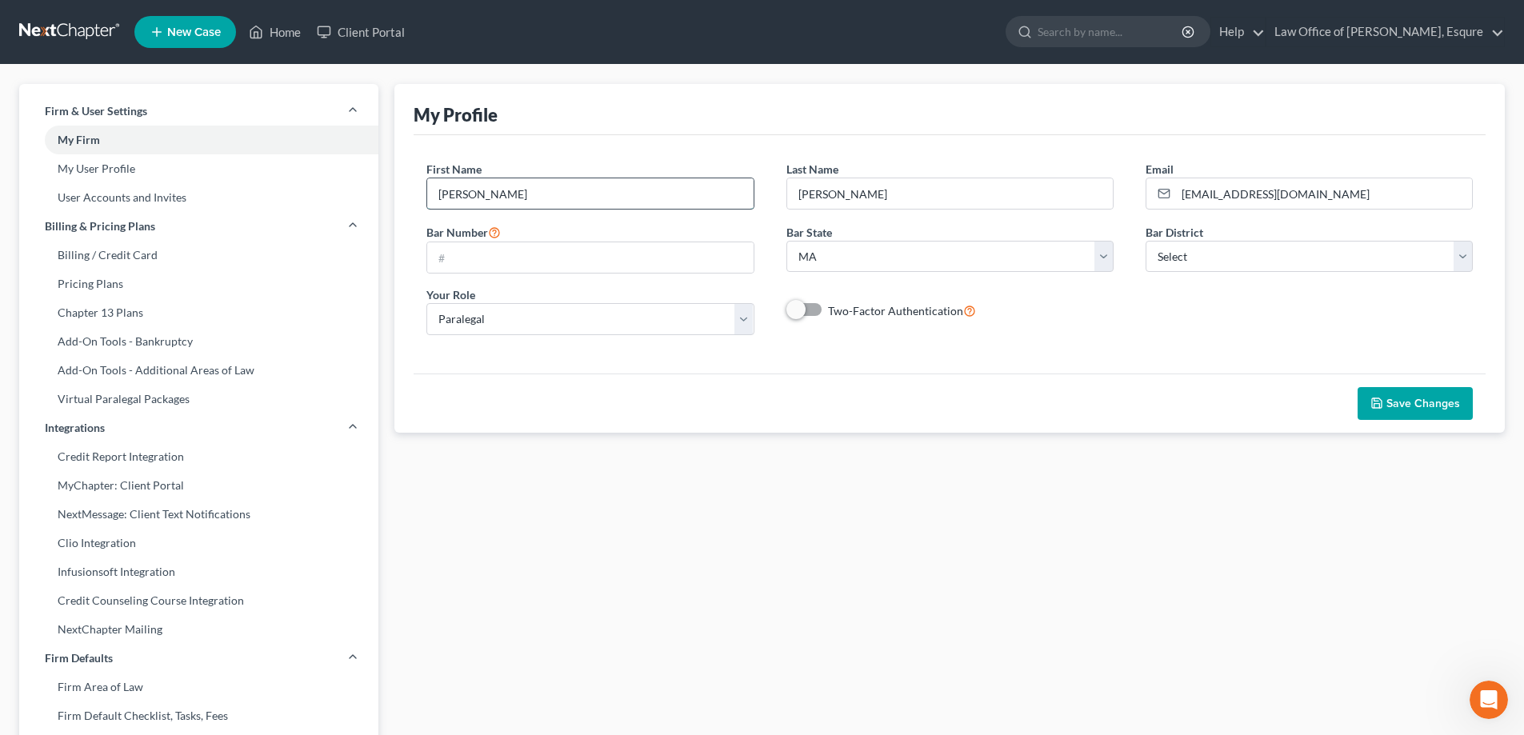
click at [506, 196] on input "Wendy" at bounding box center [590, 193] width 326 height 30
type input "W"
type input "[PERSON_NAME]"
click at [906, 190] on input "Joakim" at bounding box center [950, 193] width 326 height 30
type input "J"
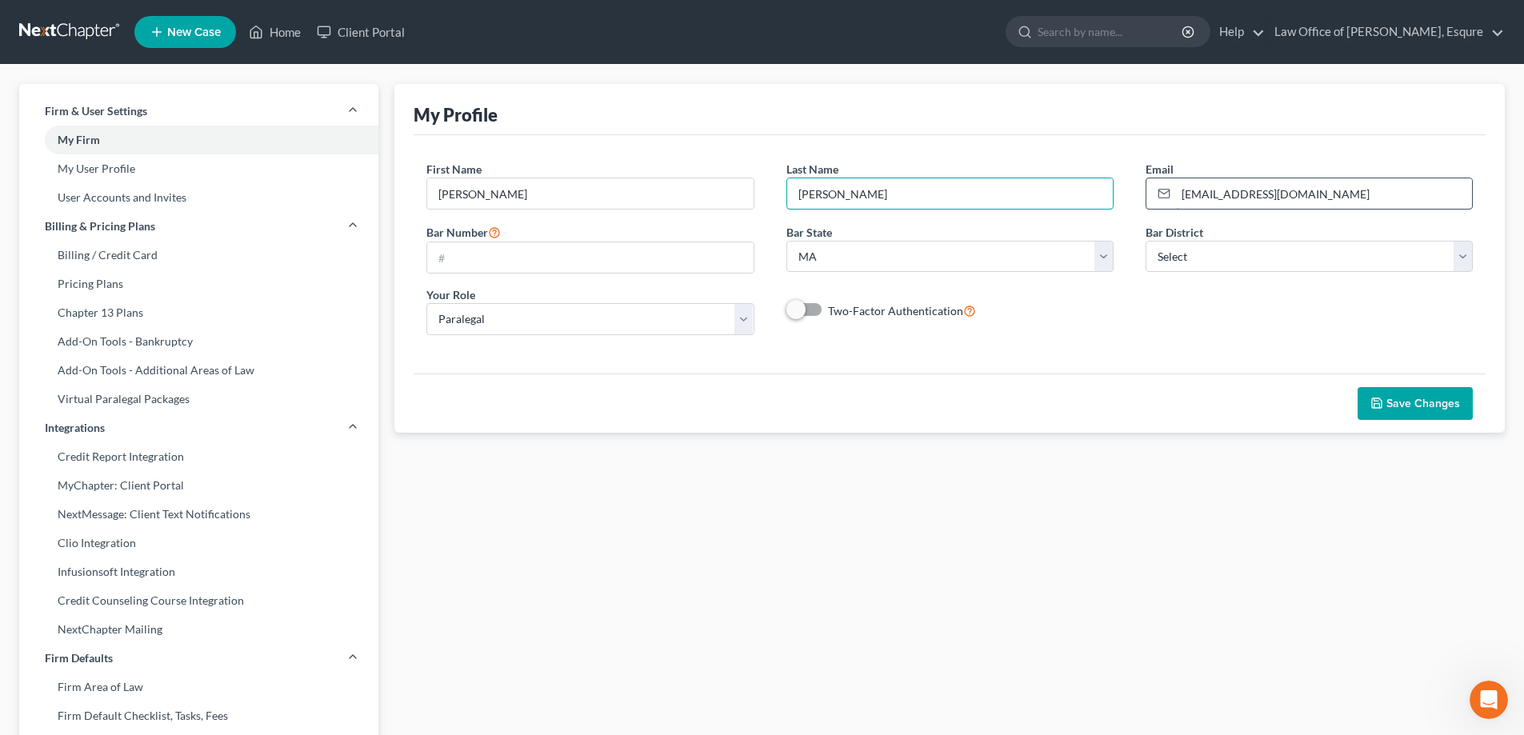
type input "Johnson"
click at [1208, 197] on input "[EMAIL_ADDRESS][DOMAIN_NAME]" at bounding box center [1324, 193] width 296 height 30
type input "jeff@jefferyjohnsonesq.com"
click at [462, 250] on input "text" at bounding box center [590, 257] width 326 height 30
type input "252510"
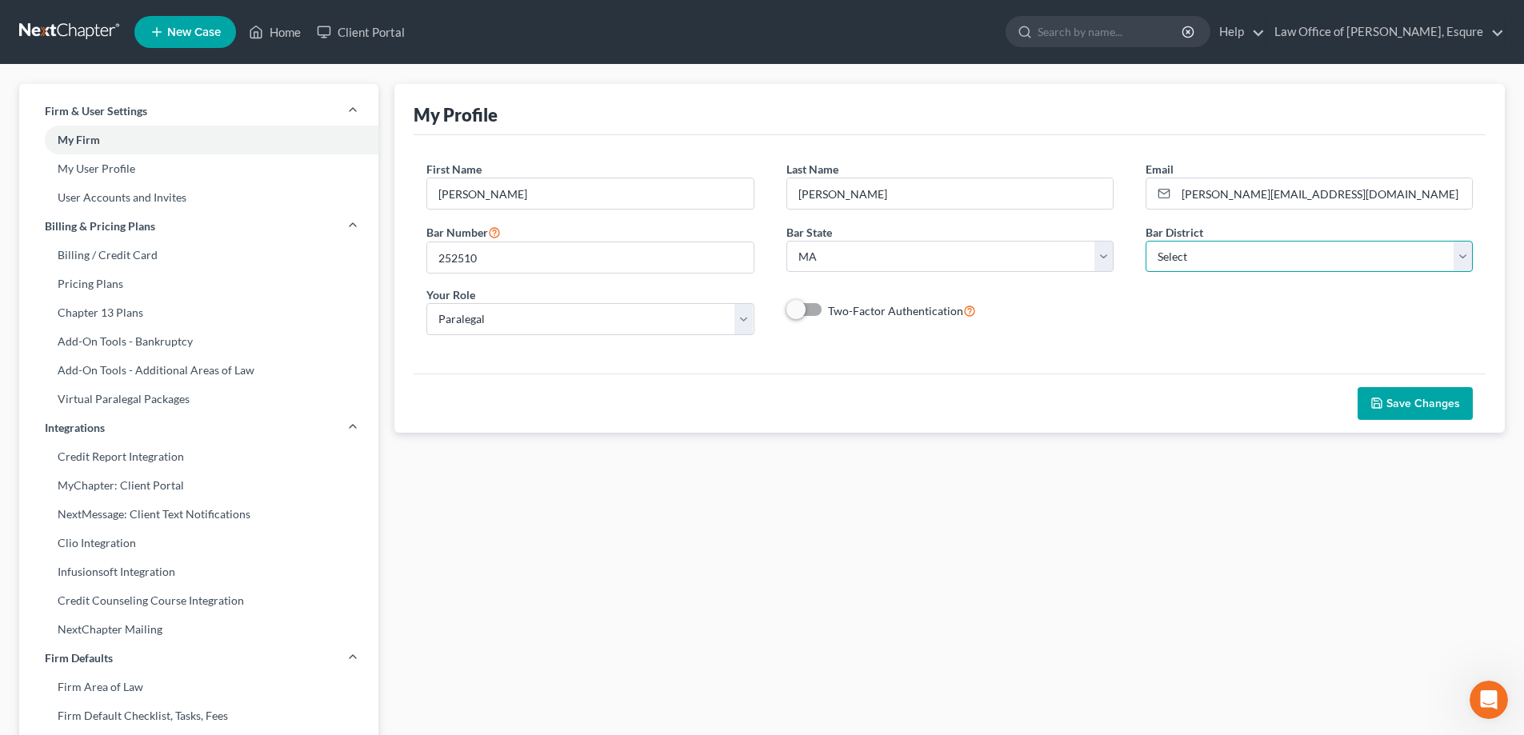
click at [1176, 258] on select "Select Alabama - Middle Alabama - Northern Alabama - Southern Alaska Arizona Ar…" at bounding box center [1309, 257] width 327 height 32
select select "39"
click at [1146, 241] on select "Select Alabama - Middle Alabama - Northern Alabama - Southern Alaska Arizona Ar…" at bounding box center [1309, 257] width 327 height 32
click at [747, 311] on select "Select Attorney Paralegal Assistant" at bounding box center [589, 319] width 327 height 32
select select "attorney"
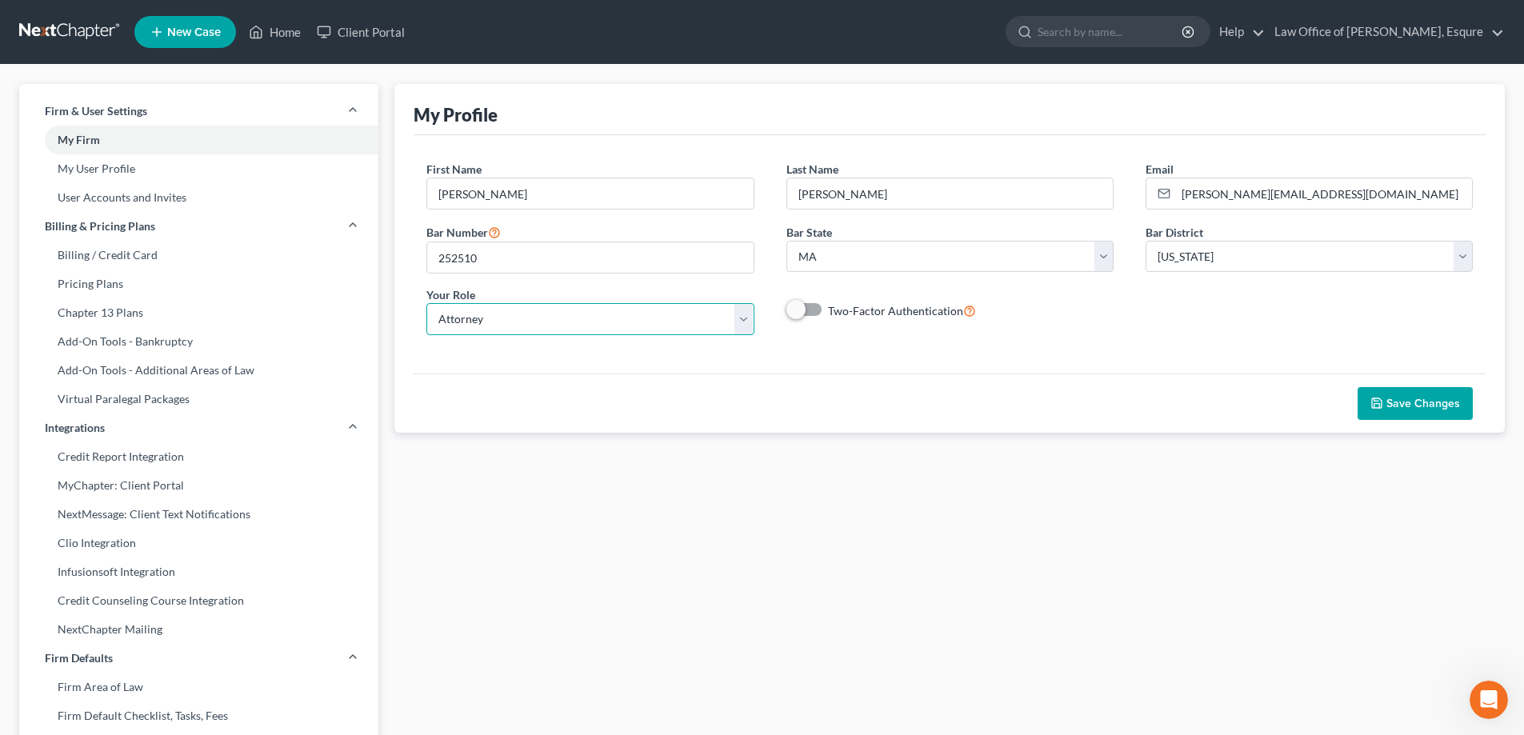
click at [426, 310] on select "Select Attorney Paralegal Assistant" at bounding box center [589, 319] width 327 height 32
select select "0"
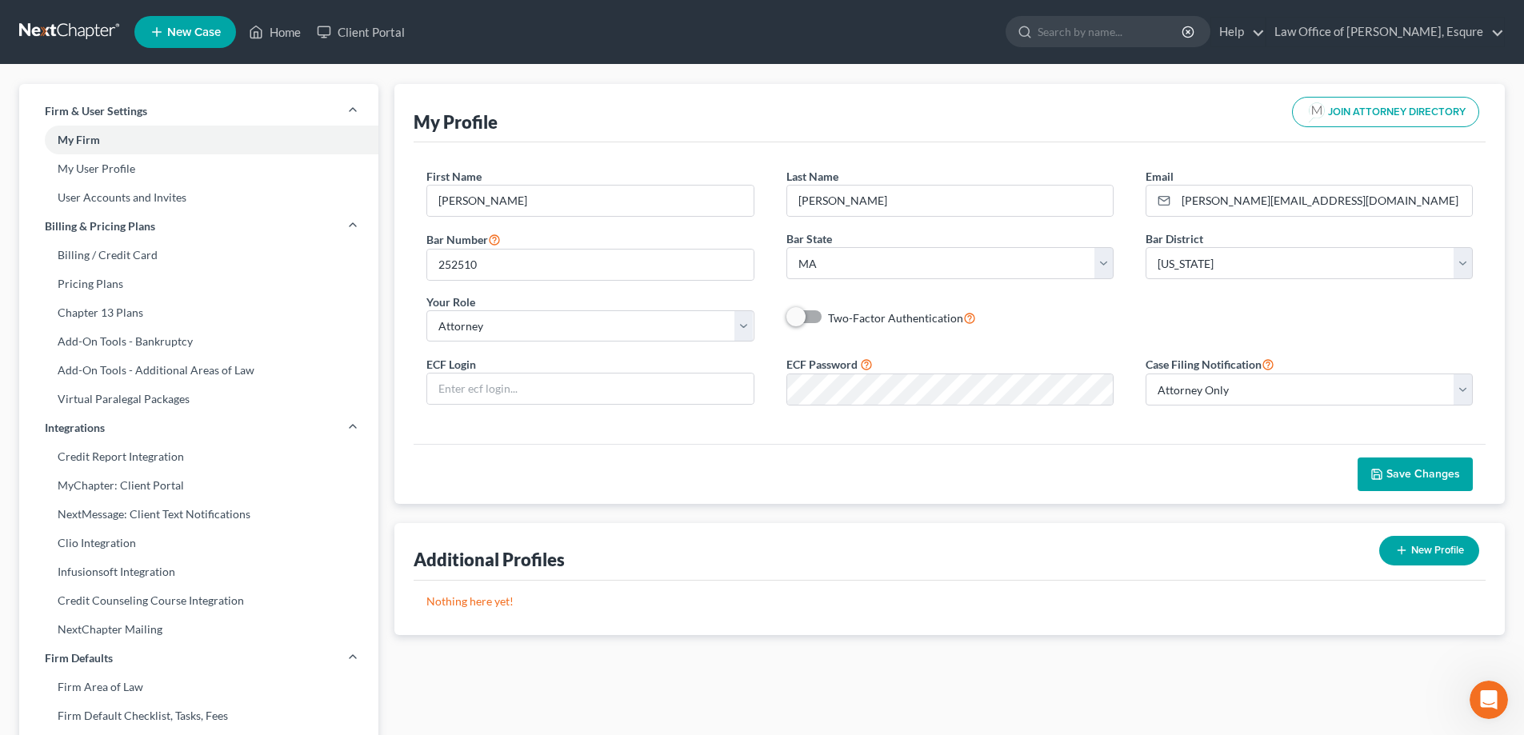
click at [828, 321] on label "Two-Factor Authentication" at bounding box center [902, 318] width 148 height 18
click at [835, 319] on input "Two-Factor Authentication" at bounding box center [840, 314] width 10 height 10
checkbox input "true"
click at [462, 387] on input "text" at bounding box center [590, 389] width 326 height 30
type input "252510aty"
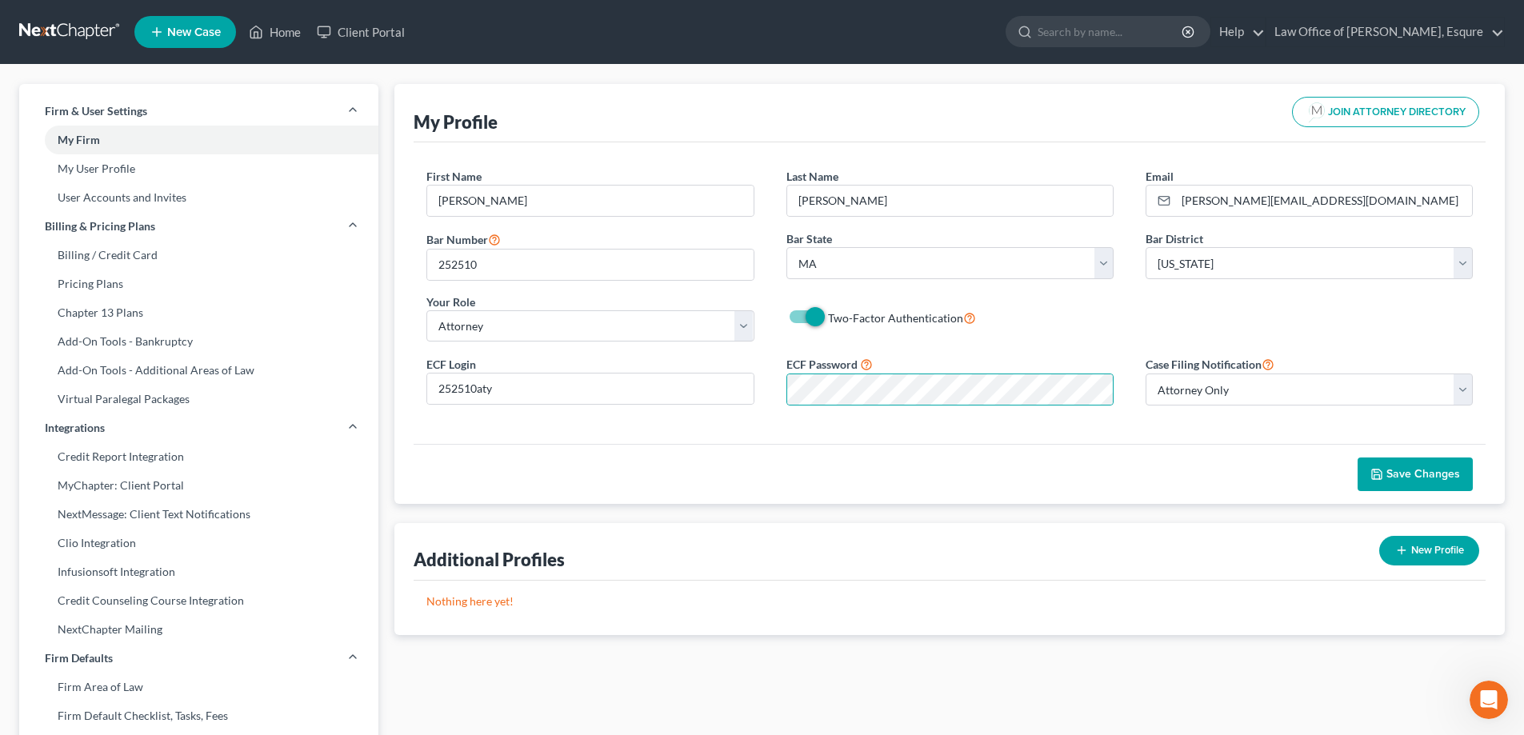
click at [1423, 473] on span "Save Changes" at bounding box center [1424, 474] width 74 height 14
click at [1393, 470] on span "Save Changes" at bounding box center [1424, 474] width 74 height 14
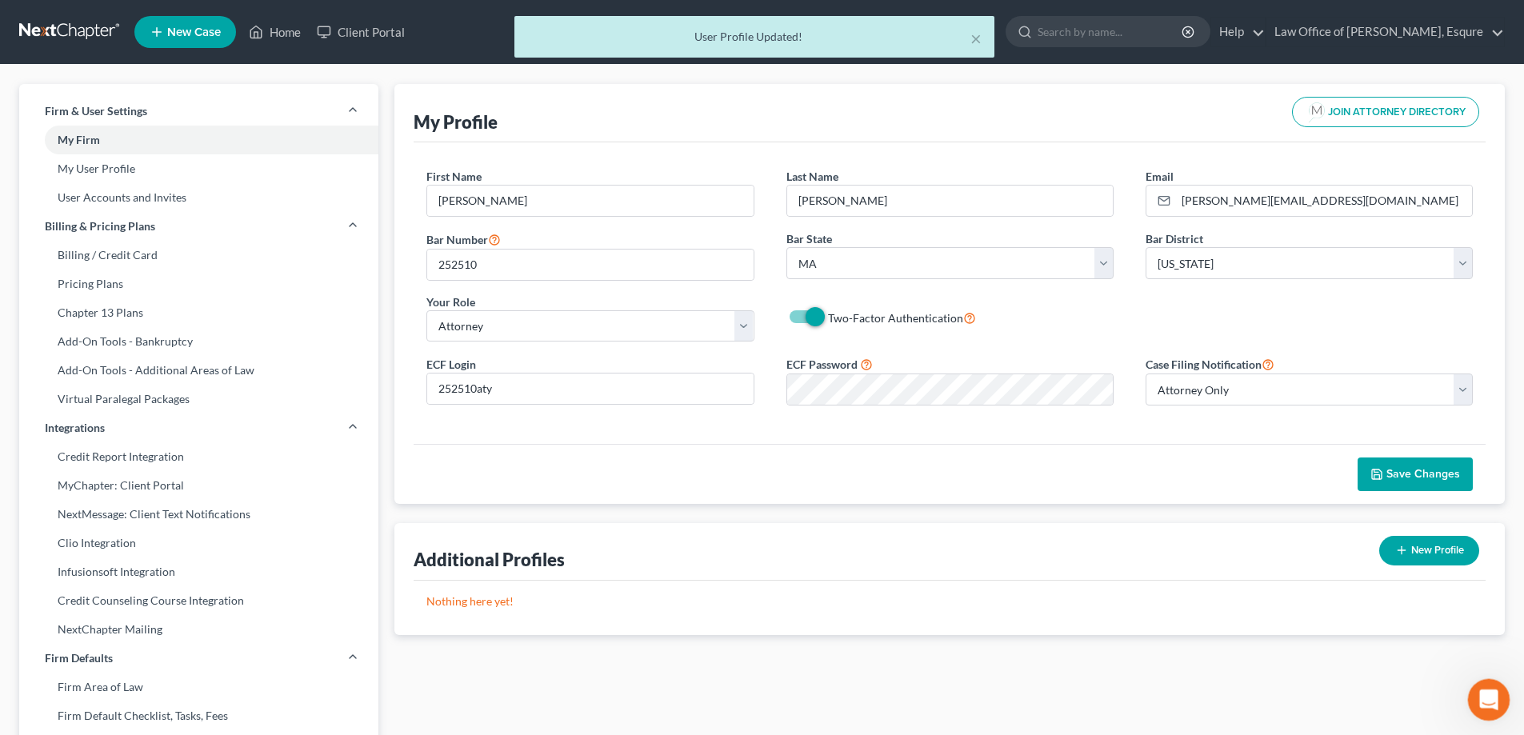
click at [1485, 695] on icon "Open Intercom Messenger" at bounding box center [1487, 698] width 26 height 26
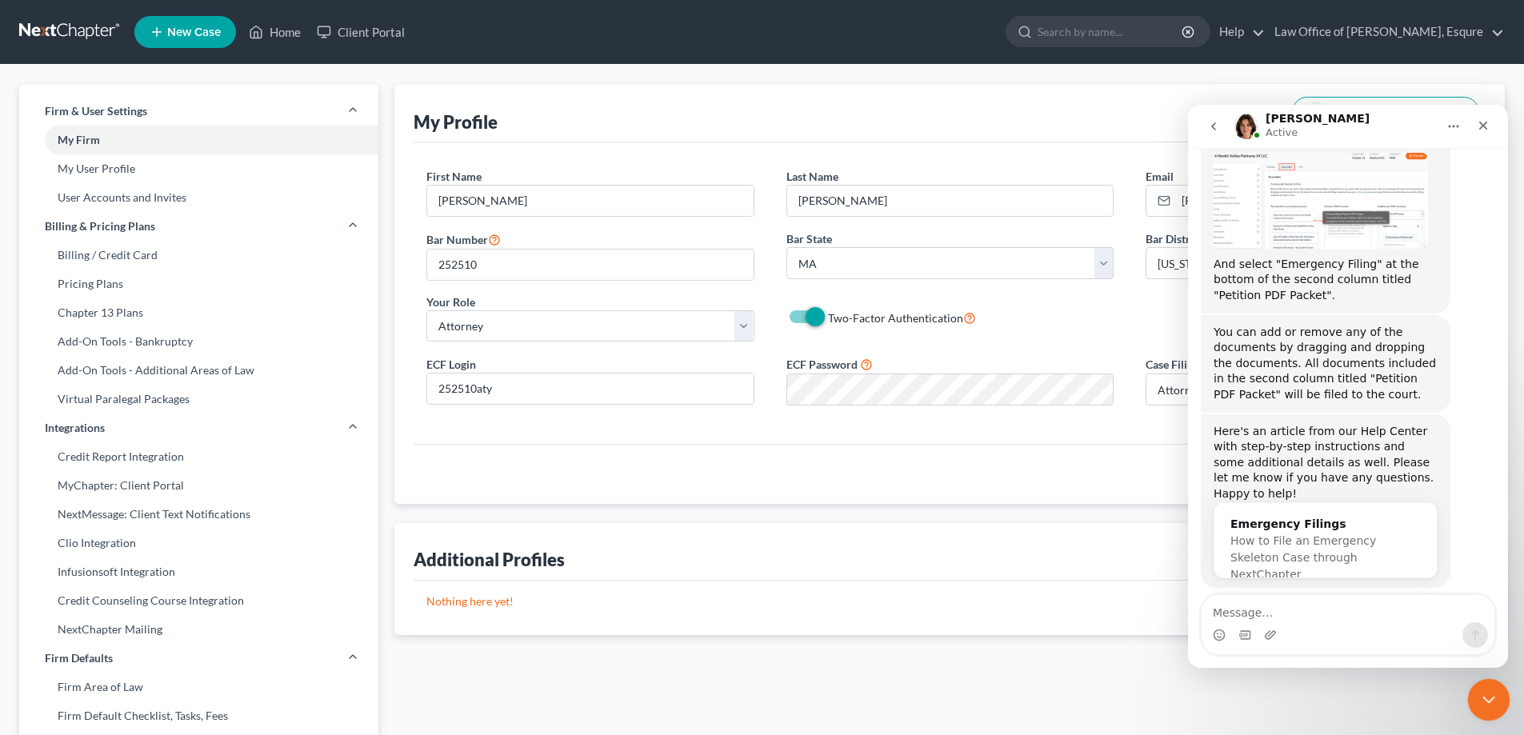
scroll to position [2422, 0]
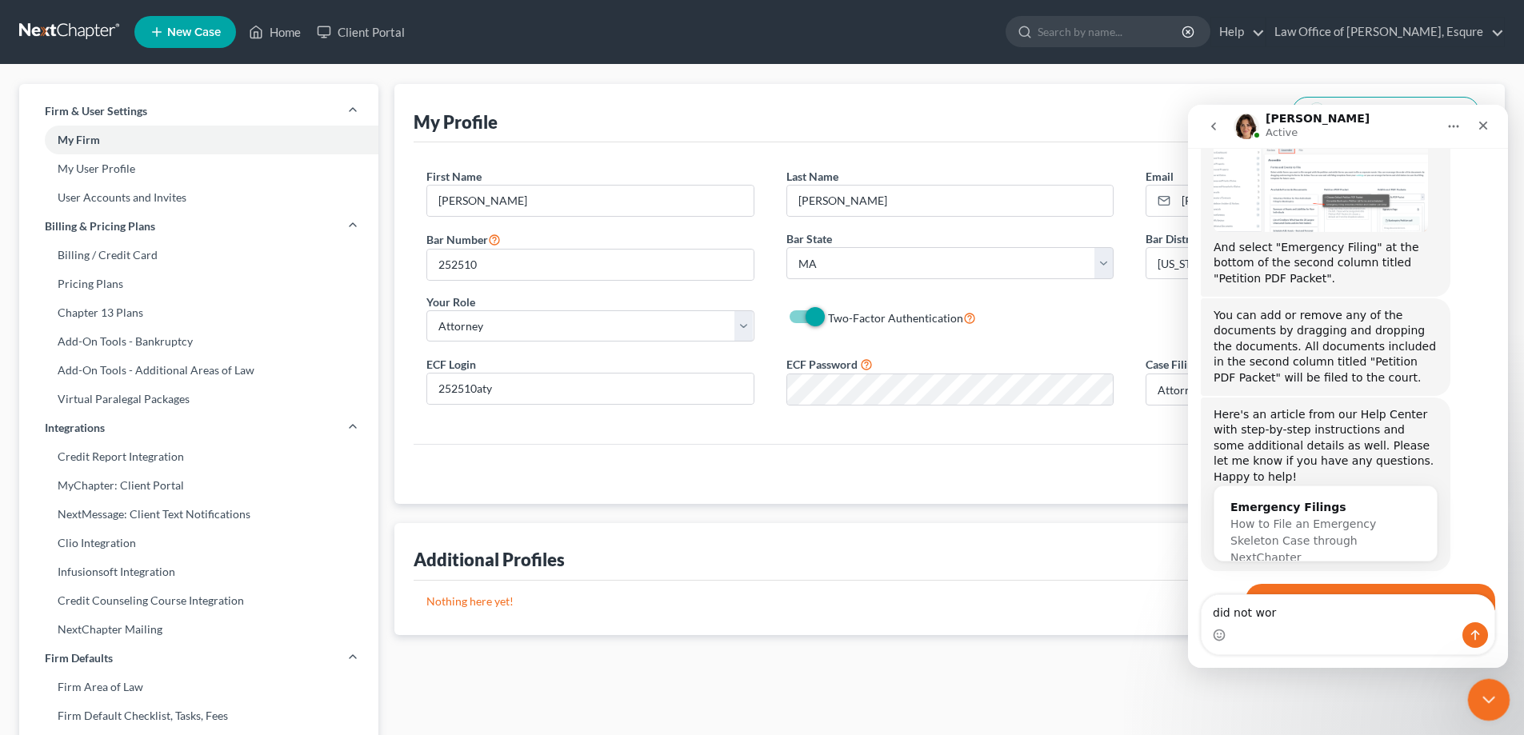
type textarea "did not work"
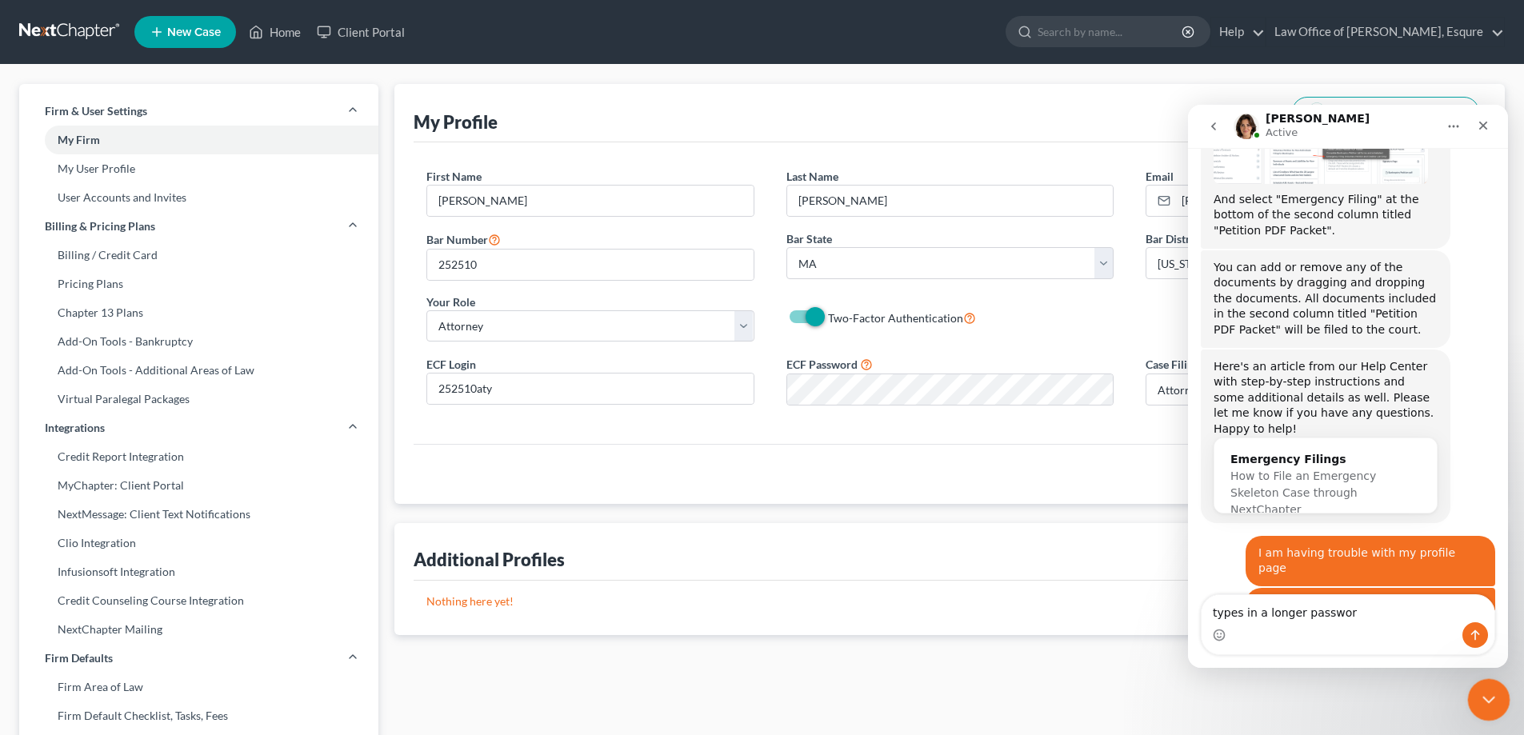
type textarea "types in a longer password"
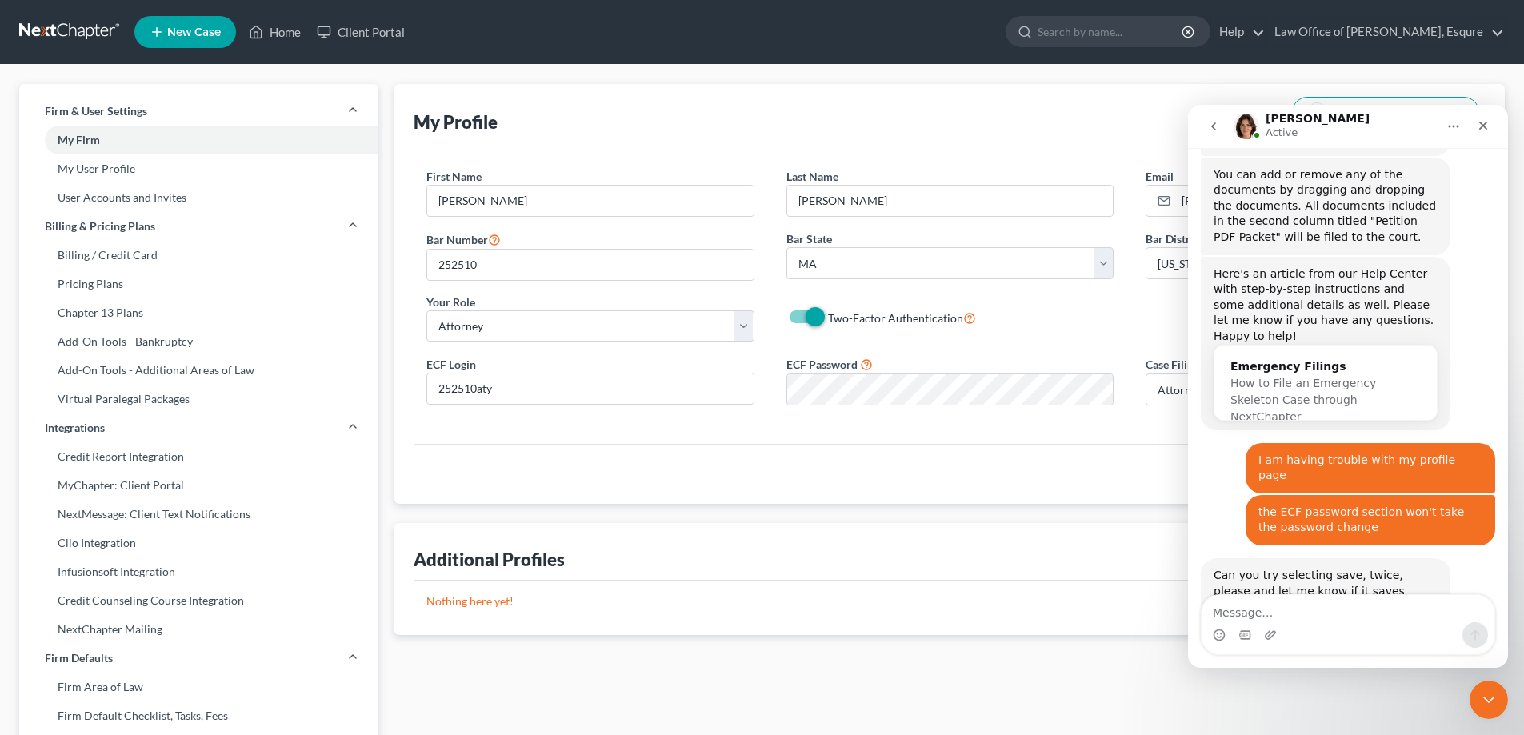
scroll to position [2568, 0]
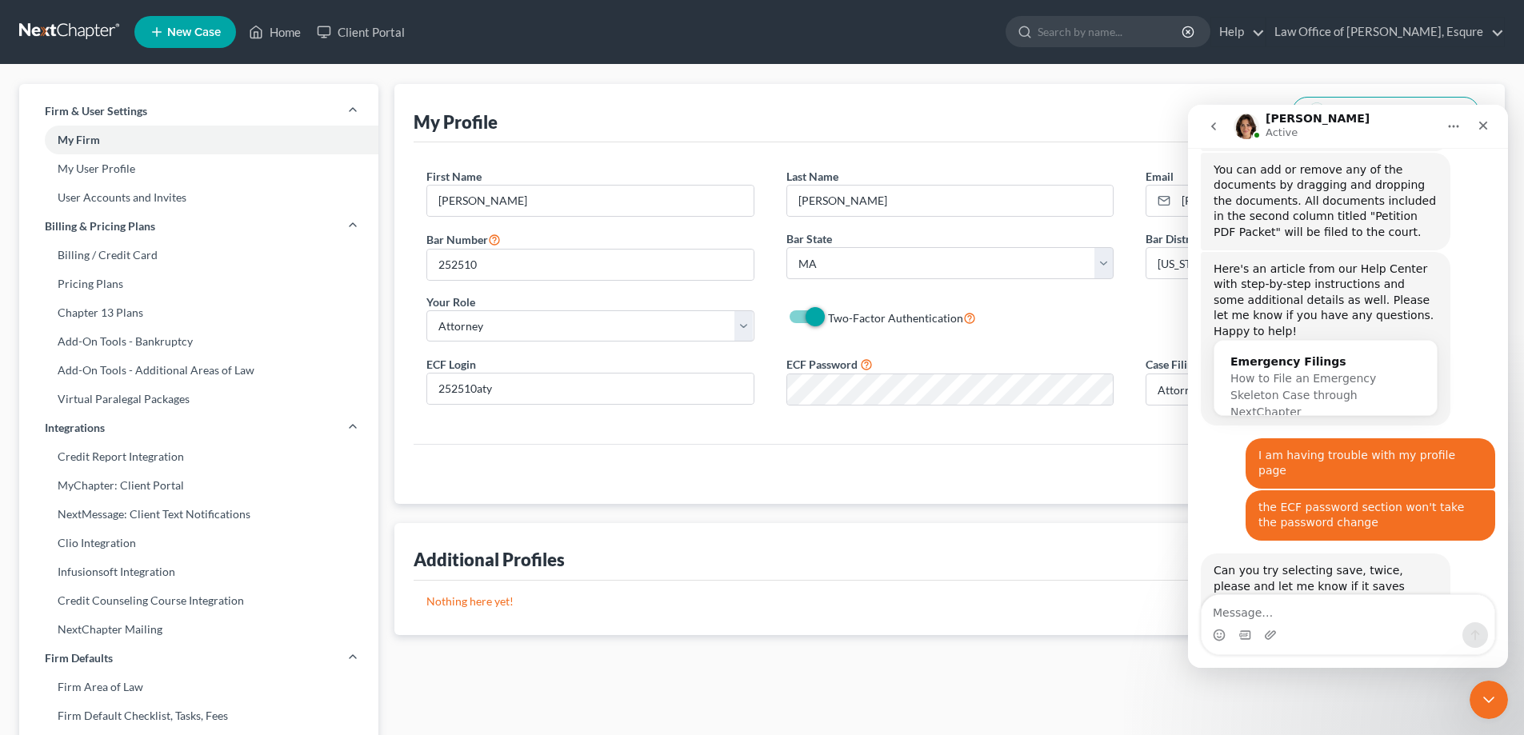
click at [828, 315] on label "Two-Factor Authentication" at bounding box center [902, 318] width 148 height 18
click at [835, 315] on input "Two-Factor Authentication" at bounding box center [840, 314] width 10 height 10
click at [828, 317] on label "Two-Factor Authentication" at bounding box center [902, 318] width 148 height 18
click at [835, 317] on input "Two-Factor Authentication" at bounding box center [840, 314] width 10 height 10
checkbox input "true"
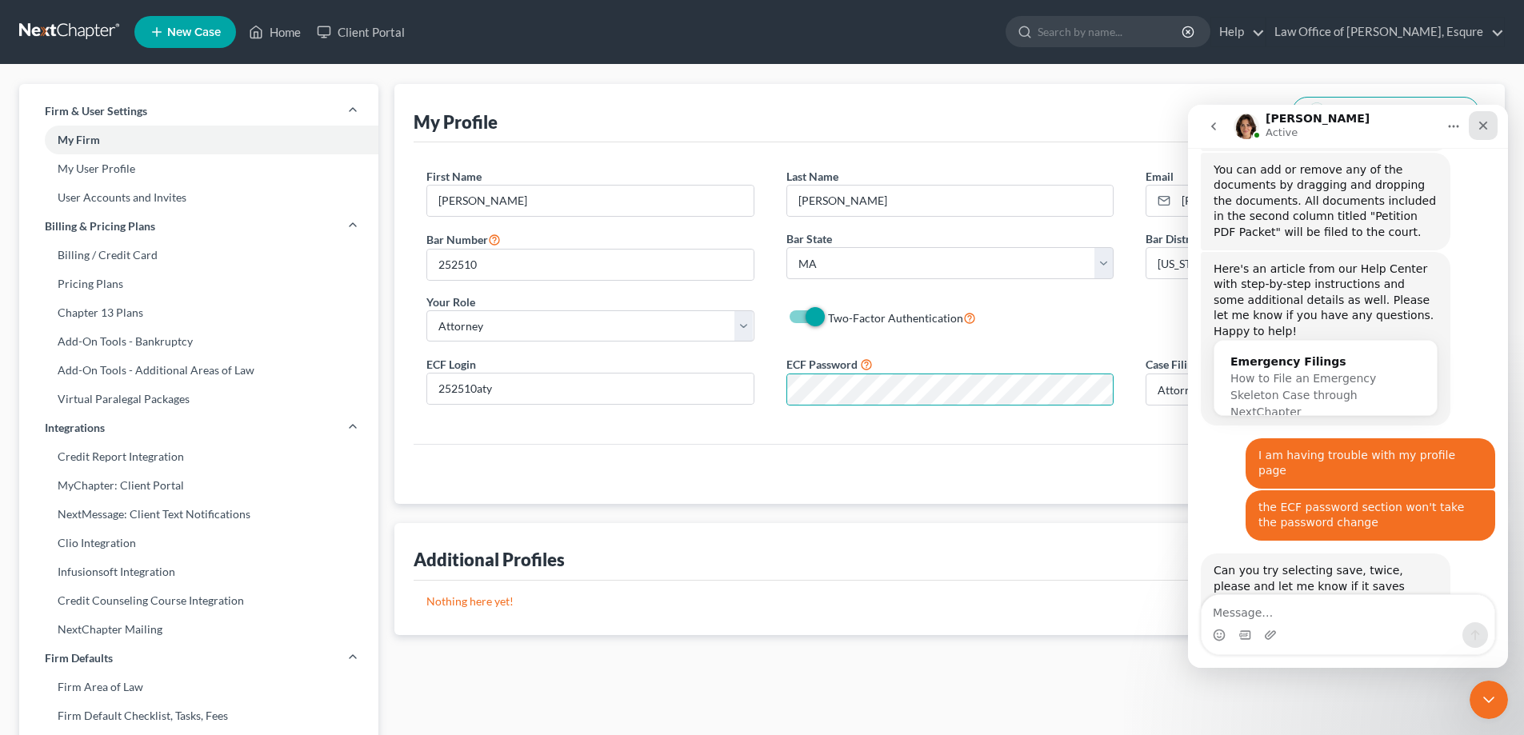
click at [1478, 128] on icon "Close" at bounding box center [1483, 125] width 13 height 13
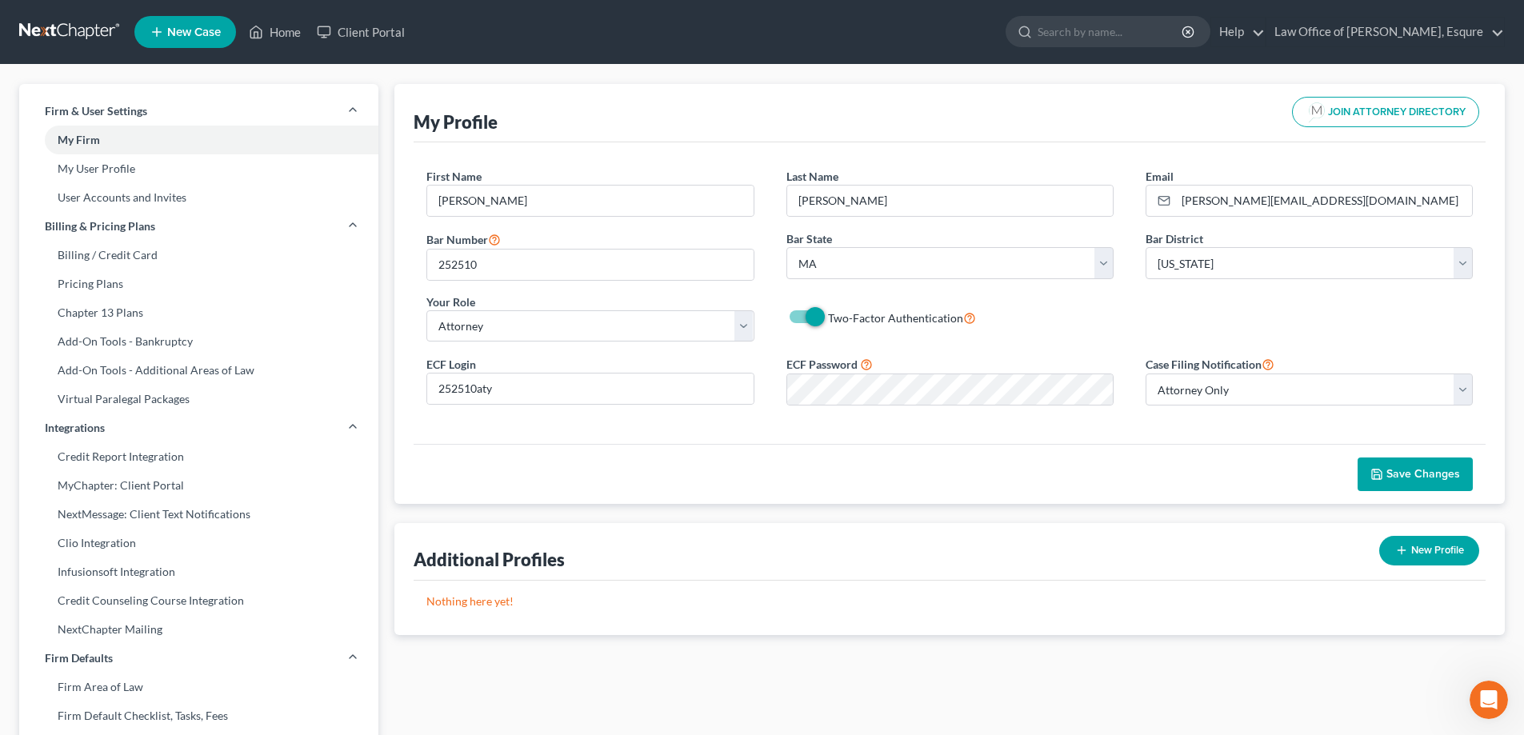
click at [1432, 474] on span "Save Changes" at bounding box center [1424, 474] width 74 height 14
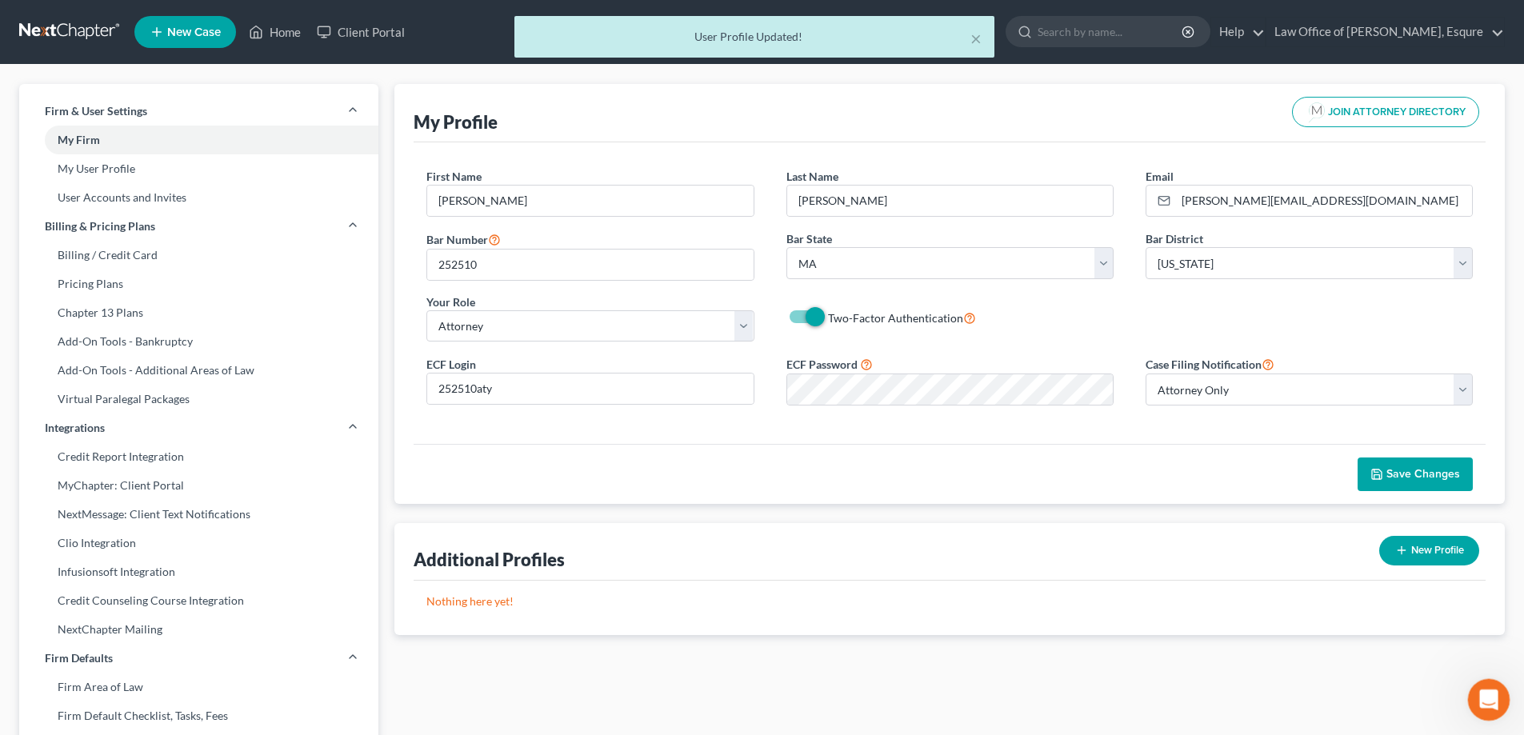
click at [1480, 690] on icon "Open Intercom Messenger" at bounding box center [1487, 698] width 26 height 26
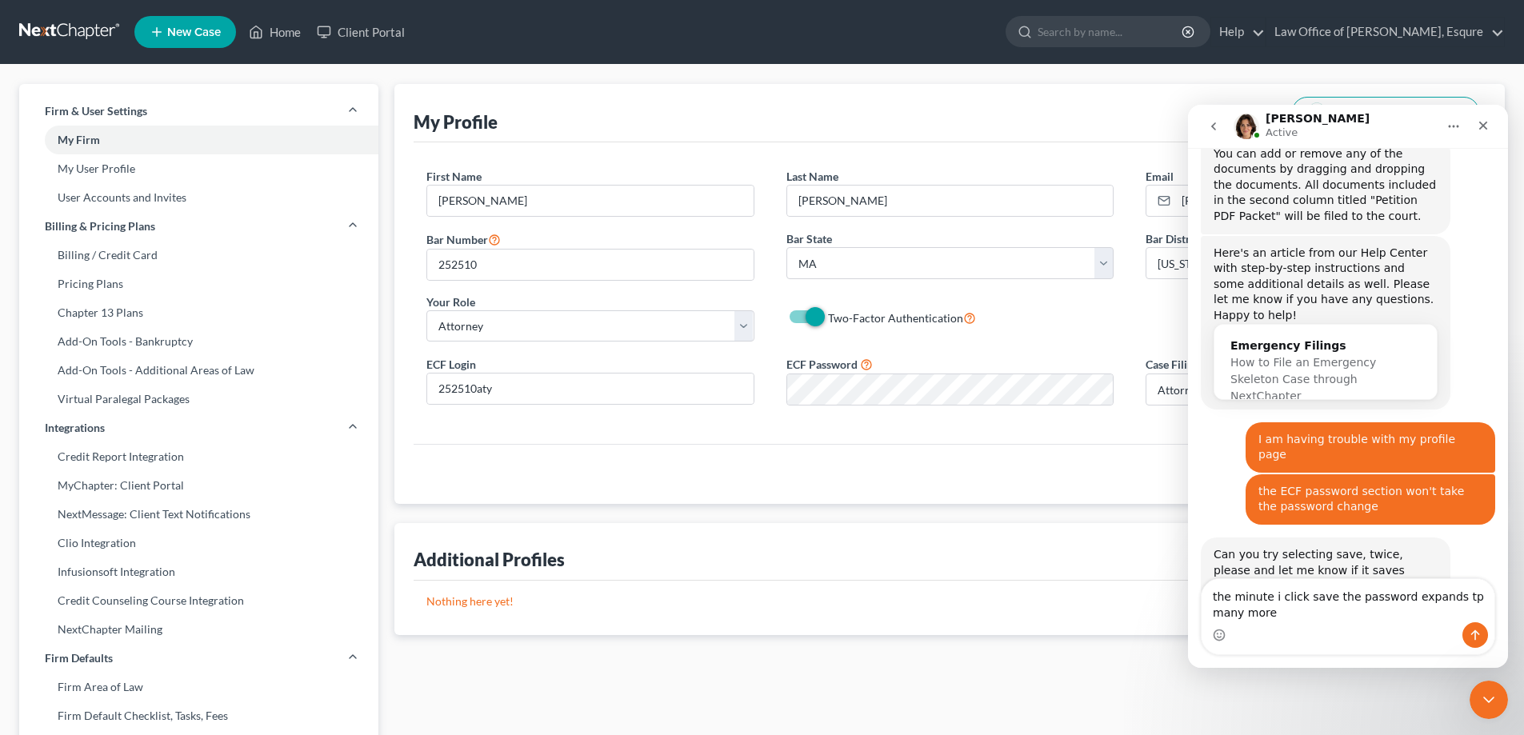
scroll to position [2703, 0]
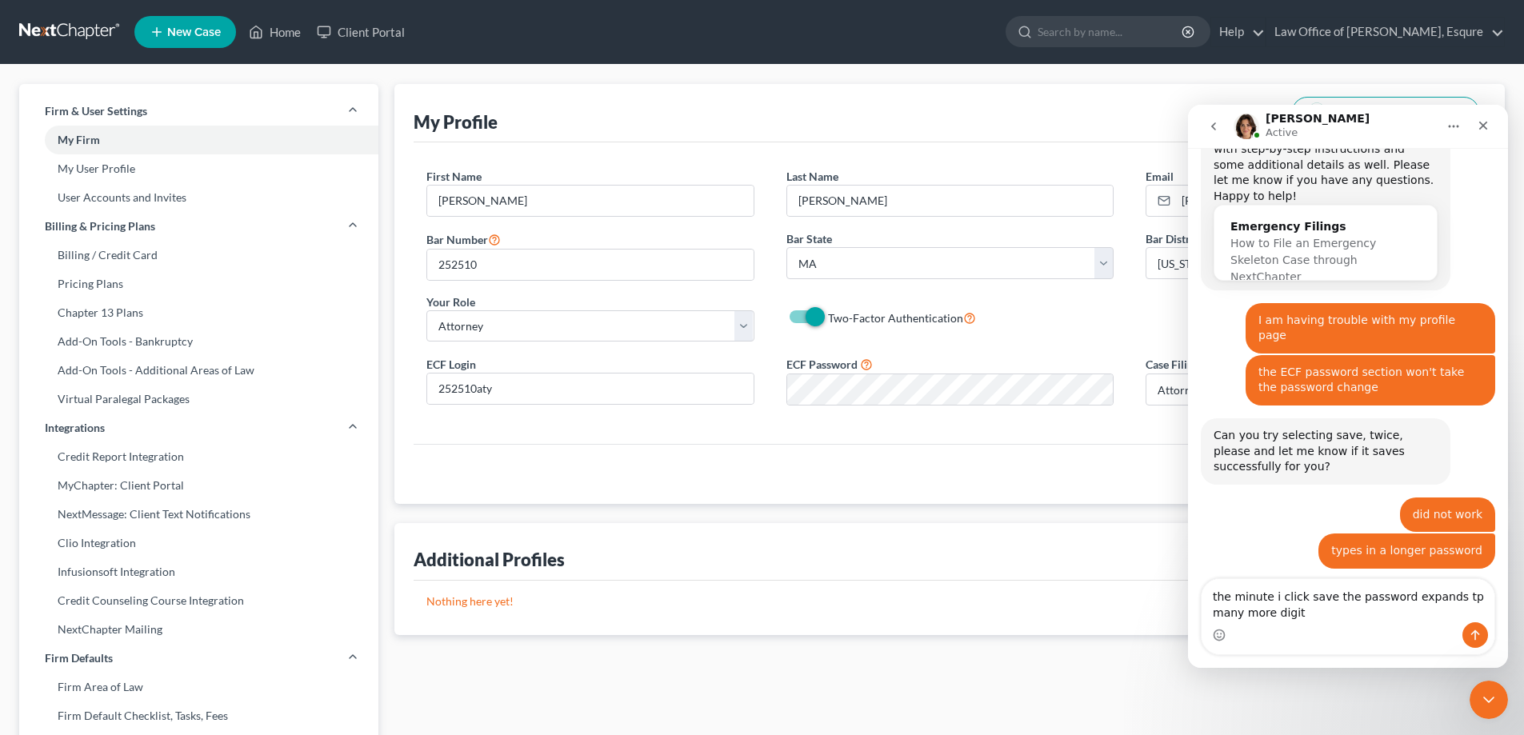
type textarea "the minute i click save the password expands tp many more digits"
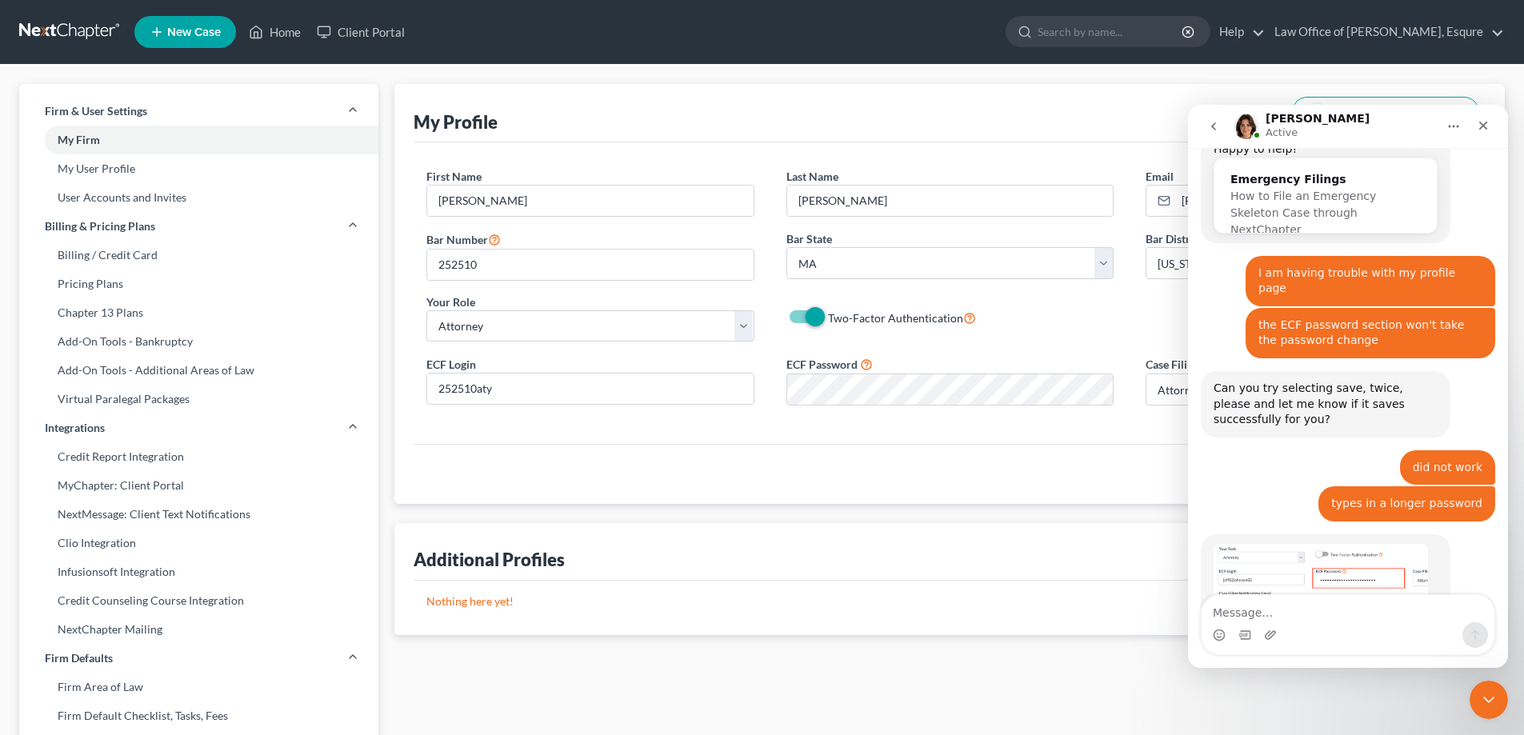
scroll to position [2751, 0]
click at [1223, 610] on textarea "Message…" at bounding box center [1348, 608] width 293 height 27
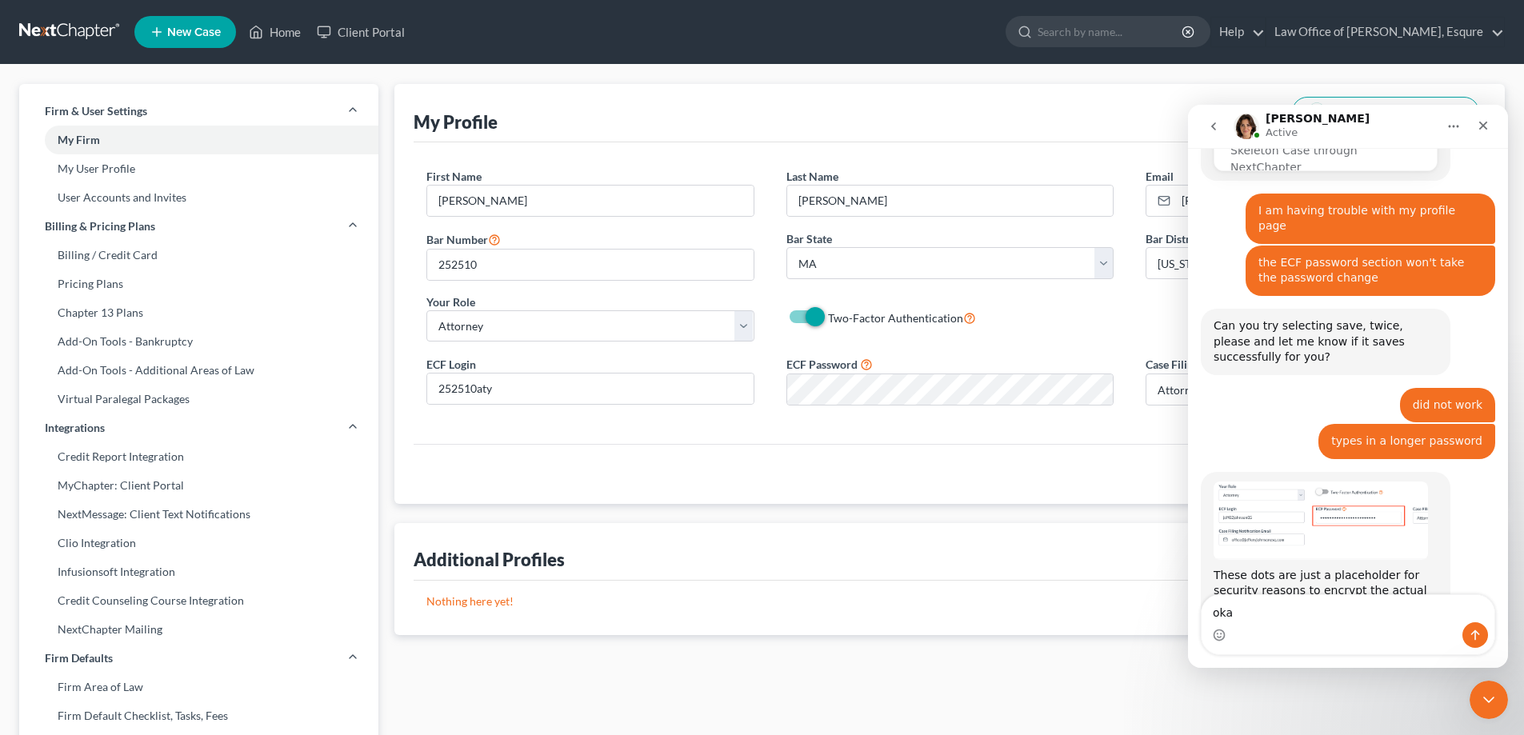
type textarea "okay"
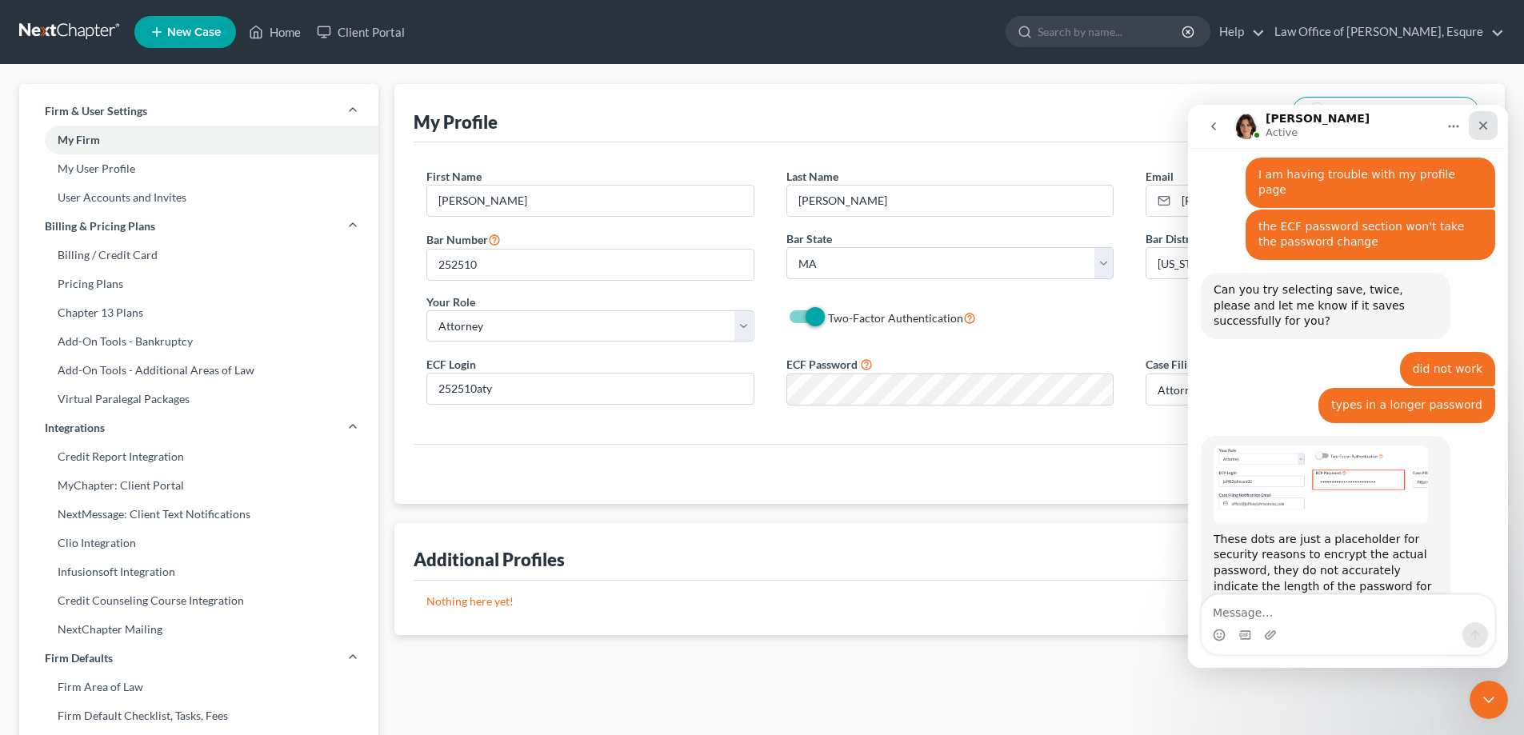
click at [1482, 118] on div "Close" at bounding box center [1483, 125] width 29 height 29
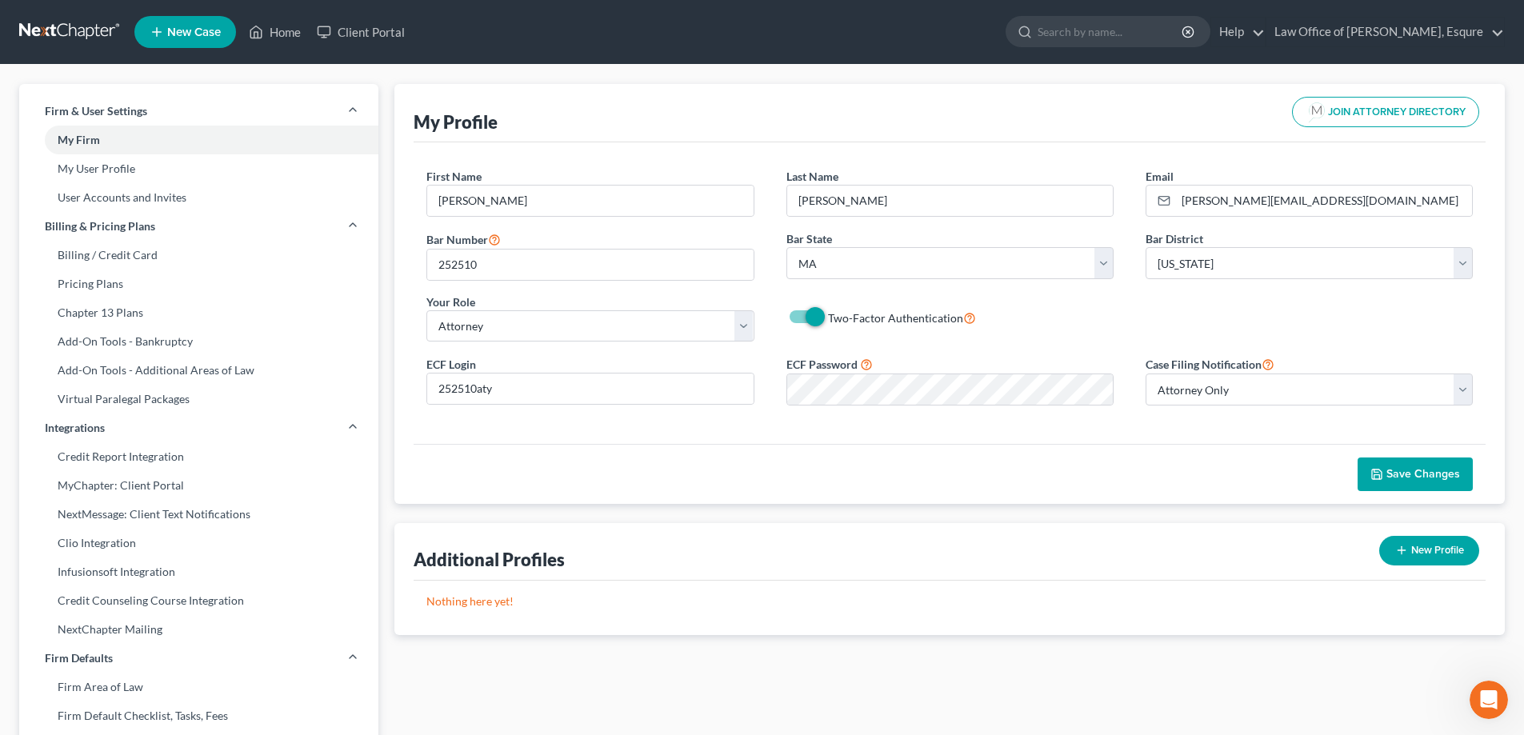
scroll to position [2787, 0]
click at [1411, 477] on span "Save Changes" at bounding box center [1424, 474] width 74 height 14
click at [289, 34] on link "Home" at bounding box center [275, 32] width 68 height 29
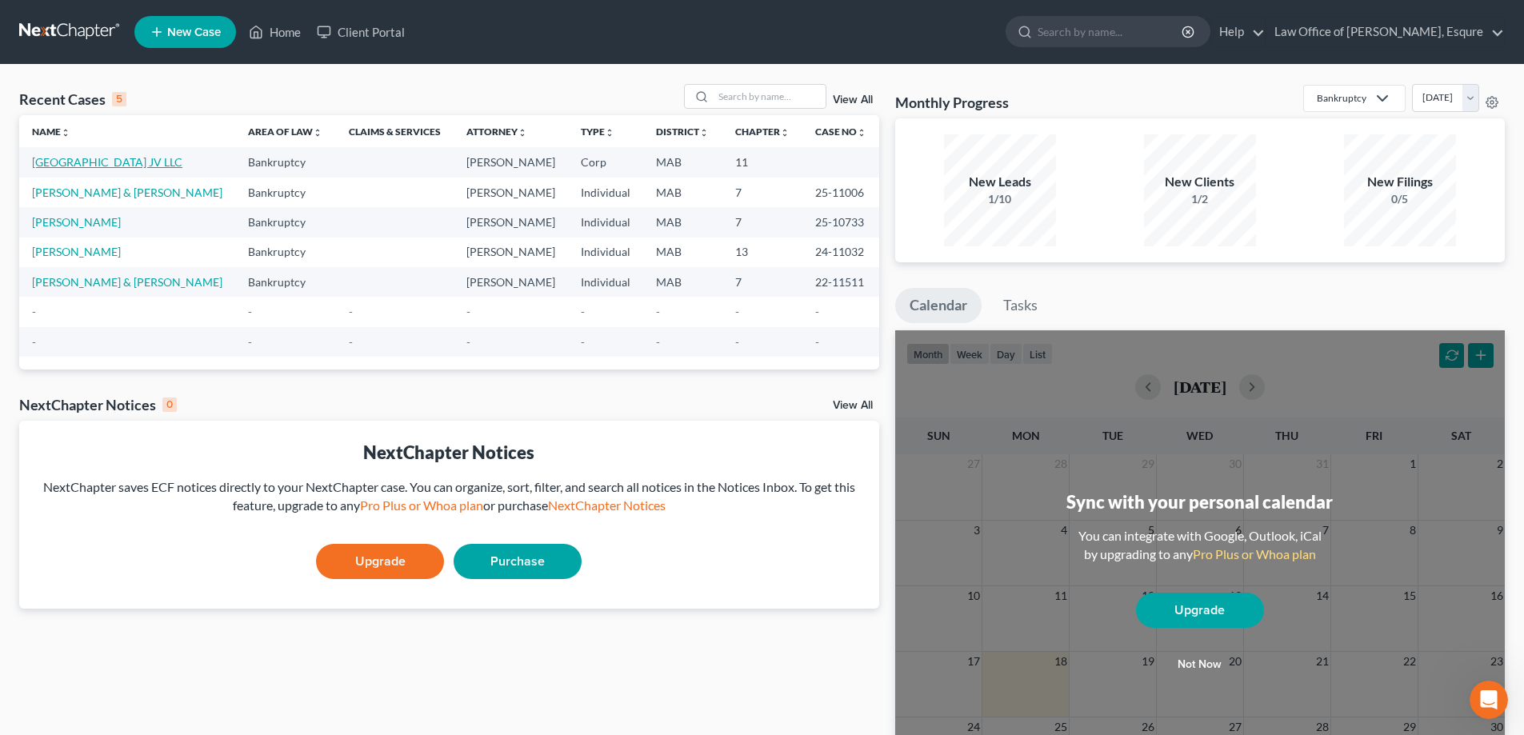
click at [114, 156] on link "[GEOGRAPHIC_DATA] JV LLC" at bounding box center [107, 162] width 150 height 14
select select "18"
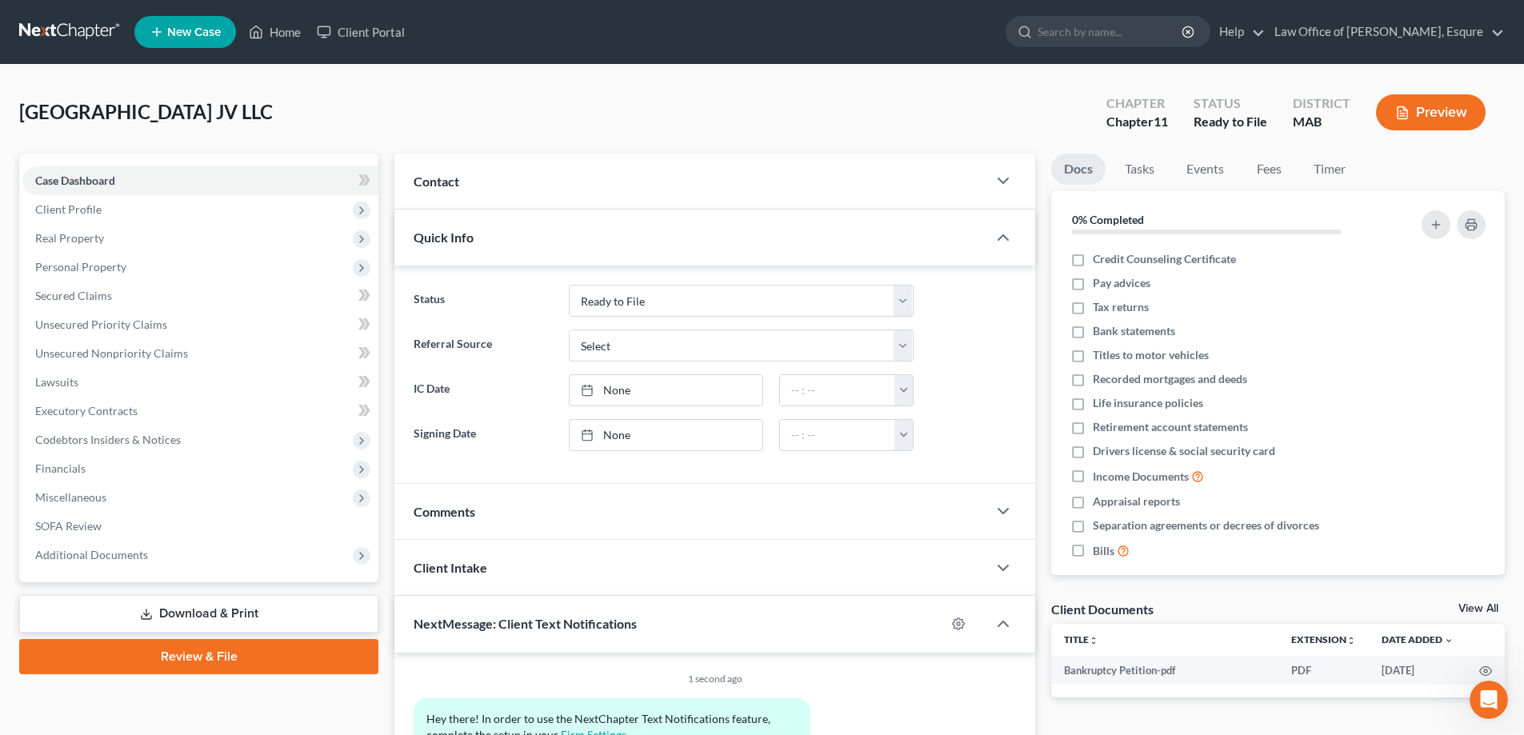
click at [198, 656] on link "Review & File" at bounding box center [198, 656] width 359 height 35
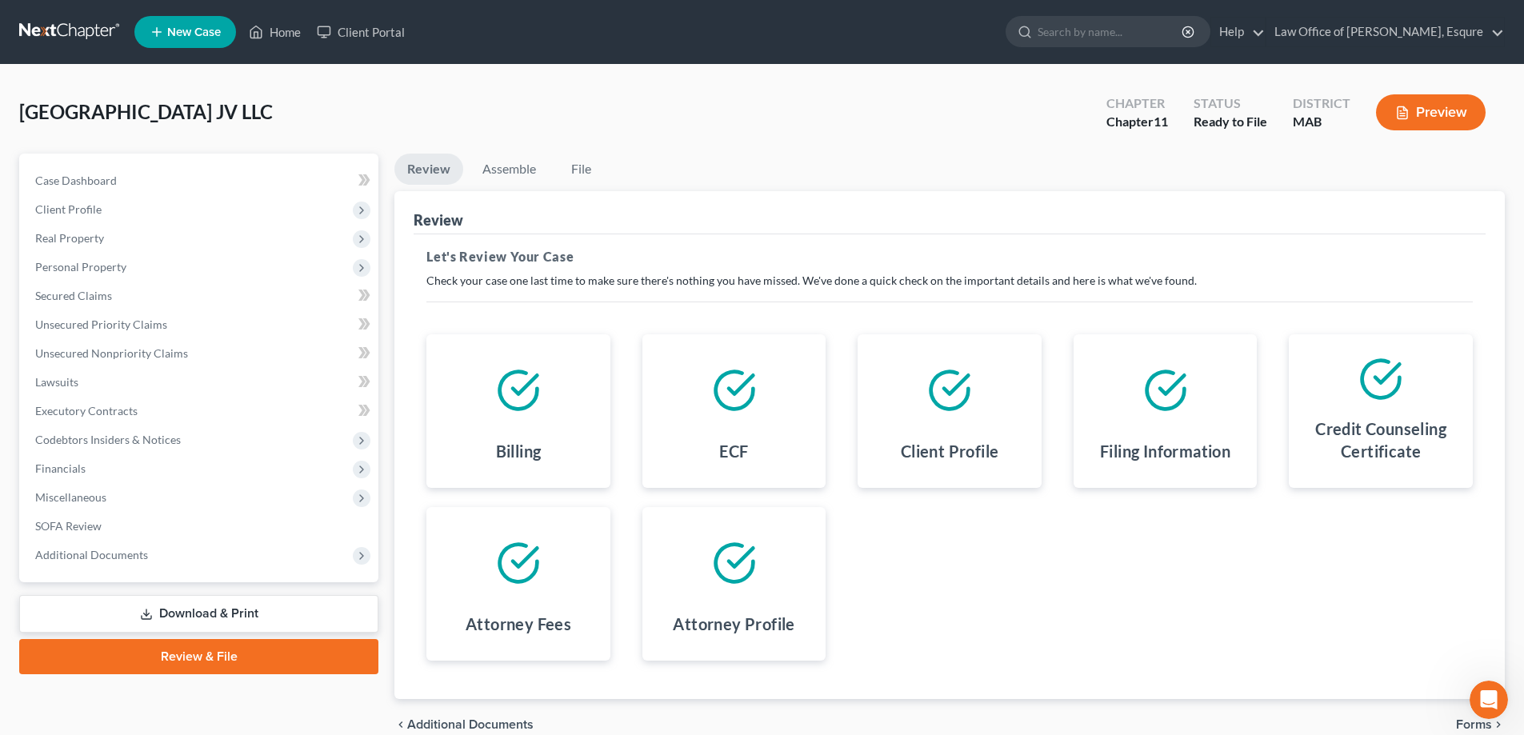
click at [723, 377] on icon at bounding box center [734, 390] width 45 height 45
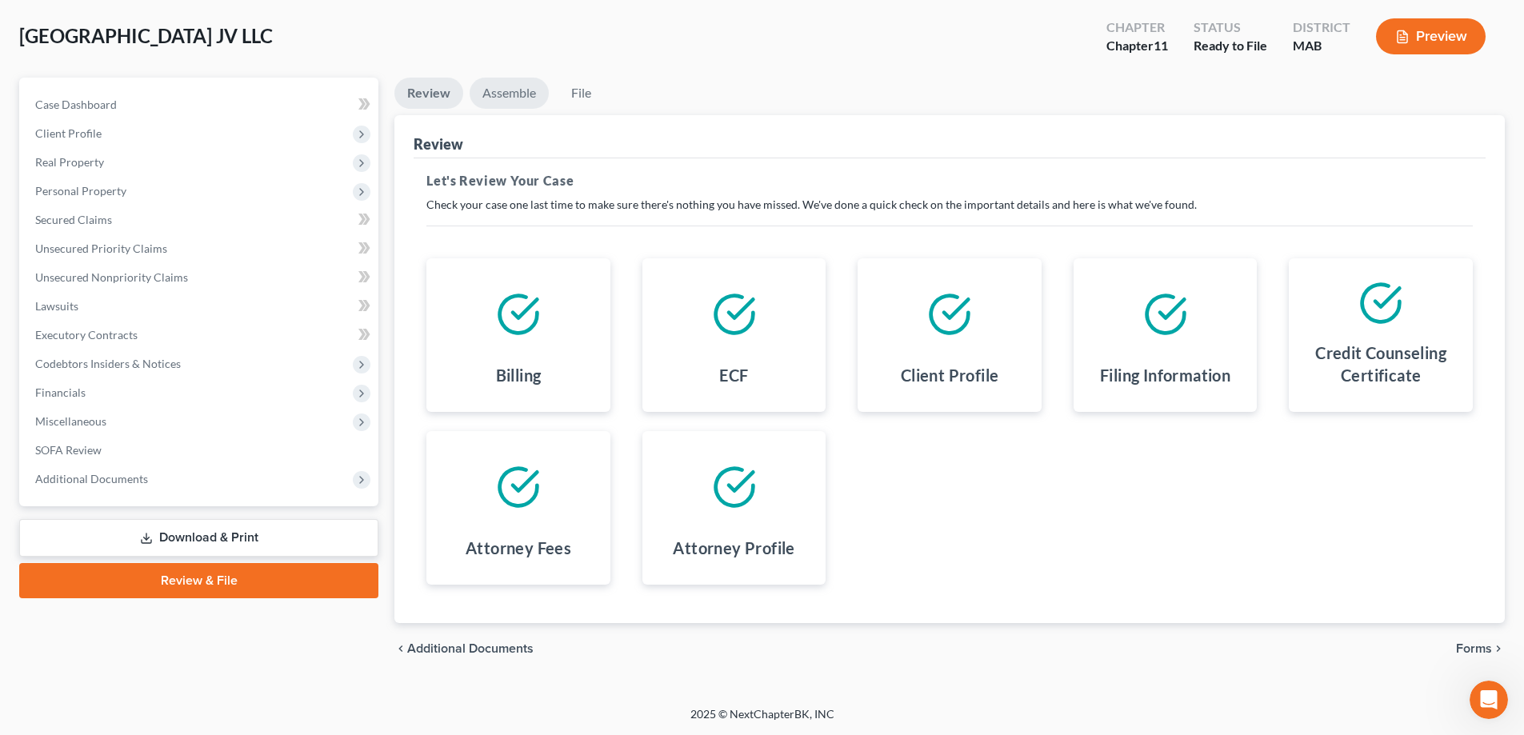
click at [498, 92] on link "Assemble" at bounding box center [509, 93] width 79 height 31
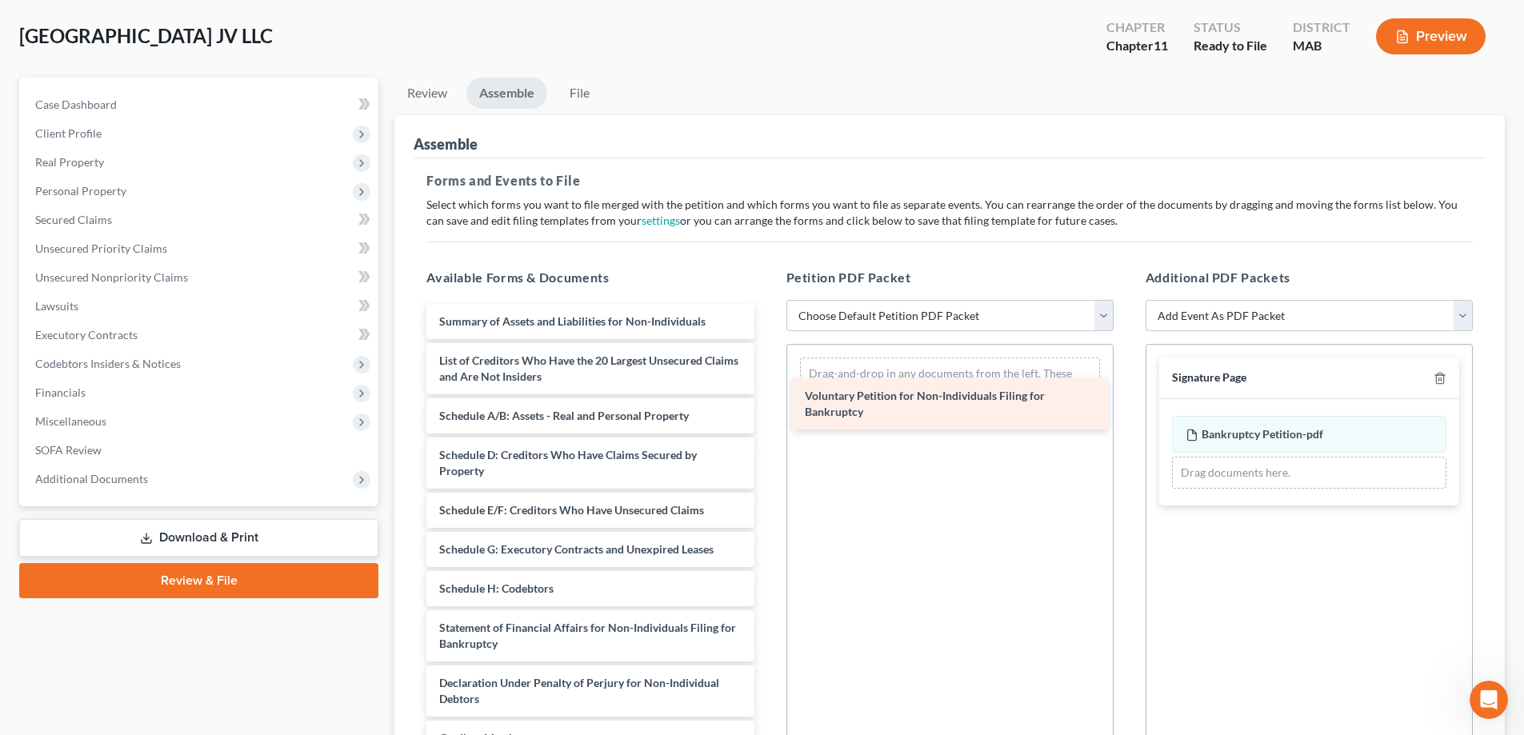
drag, startPoint x: 516, startPoint y: 319, endPoint x: 882, endPoint y: 394, distance: 373.2
click at [767, 394] on div "Voluntary Petition for Non-Individuals Filing for Bankruptcy Voluntary Petition…" at bounding box center [590, 589] width 353 height 570
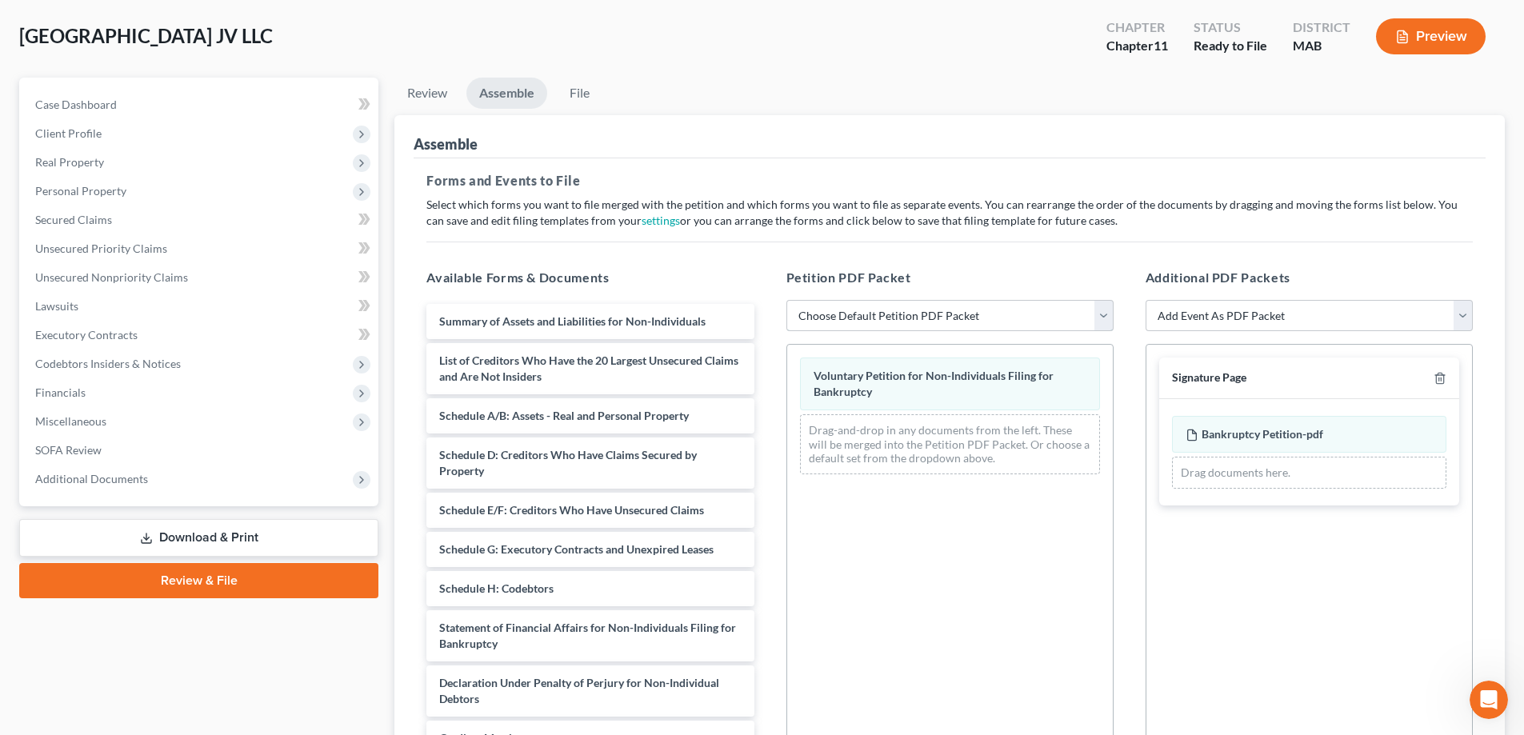
click at [1105, 315] on select "Choose Default Petition PDF Packet Complete Bankruptcy Petition (all forms and …" at bounding box center [950, 316] width 327 height 32
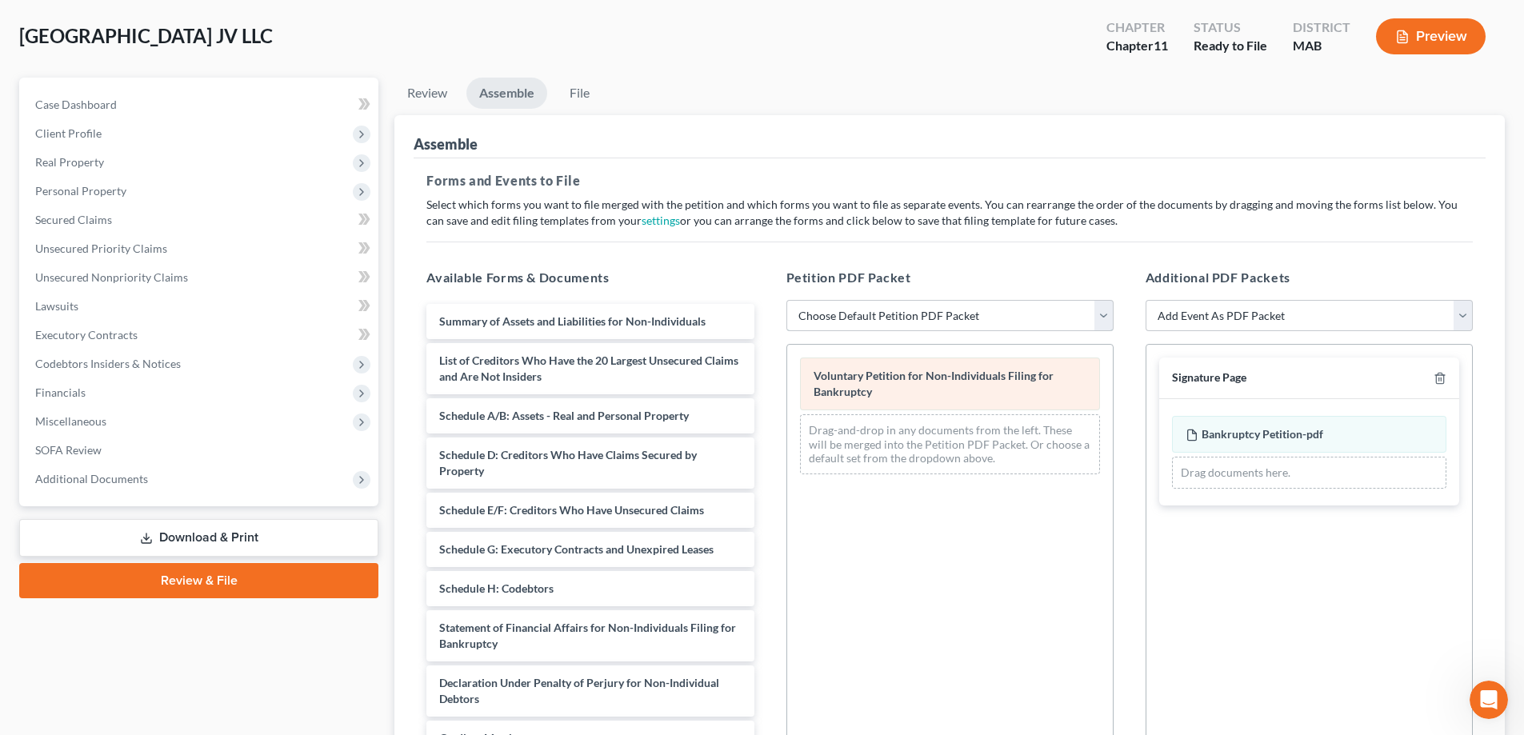
select select "1"
click at [787, 300] on select "Choose Default Petition PDF Packet Complete Bankruptcy Petition (all forms and …" at bounding box center [950, 316] width 327 height 32
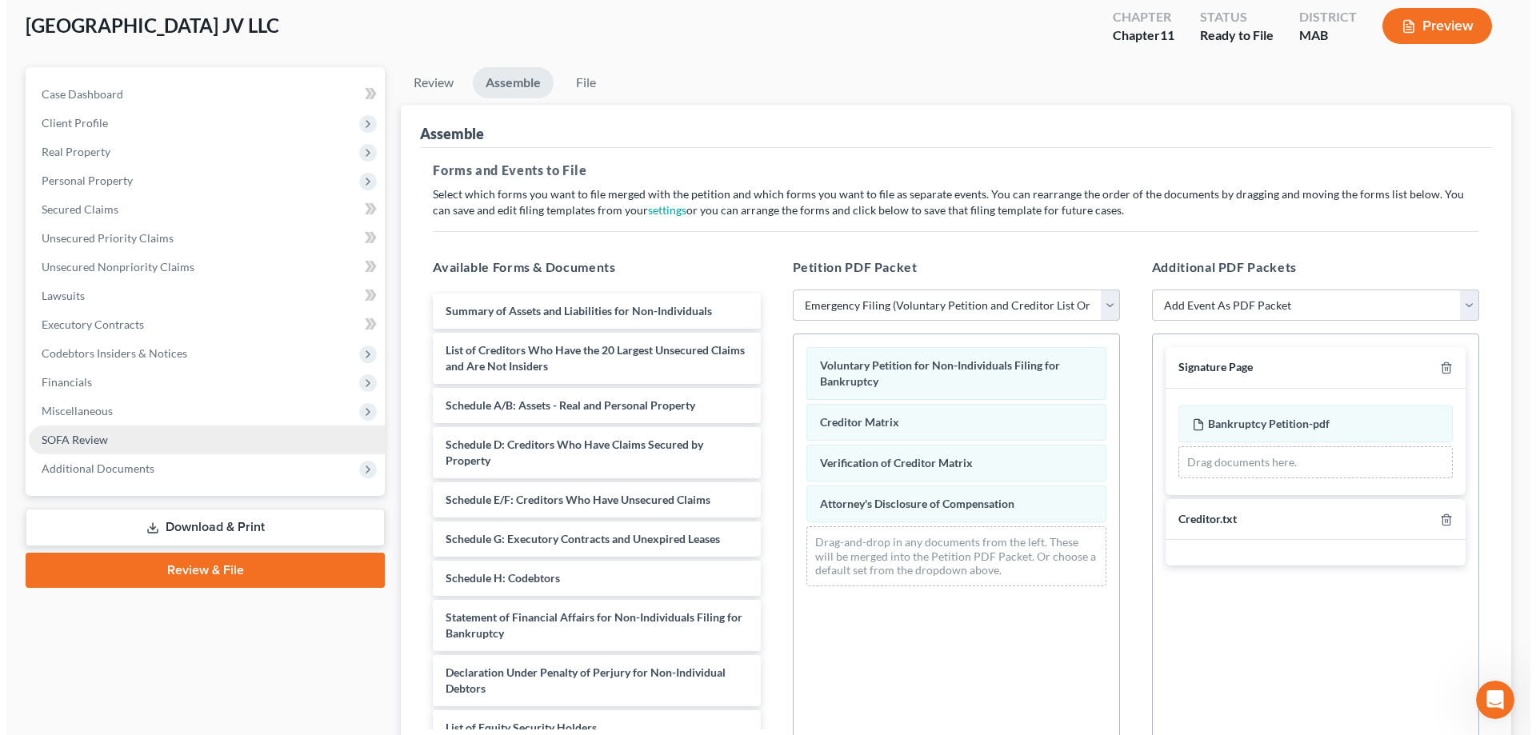
scroll to position [0, 0]
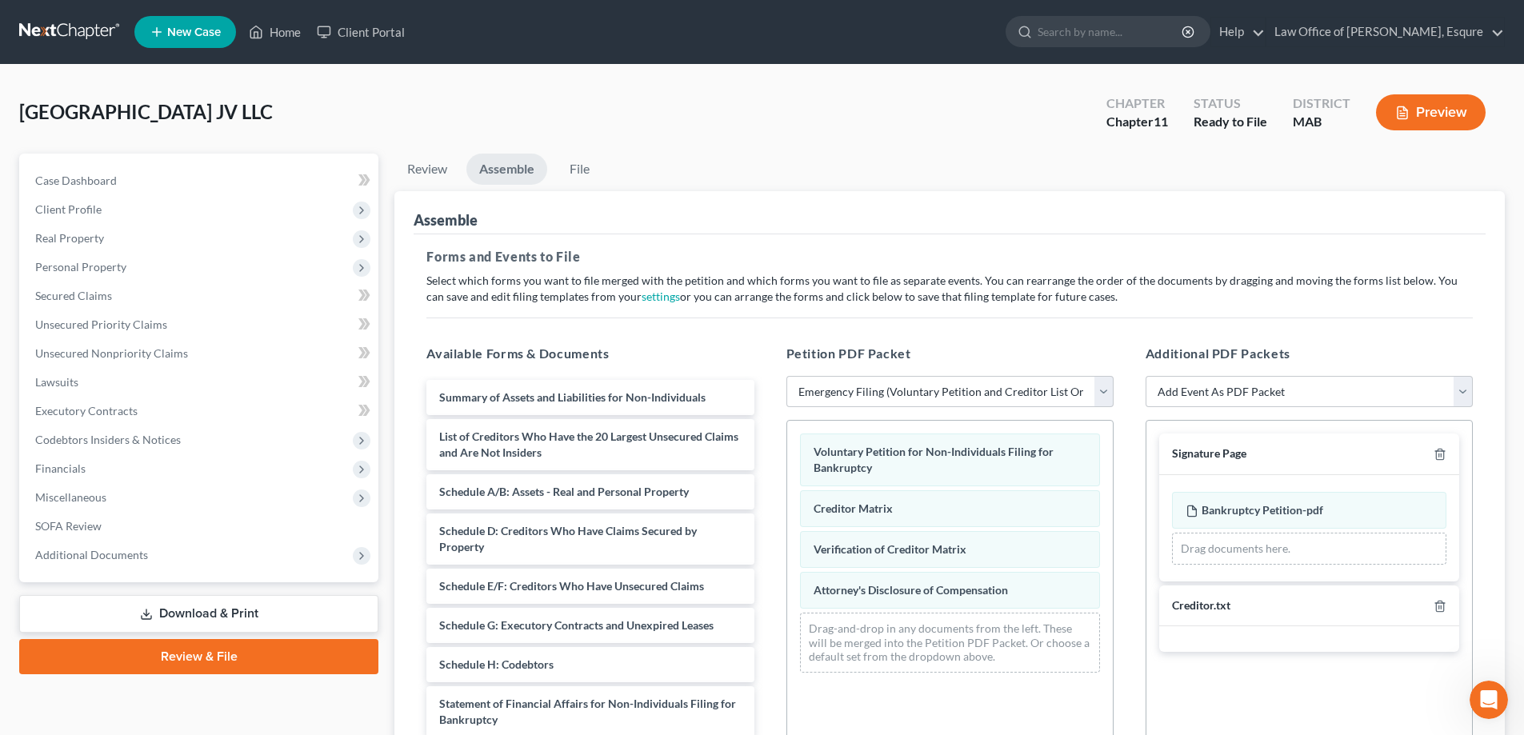
drag, startPoint x: 861, startPoint y: 512, endPoint x: 827, endPoint y: 110, distance: 403.1
click at [827, 110] on div "4054 Mystic Valley Parkway JV LLC Upgraded Chapter Chapter 11 Status Ready to F…" at bounding box center [762, 119] width 1486 height 70
click at [125, 352] on span "Unsecured Nonpriority Claims" at bounding box center [111, 353] width 153 height 14
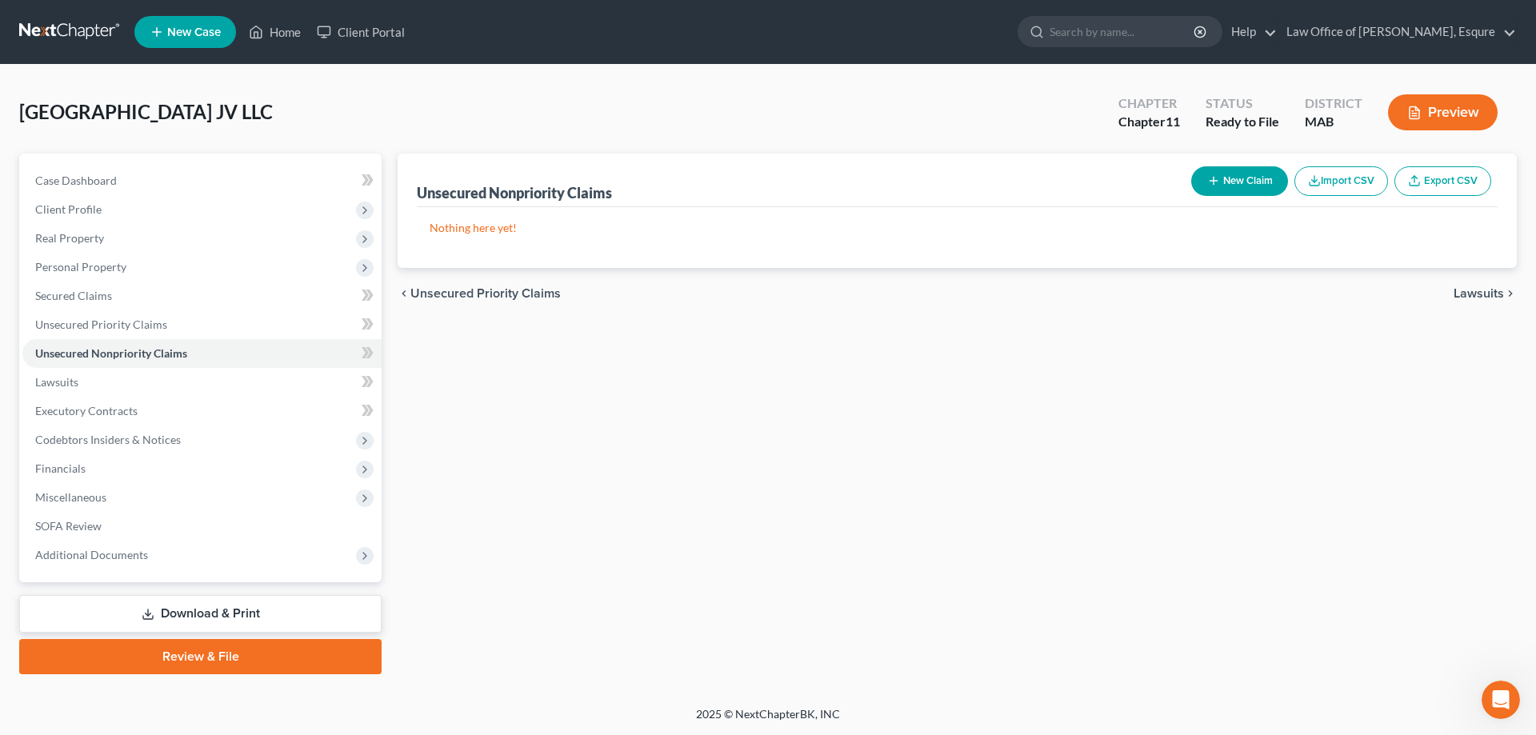
click at [1252, 178] on button "New Claim" at bounding box center [1239, 181] width 97 height 30
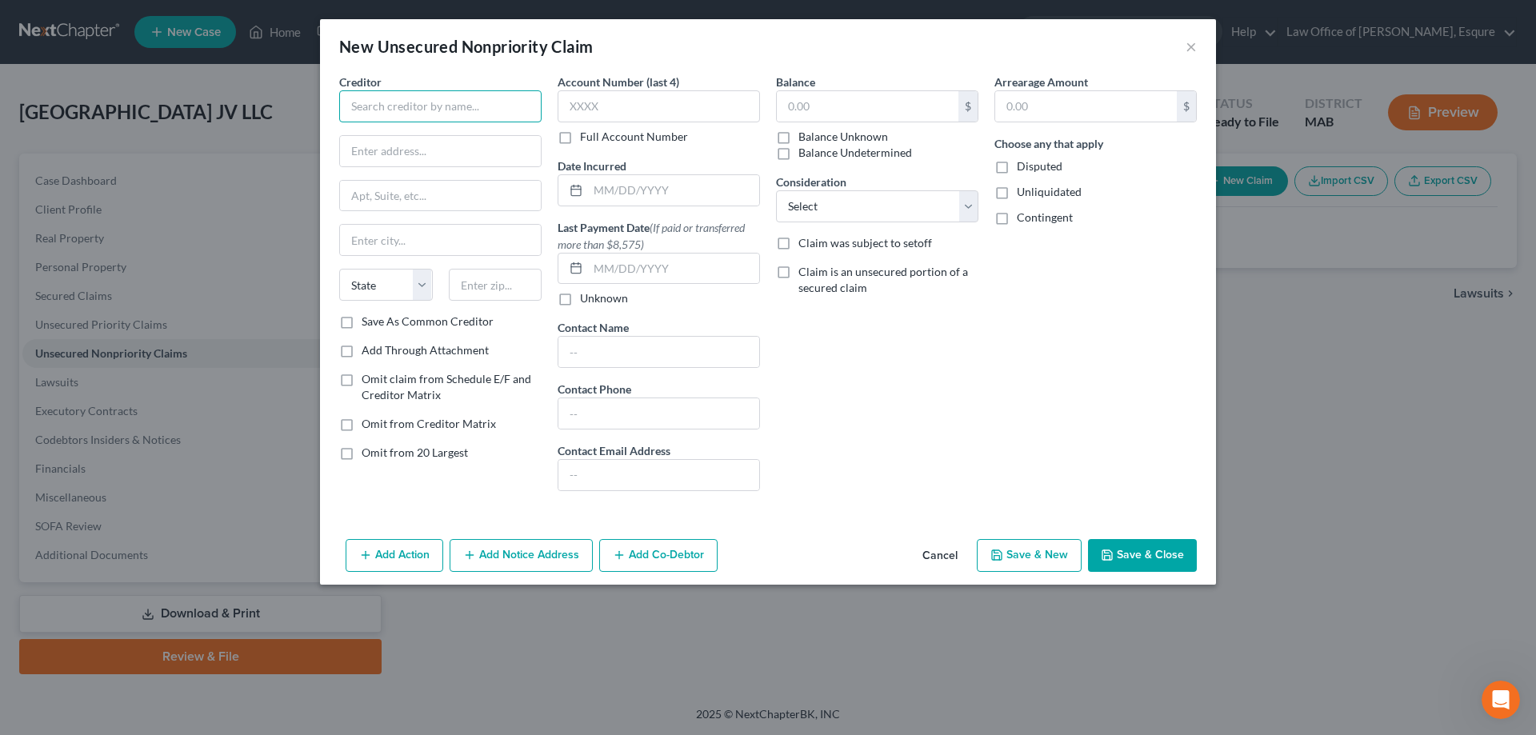
click at [366, 106] on input "text" at bounding box center [440, 106] width 202 height 32
type input "Vanasse Hangen Brustlin LLC"
click at [372, 154] on input "text" at bounding box center [440, 151] width 201 height 30
click at [478, 152] on input "99 High Street 13th Floor" at bounding box center [440, 151] width 201 height 30
type input "99 High Street"
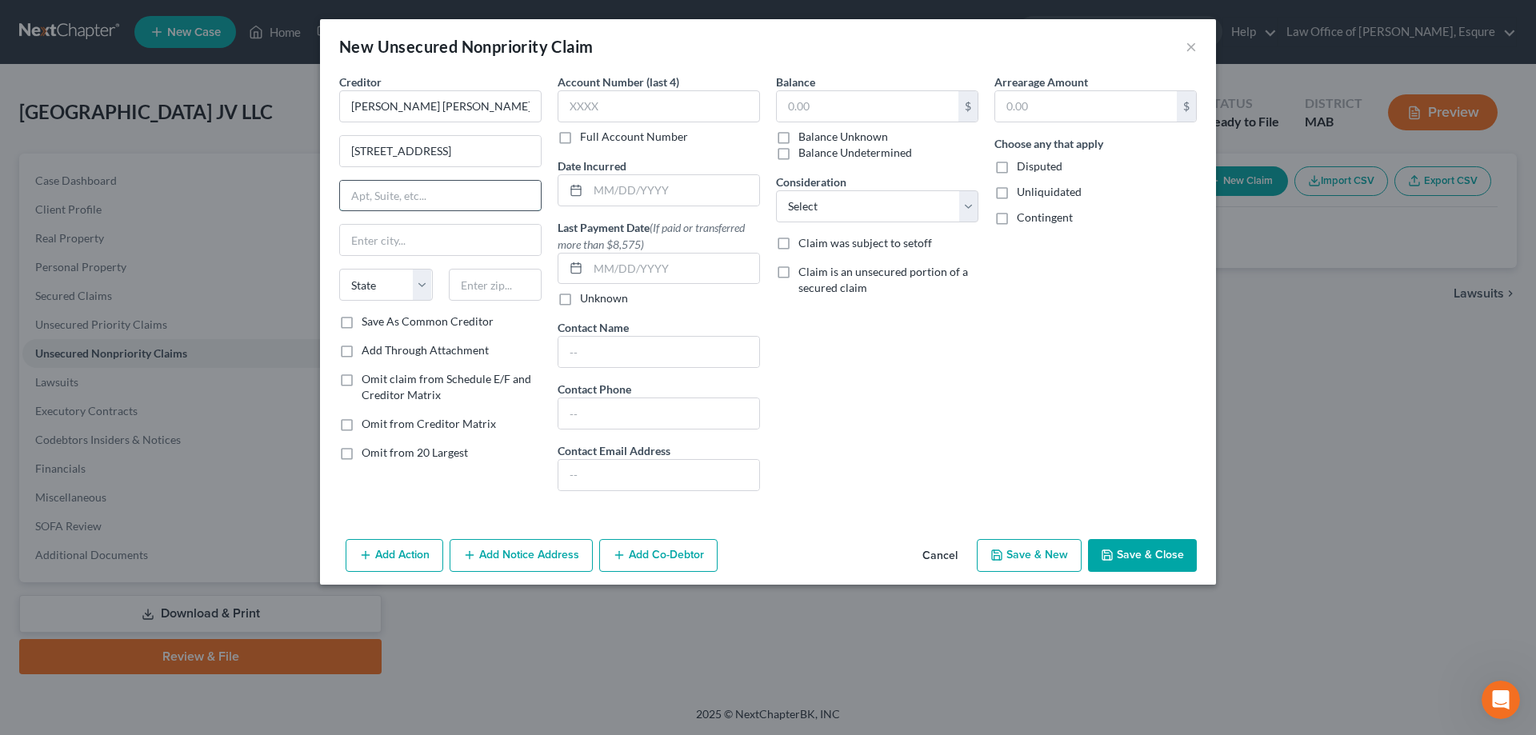
click at [393, 198] on input "text" at bounding box center [440, 196] width 201 height 30
type input "13th Floor"
click at [398, 238] on input "text" at bounding box center [440, 240] width 201 height 30
type input "Boston"
click at [368, 288] on select "State AL AK AR AZ CA CO CT DE DC FL GA GU HI ID IL IN IA KS KY LA ME MD MA MI M…" at bounding box center [386, 285] width 94 height 32
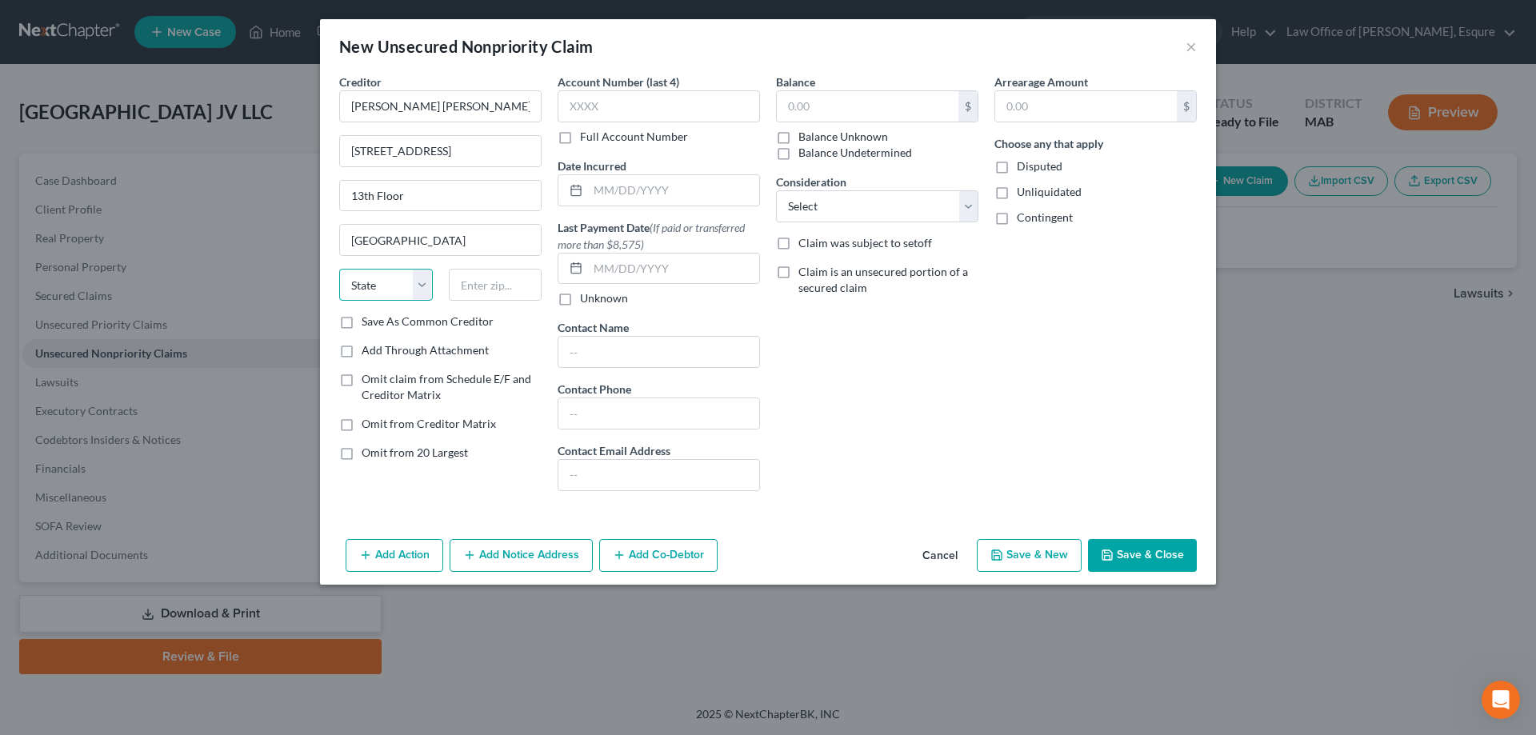
select select "22"
click at [339, 269] on select "State AL AK AR AZ CA CO CT DE DC FL GA GU HI ID IL IN IA KS KY LA ME MD MA MI M…" at bounding box center [386, 285] width 94 height 32
click at [498, 284] on input "text" at bounding box center [496, 285] width 94 height 32
type input "02110"
click at [1039, 551] on button "Save & New" at bounding box center [1029, 556] width 105 height 34
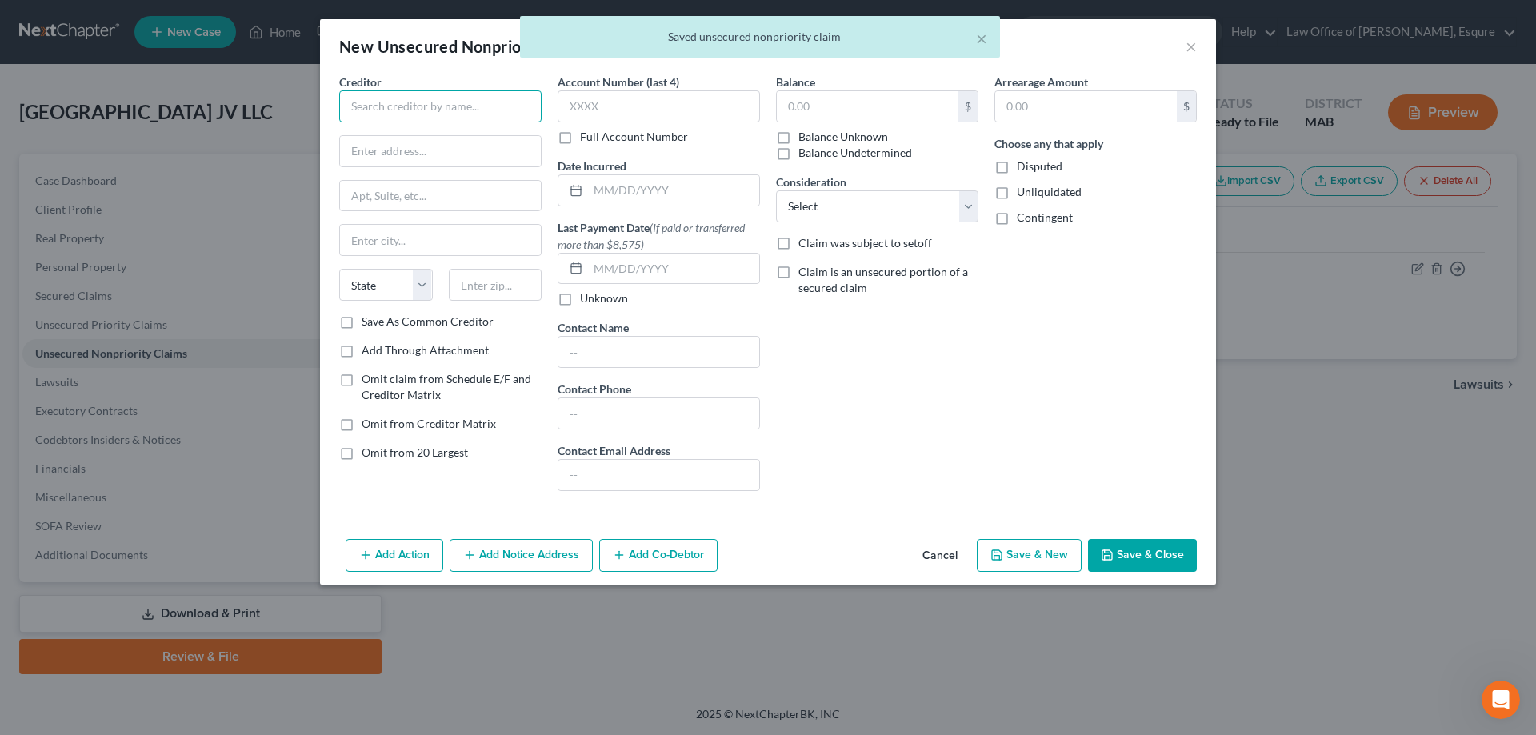
click at [396, 106] on input "text" at bounding box center [440, 106] width 202 height 32
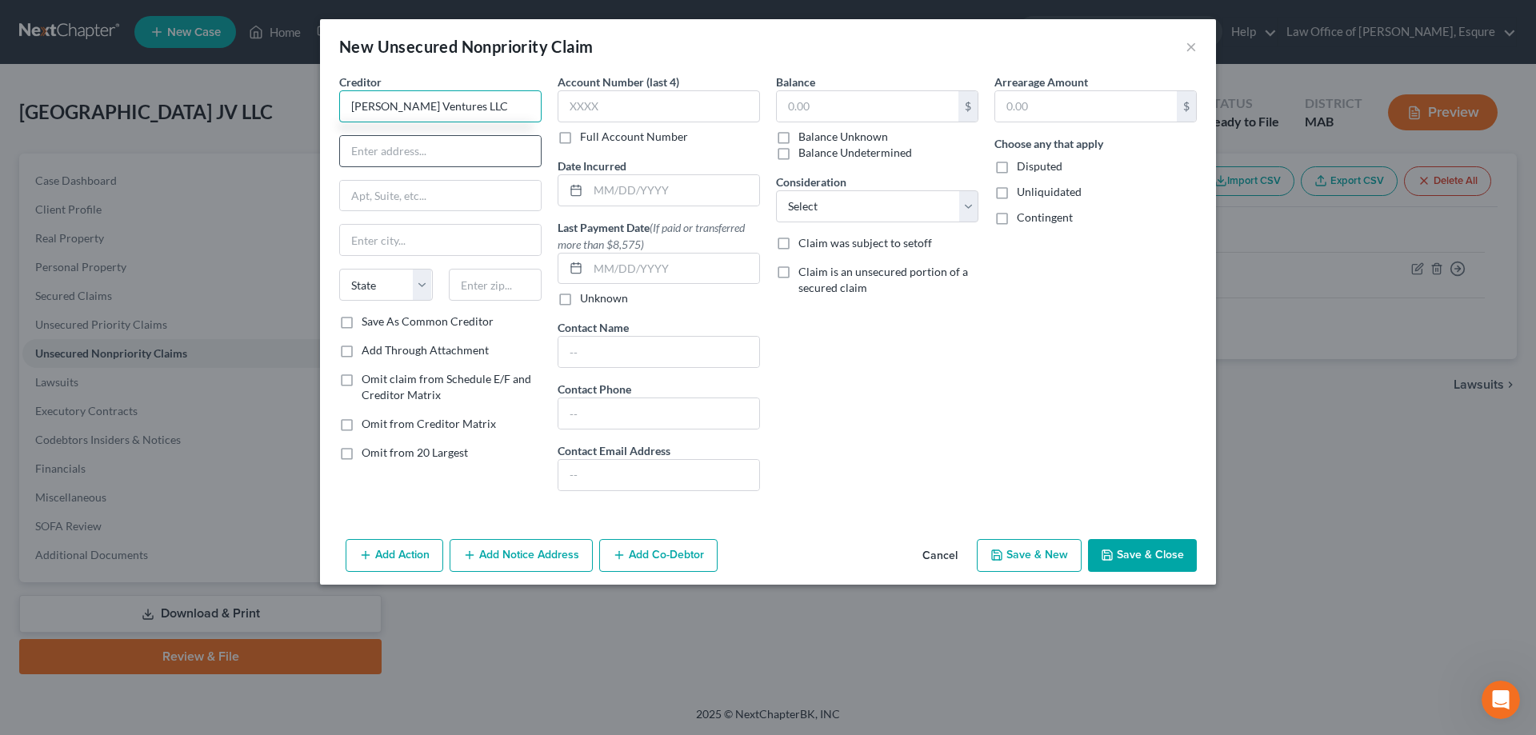
type input "McDermott Ventures LLC"
click at [395, 156] on input "text" at bounding box center [440, 151] width 201 height 30
type input "100 Franklin Street"
click at [408, 190] on input "text" at bounding box center [440, 196] width 201 height 30
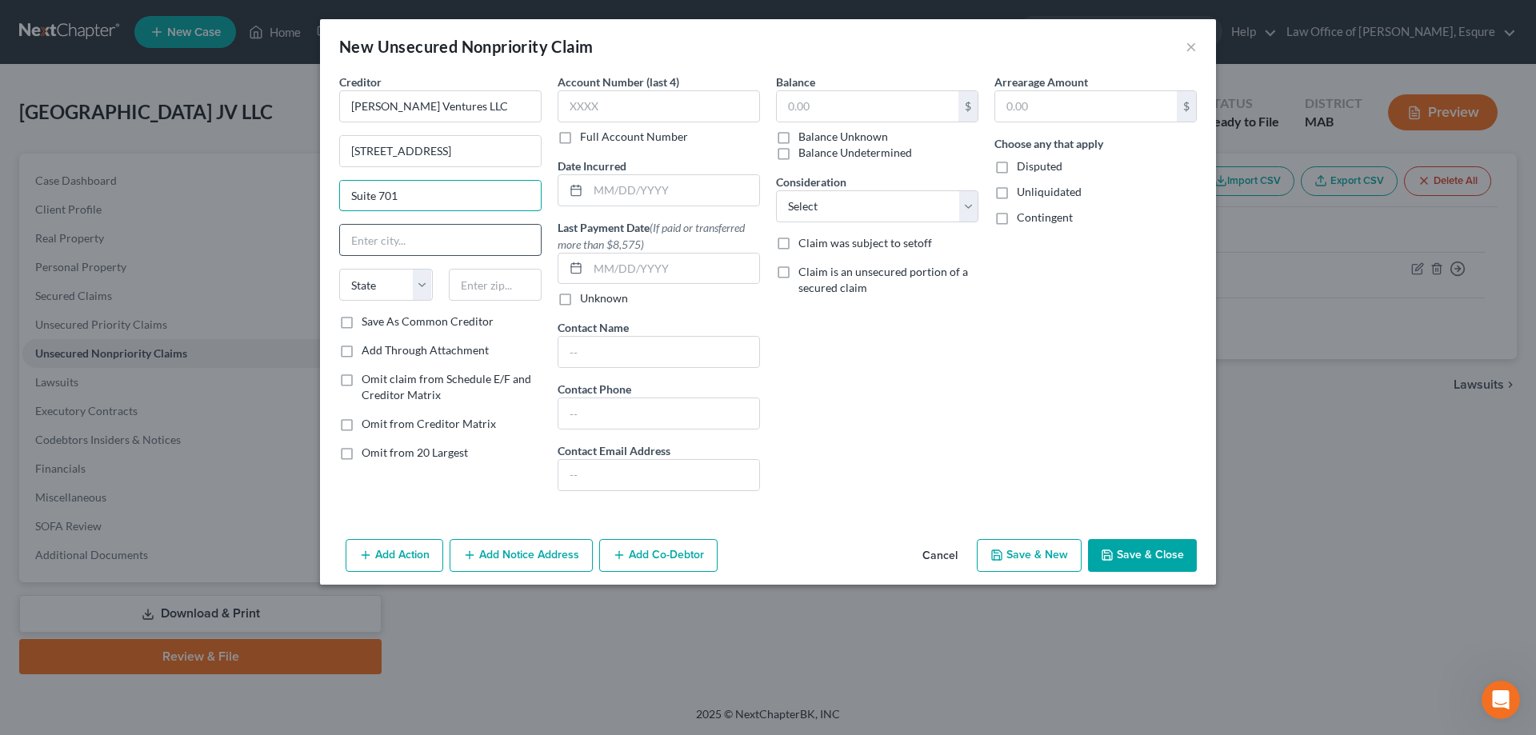
type input "Suite 701"
click at [377, 237] on input "text" at bounding box center [440, 240] width 201 height 30
type input "Boston"
click at [380, 282] on select "State AL AK AR AZ CA CO CT DE DC FL GA GU HI ID IL IN IA KS KY LA ME MD MA MI M…" at bounding box center [386, 285] width 94 height 32
select select "22"
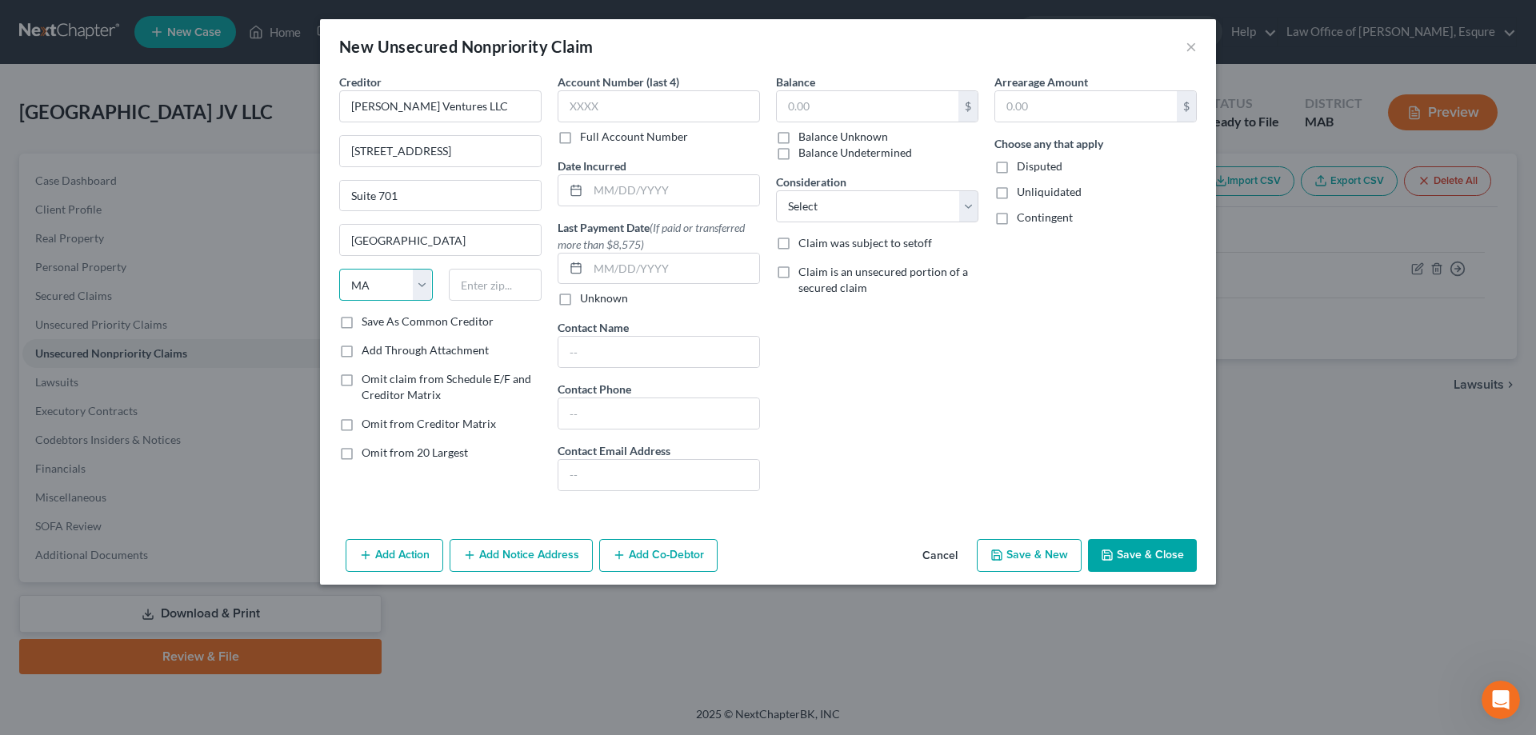
click at [339, 269] on select "State AL AK AR AZ CA CO CT DE DC FL GA GU HI ID IL IN IA KS KY LA ME MD MA MI M…" at bounding box center [386, 285] width 94 height 32
click at [483, 279] on input "text" at bounding box center [496, 285] width 94 height 32
type input "02110"
click at [1025, 554] on button "Save & New" at bounding box center [1029, 556] width 105 height 34
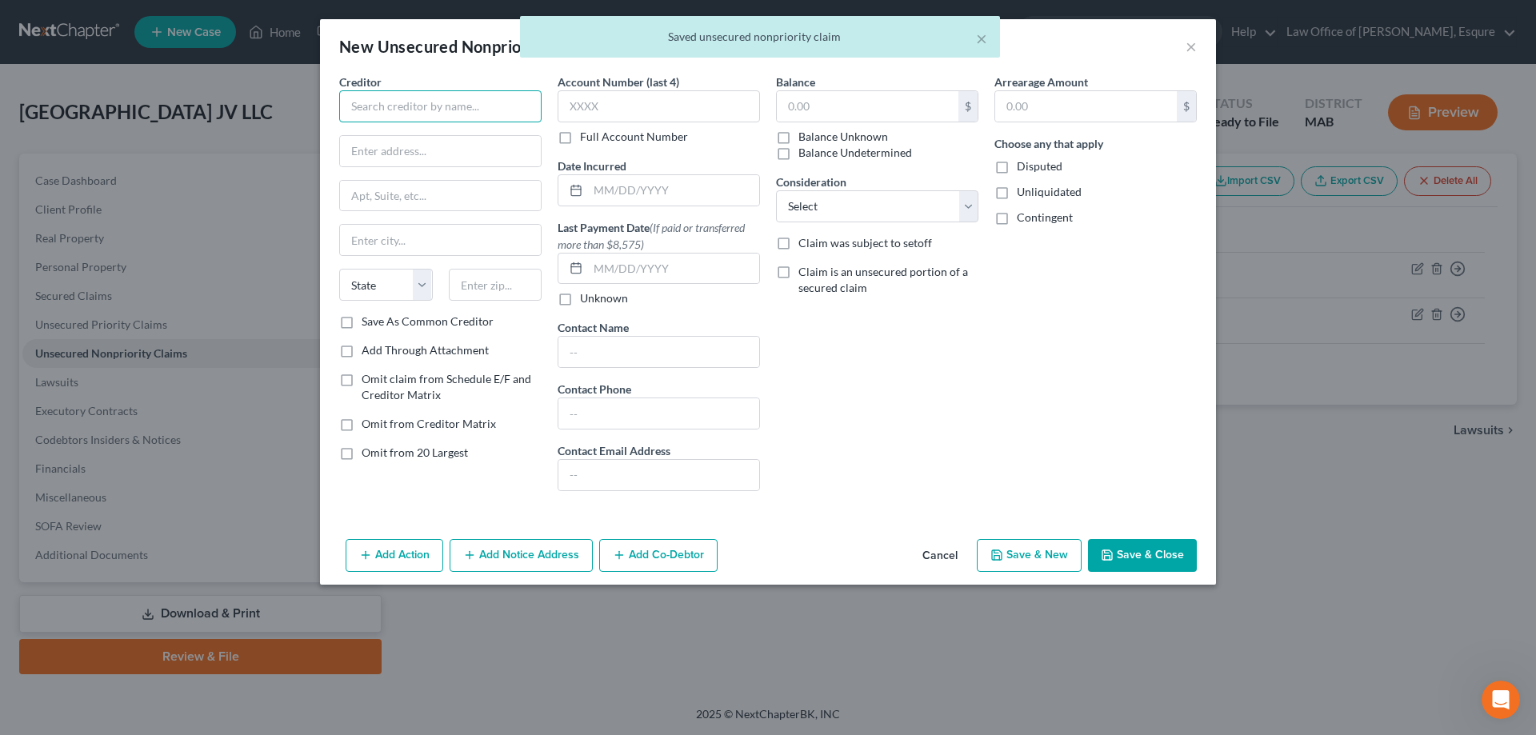
click at [380, 108] on input "text" at bounding box center [440, 106] width 202 height 32
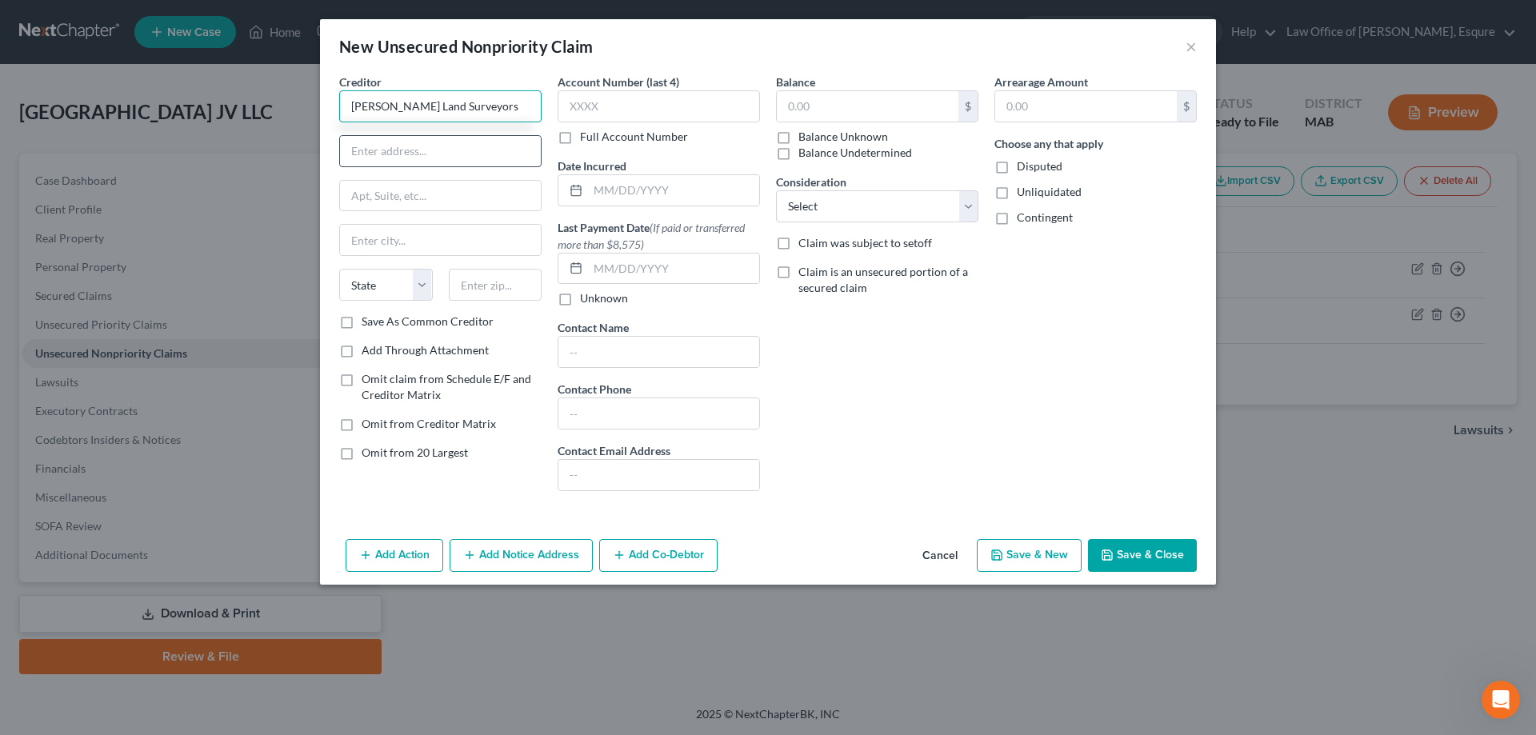
type input "Feldman Land Surveyors"
click at [382, 154] on input "text" at bounding box center [440, 151] width 201 height 30
type input "152 Hampton Street"
click at [384, 243] on input "text" at bounding box center [440, 240] width 201 height 30
type input "Boston"
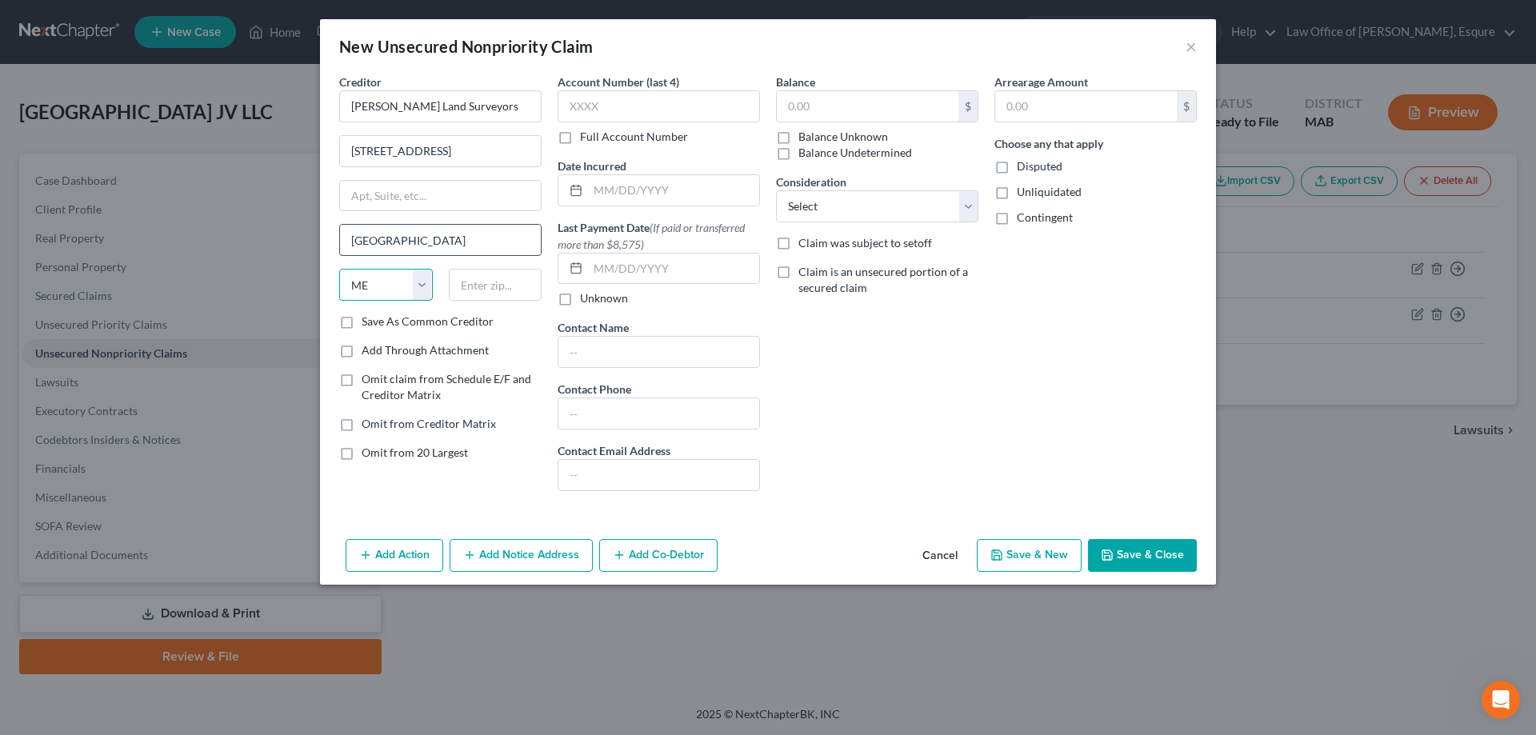
select select "22"
type input "02119"
click at [1013, 556] on button "Save & New" at bounding box center [1029, 556] width 105 height 34
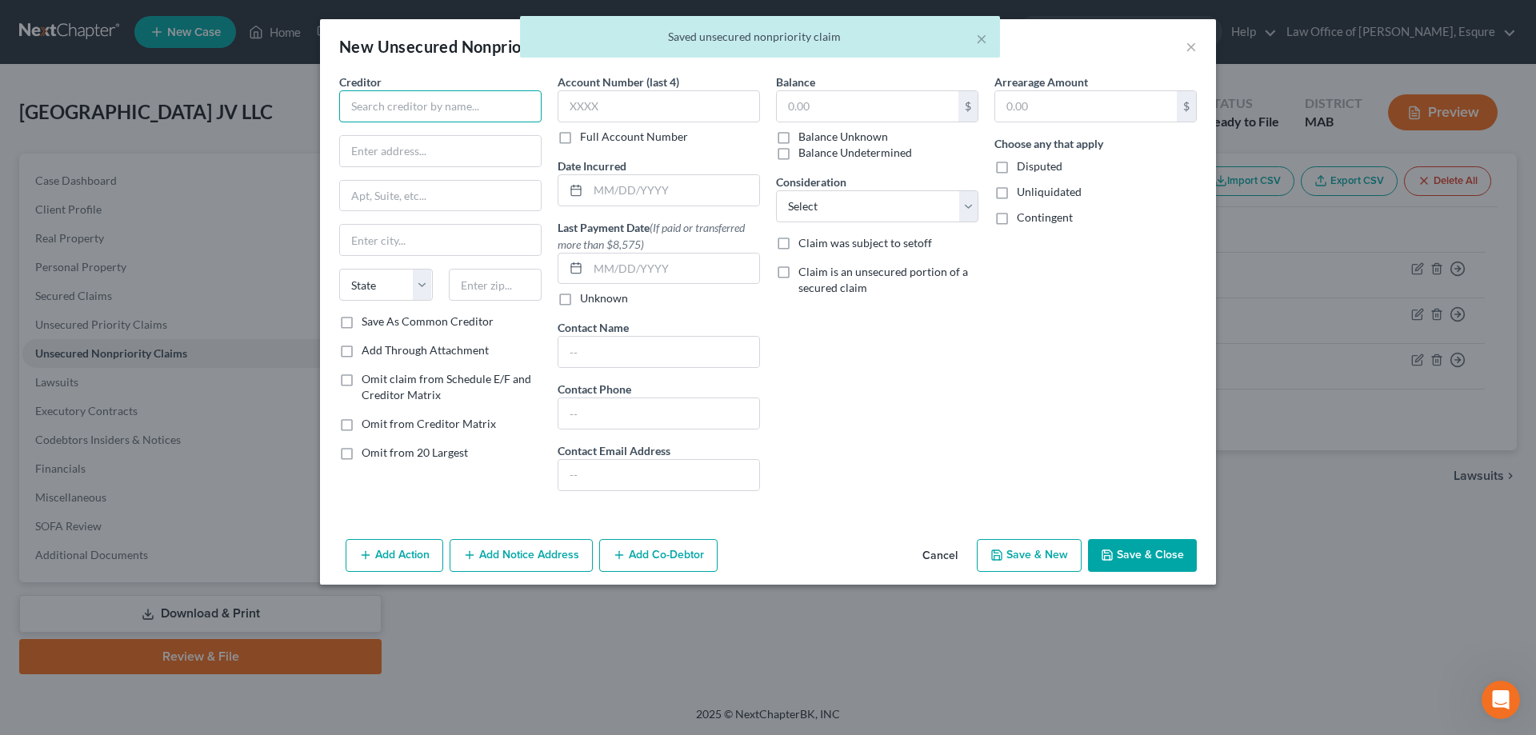
click at [370, 108] on input "text" at bounding box center [440, 106] width 202 height 32
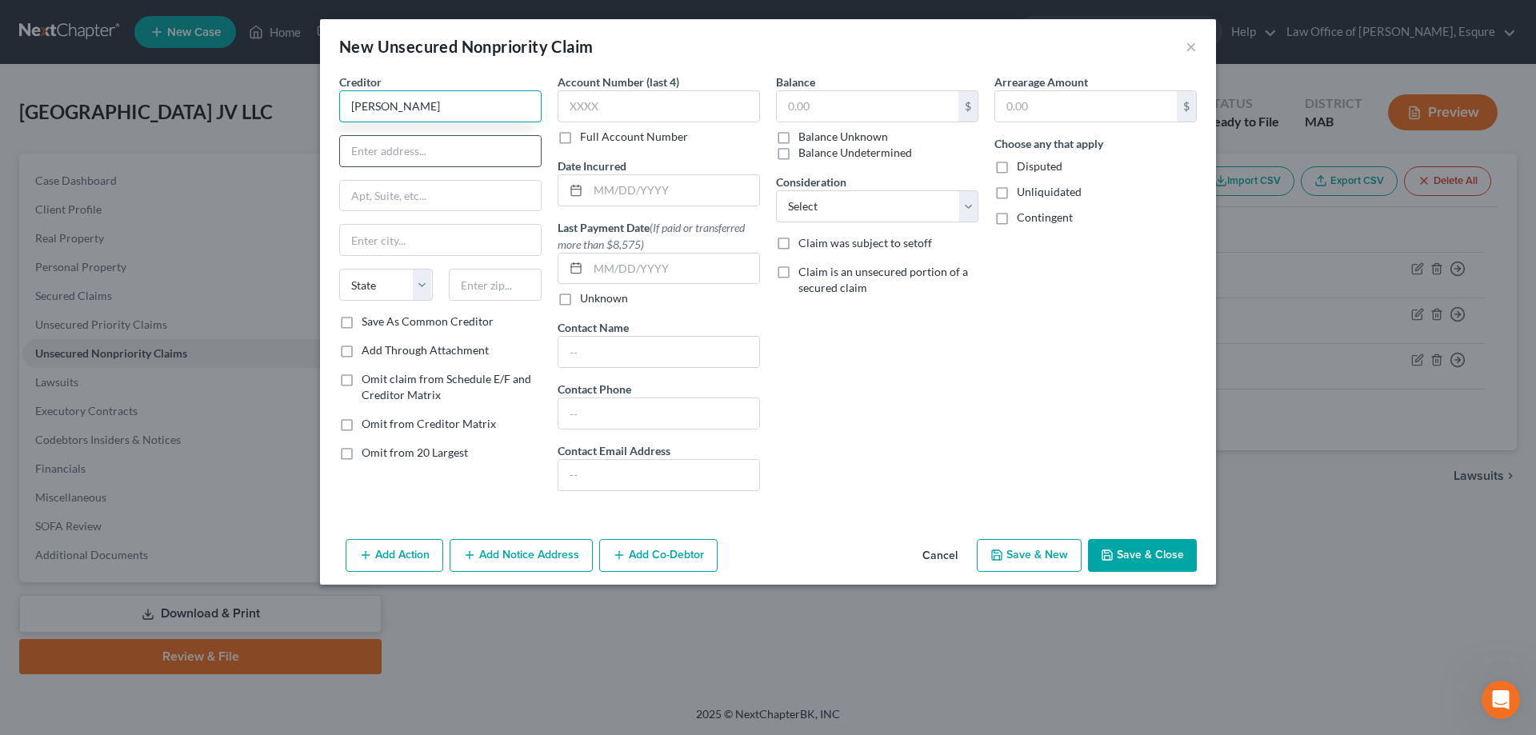
type input "Walter Shuffain"
click at [423, 154] on input "text" at bounding box center [440, 151] width 201 height 30
type input "1 International Place"
click at [406, 240] on input "text" at bounding box center [440, 240] width 201 height 30
type input "Boston"
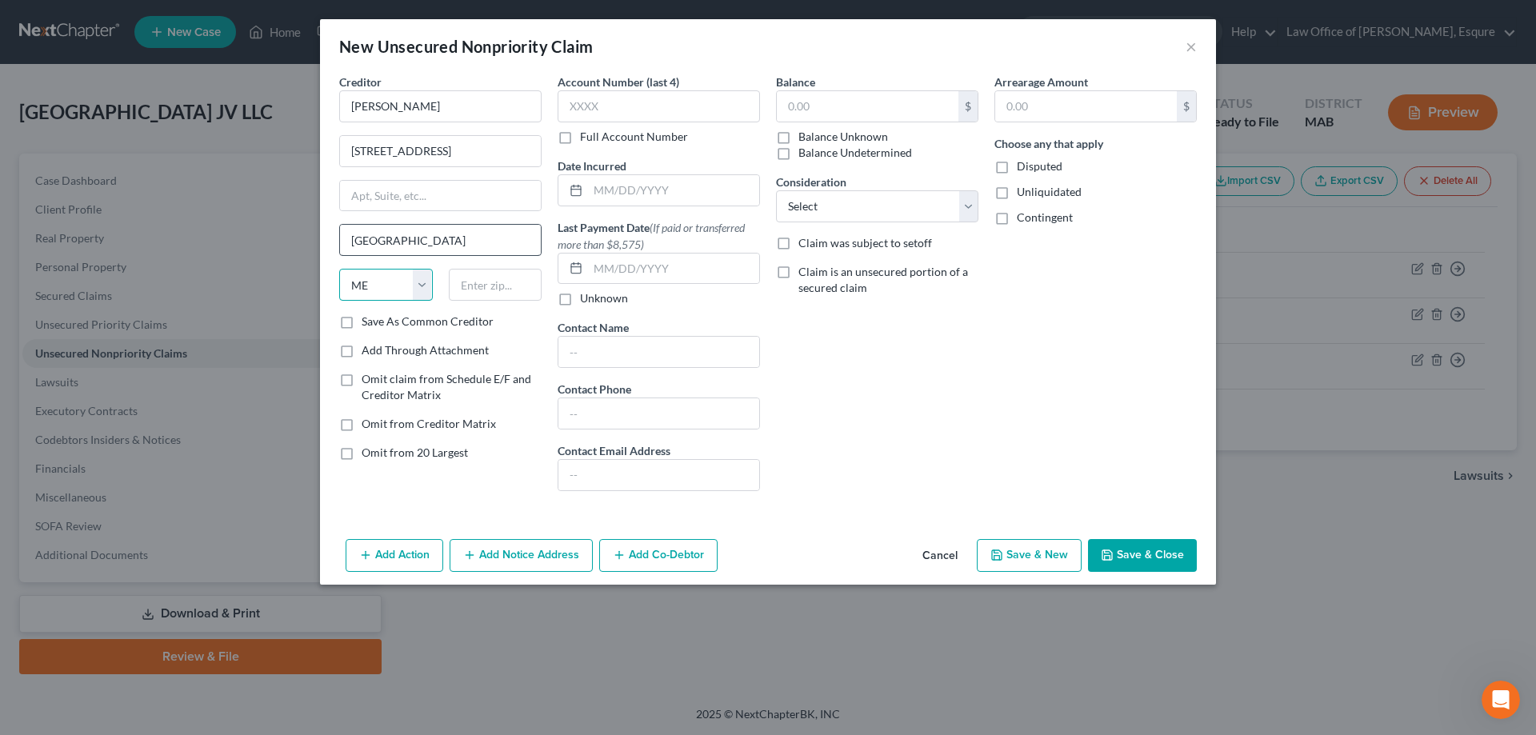
select select "22"
type input "02110"
click at [1006, 546] on button "Save & New" at bounding box center [1029, 556] width 105 height 34
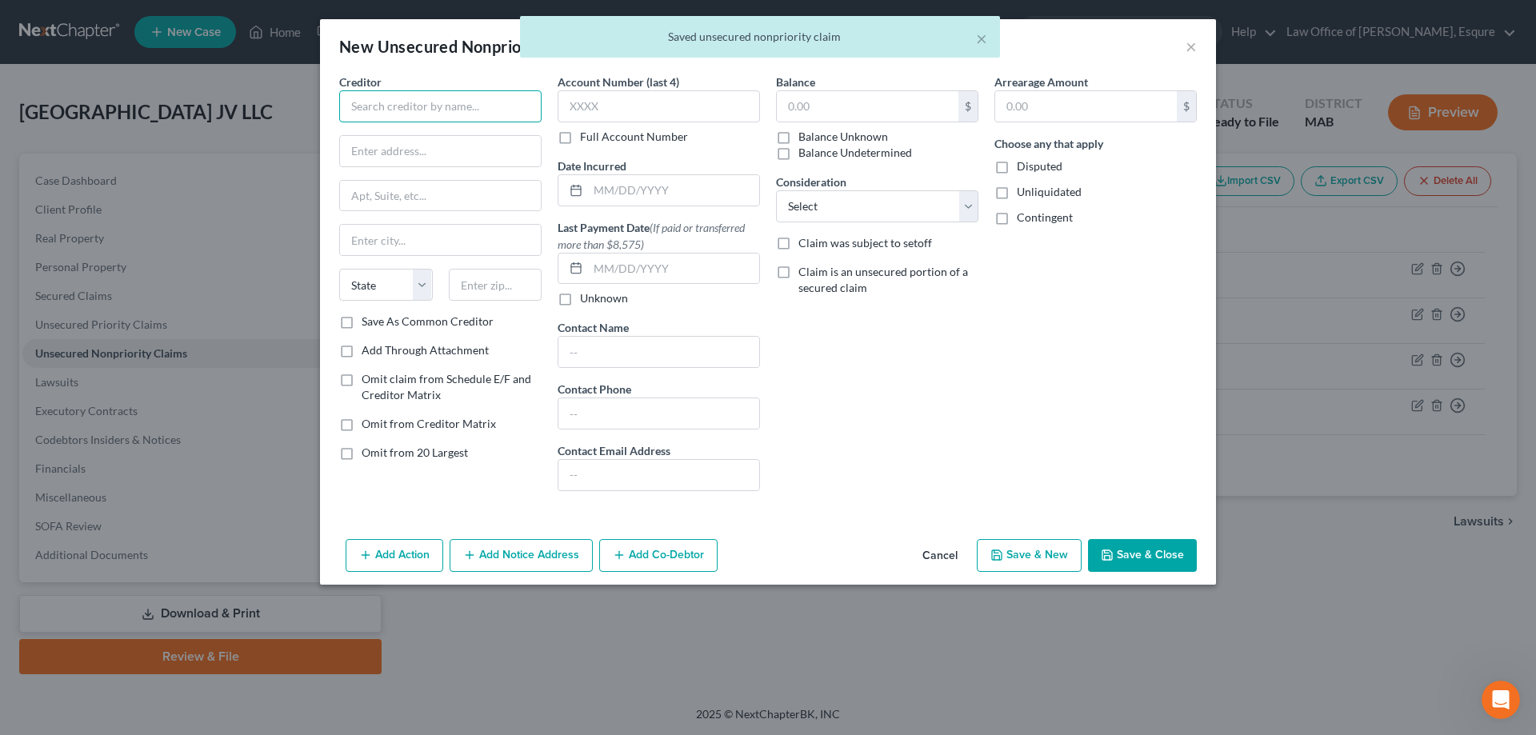
click at [380, 100] on input "text" at bounding box center [440, 106] width 202 height 32
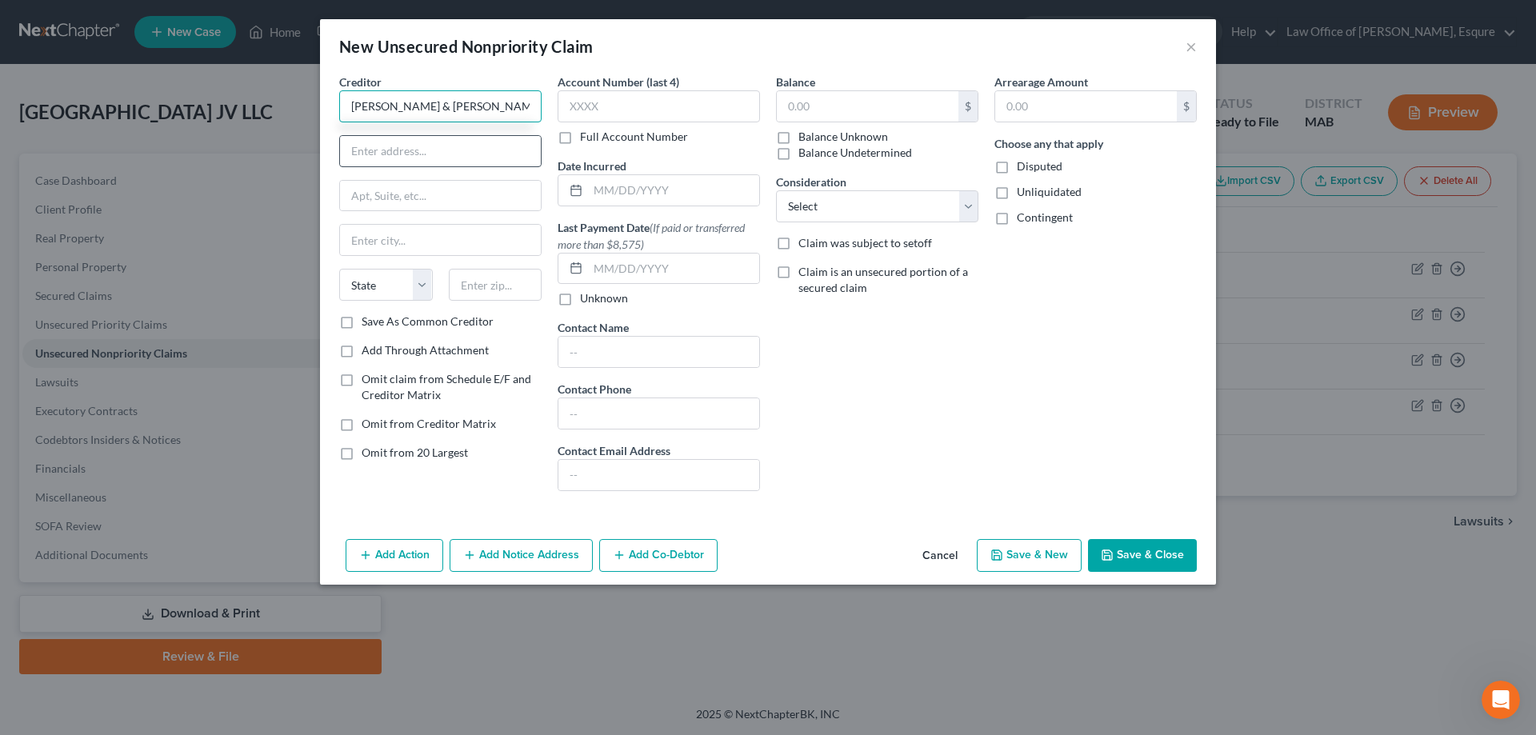
type input "Hinkley, Allen & Snyder LLP"
click at [373, 151] on input "text" at bounding box center [440, 151] width 201 height 30
type input "28 State Street"
click at [391, 243] on input "text" at bounding box center [440, 240] width 201 height 30
type input "Boston"
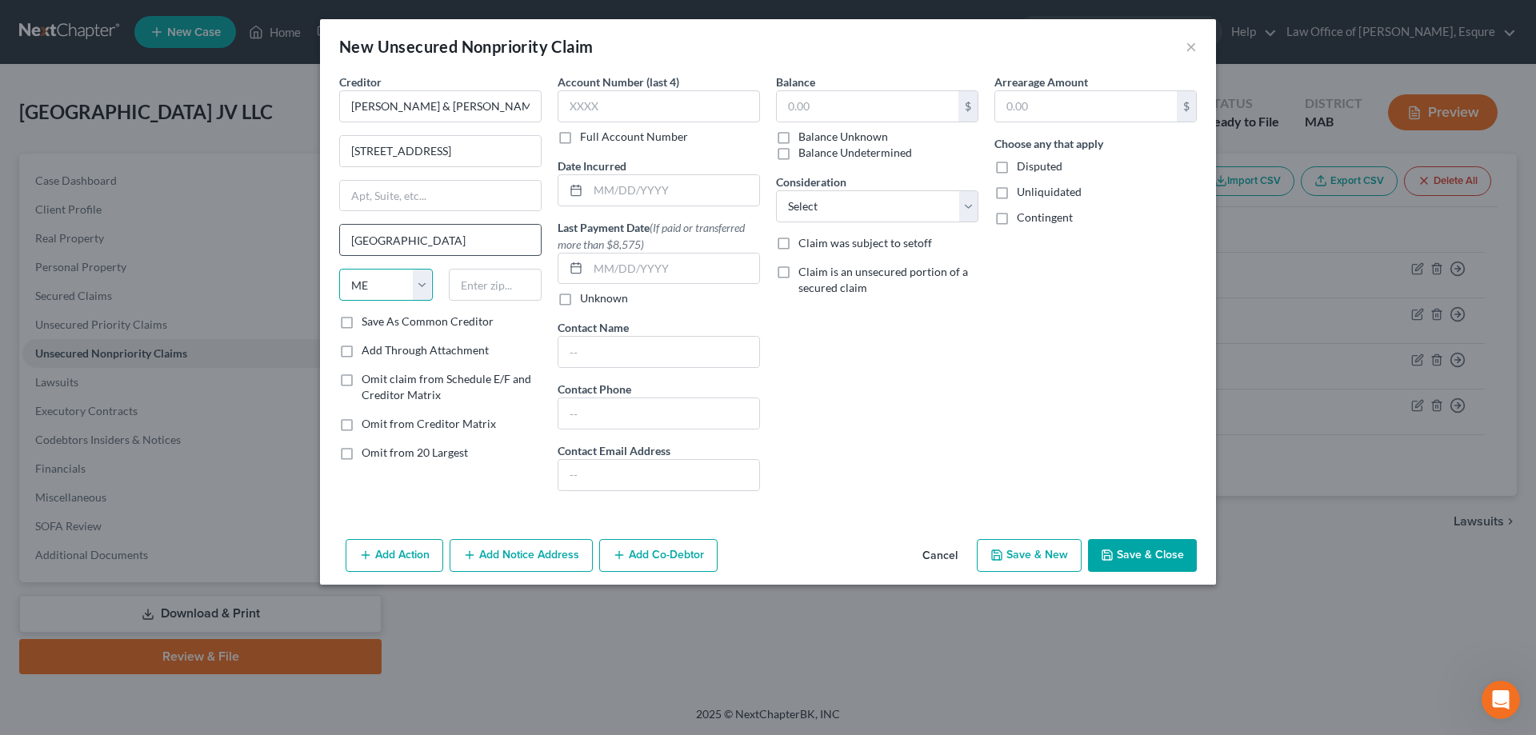
select select "22"
type input "02109"
click at [1022, 553] on button "Save & New" at bounding box center [1029, 556] width 105 height 34
click at [372, 111] on input "text" at bounding box center [440, 106] width 202 height 32
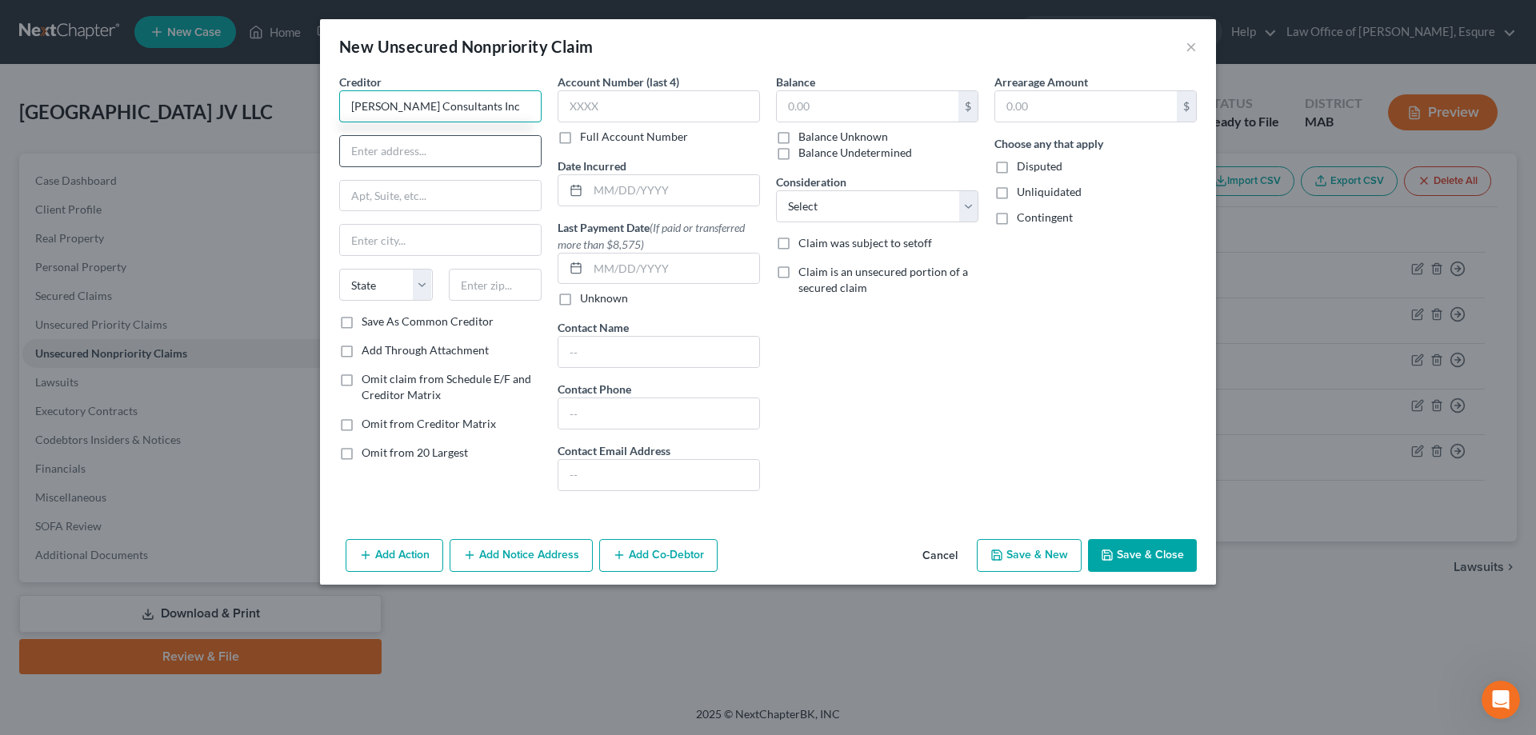
type input "Jacobs Consultants Inc"
click at [417, 154] on input "text" at bounding box center [440, 151] width 201 height 30
type input "120 St. James Street"
click at [412, 190] on input "text" at bounding box center [440, 196] width 201 height 30
type input "5th Floor"
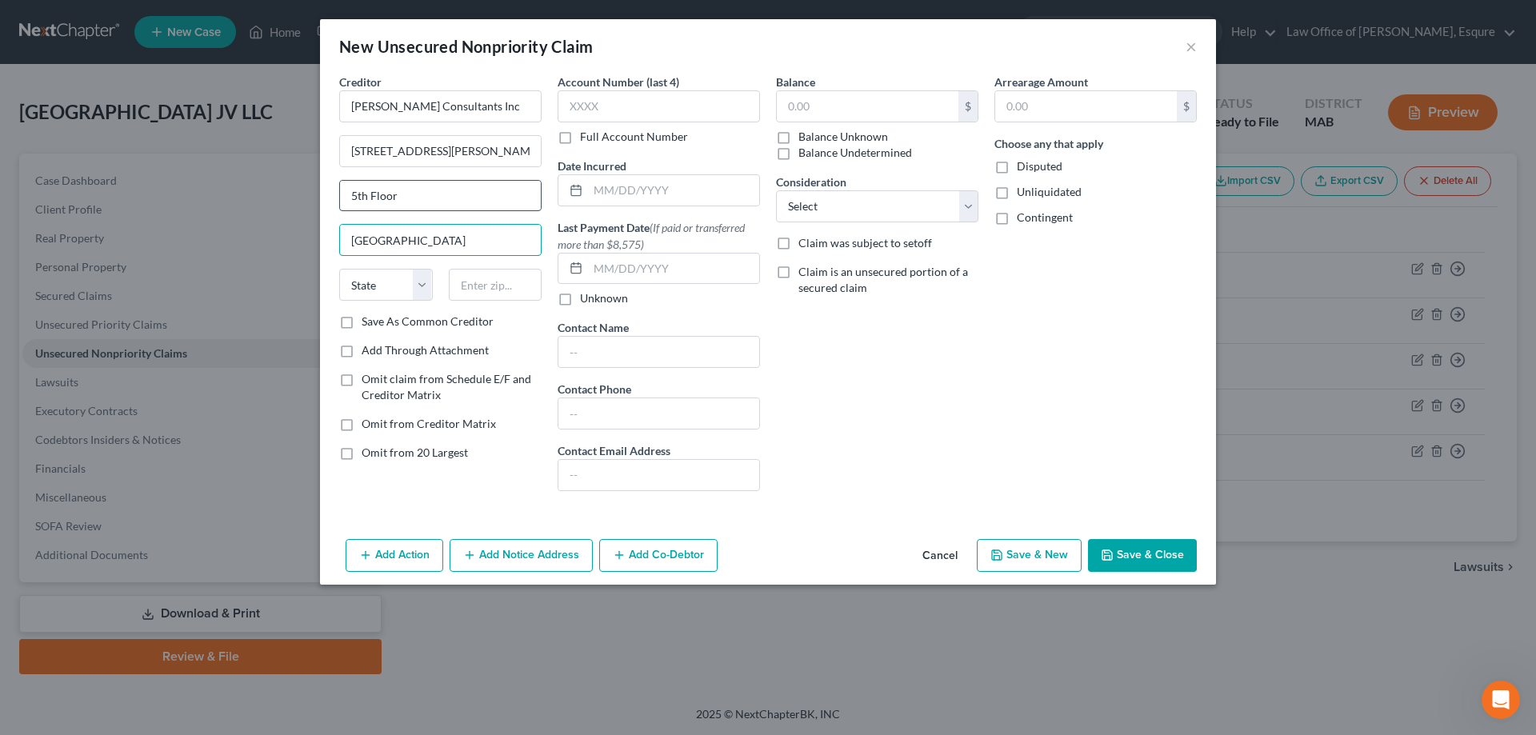
type input "Boston"
select select "22"
type input "02116"
click at [1031, 558] on button "Save & New" at bounding box center [1029, 556] width 105 height 34
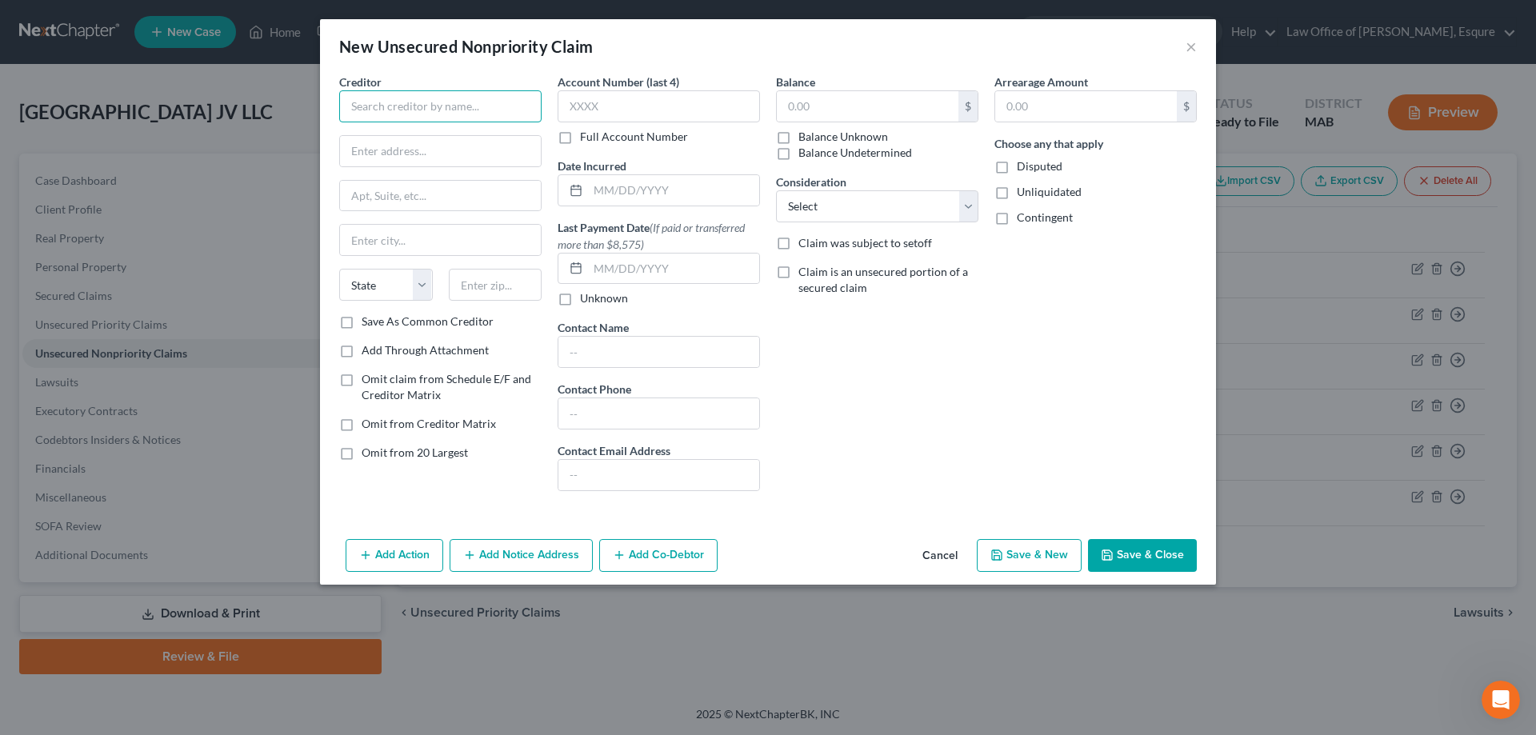
click at [435, 110] on input "text" at bounding box center [440, 106] width 202 height 32
type input "KRM Consulting Services LLC"
click at [430, 157] on input "text" at bounding box center [440, 151] width 201 height 30
type input "45 Longfellow Road"
click at [399, 238] on input "text" at bounding box center [440, 240] width 201 height 30
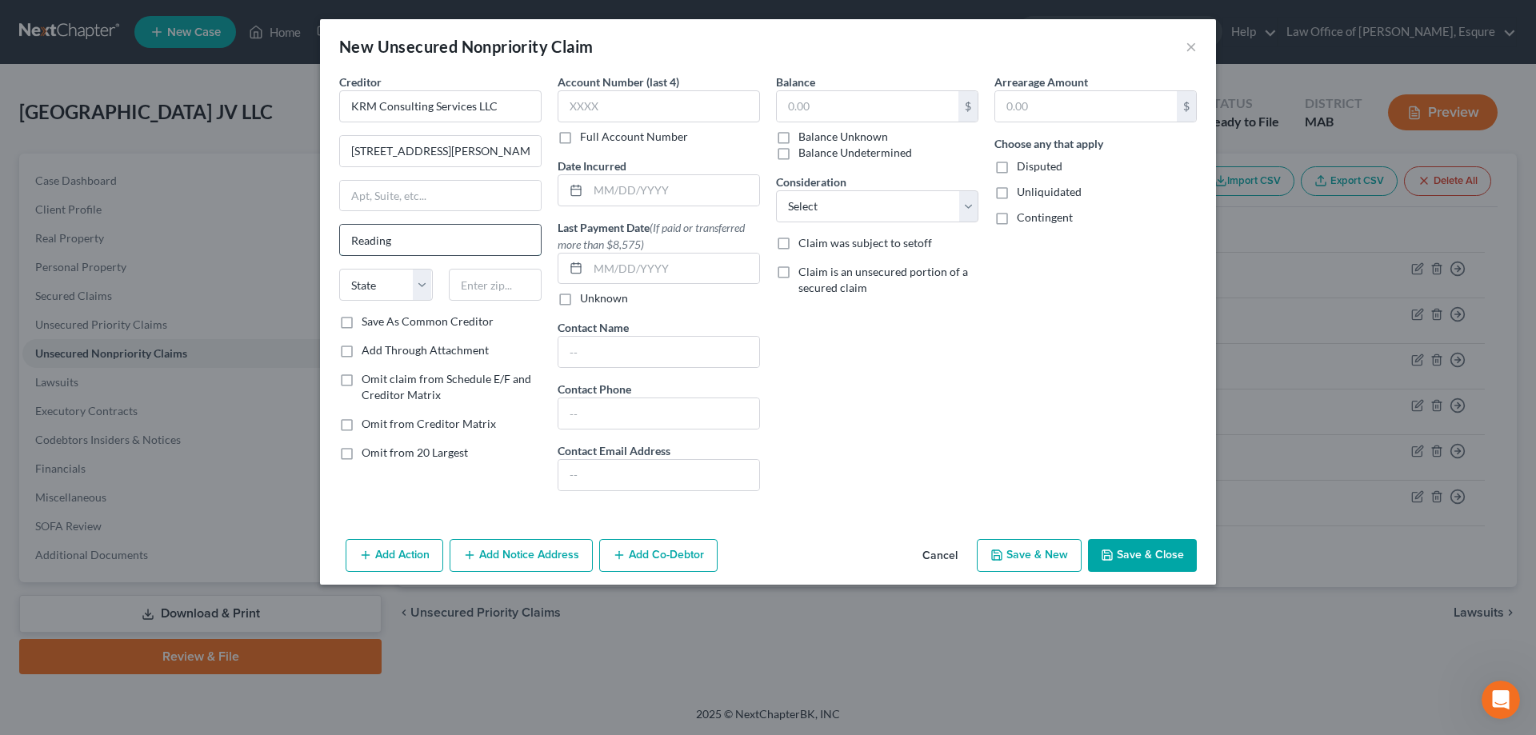
type input "Reading"
select select "22"
type input "01867"
click at [1018, 553] on button "Save & New" at bounding box center [1029, 556] width 105 height 34
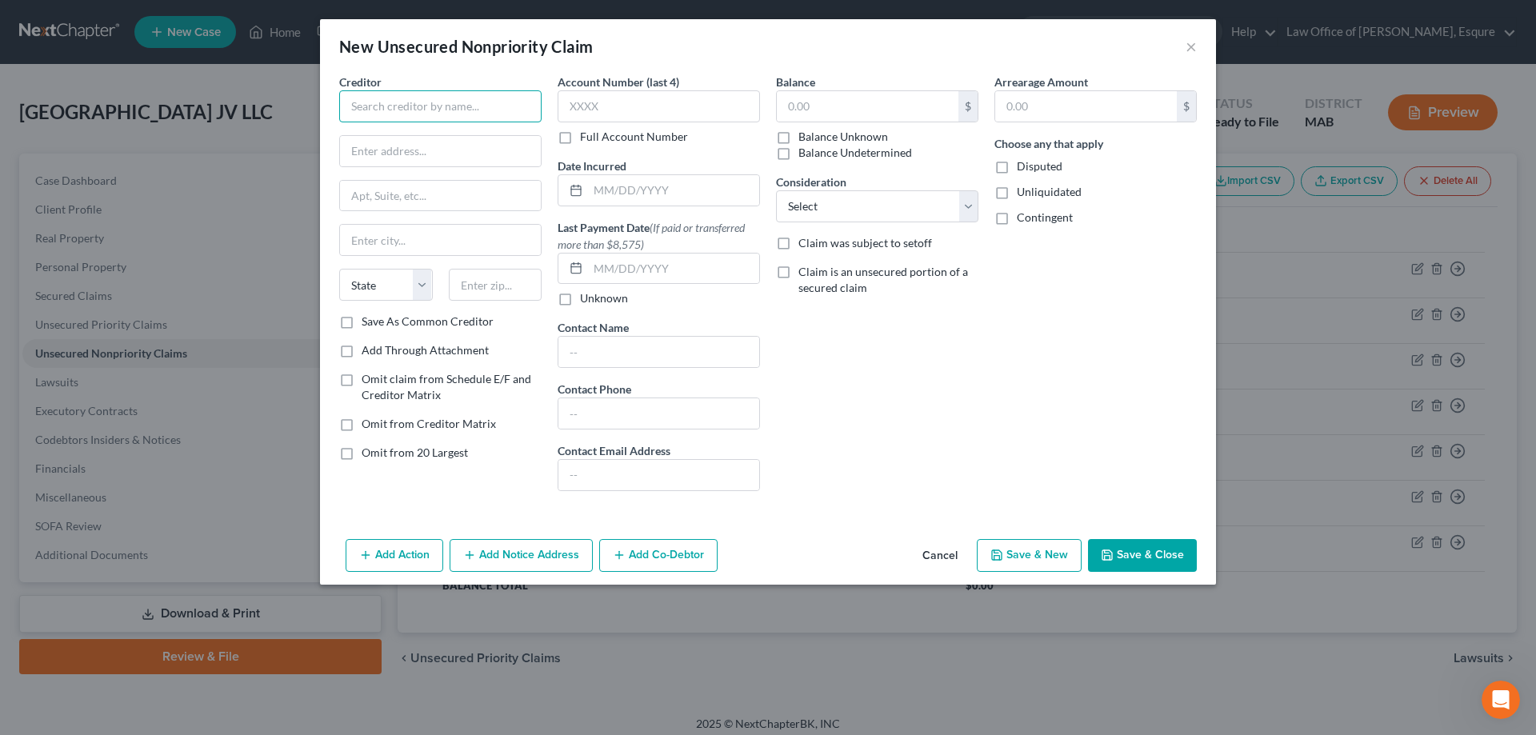
click at [385, 111] on input "text" at bounding box center [440, 106] width 202 height 32
type input "Rise Consulting Management Inc"
type input "12 Ericsson Street"
click at [371, 234] on input "text" at bounding box center [440, 240] width 201 height 30
type input "Boston"
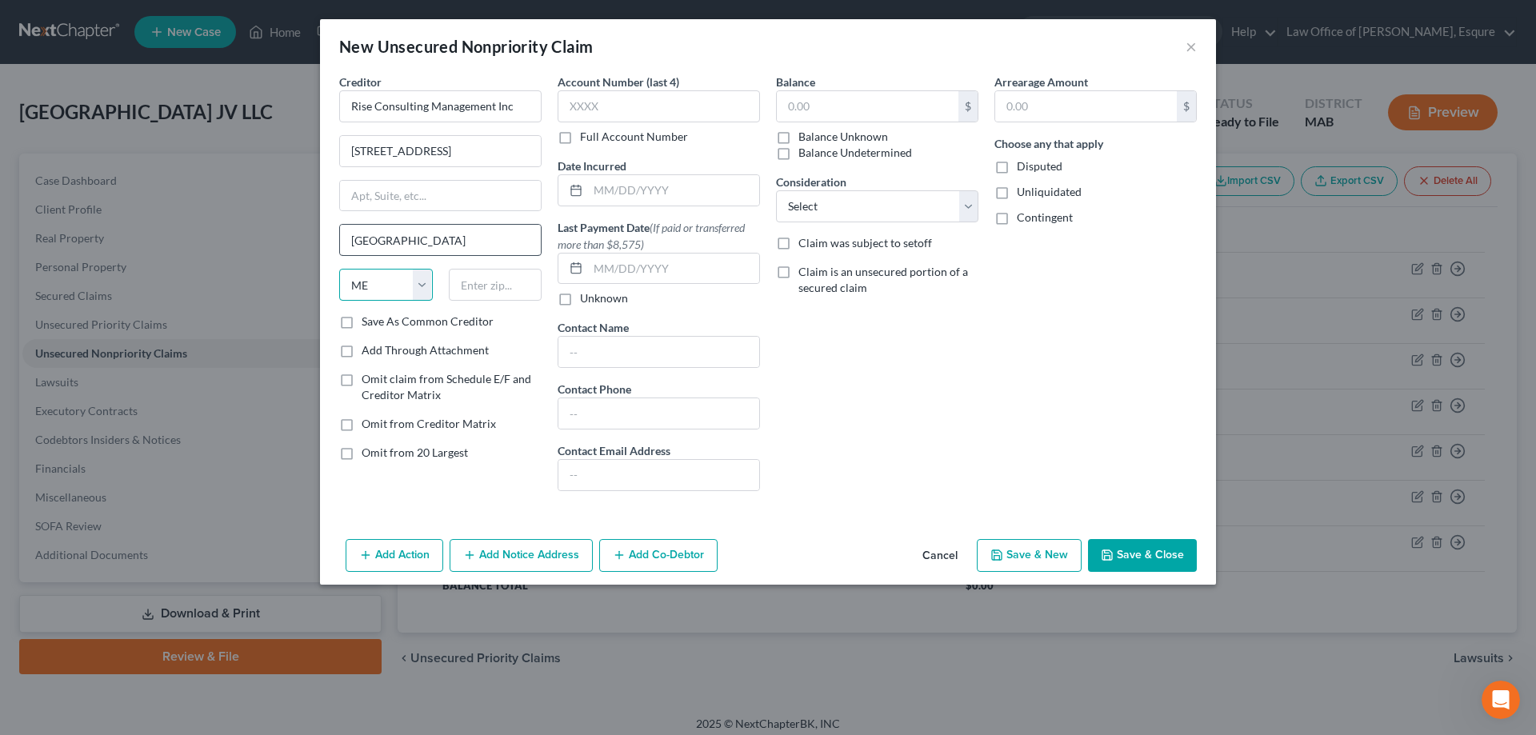
select select "22"
type input "02122"
click at [1030, 557] on button "Save & New" at bounding box center [1029, 556] width 105 height 34
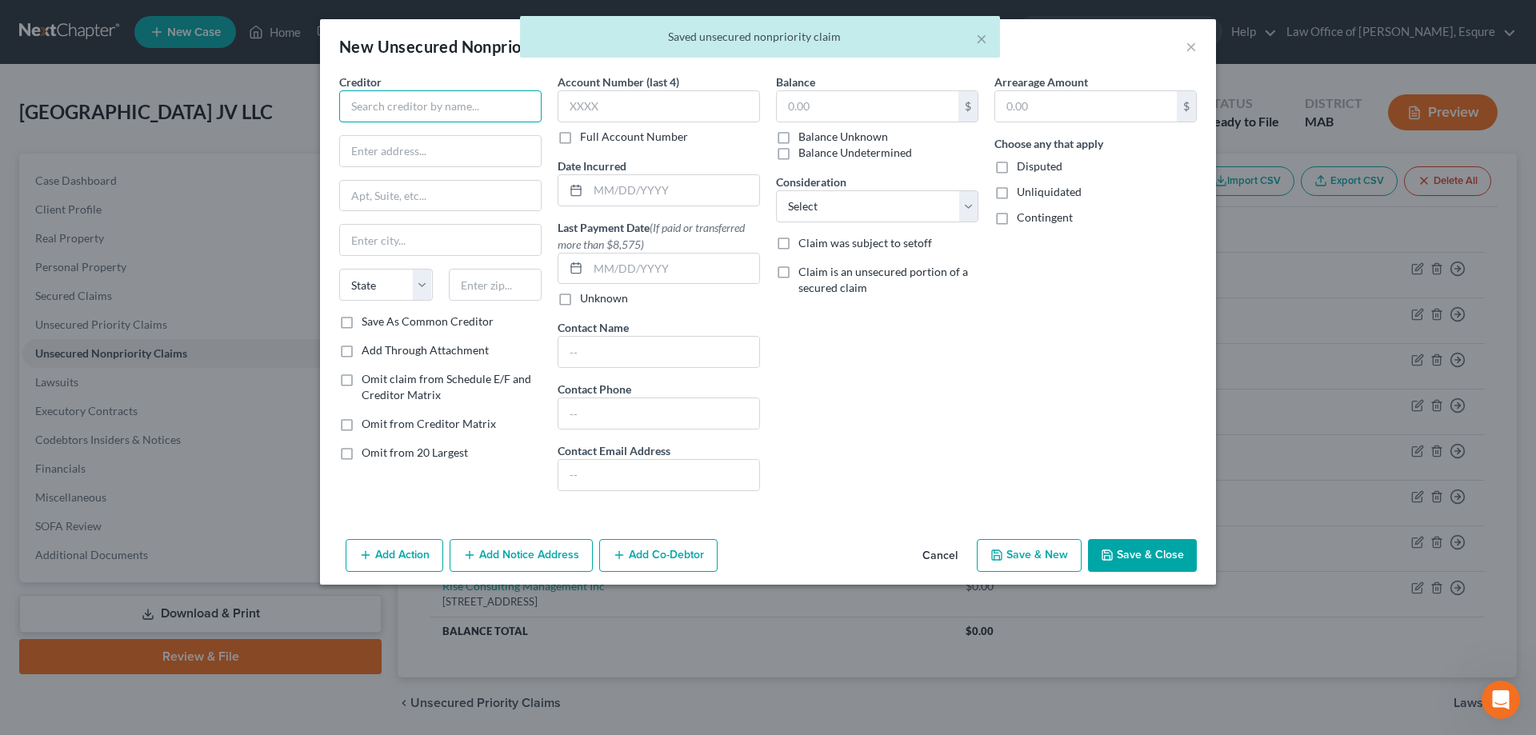
click at [472, 106] on input "text" at bounding box center [440, 106] width 202 height 32
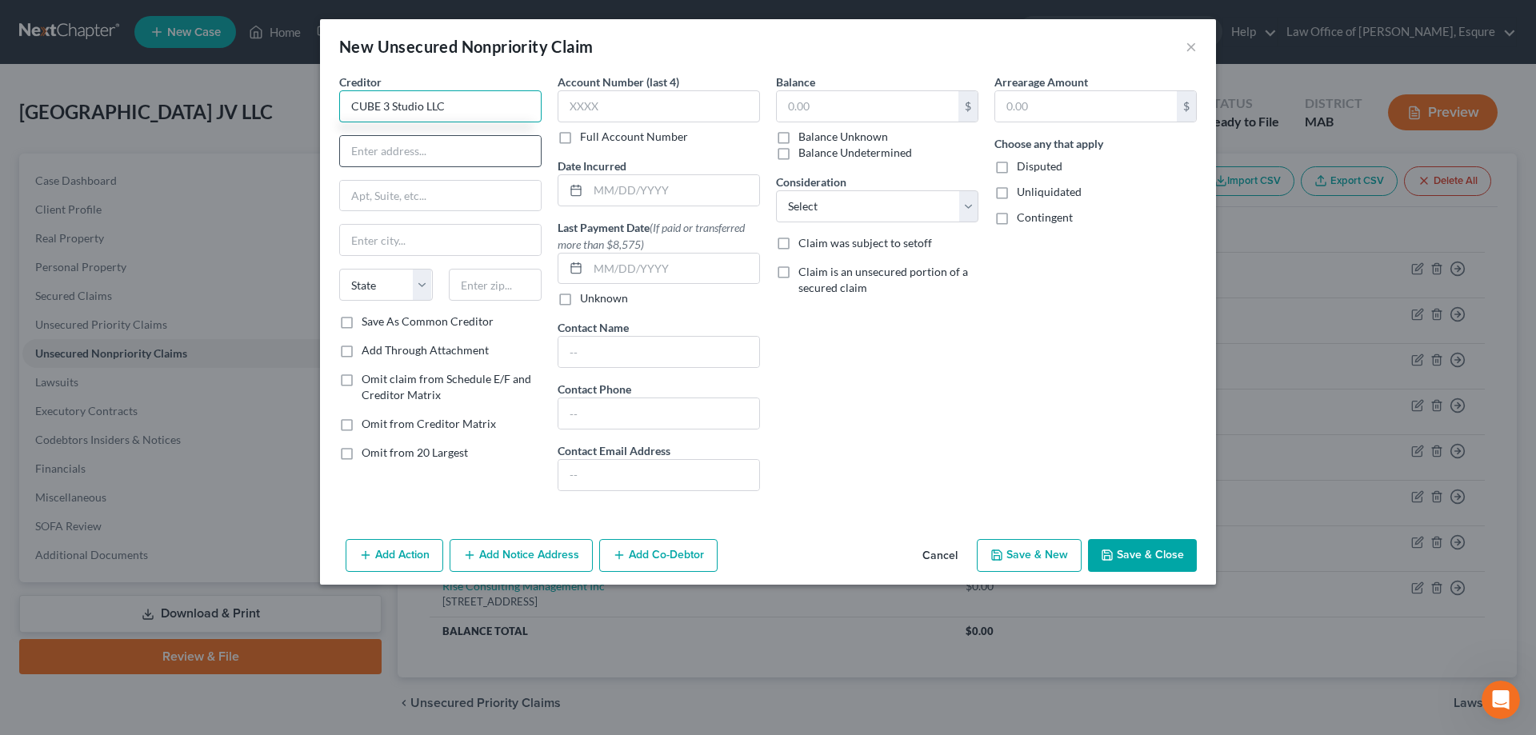
type input "CUBE 3 Studio LLC"
click at [432, 152] on input "text" at bounding box center [440, 151] width 201 height 30
type input "370 Merrimack Street"
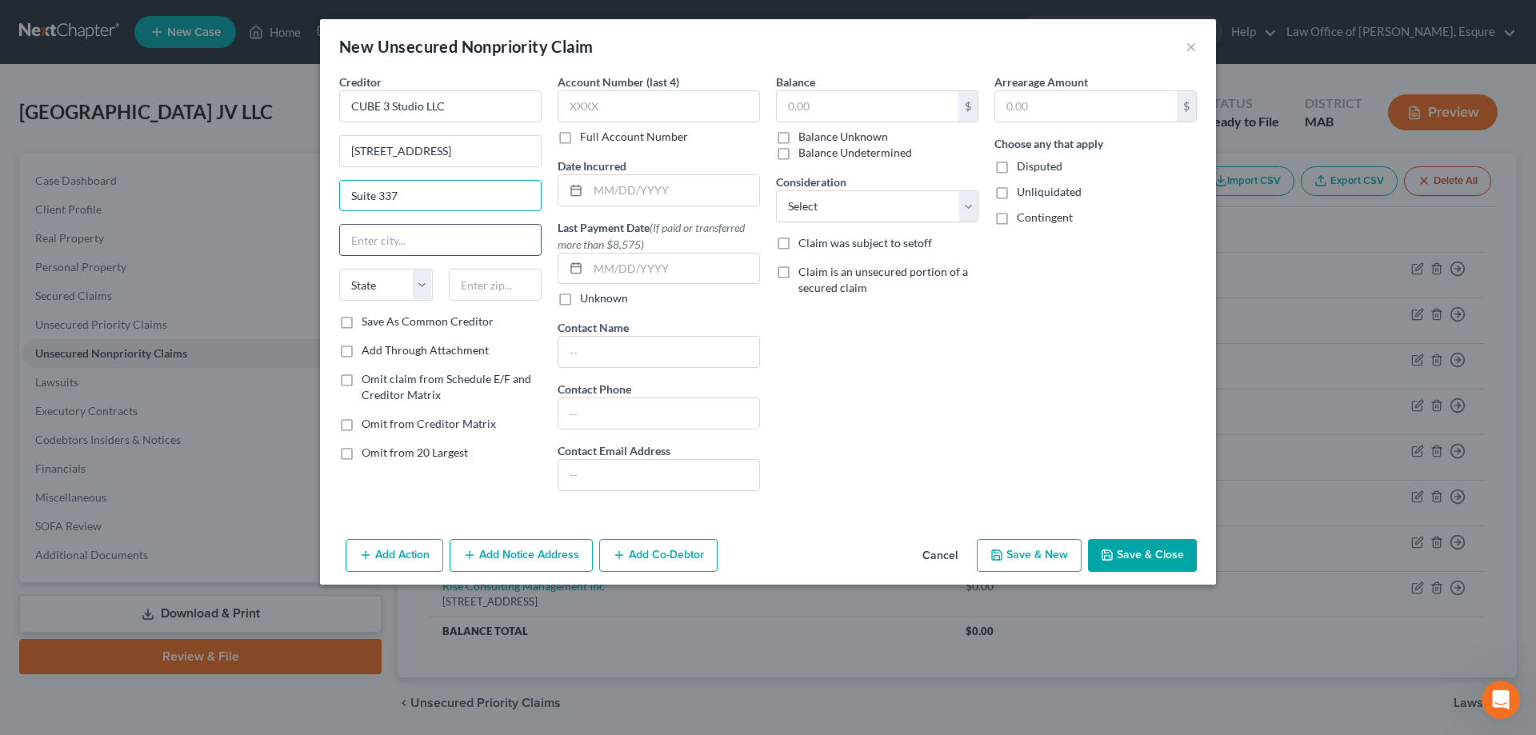
type input "Suite 337"
click at [402, 242] on input "text" at bounding box center [440, 240] width 201 height 30
type input "Lawrence"
select select "22"
type input "01845"
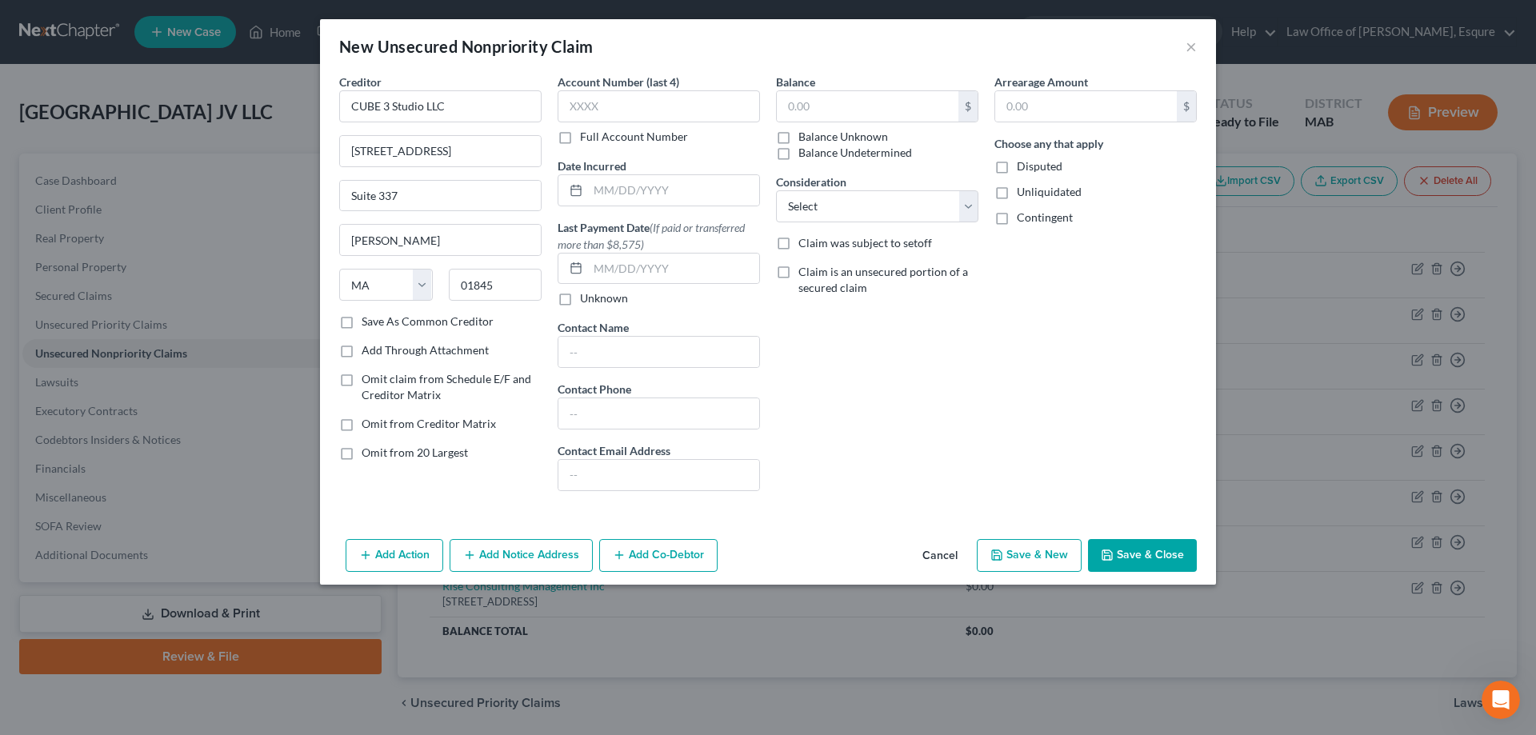
type input "North Andover"
click at [1033, 555] on button "Save & New" at bounding box center [1029, 556] width 105 height 34
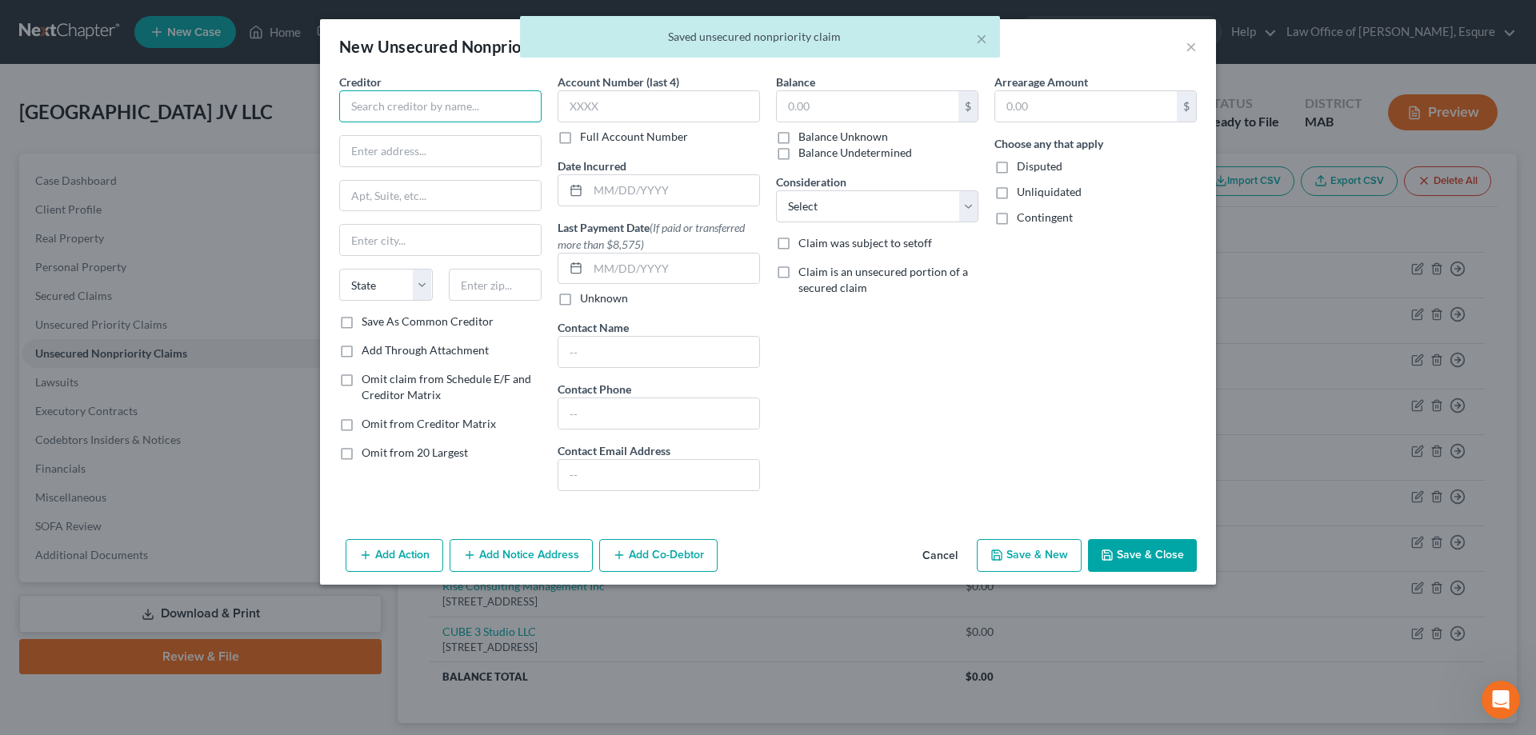
click at [388, 103] on input "text" at bounding box center [440, 106] width 202 height 32
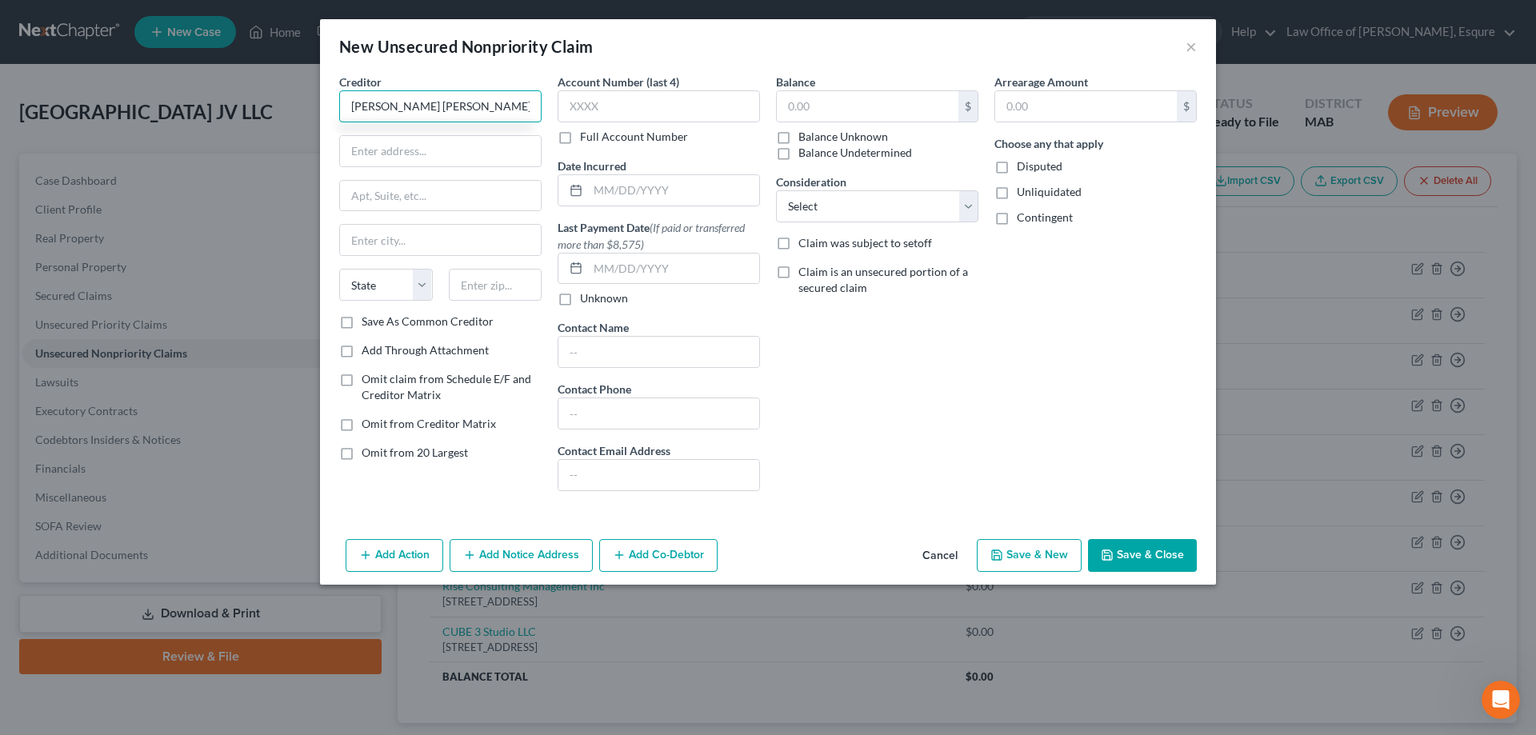
scroll to position [0, 2]
type input "Dain Torpy LeRay Weist & Garner PC"
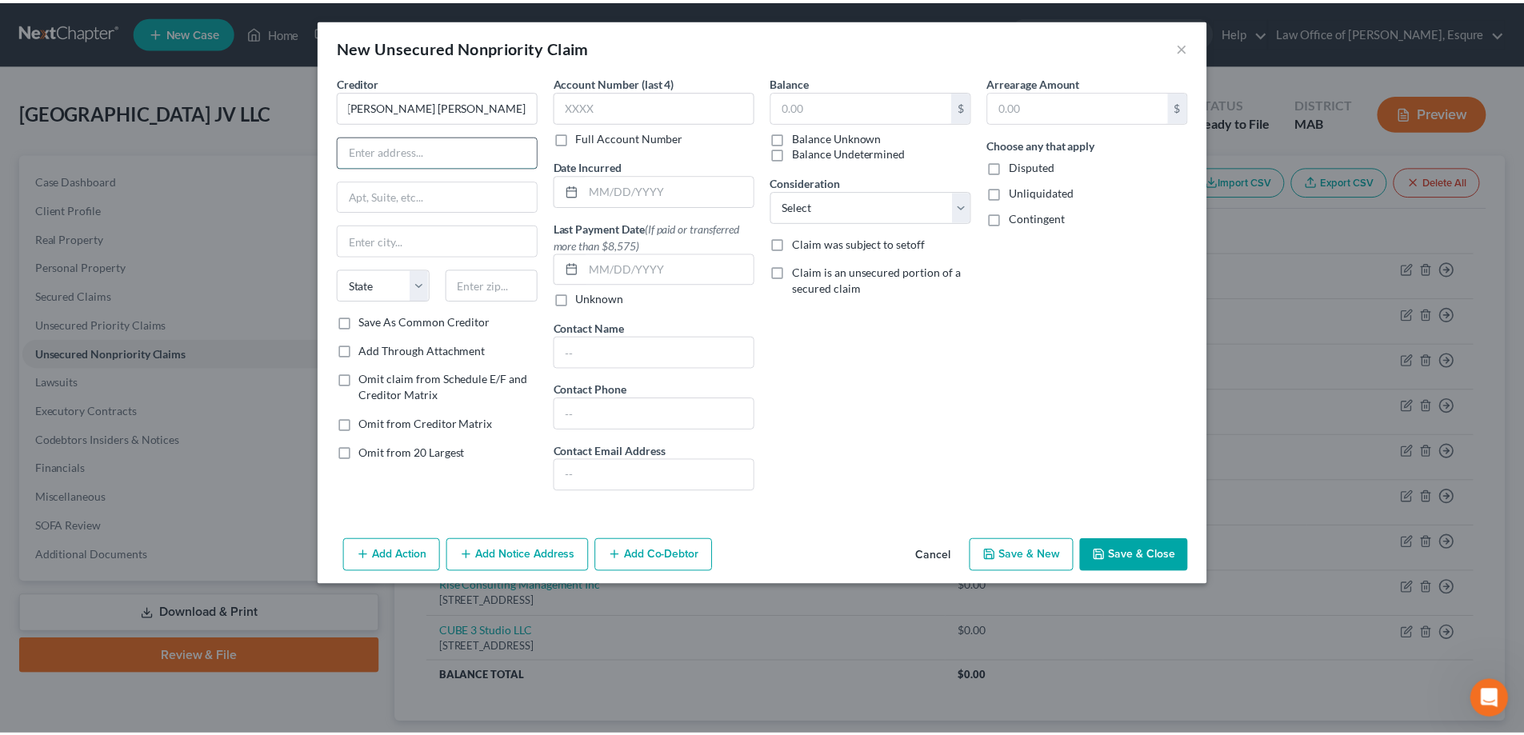
scroll to position [0, 0]
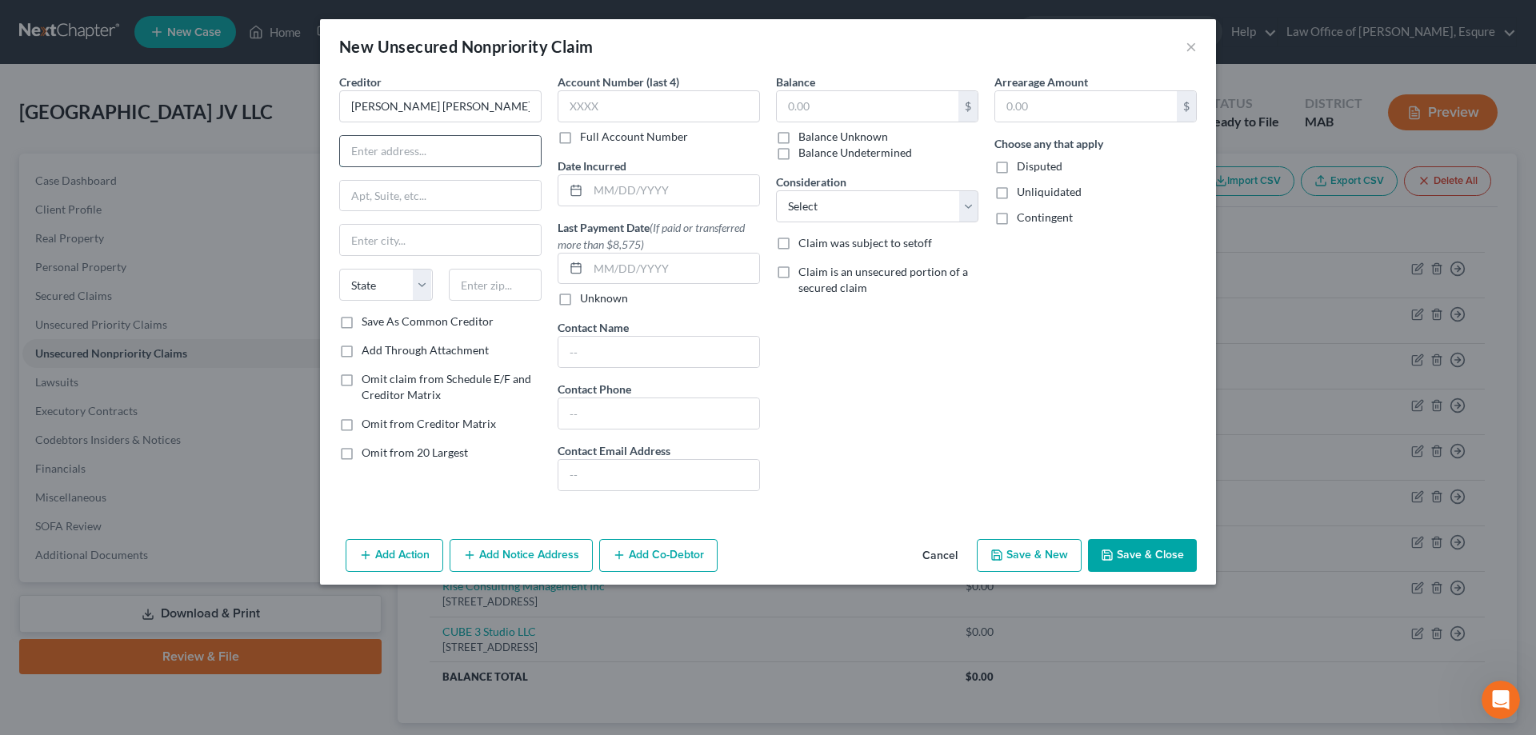
click at [392, 145] on input "text" at bounding box center [440, 151] width 201 height 30
type input "175 Federal Street"
click at [380, 190] on input "text" at bounding box center [440, 196] width 201 height 30
type input "Suite 1500"
click at [383, 242] on input "text" at bounding box center [440, 240] width 201 height 30
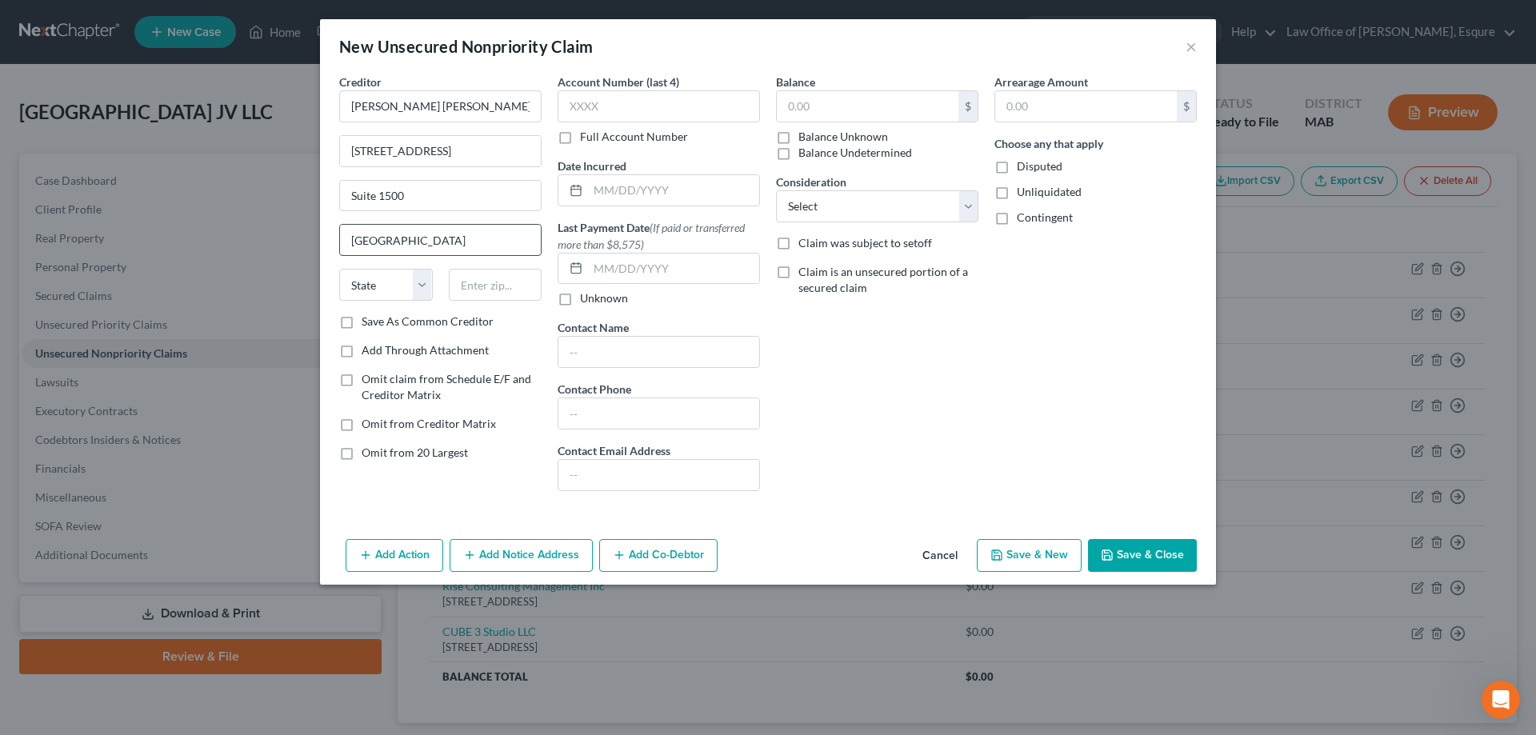
type input "Boston"
select select "22"
type input "02110"
click at [1159, 551] on button "Save & Close" at bounding box center [1142, 556] width 109 height 34
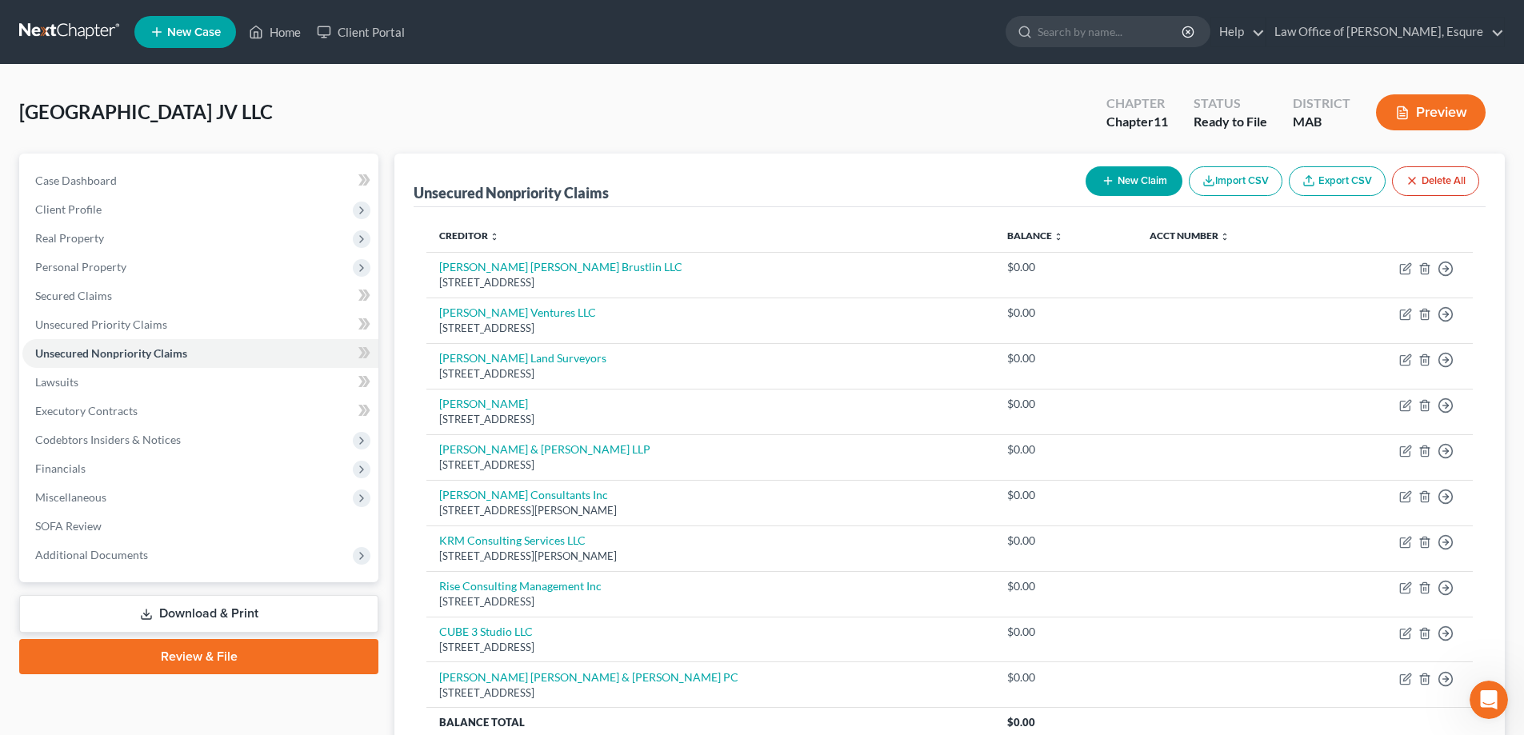
click at [197, 651] on link "Review & File" at bounding box center [198, 656] width 359 height 35
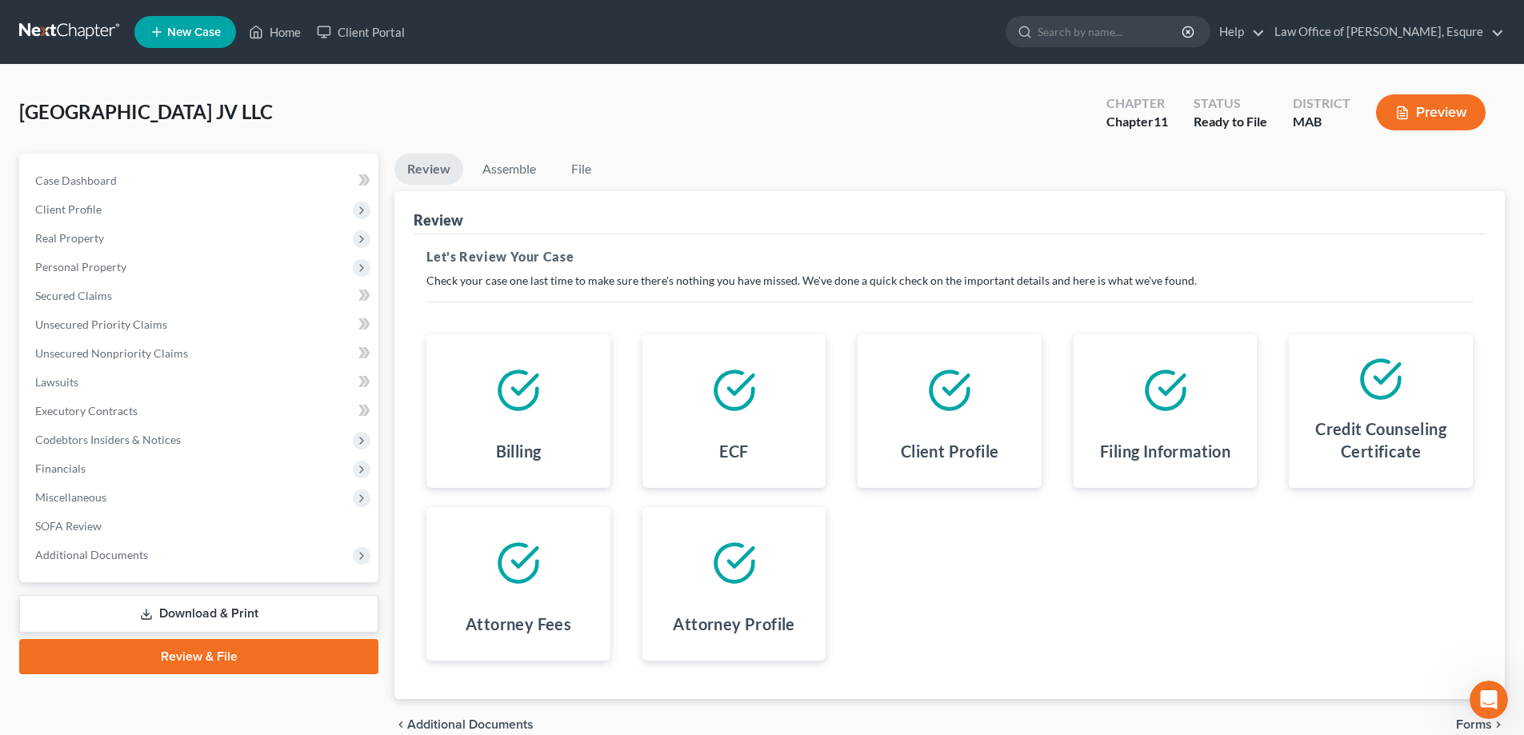
click at [1441, 108] on button "Preview" at bounding box center [1431, 112] width 110 height 36
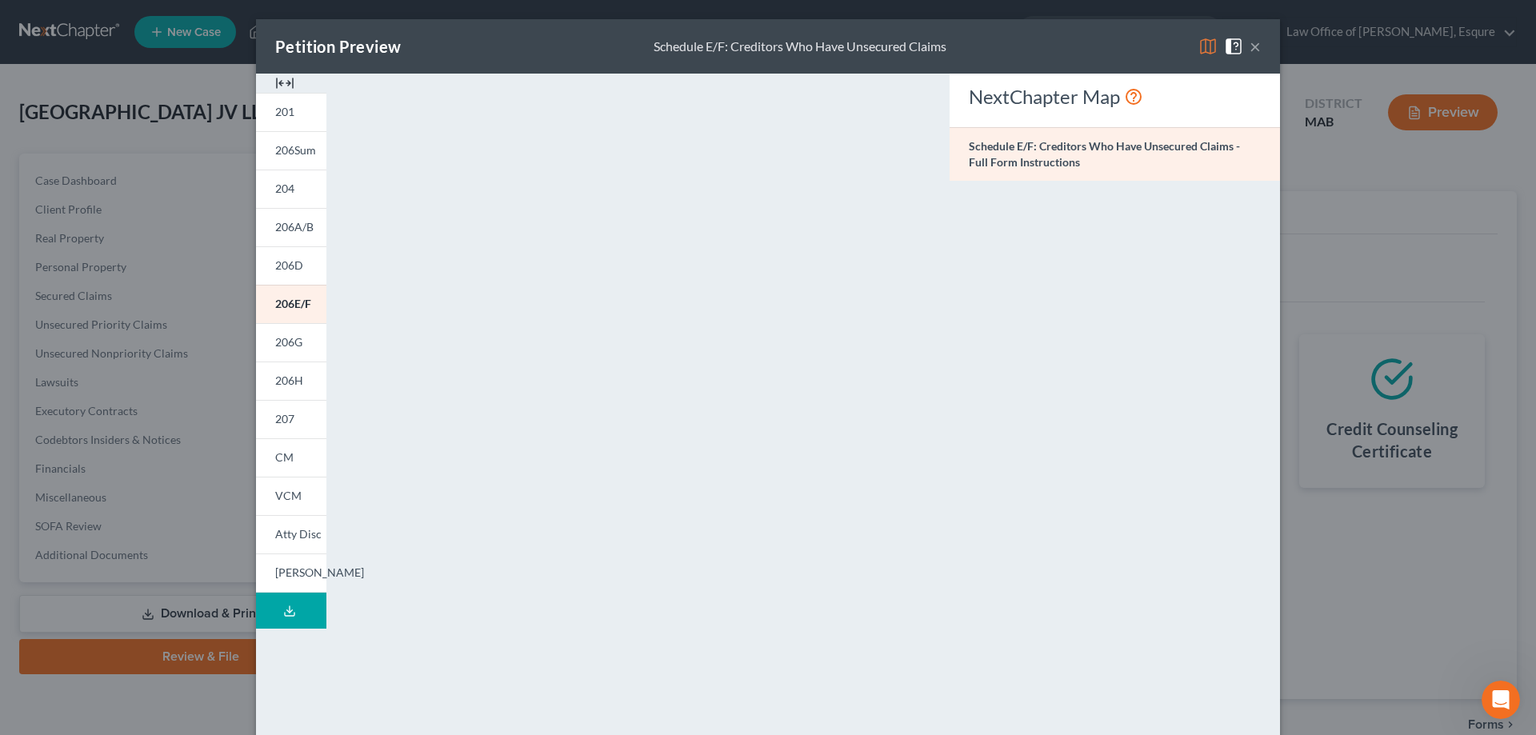
click at [1250, 45] on button "×" at bounding box center [1255, 46] width 11 height 19
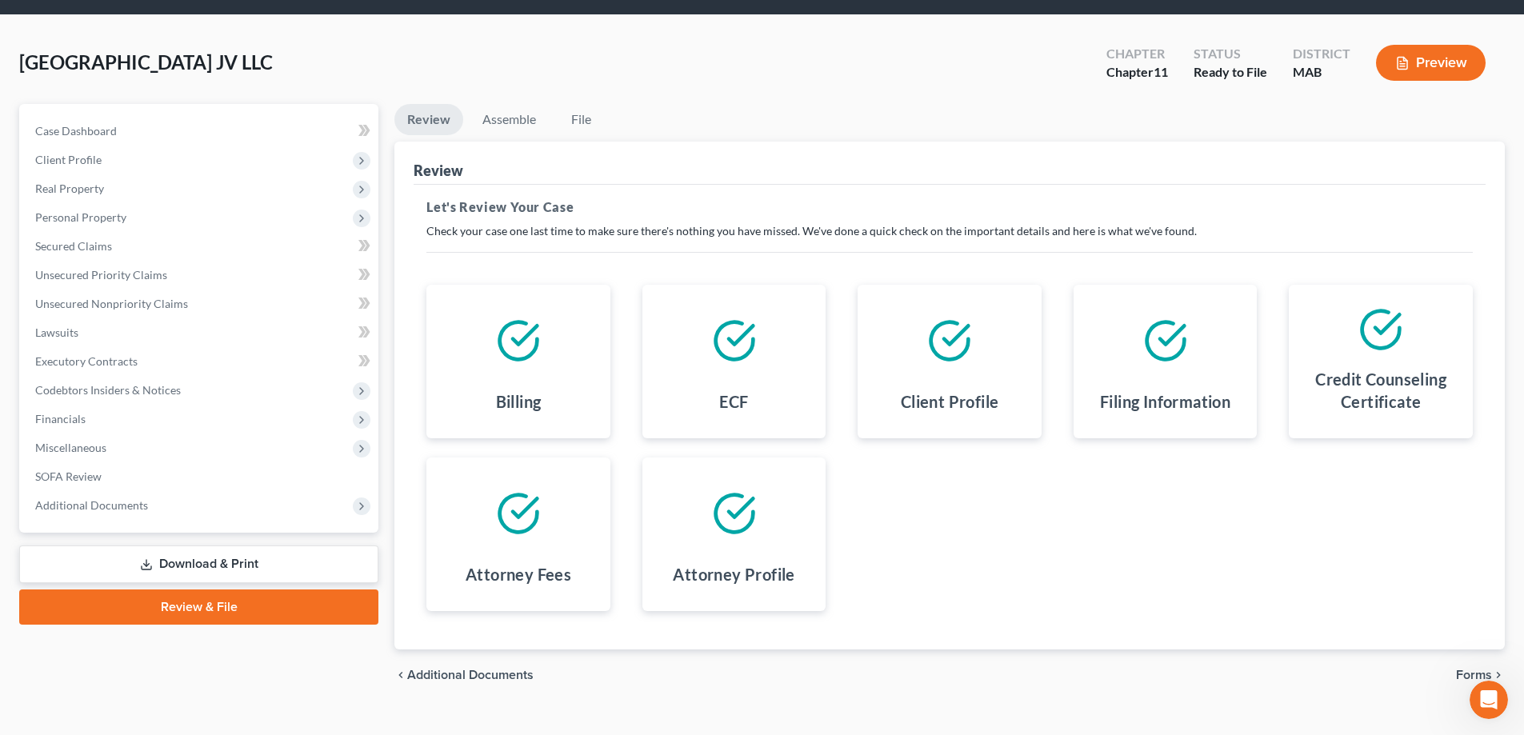
scroll to position [76, 0]
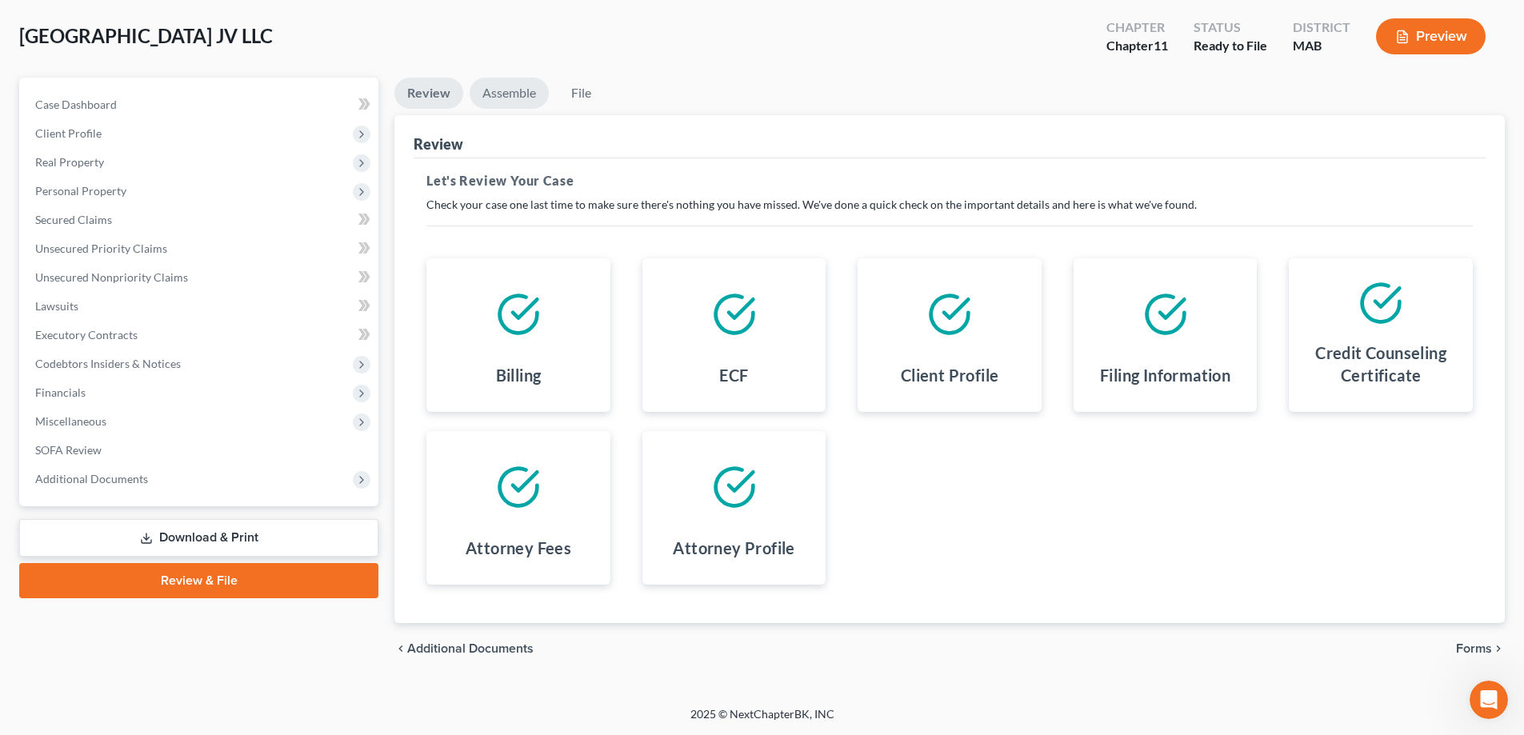
click at [502, 90] on link "Assemble" at bounding box center [509, 93] width 79 height 31
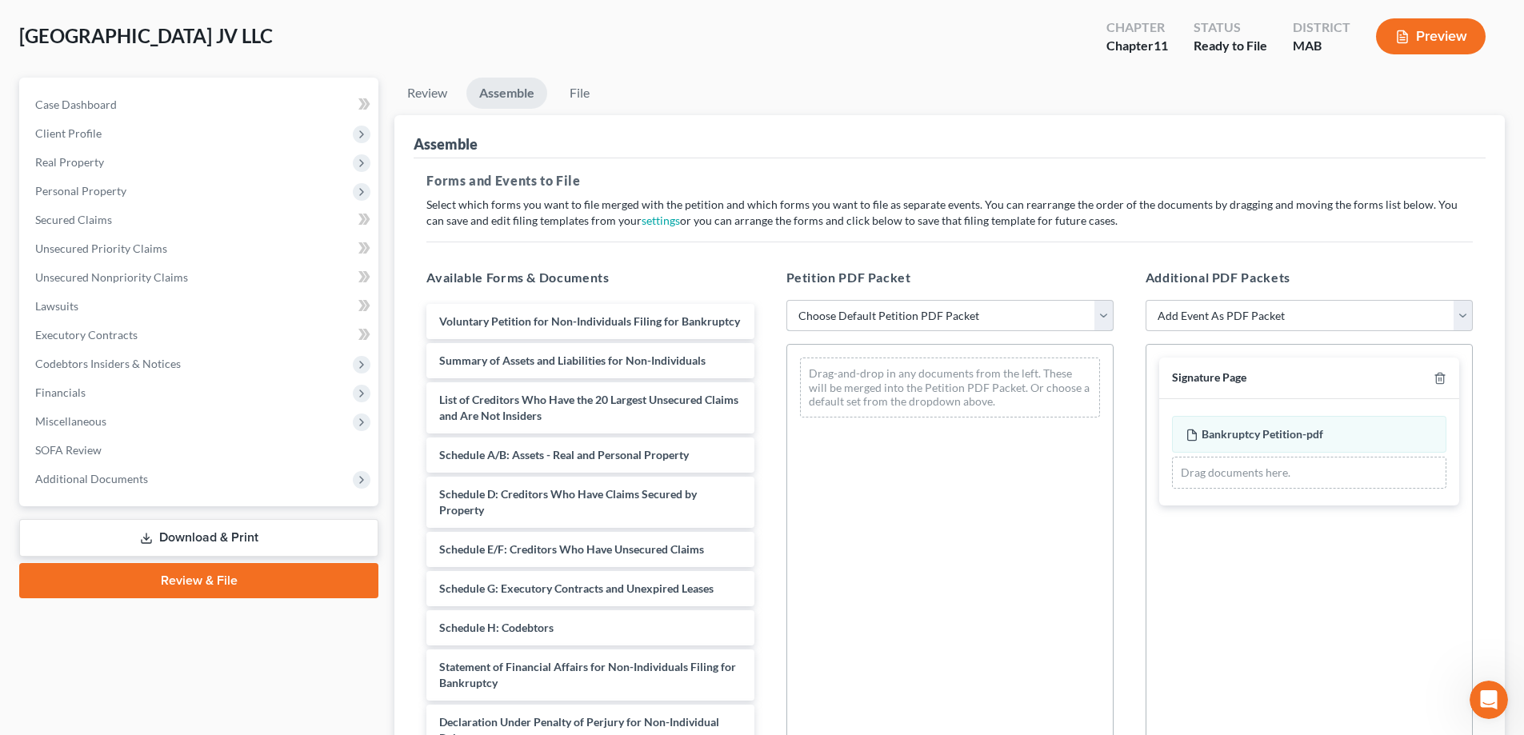
click at [936, 311] on select "Choose Default Petition PDF Packet Complete Bankruptcy Petition (all forms and …" at bounding box center [950, 316] width 327 height 32
select select "1"
click at [787, 300] on select "Choose Default Petition PDF Packet Complete Bankruptcy Petition (all forms and …" at bounding box center [950, 316] width 327 height 32
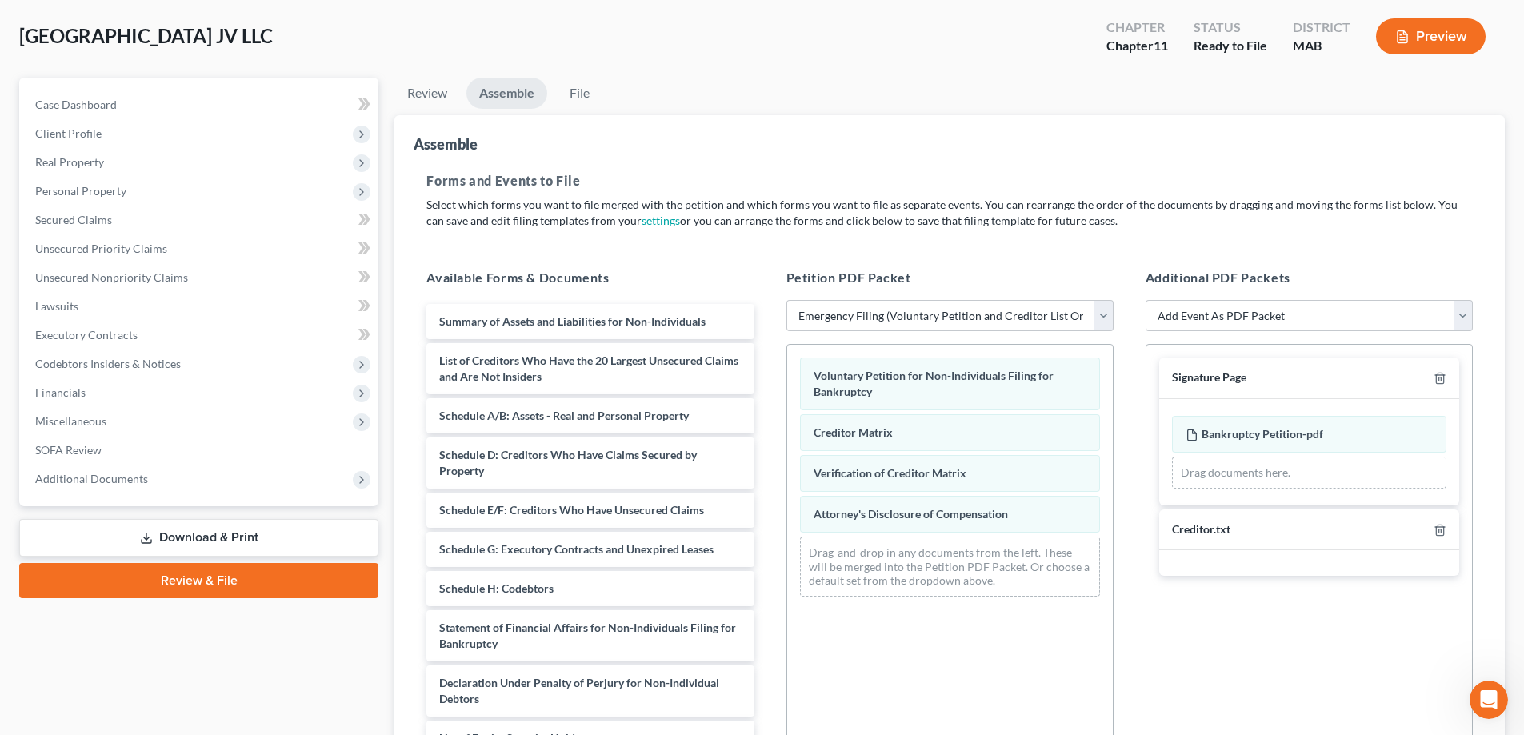
click at [1102, 314] on select "Choose Default Petition PDF Packet Complete Bankruptcy Petition (all forms and …" at bounding box center [950, 316] width 327 height 32
click at [906, 466] on div "Voluntary Petition for Non-Individuals Filing for Bankruptcy Creditor Matrix Ve…" at bounding box center [950, 477] width 326 height 265
click at [932, 518] on span "Attorney's Disclosure of Compensation" at bounding box center [911, 514] width 194 height 14
click at [1464, 313] on select "Add Event As PDF Packet Certificate of Credit Counseling Chapter 13 Calculation…" at bounding box center [1309, 316] width 327 height 32
select select "5"
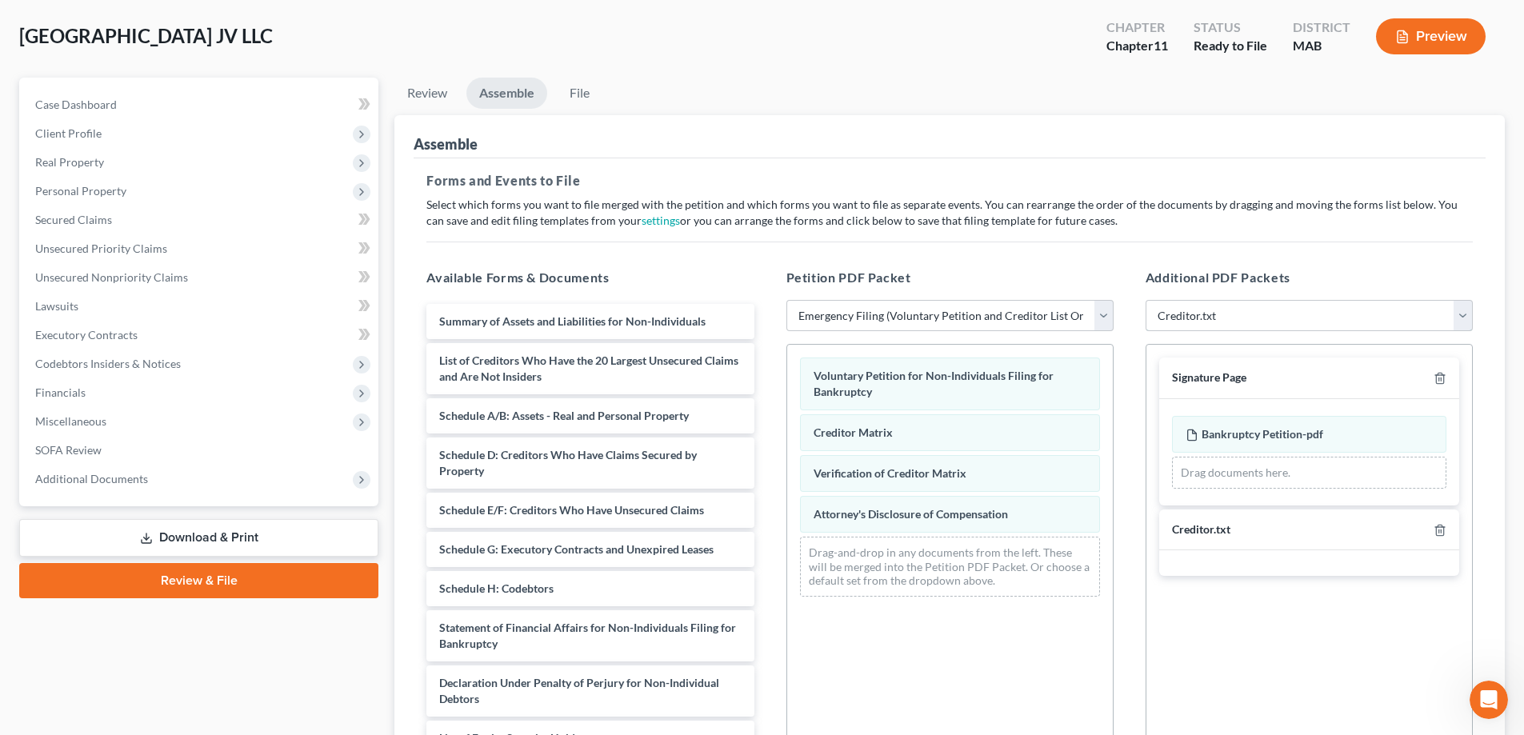
click at [1146, 300] on select "Add Event As PDF Packet Certificate of Credit Counseling Chapter 13 Calculation…" at bounding box center [1309, 316] width 327 height 32
click at [1439, 531] on icon "button" at bounding box center [1440, 530] width 13 height 13
click at [1232, 315] on select "Add Event As PDF Packet Certificate of Credit Counseling Chapter 13 Calculation…" at bounding box center [1309, 316] width 327 height 32
select select "8"
click at [1146, 300] on select "Add Event As PDF Packet Certificate of Credit Counseling Chapter 13 Calculation…" at bounding box center [1309, 316] width 327 height 32
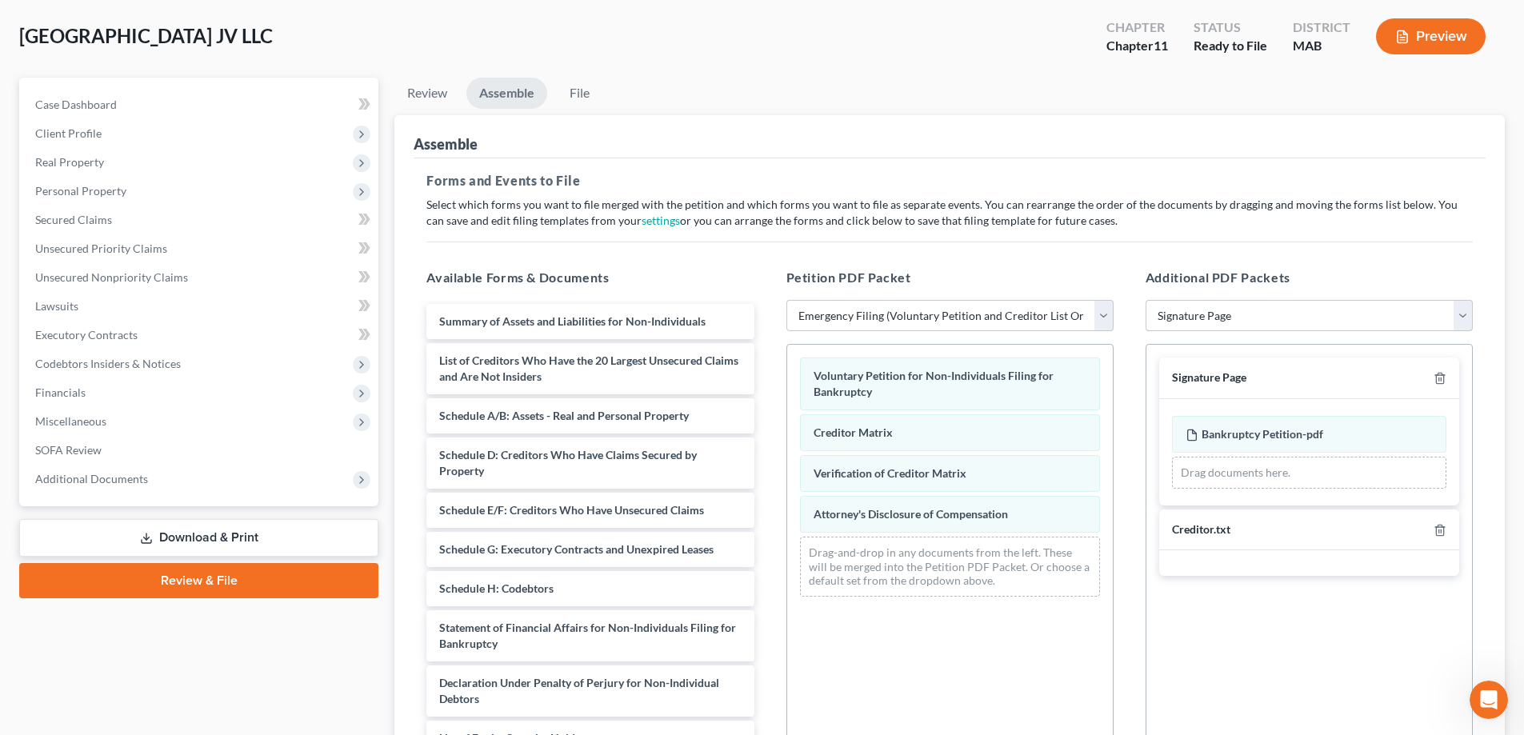
select select
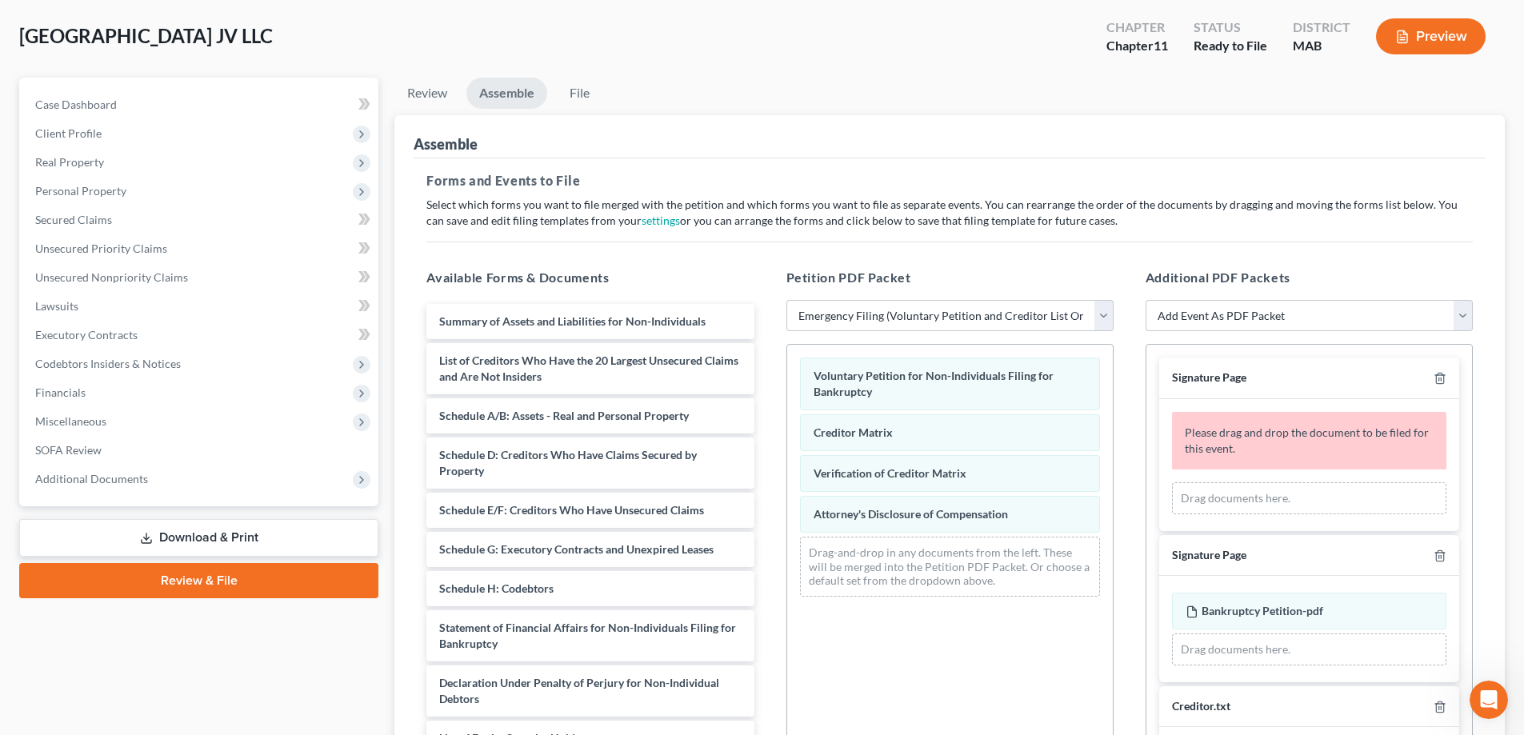
click at [1227, 498] on div "Drag documents here." at bounding box center [1309, 498] width 274 height 32
click at [194, 532] on link "Download & Print" at bounding box center [198, 538] width 359 height 38
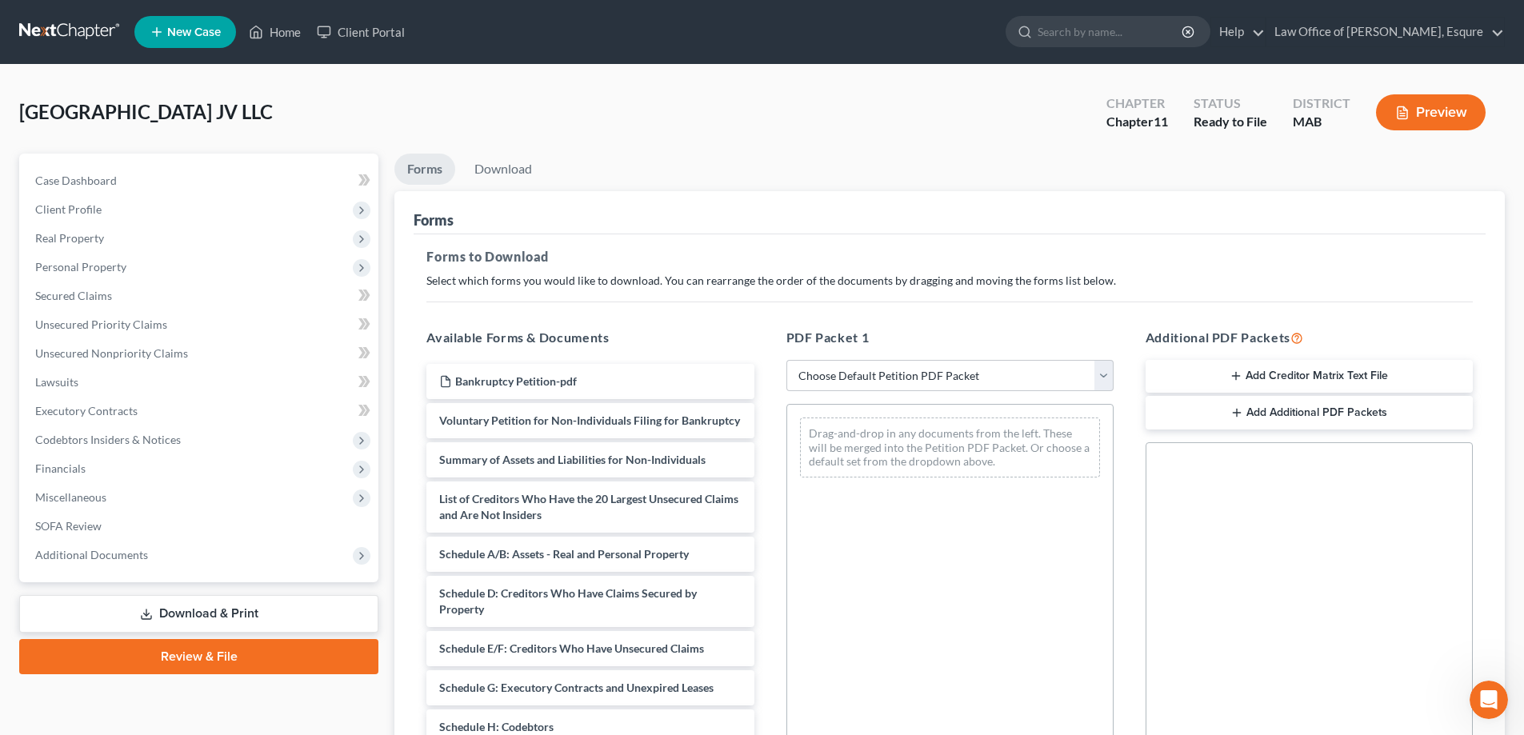
click at [187, 655] on link "Review & File" at bounding box center [198, 656] width 359 height 35
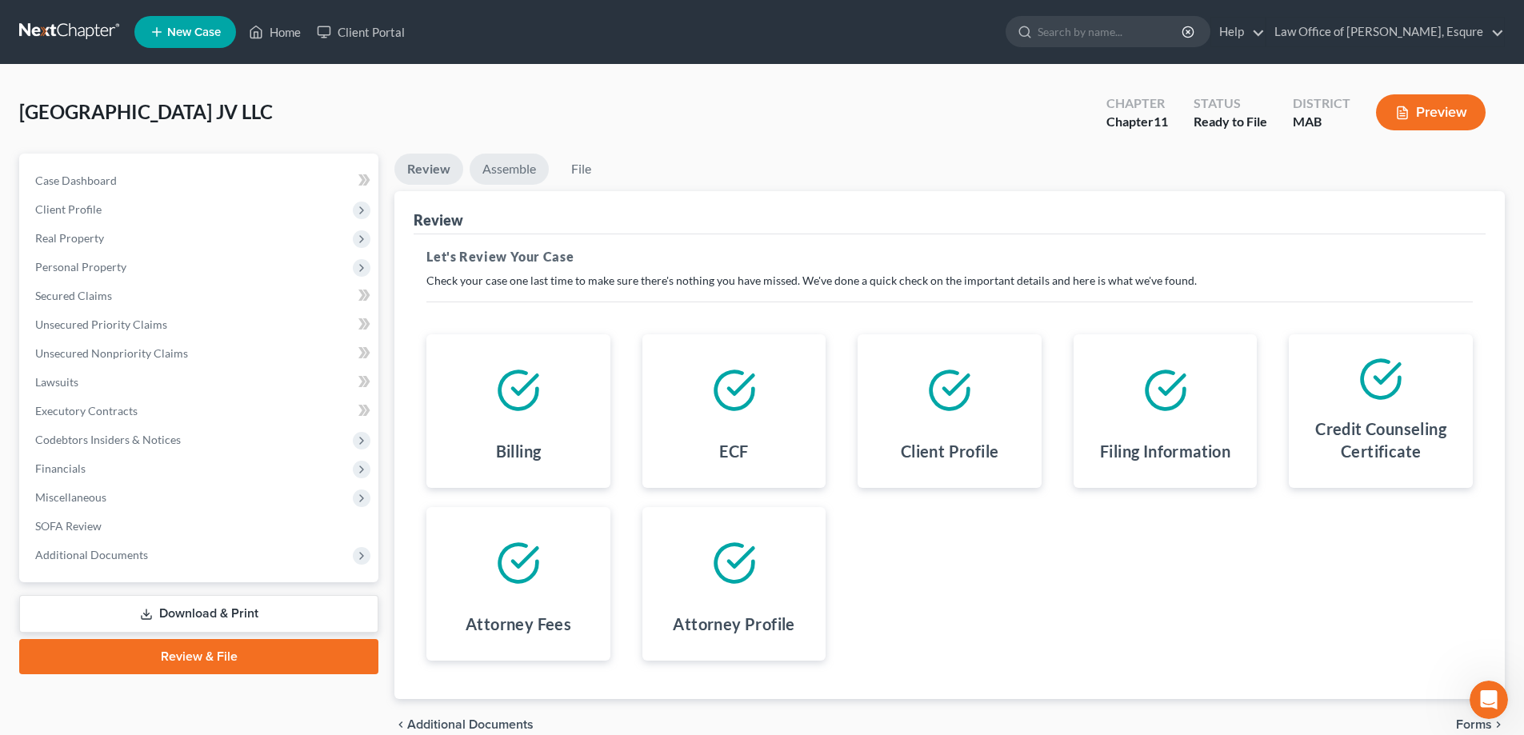
click at [508, 171] on link "Assemble" at bounding box center [509, 169] width 79 height 31
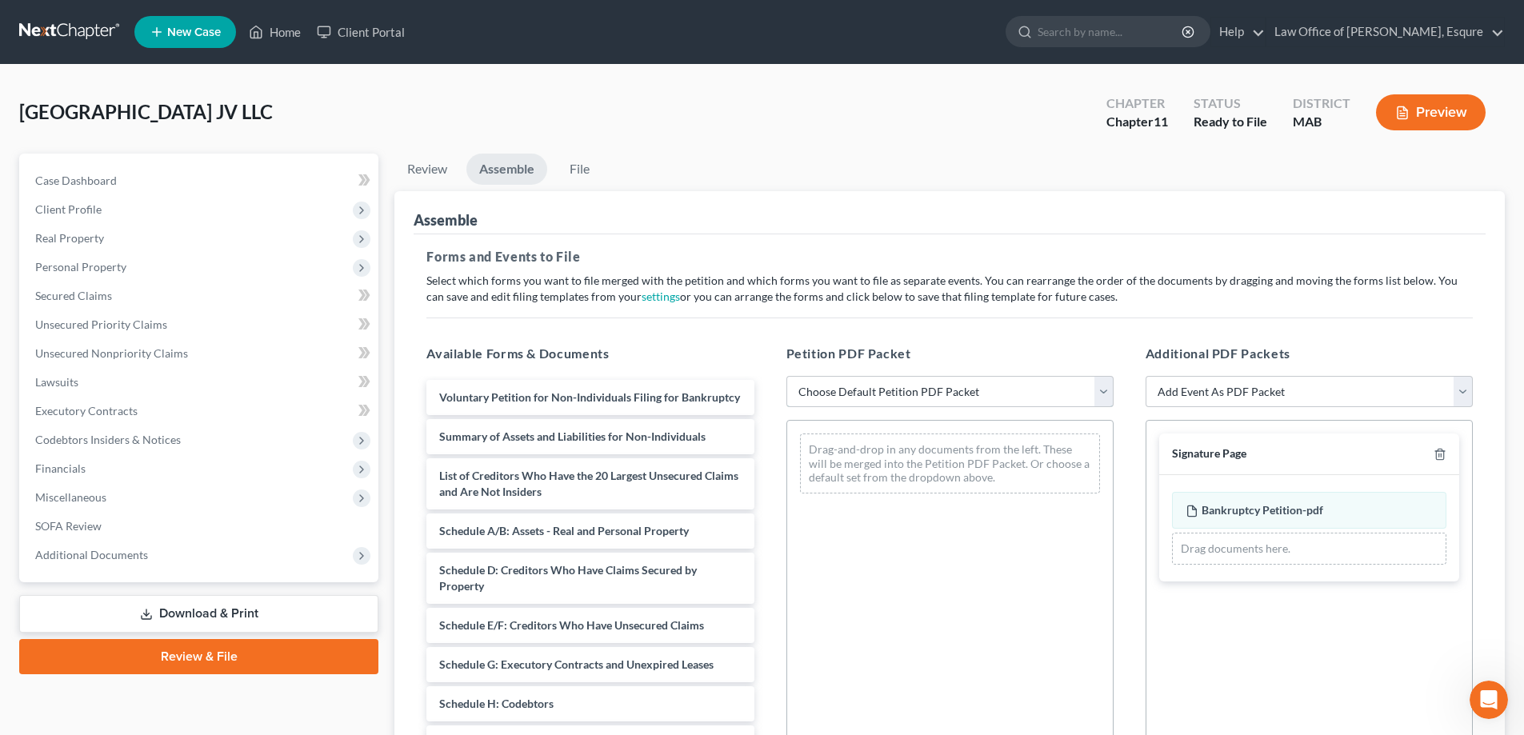
click at [952, 390] on select "Choose Default Petition PDF Packet Complete Bankruptcy Petition (all forms and …" at bounding box center [950, 392] width 327 height 32
select select "1"
click at [787, 376] on select "Choose Default Petition PDF Packet Complete Bankruptcy Petition (all forms and …" at bounding box center [950, 392] width 327 height 32
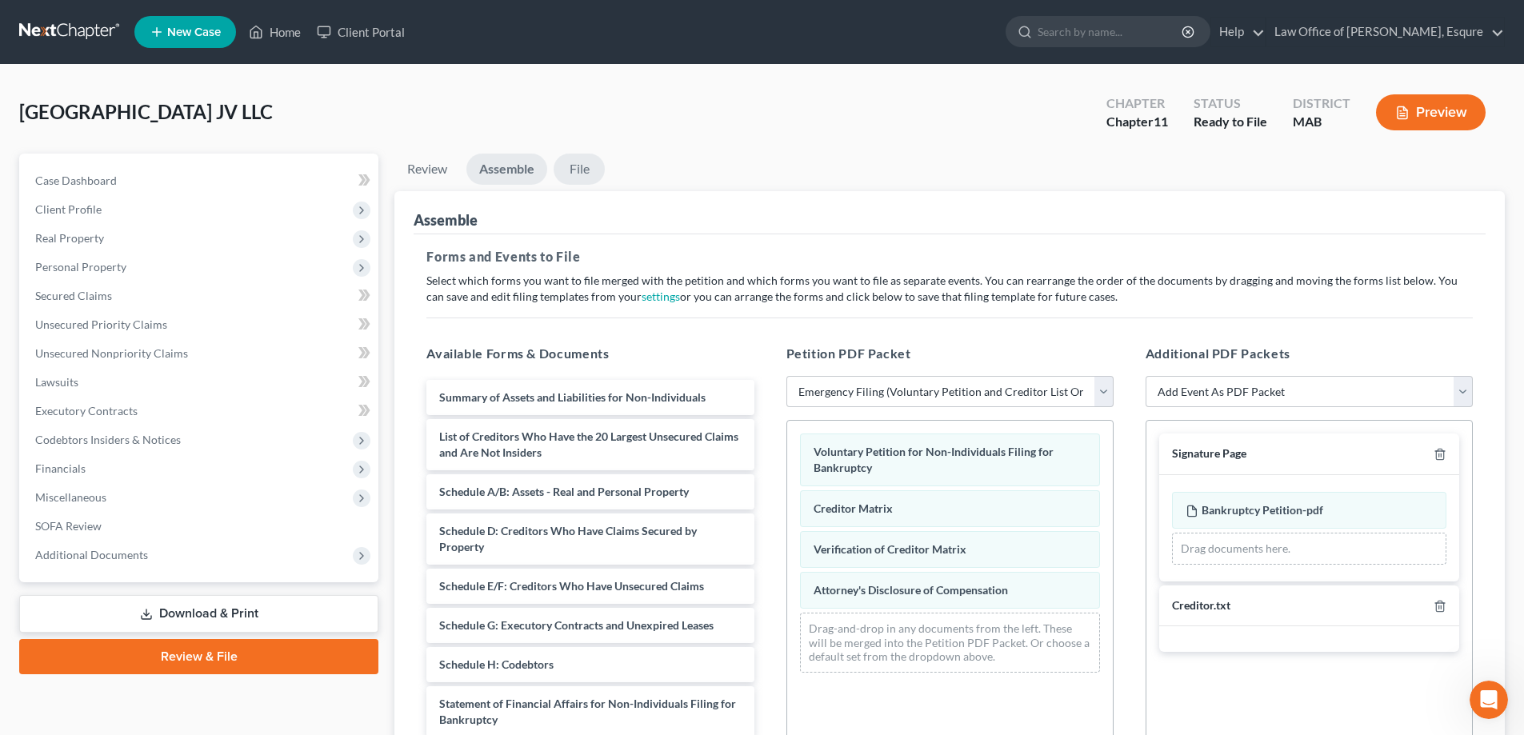
click at [580, 171] on link "File" at bounding box center [579, 169] width 51 height 31
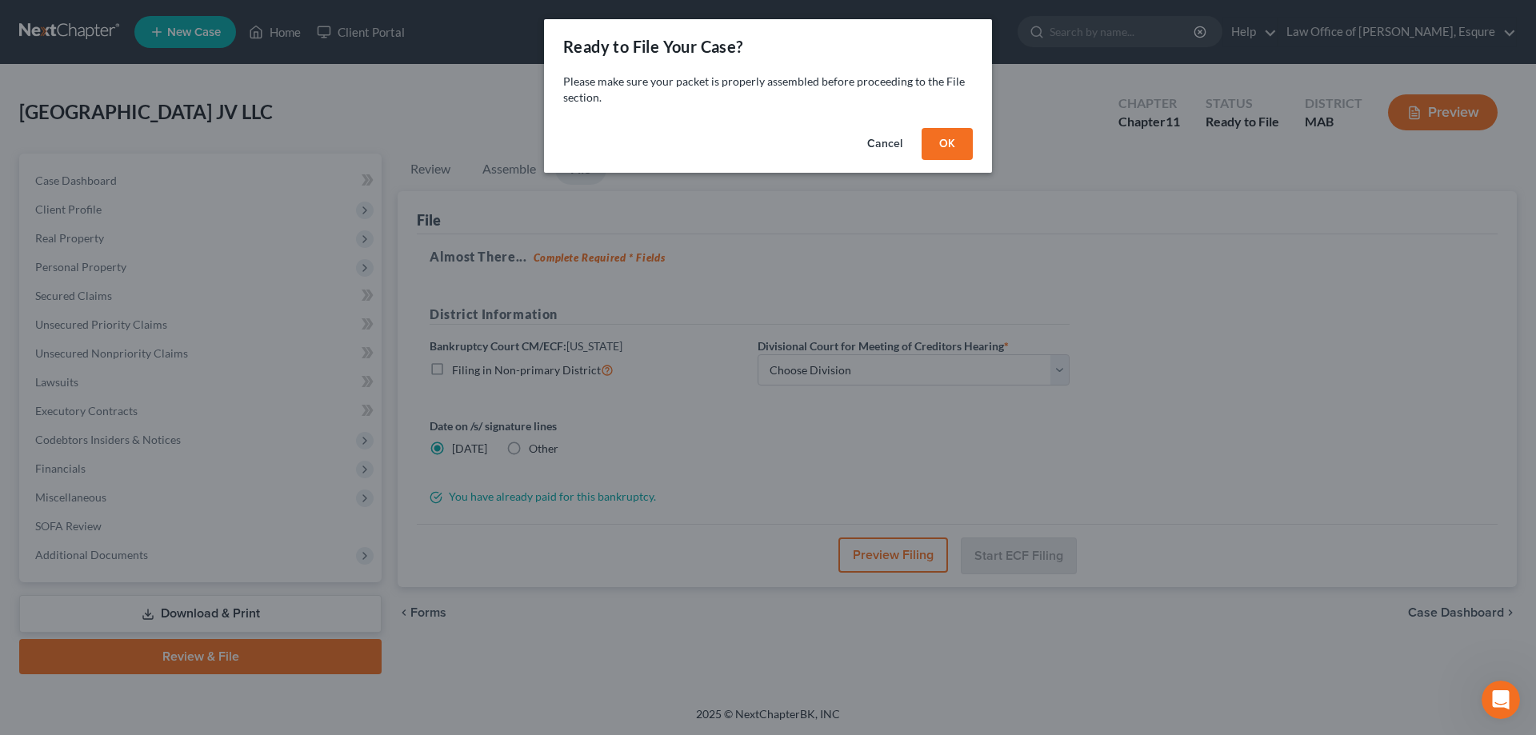
click at [956, 138] on button "OK" at bounding box center [947, 144] width 51 height 32
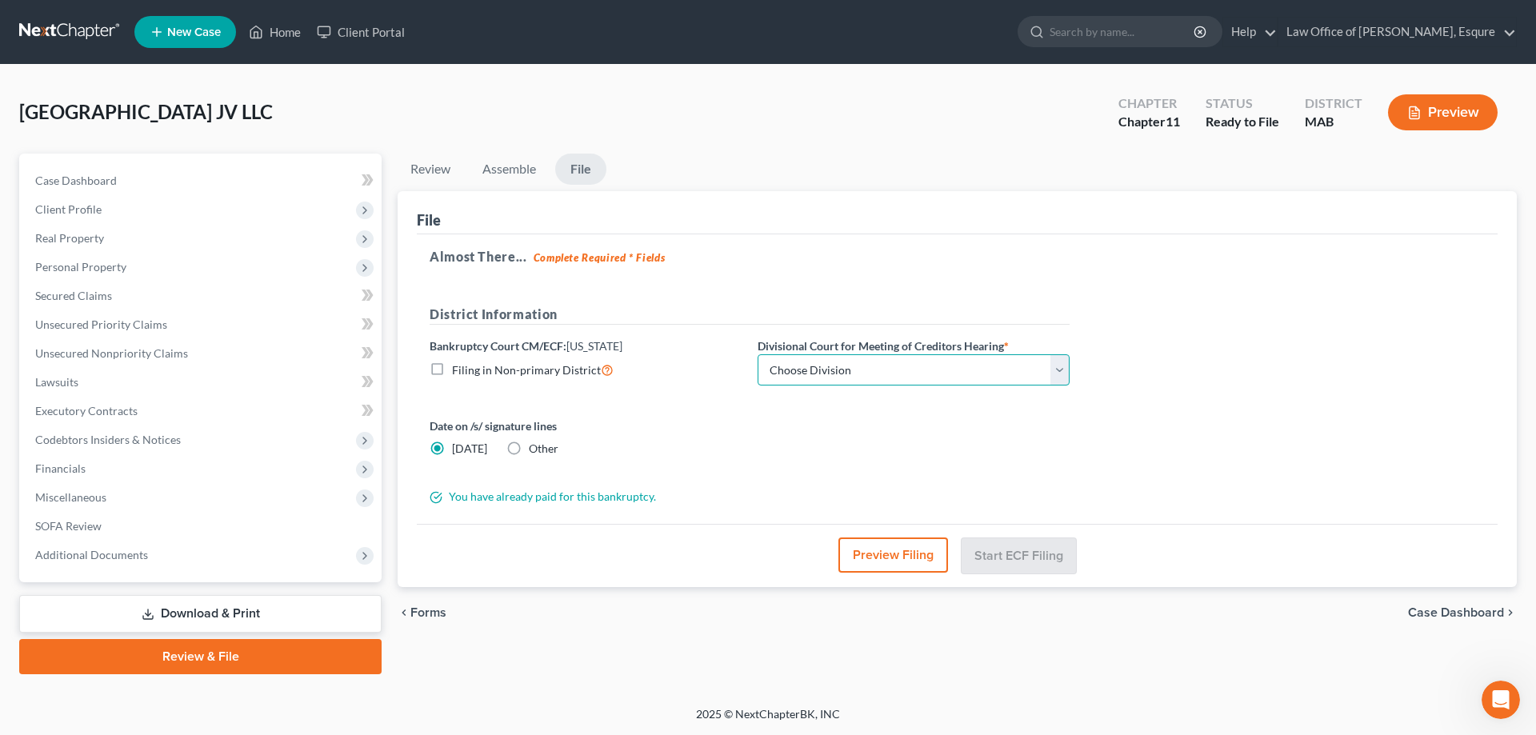
click at [825, 367] on select "Choose Division Central Eastern Eastern/ Central* Western" at bounding box center [914, 370] width 312 height 32
click at [758, 354] on select "Choose Division Central Eastern Eastern/ Central* Western" at bounding box center [914, 370] width 312 height 32
select select "2"
click at [1047, 554] on button "Start ECF Filing" at bounding box center [1019, 555] width 114 height 35
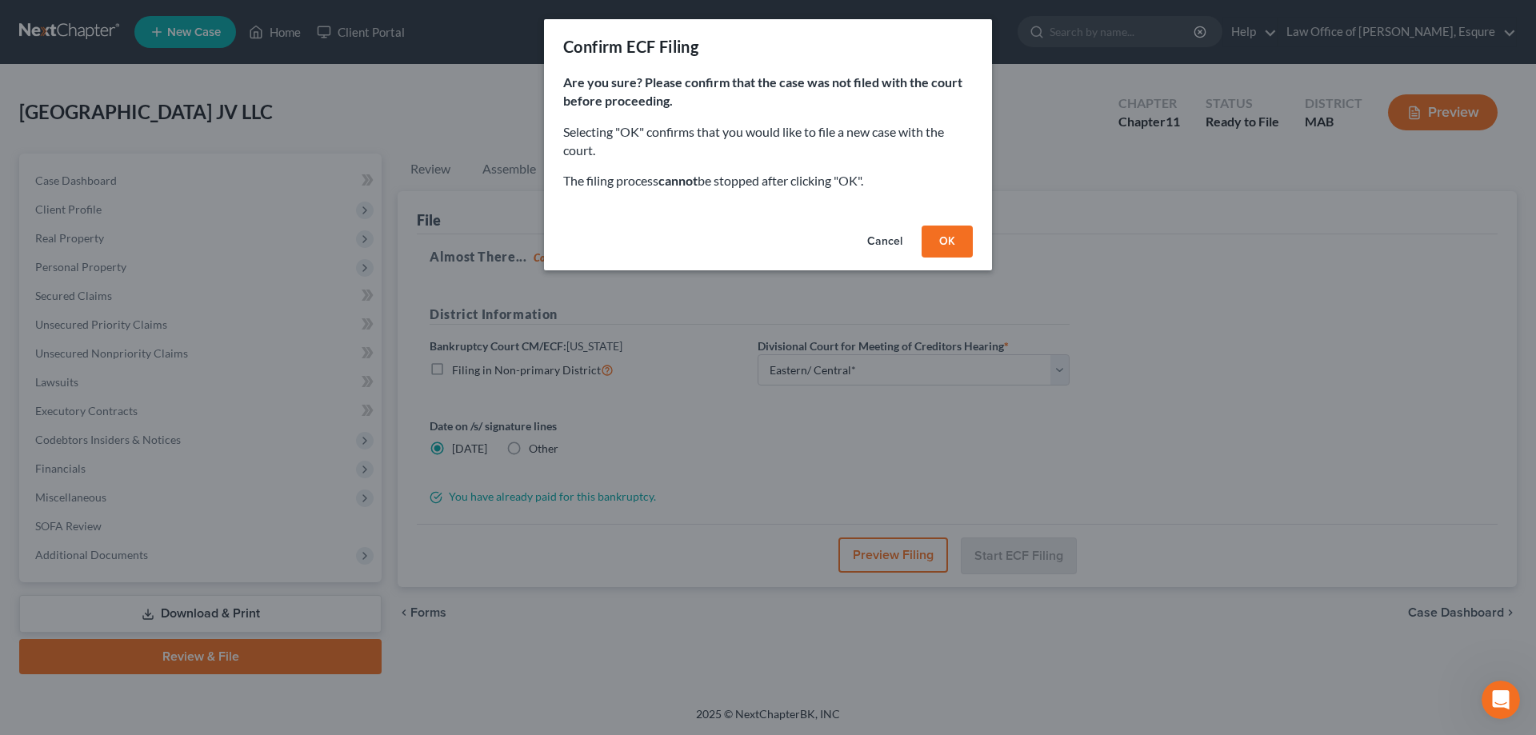
click at [944, 242] on button "OK" at bounding box center [947, 242] width 51 height 32
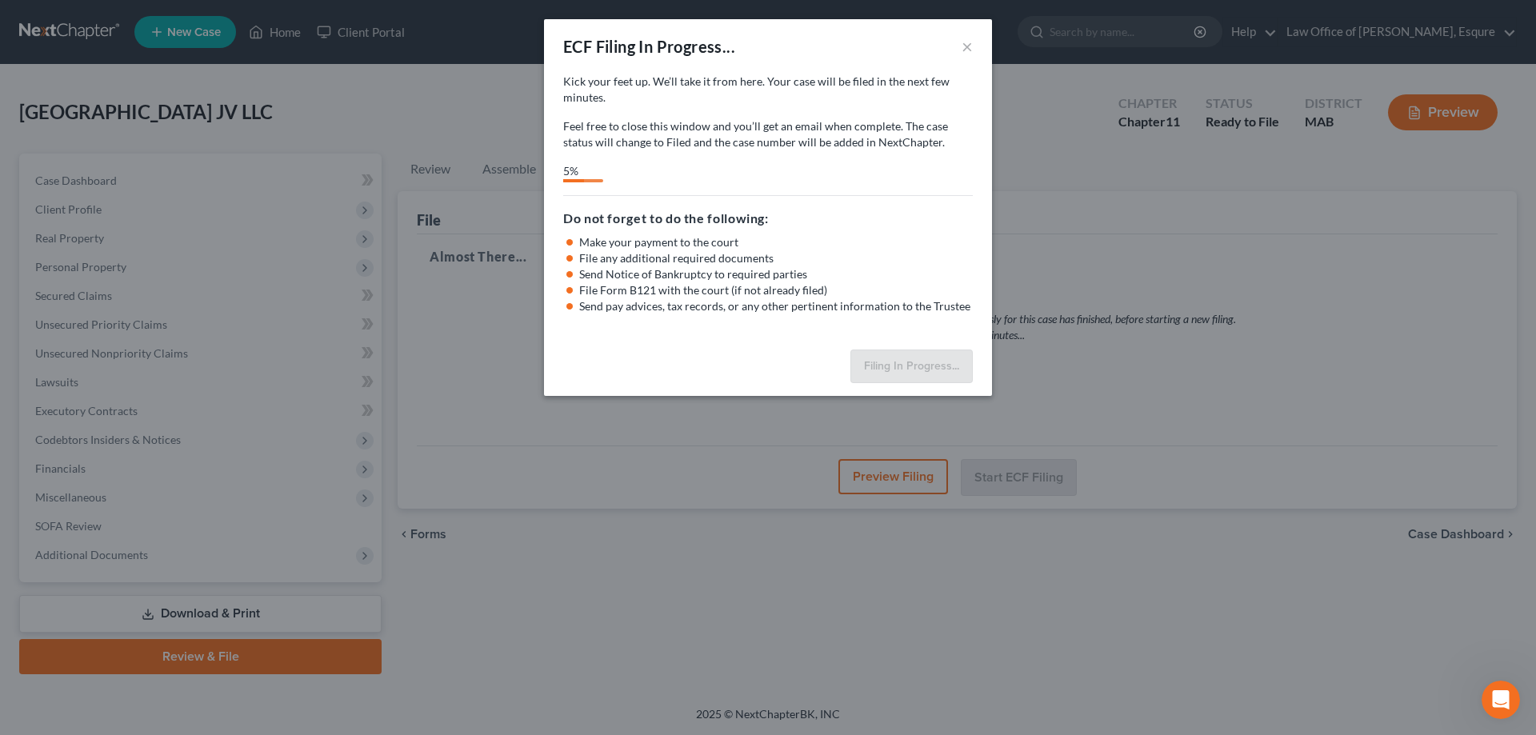
select select "2"
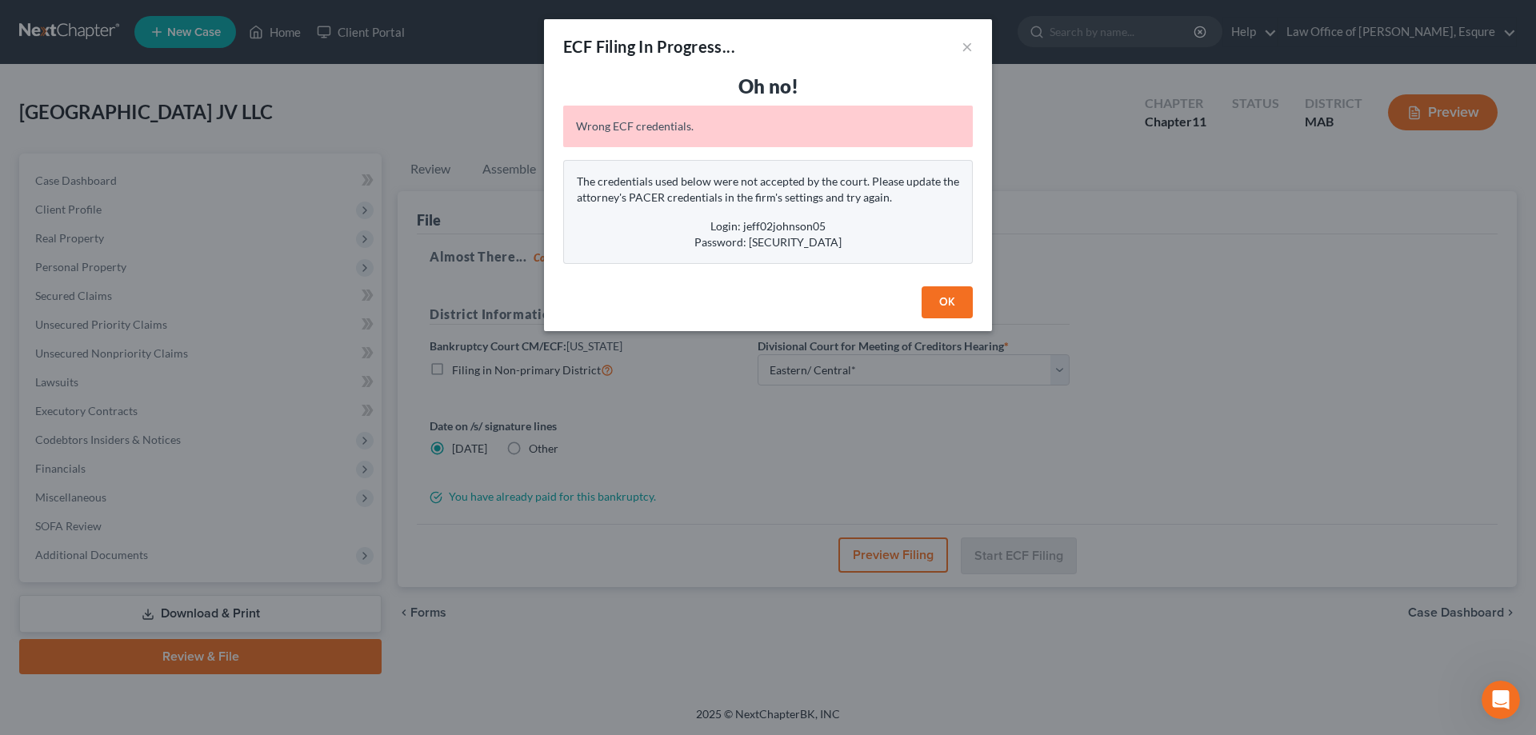
click at [955, 297] on button "OK" at bounding box center [947, 302] width 51 height 32
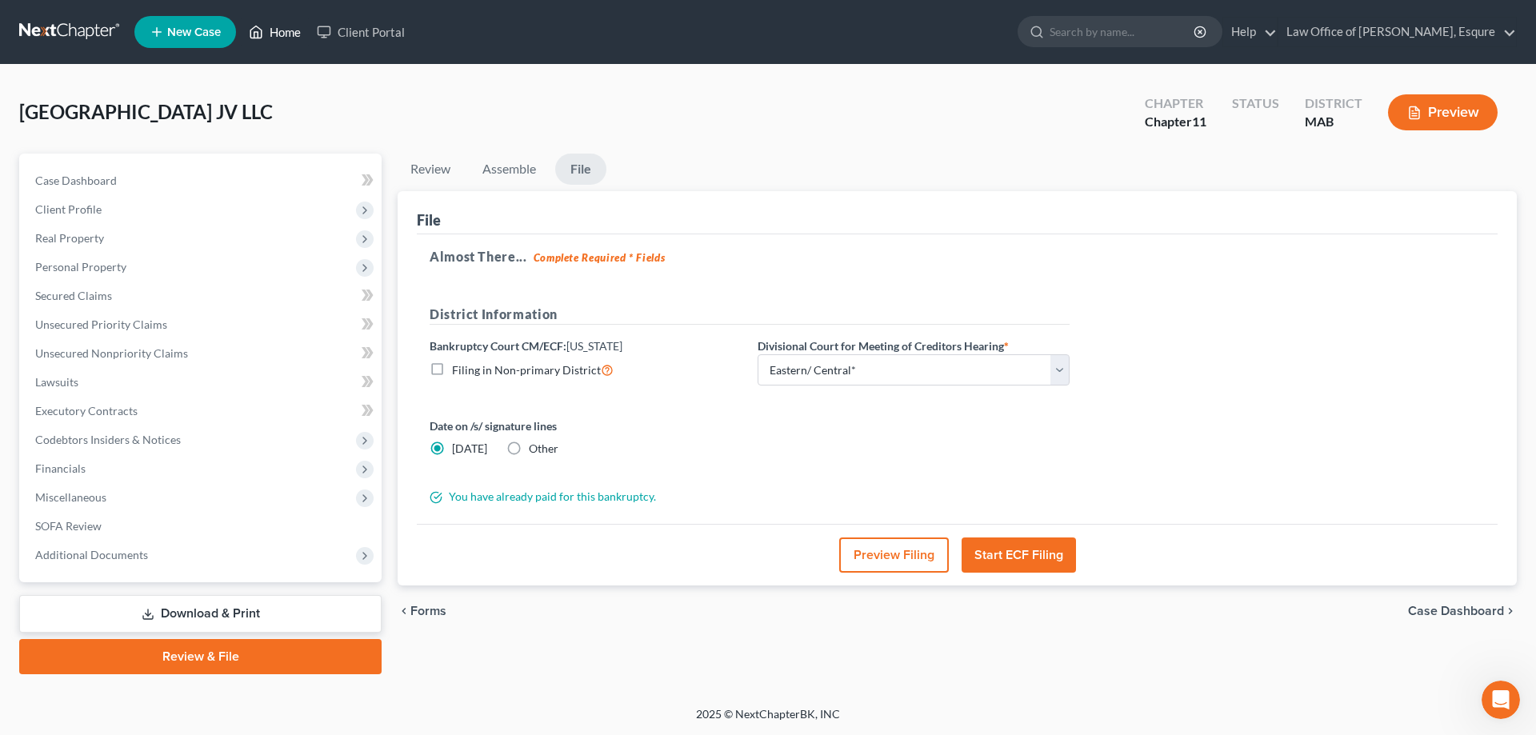
click at [299, 28] on link "Home" at bounding box center [275, 32] width 68 height 29
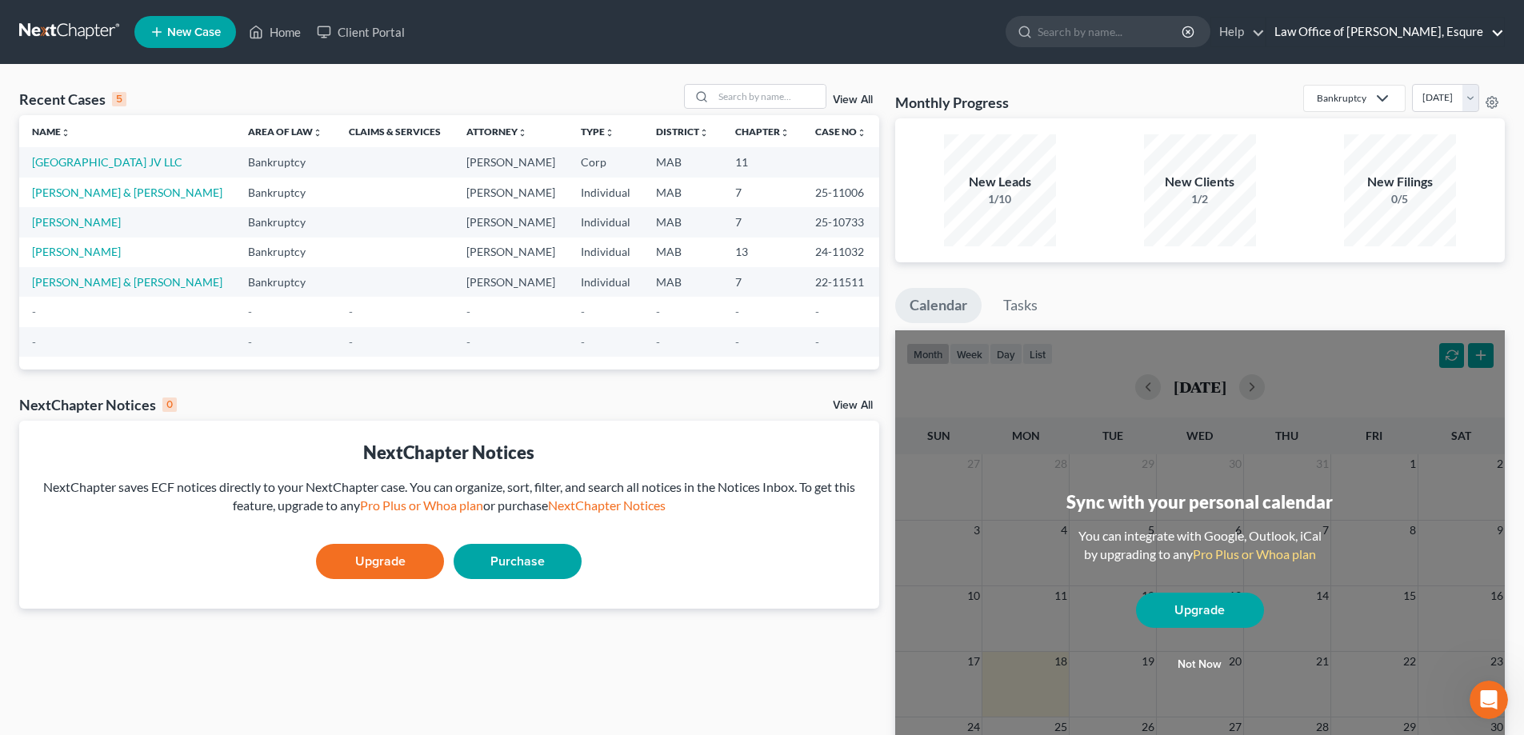
click at [1314, 34] on link "Law Office of [PERSON_NAME], Esqure" at bounding box center [1386, 32] width 238 height 29
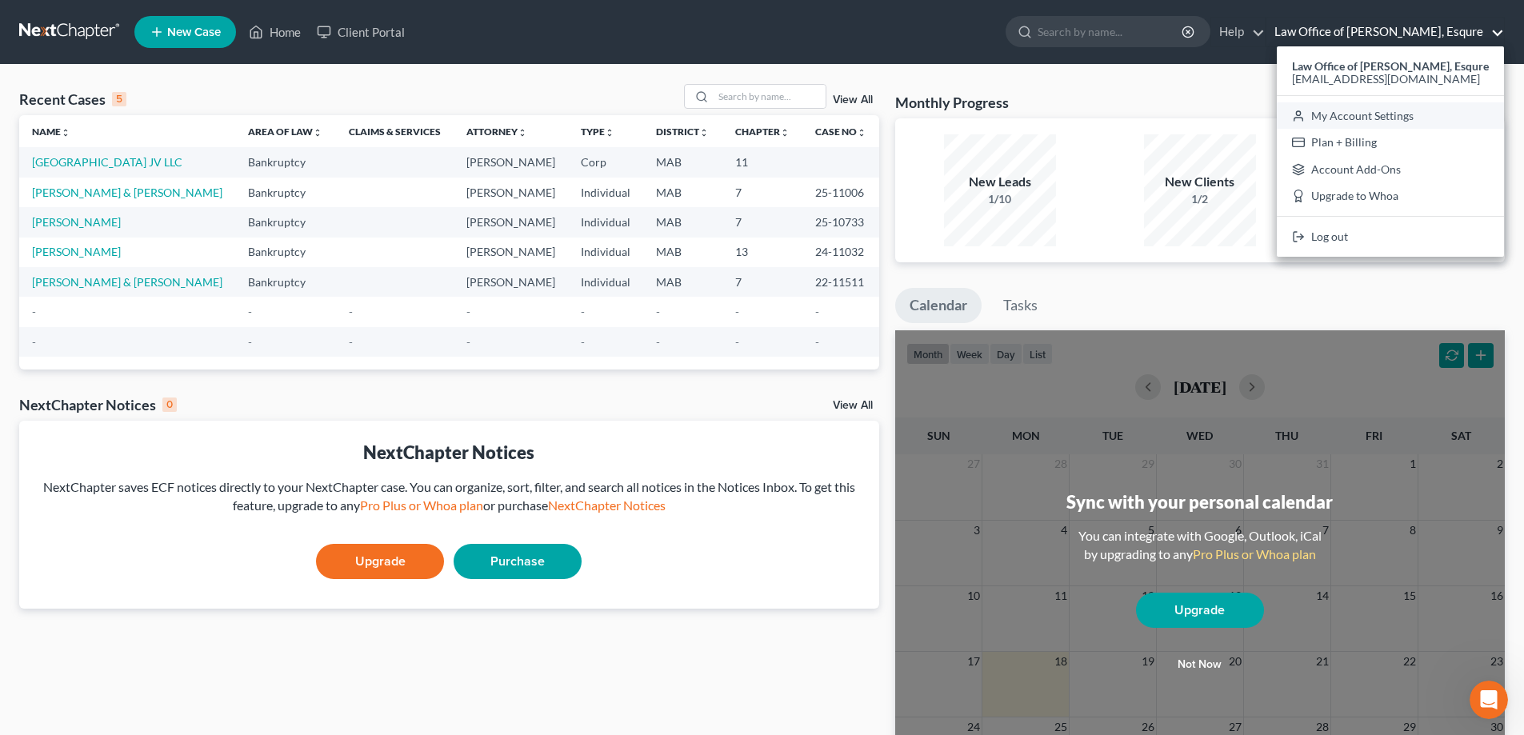
click at [1369, 113] on link "My Account Settings" at bounding box center [1390, 115] width 227 height 27
select select "39"
select select "24"
select select "22"
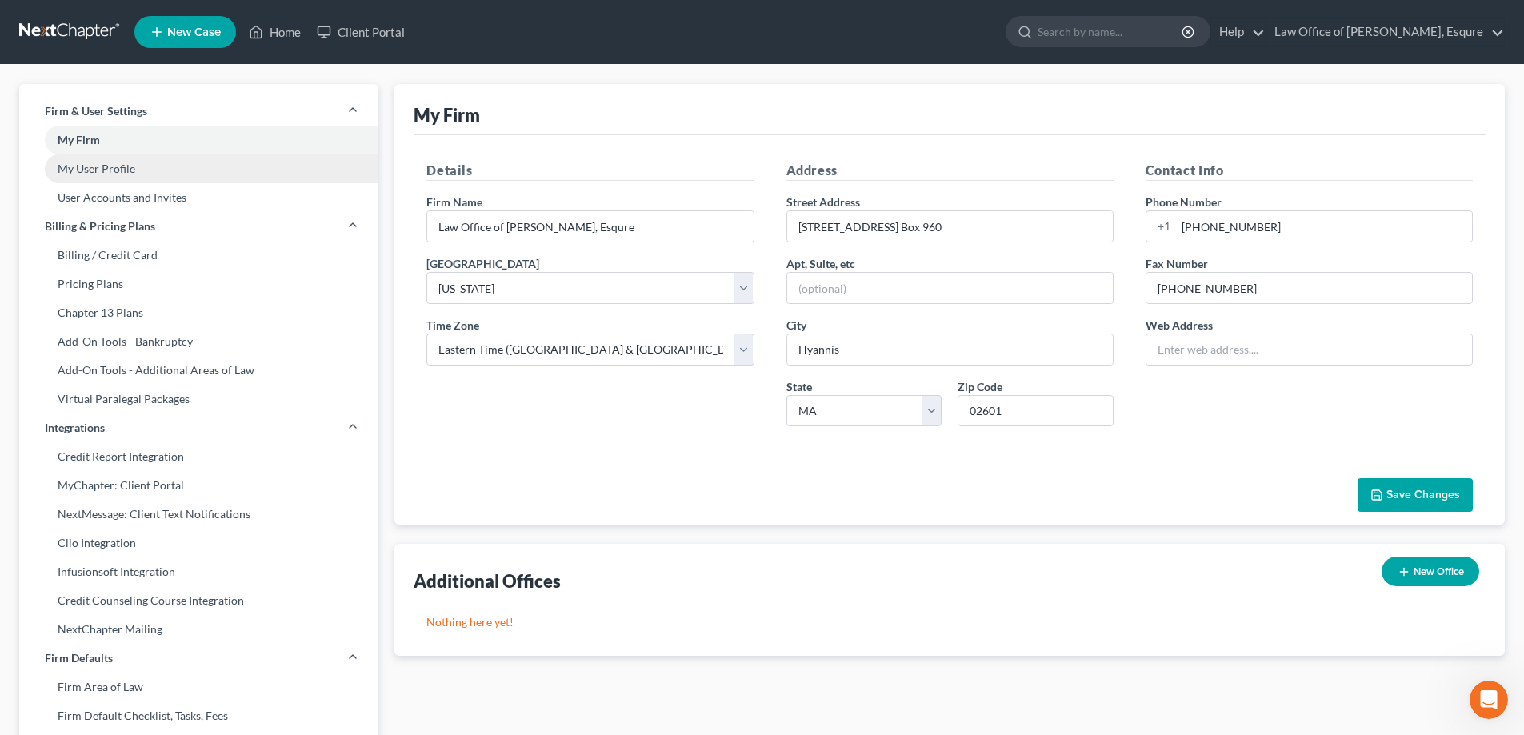
click at [83, 166] on link "My User Profile" at bounding box center [198, 168] width 359 height 29
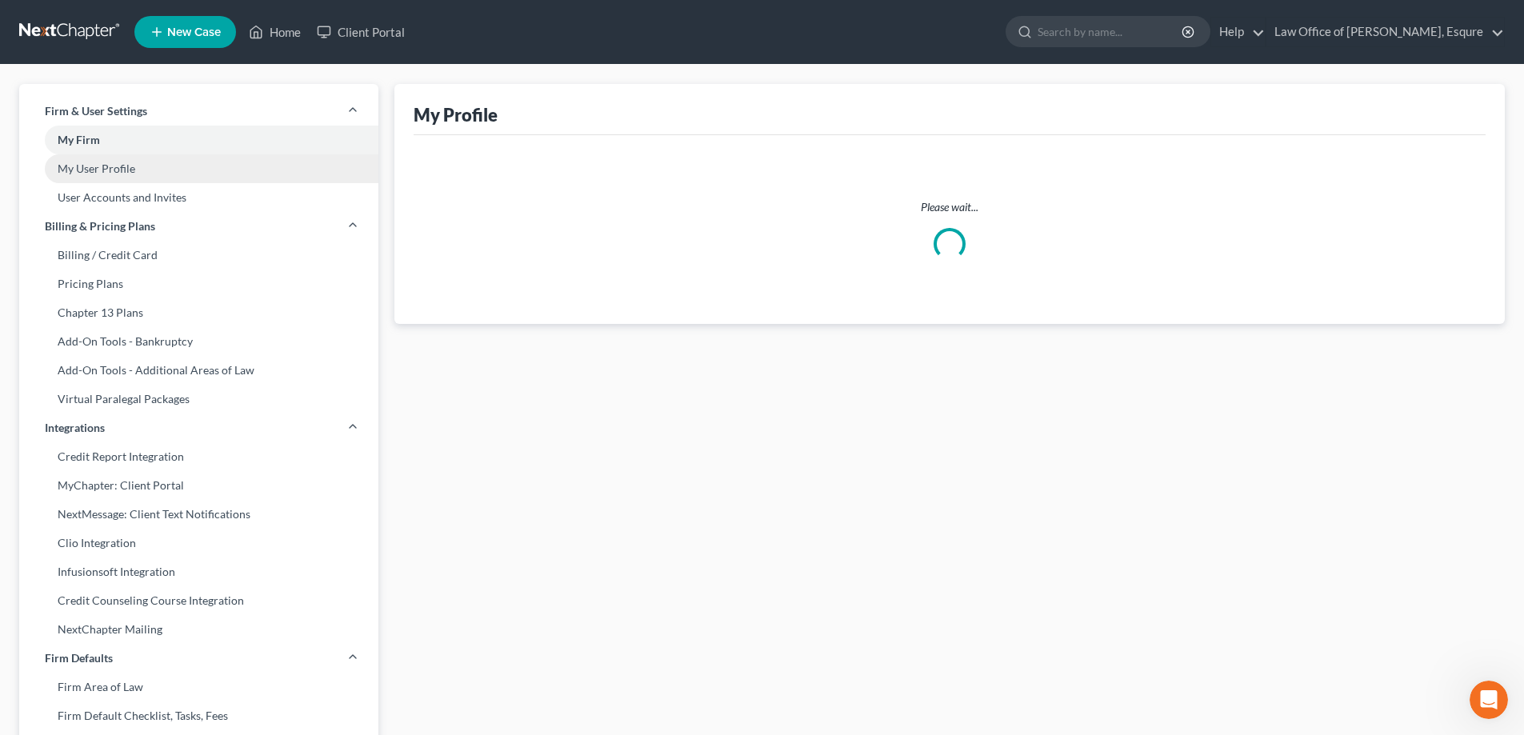
select select "22"
select select "paralegal"
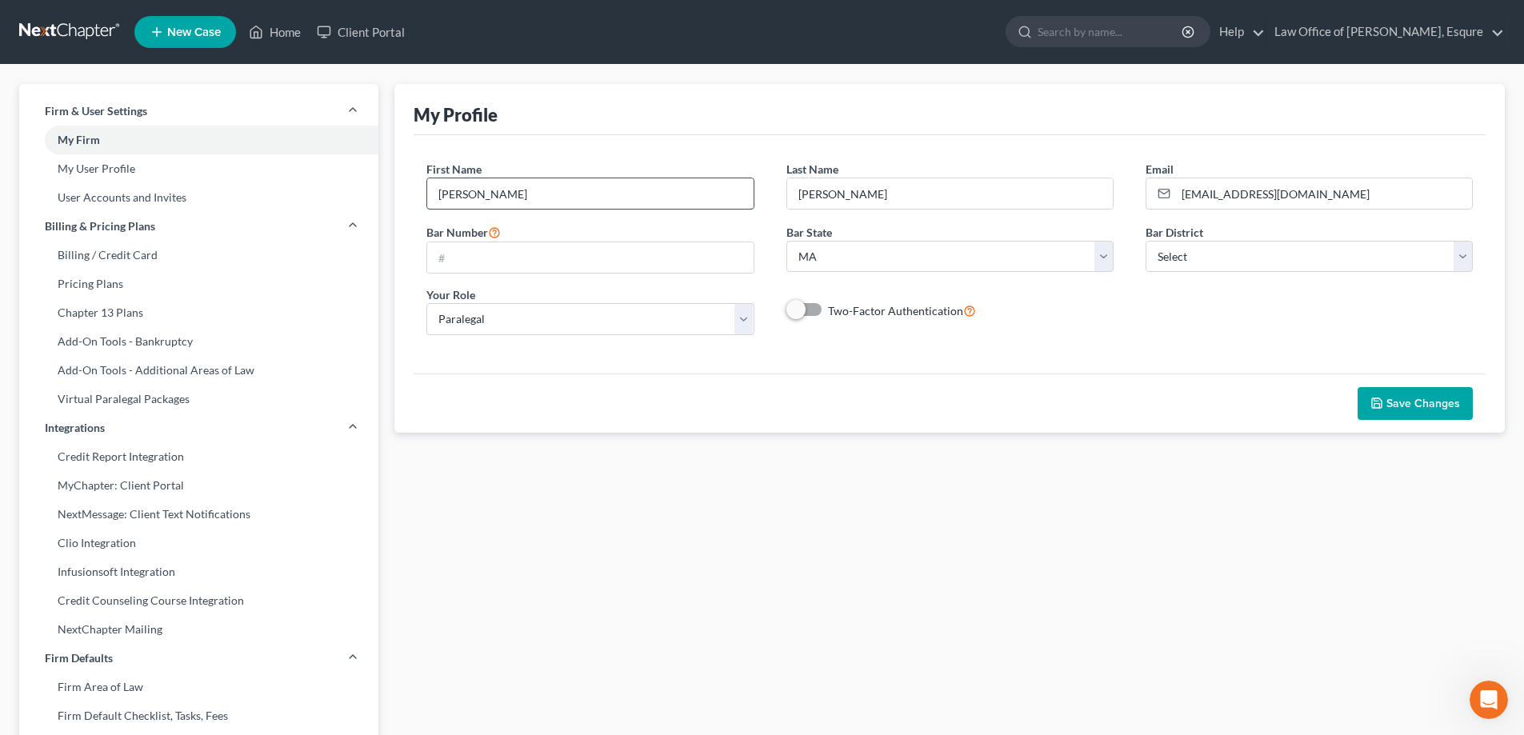
click at [537, 194] on input "Wendy" at bounding box center [590, 193] width 326 height 30
type input "W"
type input "[PERSON_NAME]"
click at [886, 191] on input "Joakim" at bounding box center [950, 193] width 326 height 30
type input "J"
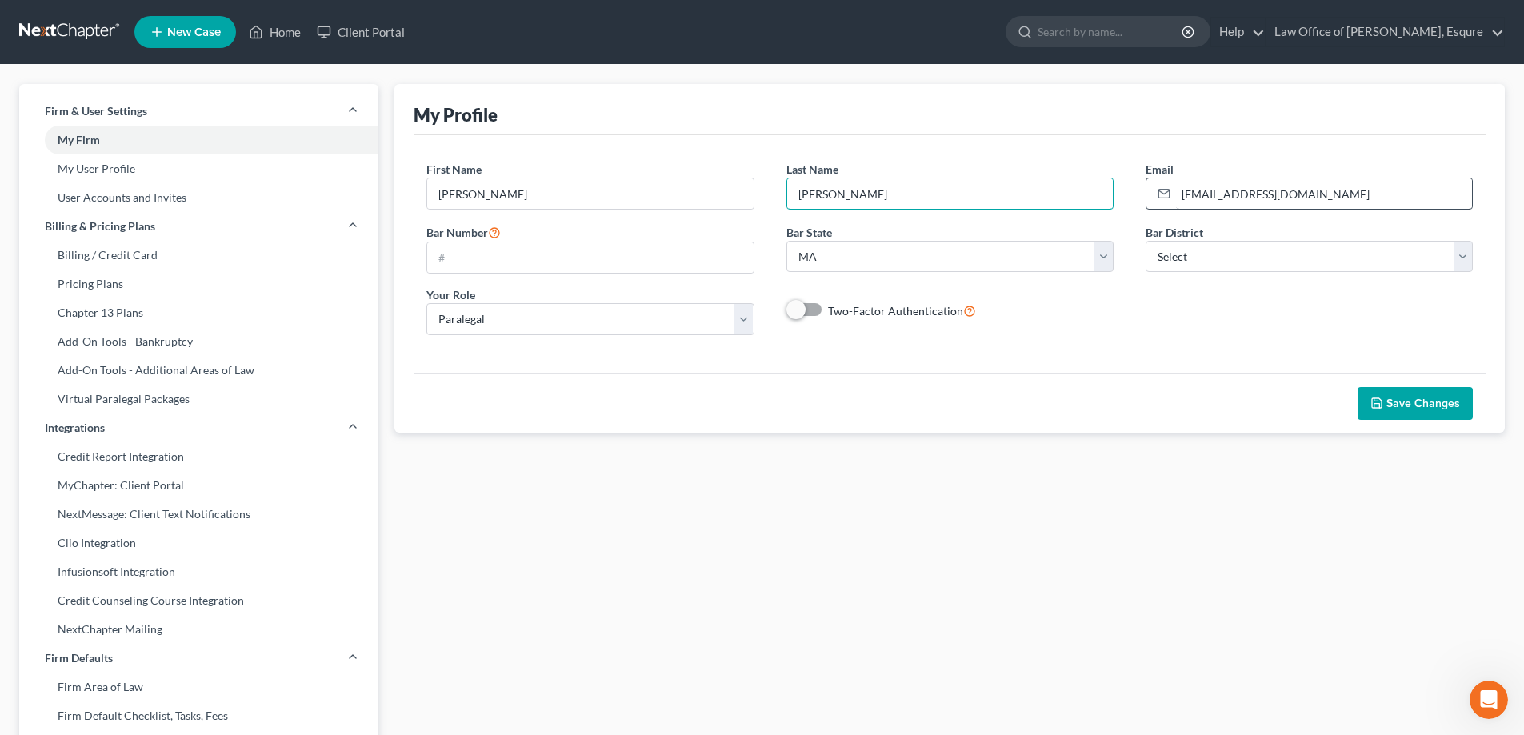
type input "Johnson"
click at [1211, 196] on input "[EMAIL_ADDRESS][DOMAIN_NAME]" at bounding box center [1324, 193] width 296 height 30
type input "jeff@jefferyjohnsonesq.com"
click at [534, 257] on input "text" at bounding box center [590, 257] width 326 height 30
type input "252510"
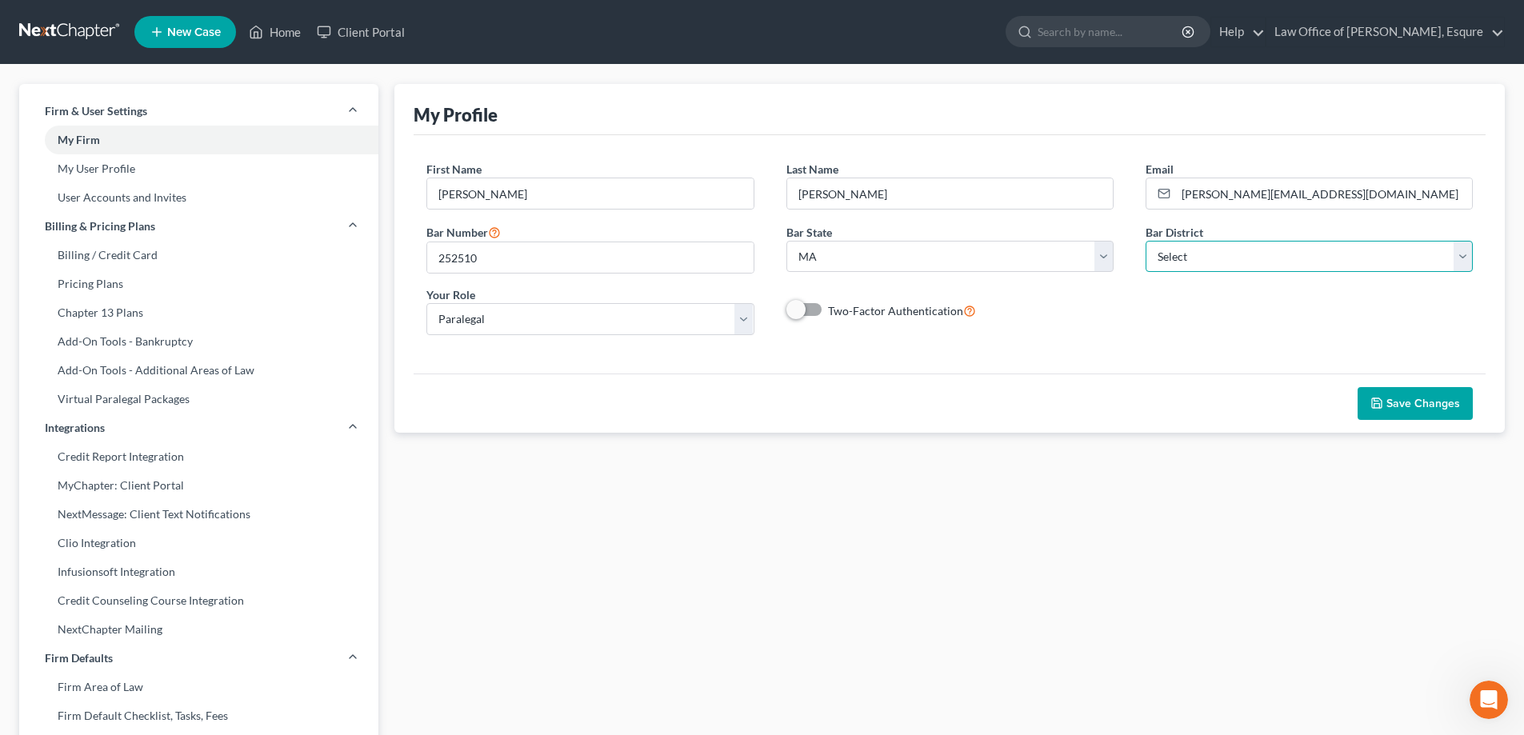
click at [1187, 257] on select "Select Alabama - Middle Alabama - Northern Alabama - Southern Alaska Arizona Ar…" at bounding box center [1309, 257] width 327 height 32
select select "39"
click at [1146, 241] on select "Select Alabama - Middle Alabama - Northern Alabama - Southern Alaska Arizona Ar…" at bounding box center [1309, 257] width 327 height 32
click at [737, 320] on select "Select Attorney Paralegal Assistant" at bounding box center [589, 319] width 327 height 32
select select "attorney"
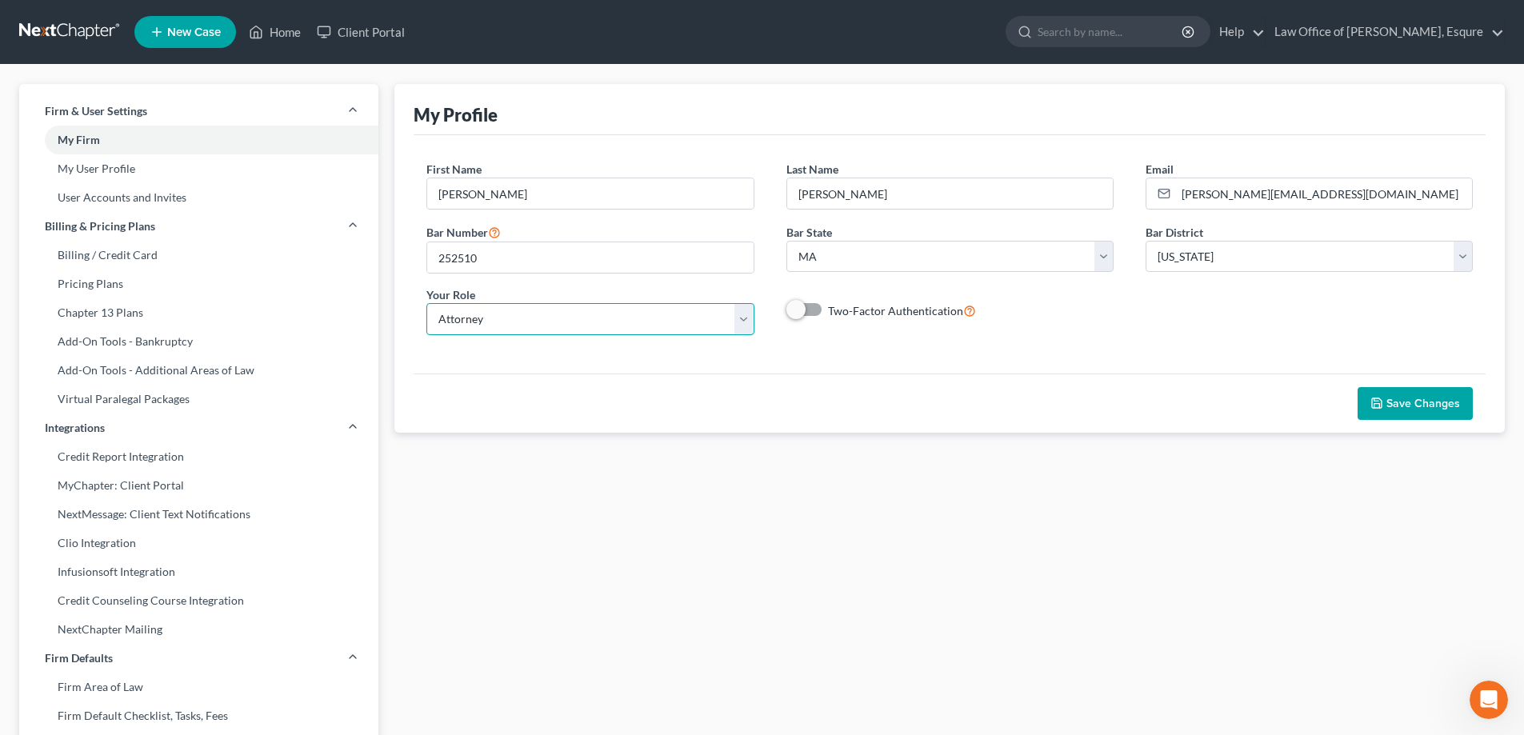
click at [426, 310] on select "Select Attorney Paralegal Assistant" at bounding box center [589, 319] width 327 height 32
select select "0"
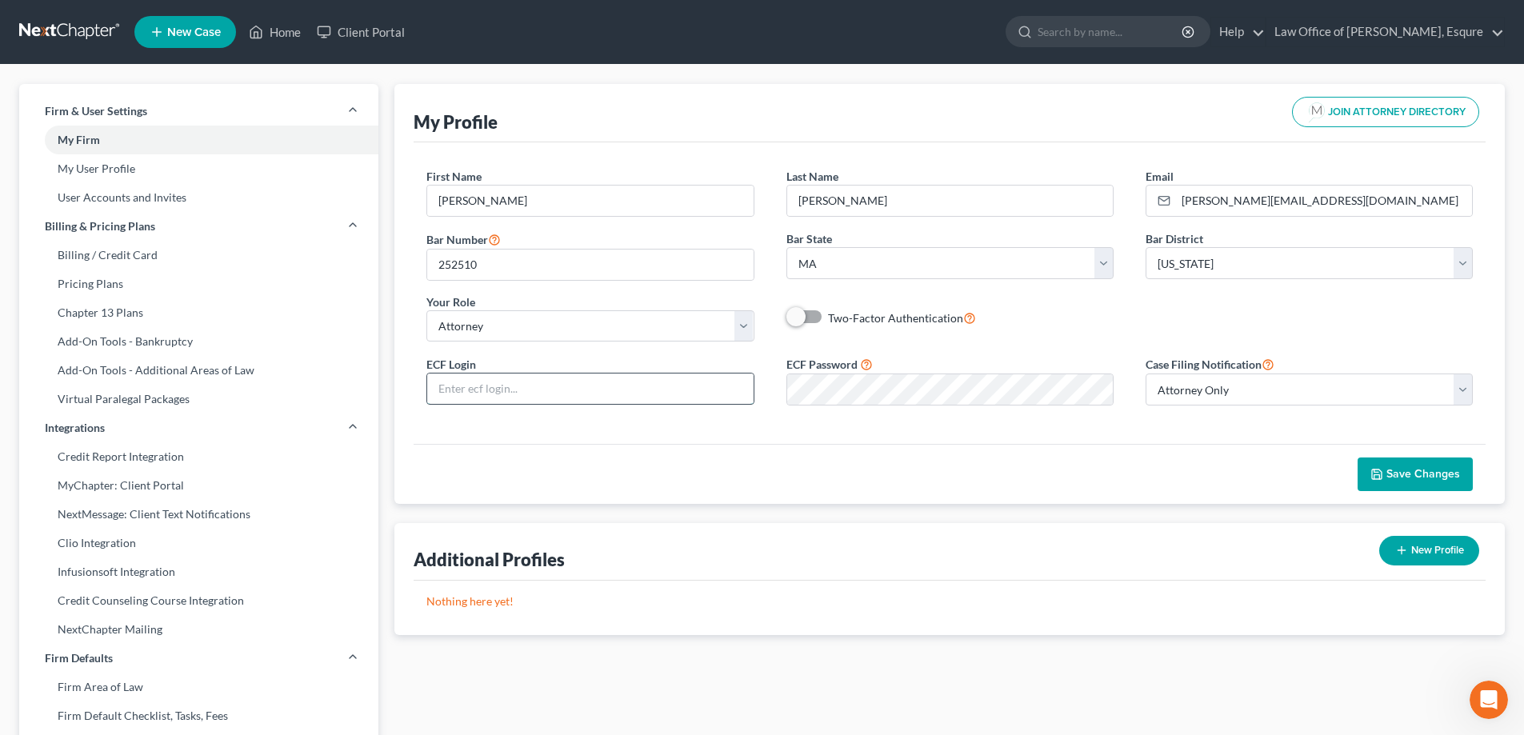
click at [502, 390] on input "text" at bounding box center [590, 389] width 326 height 30
type input "jeff02johnson05"
click at [1418, 470] on span "Save Changes" at bounding box center [1424, 474] width 74 height 14
click at [279, 33] on link "Home" at bounding box center [275, 32] width 68 height 29
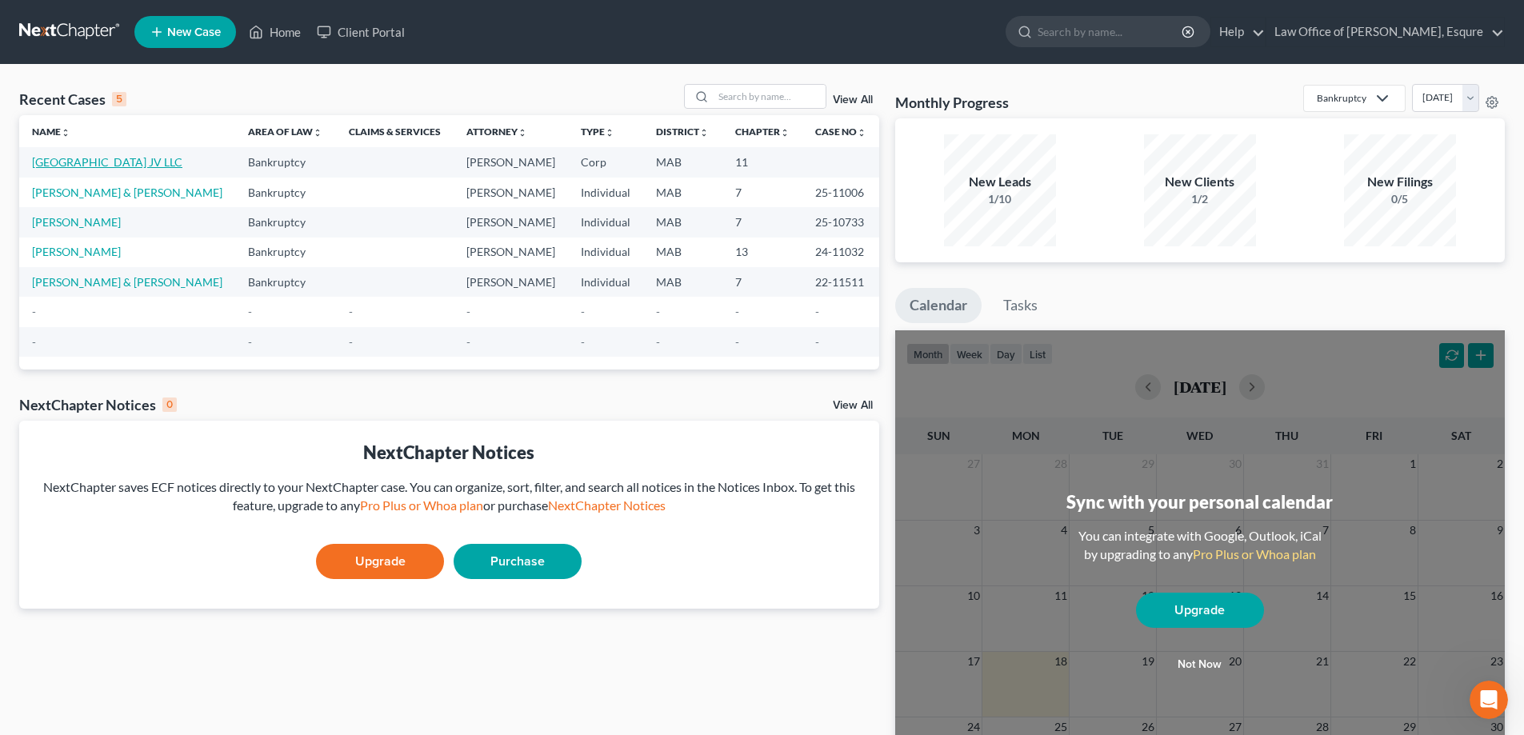
click at [144, 156] on link "[GEOGRAPHIC_DATA] JV LLC" at bounding box center [107, 162] width 150 height 14
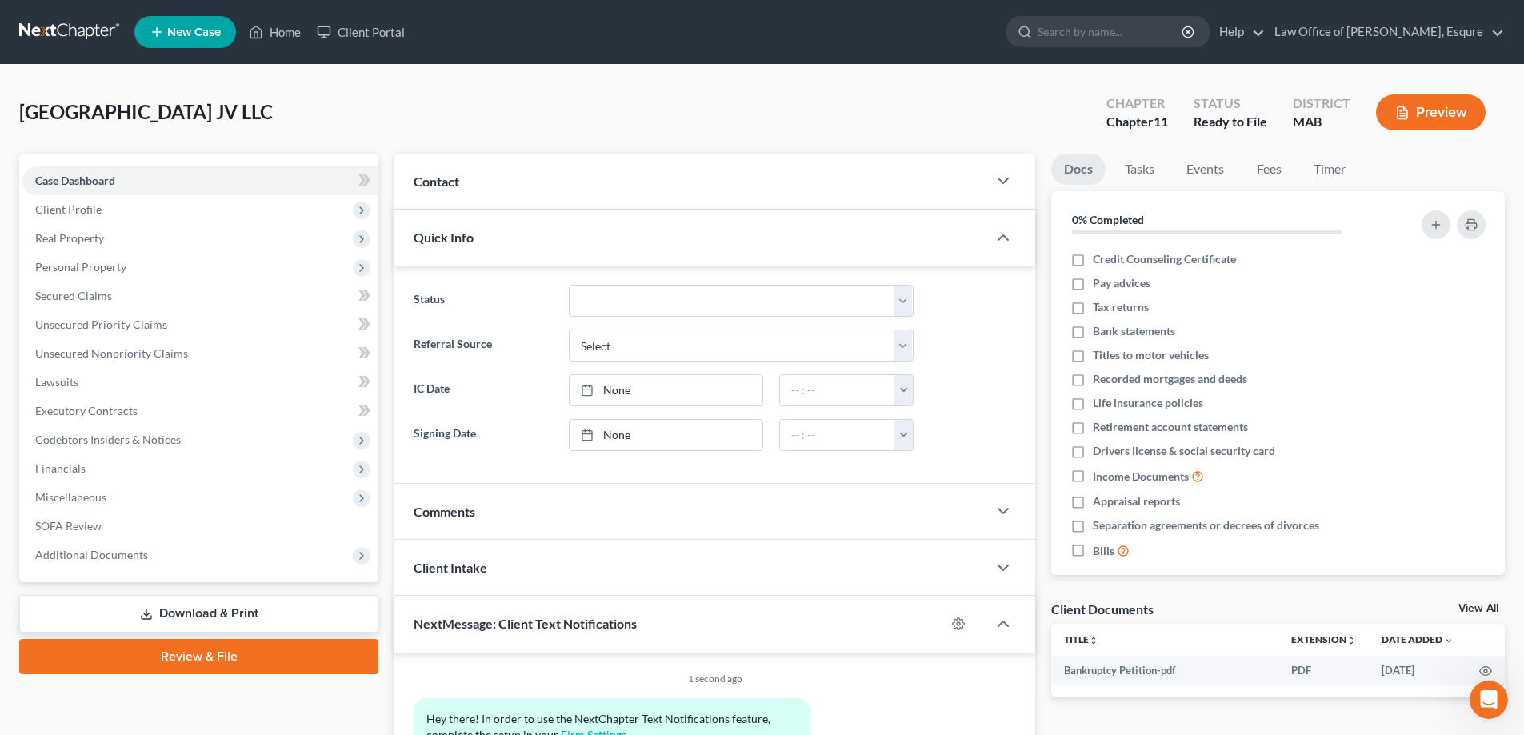
click at [194, 655] on link "Review & File" at bounding box center [198, 656] width 359 height 35
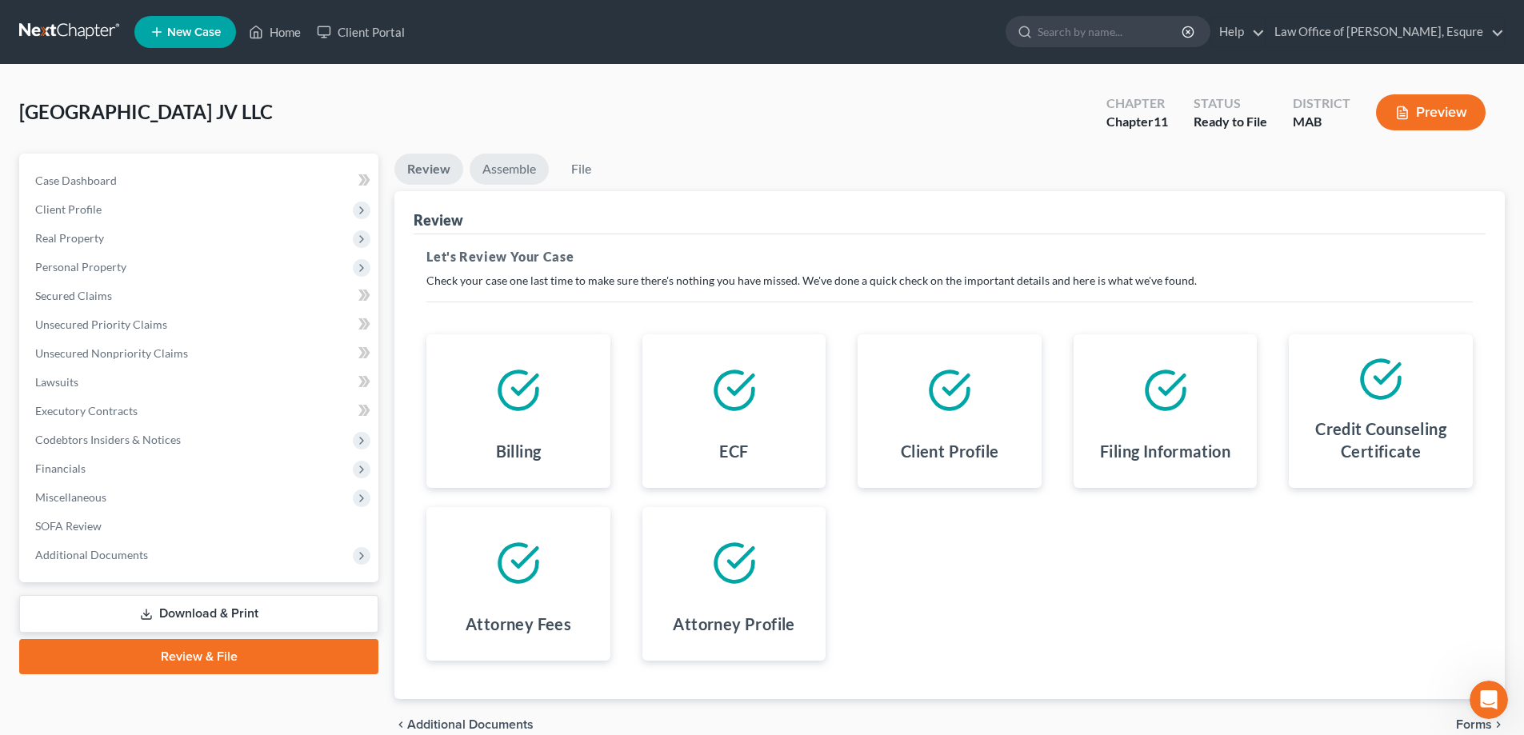
click at [497, 164] on link "Assemble" at bounding box center [509, 169] width 79 height 31
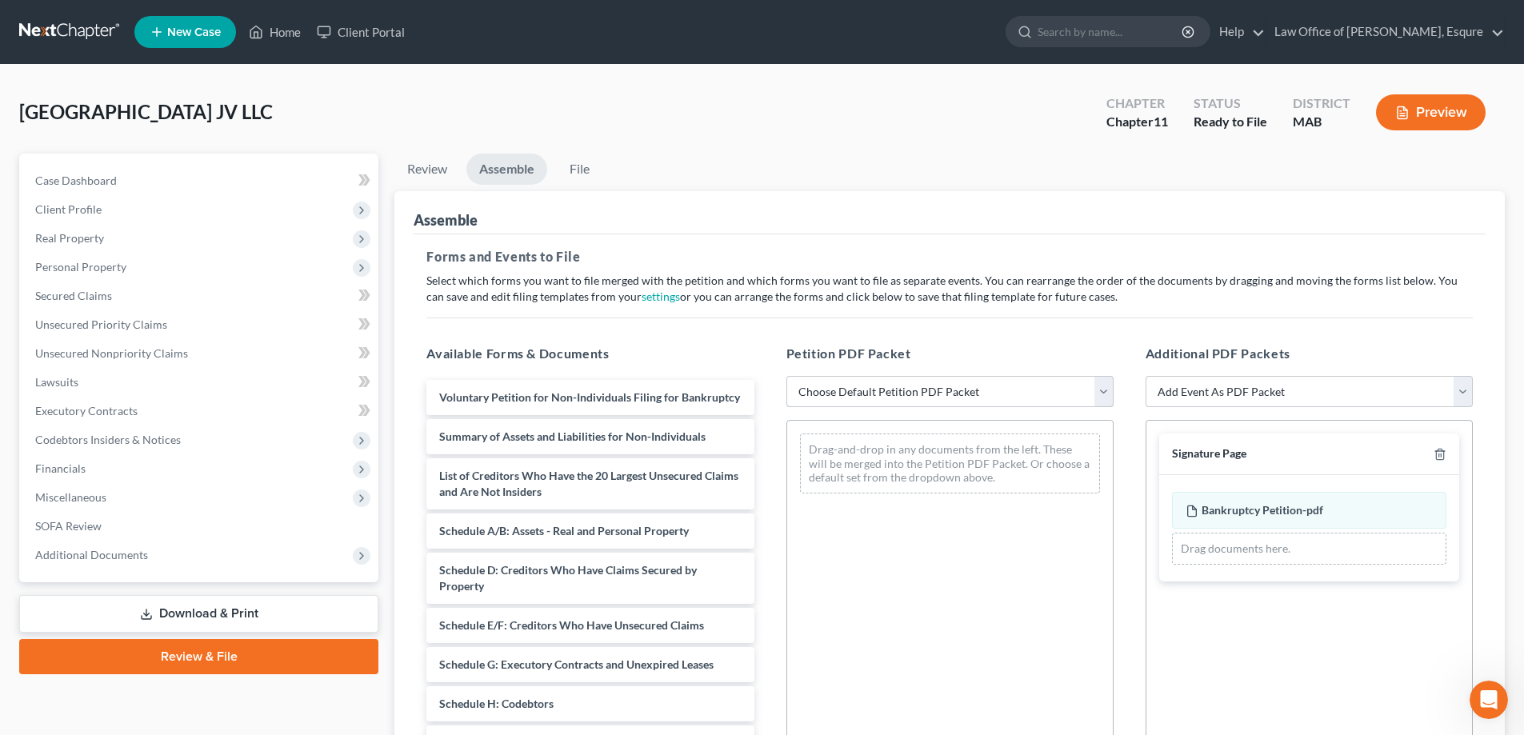
click at [959, 390] on select "Choose Default Petition PDF Packet Complete Bankruptcy Petition (all forms and …" at bounding box center [950, 392] width 327 height 32
select select "1"
click at [787, 376] on select "Choose Default Petition PDF Packet Complete Bankruptcy Petition (all forms and …" at bounding box center [950, 392] width 327 height 32
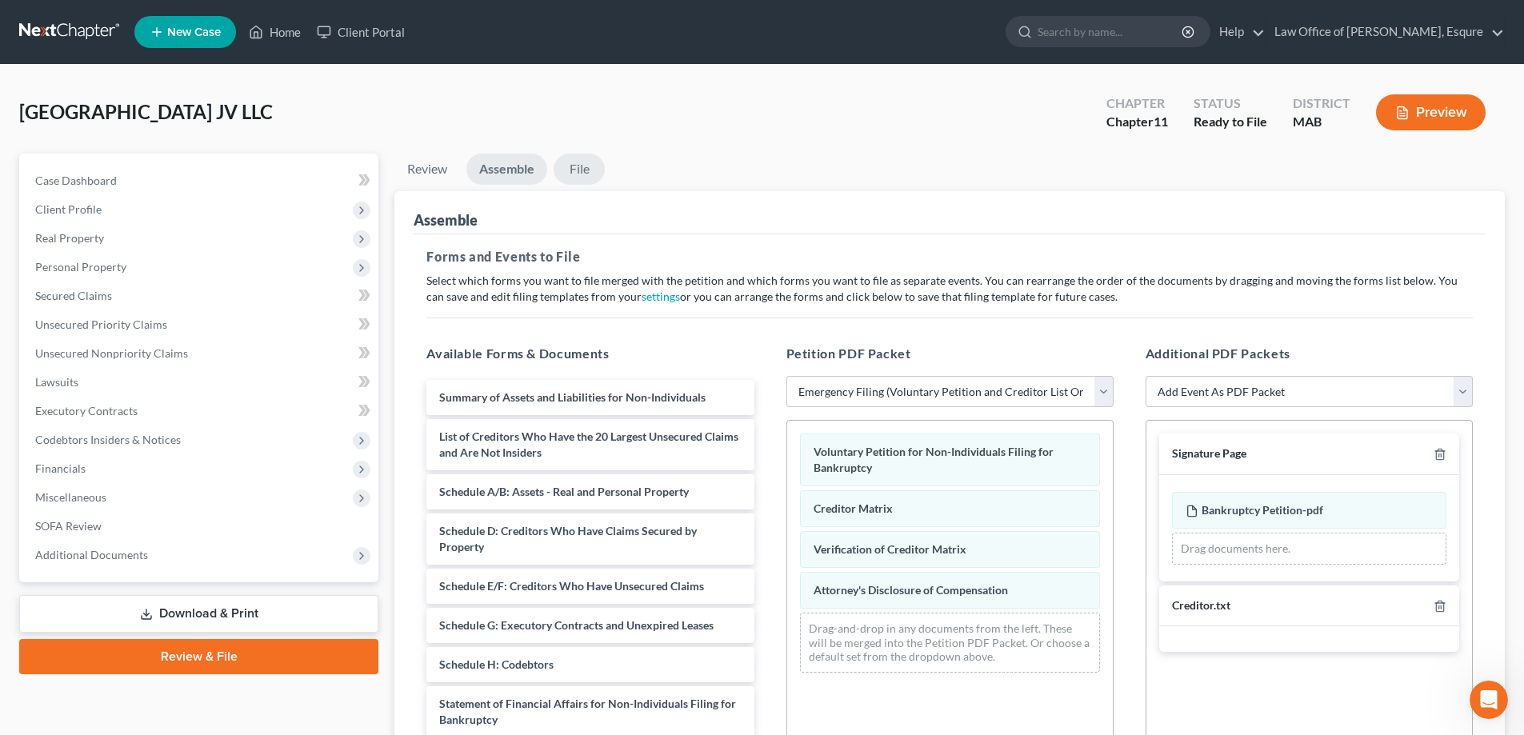
click at [578, 171] on link "File" at bounding box center [579, 169] width 51 height 31
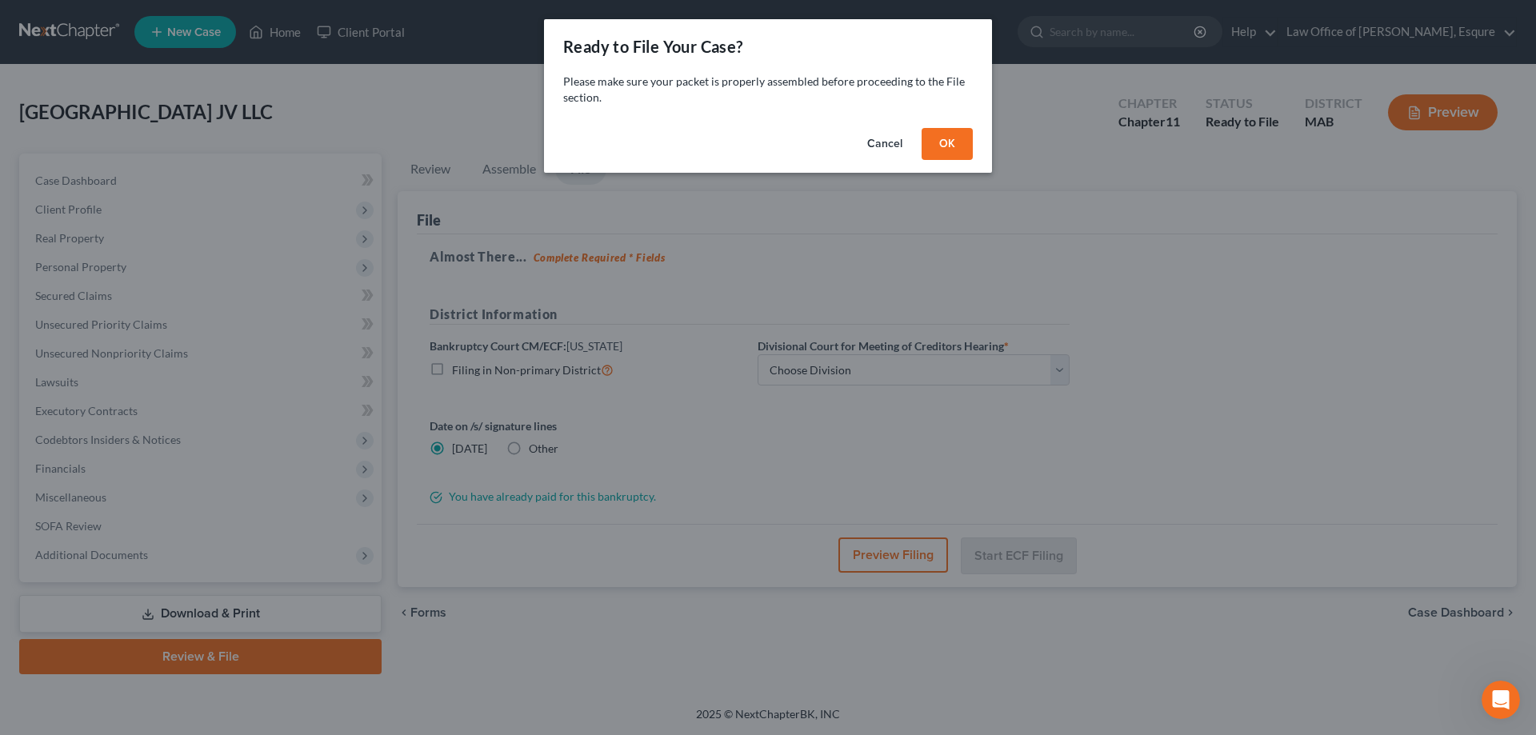
click at [943, 142] on button "OK" at bounding box center [947, 144] width 51 height 32
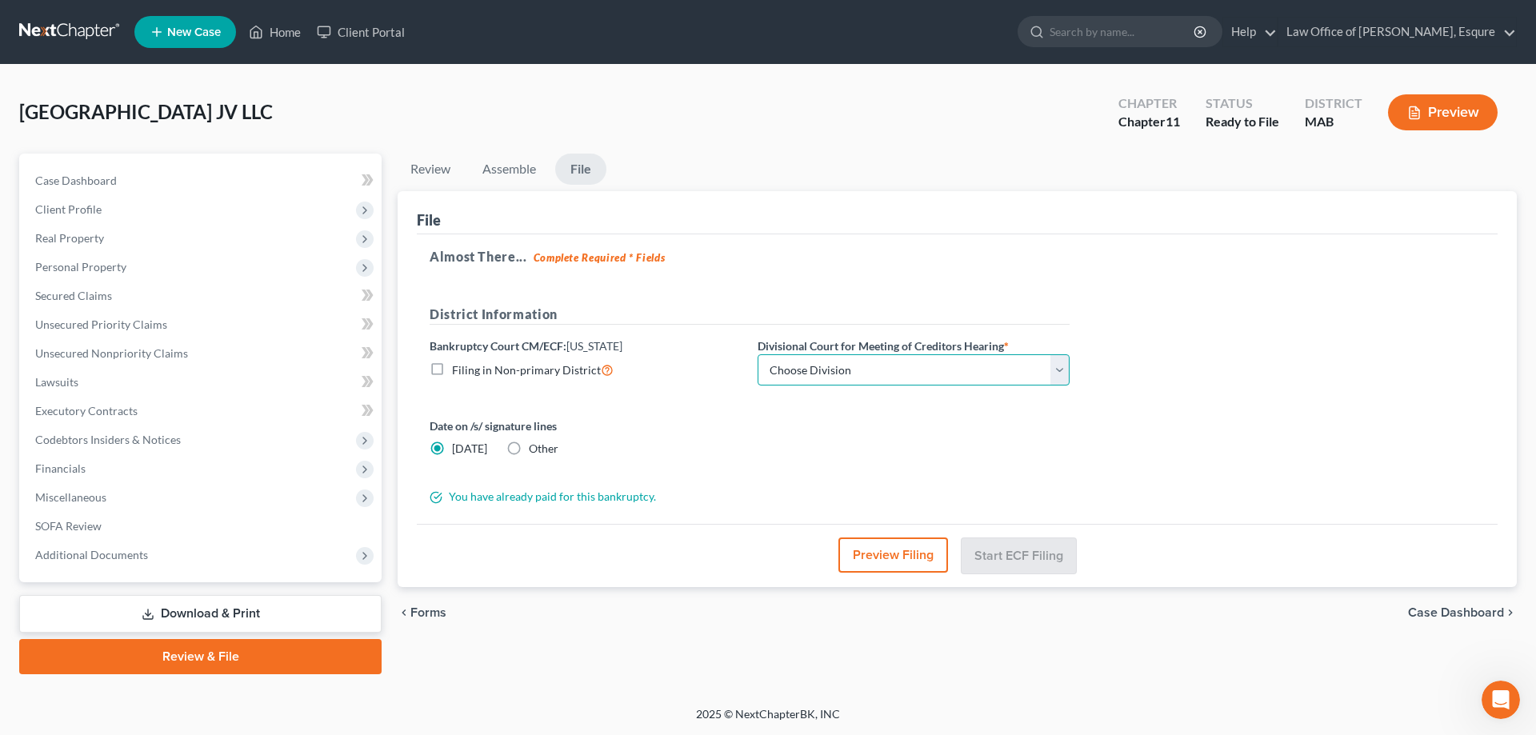
click at [835, 367] on select "Choose Division Central Eastern Eastern/ Central* Western" at bounding box center [914, 370] width 312 height 32
click at [758, 354] on select "Choose Division Central Eastern Eastern/ Central* Western" at bounding box center [914, 370] width 312 height 32
select select "2"
click at [995, 558] on button "Start ECF Filing" at bounding box center [1019, 555] width 114 height 35
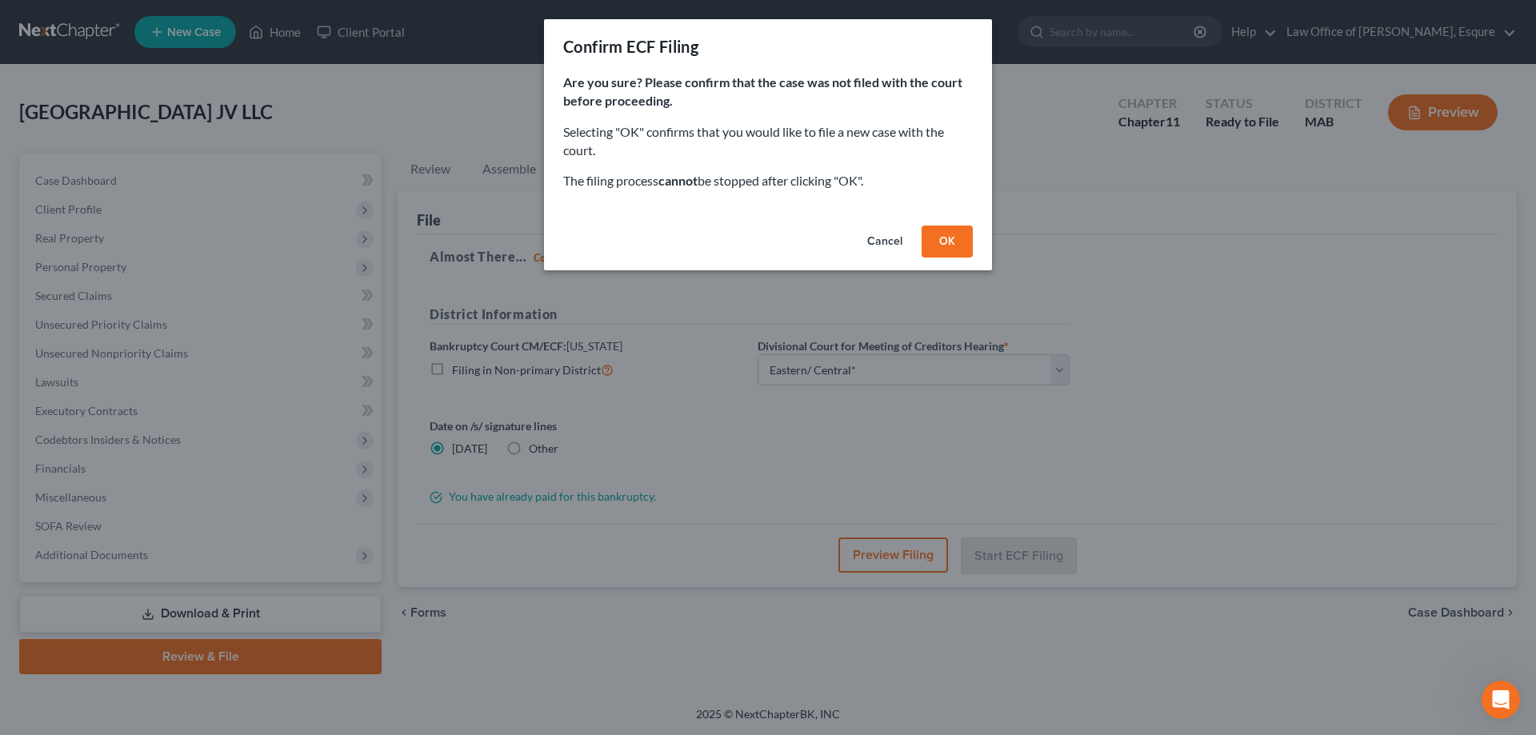
click at [955, 244] on button "OK" at bounding box center [947, 242] width 51 height 32
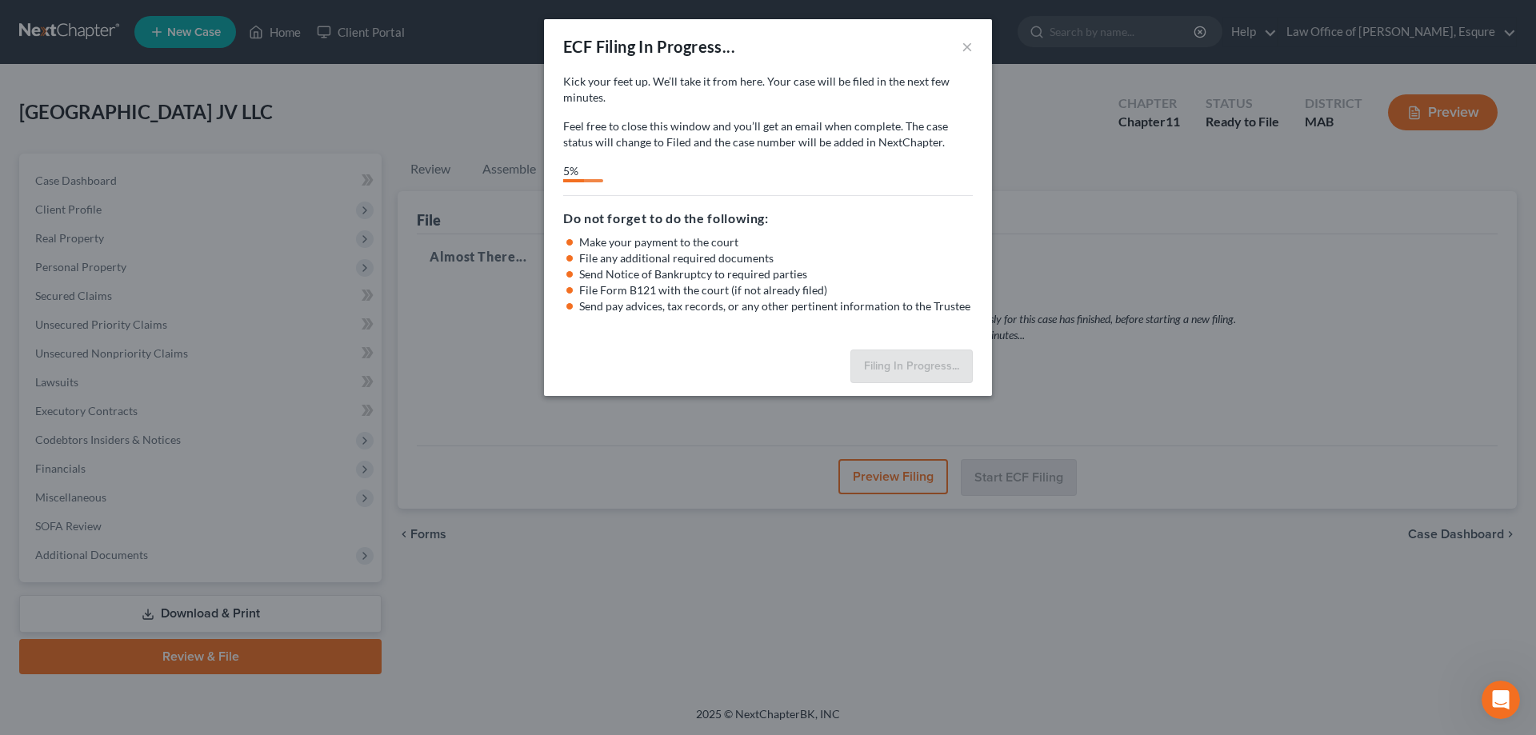
select select "2"
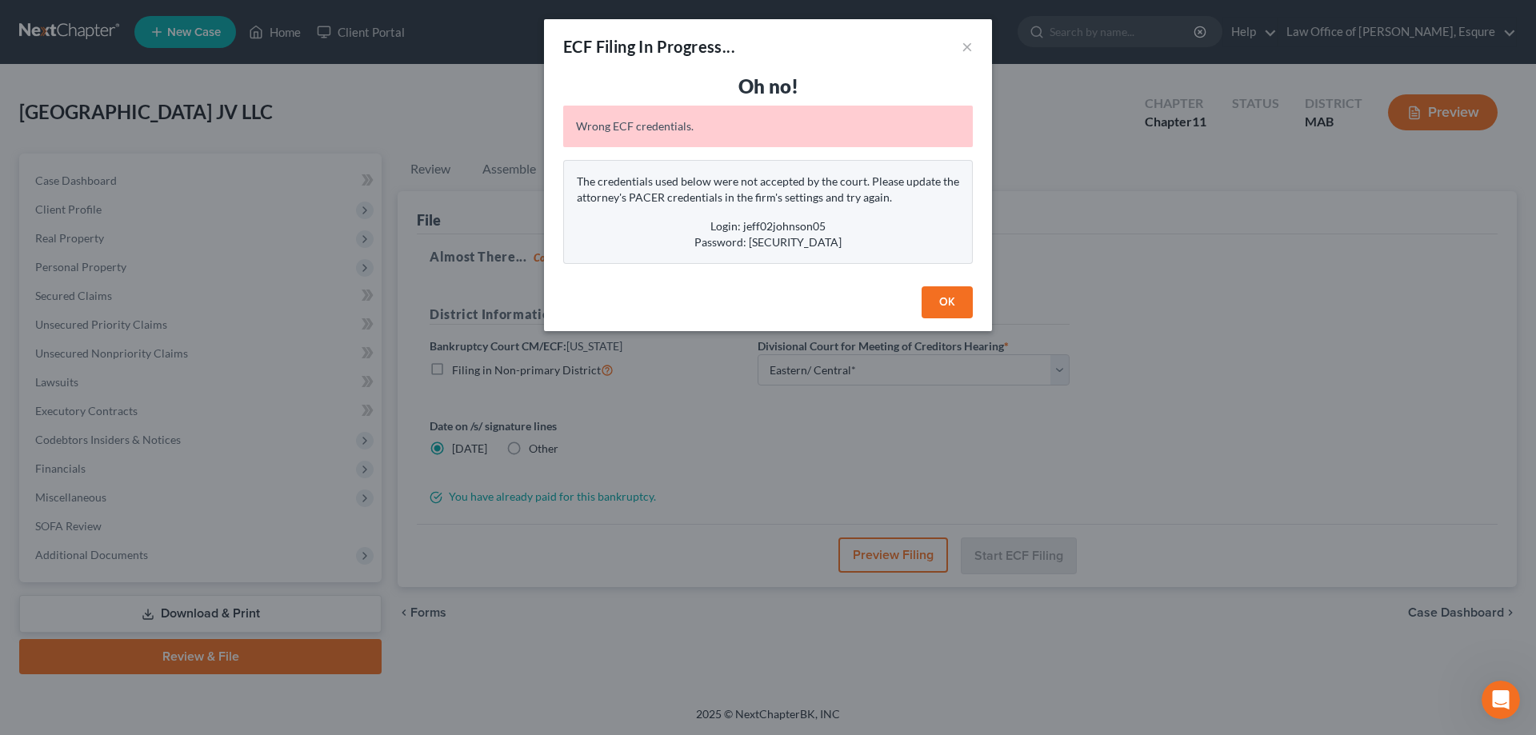
click at [667, 128] on div "Wrong ECF credentials." at bounding box center [768, 127] width 410 height 42
click at [969, 45] on button "×" at bounding box center [967, 46] width 11 height 19
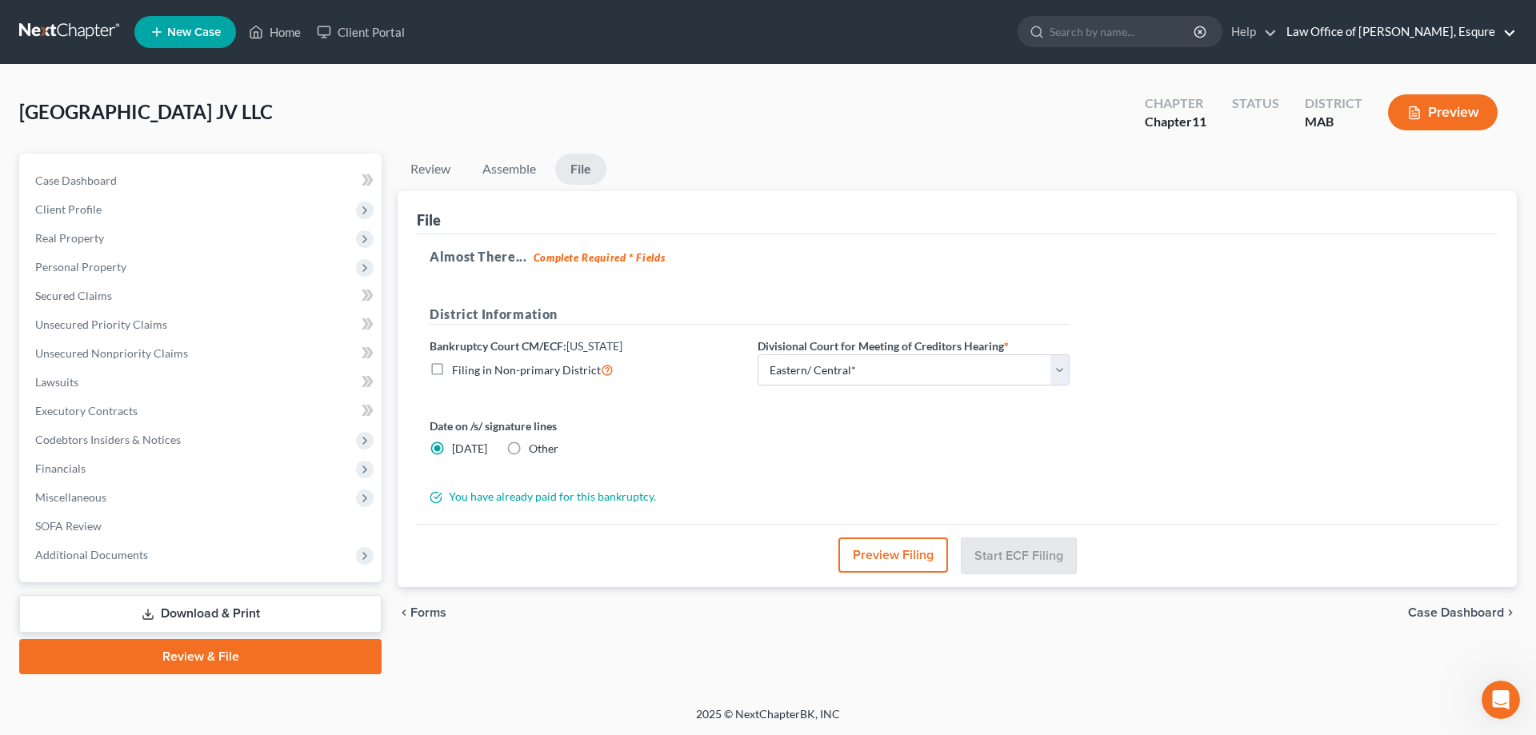
click at [1401, 26] on link "Law Office of [PERSON_NAME], Esqure" at bounding box center [1398, 32] width 238 height 29
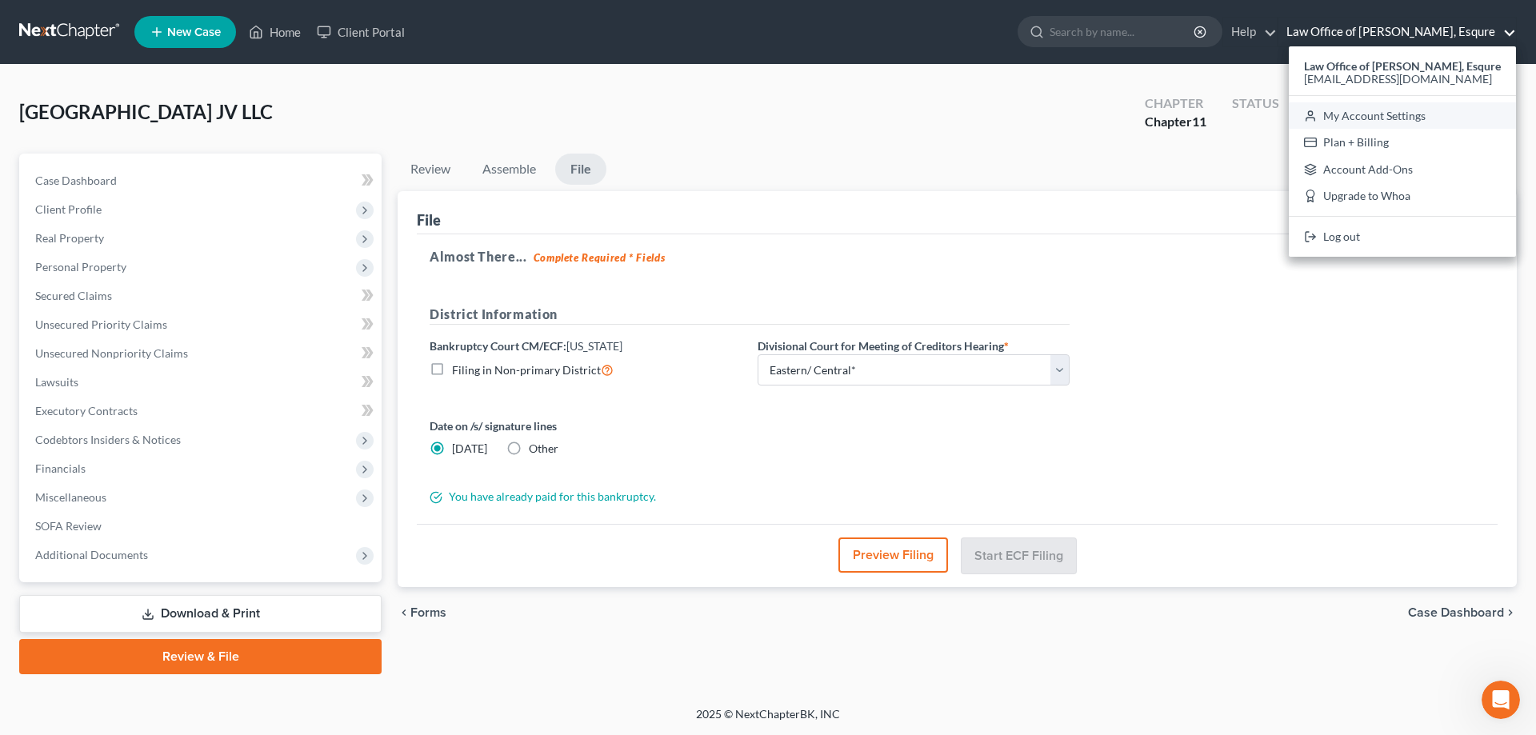
click at [1398, 114] on link "My Account Settings" at bounding box center [1402, 115] width 227 height 27
select select "39"
select select "24"
select select "22"
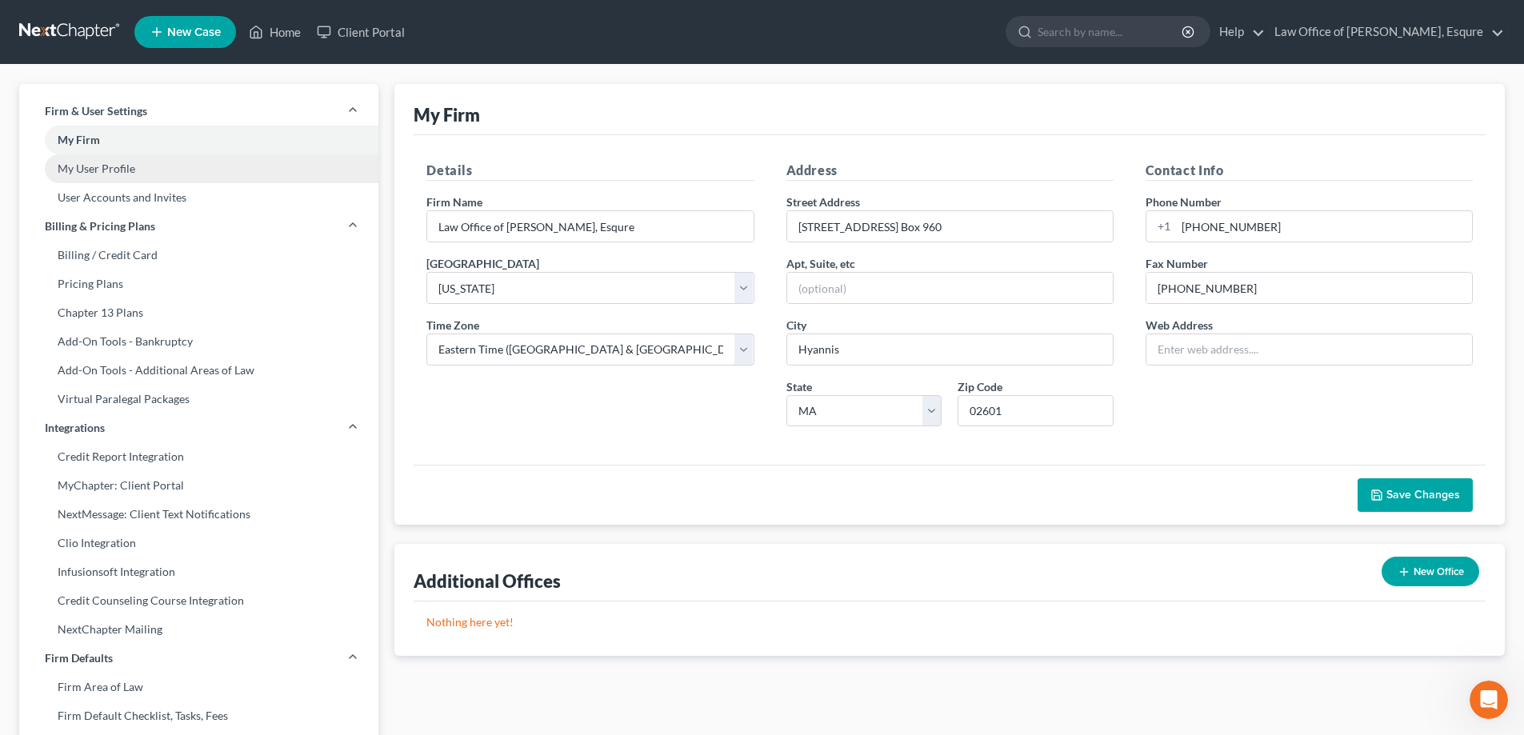
click at [98, 165] on link "My User Profile" at bounding box center [198, 168] width 359 height 29
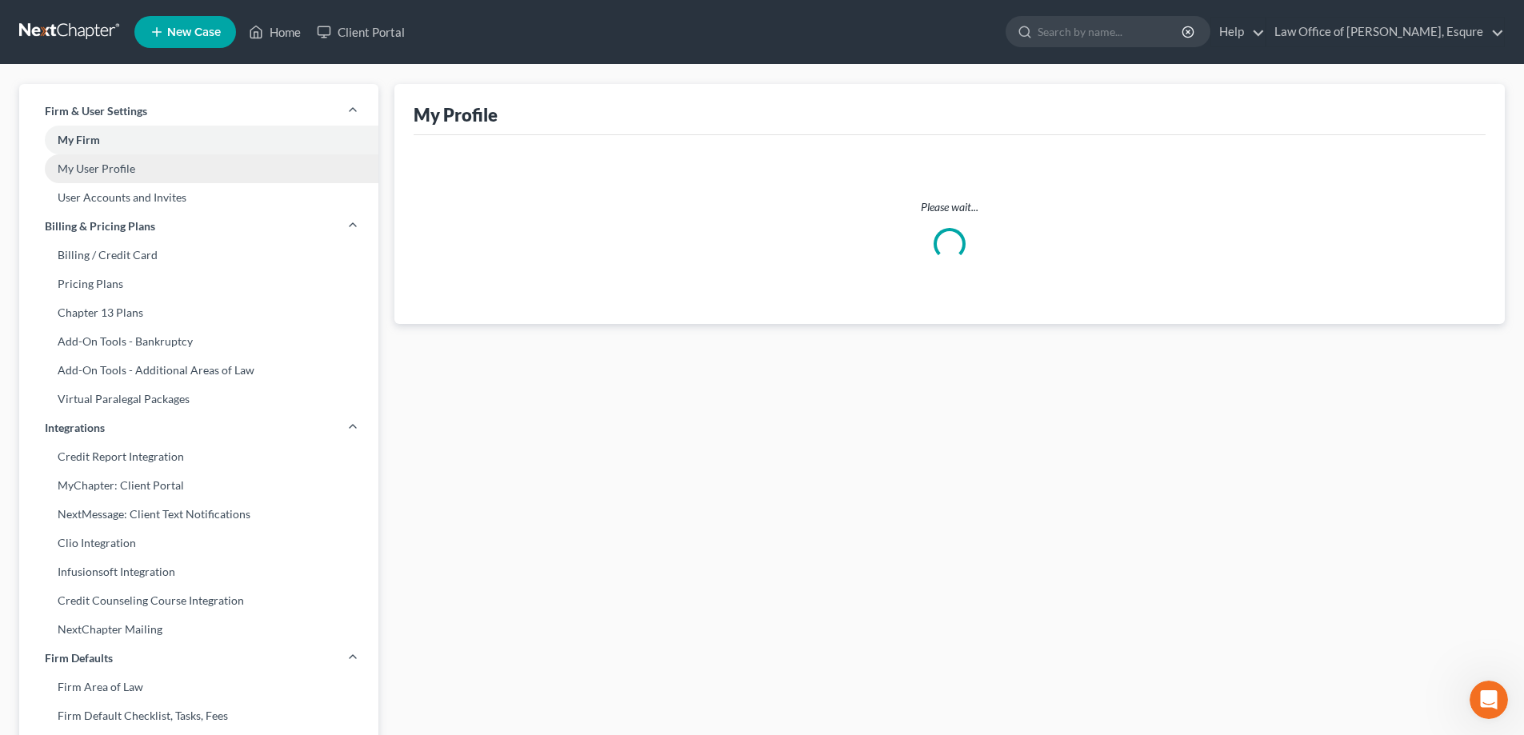
select select "22"
select select "paralegal"
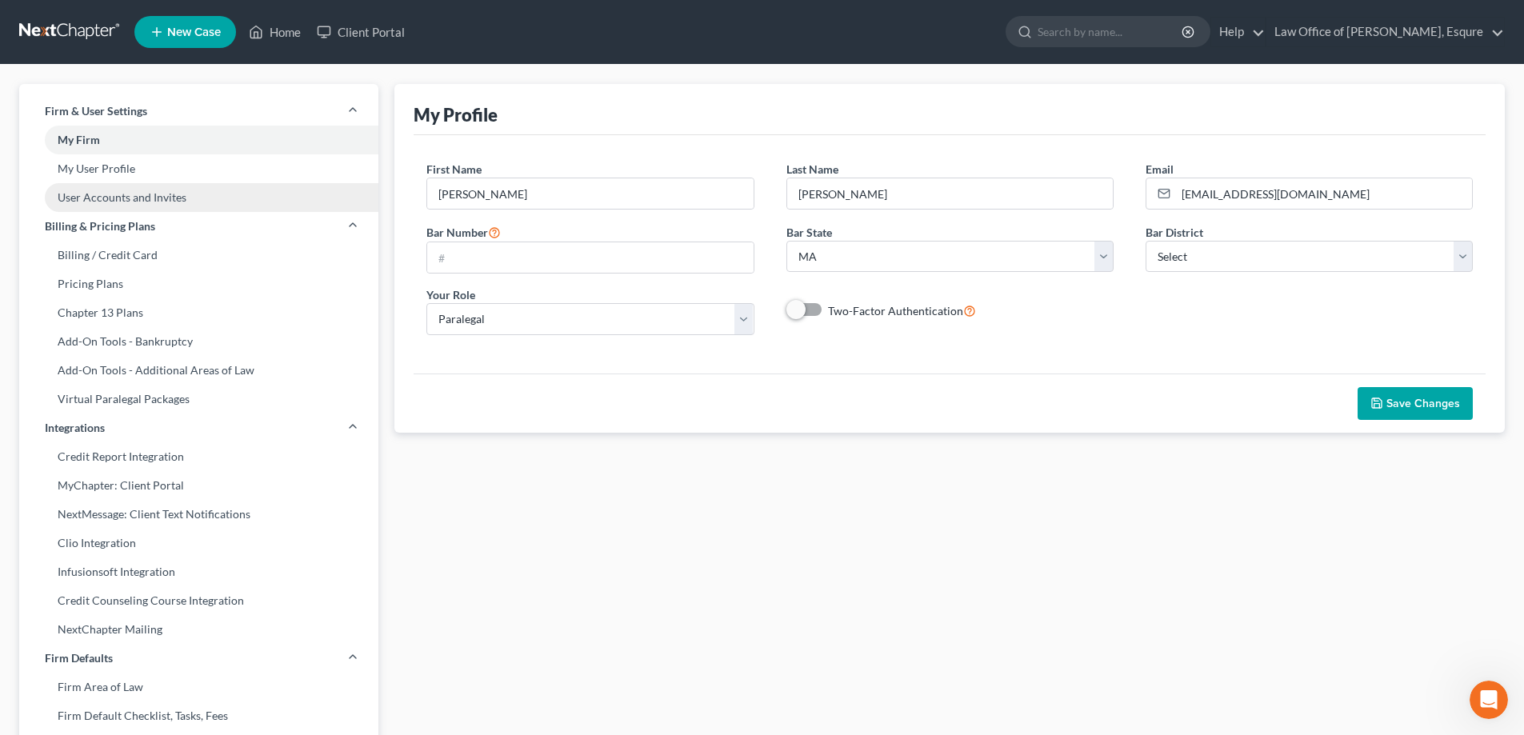
click at [119, 205] on link "User Accounts and Invites" at bounding box center [198, 197] width 359 height 29
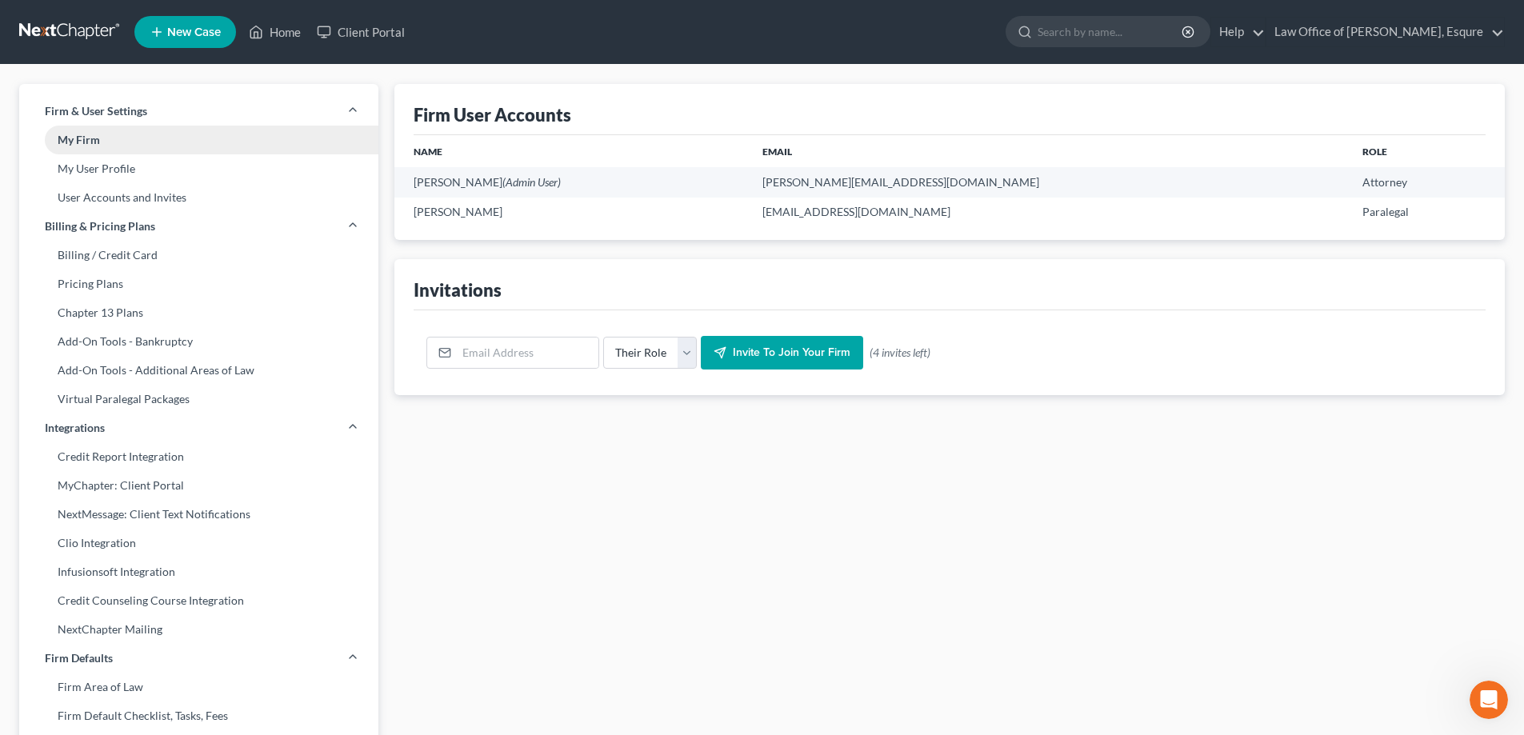
click at [98, 135] on link "My Firm" at bounding box center [198, 140] width 359 height 29
select select "39"
select select "24"
select select "22"
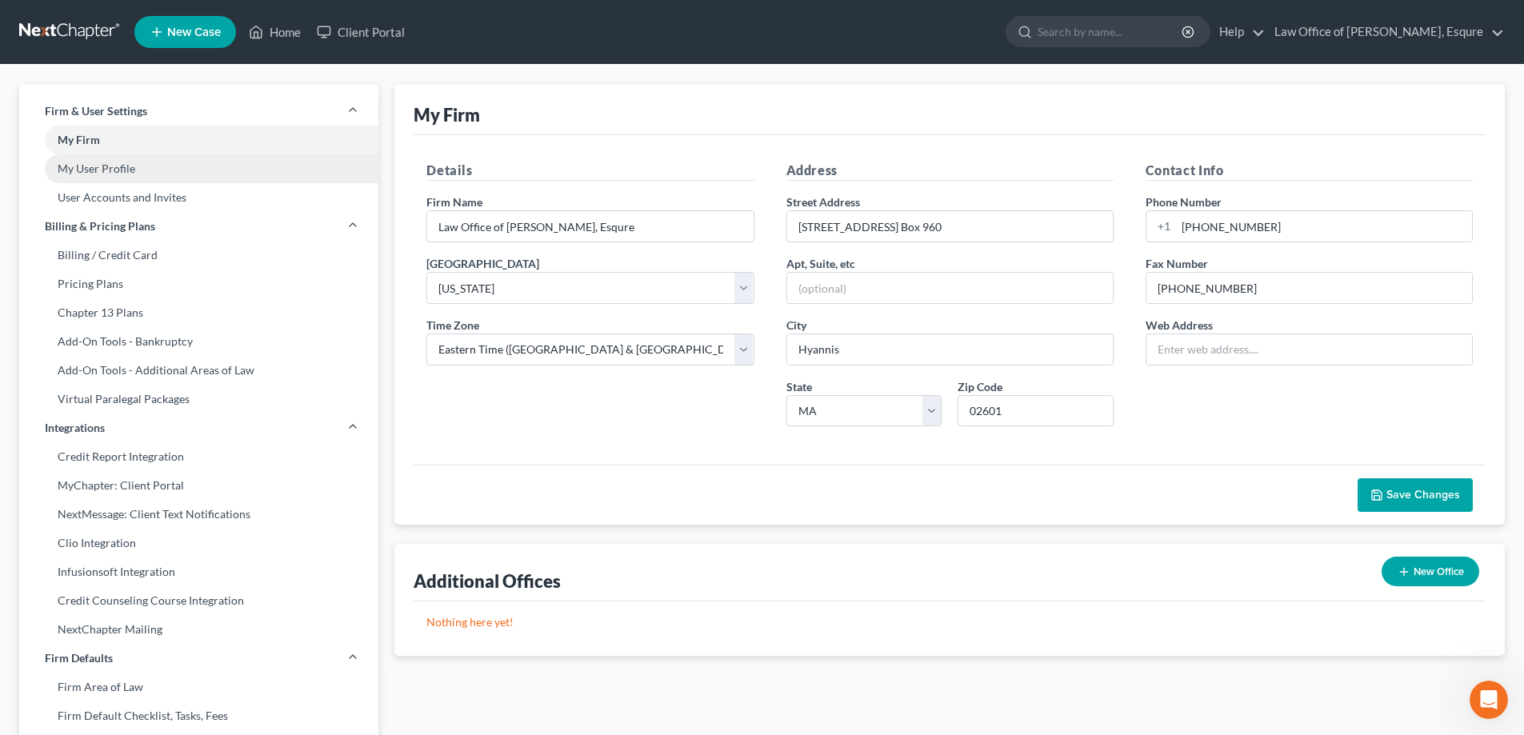
click at [85, 169] on link "My User Profile" at bounding box center [198, 168] width 359 height 29
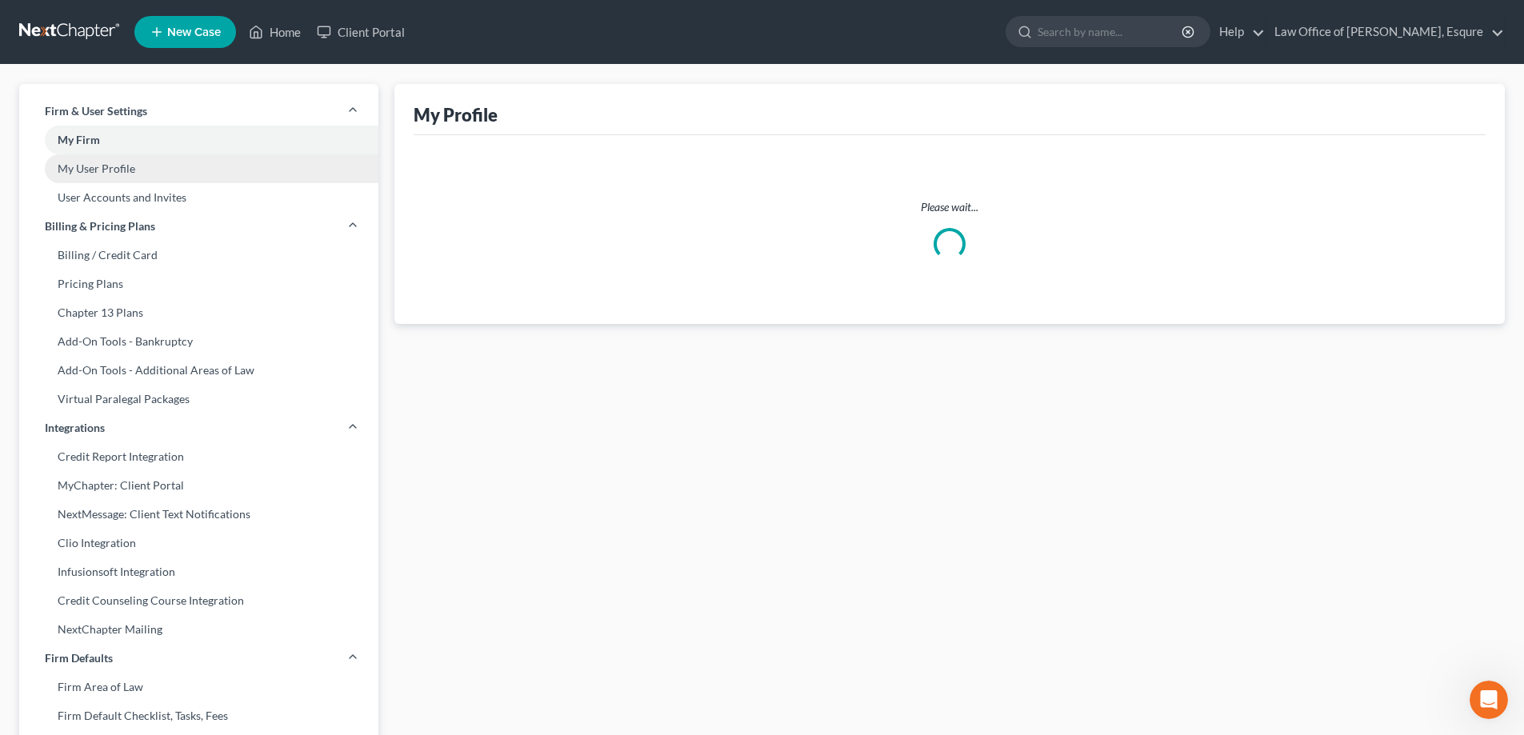
select select "22"
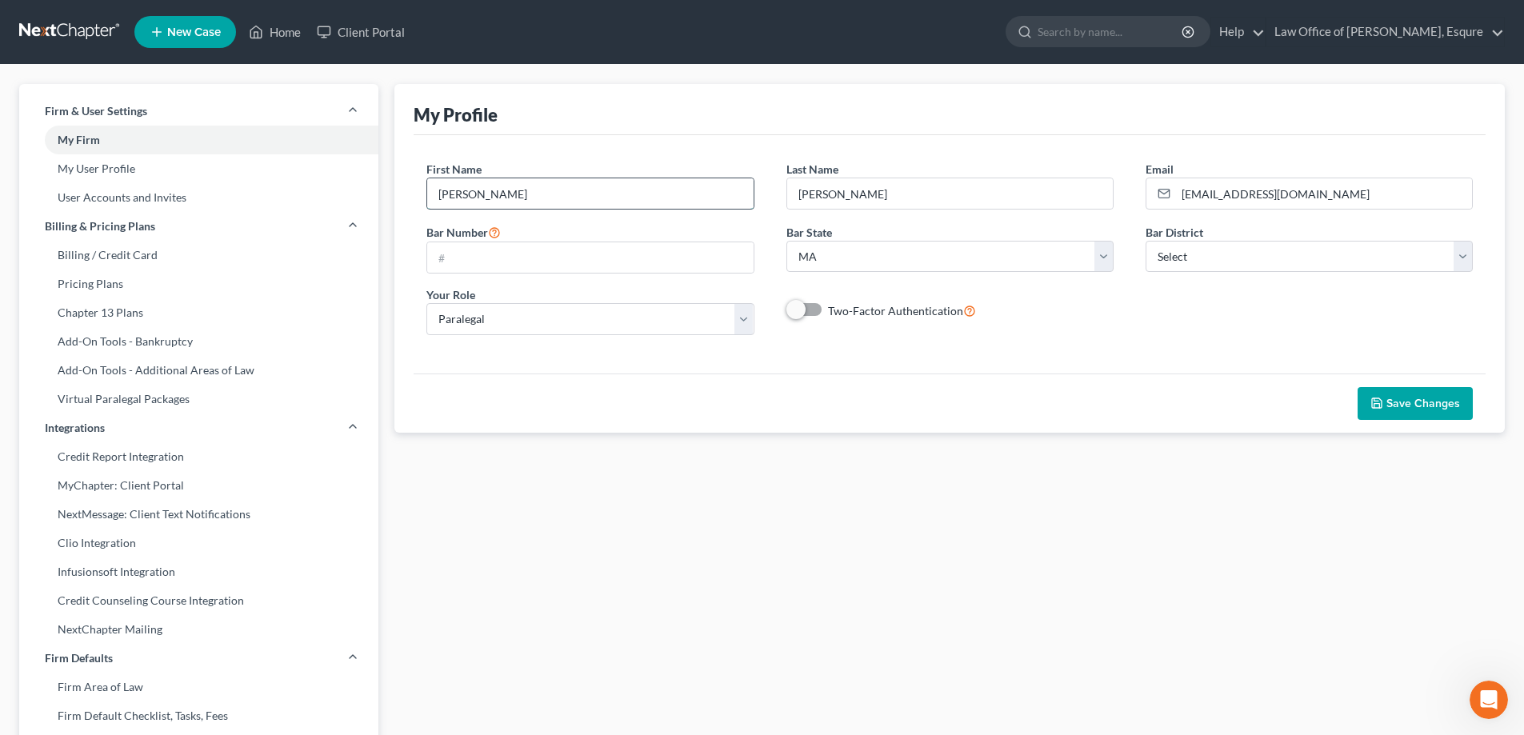
click at [517, 199] on input "Wendy" at bounding box center [590, 193] width 326 height 30
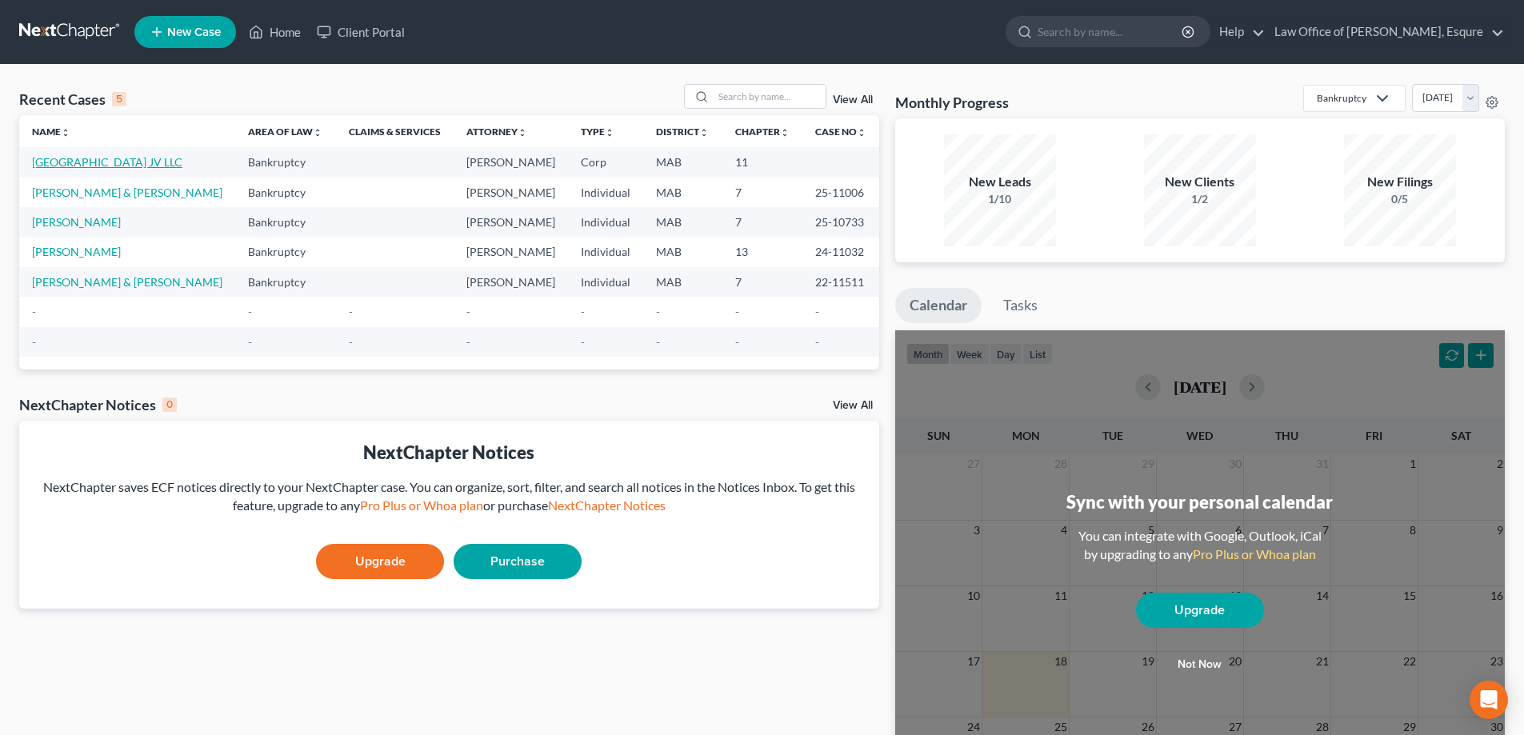
click at [159, 158] on link "4054 Mystic Valley Parkway JV LLC" at bounding box center [107, 162] width 150 height 14
select select "18"
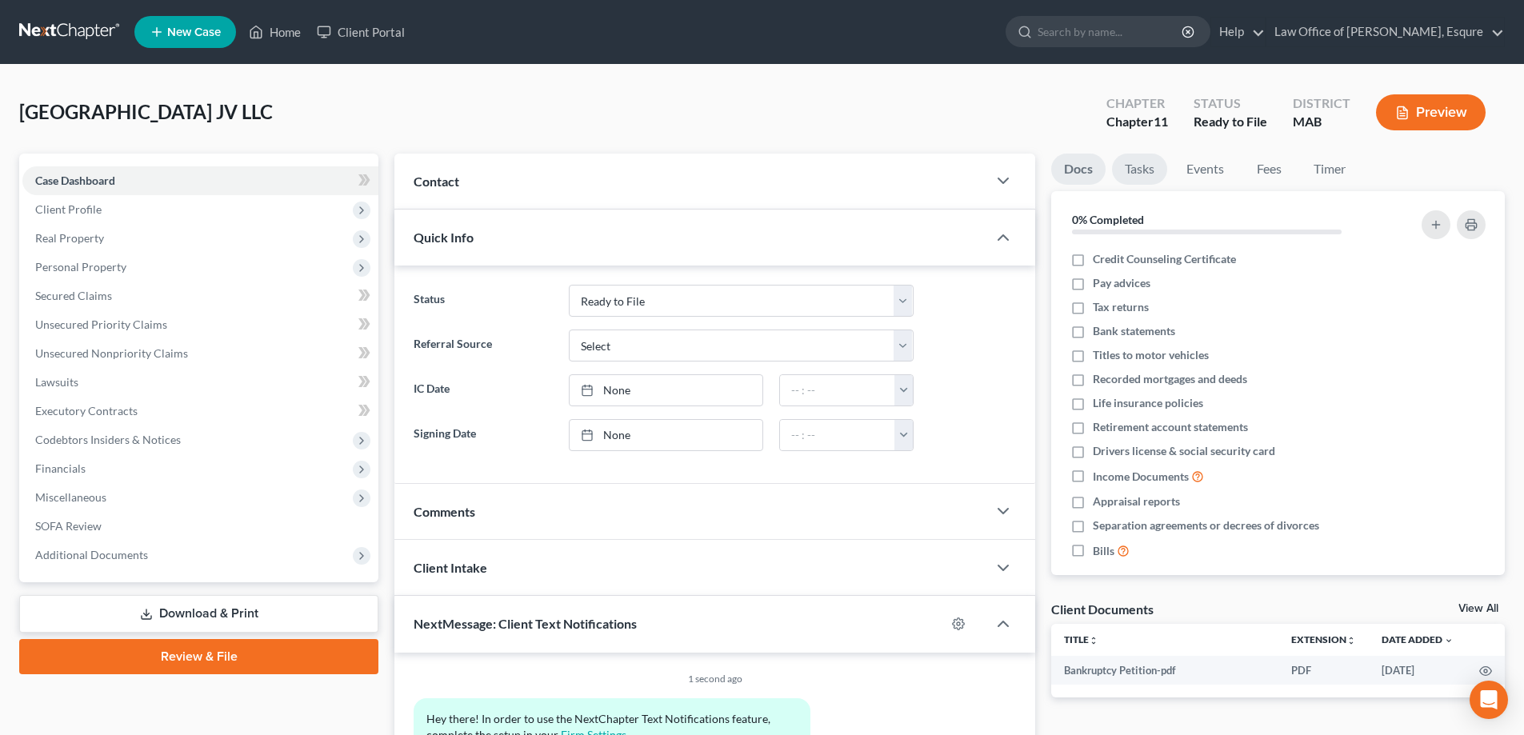
click at [1142, 159] on link "Tasks" at bounding box center [1139, 169] width 55 height 31
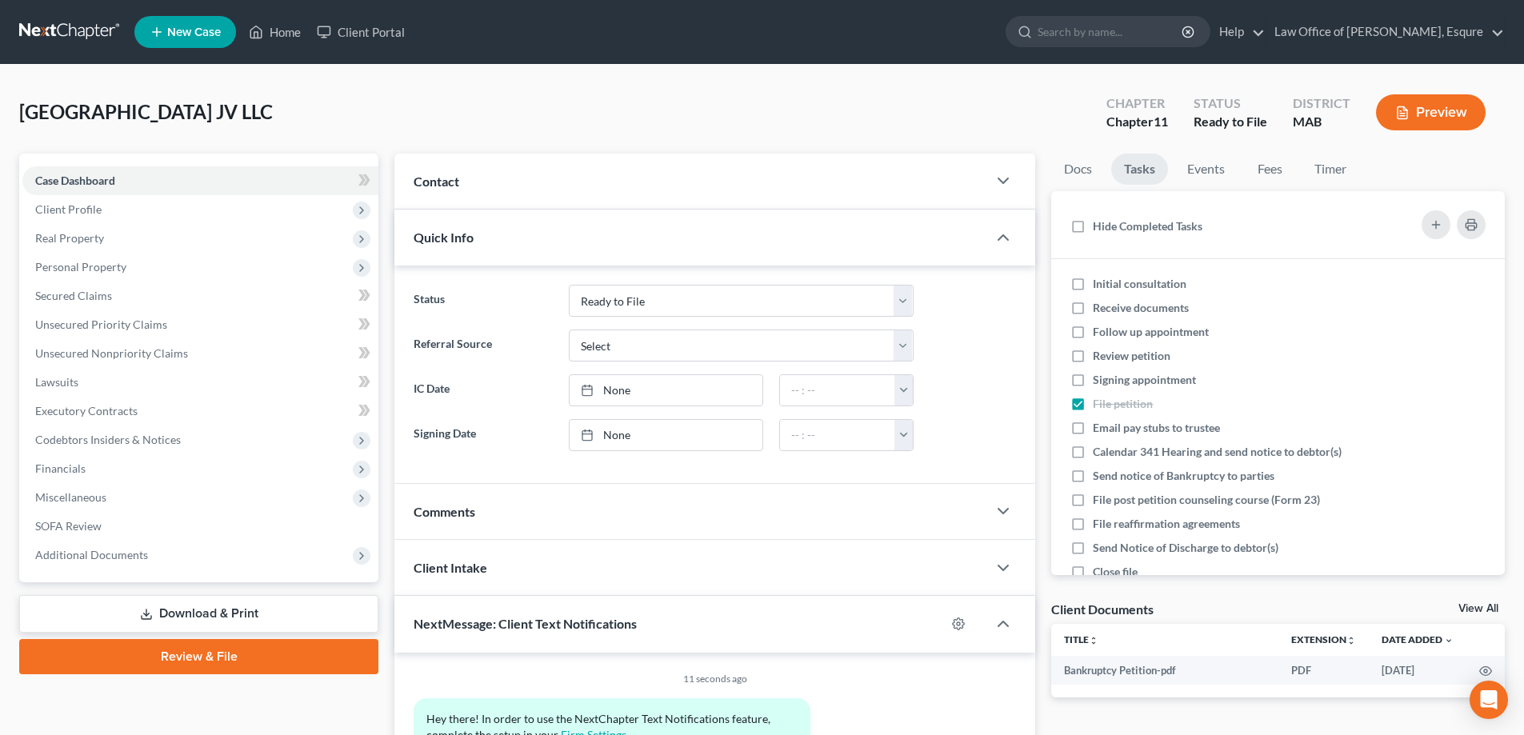
click at [1435, 103] on button "Preview" at bounding box center [1431, 112] width 110 height 36
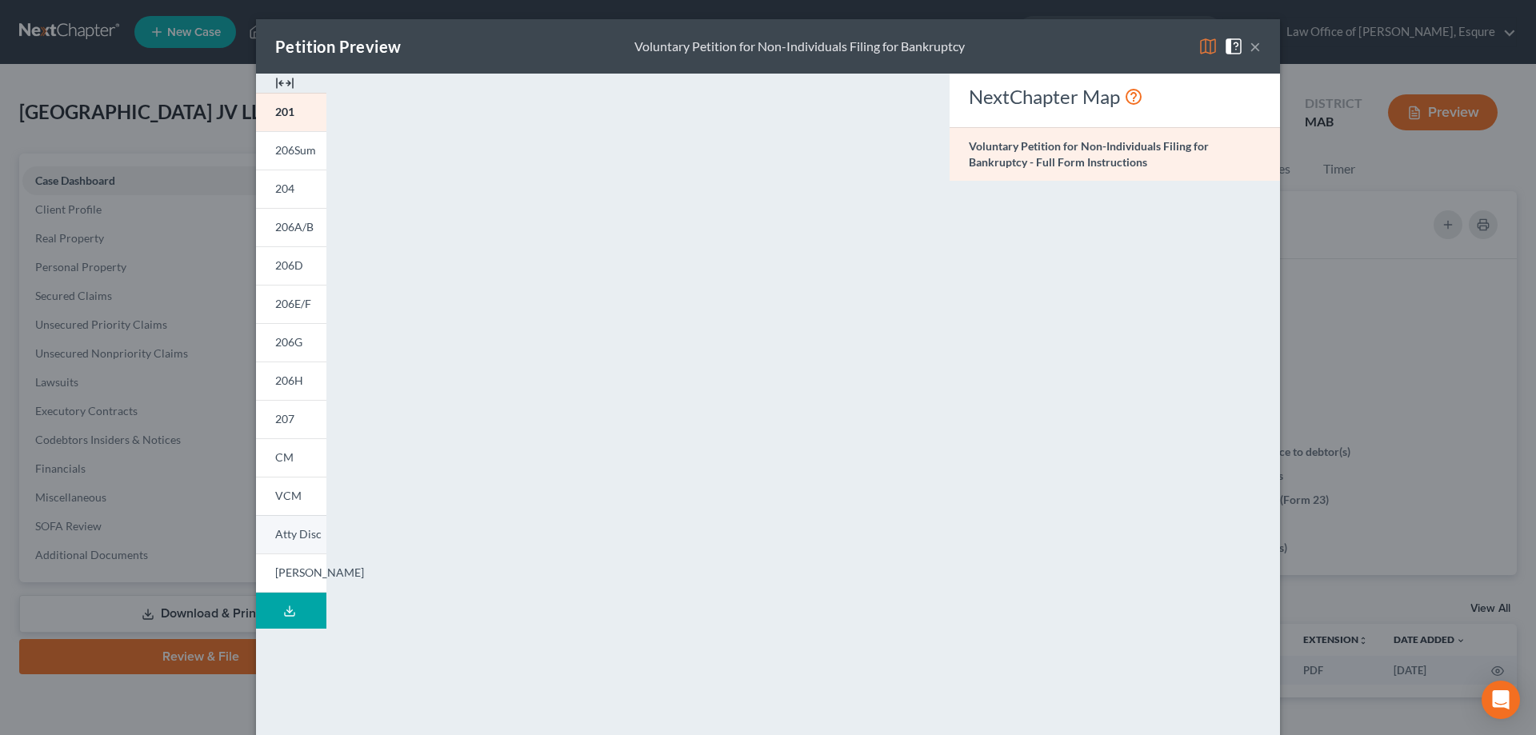
click at [297, 532] on span "Atty Disc" at bounding box center [298, 534] width 46 height 14
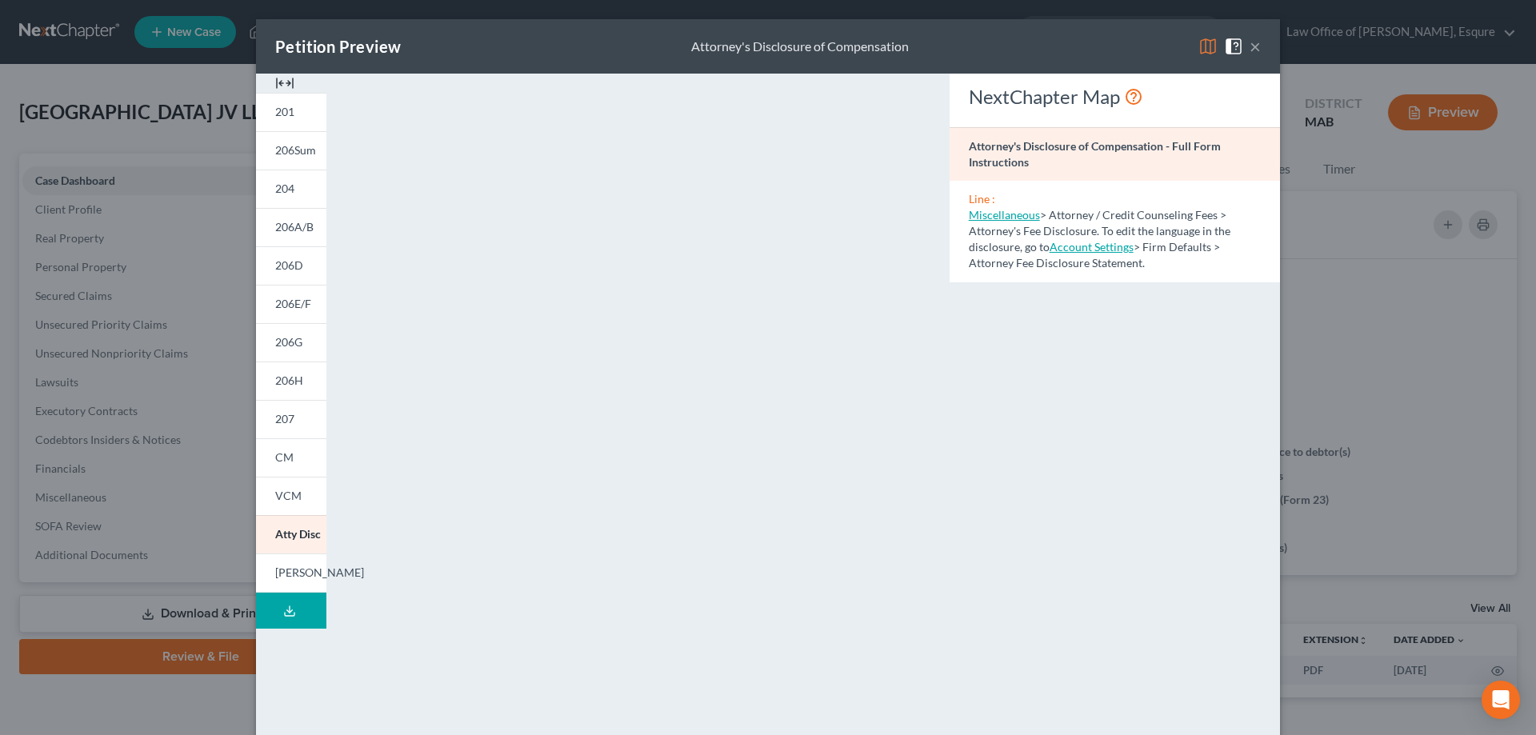
click at [1250, 46] on button "×" at bounding box center [1255, 46] width 11 height 19
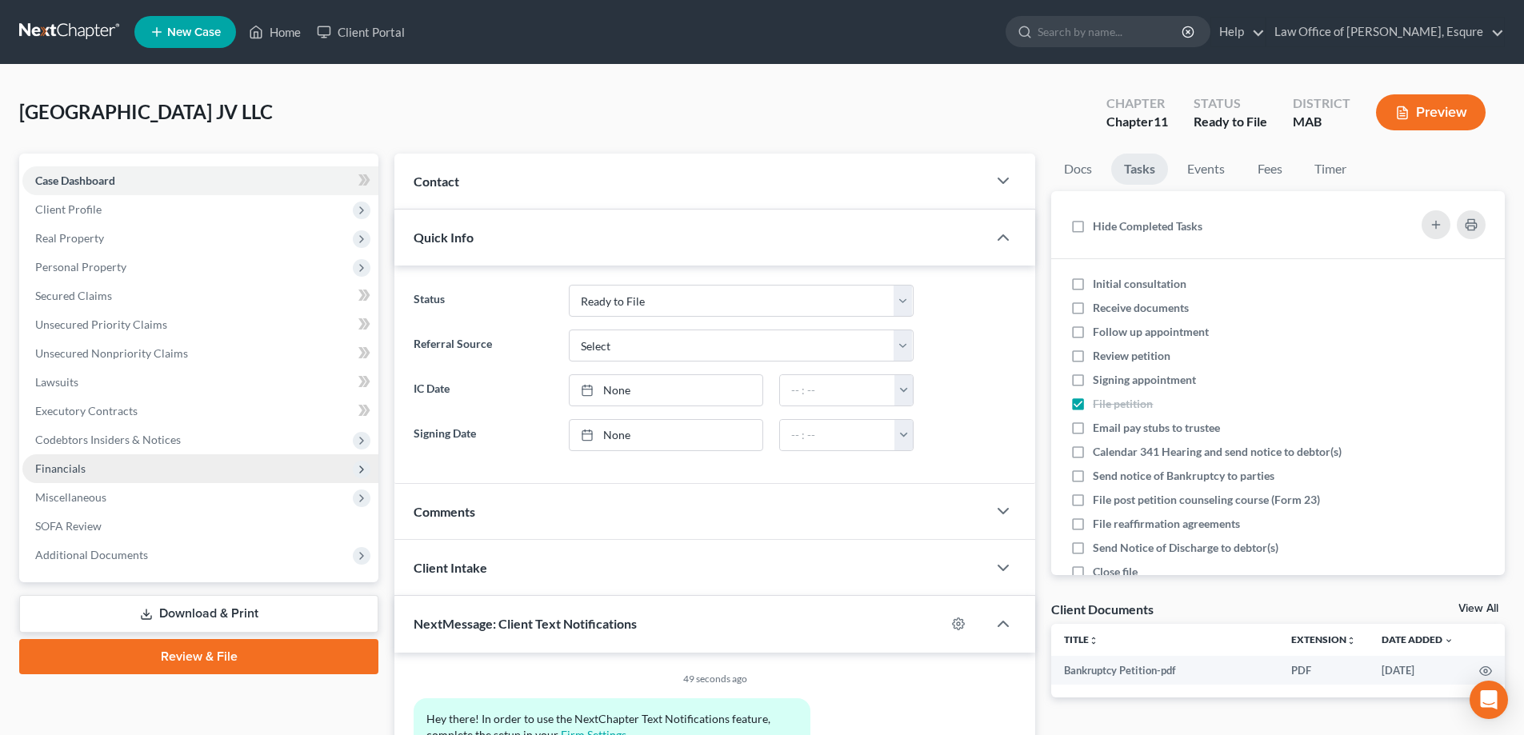
click at [79, 469] on span "Financials" at bounding box center [60, 469] width 50 height 14
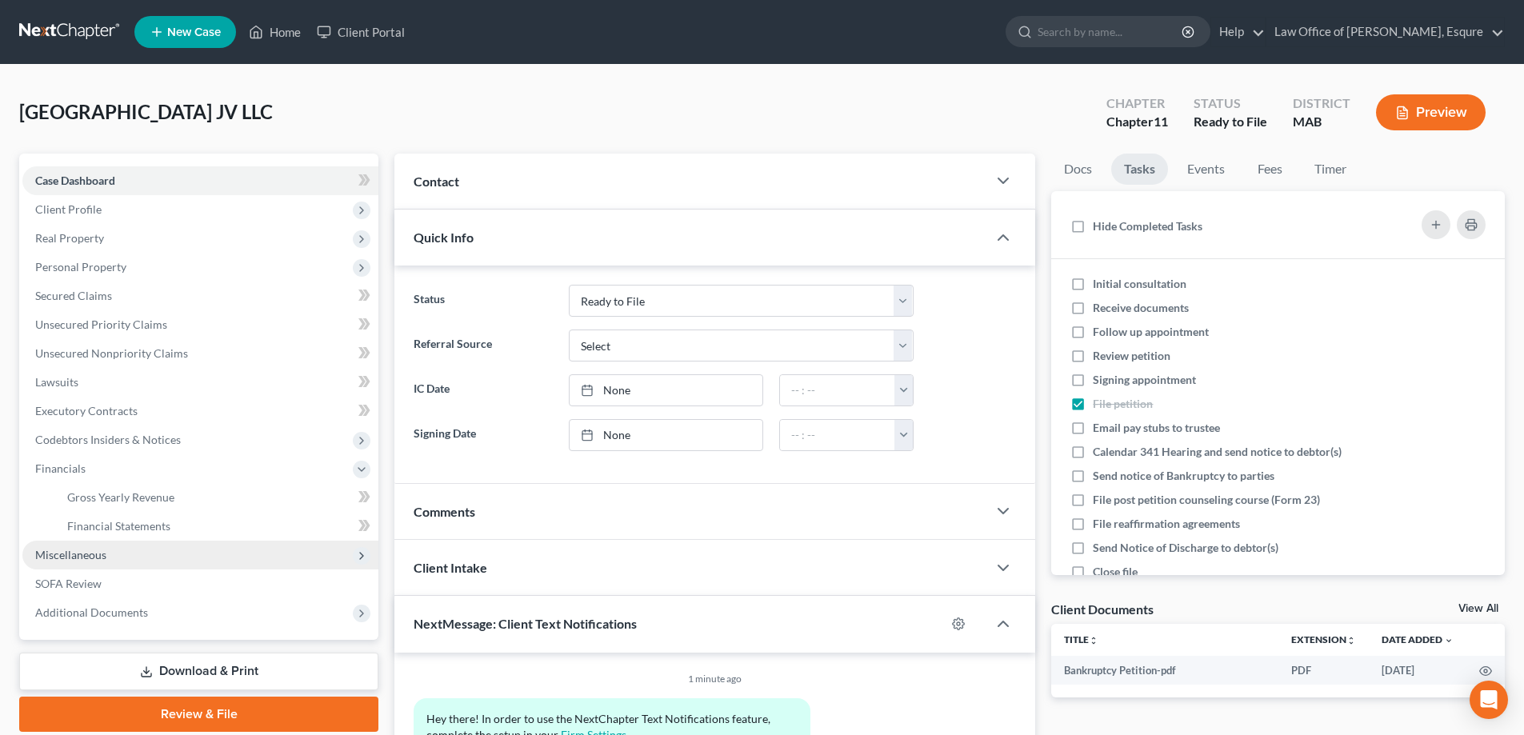
click at [63, 556] on span "Miscellaneous" at bounding box center [70, 555] width 71 height 14
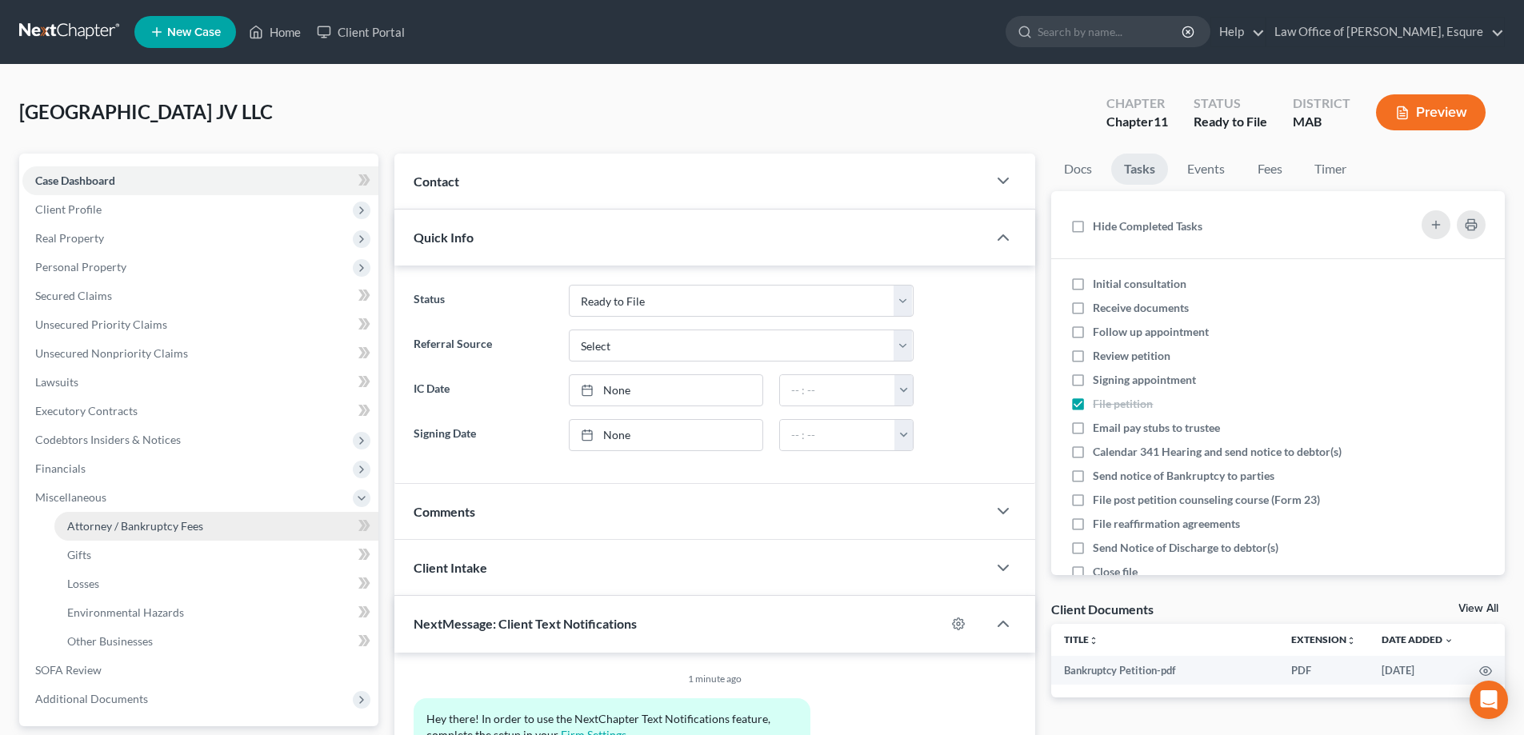
click at [162, 529] on span "Attorney / Bankruptcy Fees" at bounding box center [135, 526] width 136 height 14
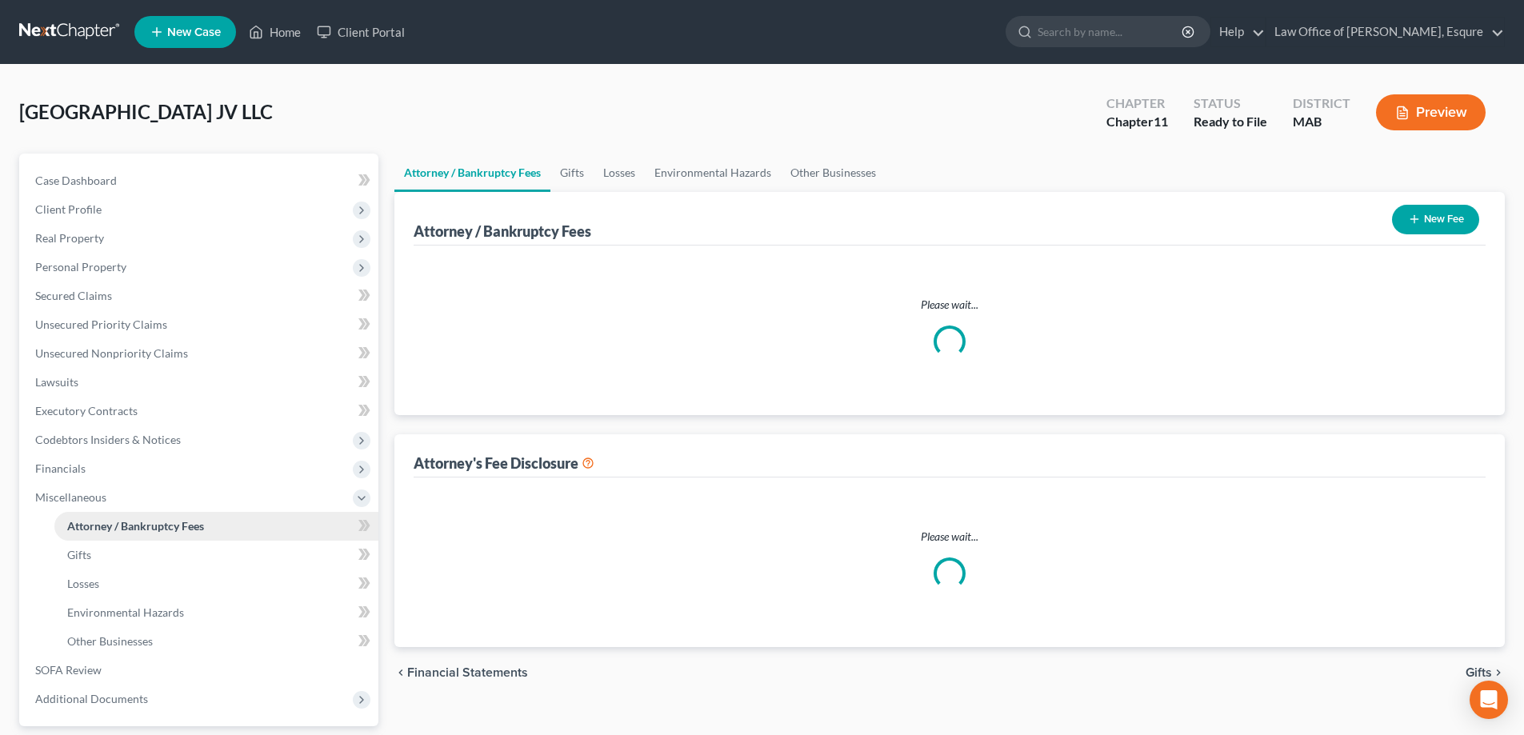
select select "0"
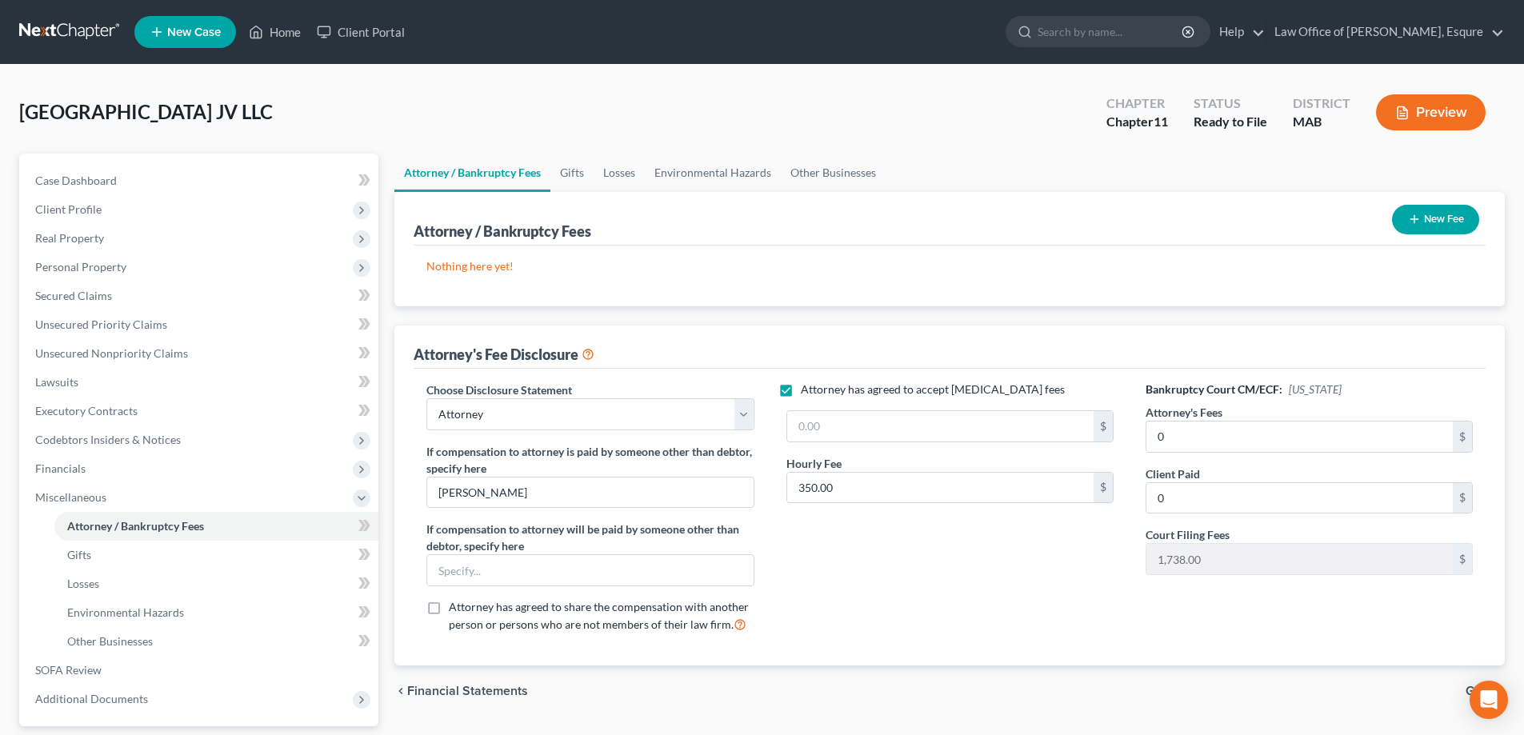
click at [801, 393] on label "Attorney has agreed to accept retainer fees" at bounding box center [933, 390] width 264 height 16
click at [807, 392] on input "Attorney has agreed to accept retainer fees" at bounding box center [812, 387] width 10 height 10
checkbox input "false"
click at [486, 574] on input "text" at bounding box center [590, 570] width 326 height 30
type input "Brian Anderson"
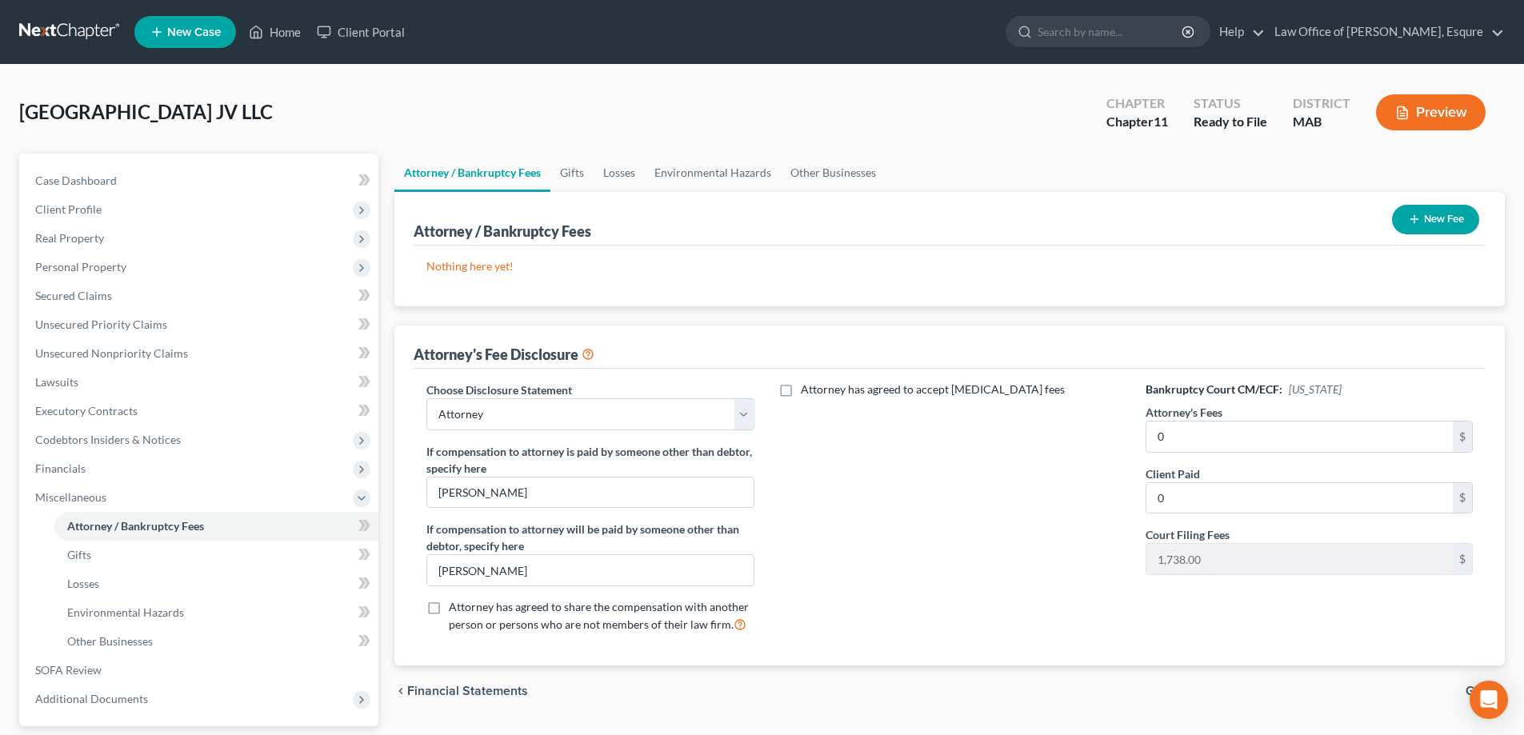
click at [801, 392] on label "Attorney has agreed to accept retainer fees" at bounding box center [933, 390] width 264 height 16
click at [807, 392] on input "Attorney has agreed to accept retainer fees" at bounding box center [812, 387] width 10 height 10
checkbox input "true"
click at [93, 700] on span "Additional Documents" at bounding box center [91, 699] width 113 height 14
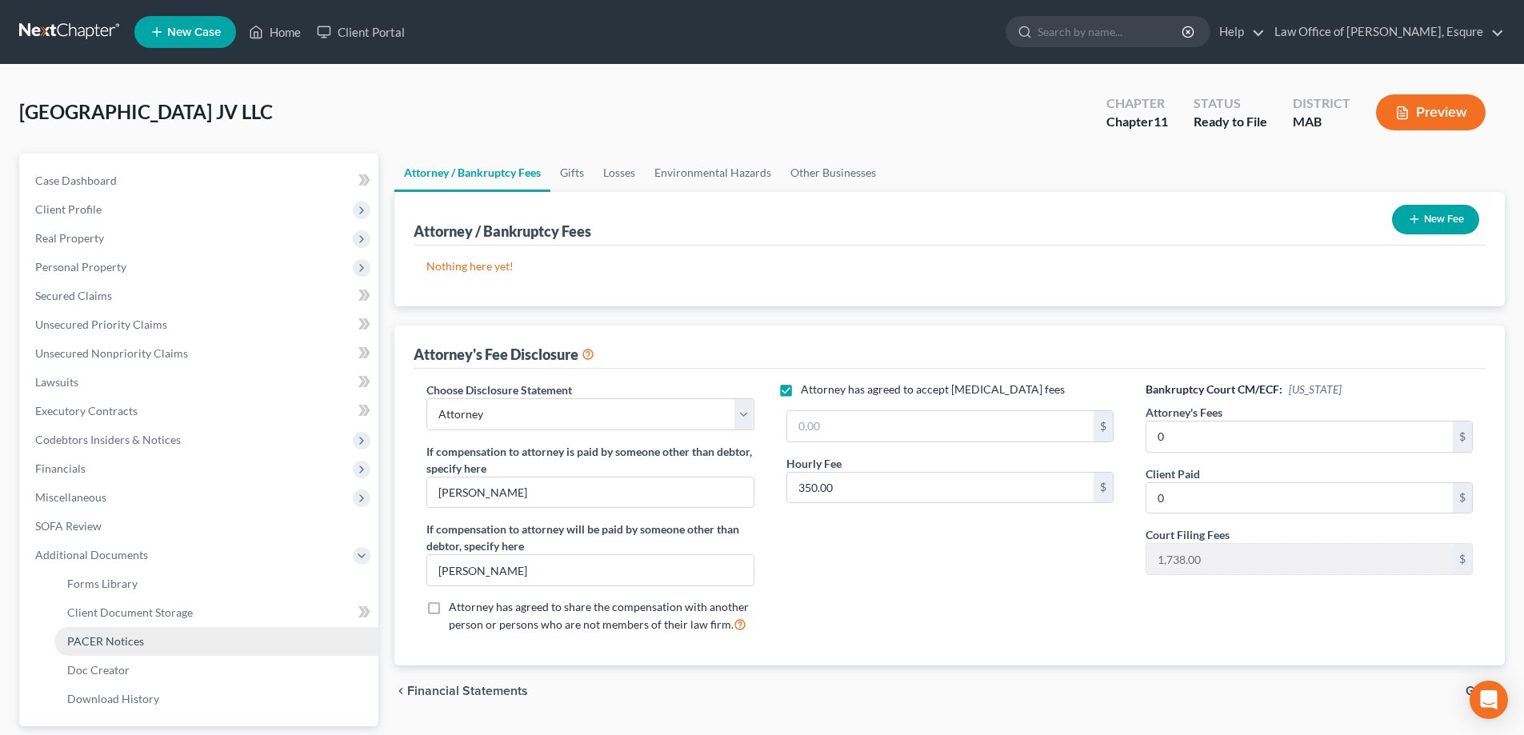
click at [103, 642] on span "PACER Notices" at bounding box center [105, 642] width 77 height 14
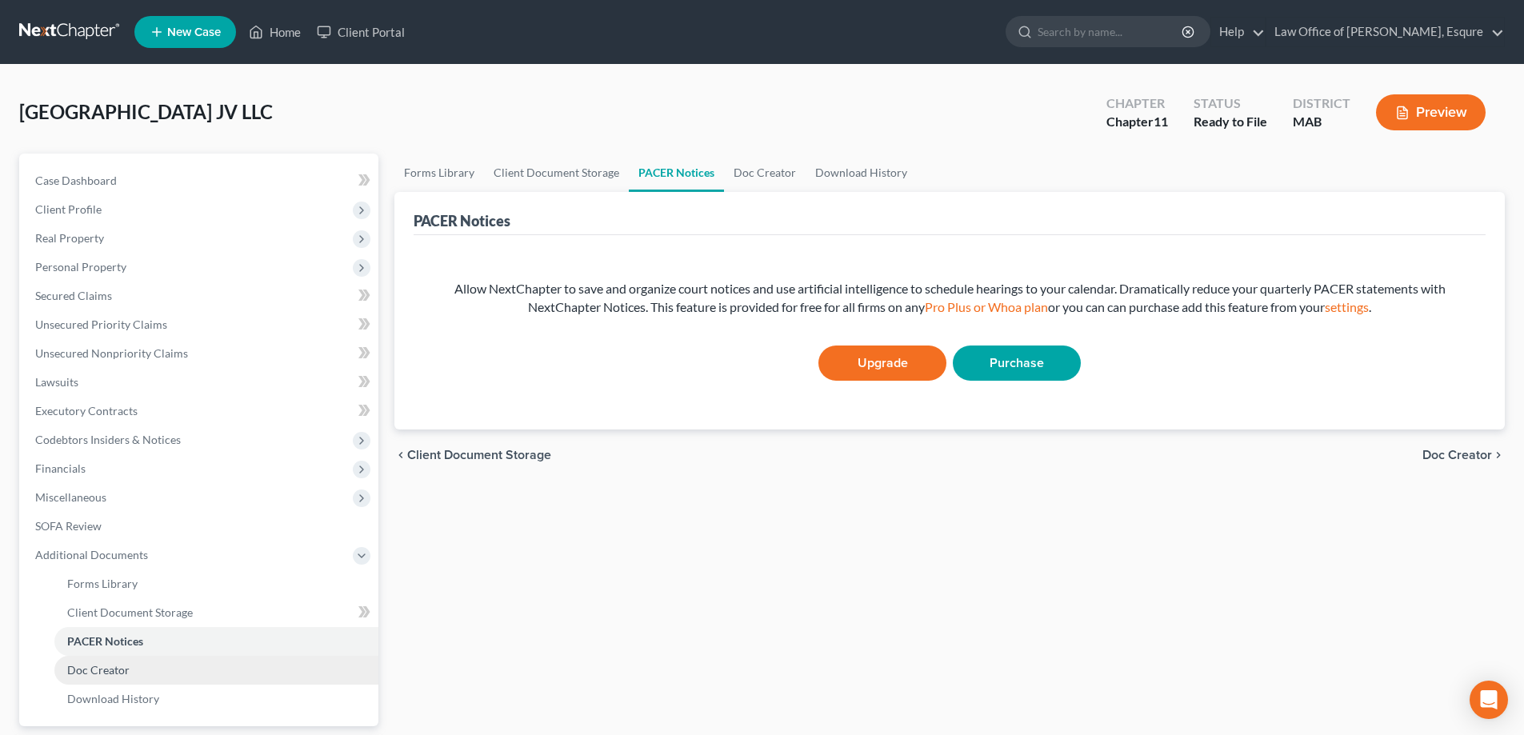
click at [101, 671] on span "Doc Creator" at bounding box center [98, 670] width 62 height 14
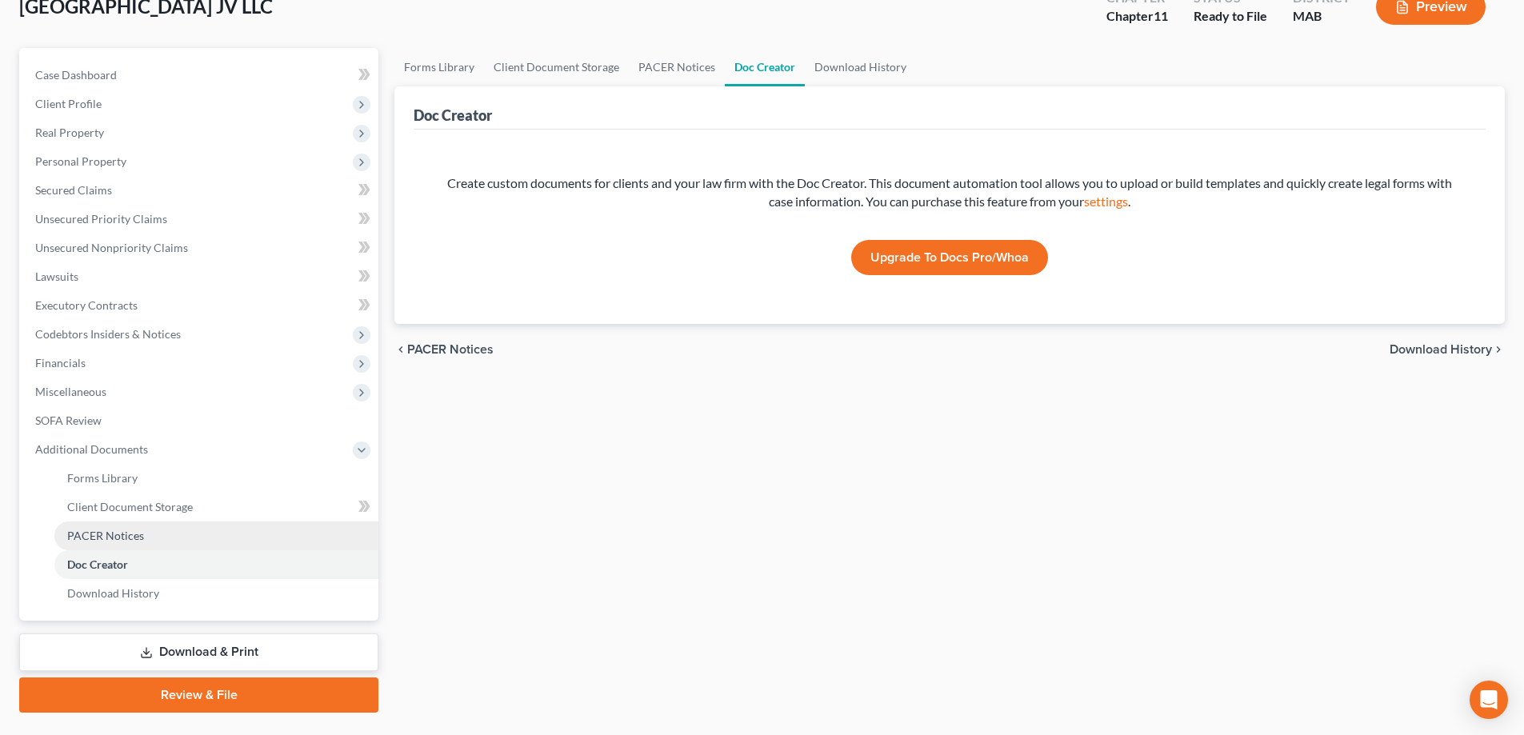
scroll to position [144, 0]
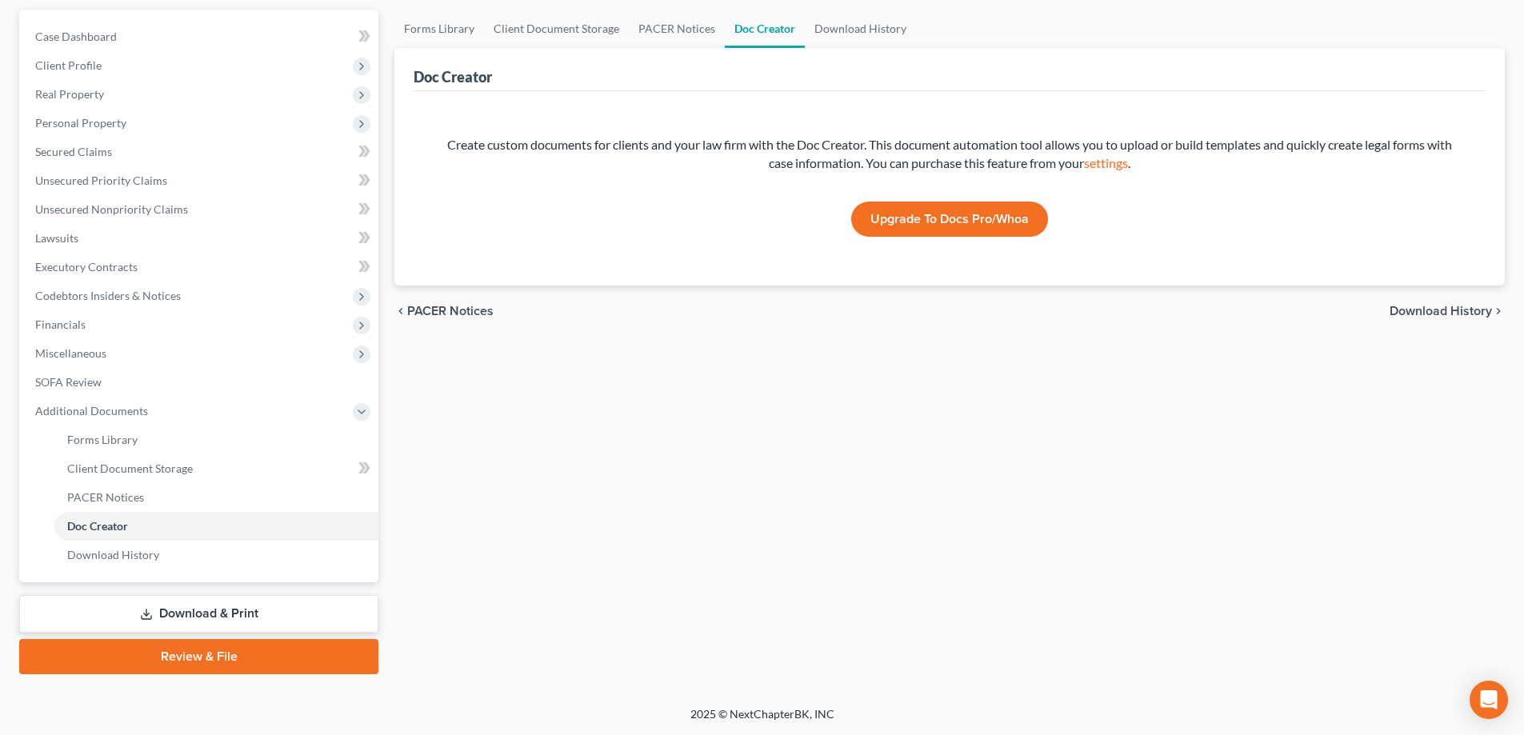
click at [210, 655] on link "Review & File" at bounding box center [198, 656] width 359 height 35
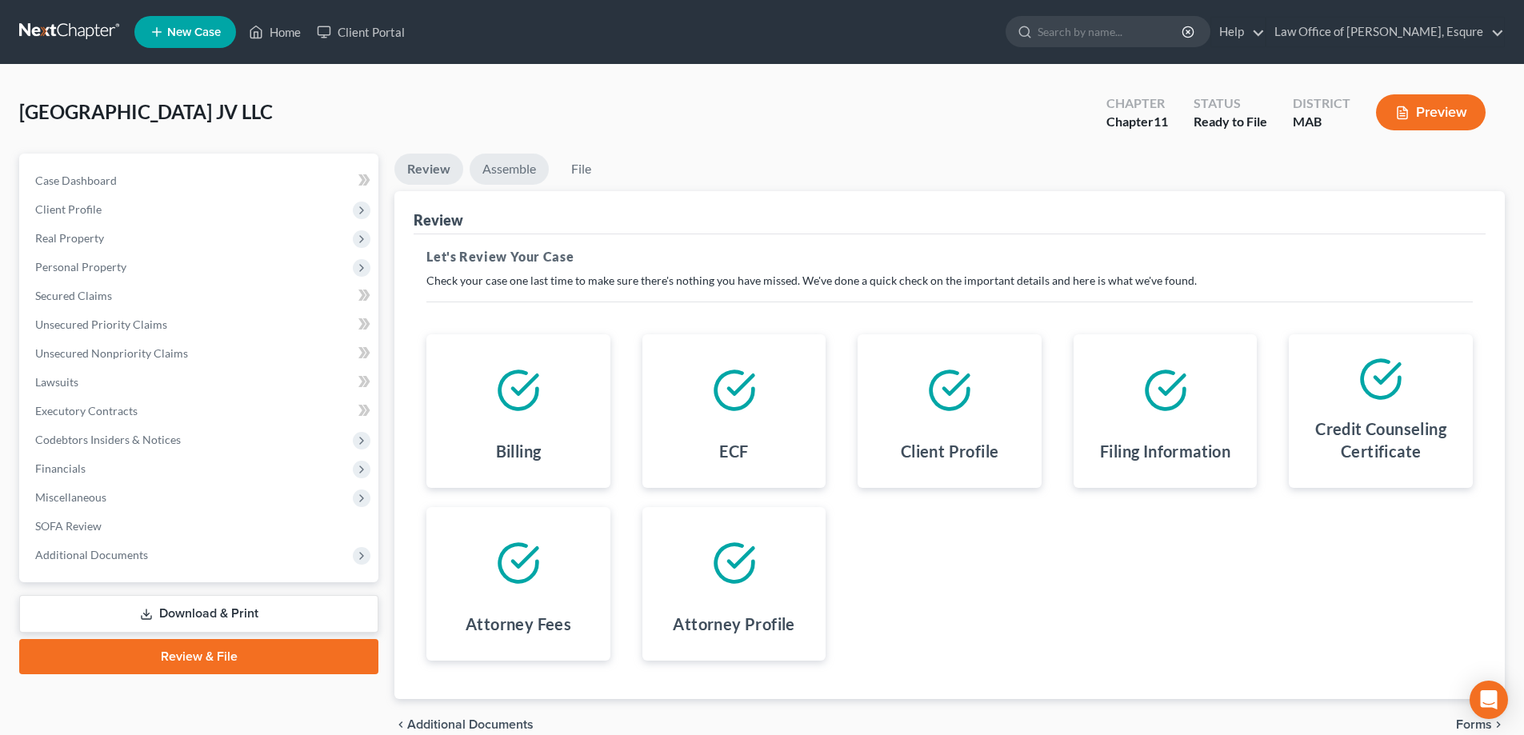
click at [521, 168] on link "Assemble" at bounding box center [509, 169] width 79 height 31
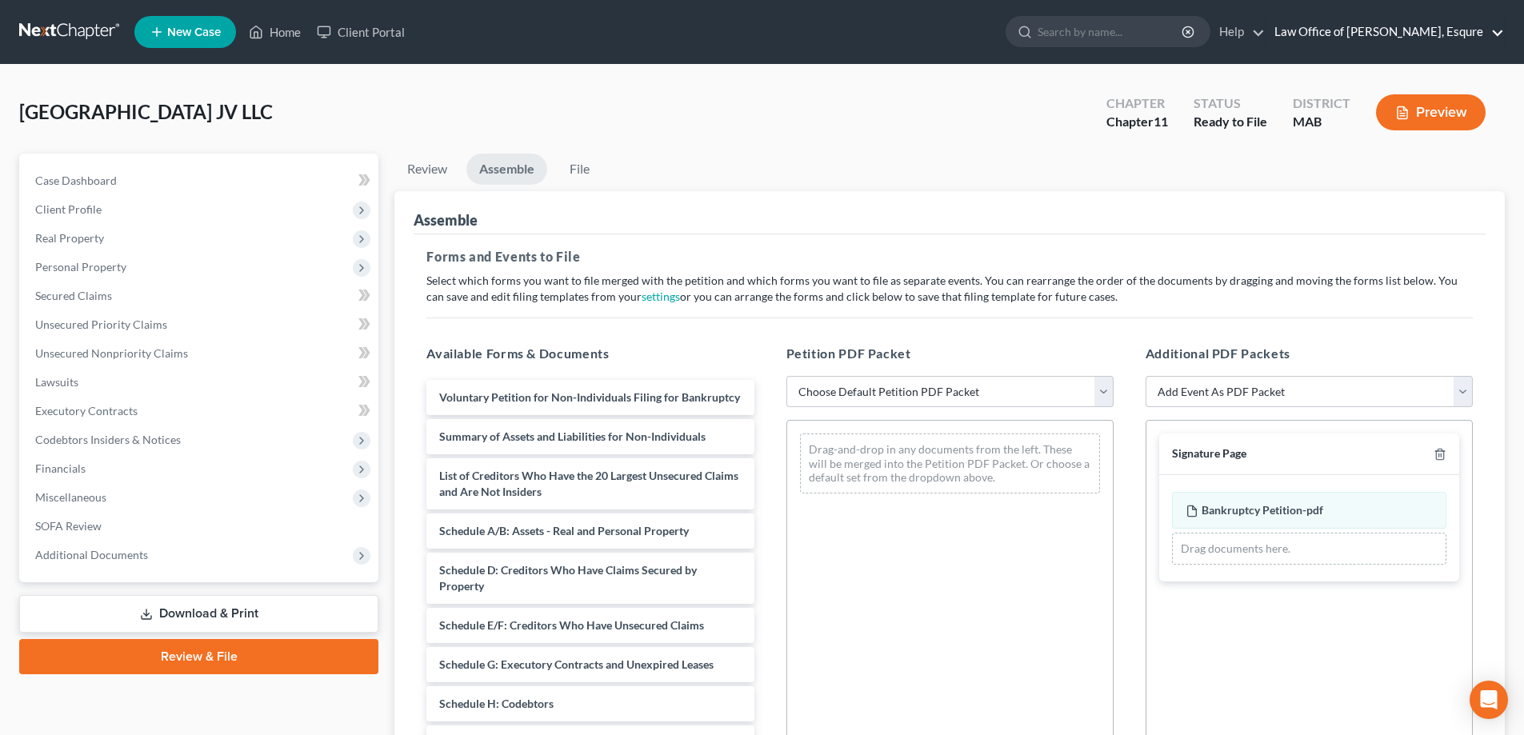
click at [1426, 33] on link "Law Office of [PERSON_NAME], Esqure" at bounding box center [1386, 32] width 238 height 29
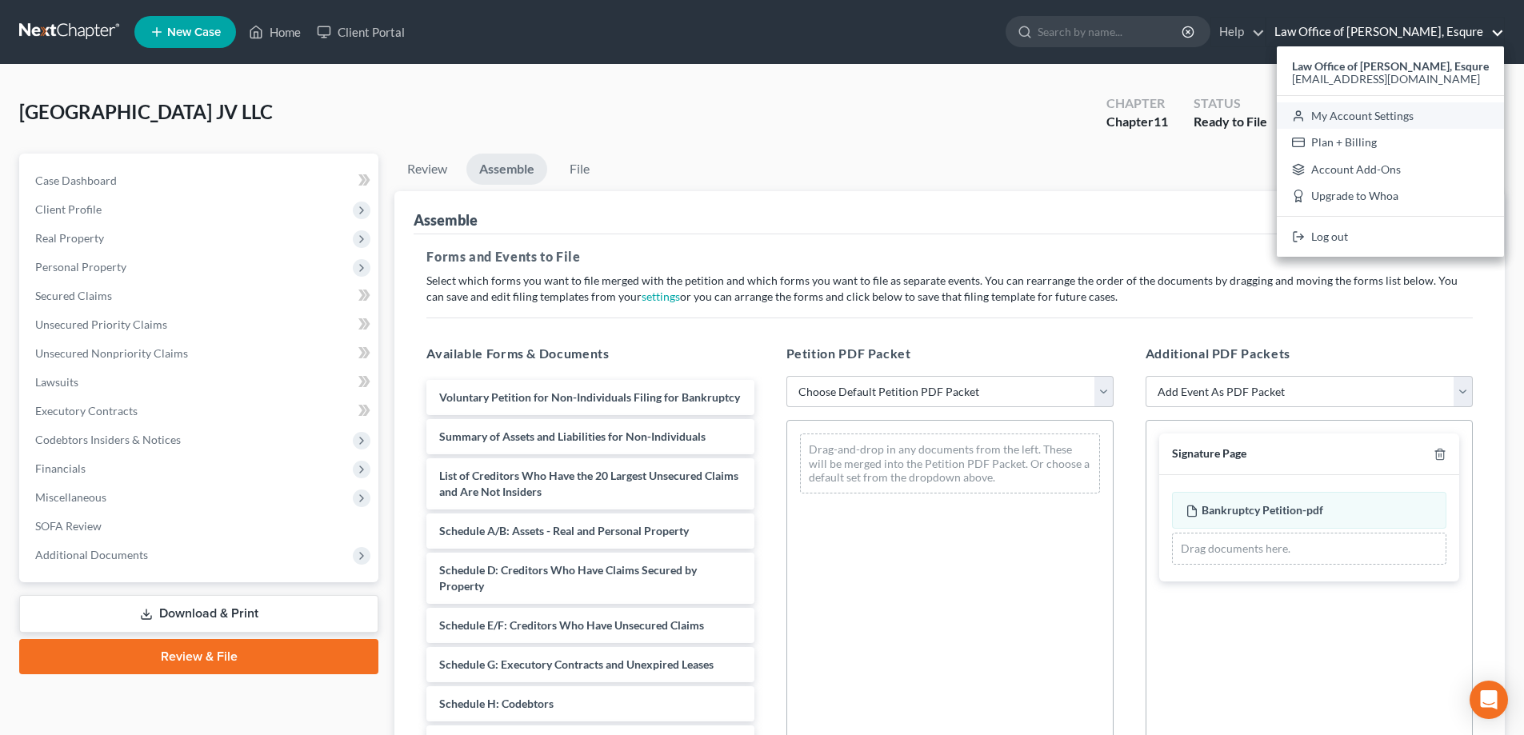
click at [1379, 118] on link "My Account Settings" at bounding box center [1390, 115] width 227 height 27
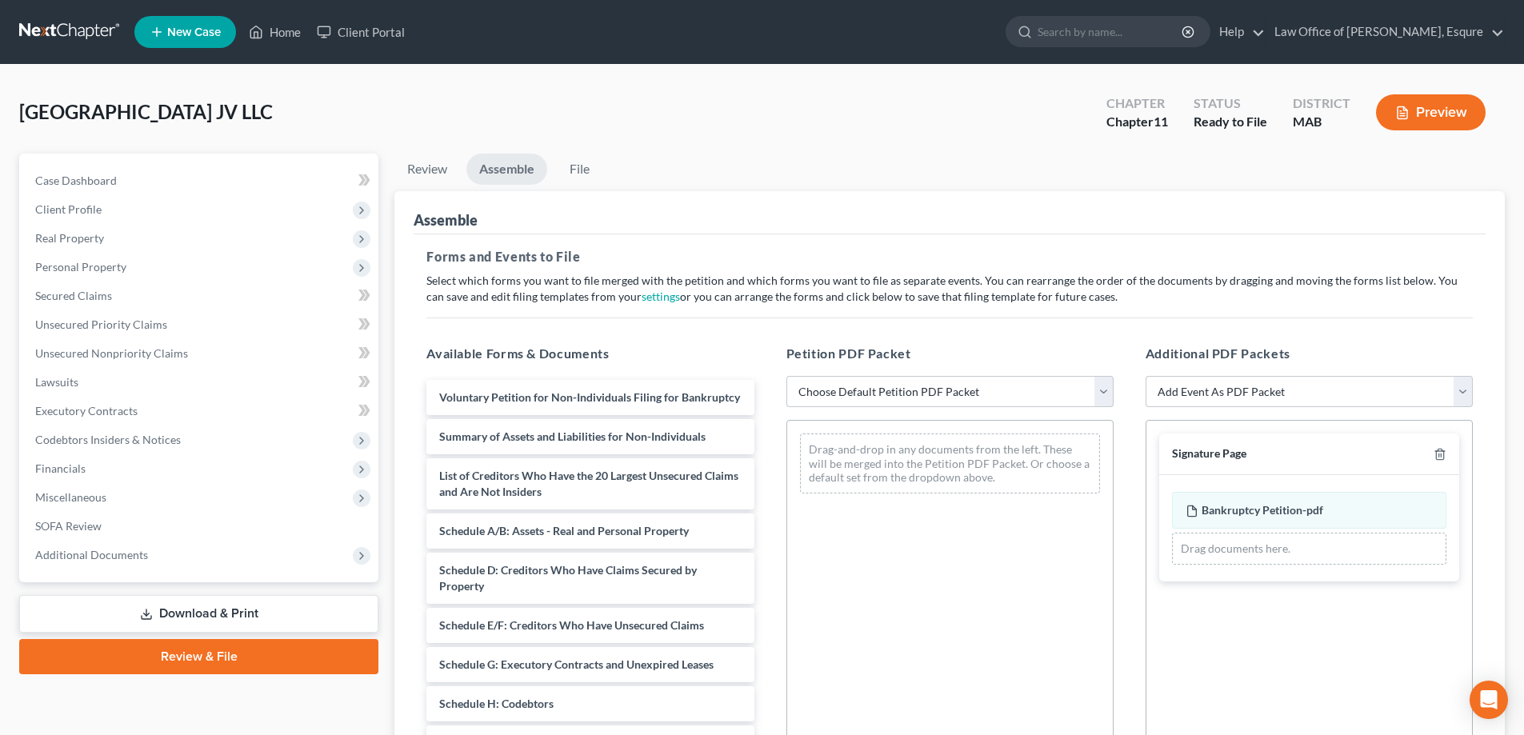
select select "39"
select select "24"
select select "22"
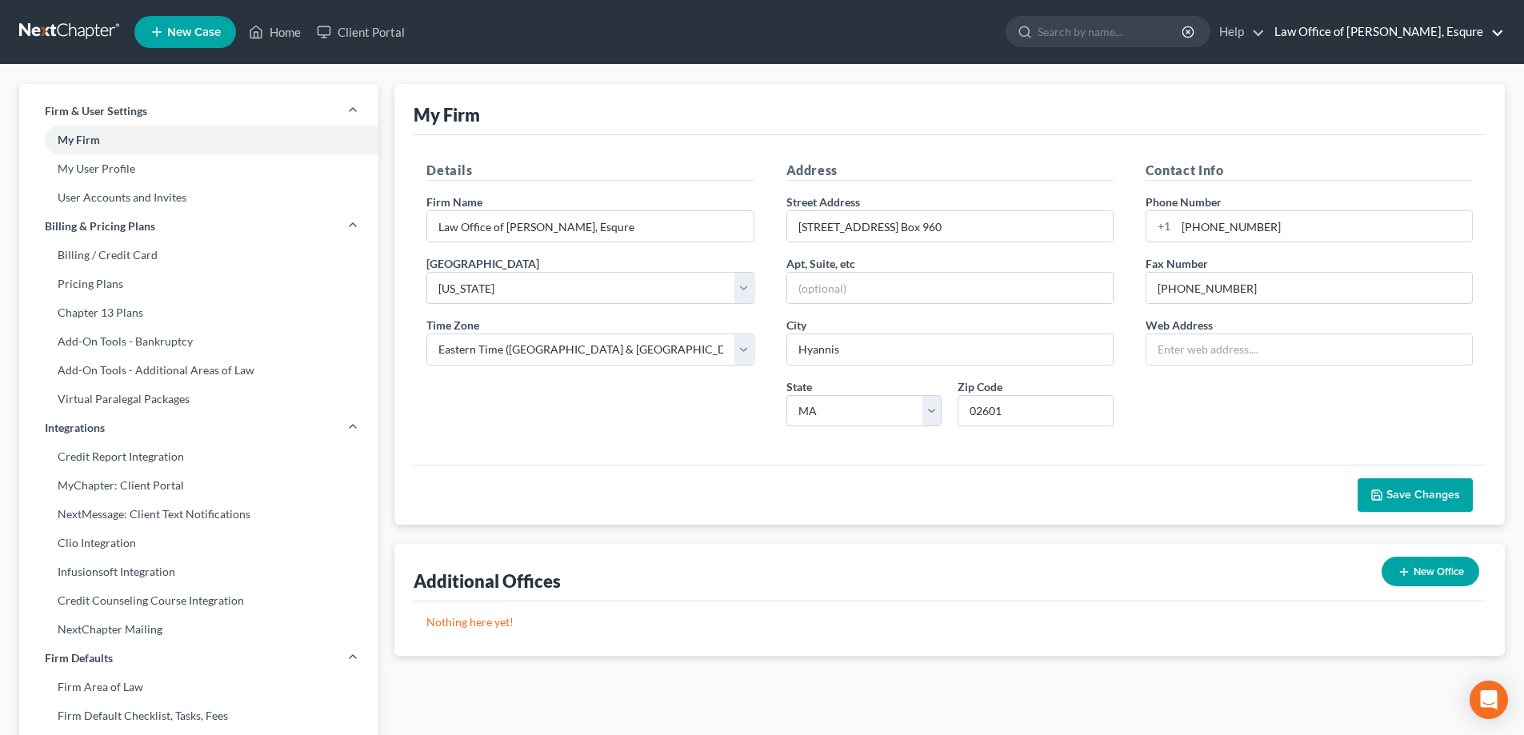
click at [1375, 28] on link "Law Office of [PERSON_NAME], Esqure" at bounding box center [1386, 32] width 238 height 29
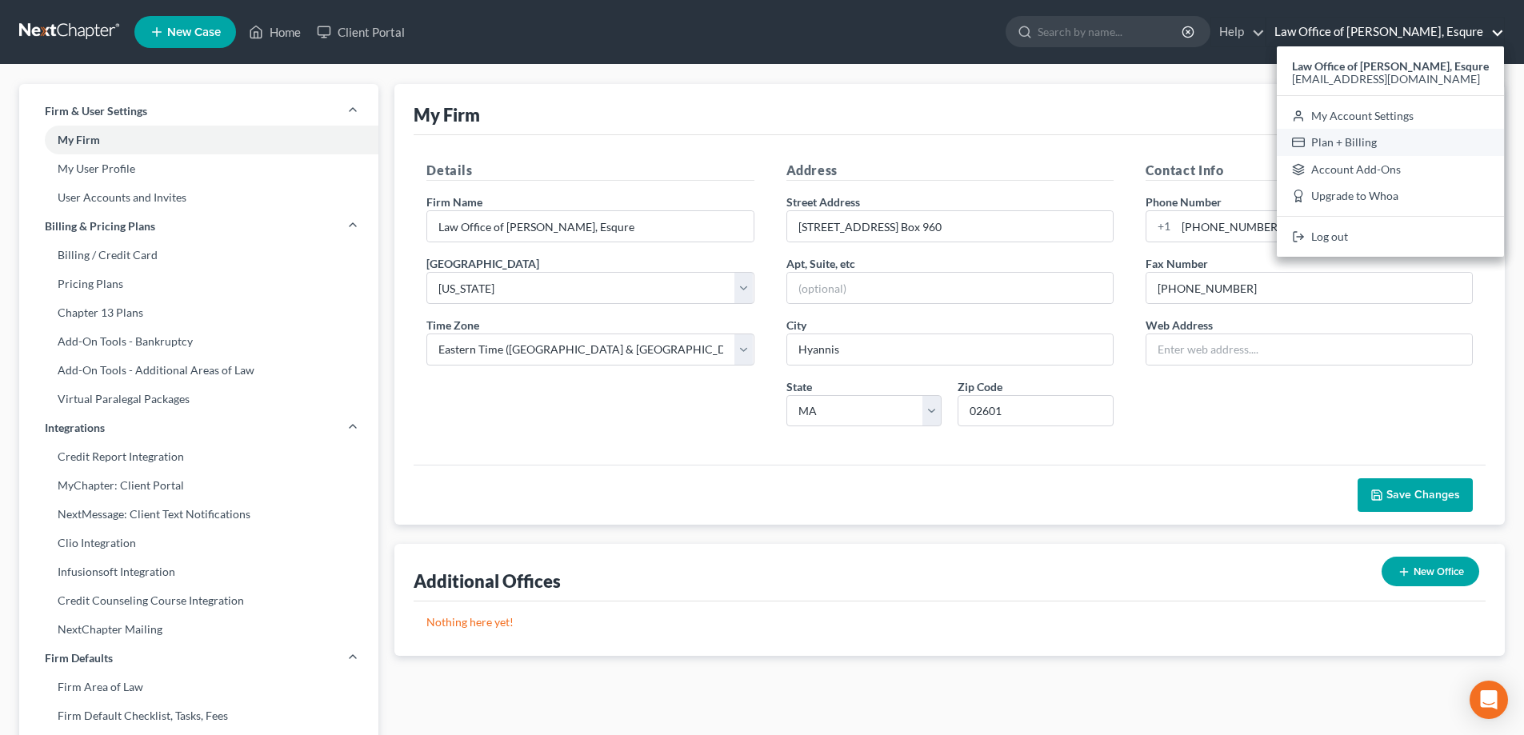
click at [1371, 139] on link "Plan + Billing" at bounding box center [1390, 142] width 227 height 27
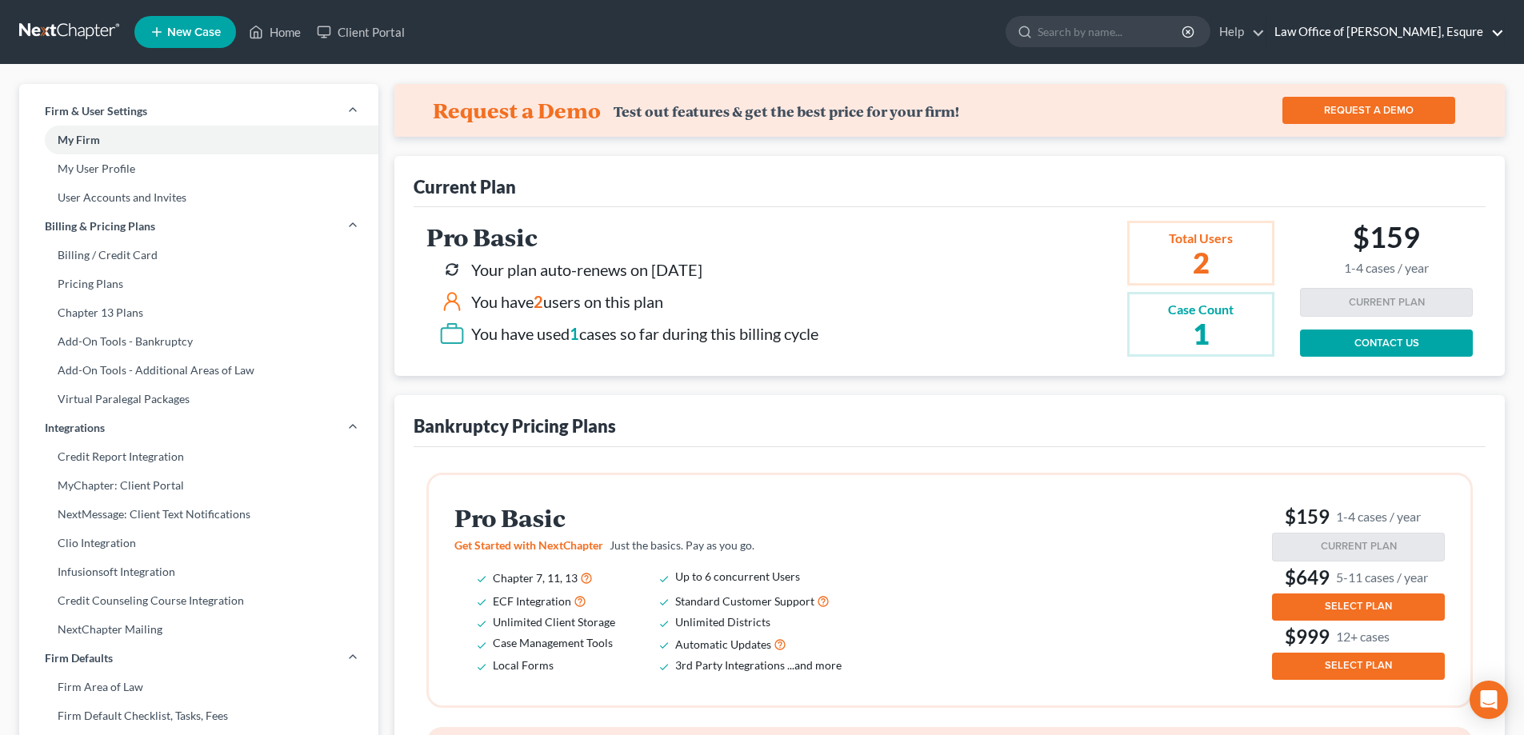
click at [1418, 29] on link "Law Office of [PERSON_NAME], Esqure" at bounding box center [1386, 32] width 238 height 29
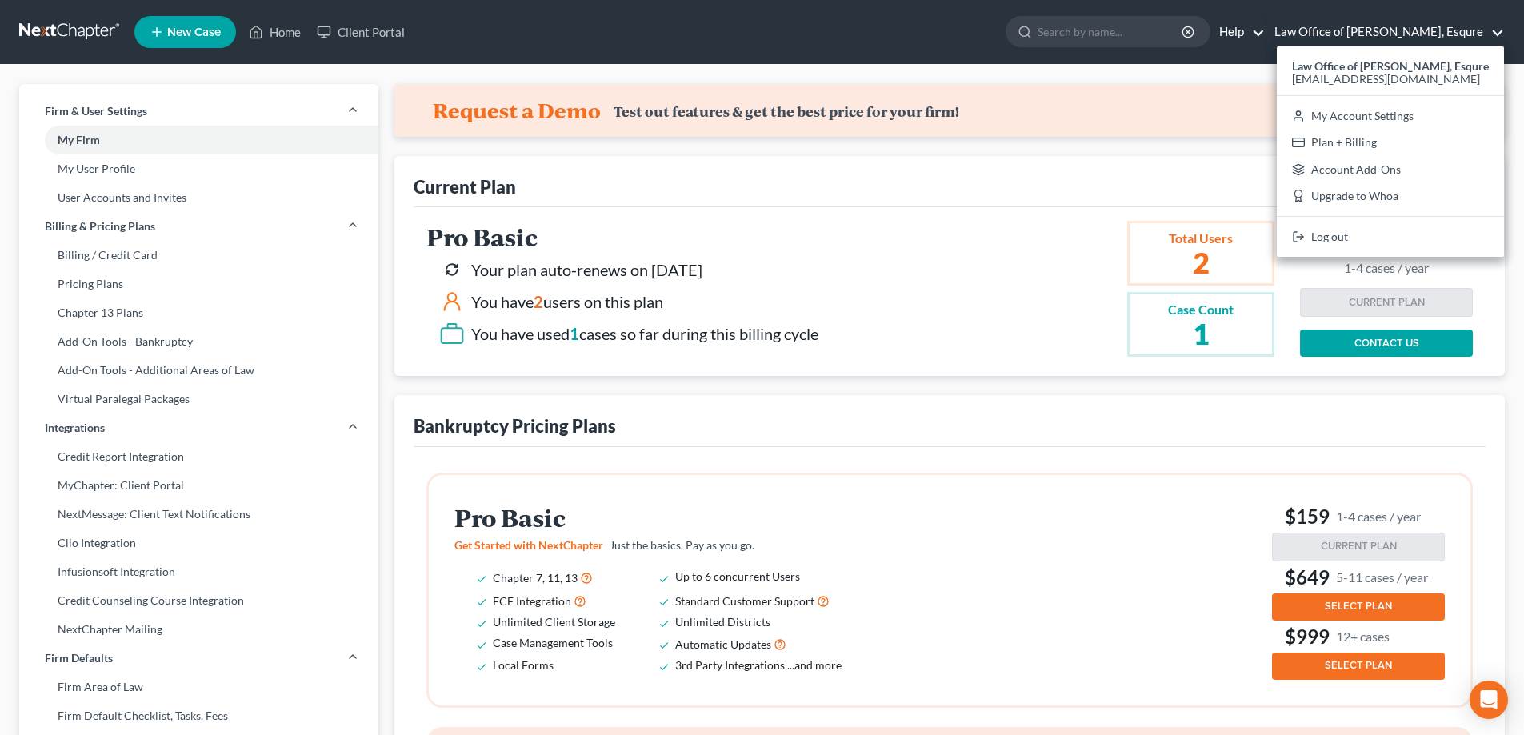
click at [1251, 30] on link "Help" at bounding box center [1238, 32] width 54 height 29
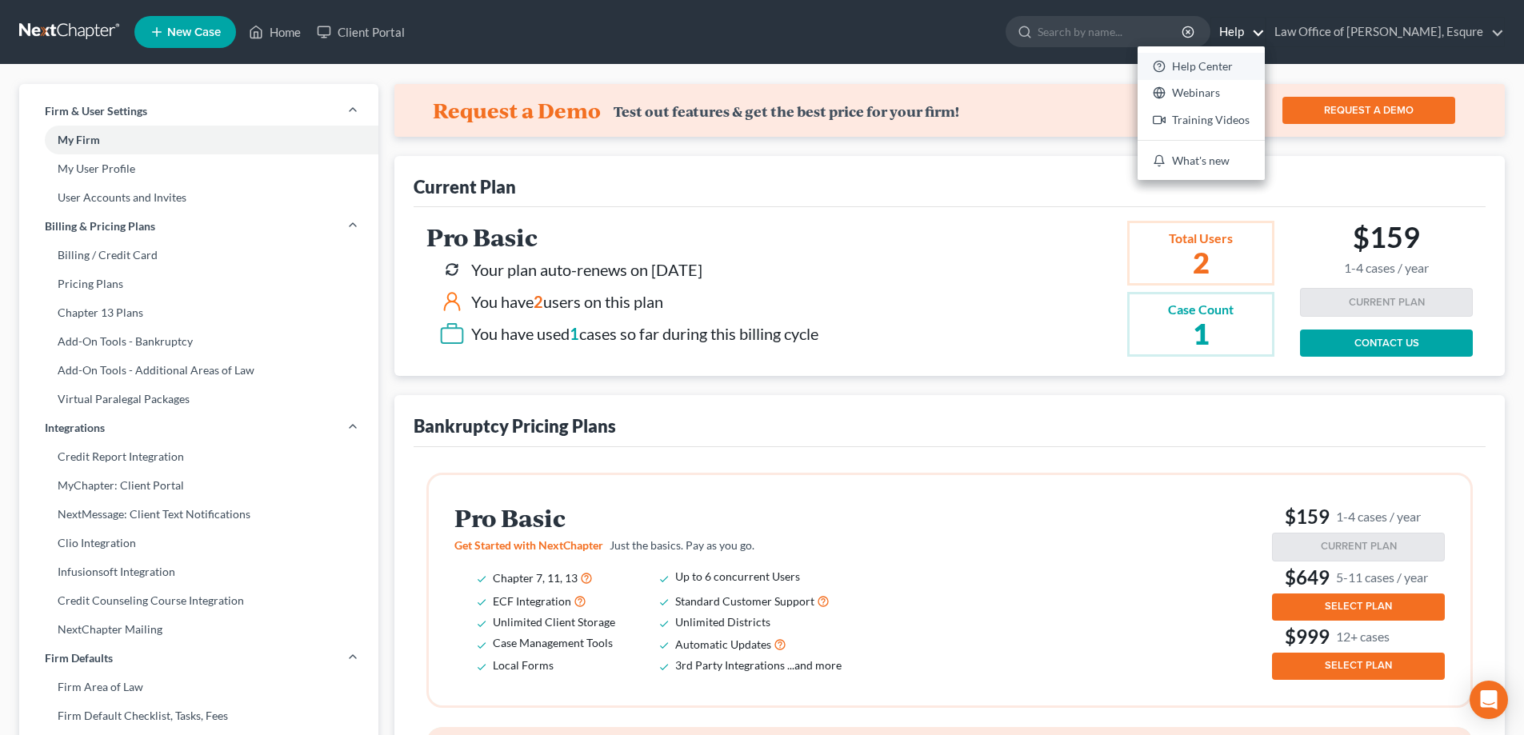
click at [1199, 68] on link "Help Center" at bounding box center [1201, 66] width 127 height 27
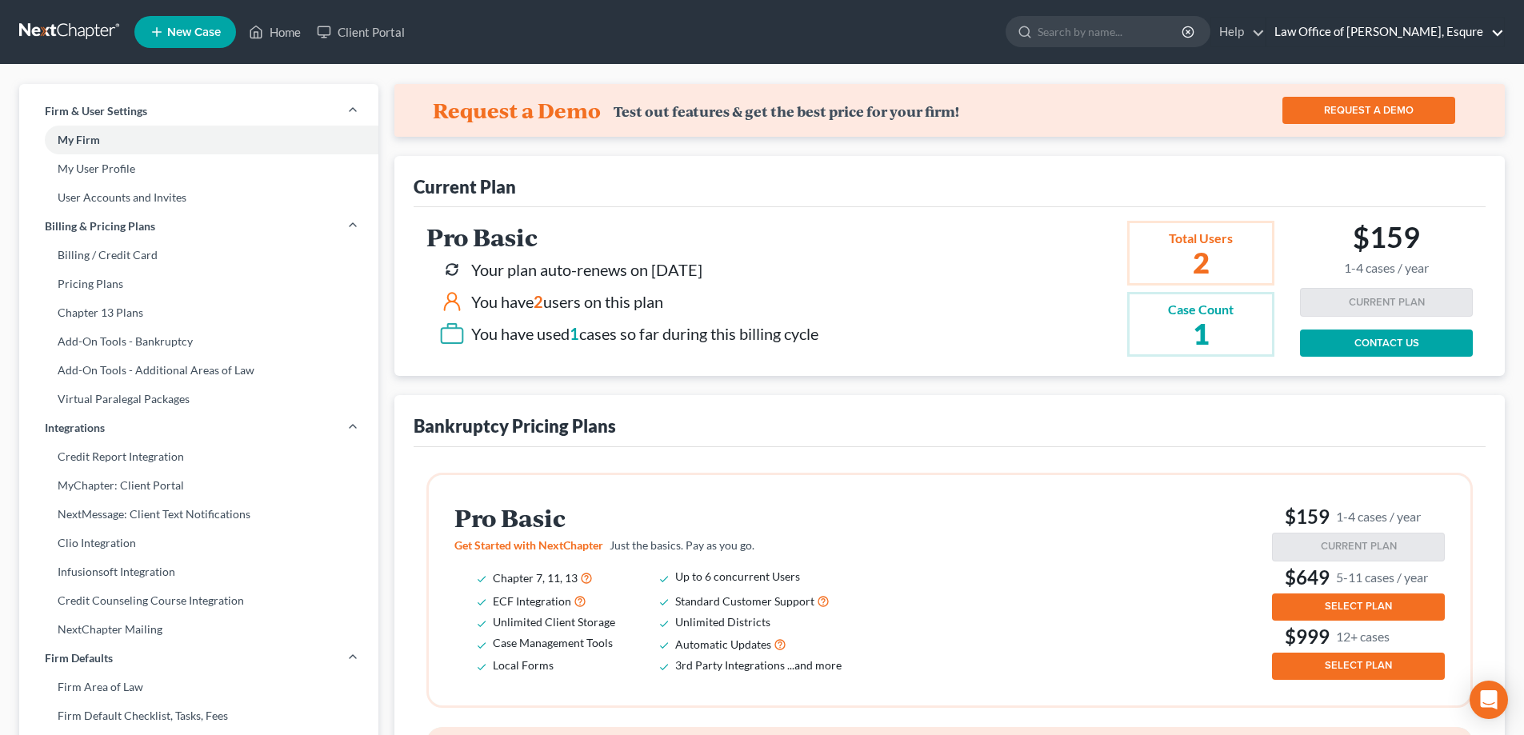
click at [1400, 30] on link "Law Office of [PERSON_NAME], Esqure" at bounding box center [1386, 32] width 238 height 29
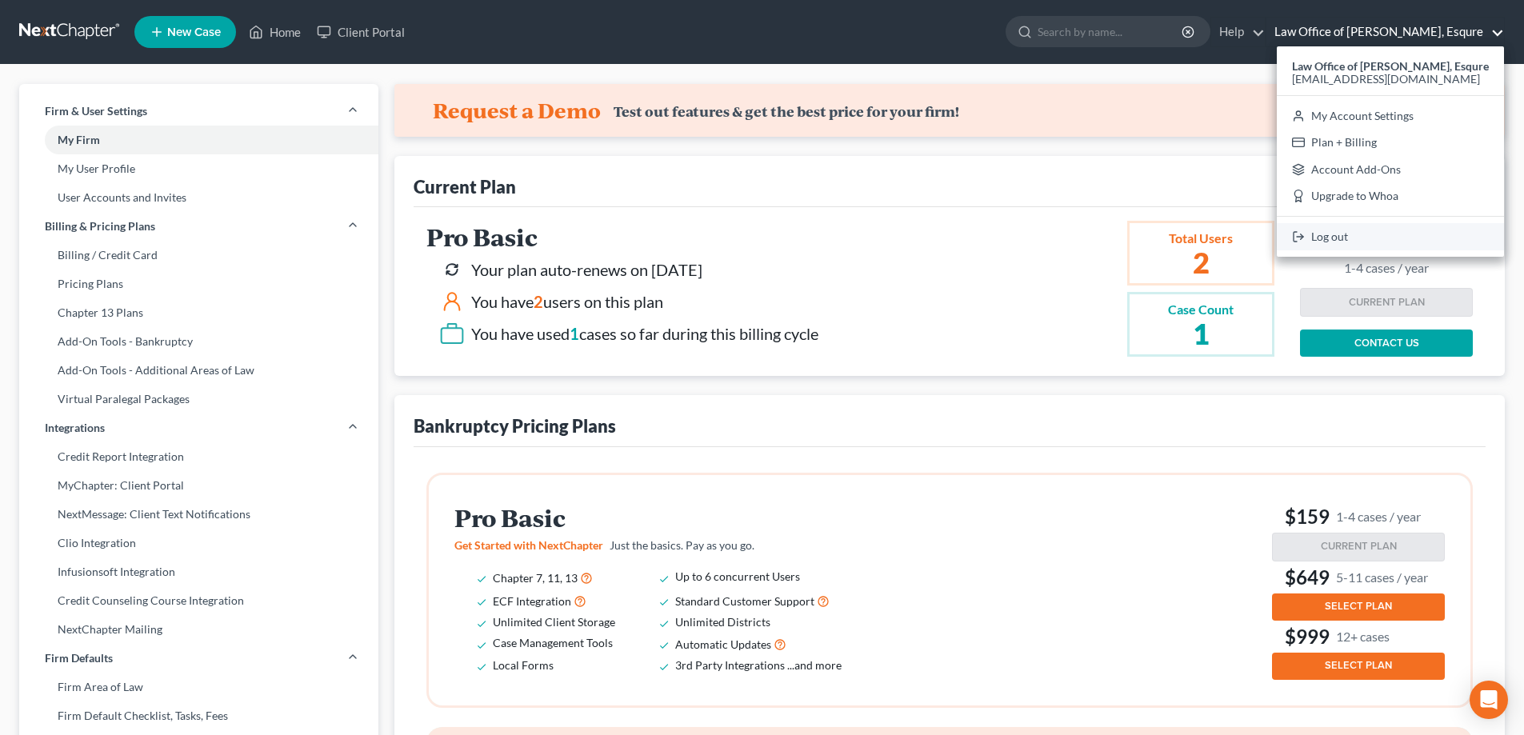
click at [1343, 239] on link "Log out" at bounding box center [1390, 236] width 227 height 27
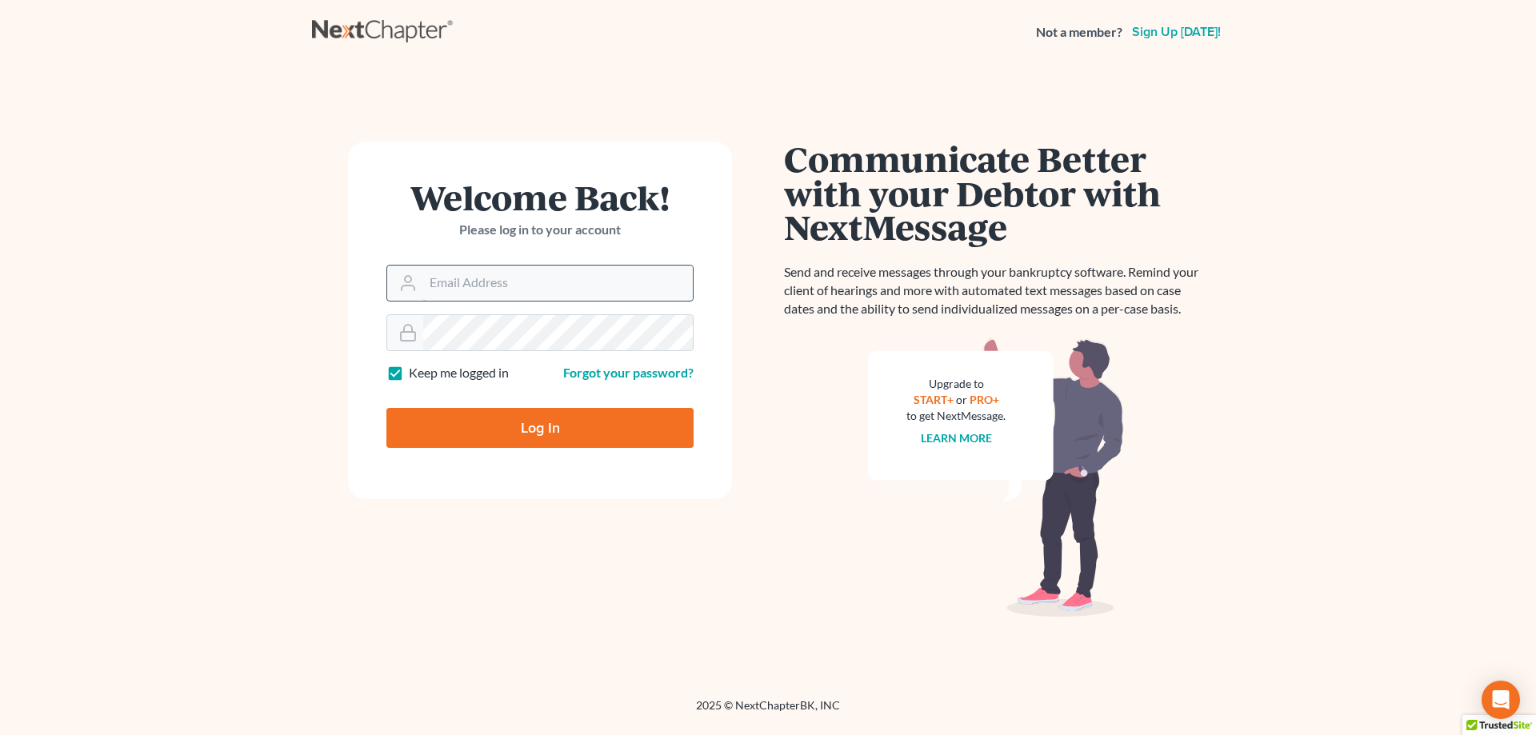
click at [467, 278] on input "Email Address" at bounding box center [558, 283] width 270 height 35
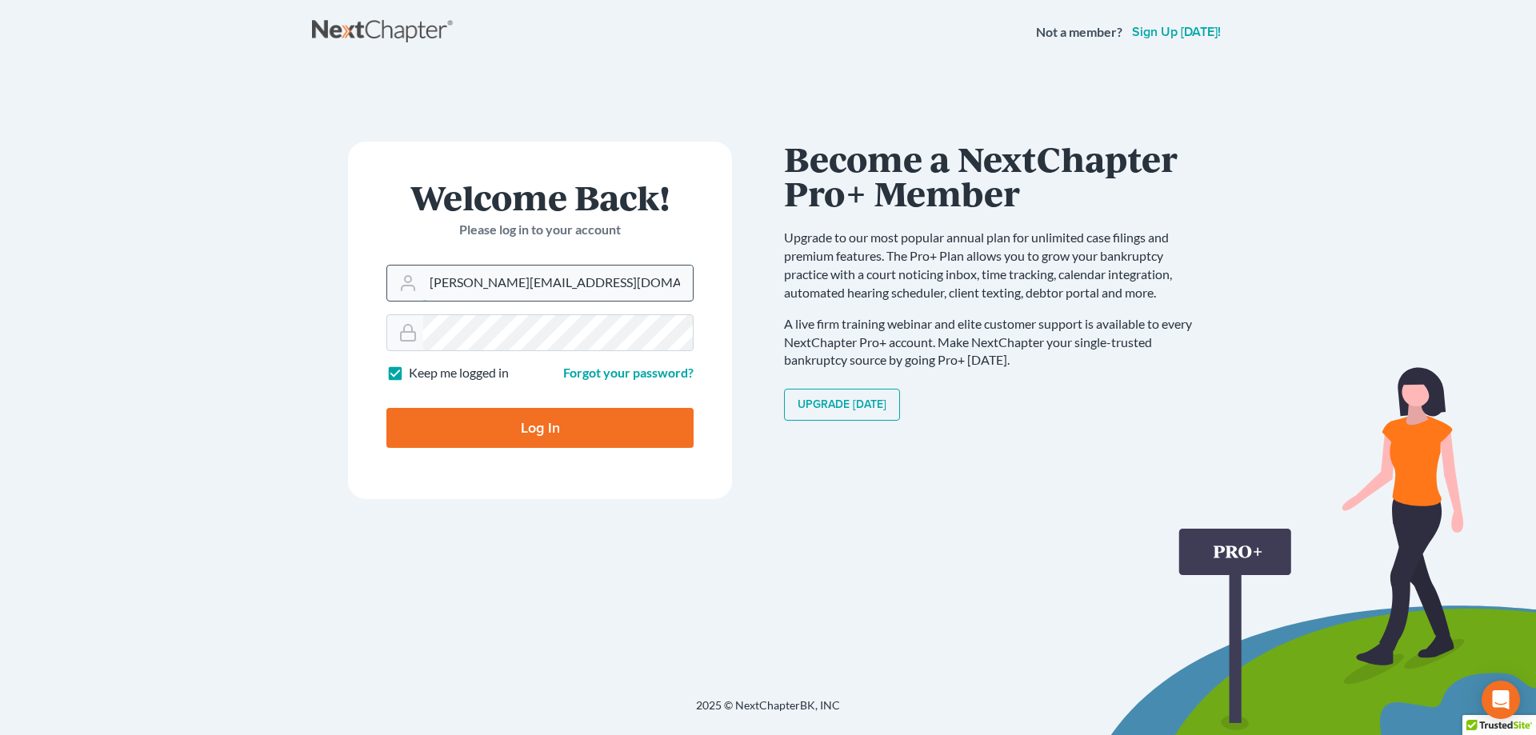
click at [598, 284] on input "[PERSON_NAME][EMAIL_ADDRESS][DOMAIN_NAME]" at bounding box center [558, 283] width 270 height 35
type input "j"
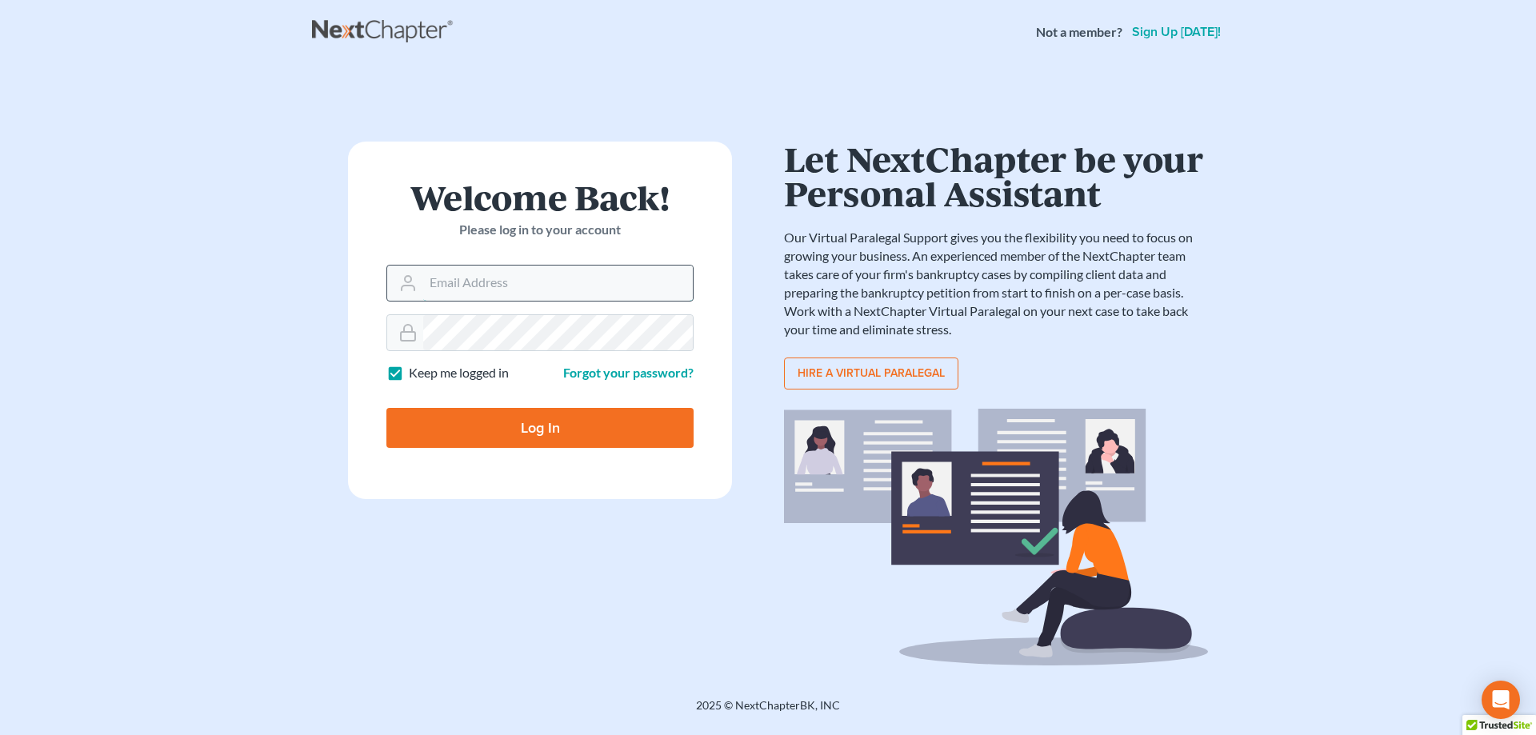
click at [598, 284] on input "Email Address" at bounding box center [558, 283] width 270 height 35
type input "[EMAIL_ADDRESS][DOMAIN_NAME]"
click at [536, 425] on input "Log In" at bounding box center [539, 428] width 307 height 40
type input "Thinking..."
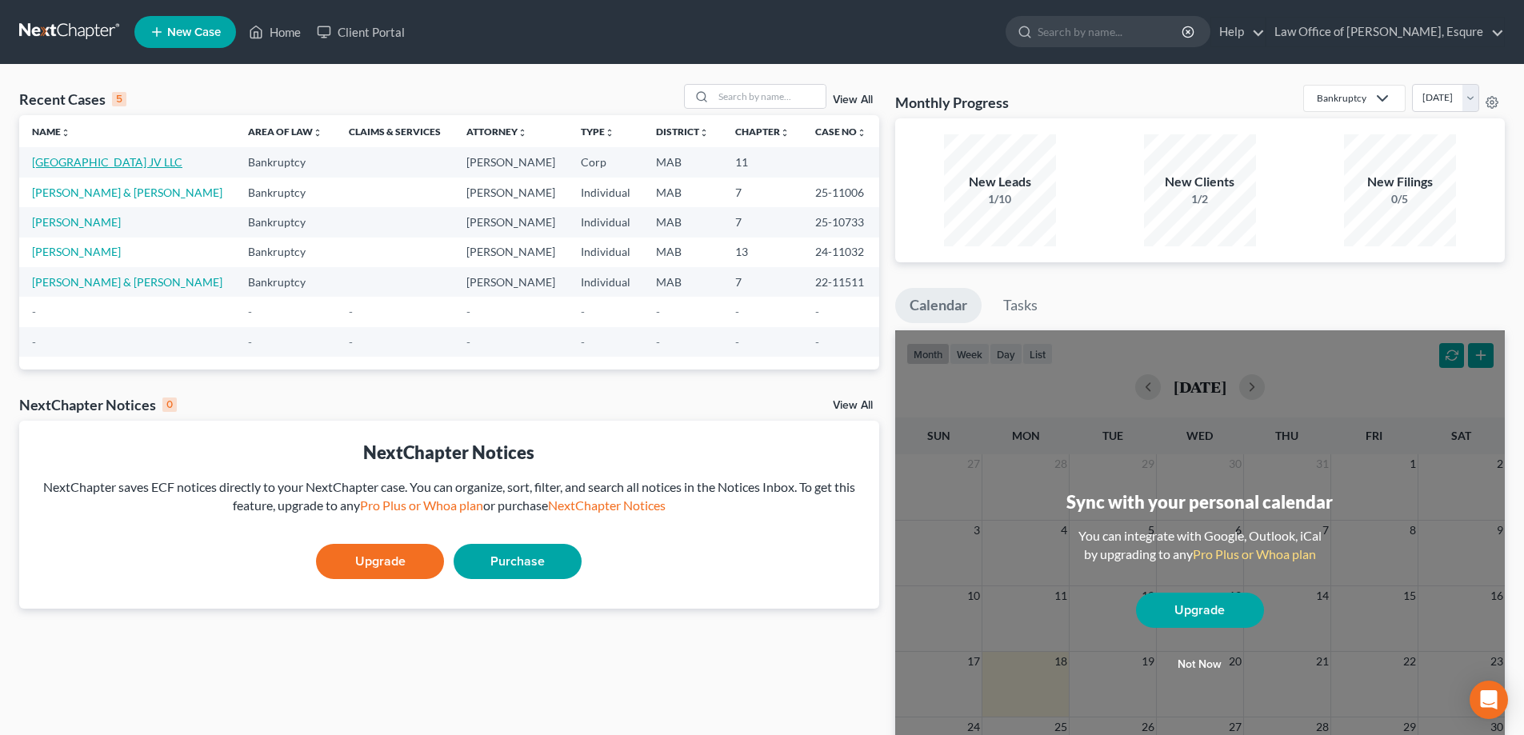
click at [182, 161] on link "[GEOGRAPHIC_DATA] JV LLC" at bounding box center [107, 162] width 150 height 14
select select "18"
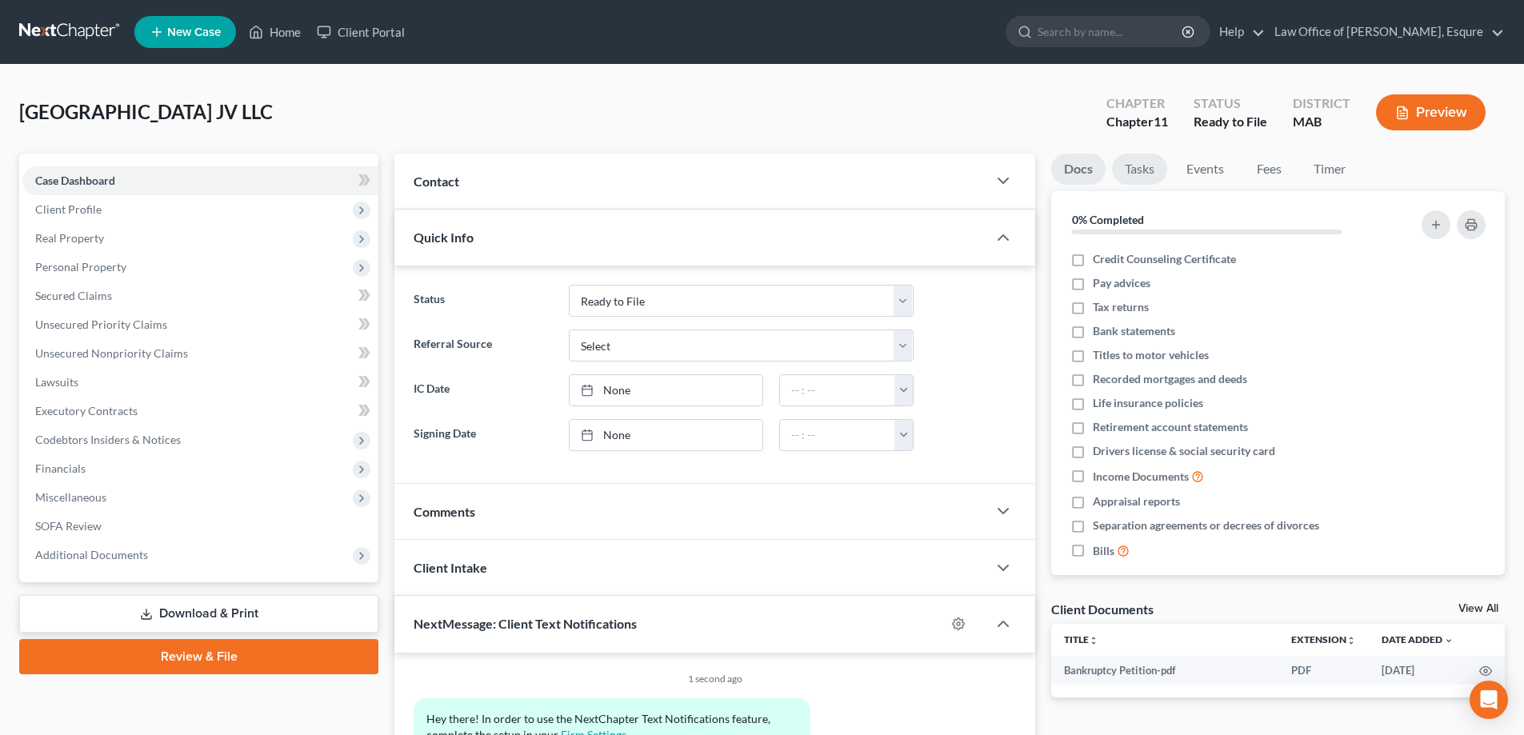
click at [1130, 160] on link "Tasks" at bounding box center [1139, 169] width 55 height 31
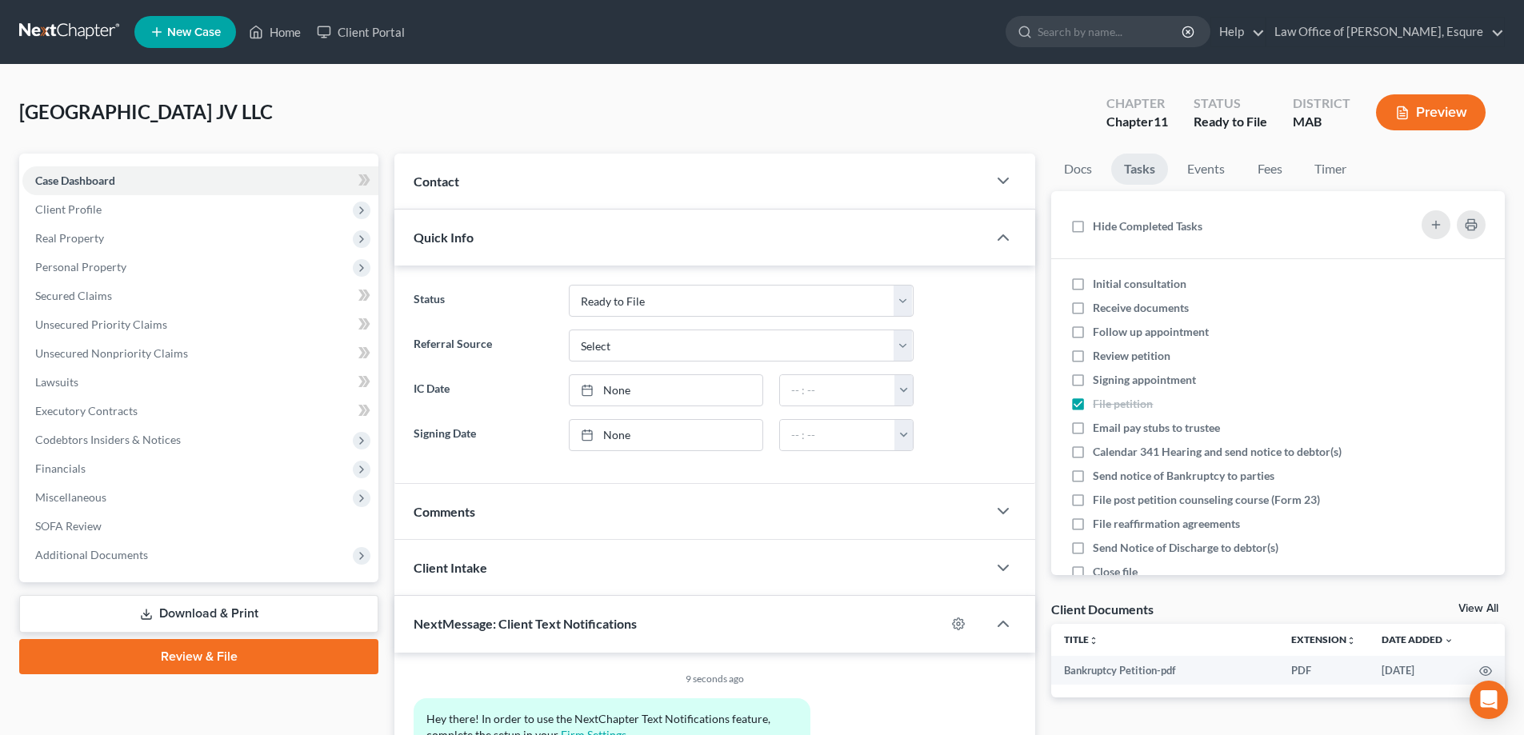
click at [170, 654] on link "Review & File" at bounding box center [198, 656] width 359 height 35
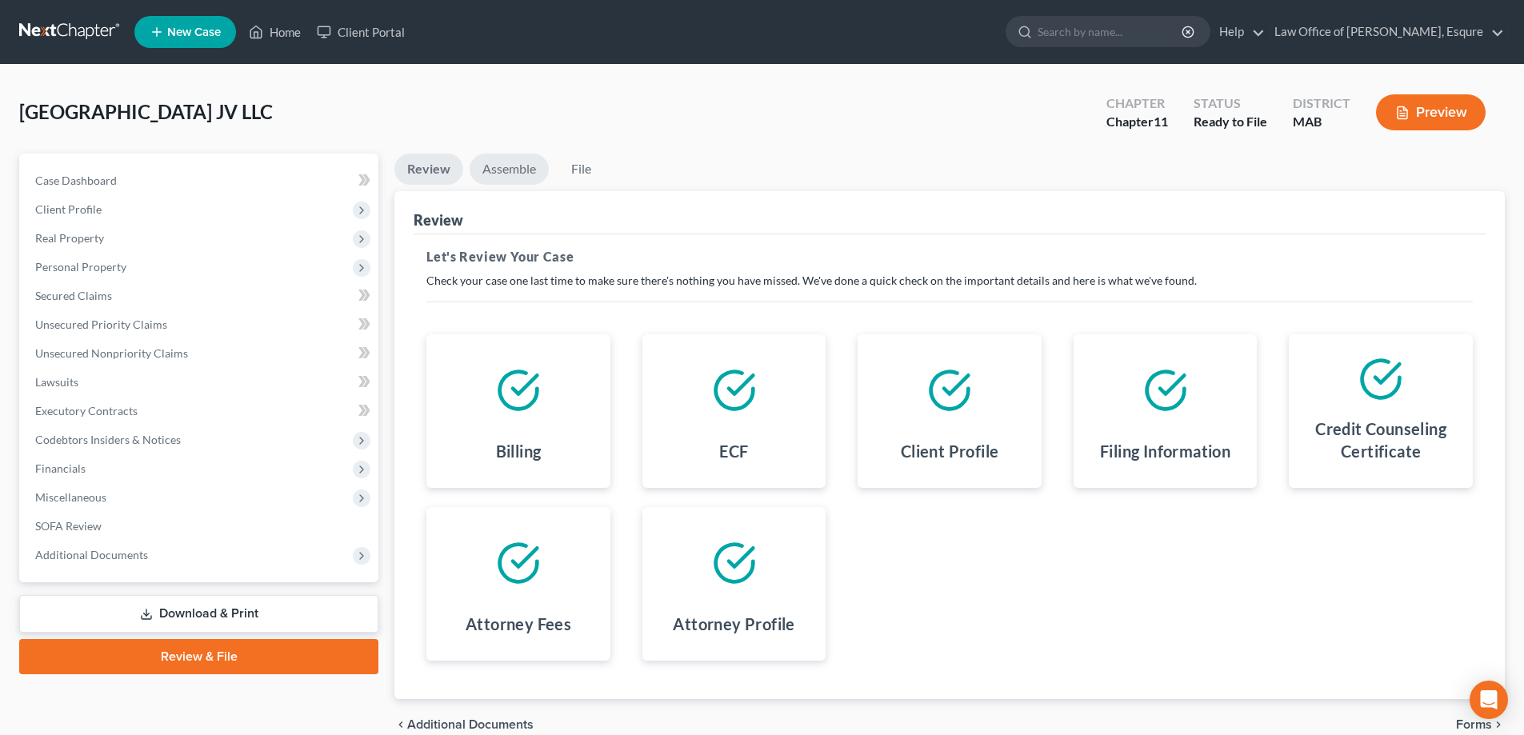
click at [517, 174] on link "Assemble" at bounding box center [509, 169] width 79 height 31
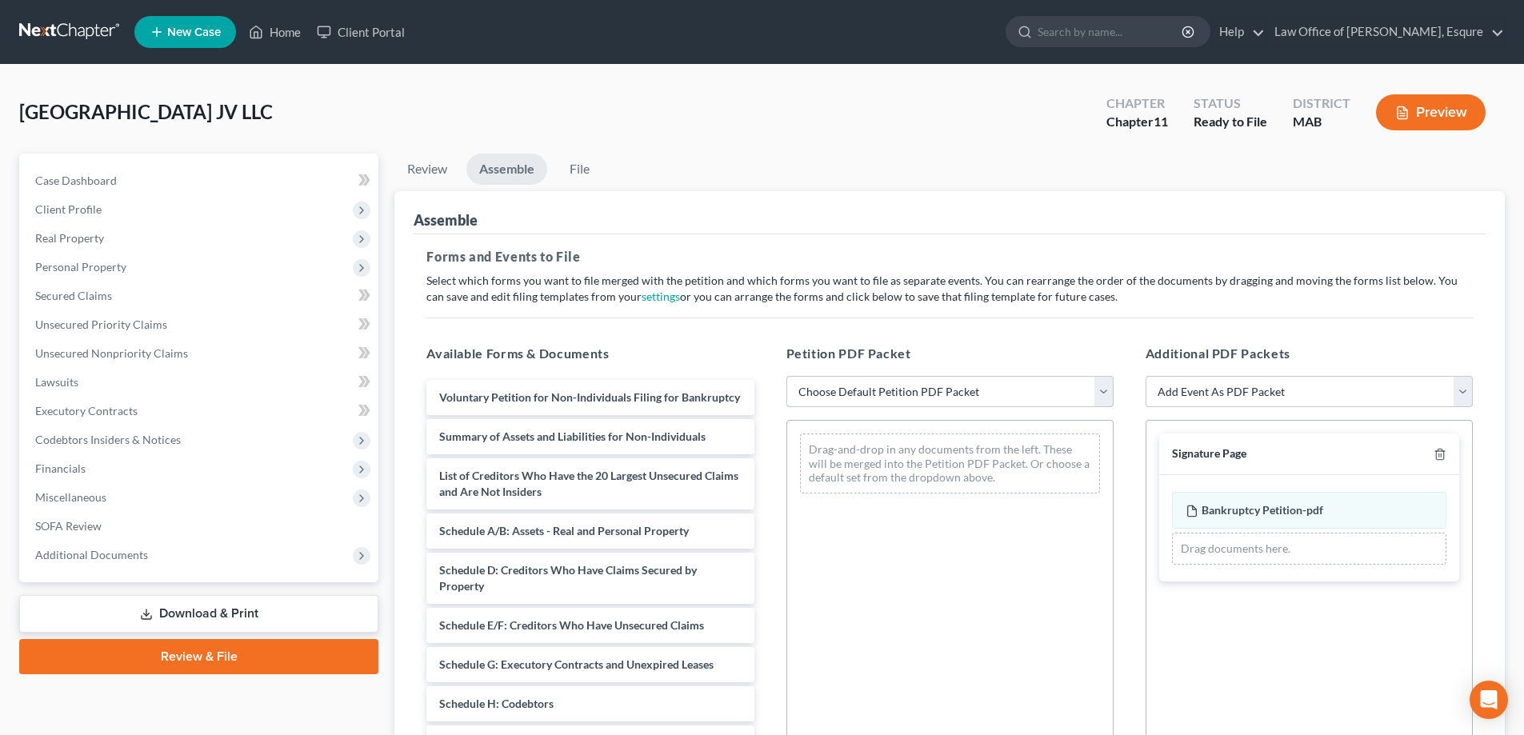
click at [927, 390] on select "Choose Default Petition PDF Packet Complete Bankruptcy Petition (all forms and …" at bounding box center [950, 392] width 327 height 32
select select "1"
click at [787, 376] on select "Choose Default Petition PDF Packet Complete Bankruptcy Petition (all forms and …" at bounding box center [950, 392] width 327 height 32
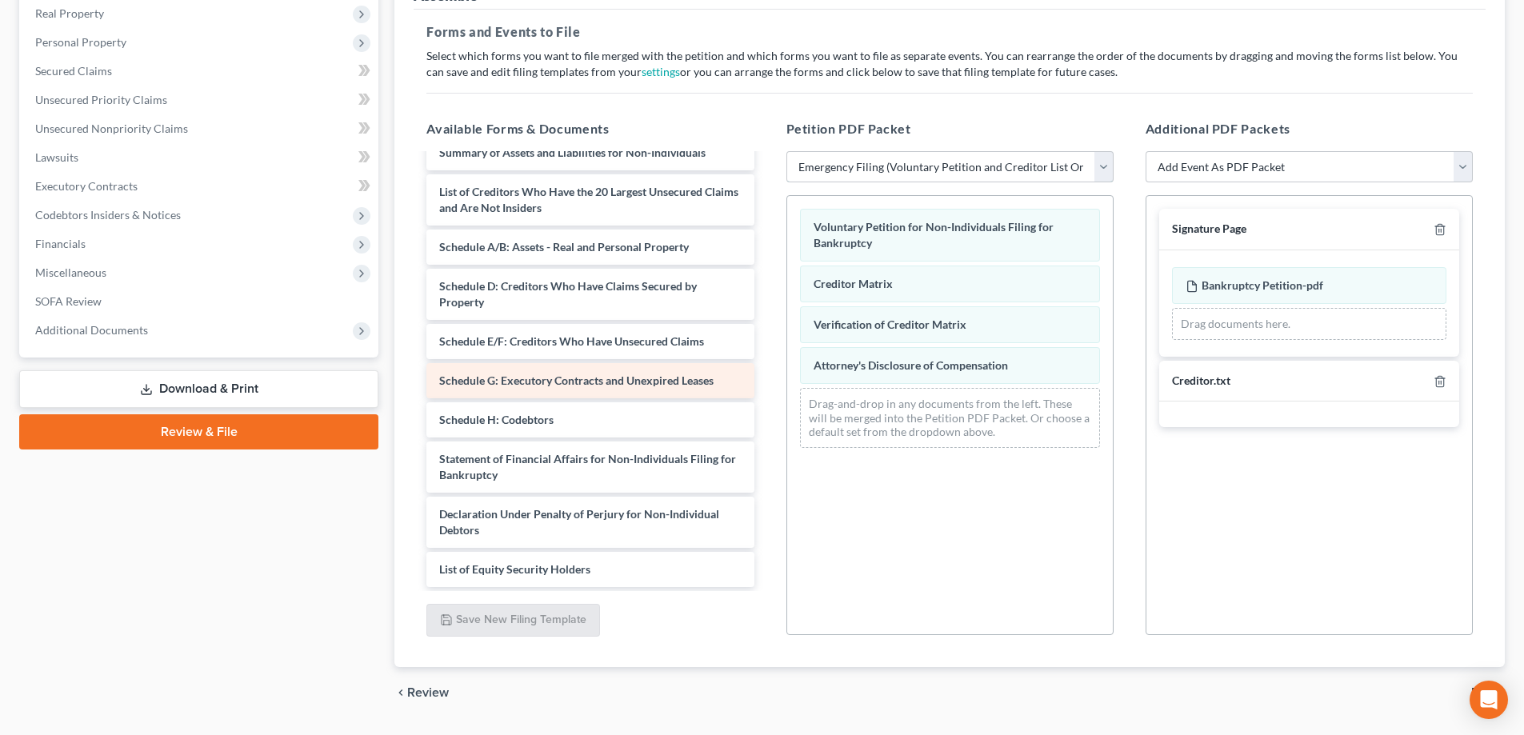
scroll to position [240, 0]
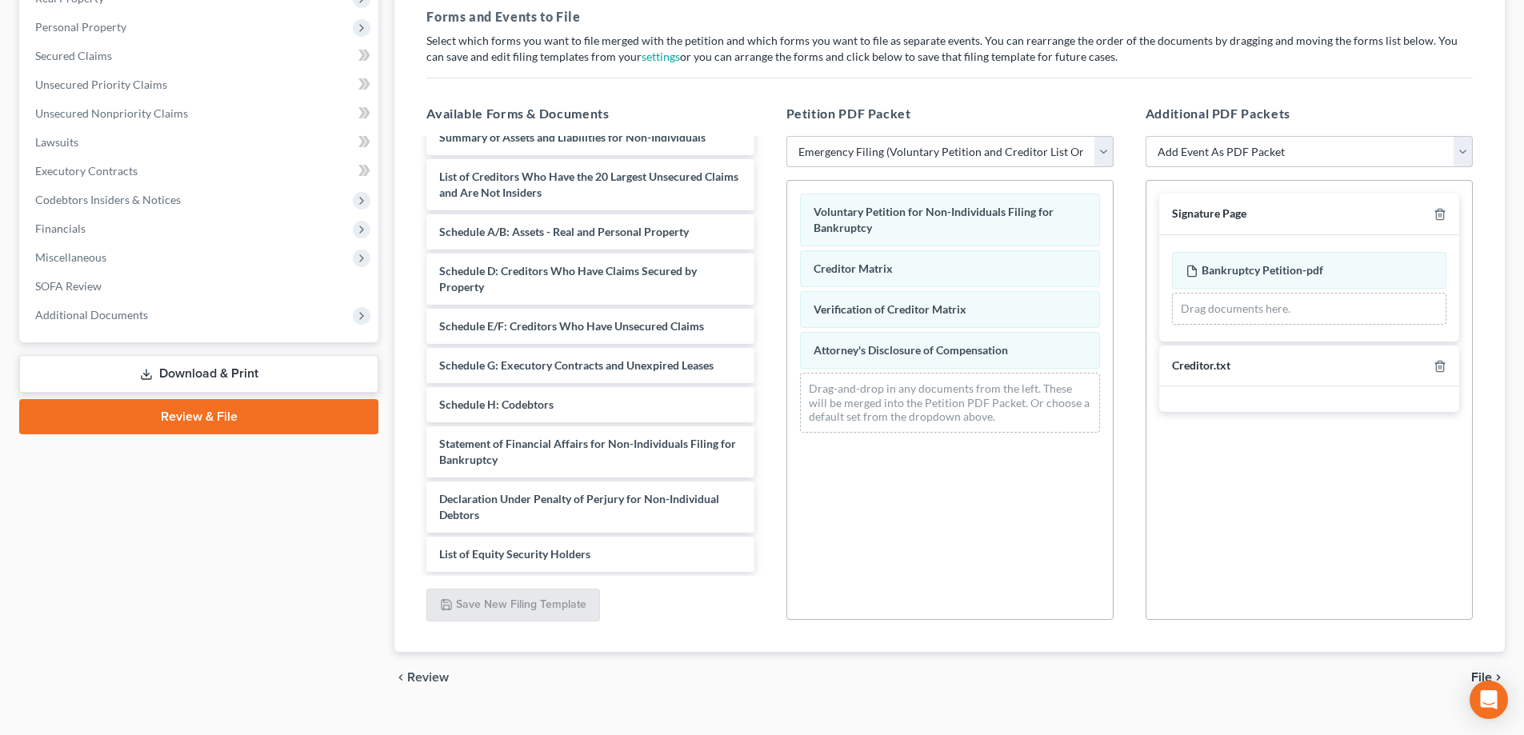
click at [1267, 153] on select "Add Event As PDF Packet Certificate of Credit Counseling Chapter 13 Calculation…" at bounding box center [1309, 152] width 327 height 32
select select "8"
click at [1146, 136] on select "Add Event As PDF Packet Certificate of Credit Counseling Chapter 13 Calculation…" at bounding box center [1309, 152] width 327 height 32
select select
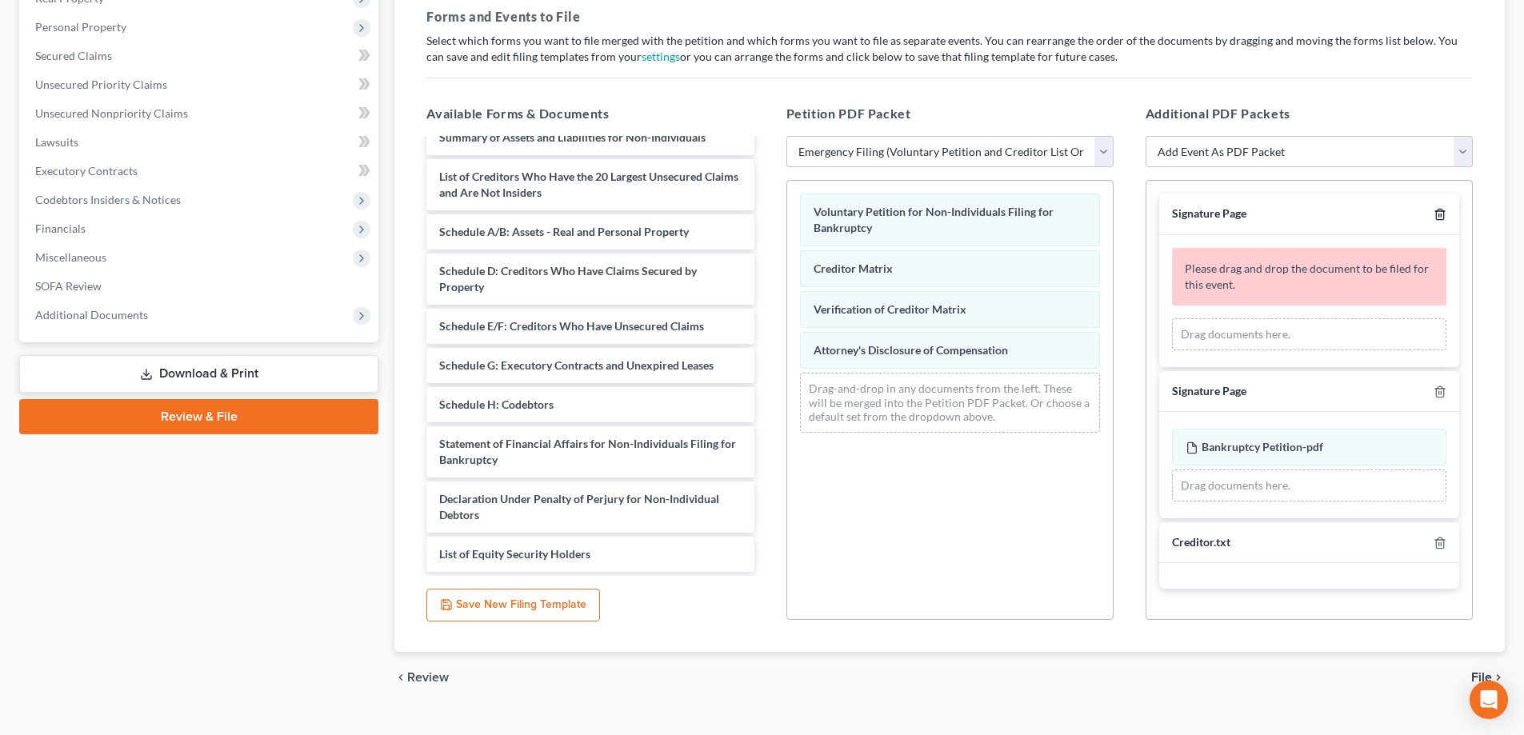
click at [1443, 213] on icon "button" at bounding box center [1439, 215] width 7 height 10
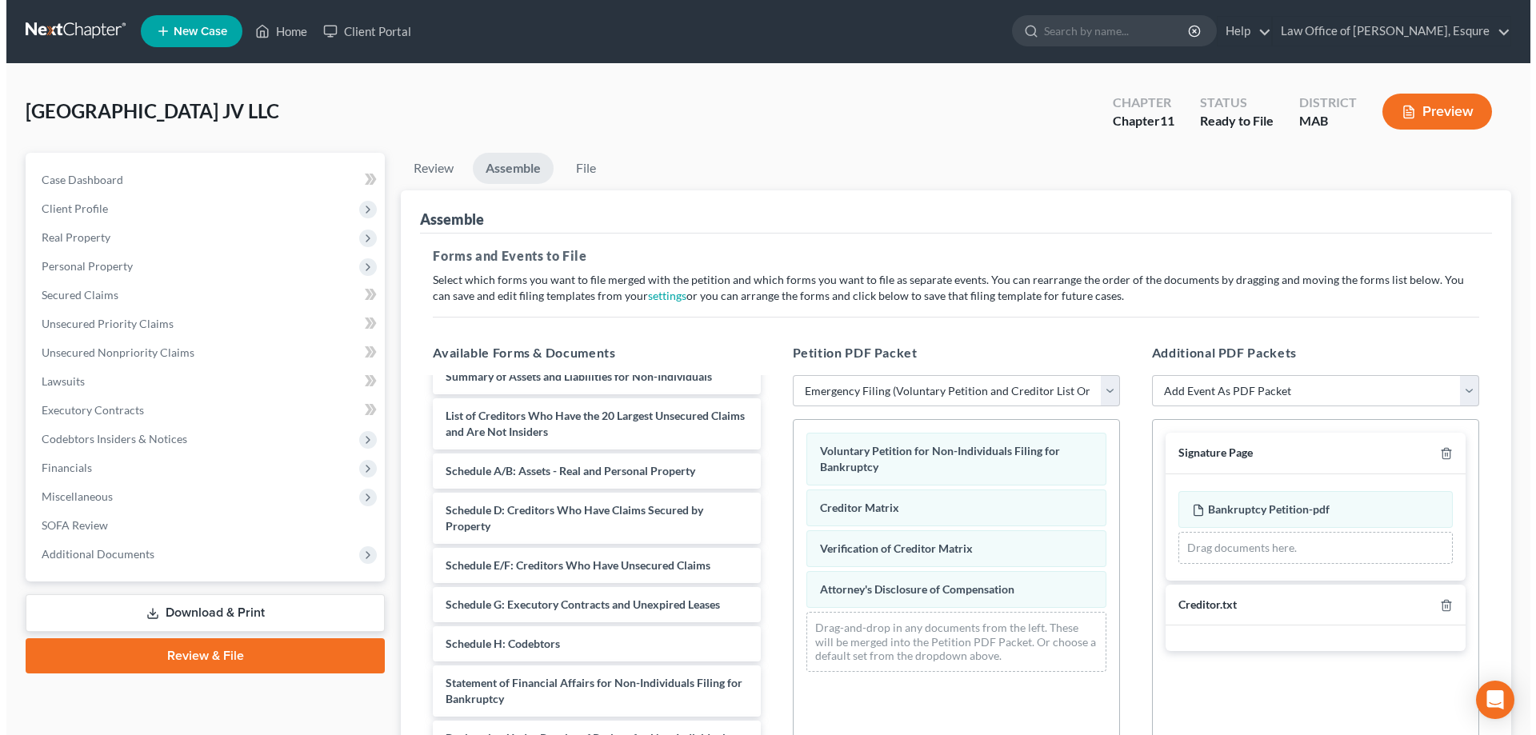
scroll to position [0, 0]
click at [578, 168] on link "File" at bounding box center [579, 169] width 51 height 31
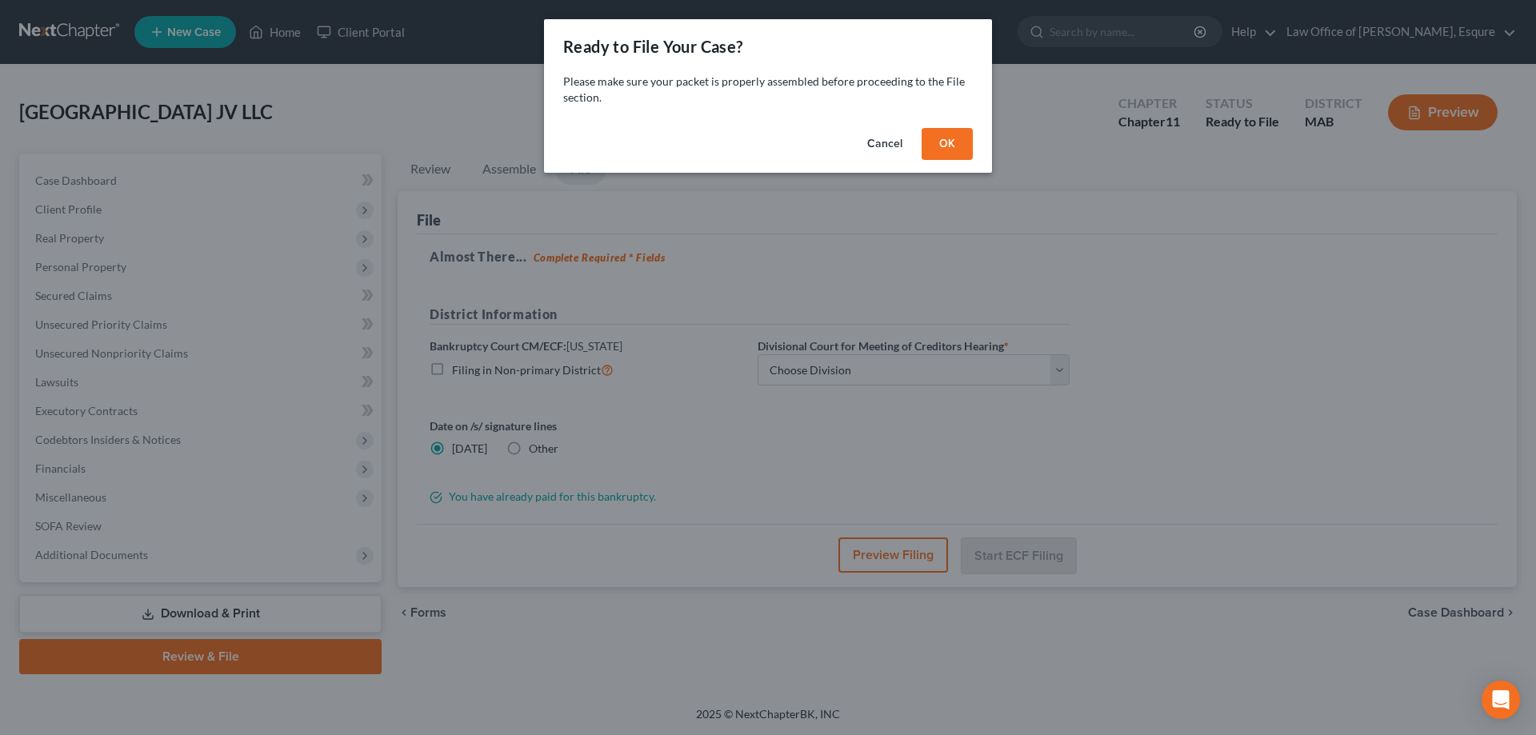
click at [950, 142] on button "OK" at bounding box center [947, 144] width 51 height 32
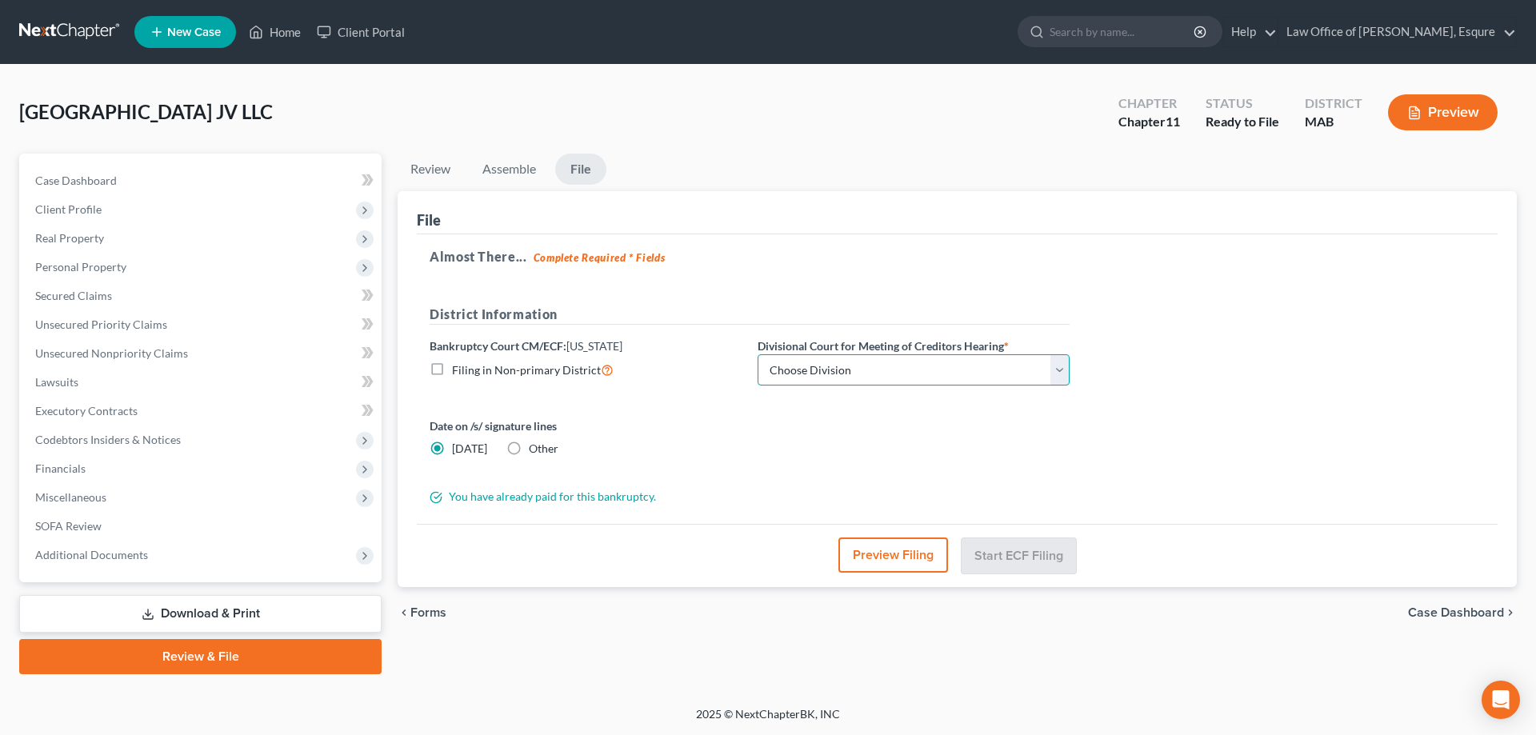
click at [848, 370] on select "Choose Division Central Eastern Eastern/ Central* Western" at bounding box center [914, 370] width 312 height 32
click at [758, 354] on select "Choose Division Central Eastern Eastern/ Central* Western" at bounding box center [914, 370] width 312 height 32
select select "2"
click at [452, 371] on label "Filing in Non-primary District" at bounding box center [533, 370] width 162 height 18
click at [458, 371] on input "Filing in Non-primary District" at bounding box center [463, 366] width 10 height 10
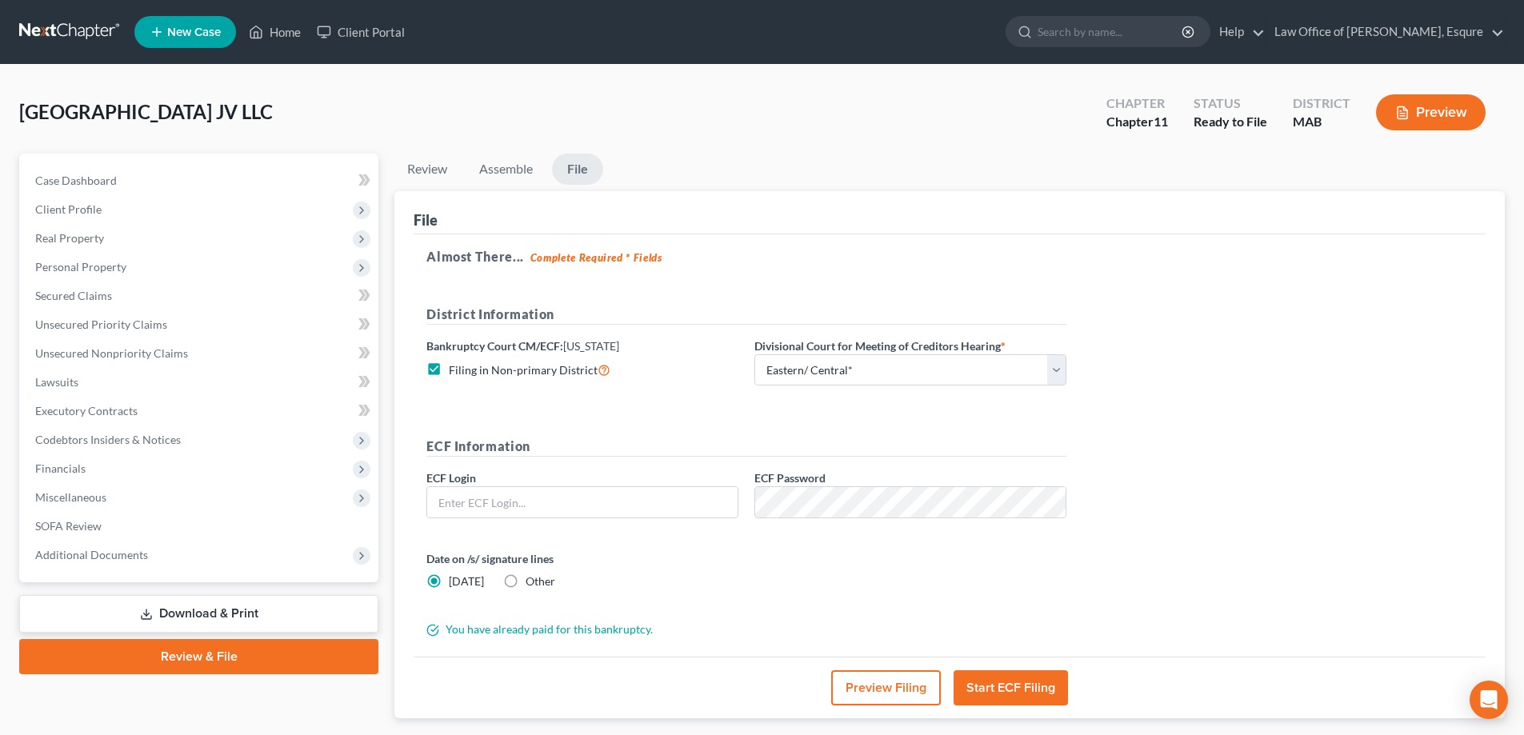
click at [449, 369] on label "Filing in Non-primary District" at bounding box center [530, 370] width 162 height 18
click at [455, 369] on input "Filing in Non-primary District" at bounding box center [460, 366] width 10 height 10
checkbox input "false"
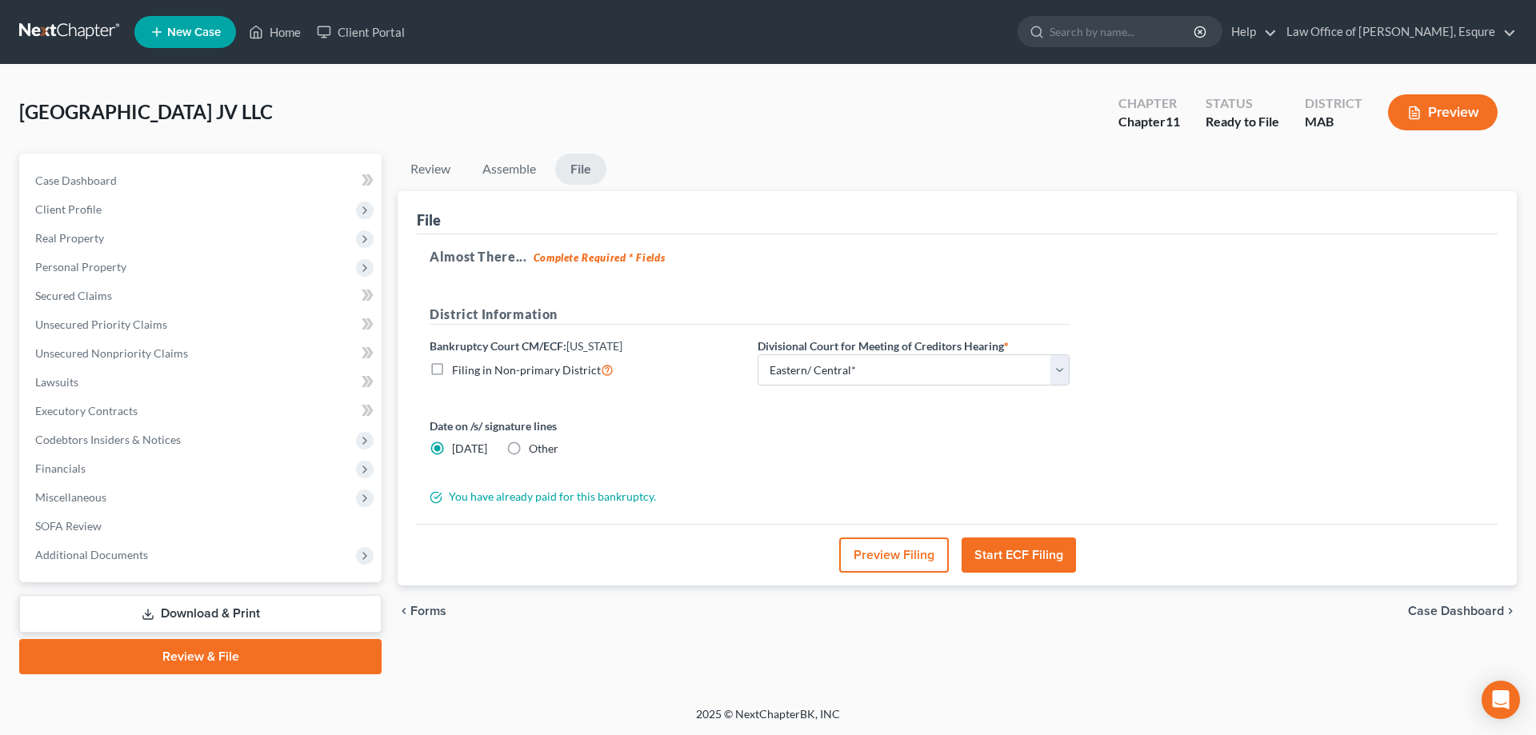
click at [899, 559] on button "Preview Filing" at bounding box center [894, 555] width 110 height 35
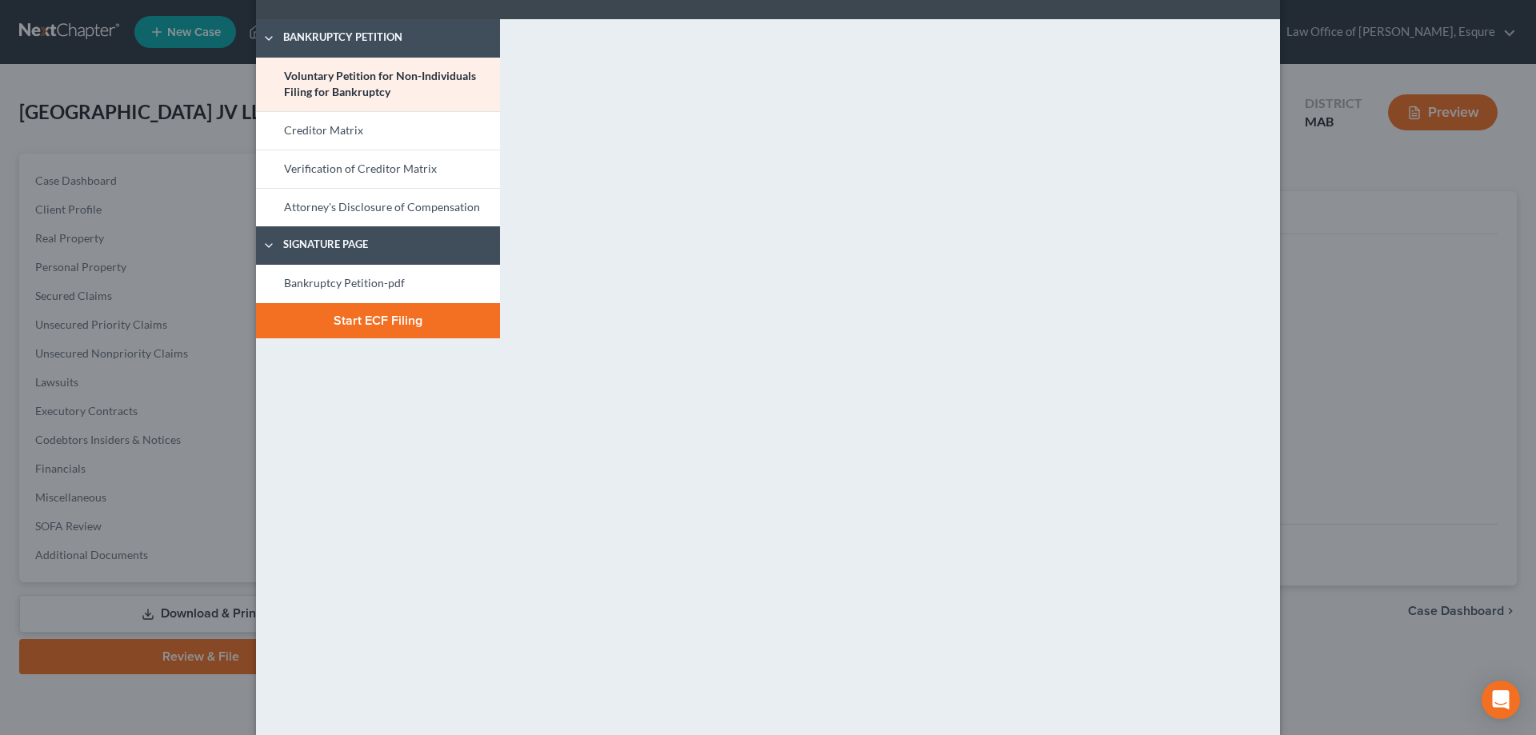
scroll to position [78, 0]
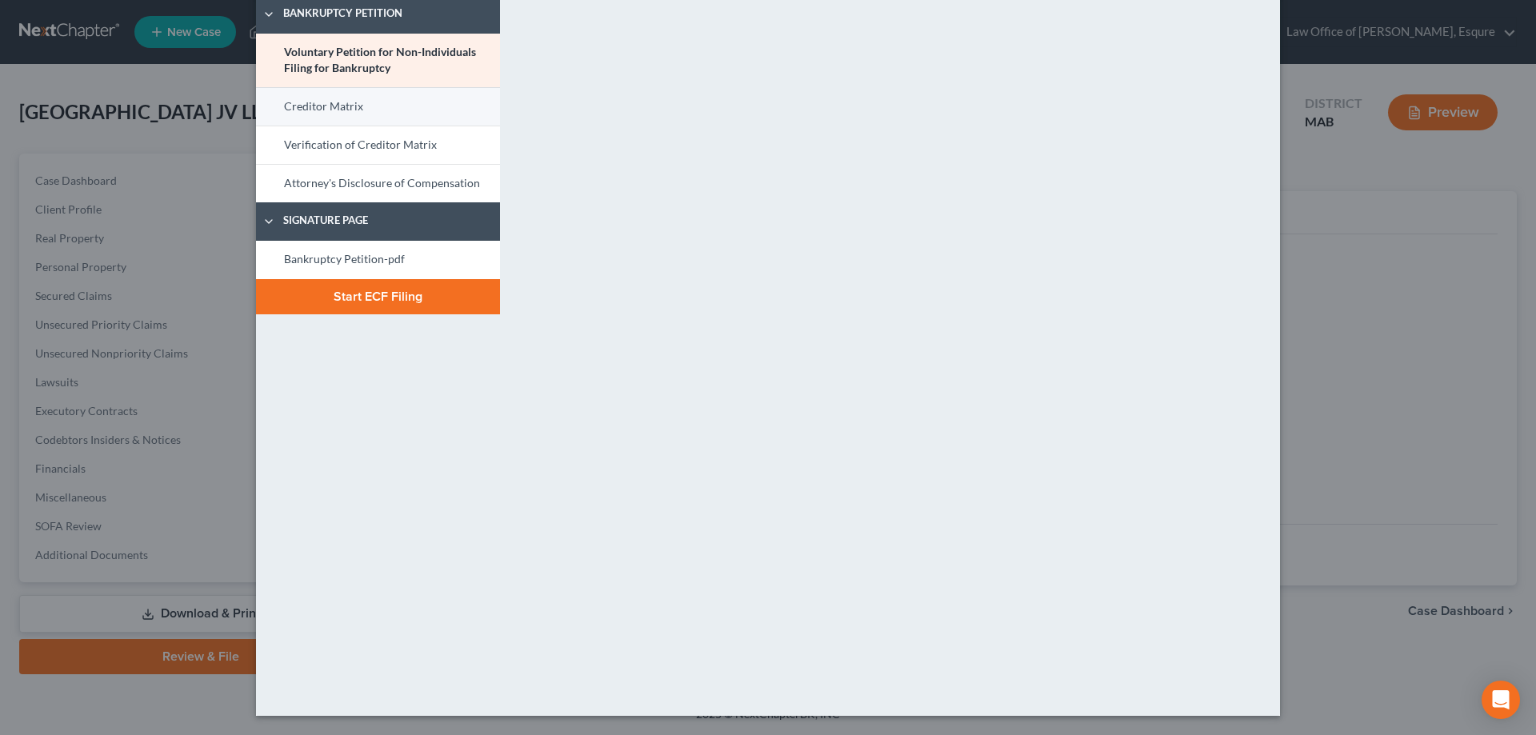
click at [302, 102] on link "Creditor Matrix" at bounding box center [378, 106] width 244 height 38
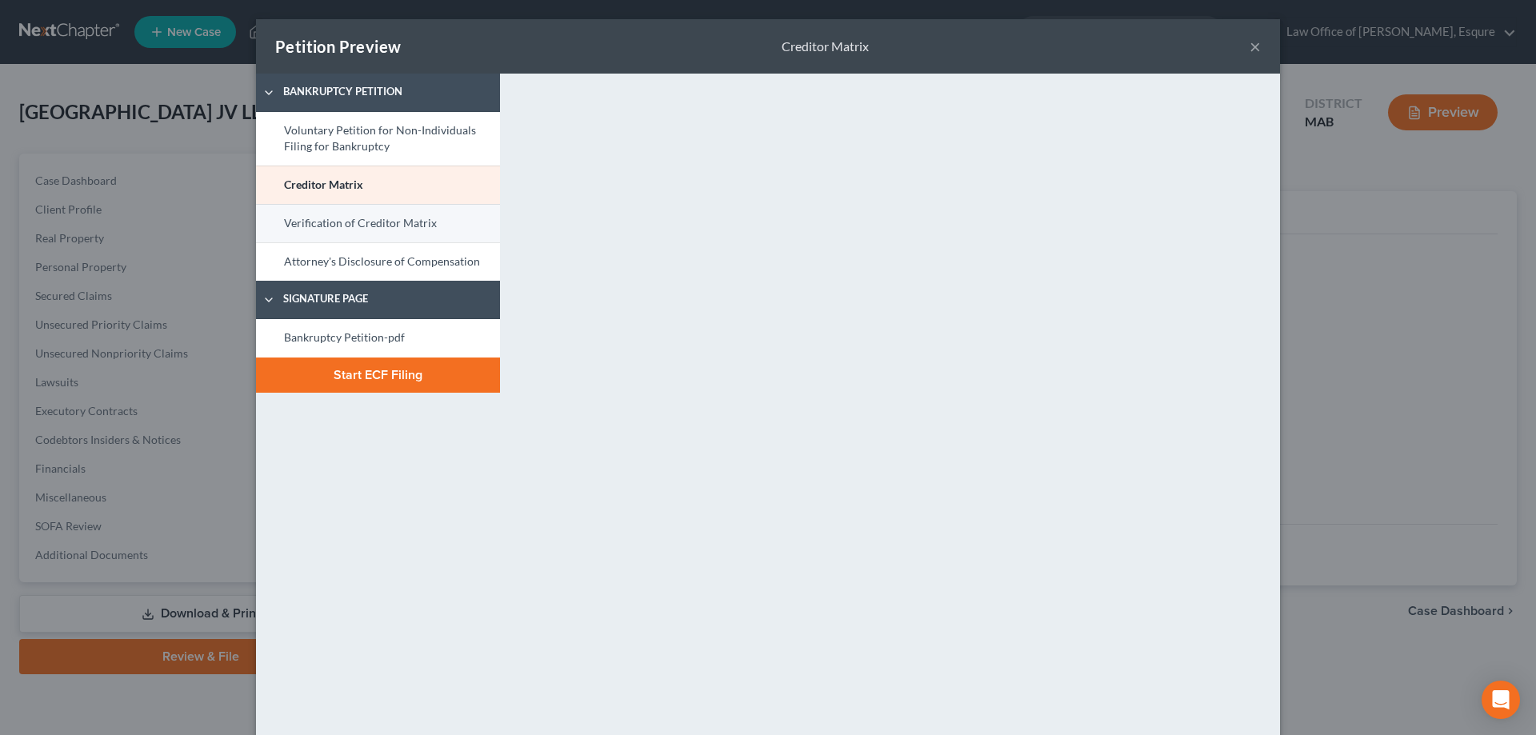
click at [414, 223] on link "Verification of Creditor Matrix" at bounding box center [378, 223] width 244 height 38
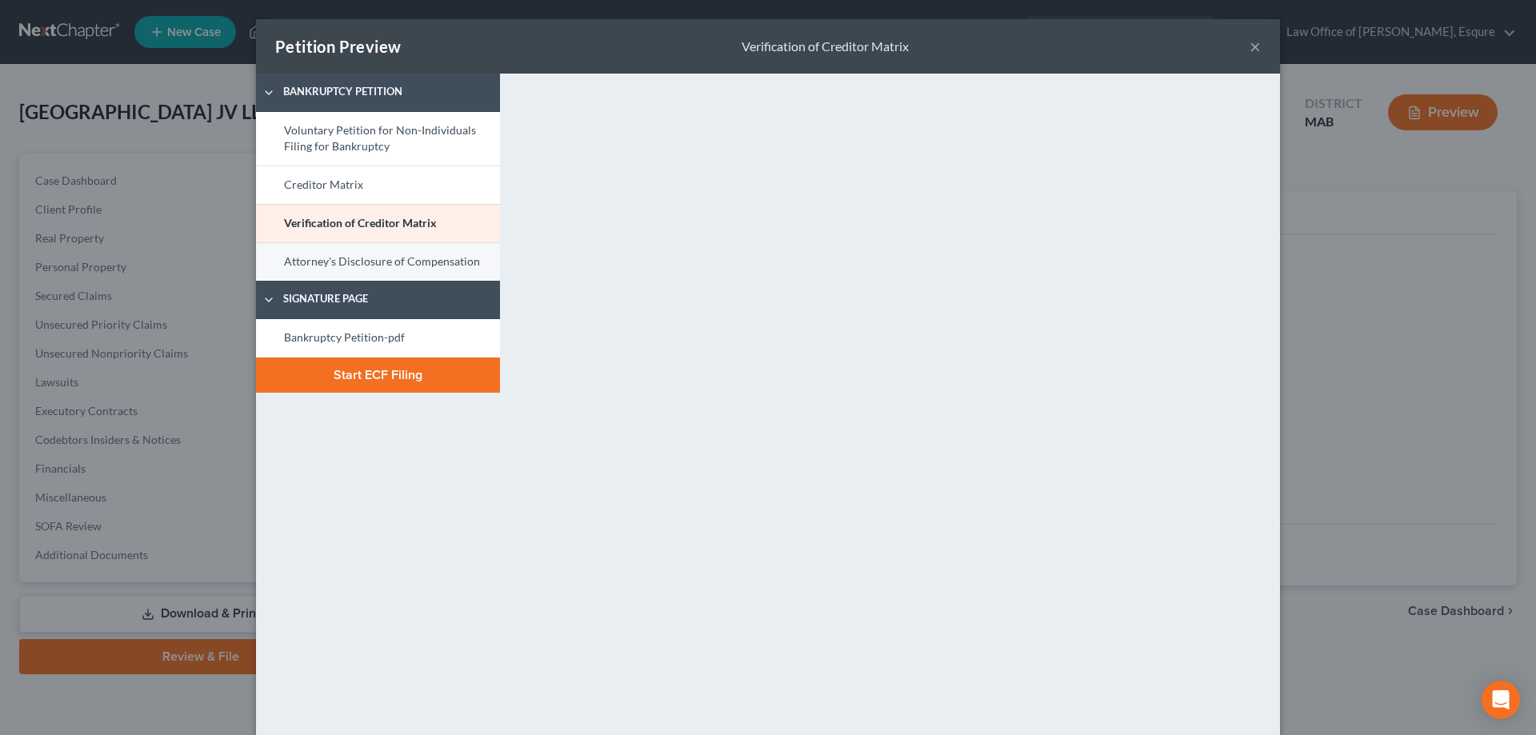
click at [433, 260] on link "Attorney's Disclosure of Compensation" at bounding box center [378, 261] width 244 height 38
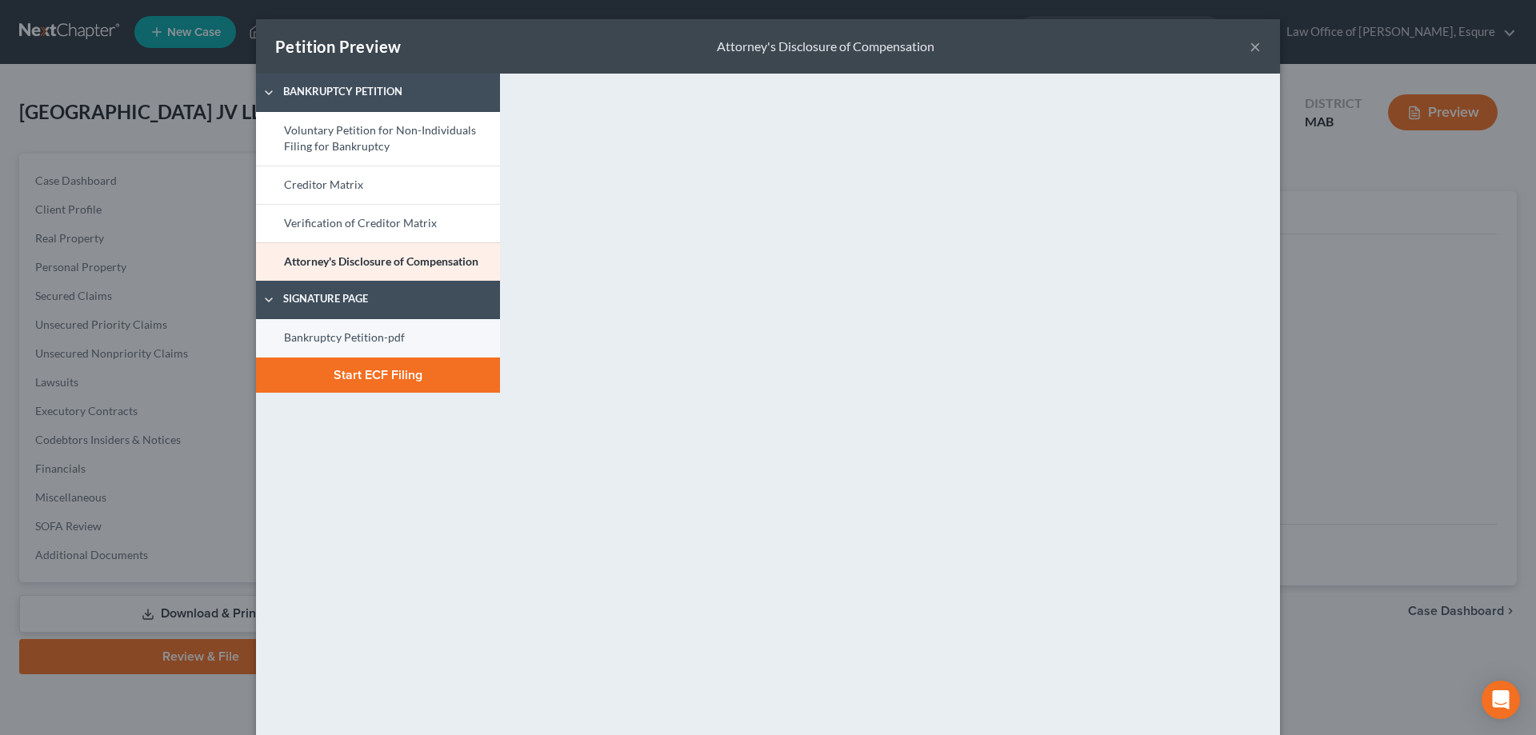
click at [348, 334] on link "Bankruptcy Petition-pdf" at bounding box center [378, 338] width 244 height 38
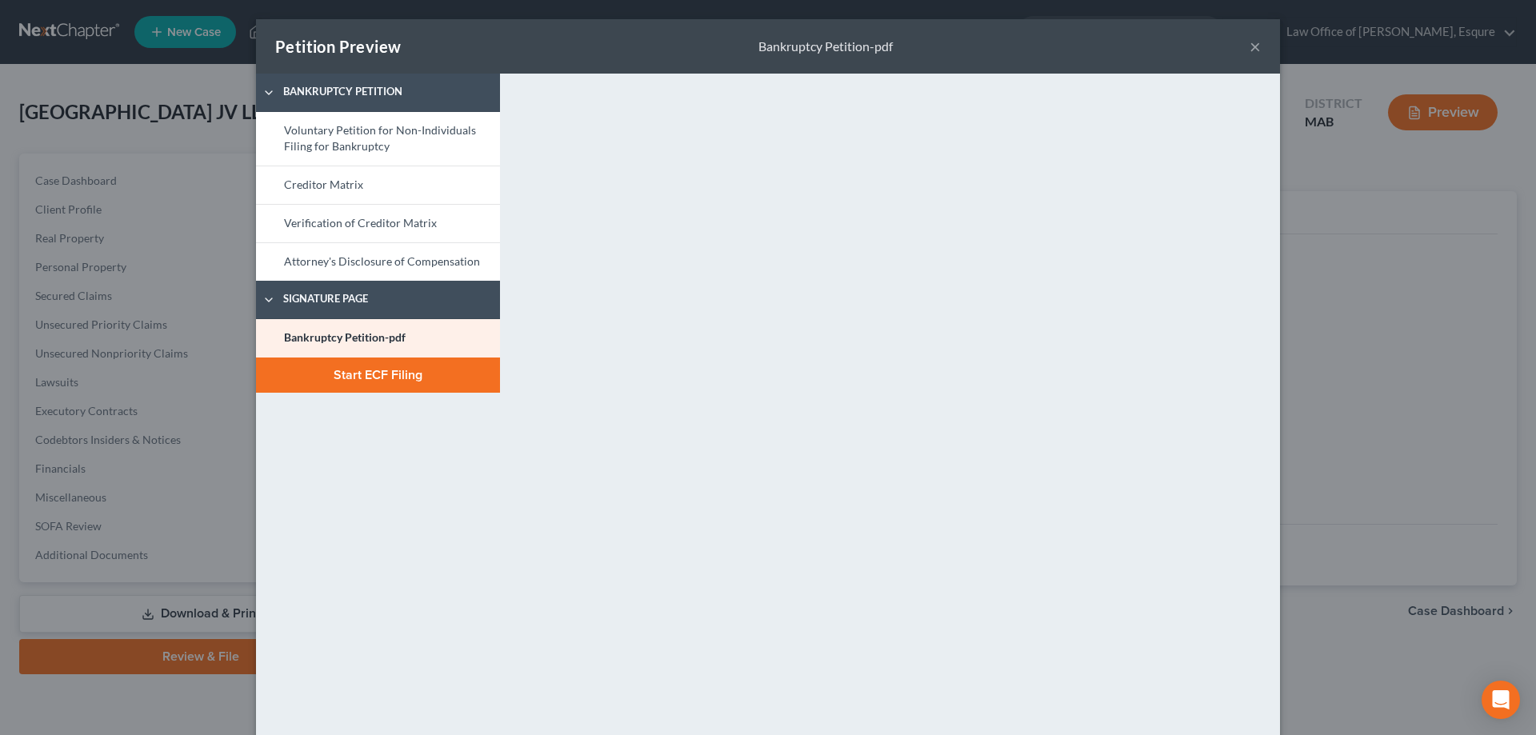
click at [344, 373] on button "Start ECF Filing" at bounding box center [378, 375] width 244 height 35
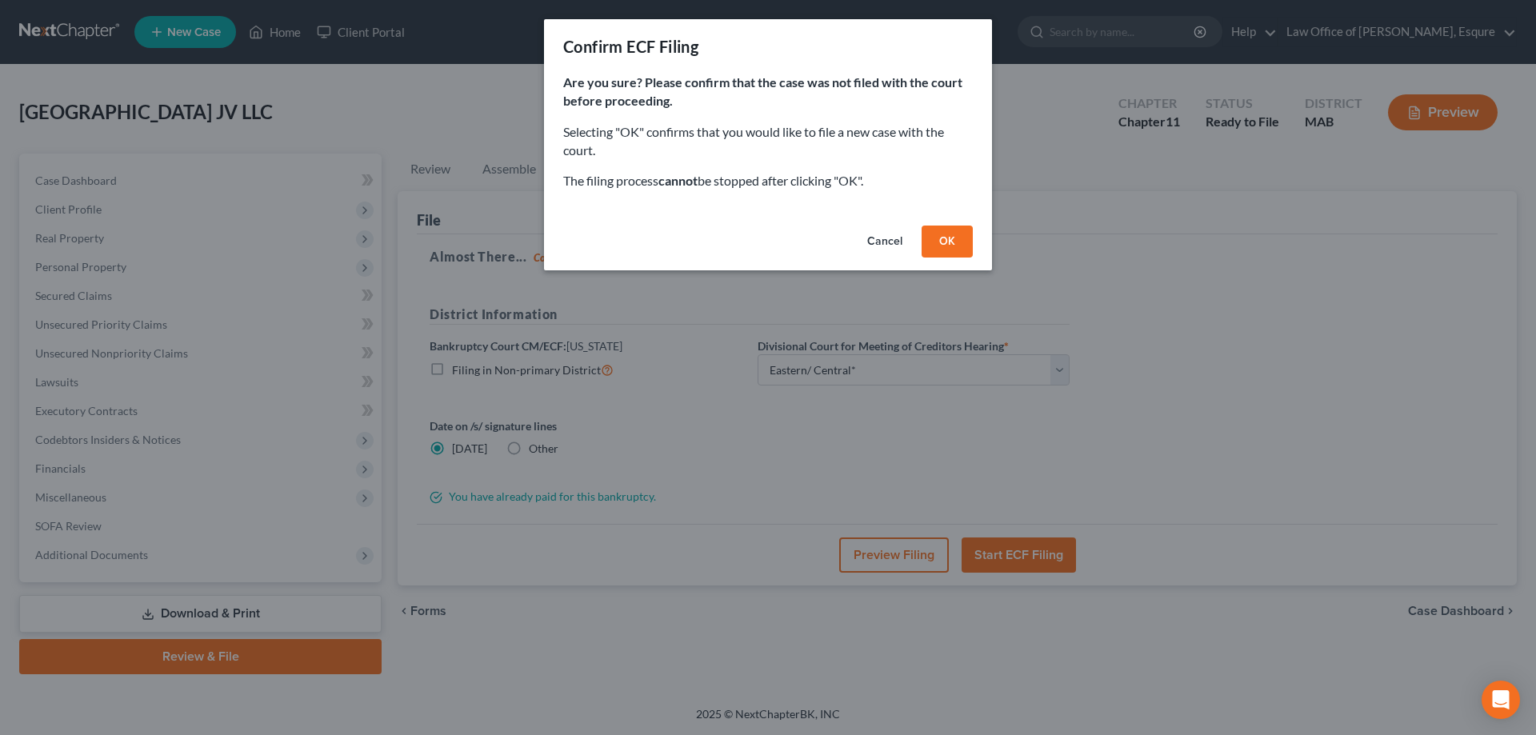
click at [948, 239] on button "OK" at bounding box center [947, 242] width 51 height 32
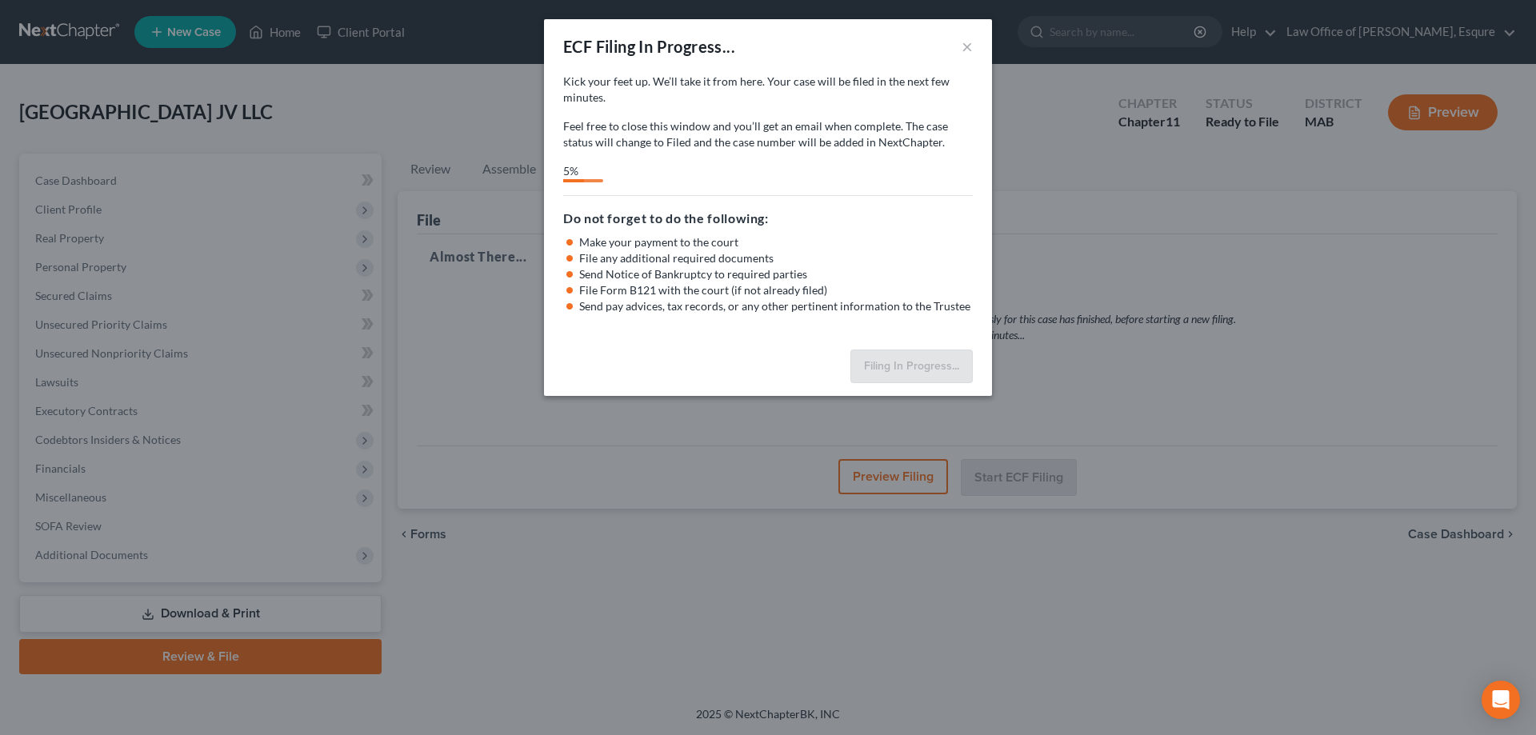
select select "2"
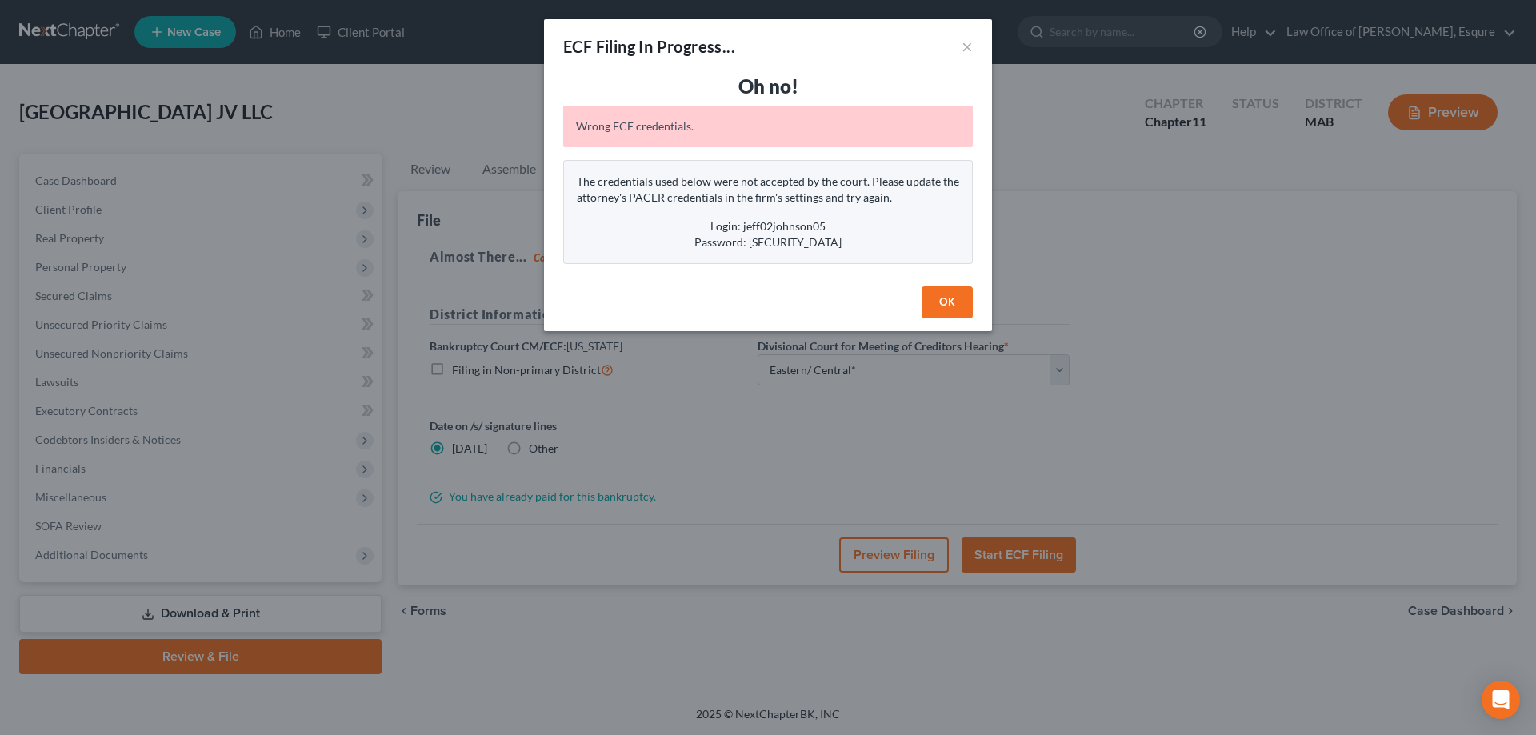
click at [946, 301] on button "OK" at bounding box center [947, 302] width 51 height 32
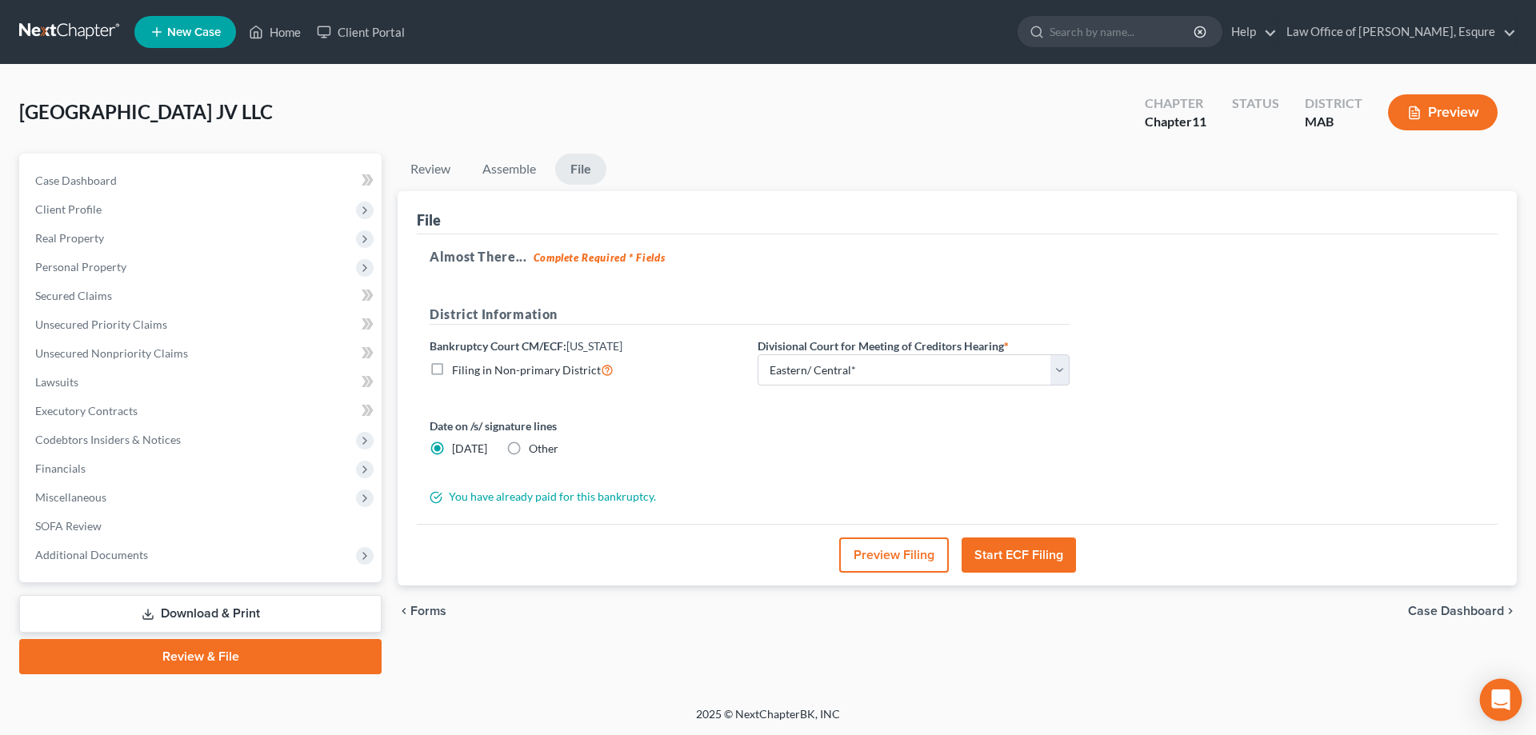
click at [1504, 698] on icon "Open Intercom Messenger" at bounding box center [1500, 700] width 18 height 21
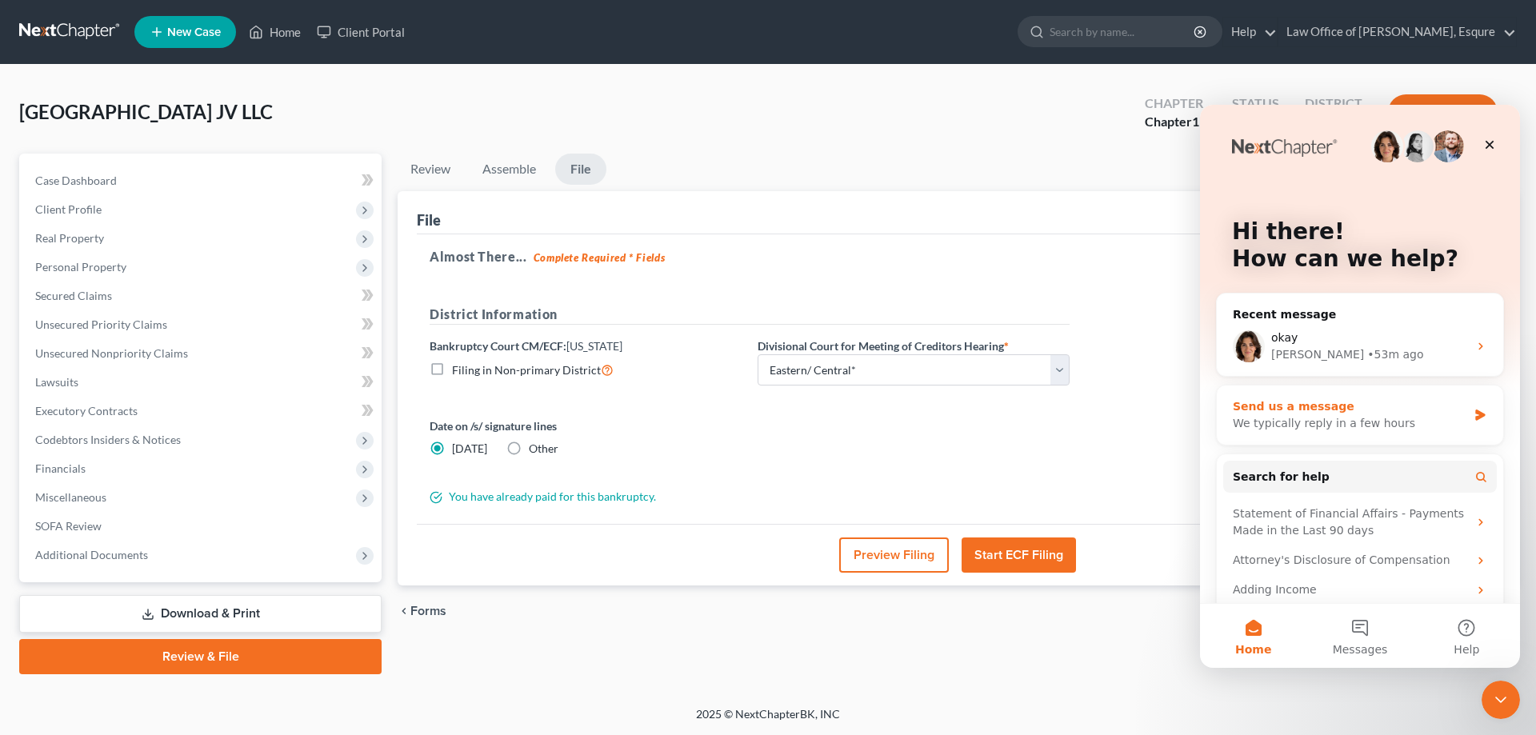
click at [1336, 408] on div "Send us a message" at bounding box center [1350, 406] width 234 height 17
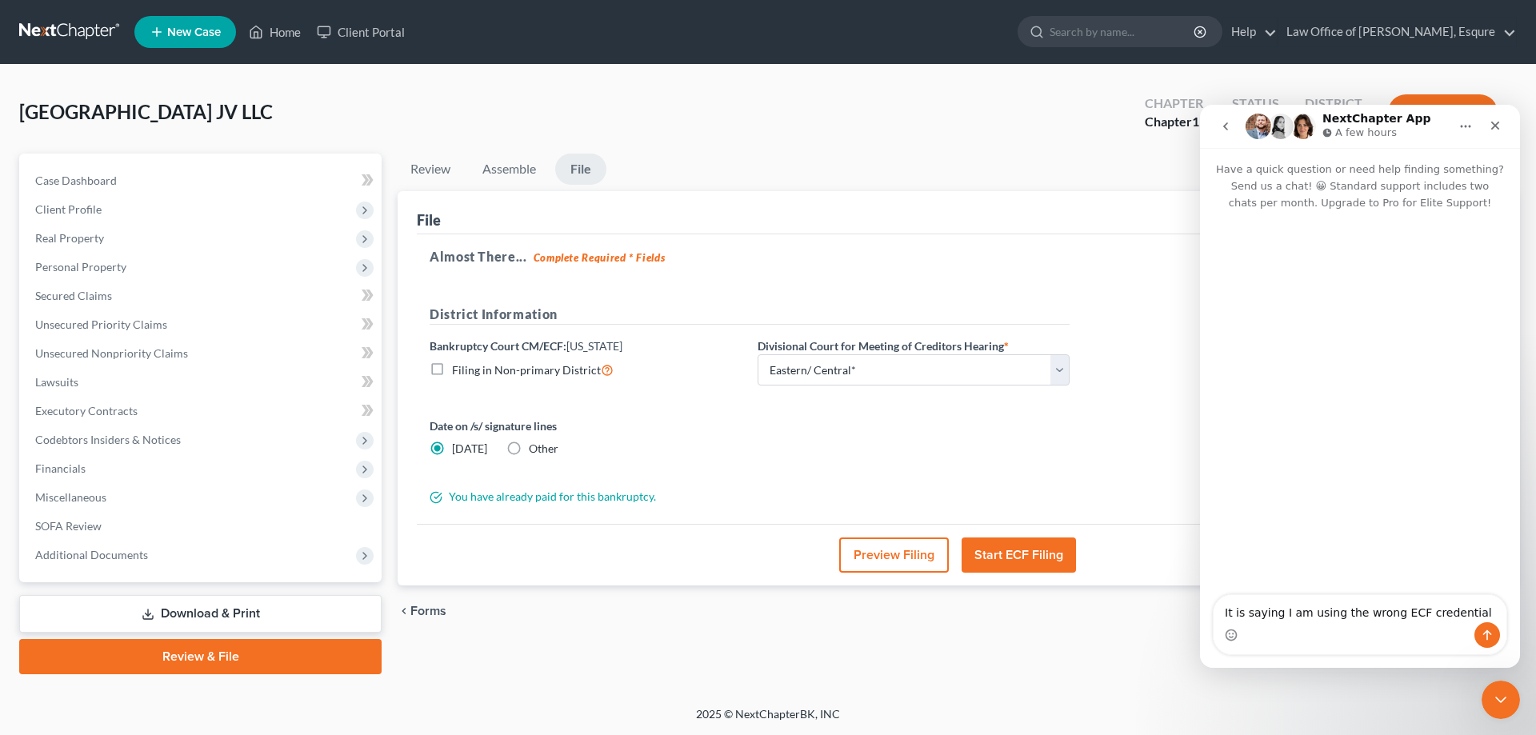
type textarea "It is saying I am using the wrong ECF credentials"
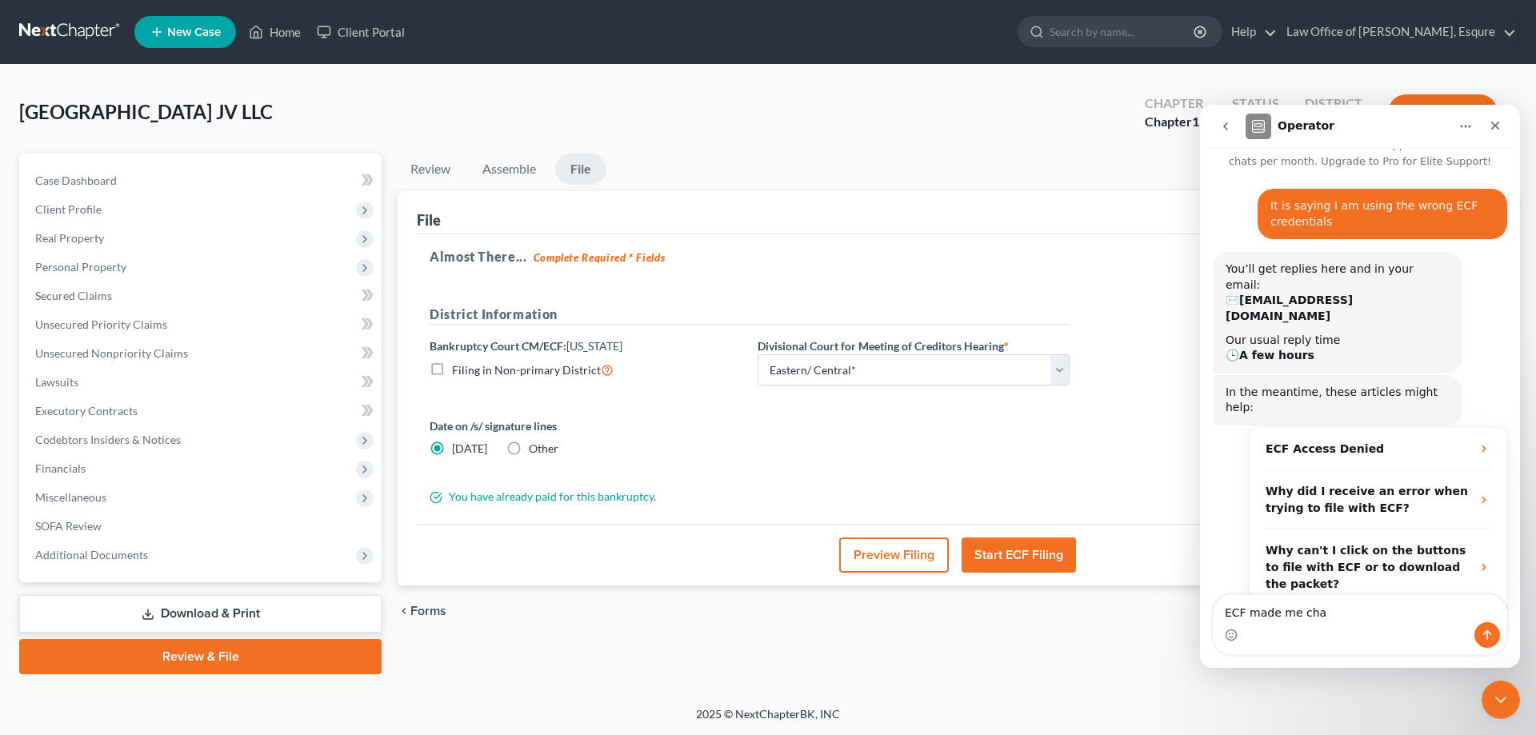
scroll to position [46, 0]
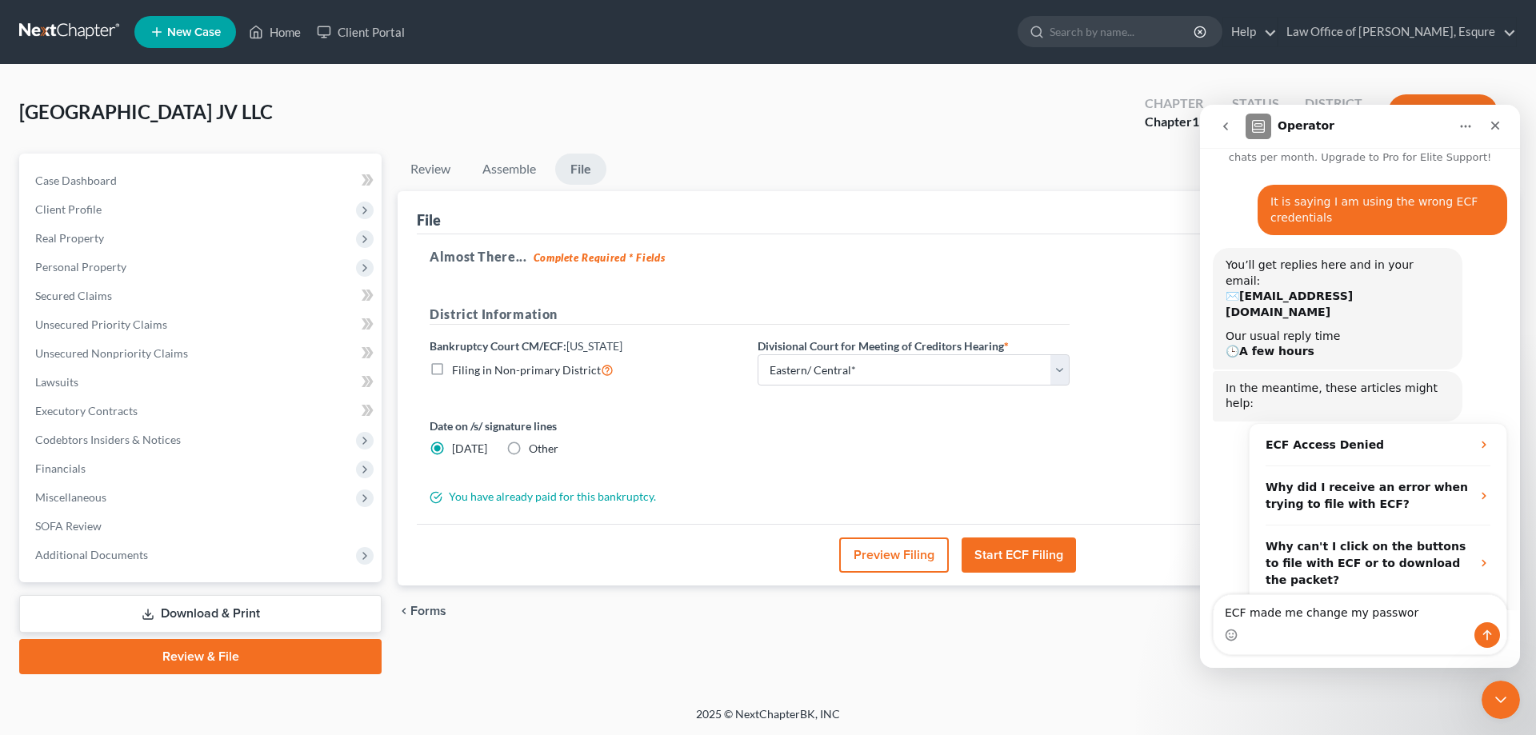
type textarea "ECF made me change my password"
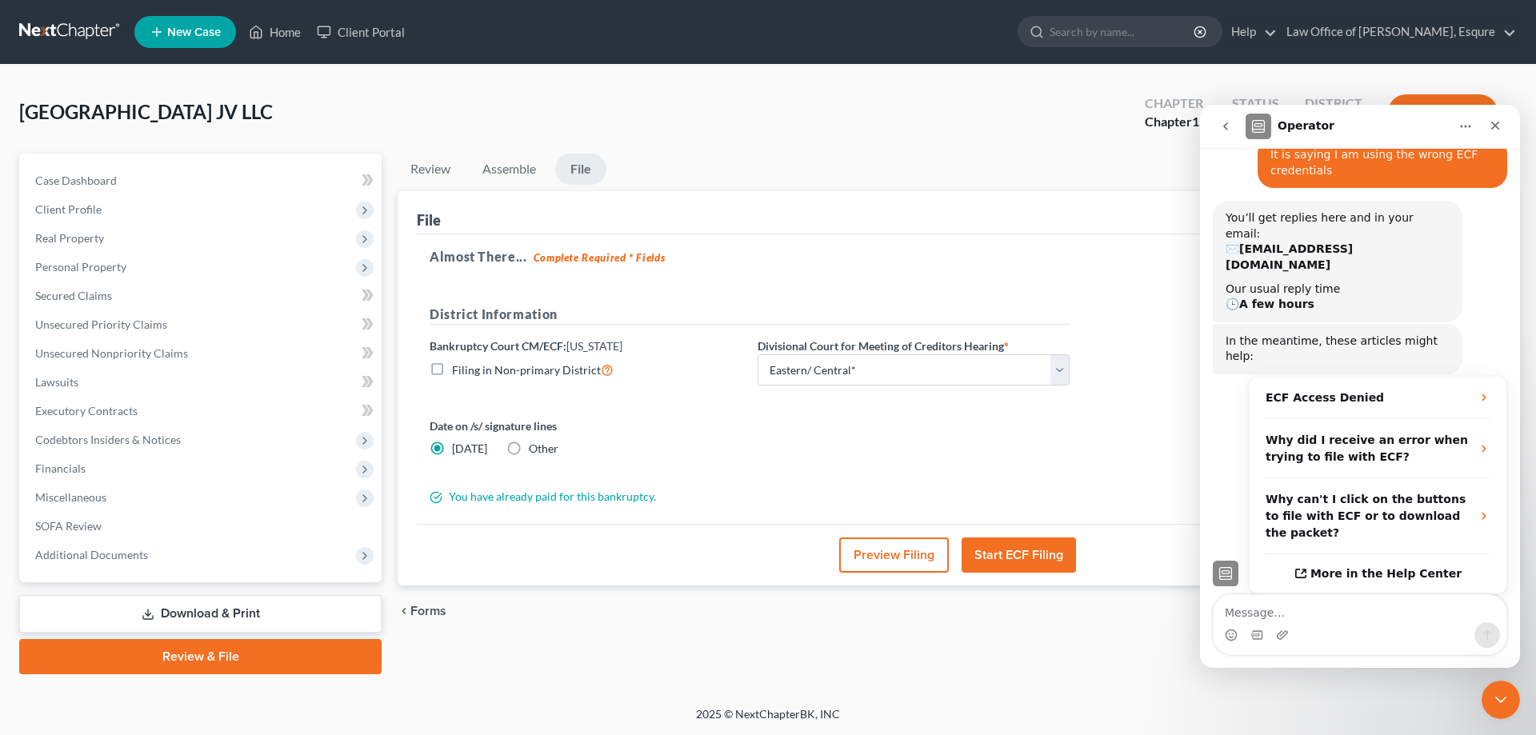
scroll to position [94, 0]
type textarea "where do I fix that on the program?"
